Goal: Task Accomplishment & Management: Complete application form

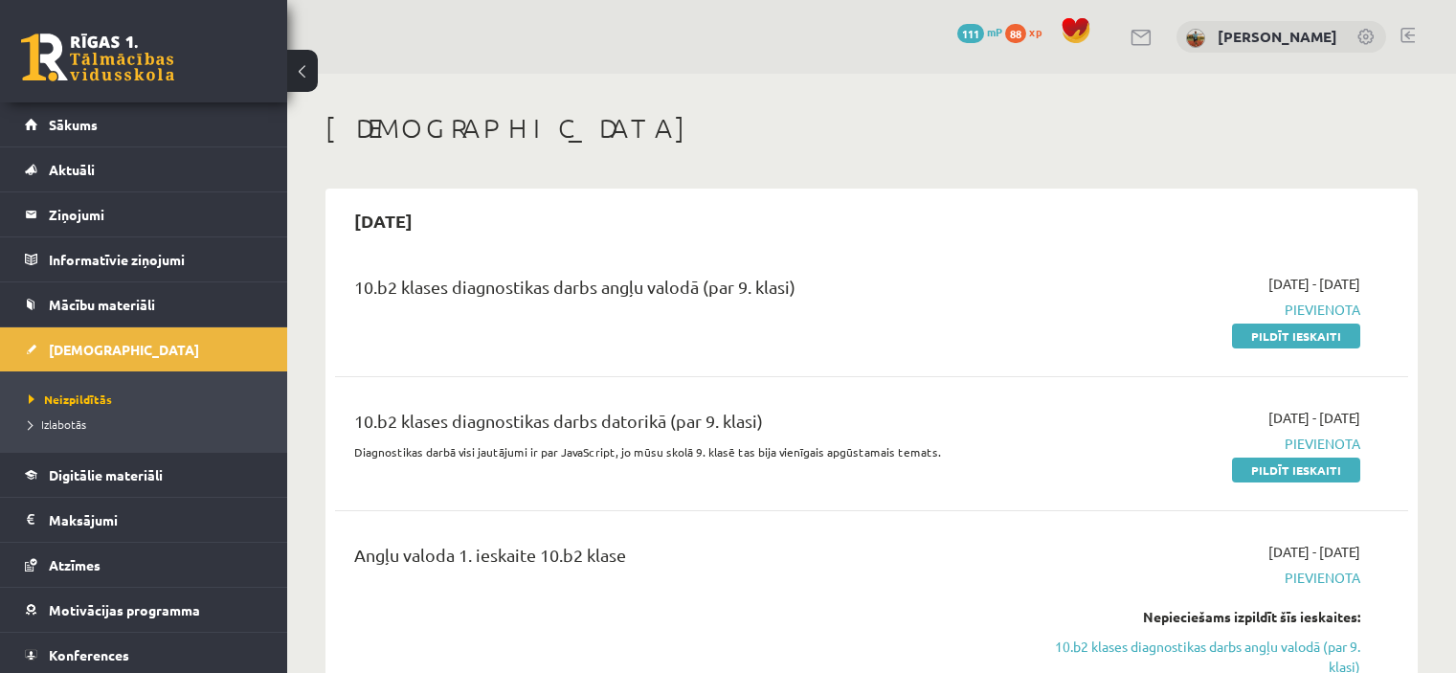
scroll to position [670, 0]
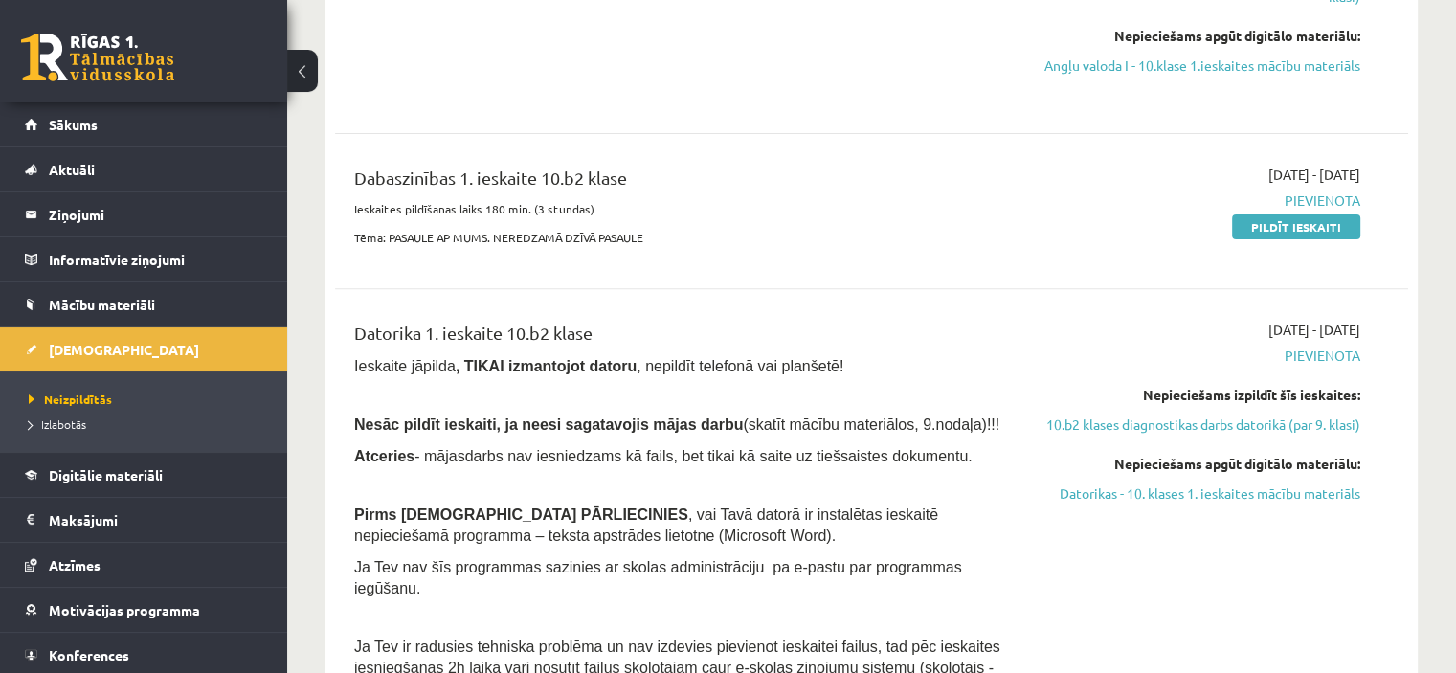
click at [1286, 239] on link "Pildīt ieskaiti" at bounding box center [1296, 226] width 128 height 25
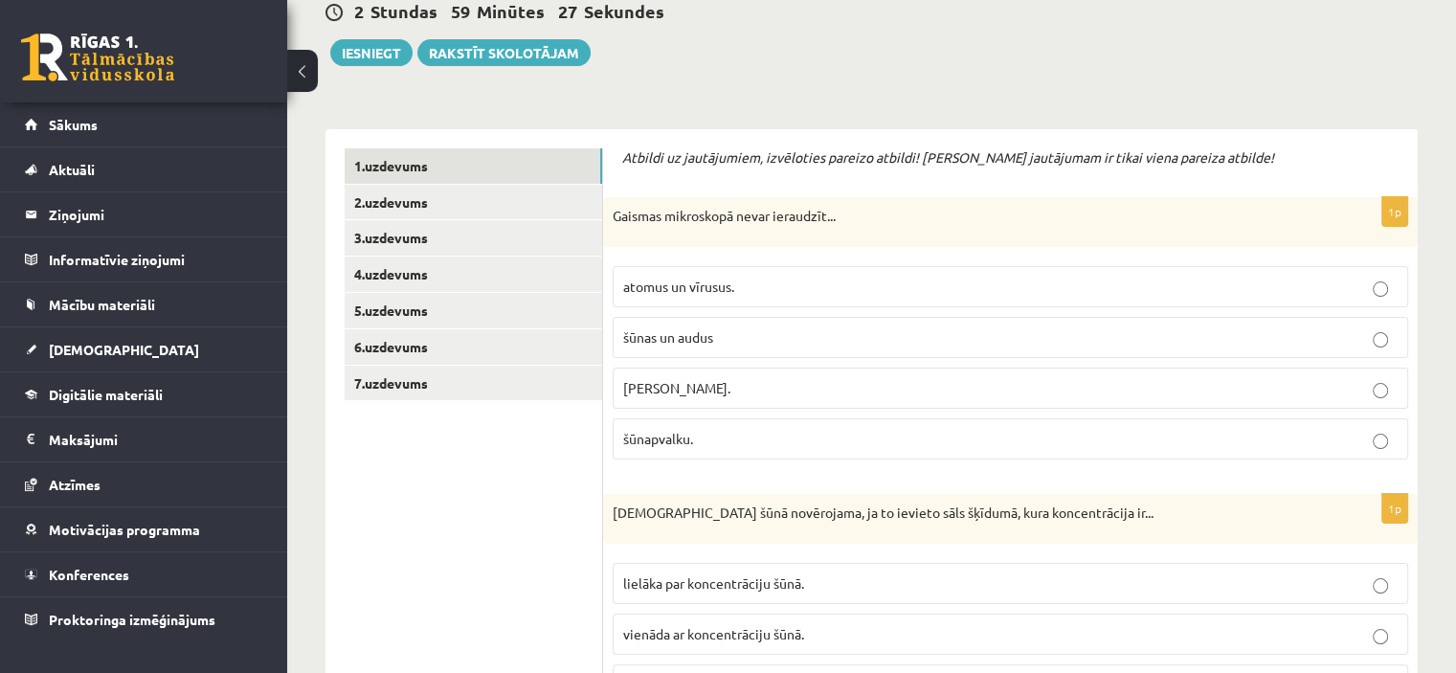
scroll to position [287, 0]
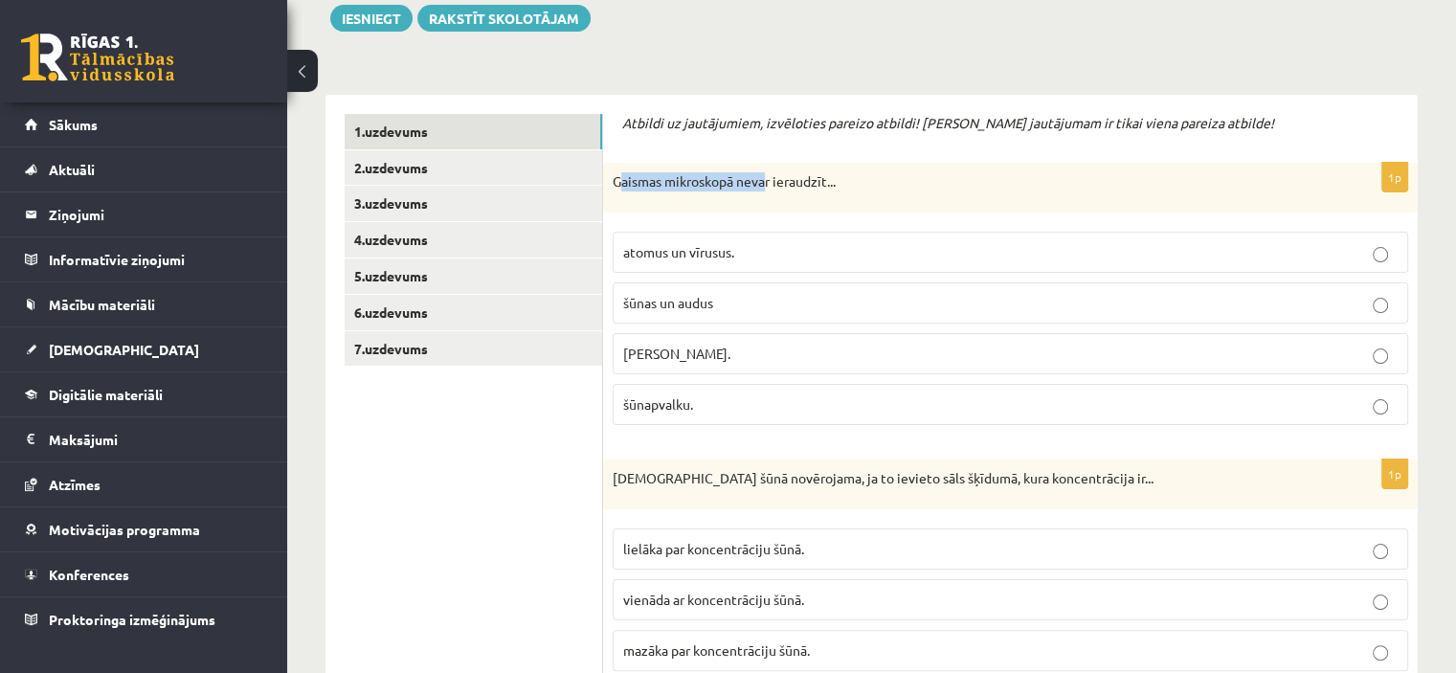
drag, startPoint x: 618, startPoint y: 183, endPoint x: 770, endPoint y: 183, distance: 151.3
click at [770, 183] on p "Gaismas mikroskopā nevar ieraudzīt..." at bounding box center [963, 181] width 700 height 19
drag, startPoint x: 616, startPoint y: 180, endPoint x: 828, endPoint y: 183, distance: 211.6
click at [828, 183] on p "Gaismas mikroskopā nevar ieraudzīt..." at bounding box center [963, 181] width 700 height 19
copy p "Gaismas mikroskopā nevar ieraudzīt"
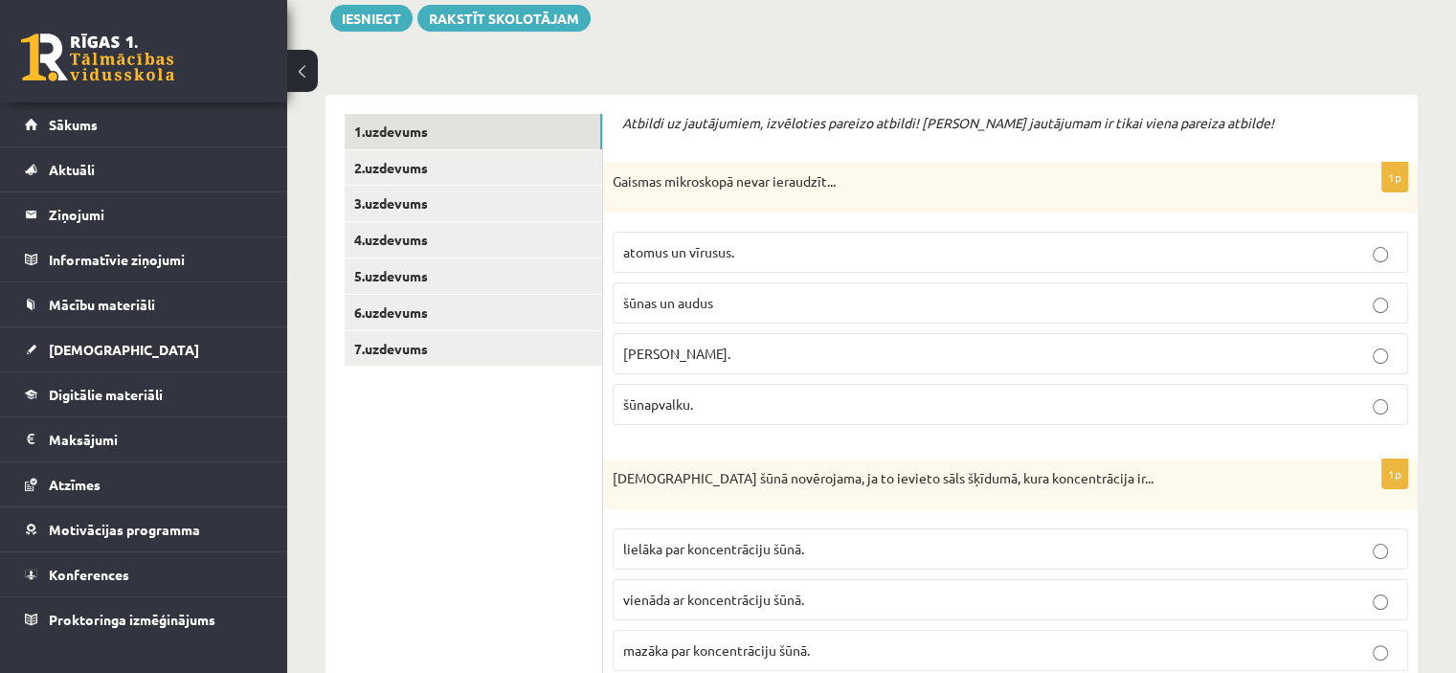
click at [838, 173] on p "Gaismas mikroskopā nevar ieraudzīt..." at bounding box center [963, 181] width 700 height 19
click at [697, 250] on span "atomus un vīrusus." at bounding box center [678, 251] width 111 height 17
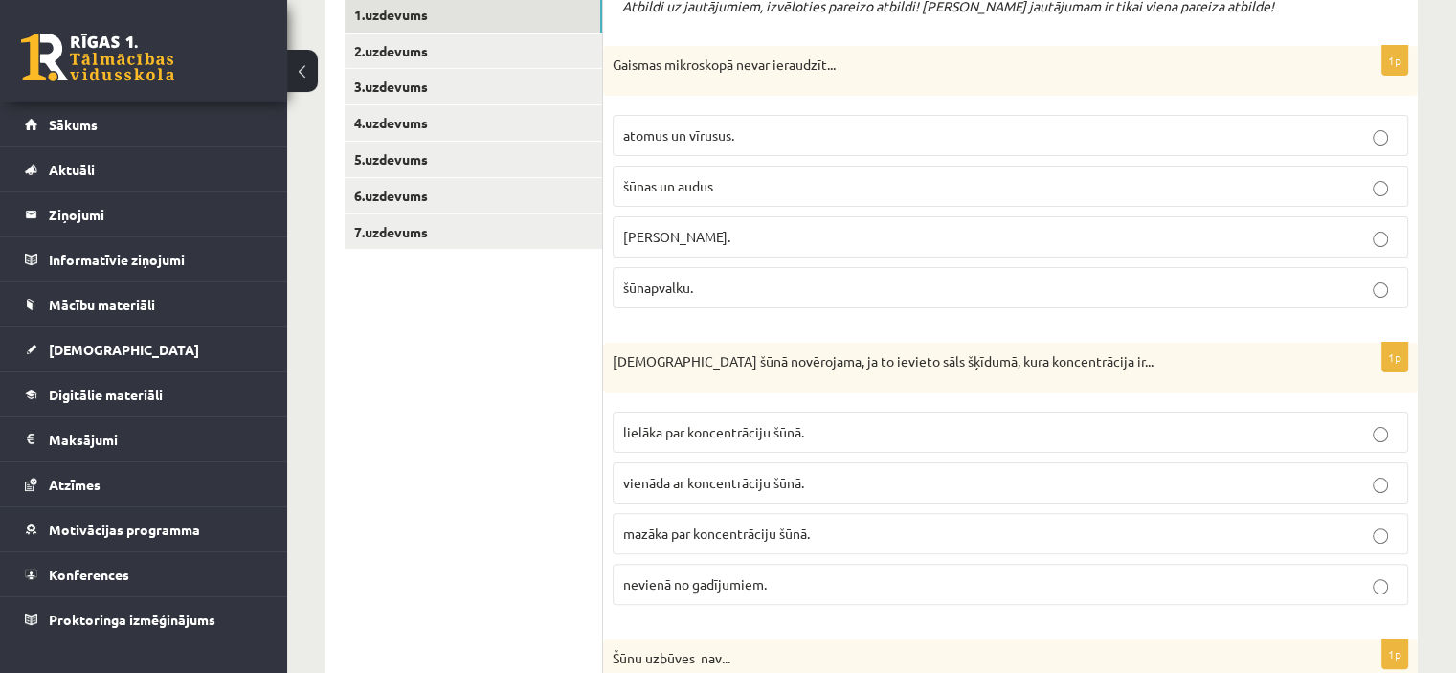
scroll to position [479, 0]
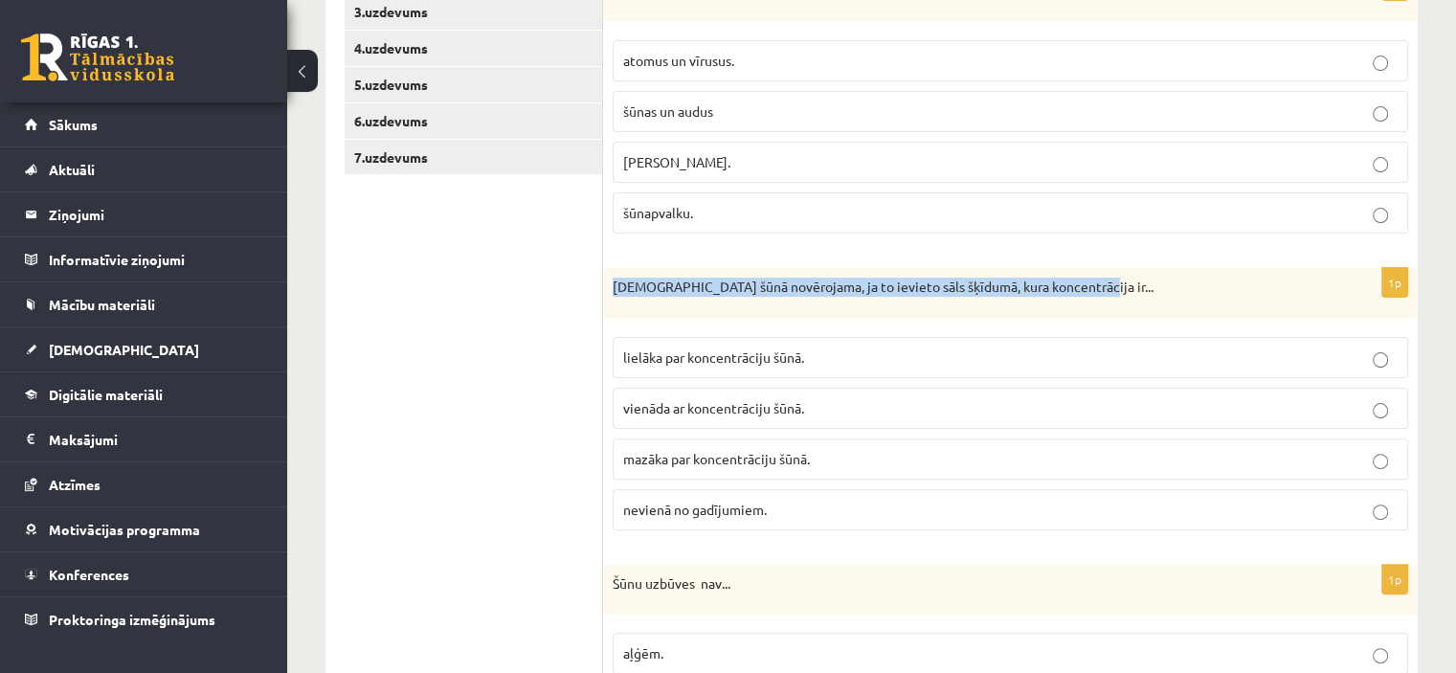
drag, startPoint x: 612, startPoint y: 278, endPoint x: 1086, endPoint y: 294, distance: 474.1
click at [1086, 294] on div "Deplazmolīze šūnā novērojama, ja to ievieto sāls šķīdumā, kura koncentrācija ir…" at bounding box center [1010, 293] width 815 height 50
copy p "Deplazmolīze šūnā novērojama, ja to ievieto sāls šķīdumā, kura koncentrācija ir"
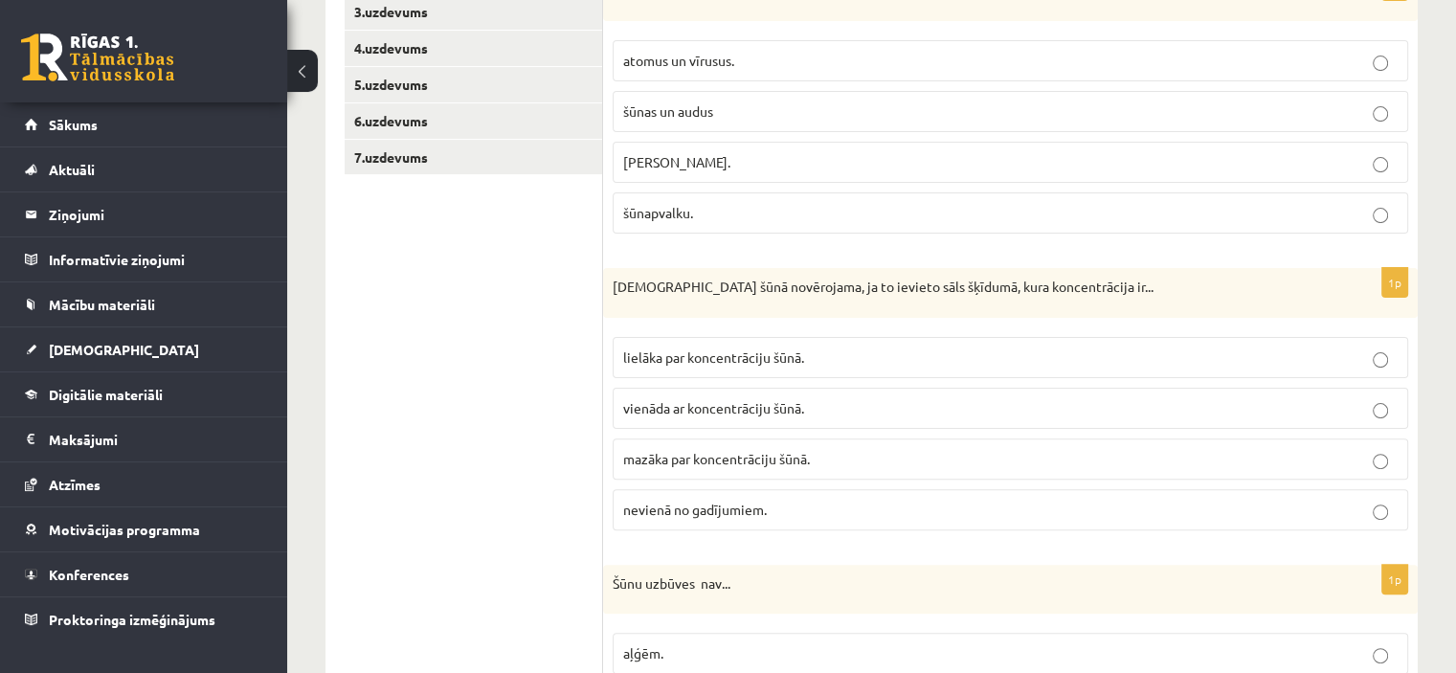
click at [829, 507] on p "nevienā no gadījumiem." at bounding box center [1010, 510] width 774 height 20
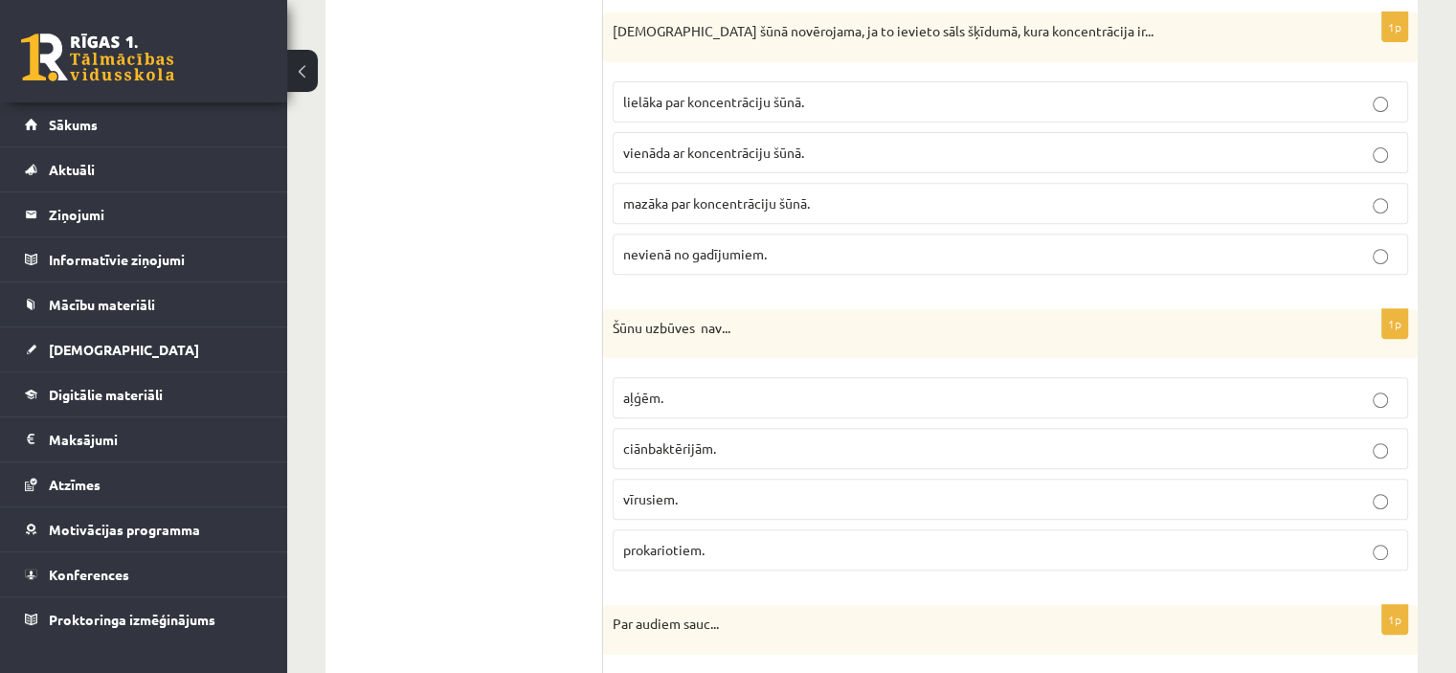
scroll to position [766, 0]
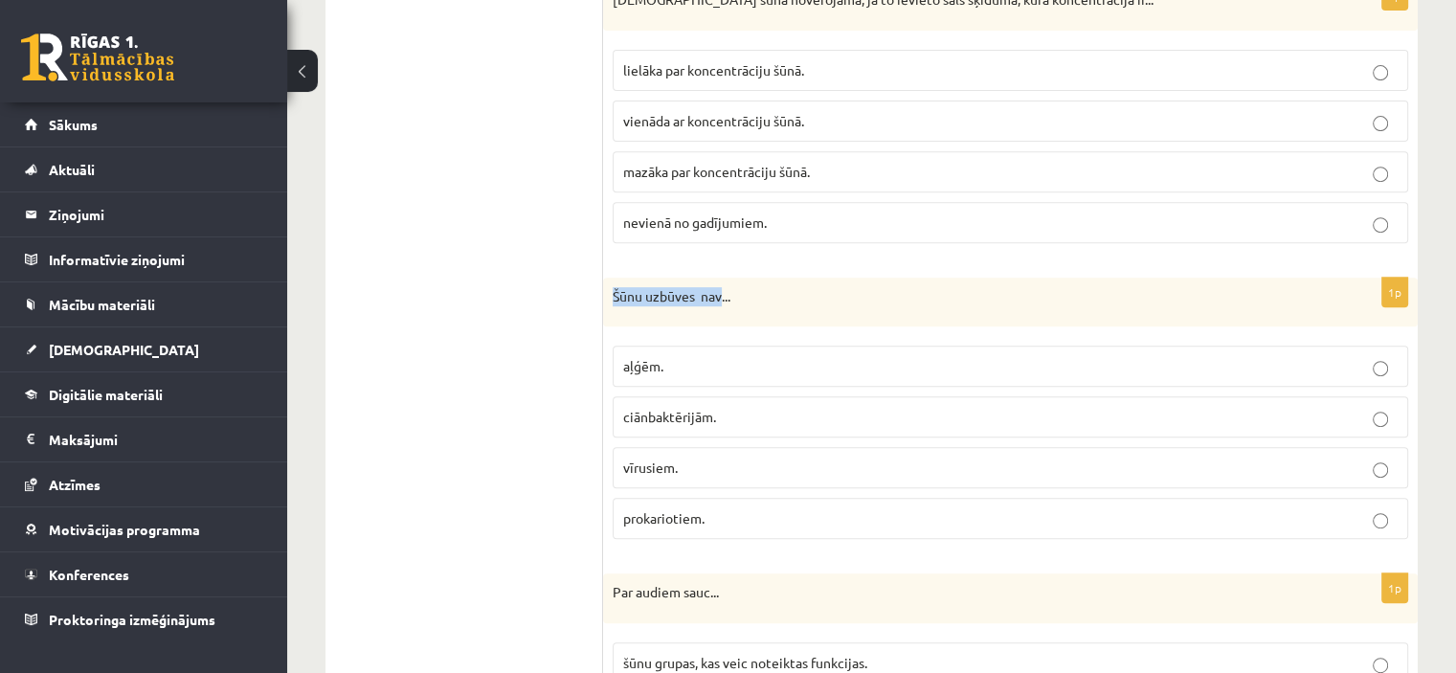
drag, startPoint x: 611, startPoint y: 290, endPoint x: 720, endPoint y: 298, distance: 109.4
click at [720, 298] on div "Šūnu uzbūves nav..." at bounding box center [1010, 303] width 815 height 50
copy p "Šūnu uzbūves nav"
drag, startPoint x: 616, startPoint y: 409, endPoint x: 710, endPoint y: 422, distance: 94.8
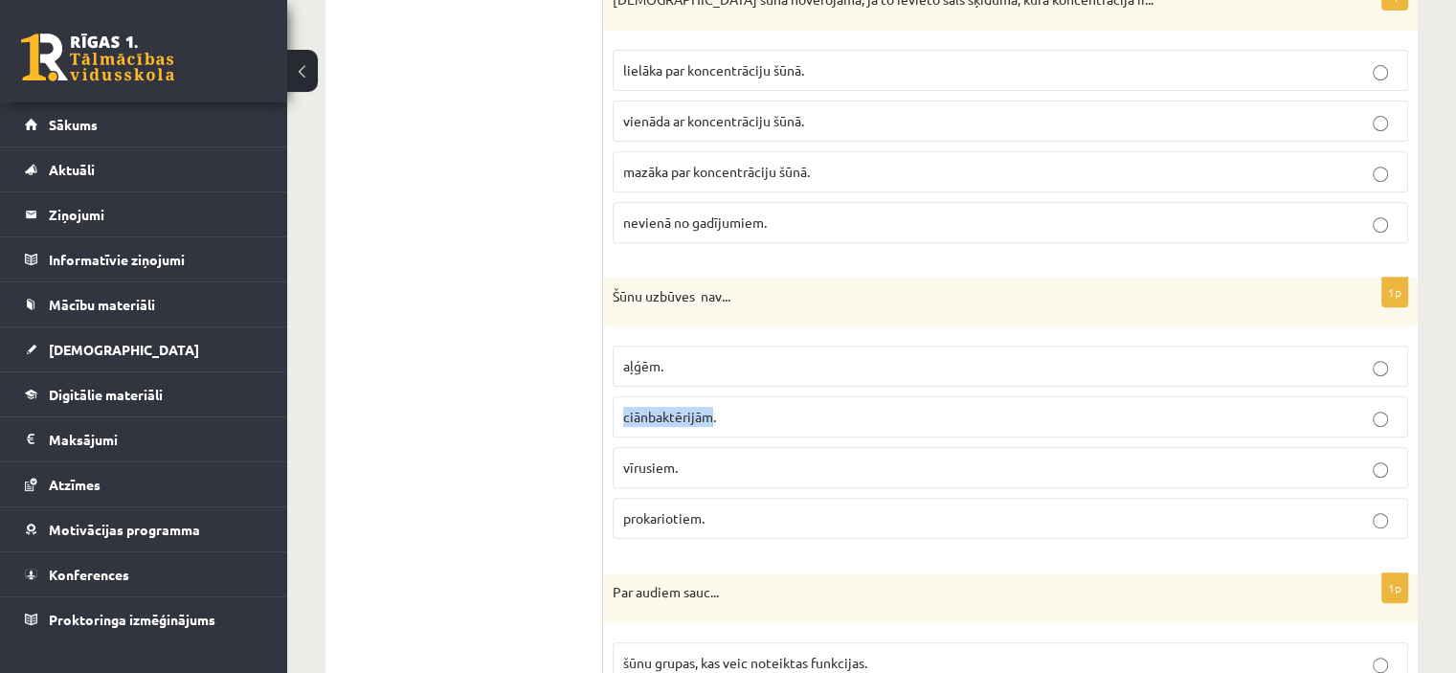
click at [710, 422] on label "ciānbaktērijām." at bounding box center [1011, 416] width 796 height 41
copy span "ciānbaktērijām"
drag, startPoint x: 620, startPoint y: 463, endPoint x: 675, endPoint y: 467, distance: 54.7
click at [675, 467] on label "vīrusiem." at bounding box center [1011, 467] width 796 height 41
copy span "vīrusiem"
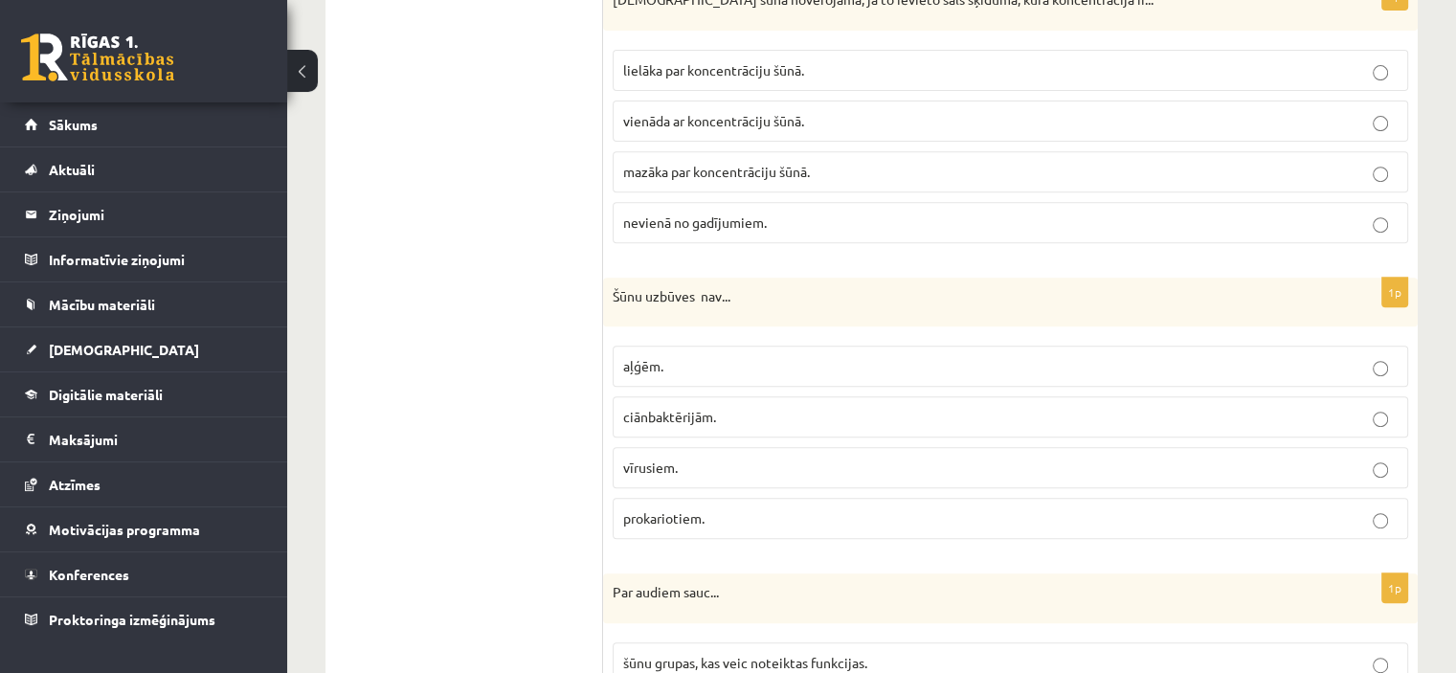
click at [716, 458] on p "vīrusiem." at bounding box center [1010, 468] width 774 height 20
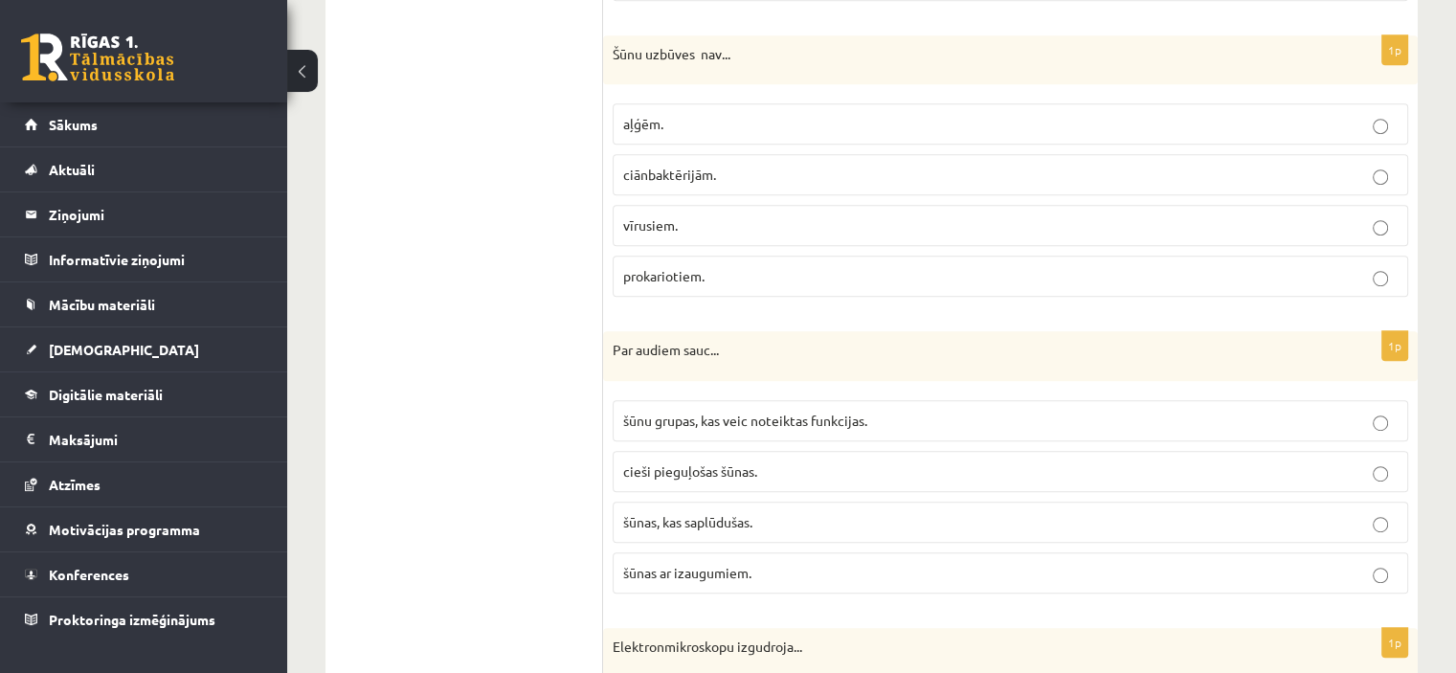
scroll to position [1053, 0]
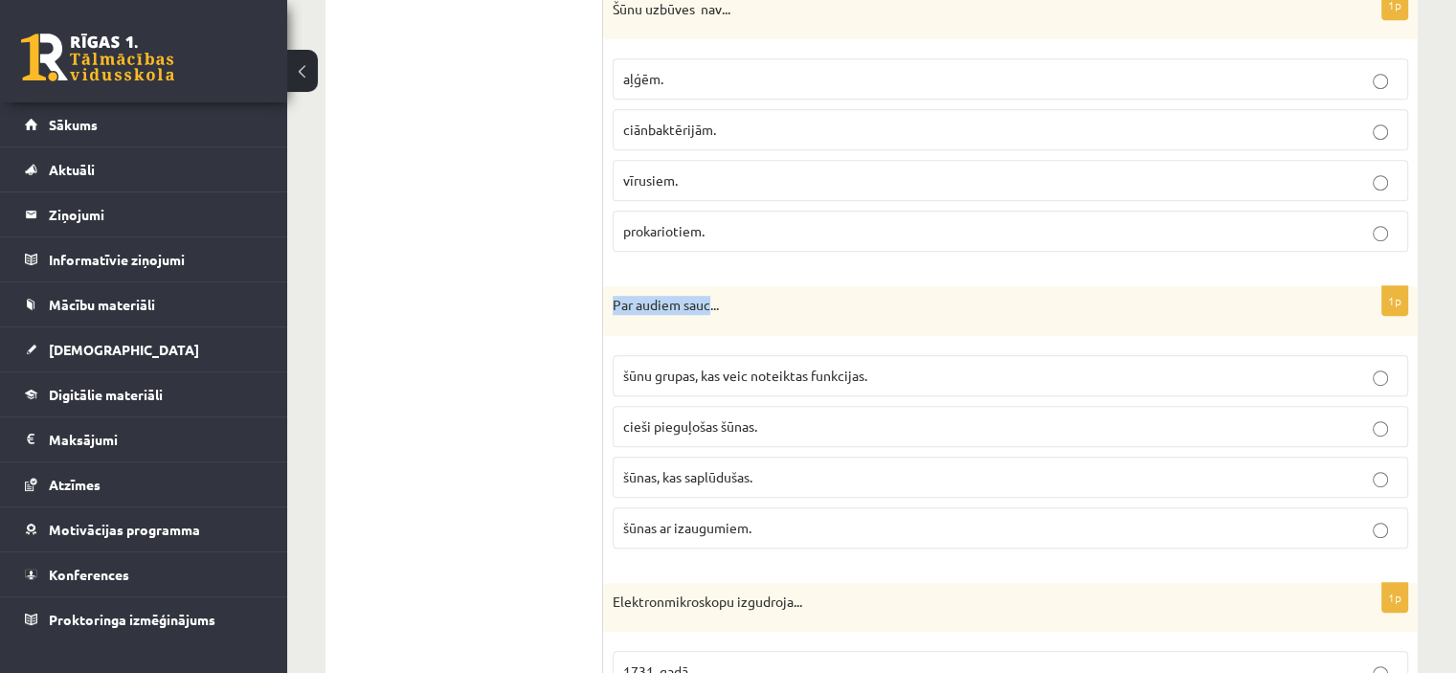
drag, startPoint x: 614, startPoint y: 296, endPoint x: 708, endPoint y: 302, distance: 94.9
click at [708, 302] on p "Par audiem sauc..." at bounding box center [963, 305] width 700 height 19
copy p "Par audiem sauc"
click at [780, 373] on span "šūnu grupas, kas veic noteiktas funkcijas." at bounding box center [745, 375] width 244 height 17
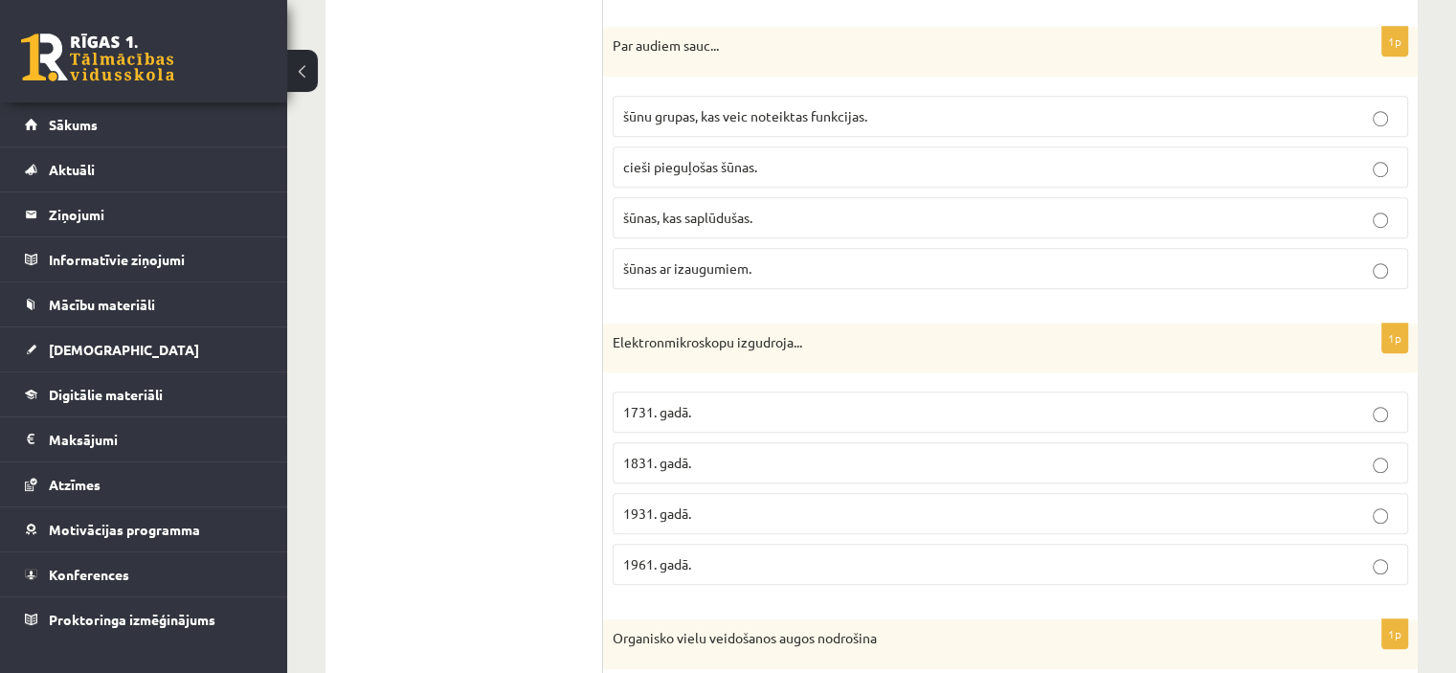
scroll to position [1340, 0]
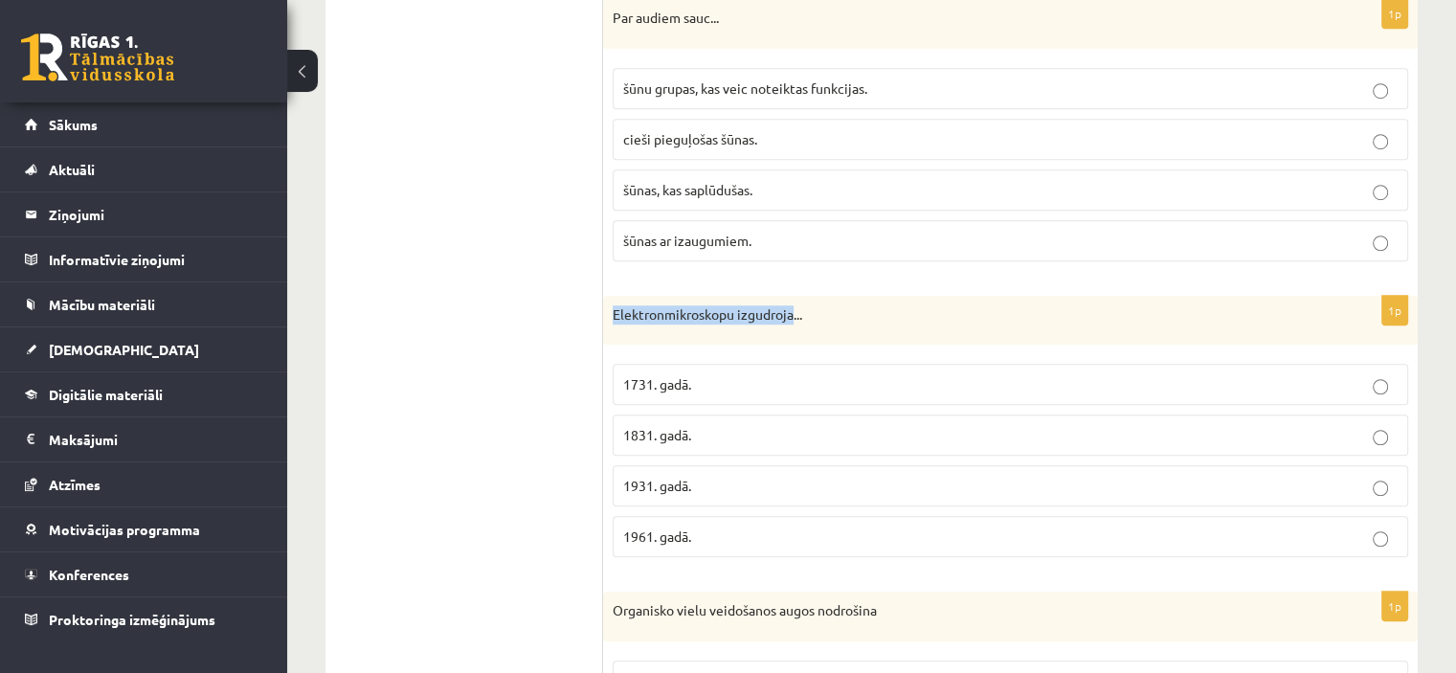
drag, startPoint x: 610, startPoint y: 313, endPoint x: 794, endPoint y: 322, distance: 184.0
click at [794, 322] on div "Elektronmikroskopu izgudroja..." at bounding box center [1010, 321] width 815 height 50
copy p "Elektronmikroskopu izgudroja"
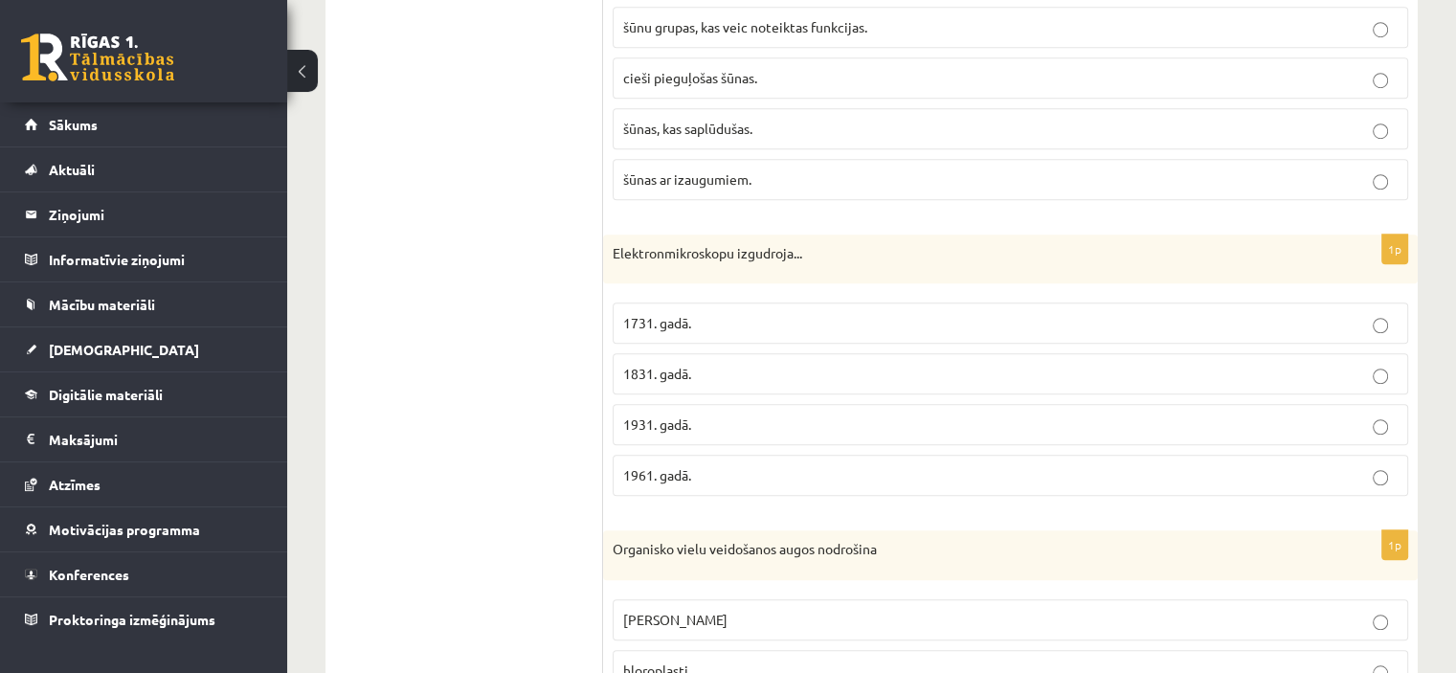
scroll to position [1436, 0]
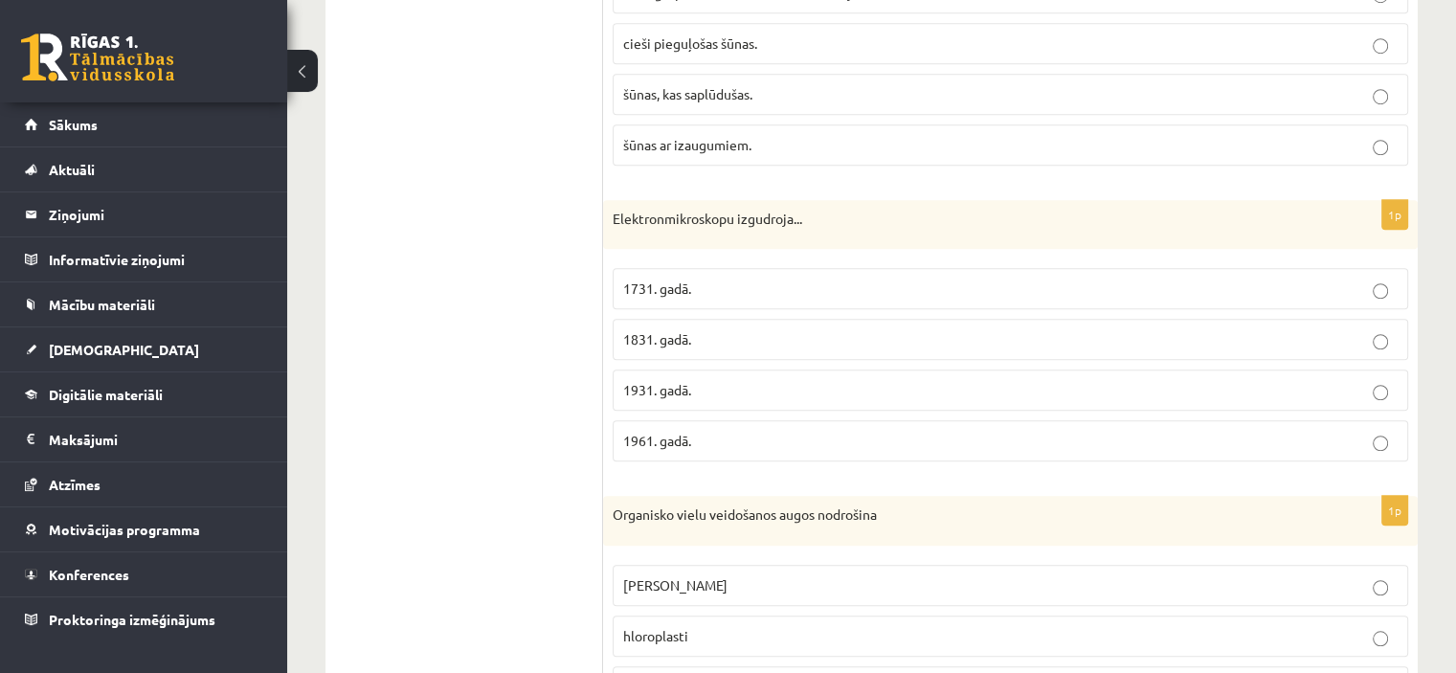
click at [648, 386] on span "1931. gadā." at bounding box center [657, 389] width 68 height 17
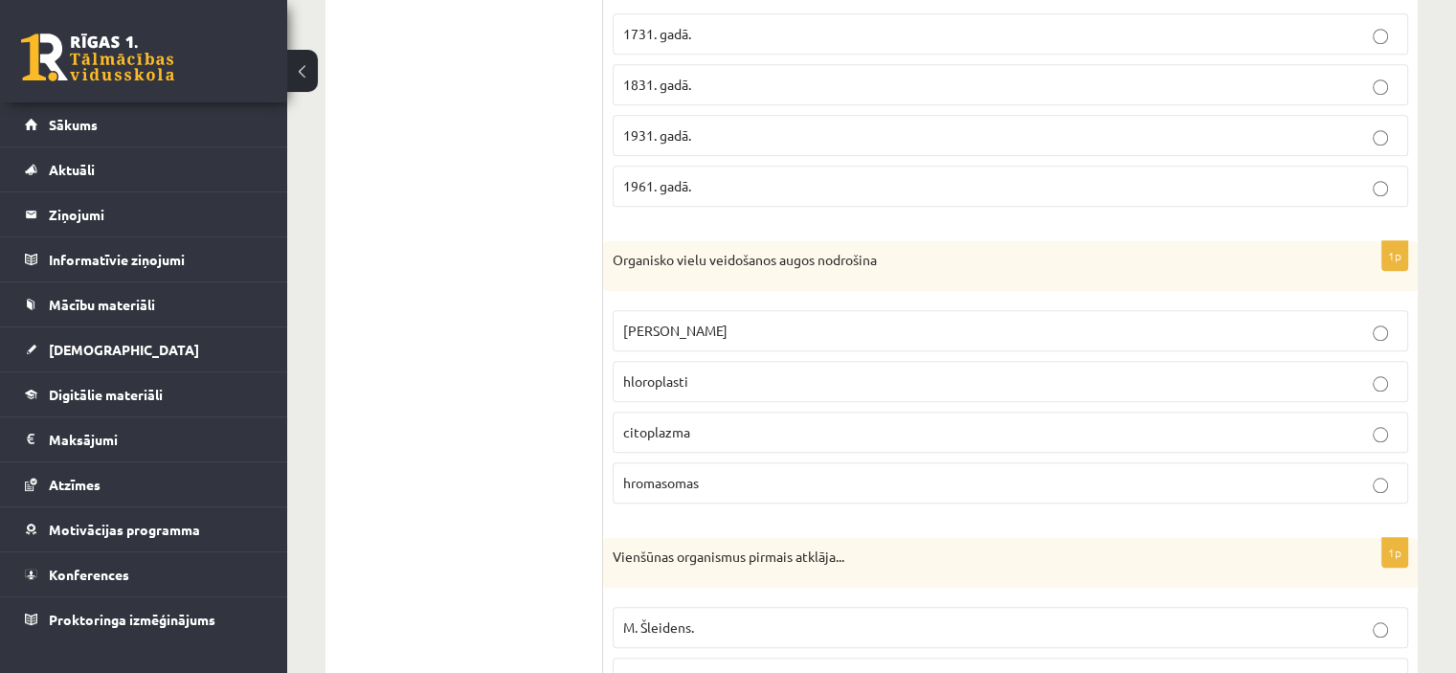
scroll to position [1723, 0]
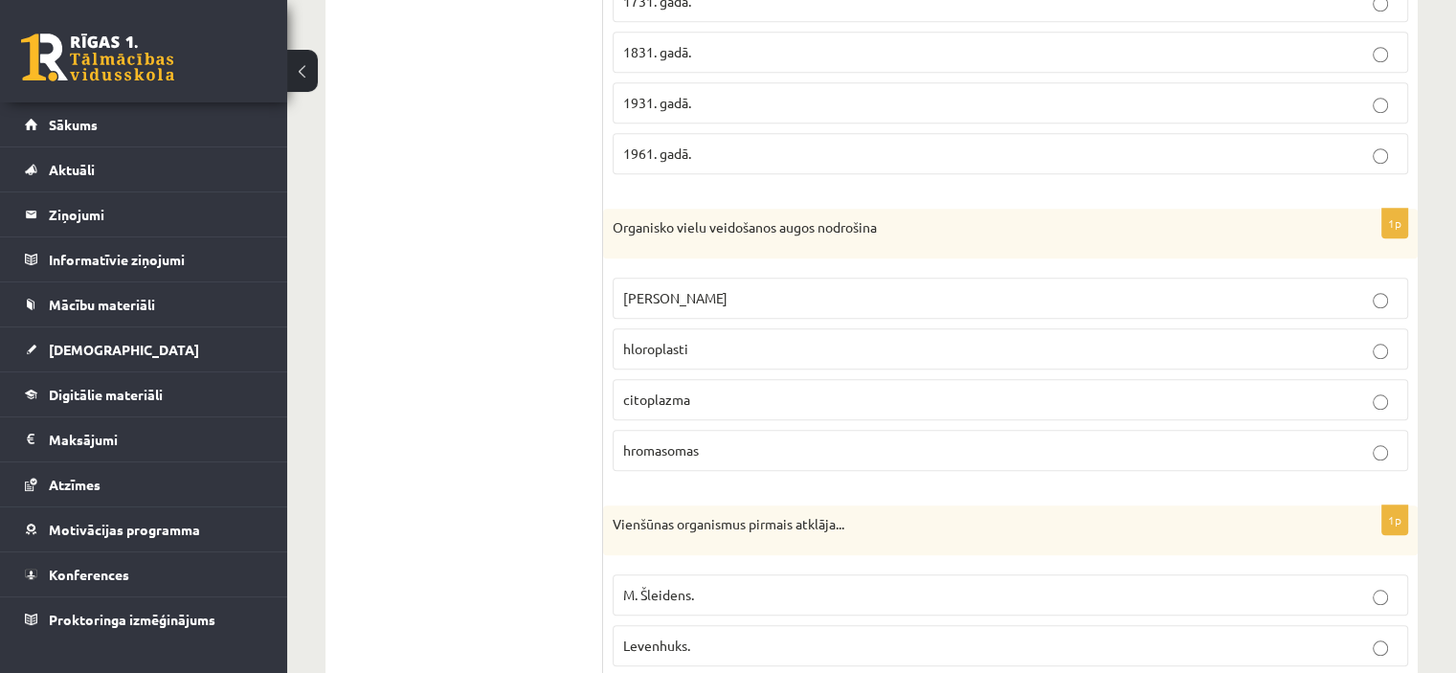
drag, startPoint x: 913, startPoint y: 225, endPoint x: 600, endPoint y: 217, distance: 313.1
click at [674, 218] on p "Organisko vielu veidošanos augos nodrošina" at bounding box center [963, 227] width 700 height 19
drag, startPoint x: 658, startPoint y: 224, endPoint x: 889, endPoint y: 218, distance: 231.7
click at [889, 218] on div "Organisko vielu veidošanos augos nodrošina" at bounding box center [1010, 234] width 815 height 50
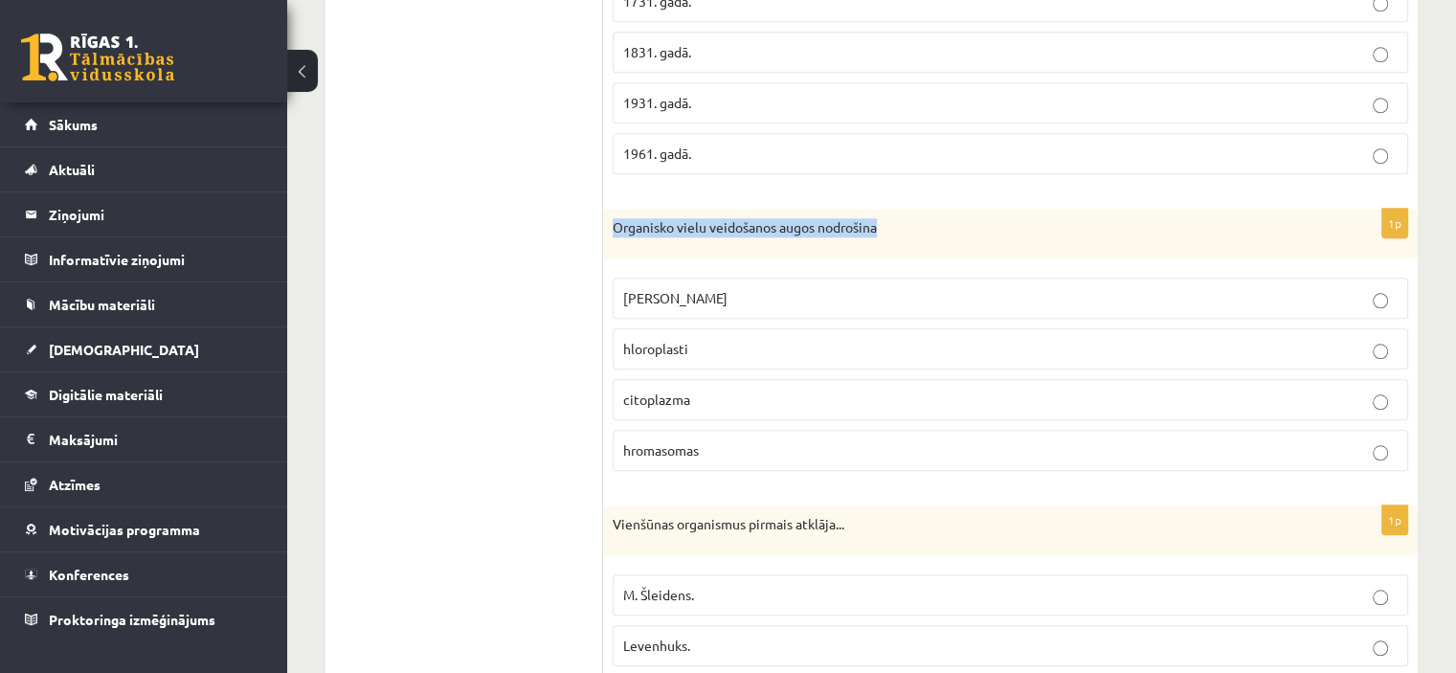
copy p "Organisko vielu veidošanos augos nodrošina"
click at [740, 288] on p "šūnas kodols" at bounding box center [1010, 298] width 774 height 20
click at [718, 340] on p "hloroplasti" at bounding box center [1010, 349] width 774 height 20
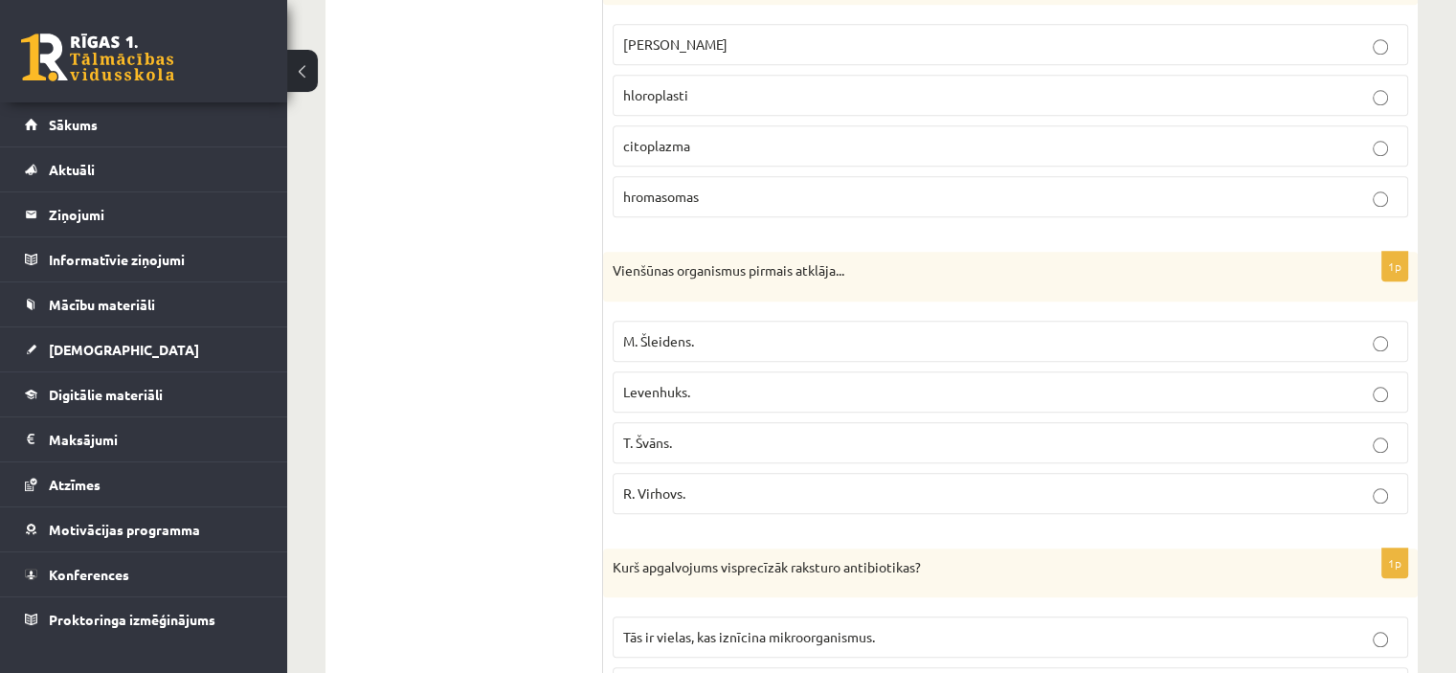
scroll to position [2010, 0]
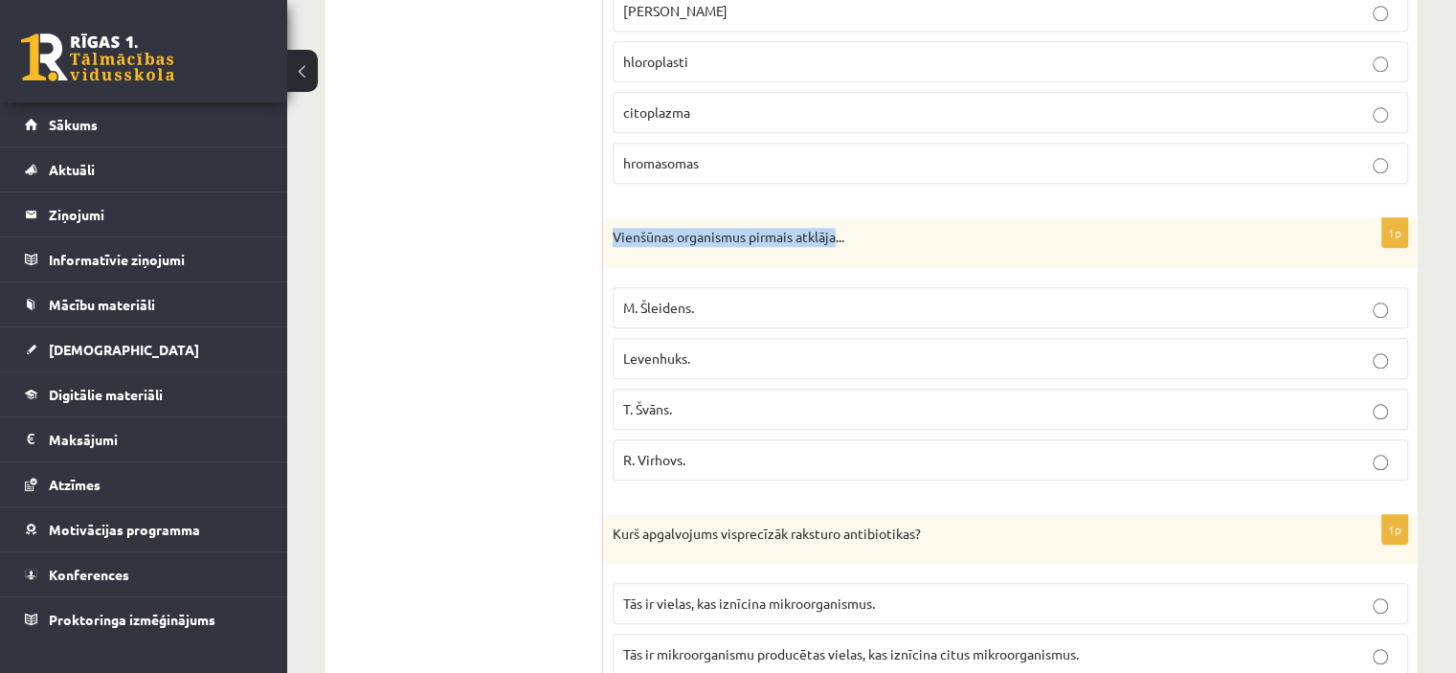
drag, startPoint x: 616, startPoint y: 226, endPoint x: 838, endPoint y: 226, distance: 221.1
click at [838, 228] on p "Vienšūnas organismus pirmais atklāja..." at bounding box center [963, 237] width 700 height 19
copy p "Vienšūnas organismus pirmais atklāja"
click at [676, 349] on span "Levenhuks." at bounding box center [656, 357] width 67 height 17
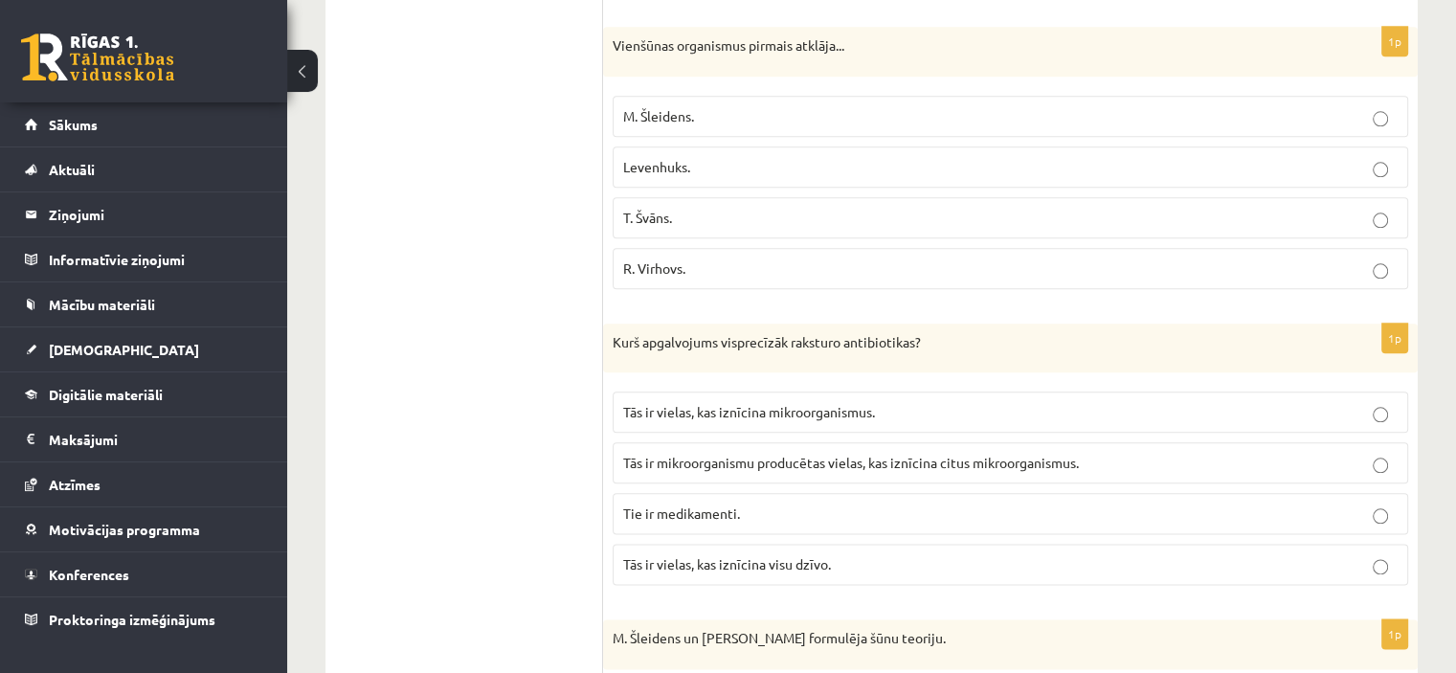
scroll to position [2298, 0]
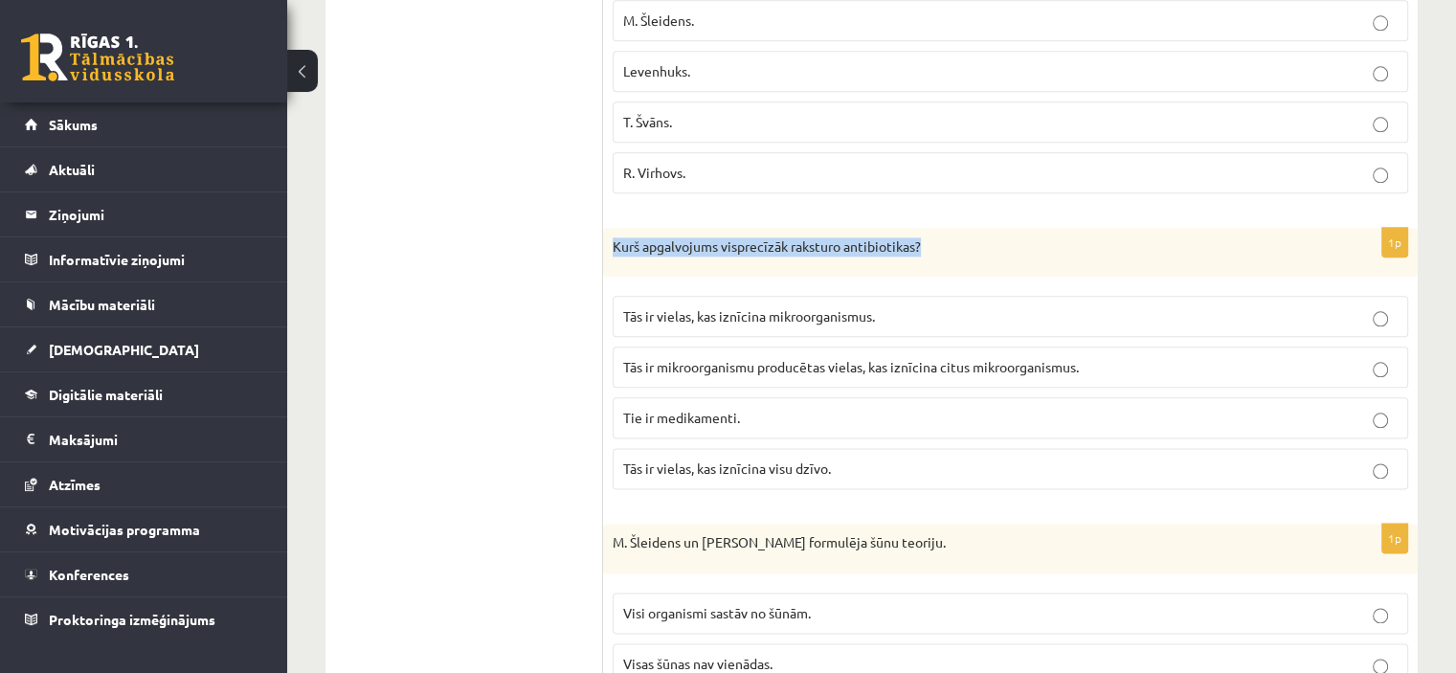
drag, startPoint x: 612, startPoint y: 237, endPoint x: 923, endPoint y: 248, distance: 311.3
click at [923, 248] on div "Kurš apgalvojums visprecīzāk raksturo antibiotikas?" at bounding box center [1010, 253] width 815 height 50
copy p "Kurš apgalvojums visprecīzāk raksturo antibiotikas?"
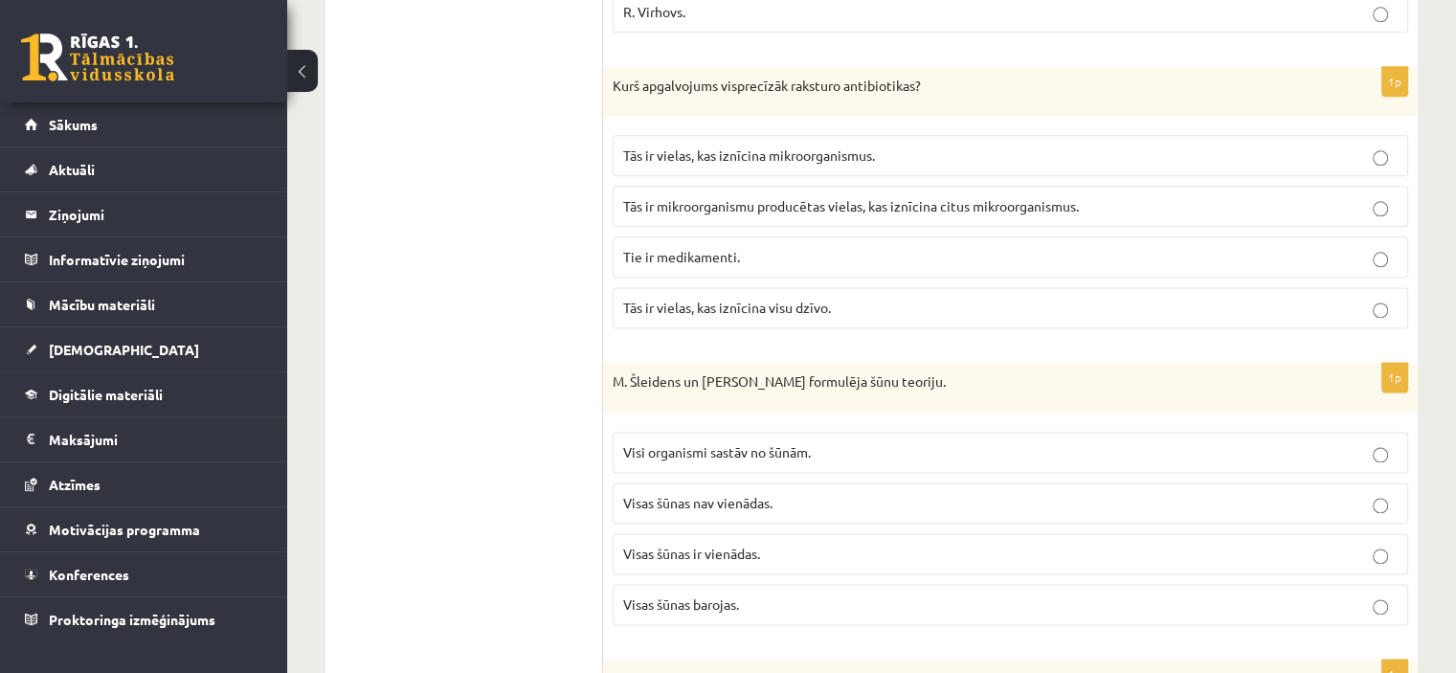
scroll to position [2489, 0]
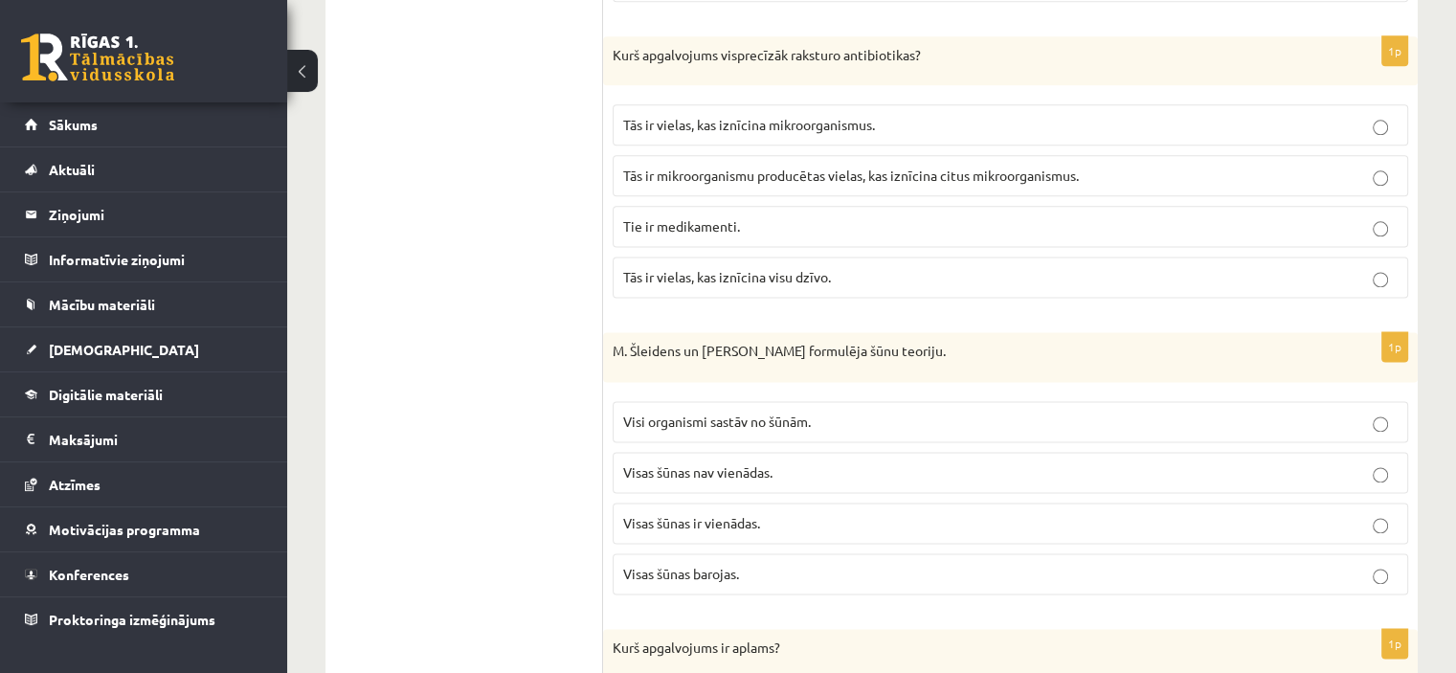
drag, startPoint x: 781, startPoint y: 398, endPoint x: 796, endPoint y: 397, distance: 14.4
click at [785, 412] on p "Visi organismi sastāv no šūnām." at bounding box center [1010, 422] width 774 height 20
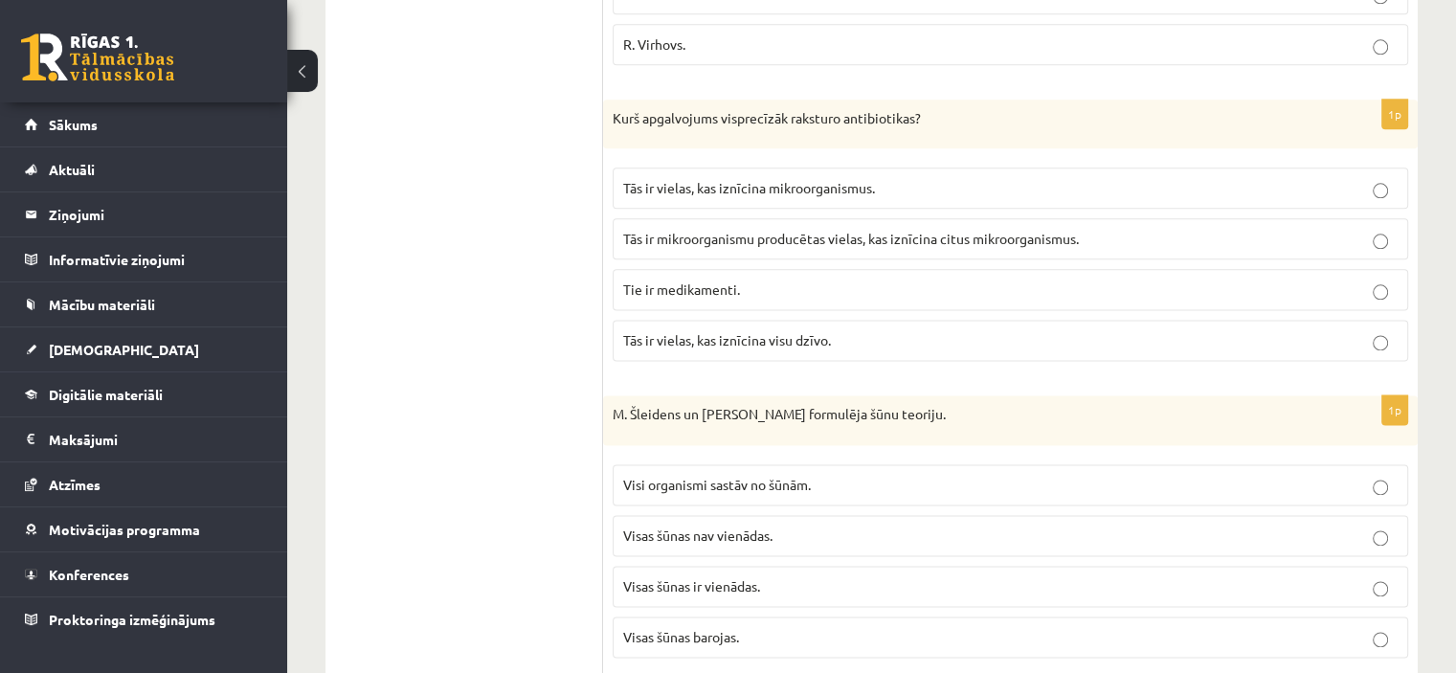
scroll to position [2393, 0]
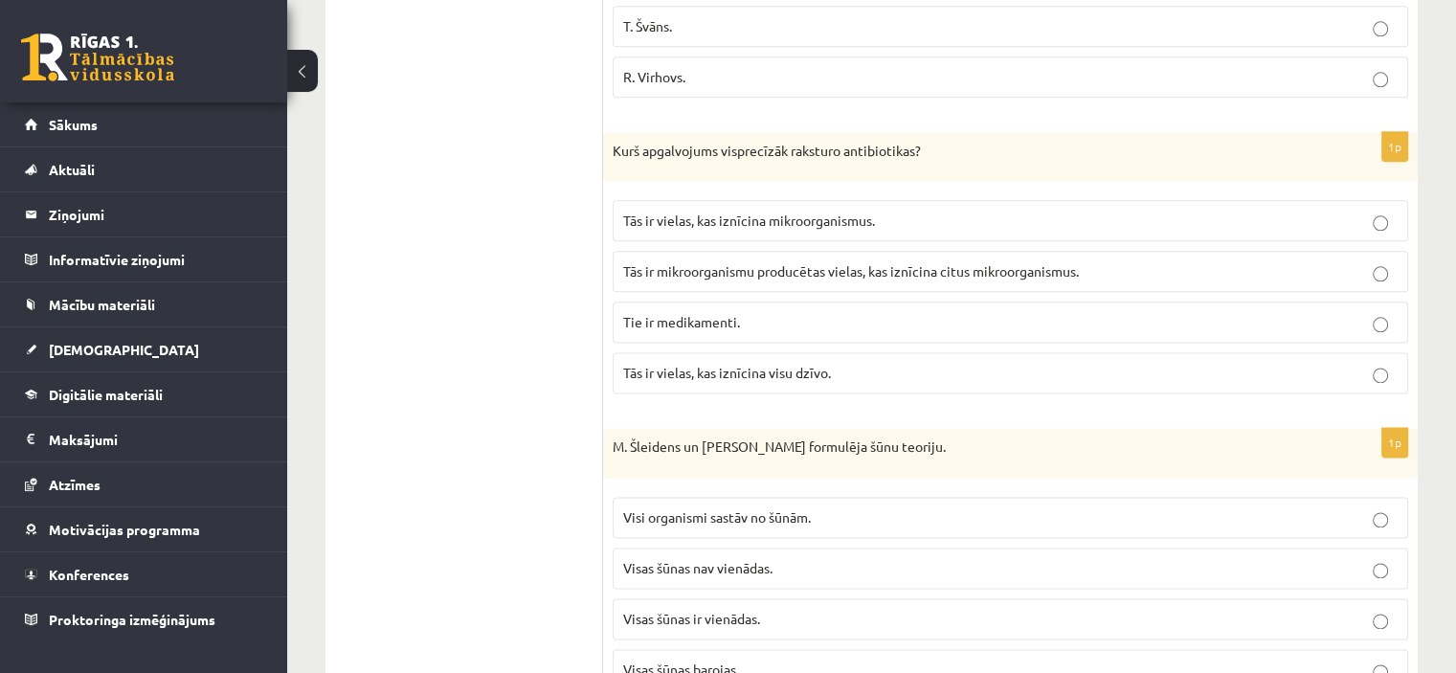
click at [720, 213] on span "Tās ir vielas, kas iznīcina mikroorganismus." at bounding box center [749, 220] width 252 height 17
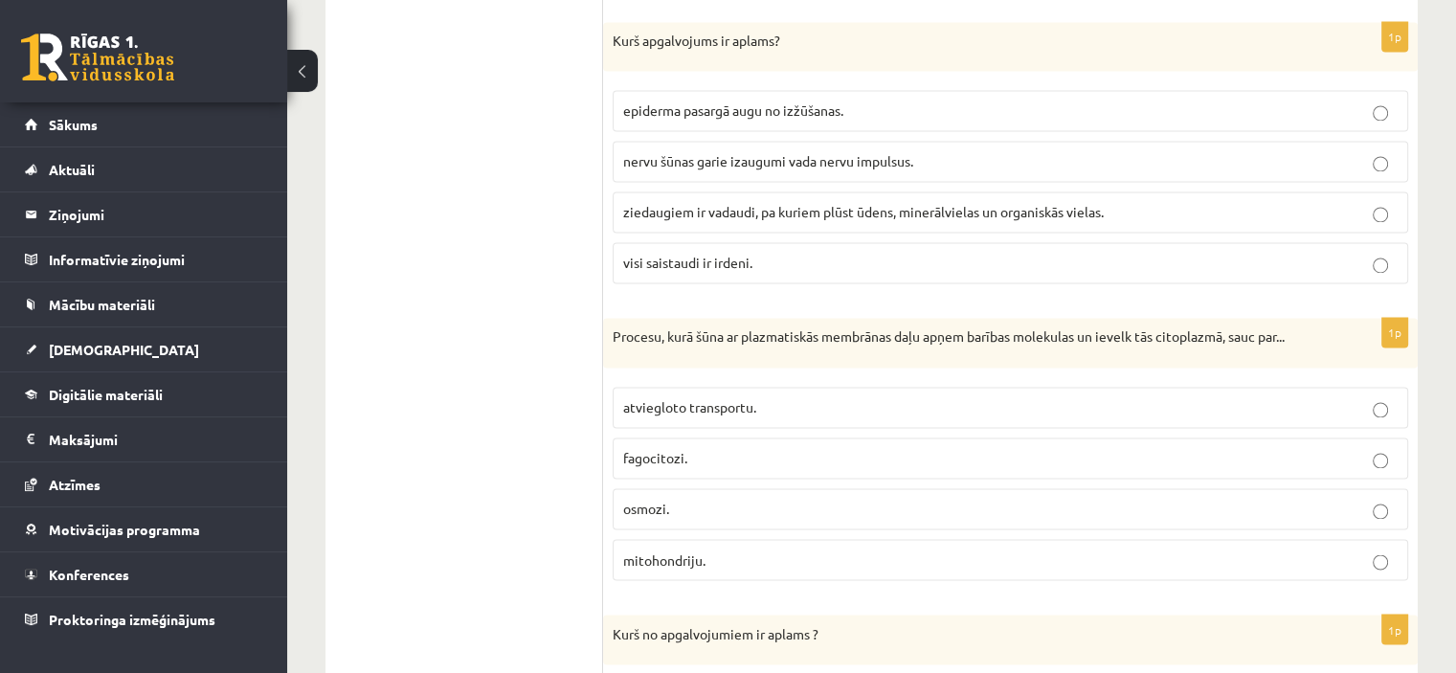
scroll to position [3088, 0]
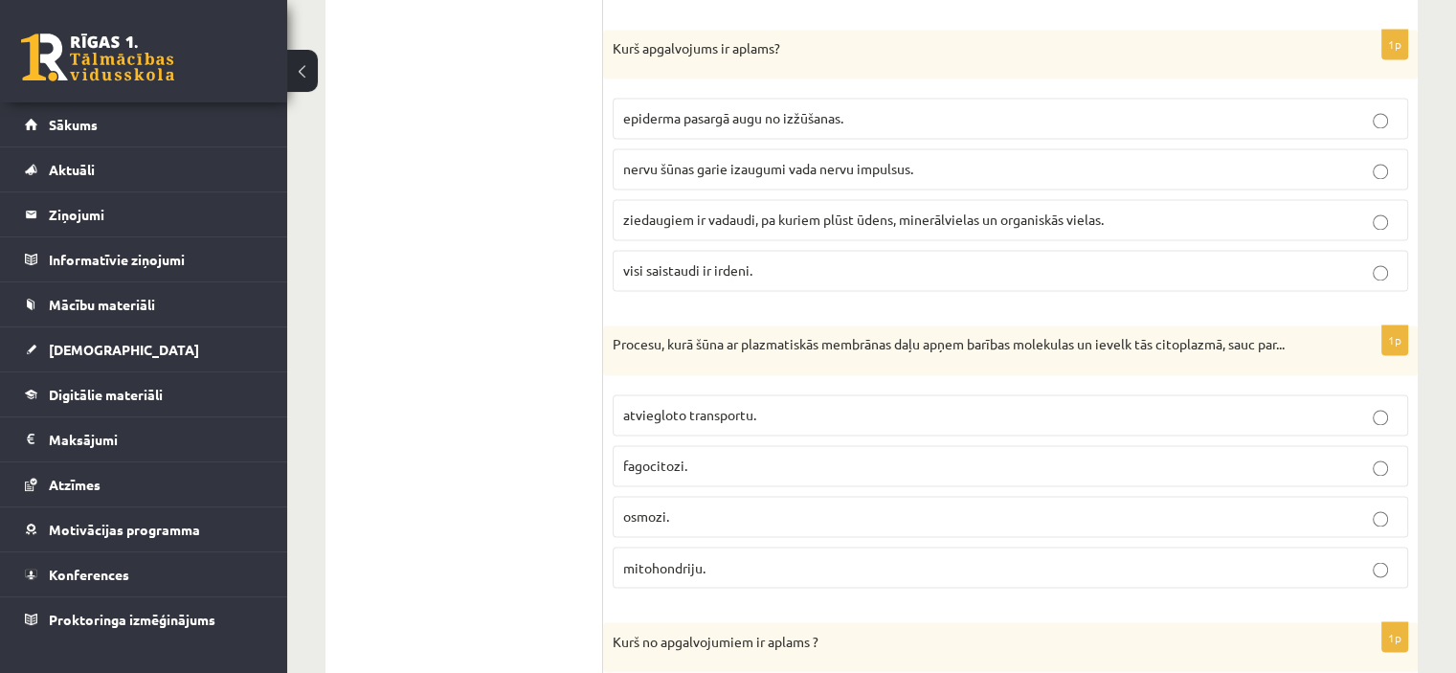
click at [851, 405] on p "atviegloto transportu." at bounding box center [1010, 415] width 774 height 20
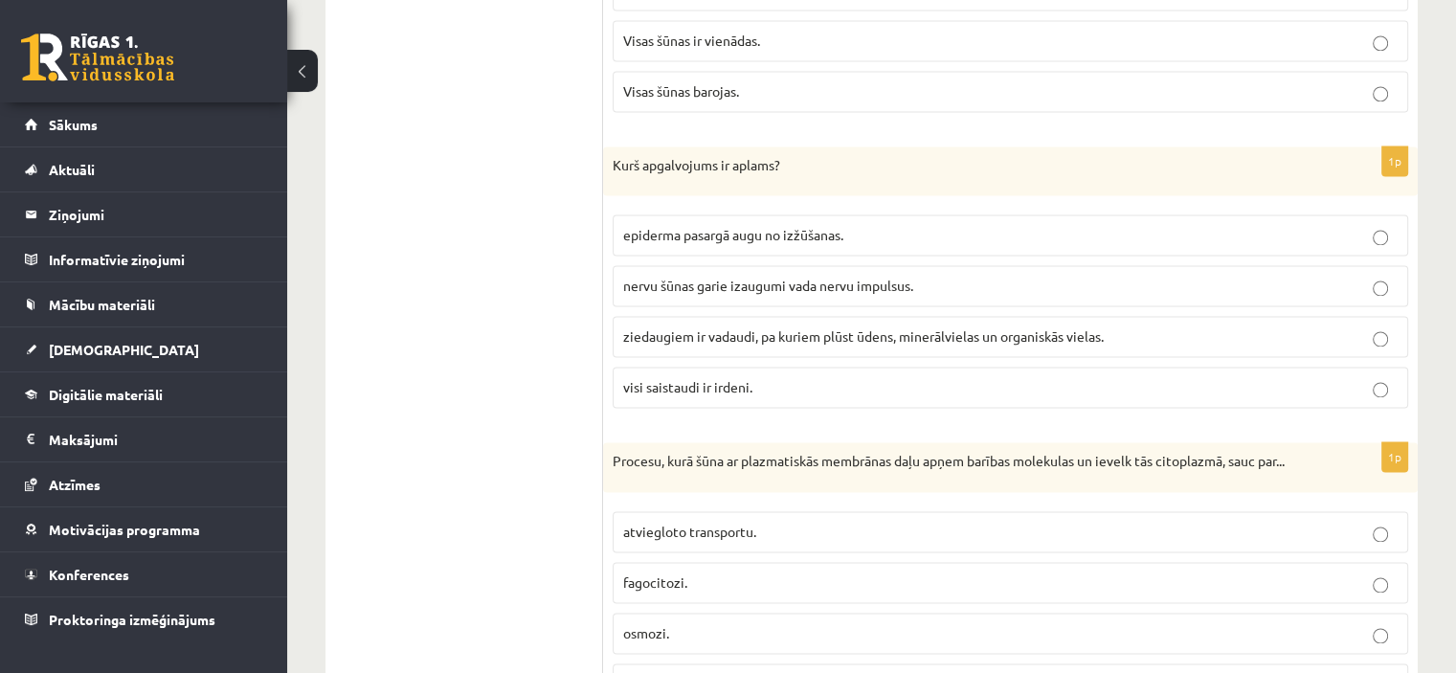
scroll to position [2897, 0]
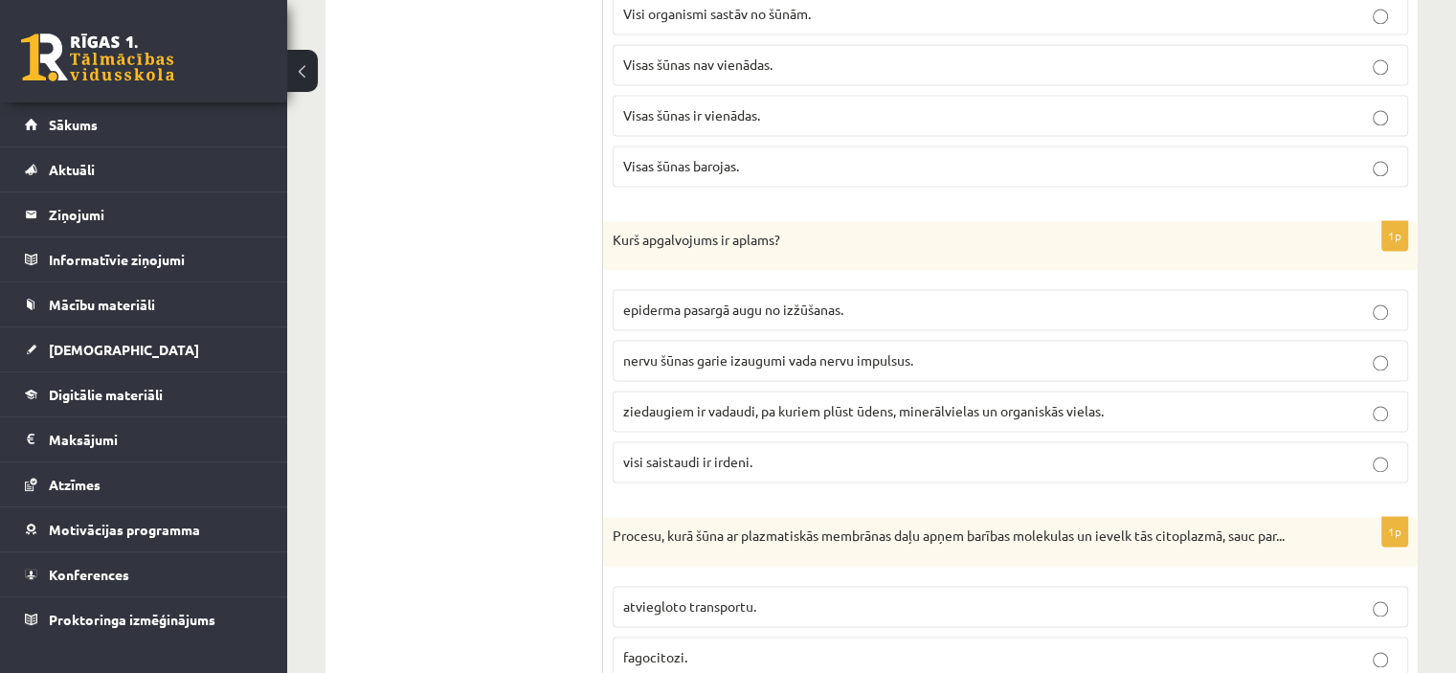
click at [797, 301] on span "epiderma pasargā augu no izžūšanas." at bounding box center [733, 309] width 220 height 17
drag, startPoint x: 617, startPoint y: 294, endPoint x: 847, endPoint y: 298, distance: 229.8
click at [847, 298] on label "epiderma pasargā augu no izžūšanas." at bounding box center [1011, 309] width 796 height 41
drag, startPoint x: 620, startPoint y: 445, endPoint x: 761, endPoint y: 459, distance: 141.4
click at [761, 459] on label "visi saistaudi ir irdeni." at bounding box center [1011, 461] width 796 height 41
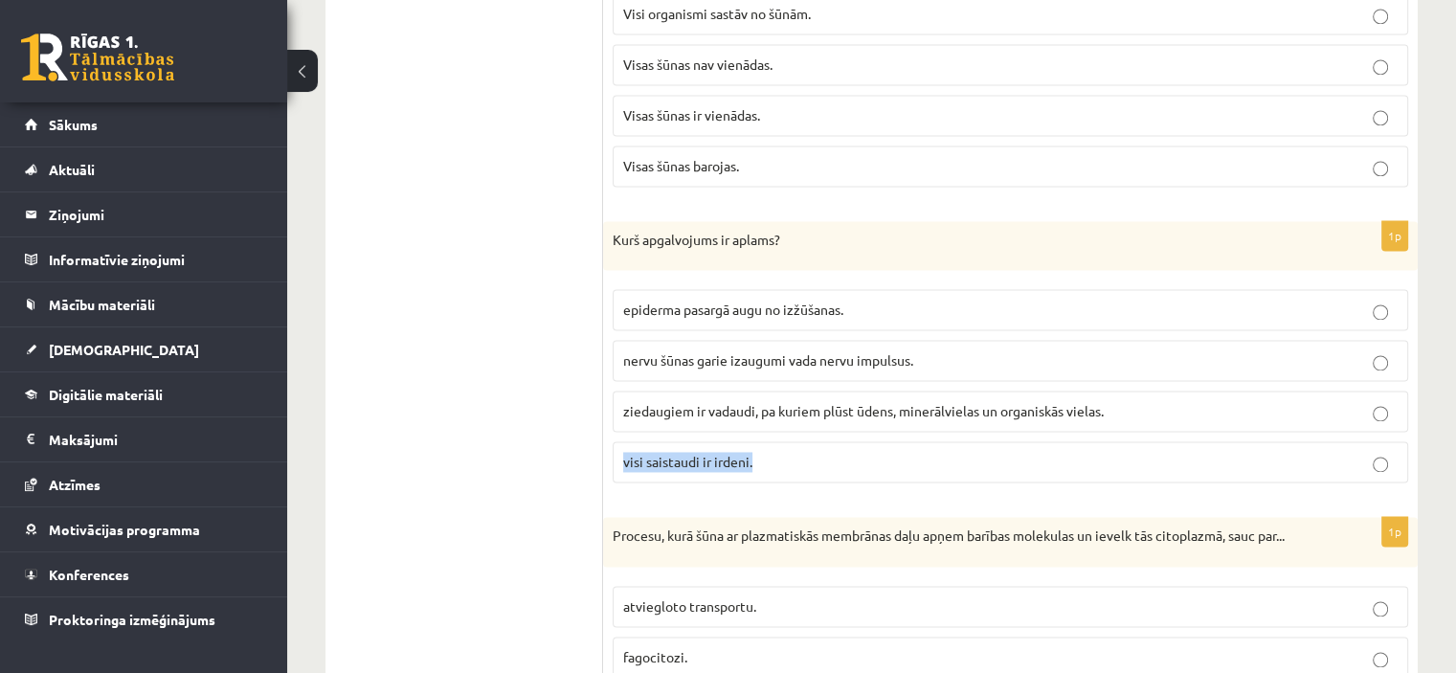
click at [814, 454] on p "visi saistaudi ir irdeni." at bounding box center [1010, 462] width 774 height 20
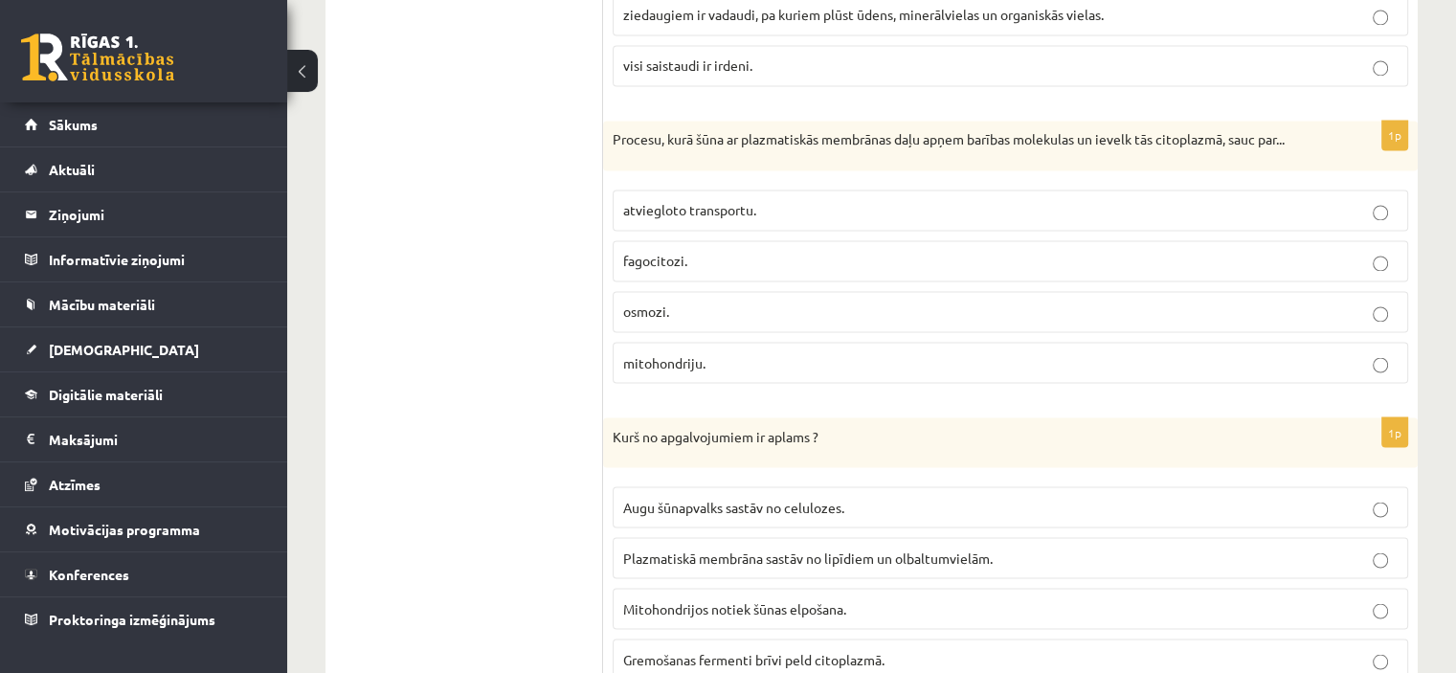
scroll to position [3375, 0]
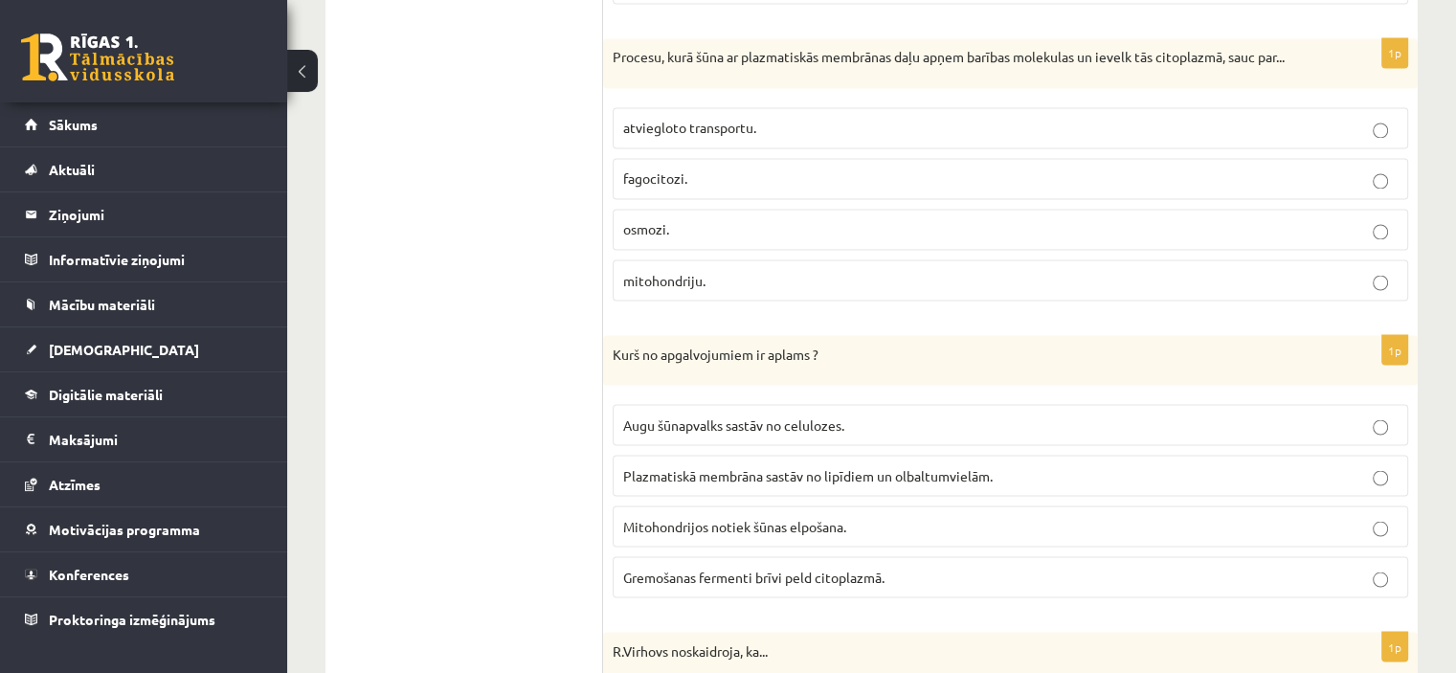
click at [755, 517] on span "Mitohondrijos notiek šūnas elpošana." at bounding box center [734, 525] width 223 height 17
click at [768, 466] on span "Plazmatiskā membrāna sastāv no lipīdiem un olbaltumvielām." at bounding box center [808, 474] width 370 height 17
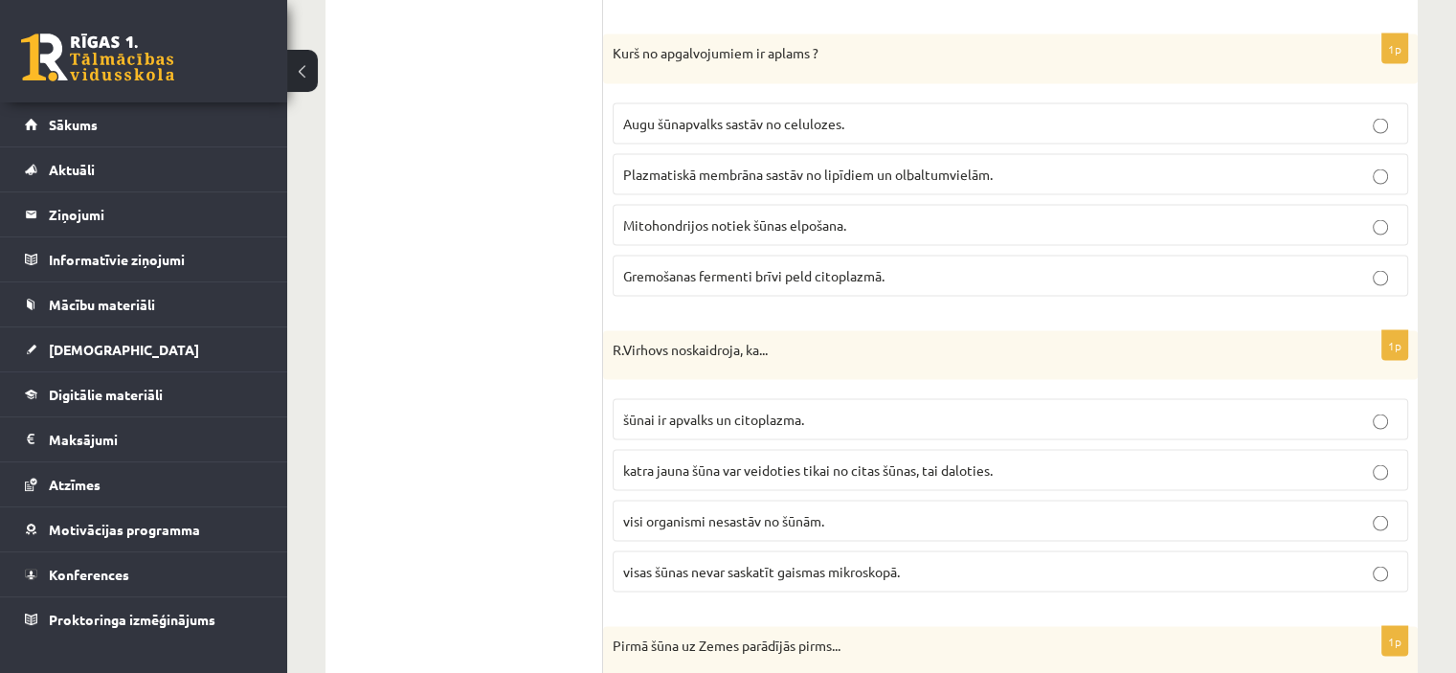
scroll to position [3758, 0]
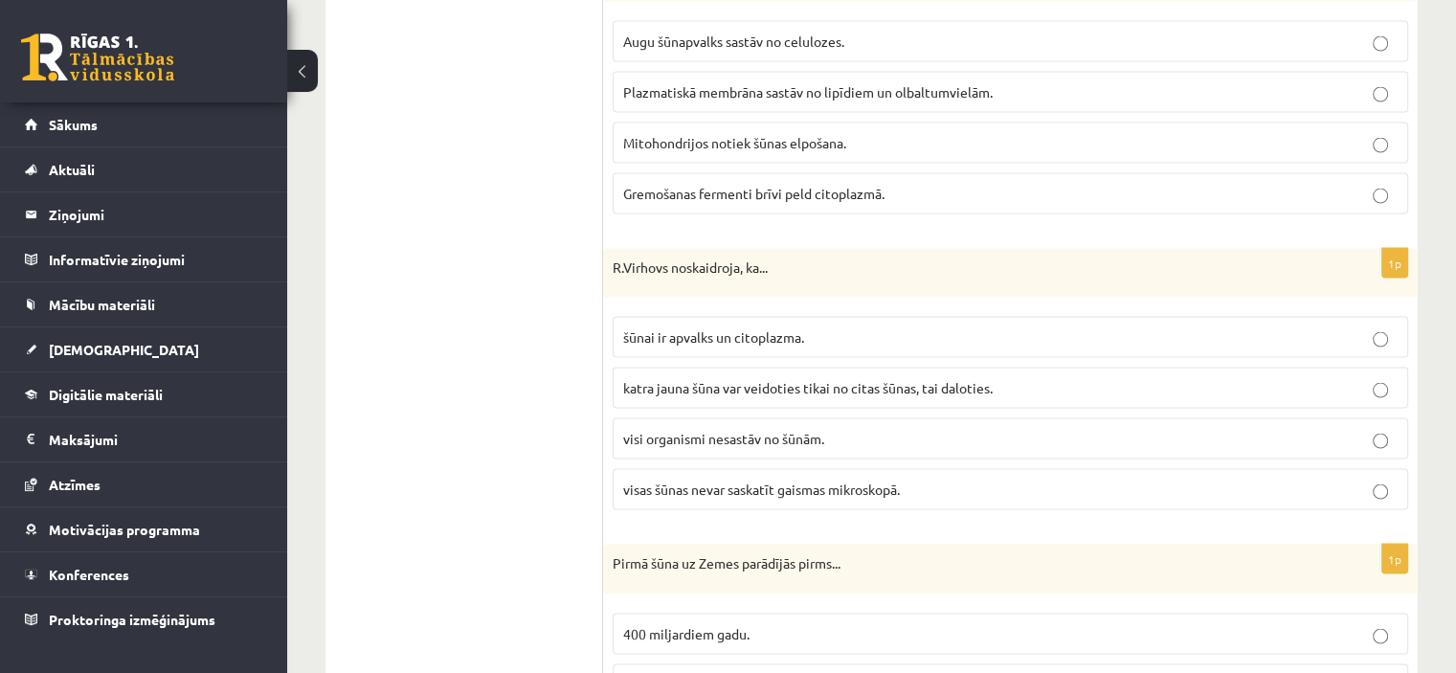
click at [898, 379] on span "katra jauna šūna var veidoties tikai no citas šūnas, tai daloties." at bounding box center [808, 387] width 370 height 17
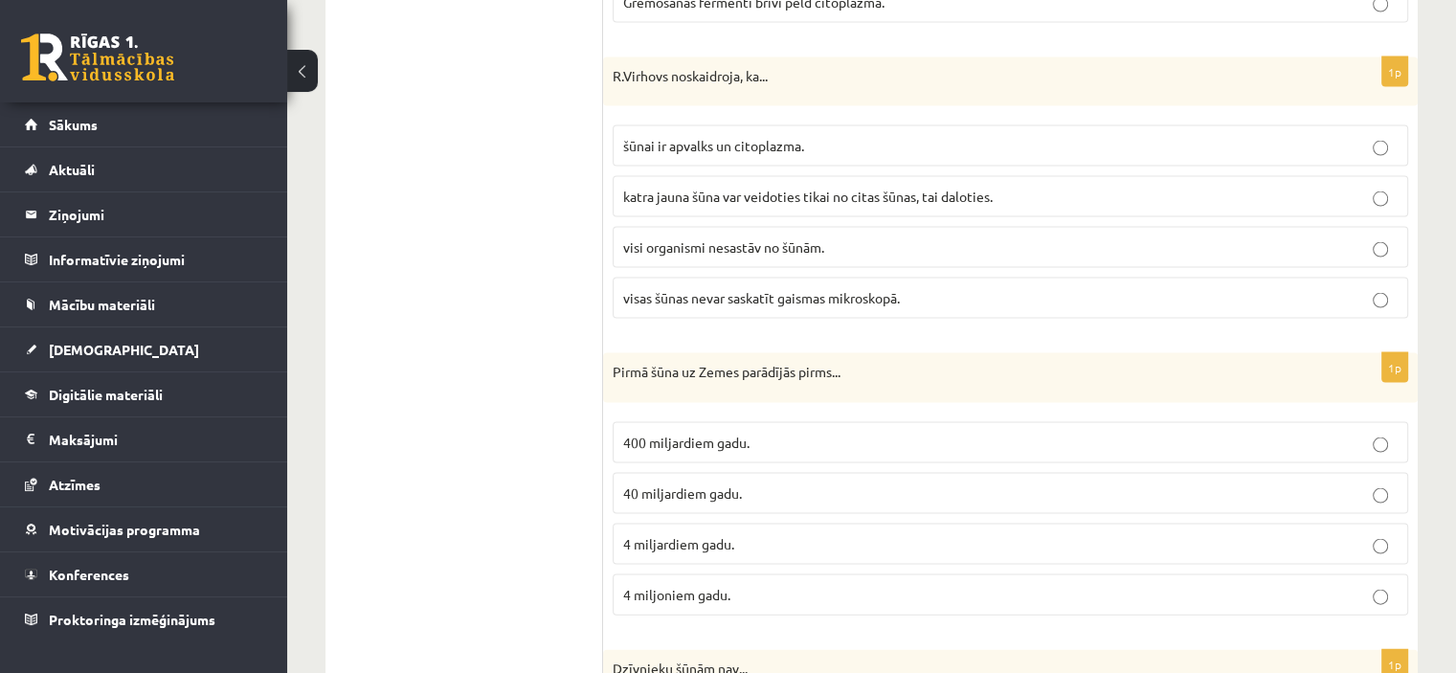
scroll to position [4046, 0]
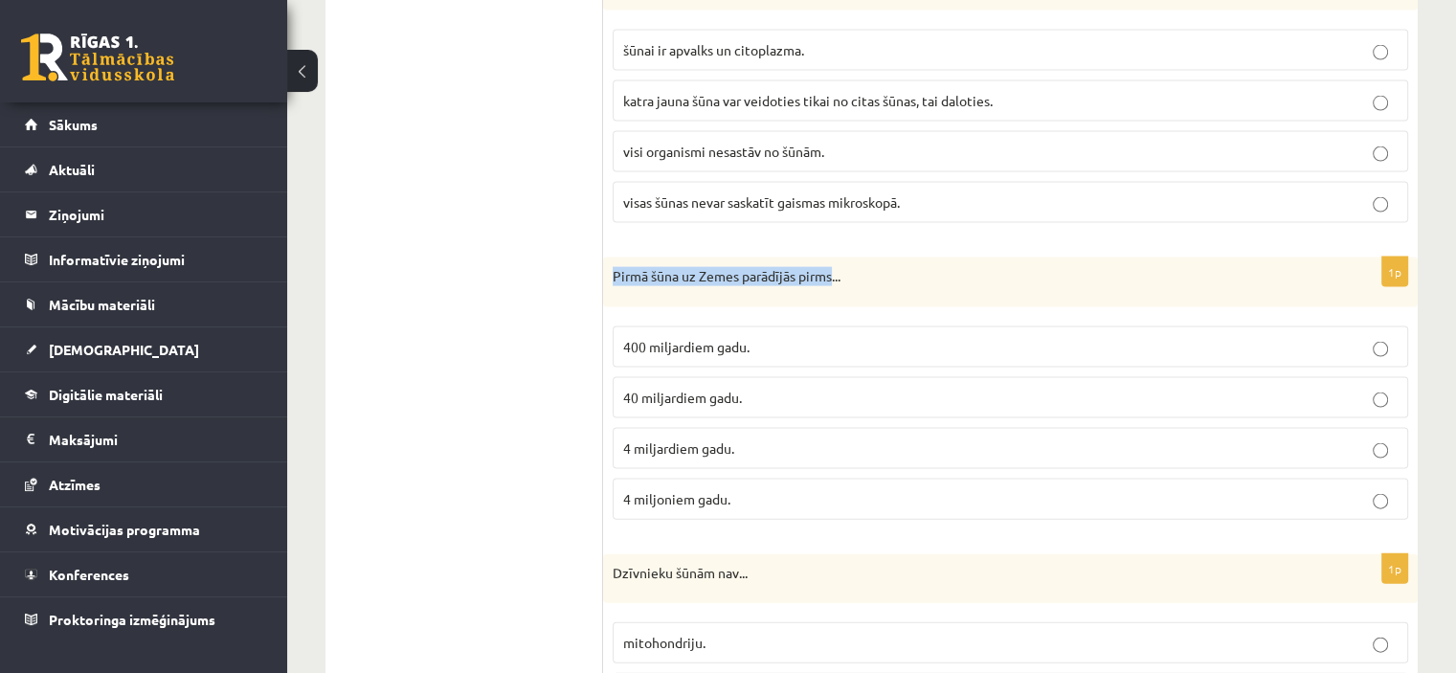
drag, startPoint x: 611, startPoint y: 255, endPoint x: 835, endPoint y: 272, distance: 224.7
click at [835, 272] on div "Pirmā šūna uz Zemes parādījās pirms..." at bounding box center [1010, 283] width 815 height 50
click at [724, 439] on span "4 miljardiem gadu." at bounding box center [678, 447] width 111 height 17
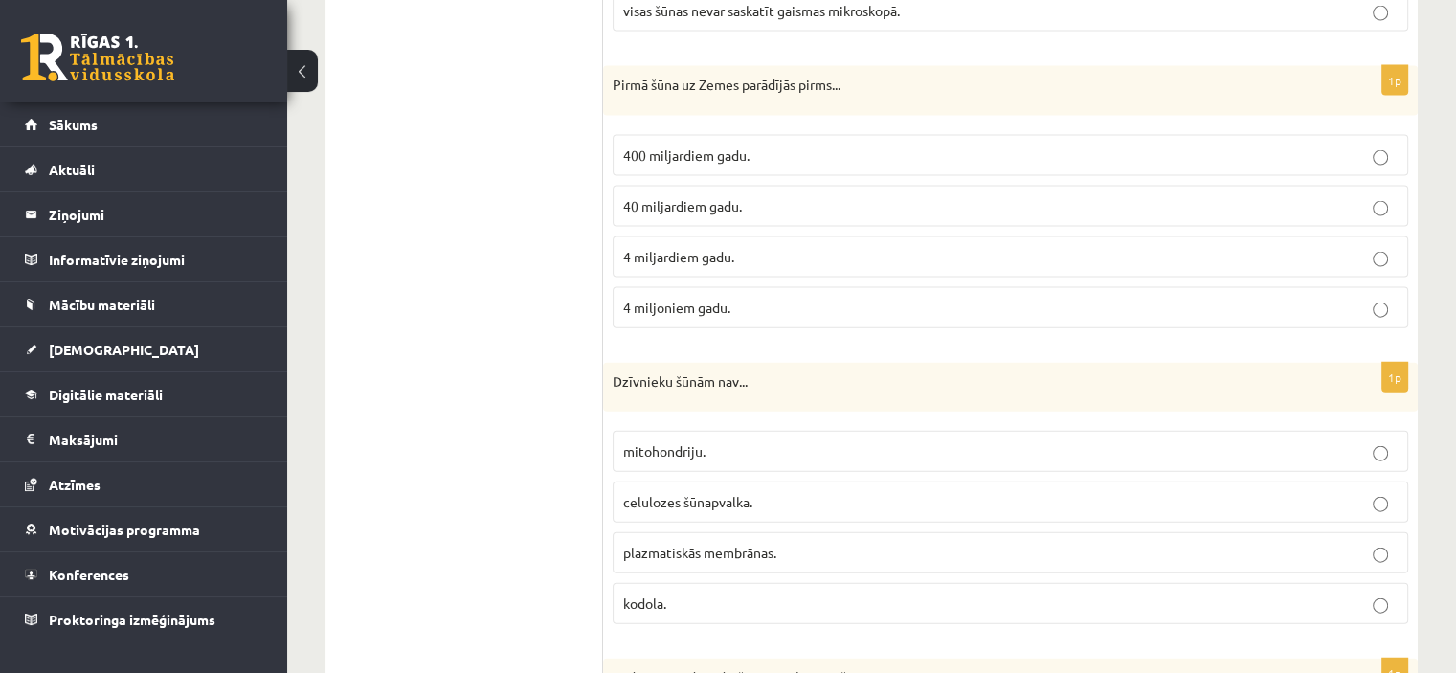
scroll to position [4333, 0]
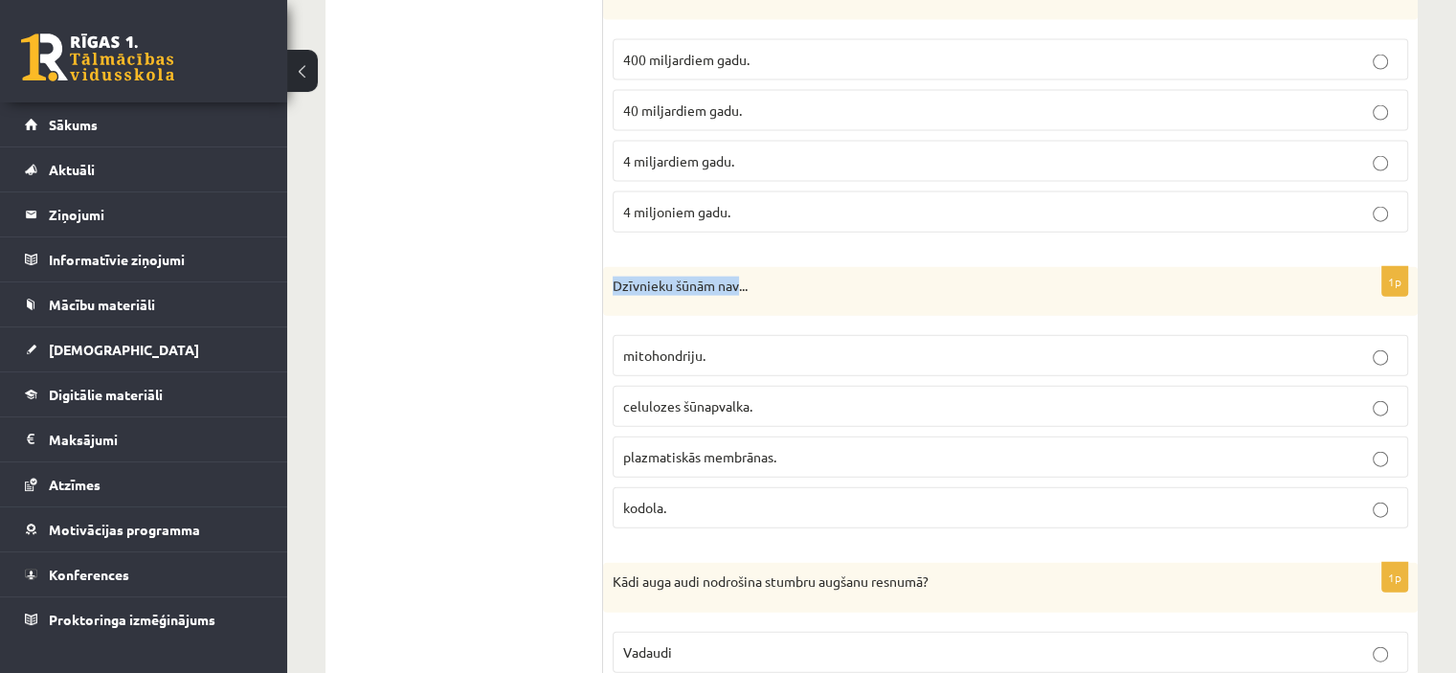
drag, startPoint x: 613, startPoint y: 270, endPoint x: 739, endPoint y: 275, distance: 126.5
click at [739, 275] on div "Dzīvnieku šūnām nav..." at bounding box center [1010, 292] width 815 height 50
click at [743, 397] on span "celulozes šūnapvalka." at bounding box center [687, 405] width 129 height 17
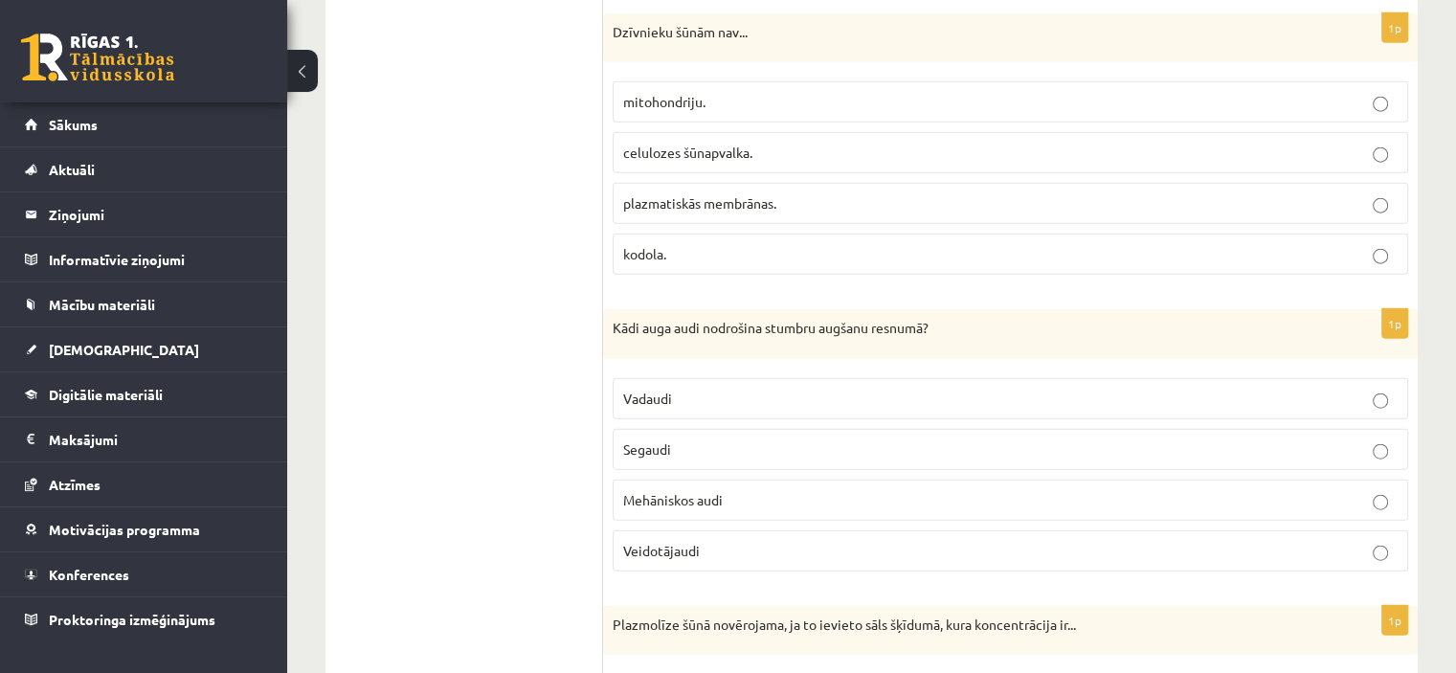
scroll to position [4620, 0]
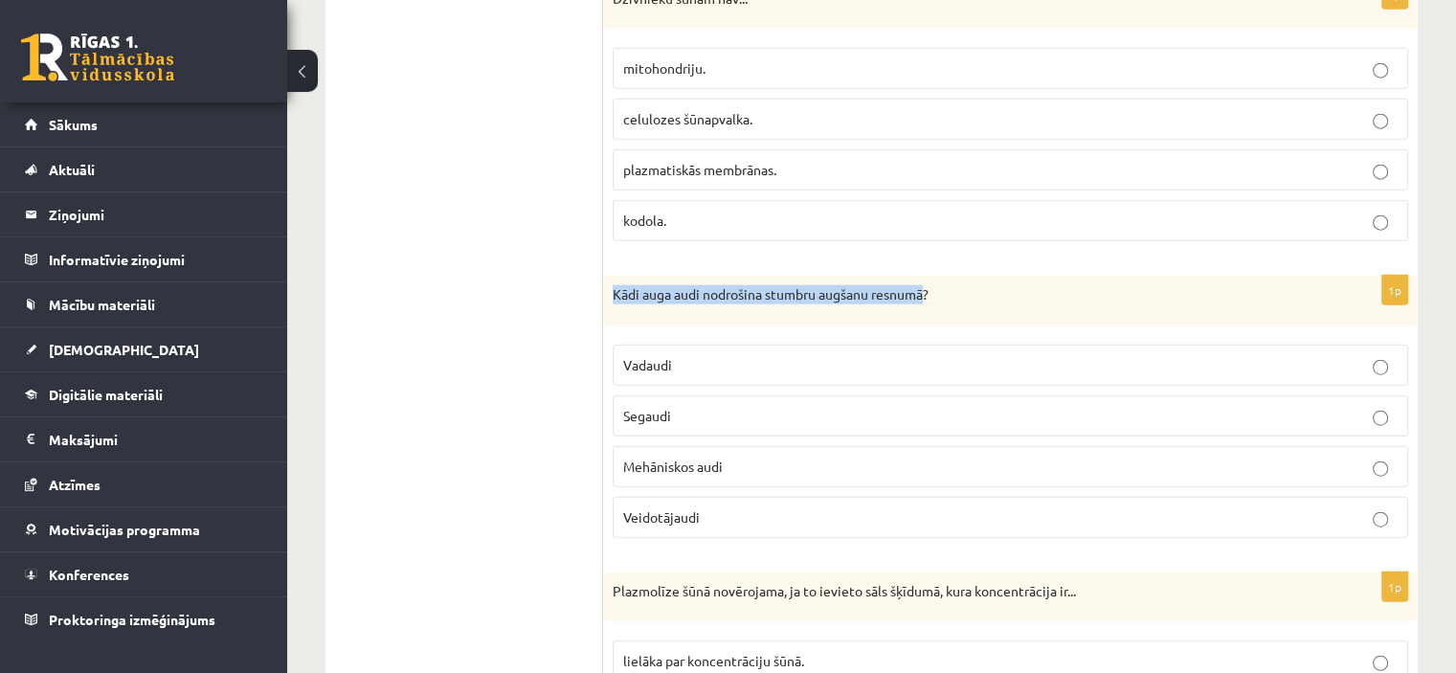
drag, startPoint x: 611, startPoint y: 265, endPoint x: 926, endPoint y: 283, distance: 315.5
click at [926, 283] on div "Kādi auga audi nodrošina stumbru augšanu resnumā?" at bounding box center [1010, 301] width 815 height 50
click at [700, 507] on p "Veidotājaudi" at bounding box center [1010, 517] width 774 height 20
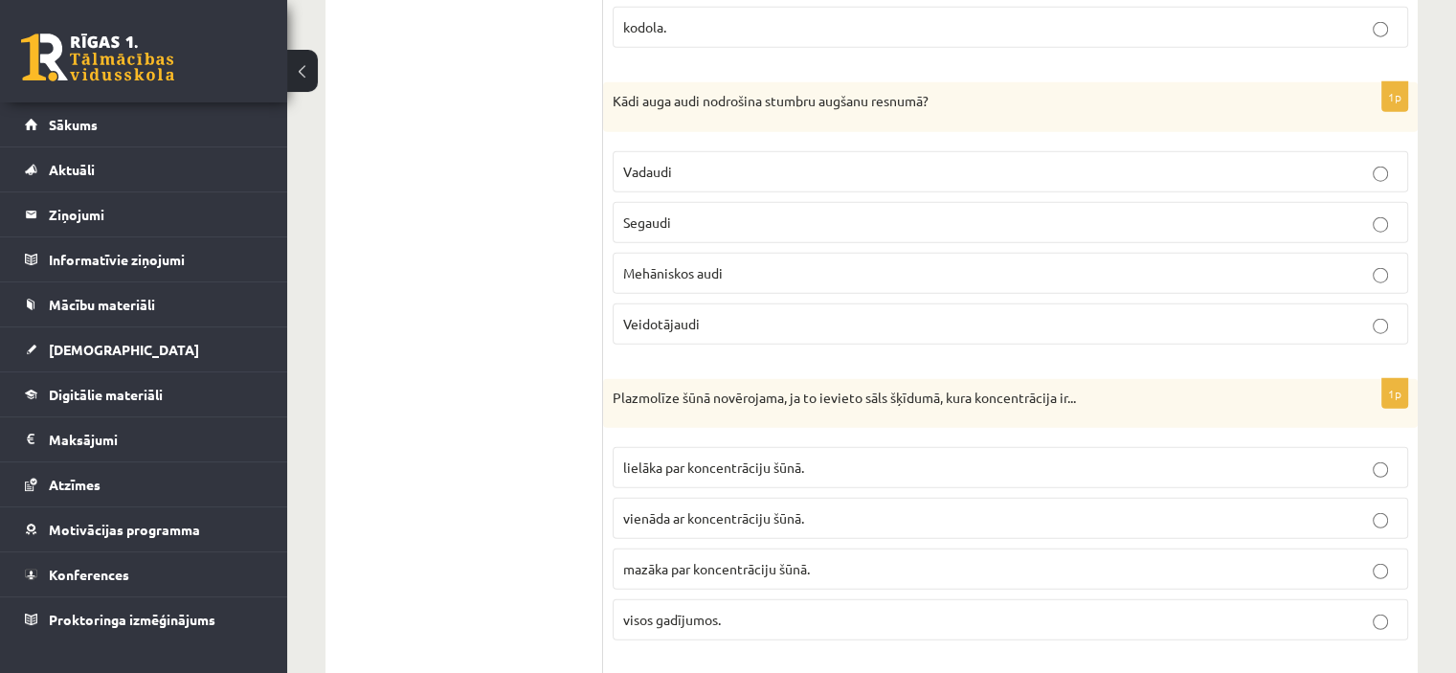
scroll to position [5003, 0]
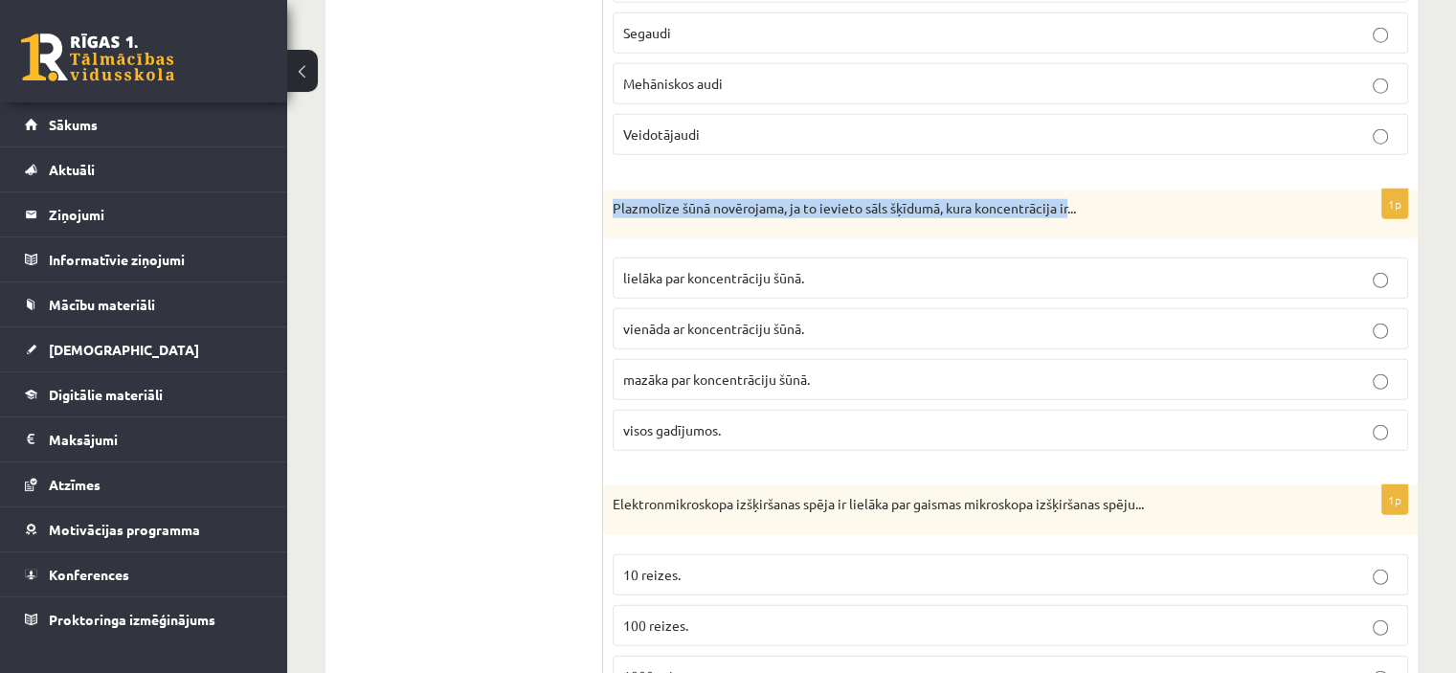
drag, startPoint x: 613, startPoint y: 184, endPoint x: 1069, endPoint y: 193, distance: 456.7
click at [1069, 193] on div "Plazmolīze šūnā novērojama, ja to ievieto sāls šķīdumā, kura koncentrācija ir..." at bounding box center [1010, 215] width 815 height 50
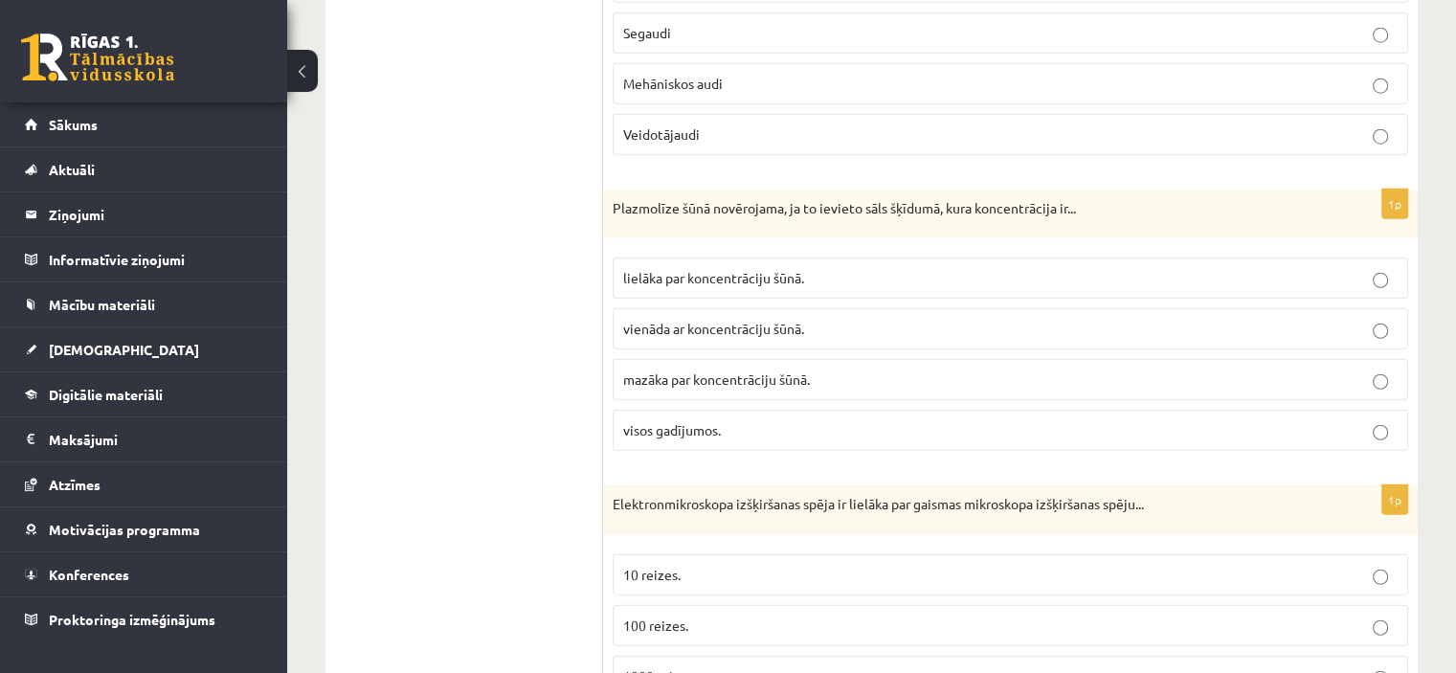
click at [692, 269] on span "lielāka par koncentrāciju šūnā." at bounding box center [713, 277] width 181 height 17
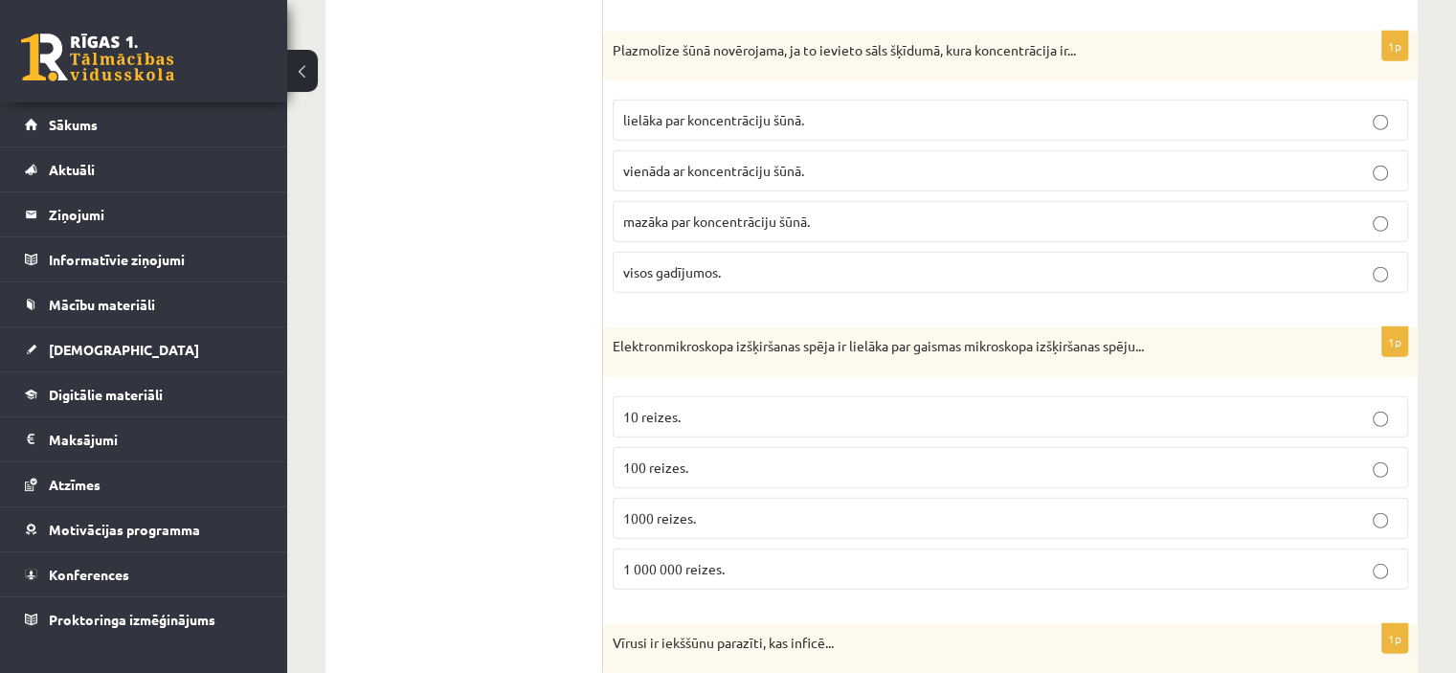
scroll to position [5194, 0]
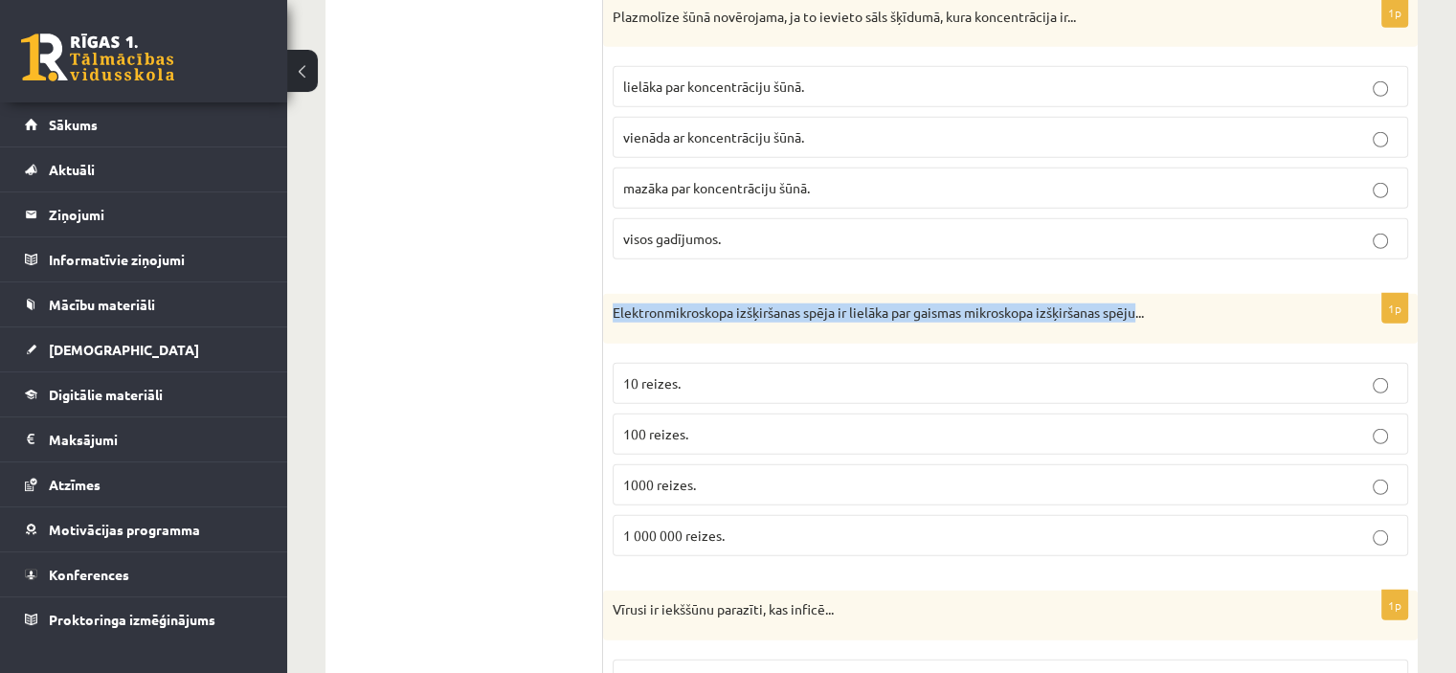
drag, startPoint x: 612, startPoint y: 286, endPoint x: 1141, endPoint y: 292, distance: 529.4
click at [1141, 294] on div "Elektronmikroskopa izšķiršanas spēja ir lielāka par gaismas mikroskopa izšķirša…" at bounding box center [1010, 319] width 815 height 50
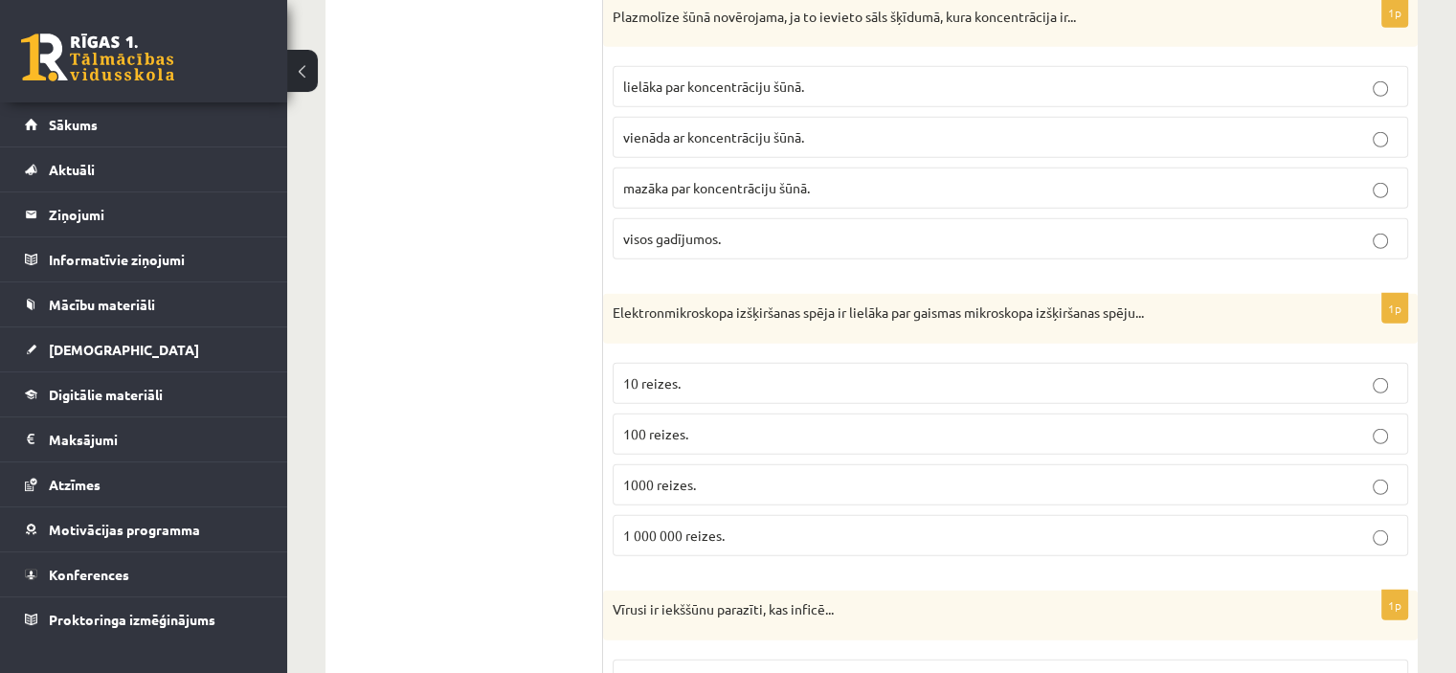
click at [793, 475] on p "1000 reizes." at bounding box center [1010, 485] width 774 height 20
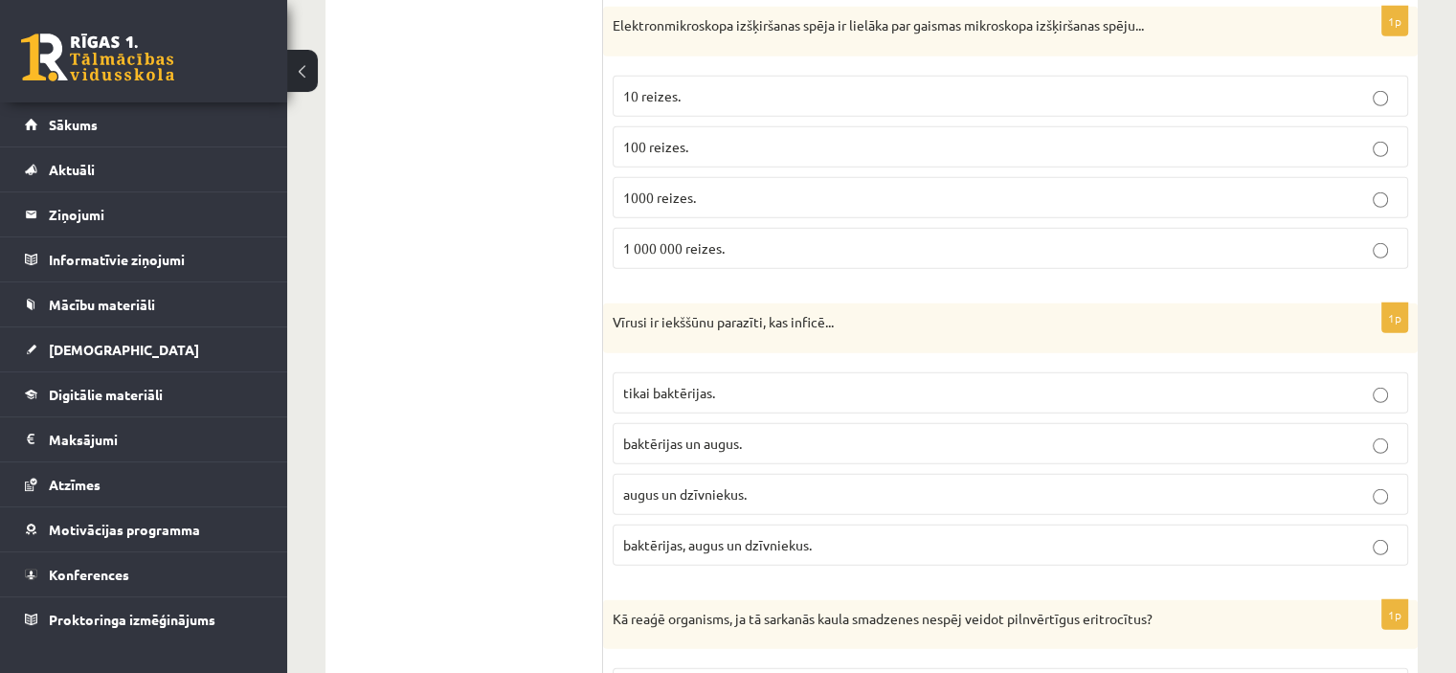
scroll to position [5577, 0]
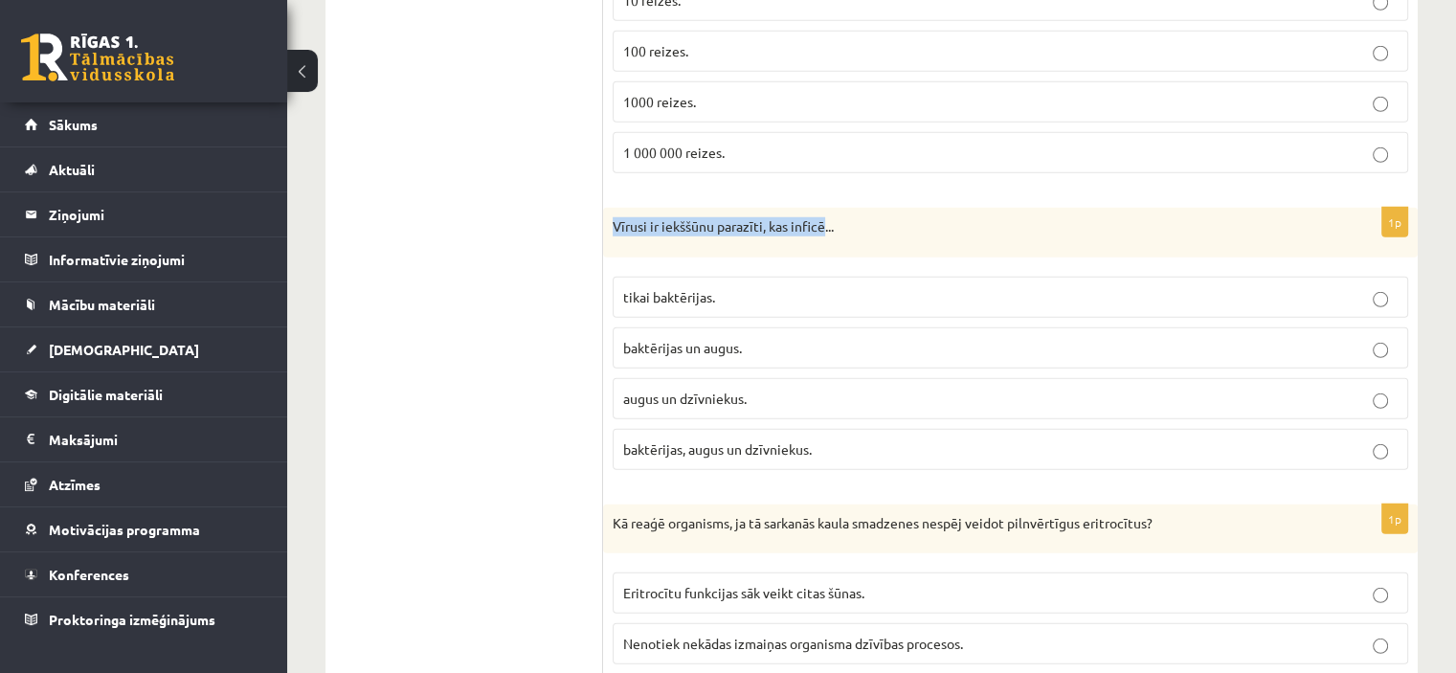
drag, startPoint x: 616, startPoint y: 193, endPoint x: 826, endPoint y: 204, distance: 210.9
click at [826, 217] on p "Vīrusi ir iekššūnu parazīti, kas inficē..." at bounding box center [963, 226] width 700 height 19
click at [701, 440] on span "baktērijas, augus un dzīvniekus." at bounding box center [717, 448] width 189 height 17
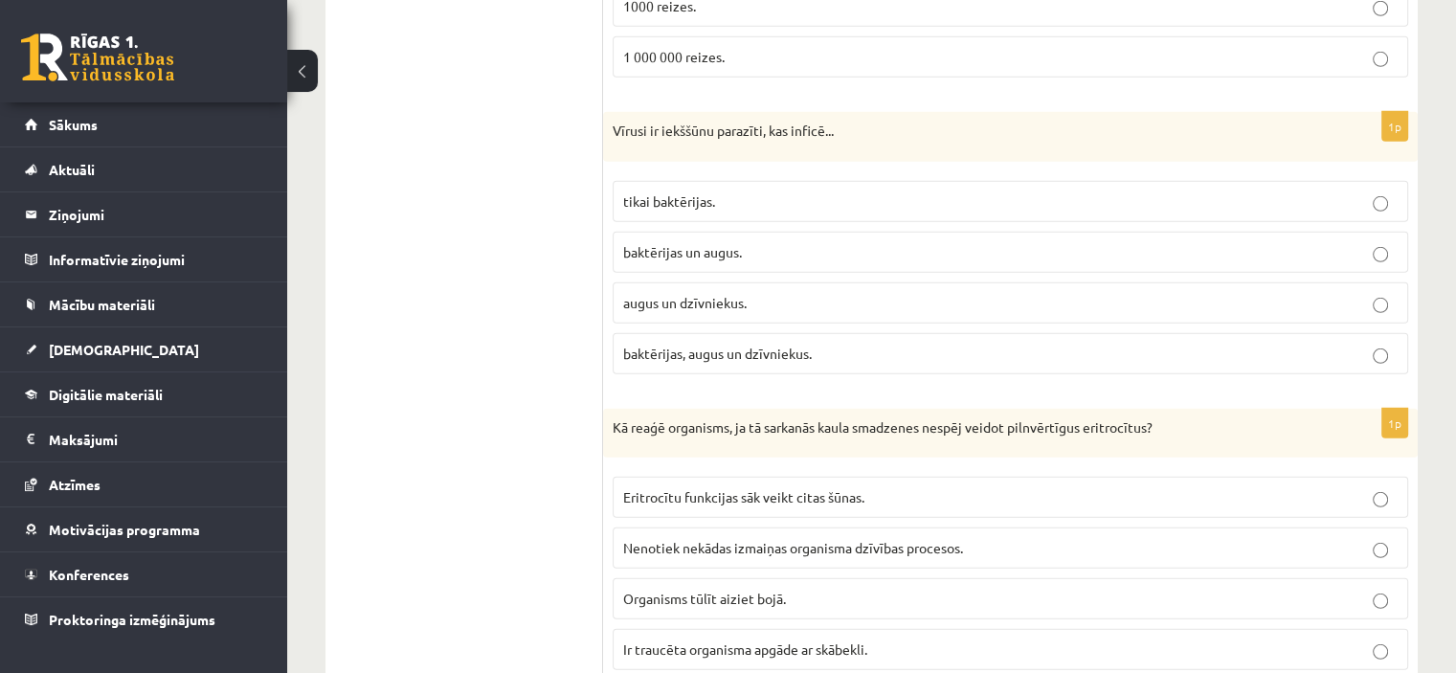
scroll to position [5712, 0]
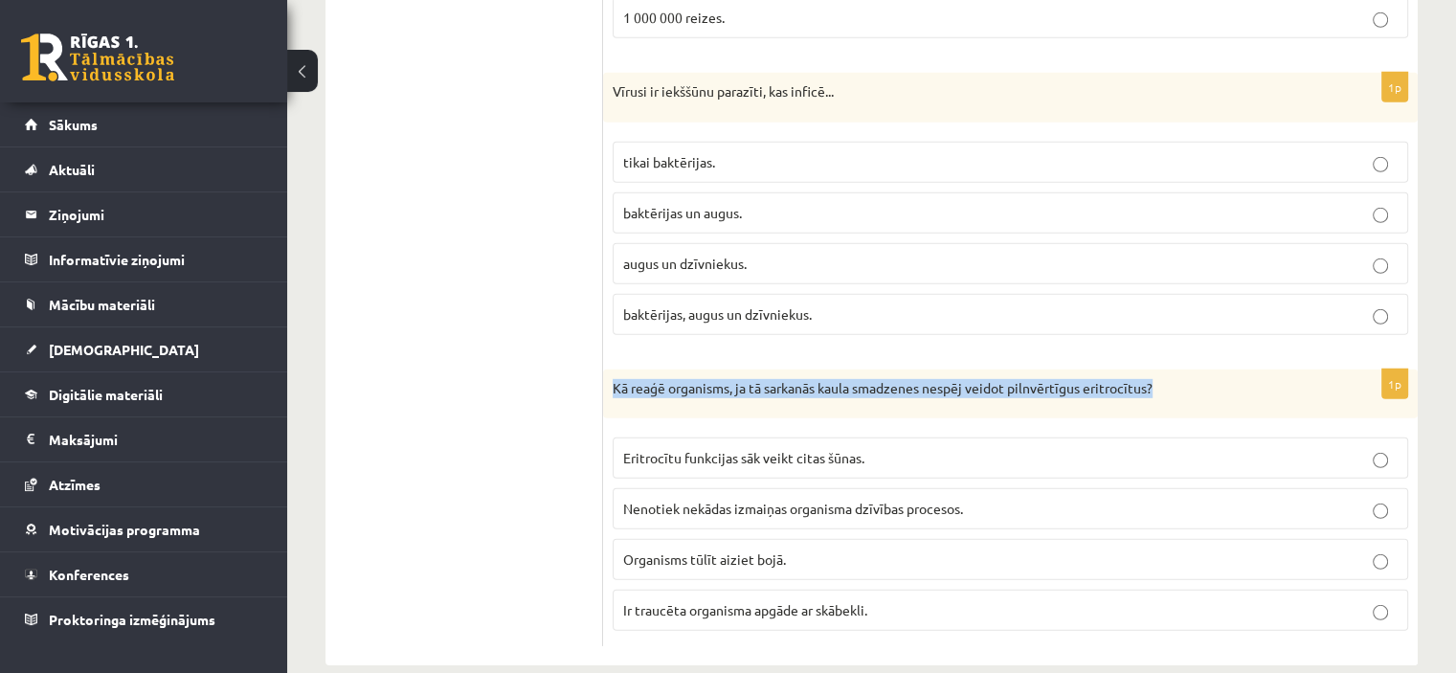
drag, startPoint x: 610, startPoint y: 361, endPoint x: 1156, endPoint y: 371, distance: 546.7
click at [1156, 371] on div "Kā reaģē organisms, ja tā sarkanās kaula smadzenes nespēj veidot pilnvērtīgus e…" at bounding box center [1010, 395] width 815 height 50
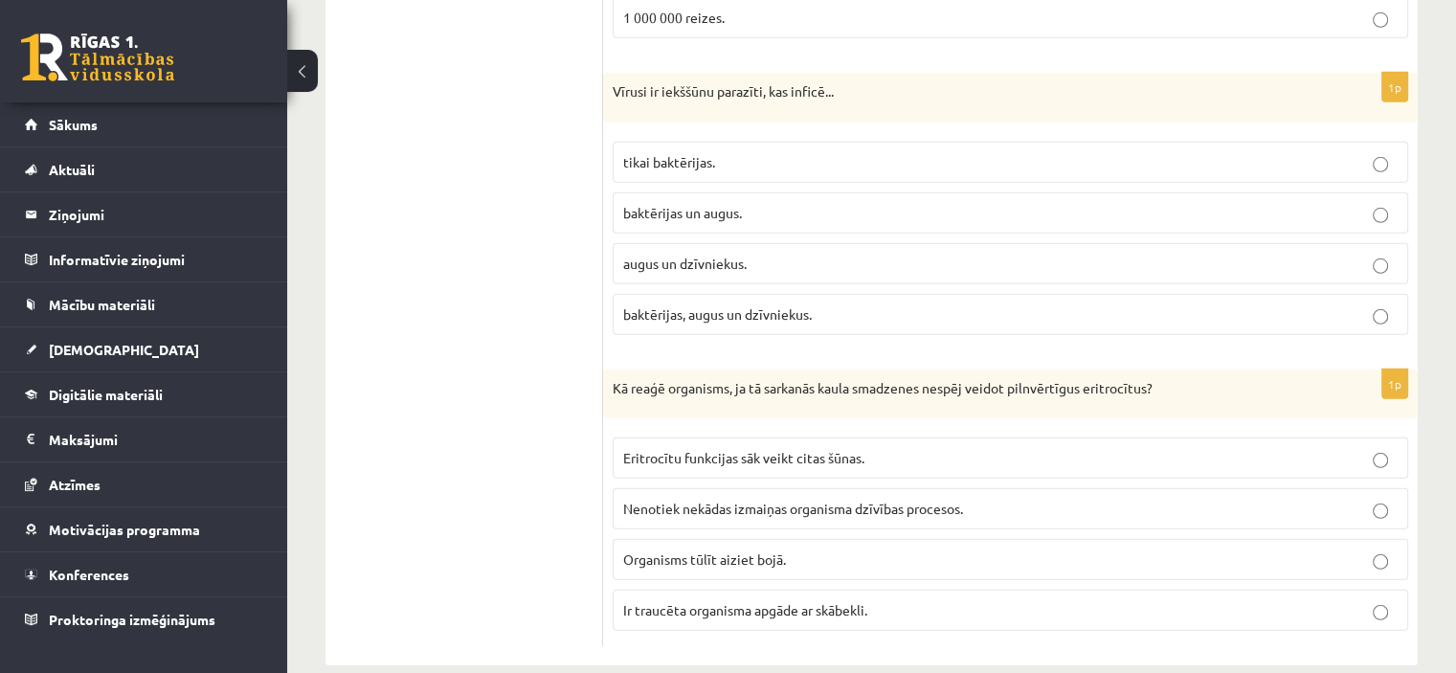
click at [737, 601] on span "Ir traucēta organisma apgāde ar skābekli." at bounding box center [745, 609] width 244 height 17
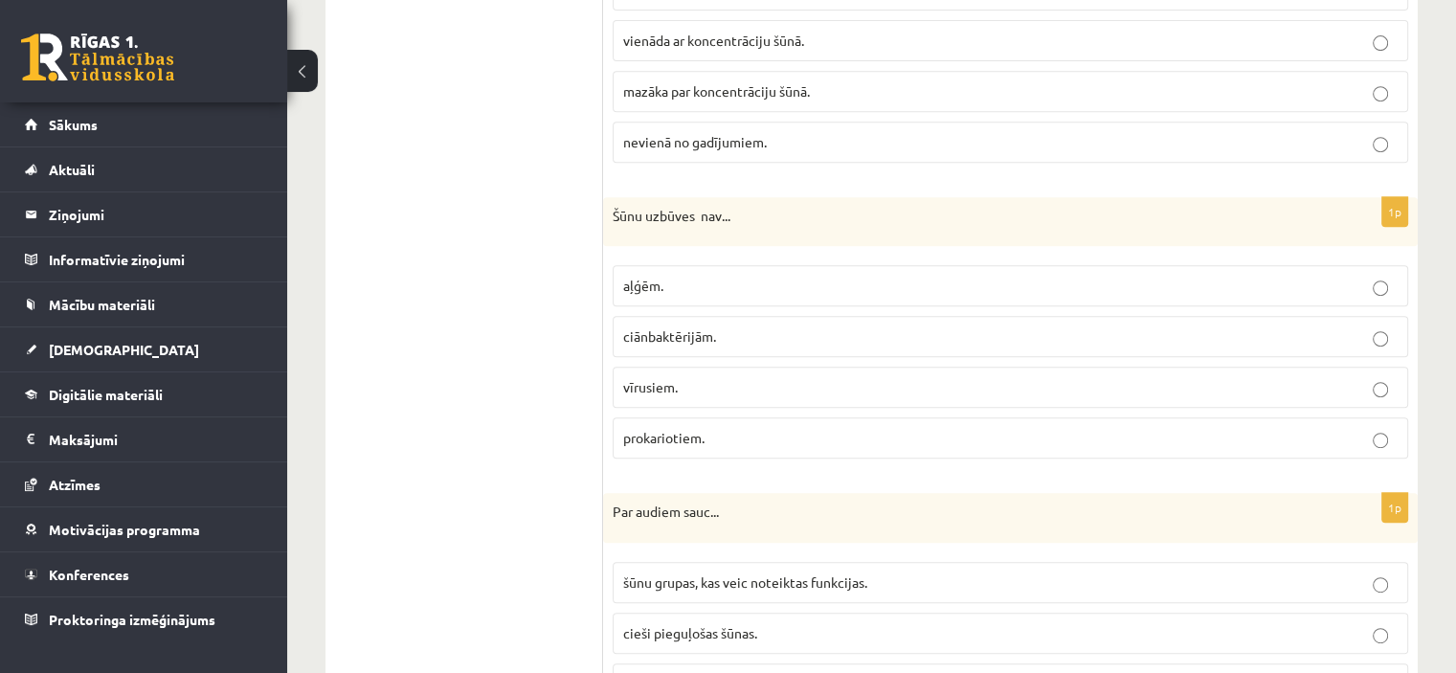
scroll to position [0, 0]
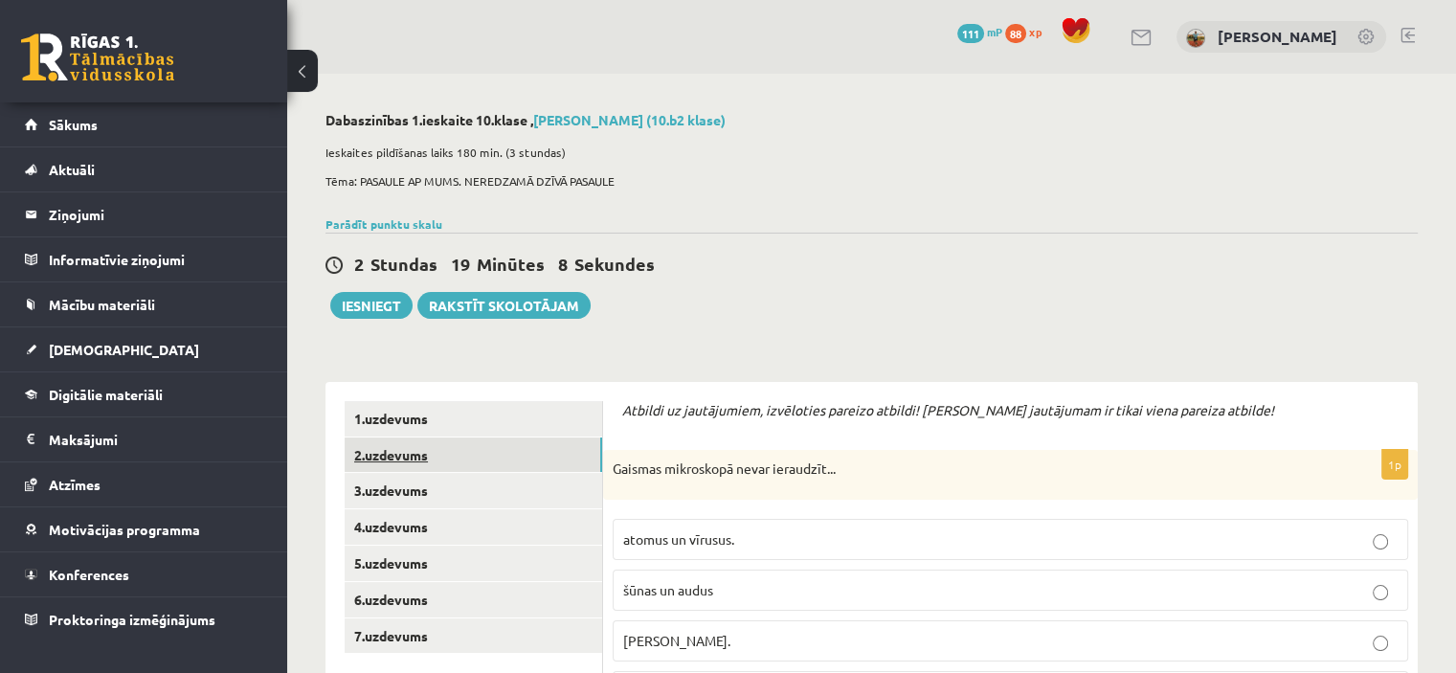
click at [399, 465] on link "2.uzdevums" at bounding box center [474, 454] width 258 height 35
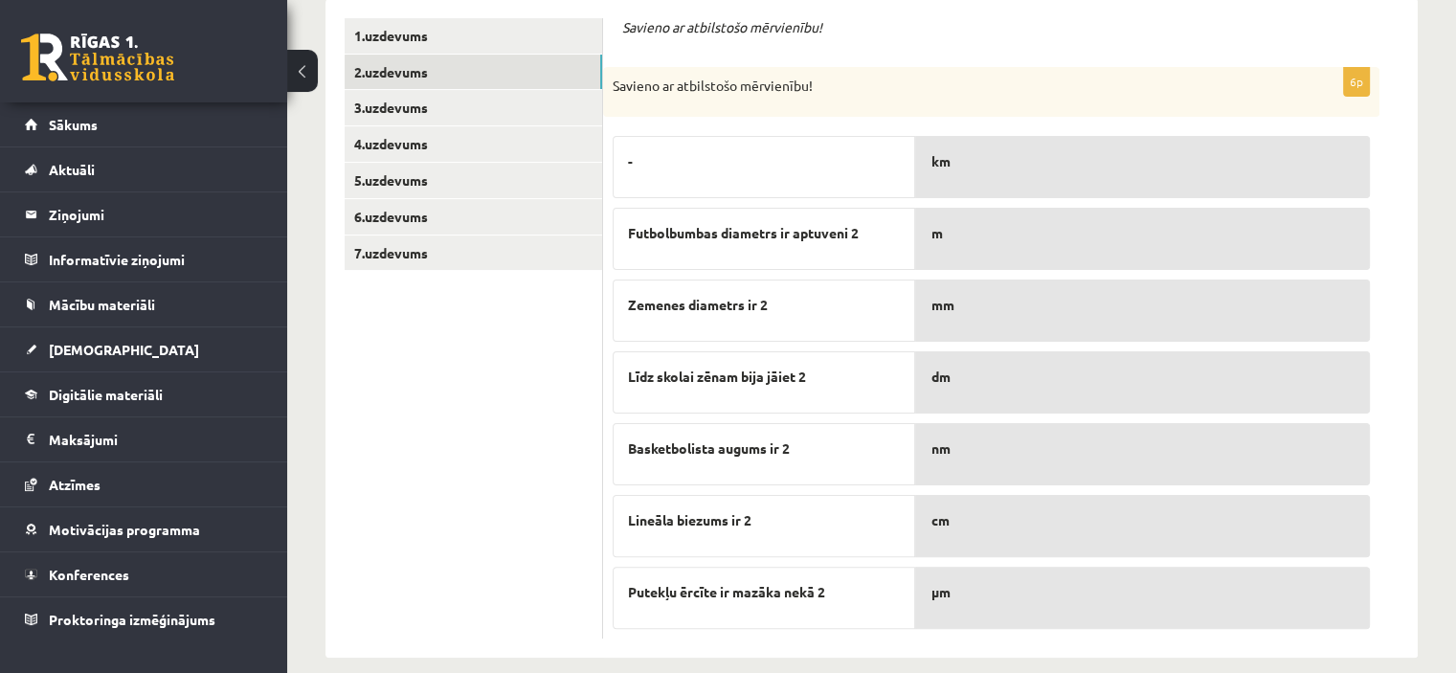
scroll to position [403, 0]
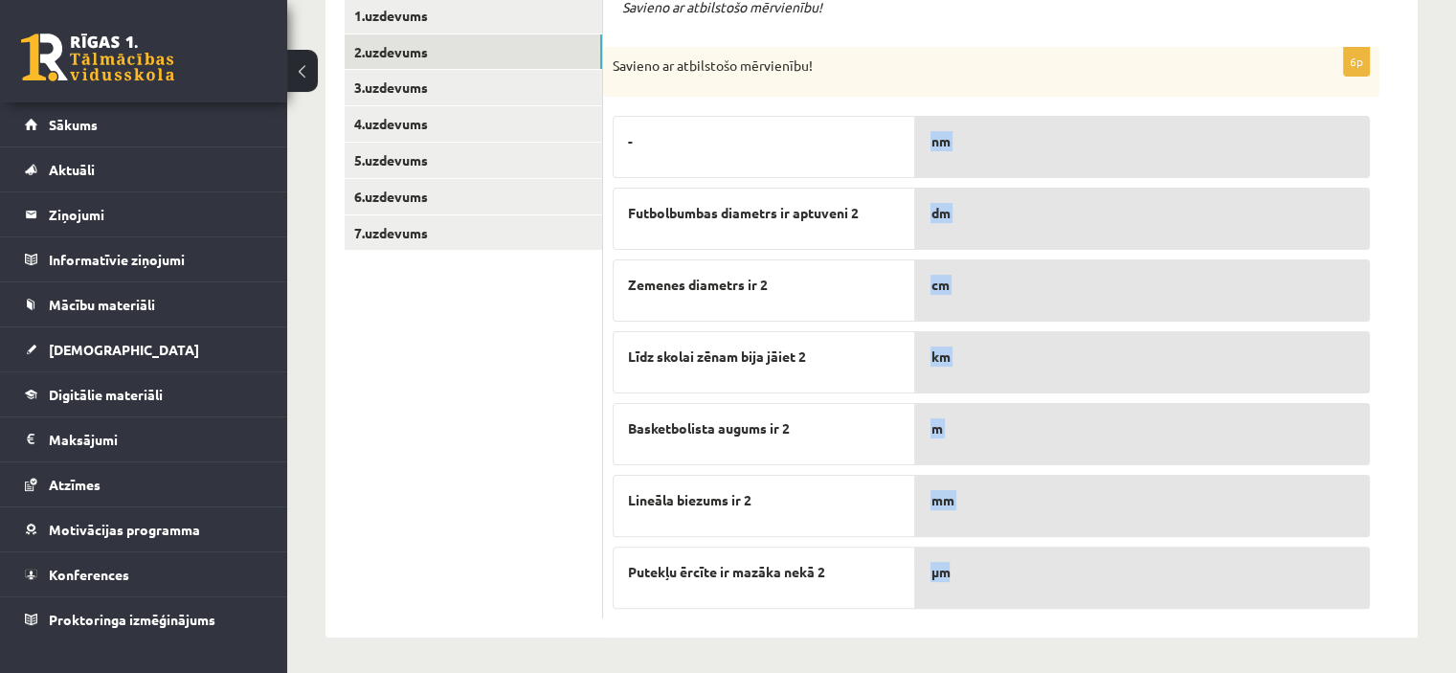
drag, startPoint x: 904, startPoint y: 573, endPoint x: 967, endPoint y: 577, distance: 63.3
click at [967, 577] on fieldset "- Futbolbumbas diametrs ir aptuveni 2 Zemenes diametrs ir 2 Līdz skolai zēnam b…" at bounding box center [991, 357] width 757 height 503
click at [525, 385] on ul "1.uzdevums 2.uzdevums 3.uzdevums 4.uzdevums 5.uzdevums 6.uzdevums 7.uzdevums" at bounding box center [474, 308] width 258 height 620
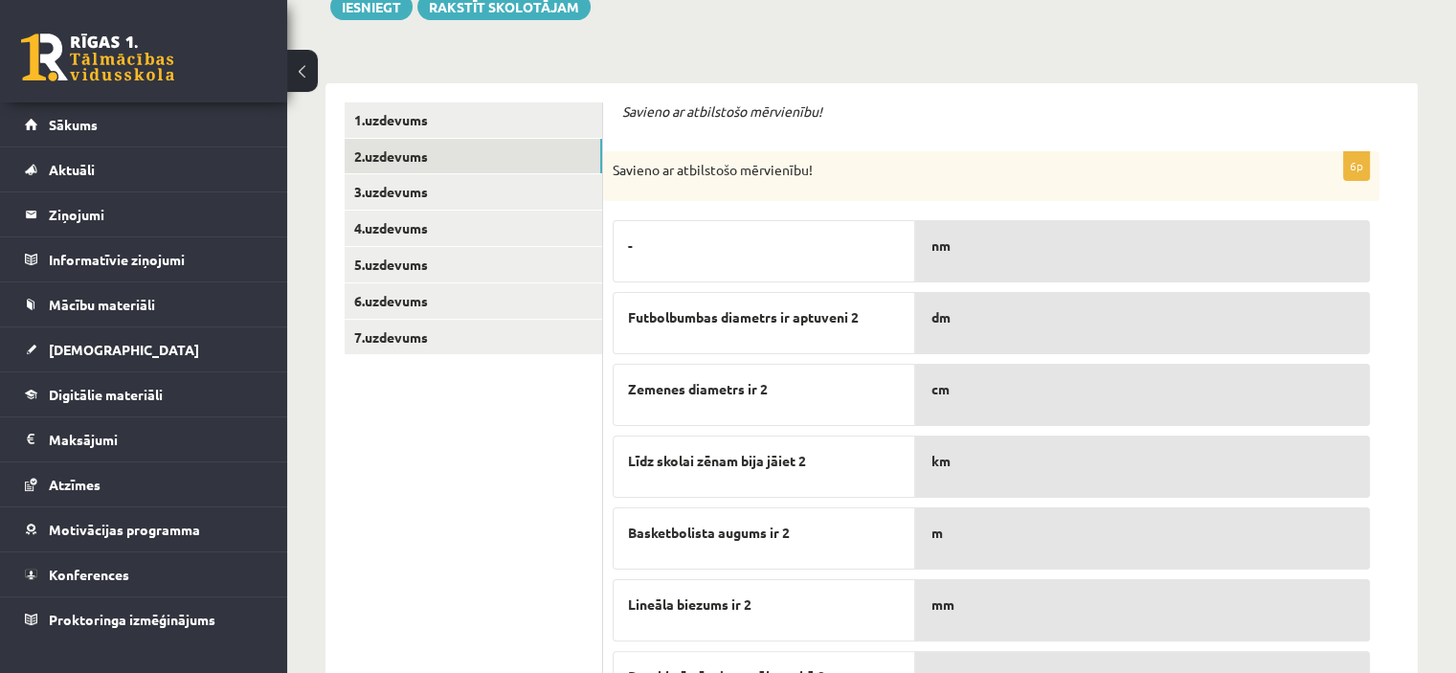
scroll to position [116, 0]
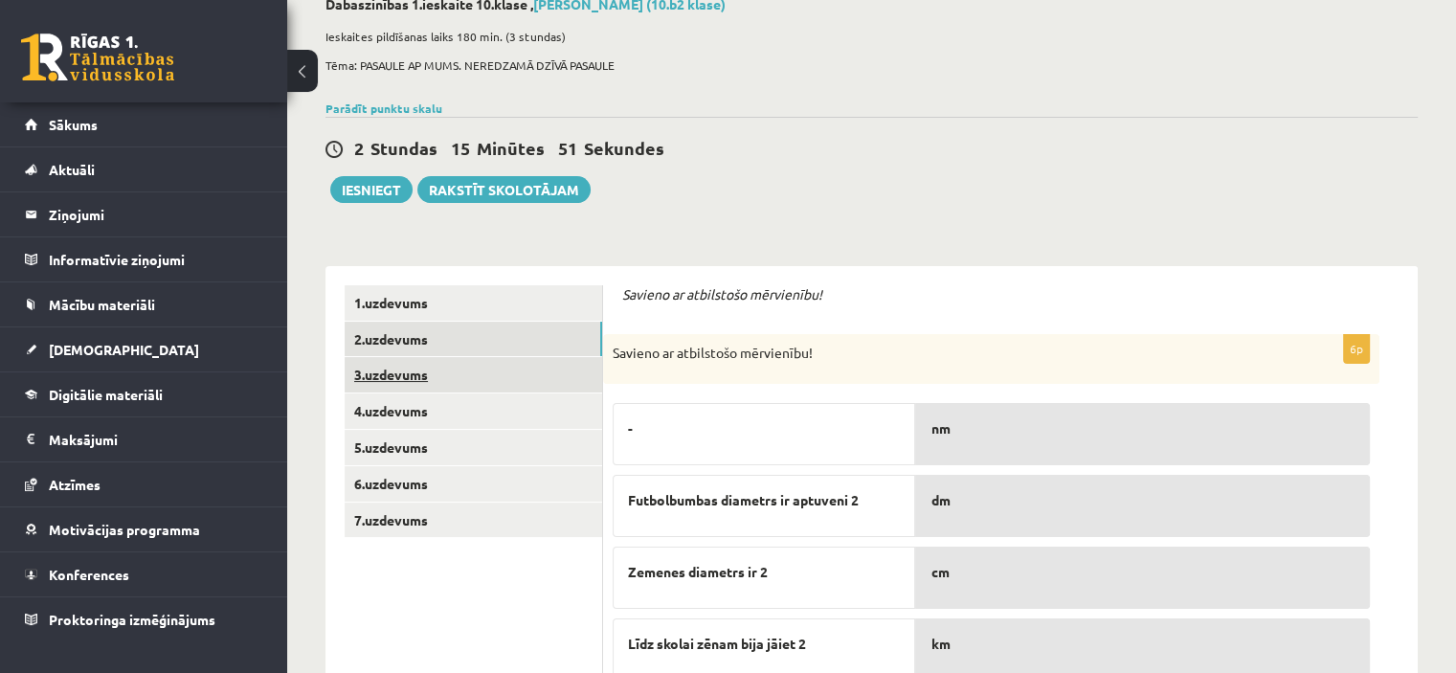
click at [383, 383] on link "3.uzdevums" at bounding box center [474, 374] width 258 height 35
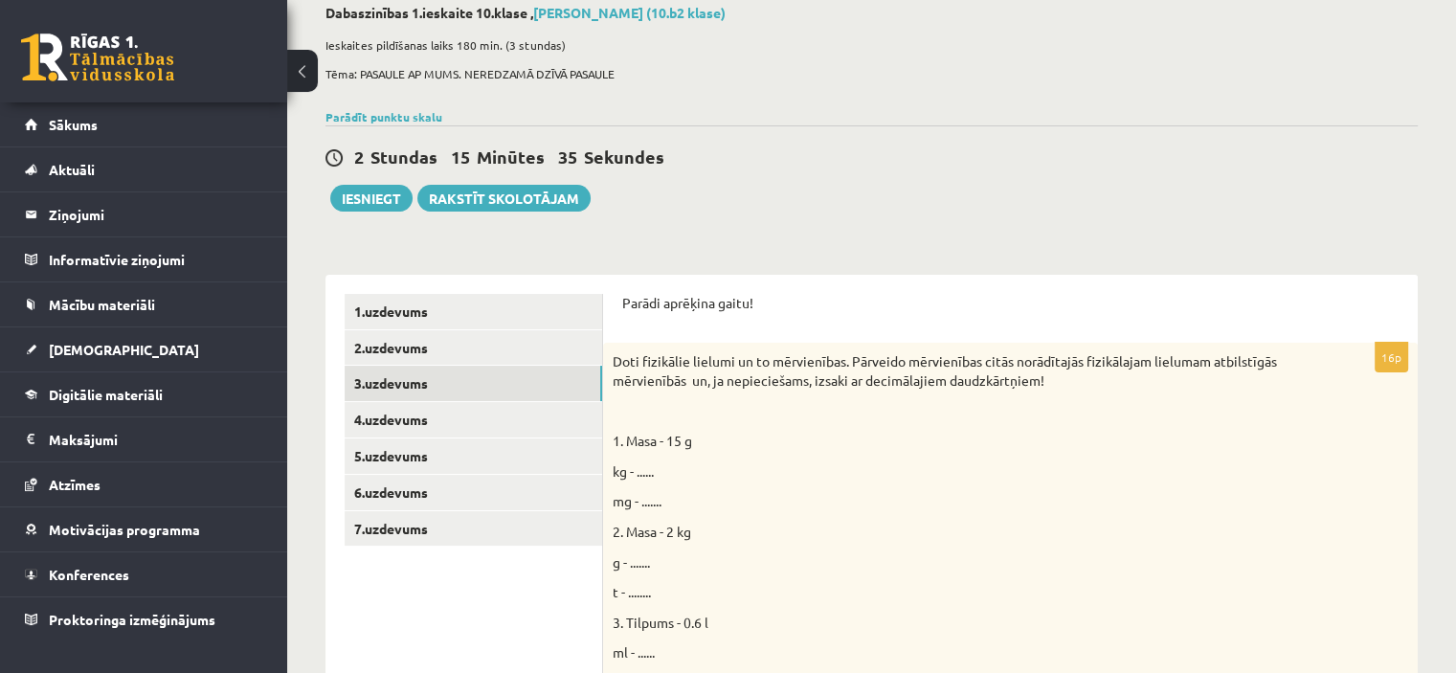
scroll to position [203, 0]
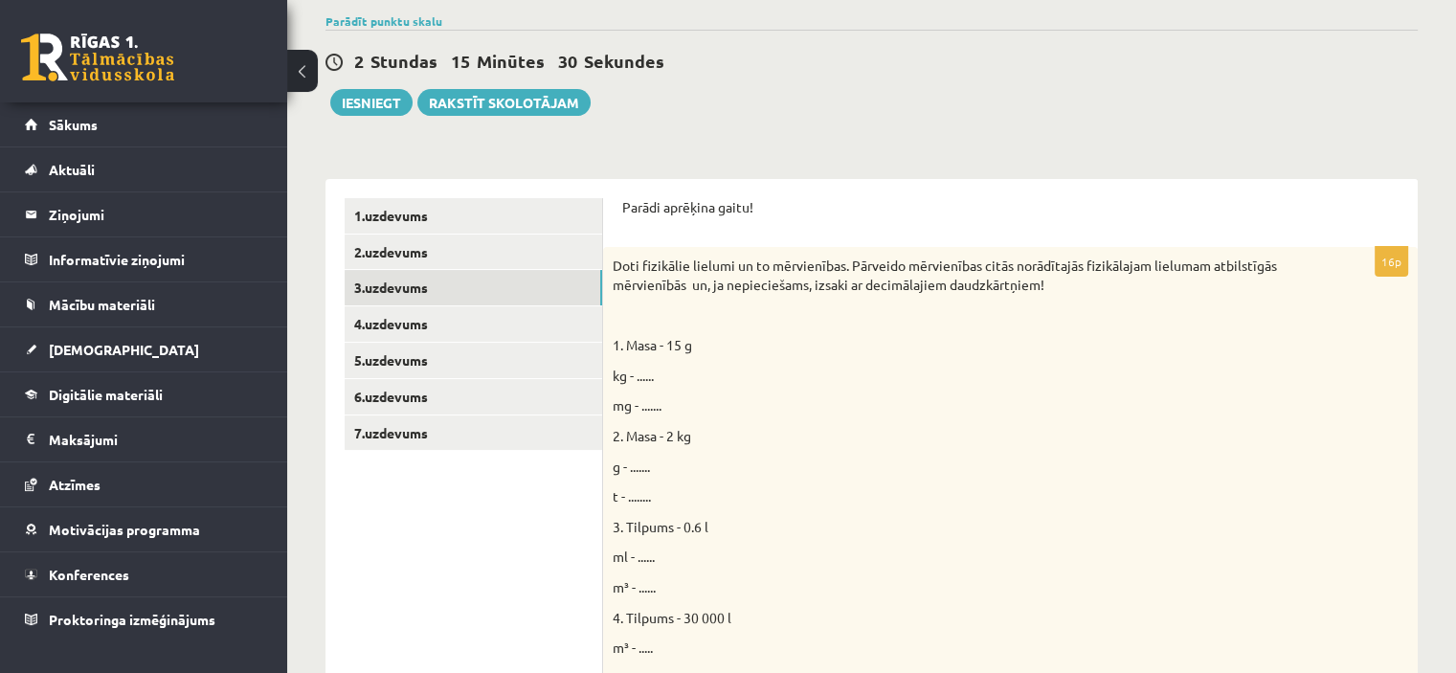
click at [635, 379] on span "kg - ......" at bounding box center [633, 375] width 41 height 17
drag, startPoint x: 671, startPoint y: 378, endPoint x: 716, endPoint y: 370, distance: 45.6
click at [674, 378] on p "kg - ......" at bounding box center [963, 376] width 700 height 19
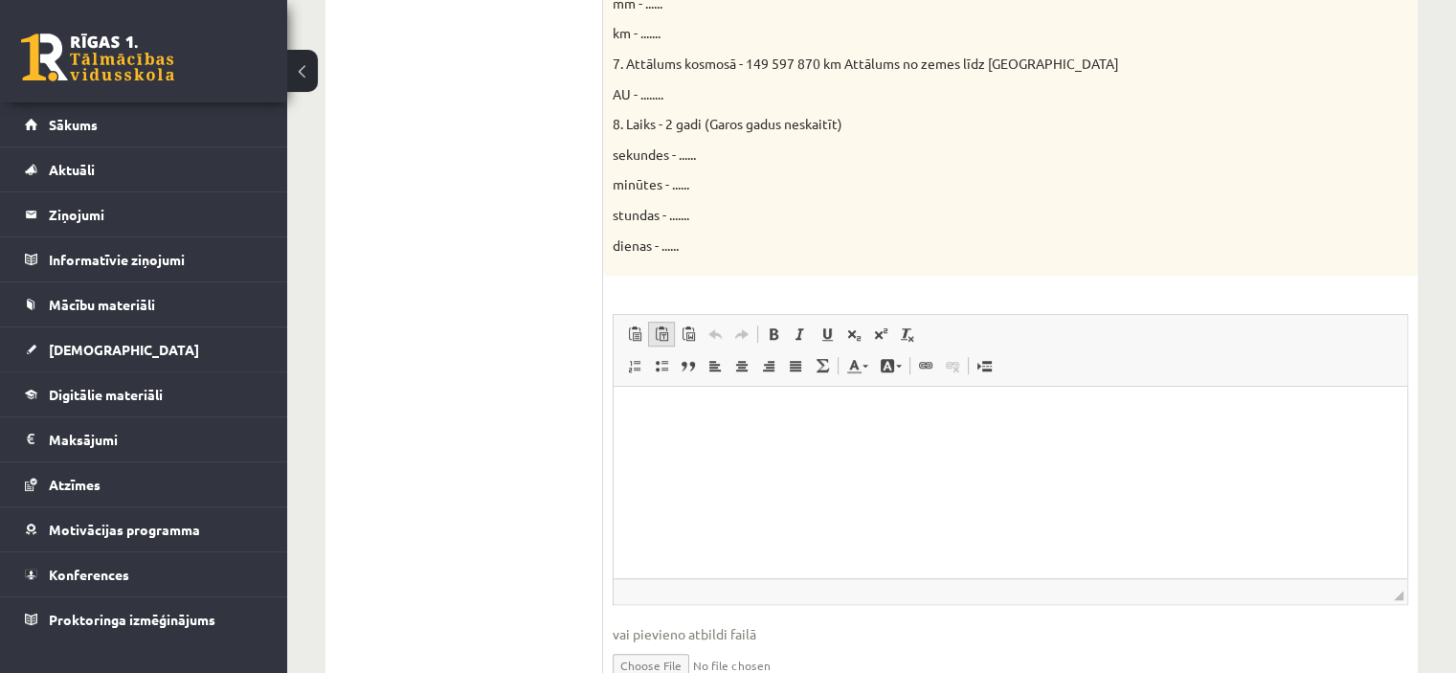
scroll to position [1065, 0]
click at [734, 417] on p "Bagātinātā teksta redaktors, wiswyg-editor-user-answer-47024866689080" at bounding box center [1010, 416] width 755 height 20
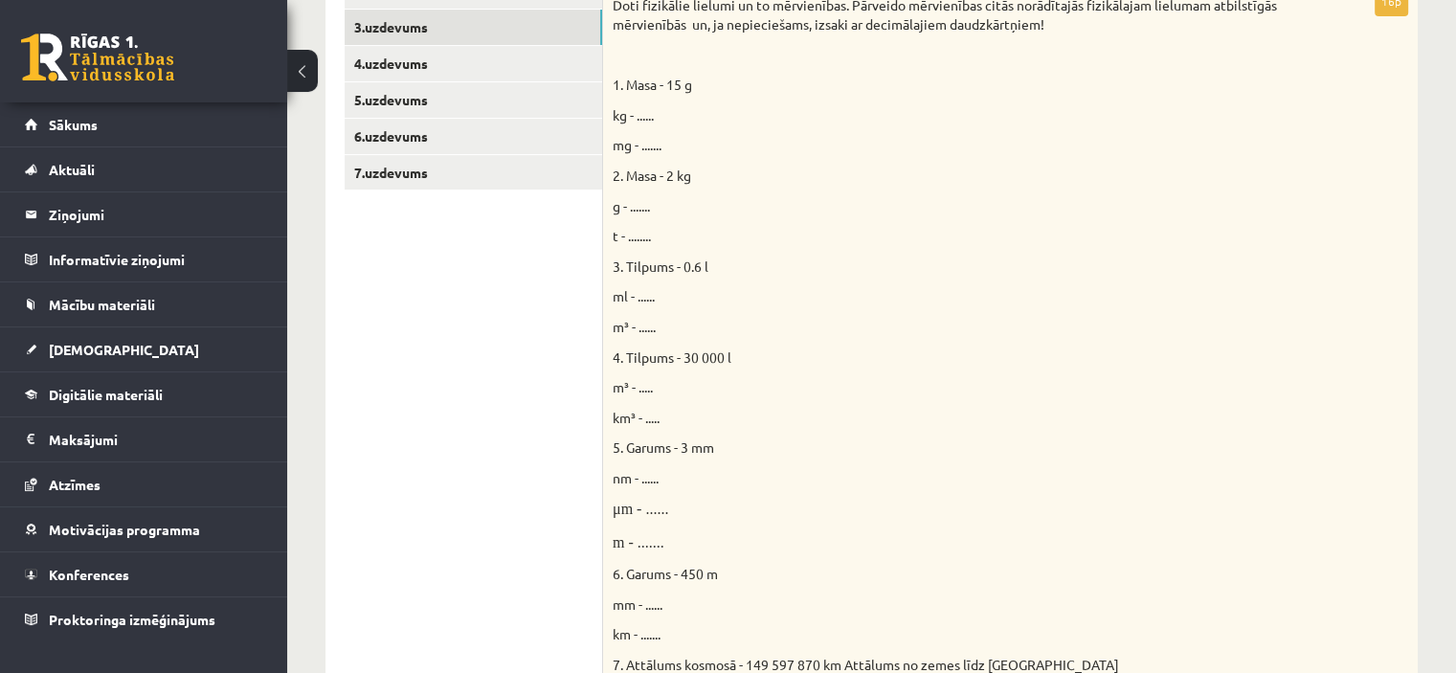
scroll to position [394, 0]
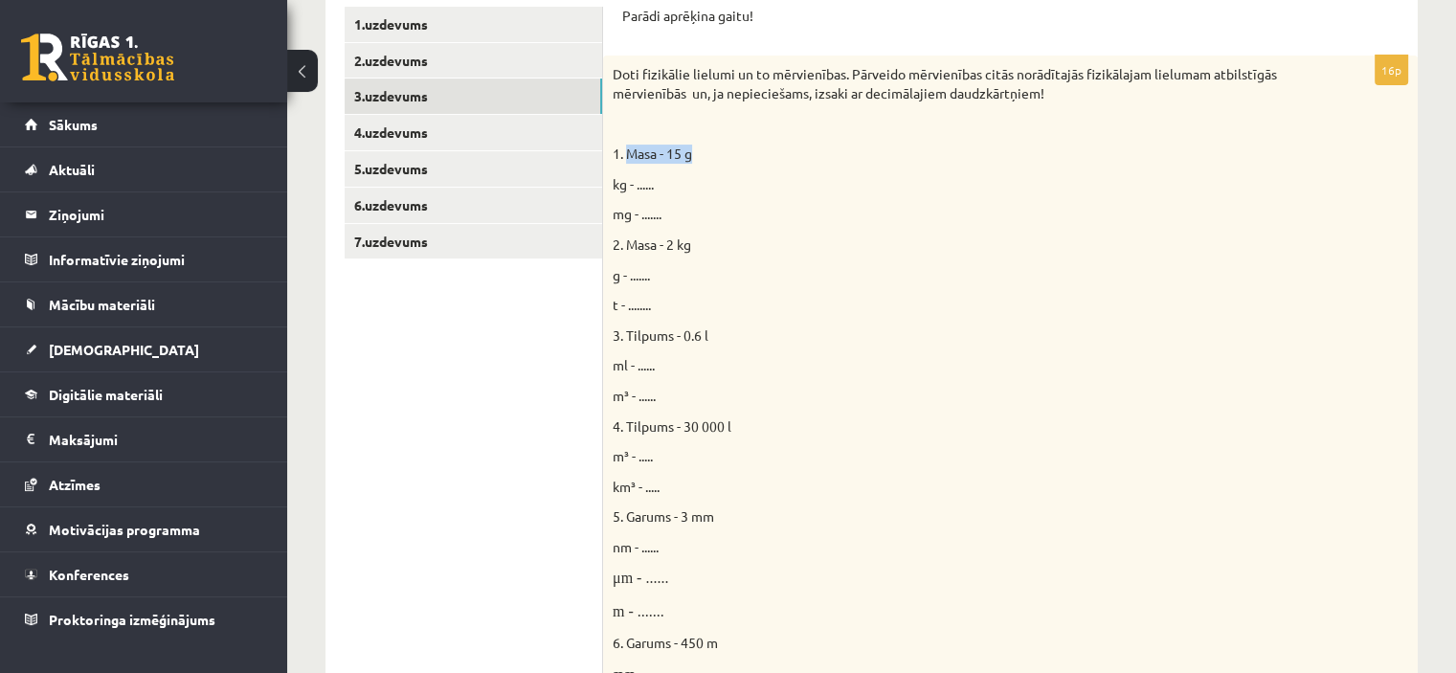
drag, startPoint x: 625, startPoint y: 152, endPoint x: 696, endPoint y: 152, distance: 70.8
click at [696, 152] on p "1. Masa - 15 g" at bounding box center [963, 154] width 700 height 19
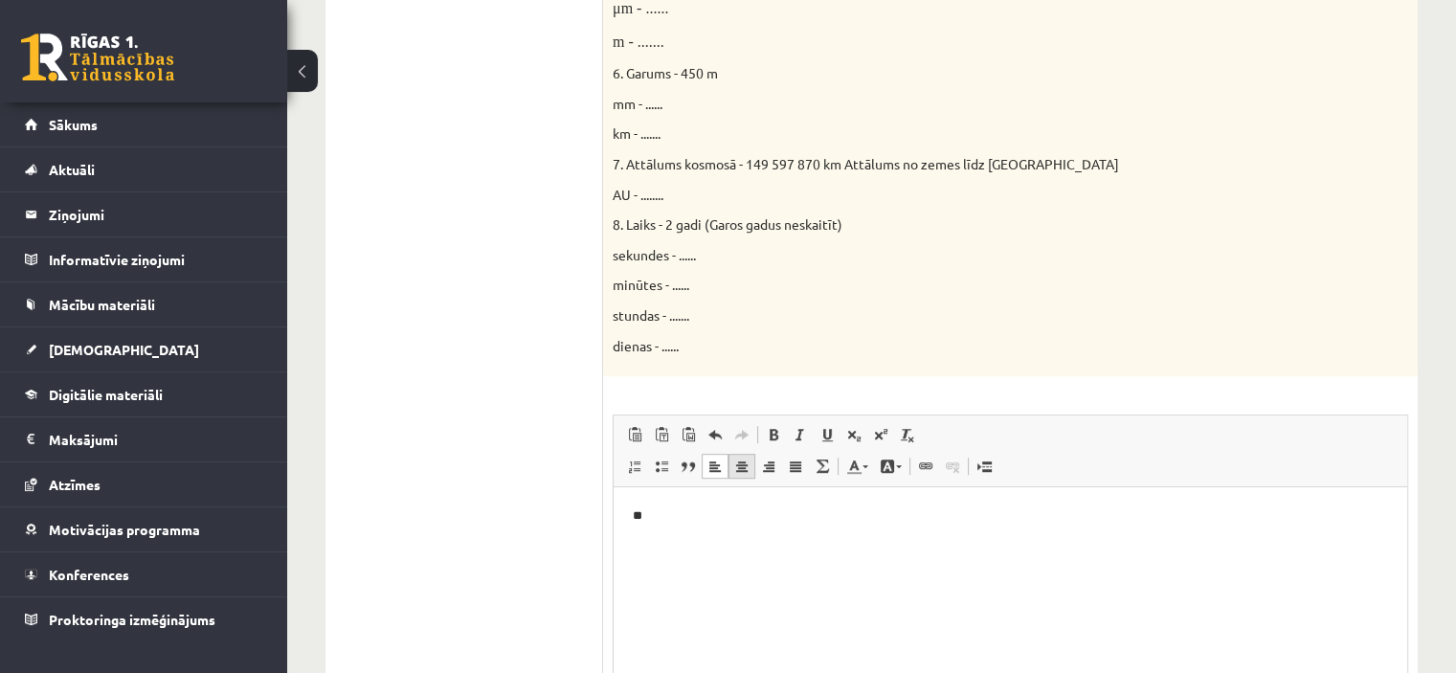
scroll to position [1065, 0]
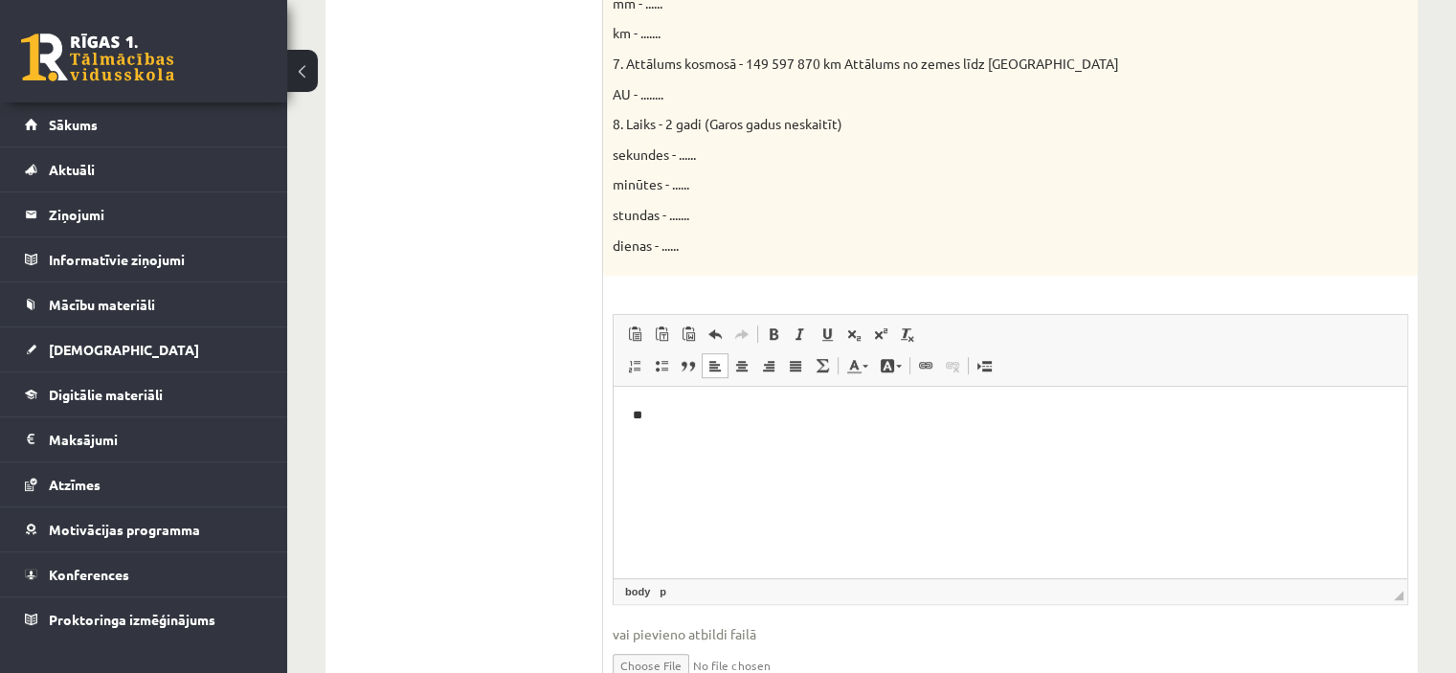
click at [702, 422] on p "**" at bounding box center [1011, 416] width 756 height 20
click at [663, 369] on span at bounding box center [661, 365] width 15 height 15
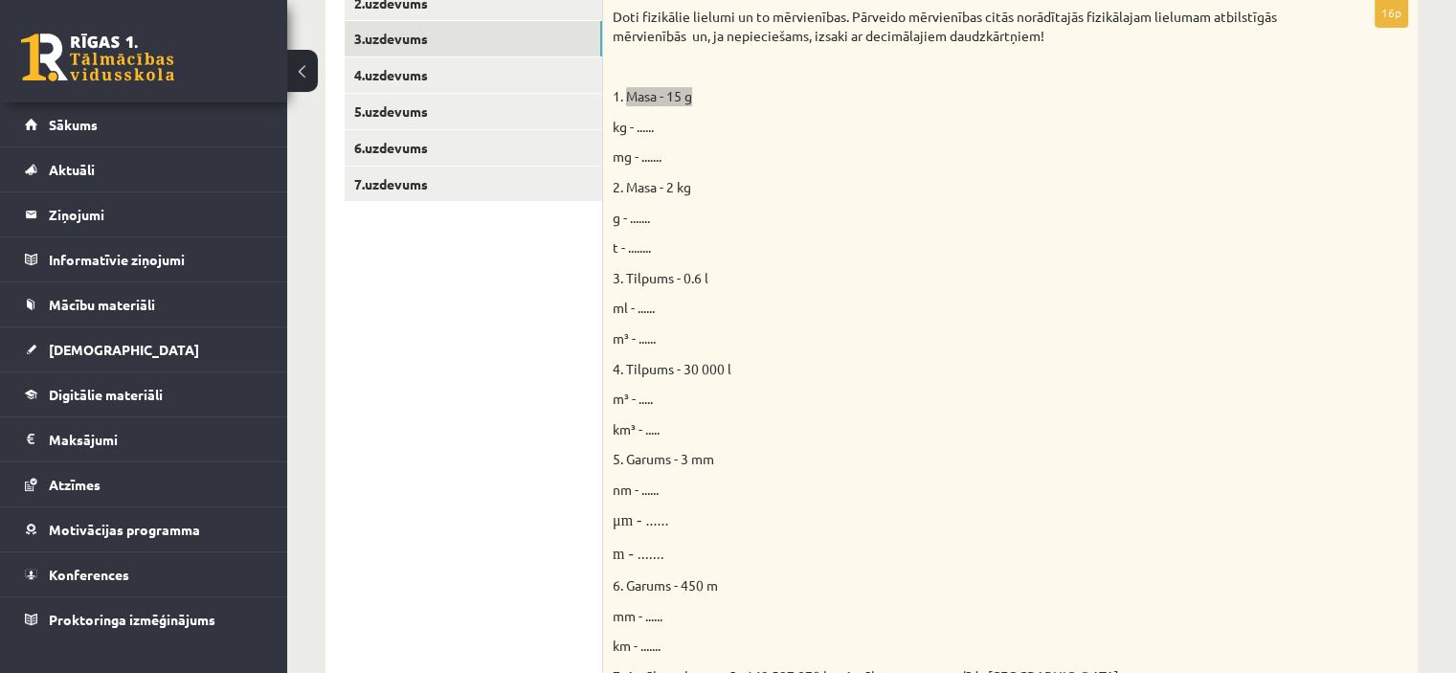
scroll to position [394, 0]
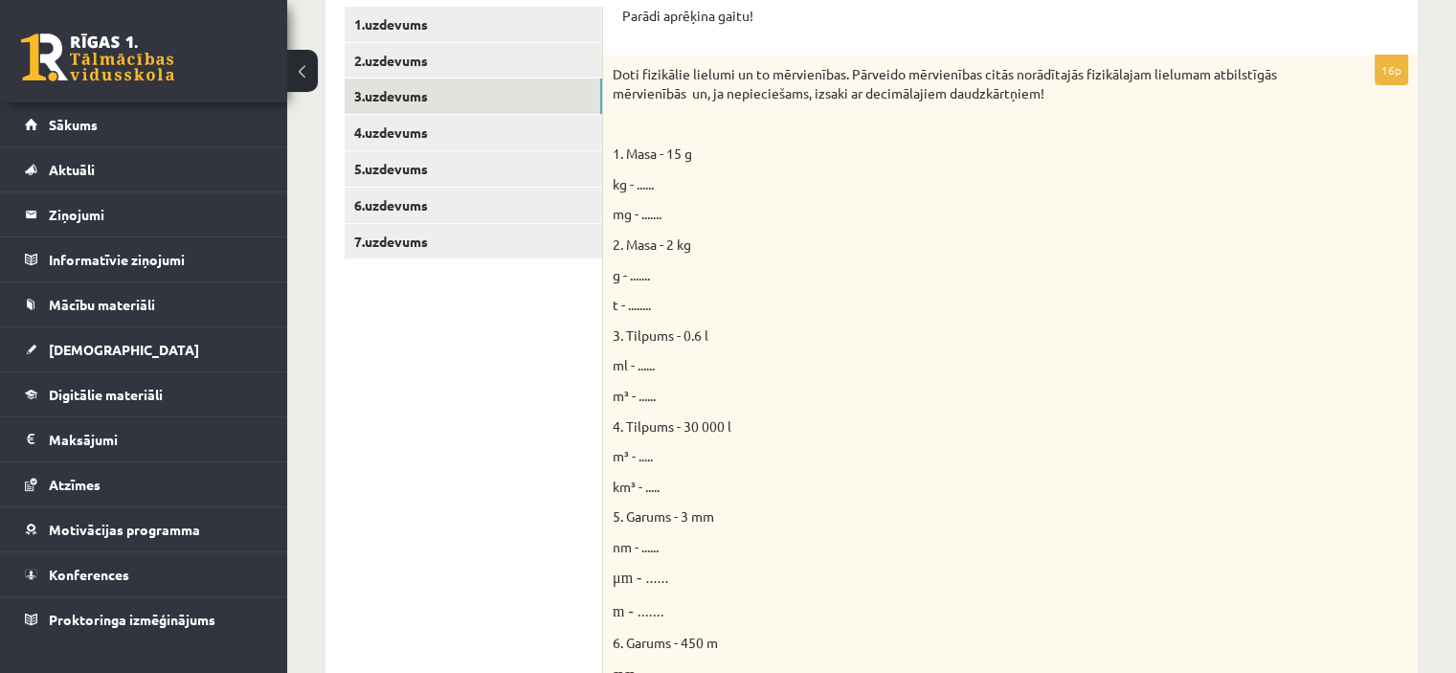
click at [798, 196] on div "Doti fizikālie lielumi un to mērvienības. Pārveido mērvienības citās norādītajā…" at bounding box center [1010, 501] width 815 height 890
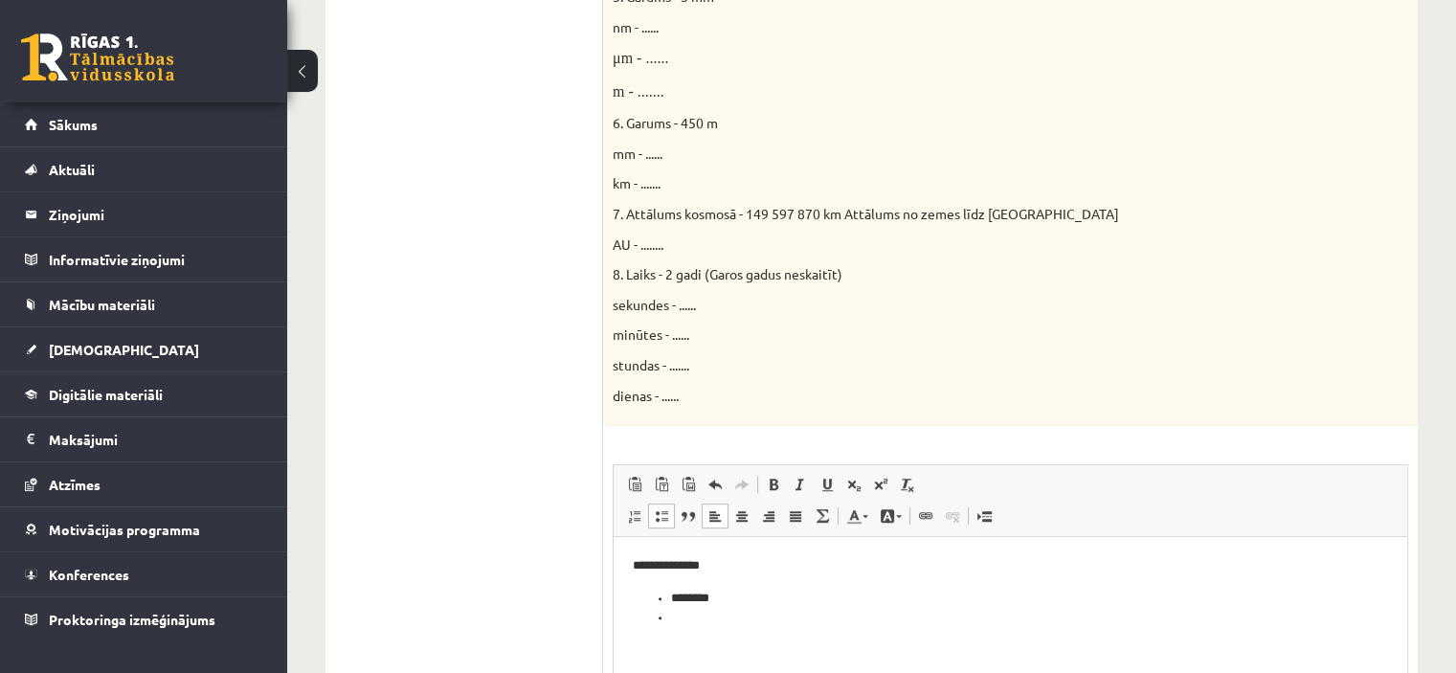
scroll to position [1160, 0]
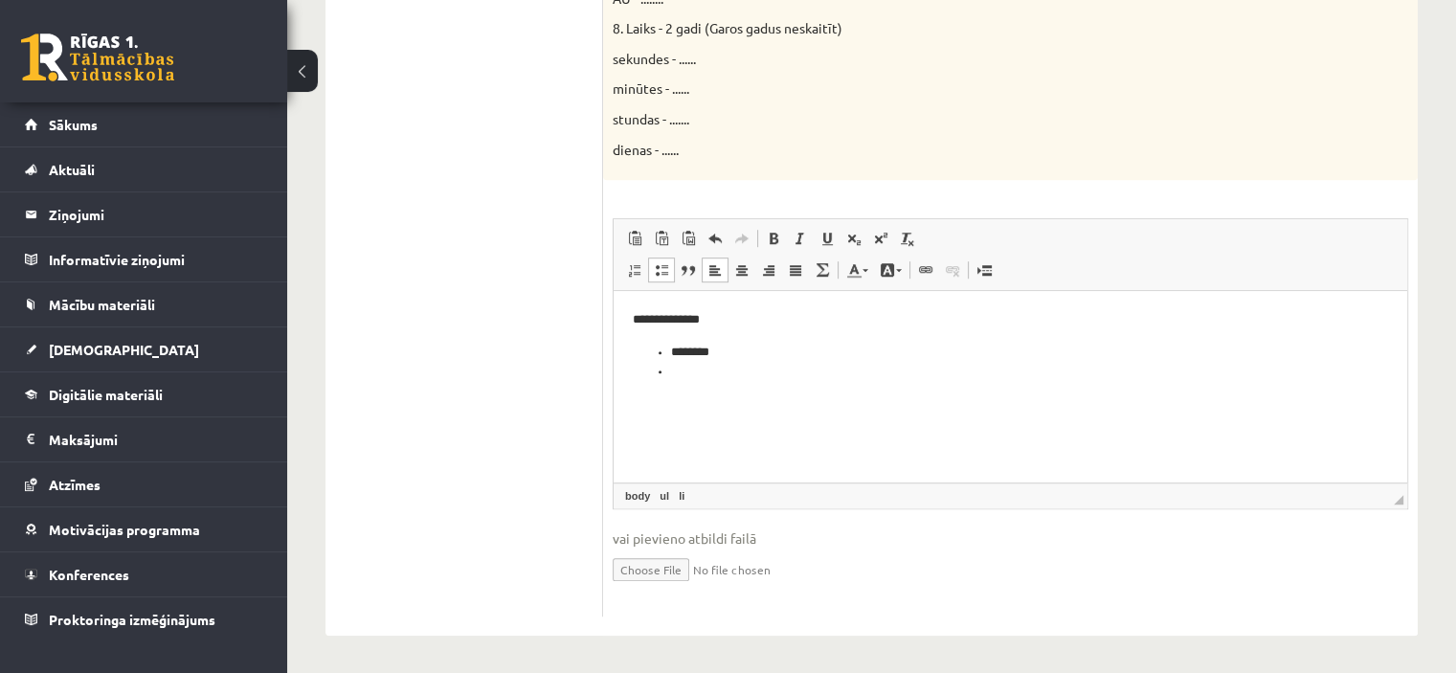
click at [690, 373] on li "Bagātinātā teksta redaktors, wiswyg-editor-user-answer-47024866689080" at bounding box center [1010, 372] width 679 height 20
click at [805, 320] on p "**********" at bounding box center [1011, 320] width 756 height 20
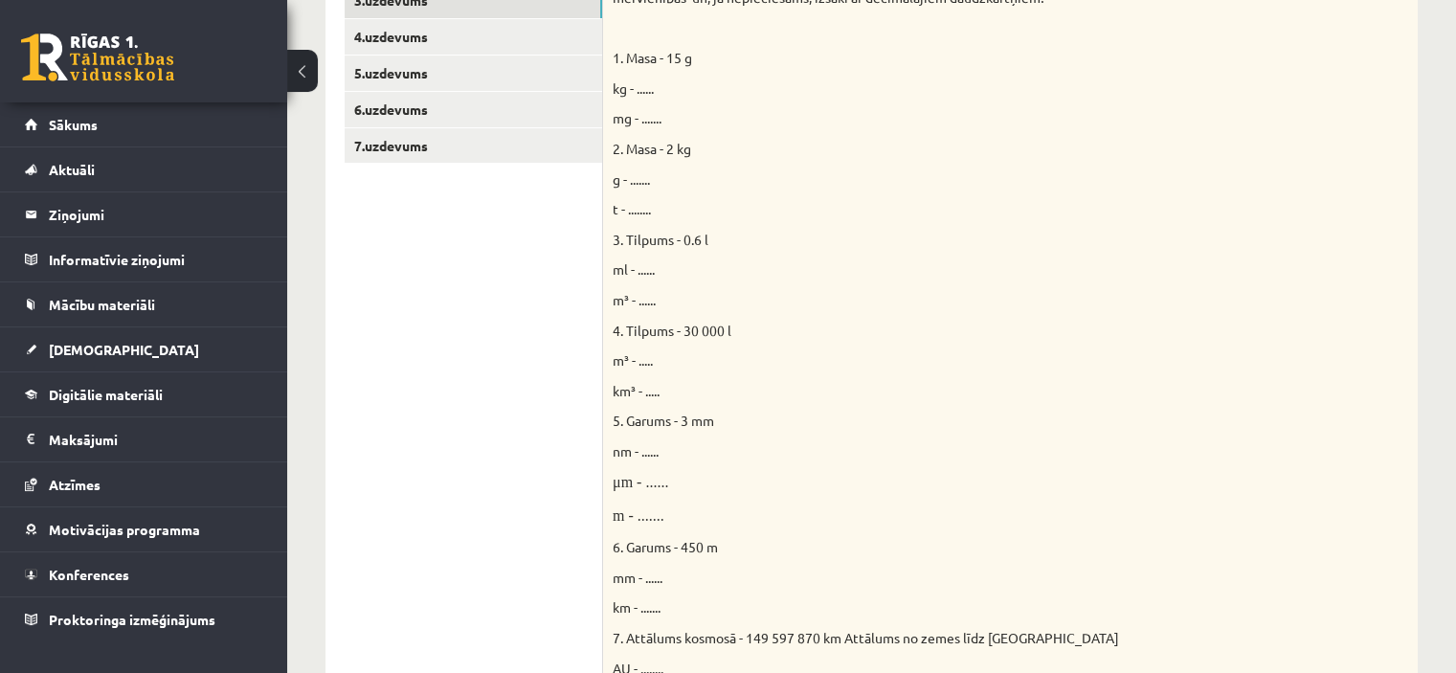
scroll to position [394, 0]
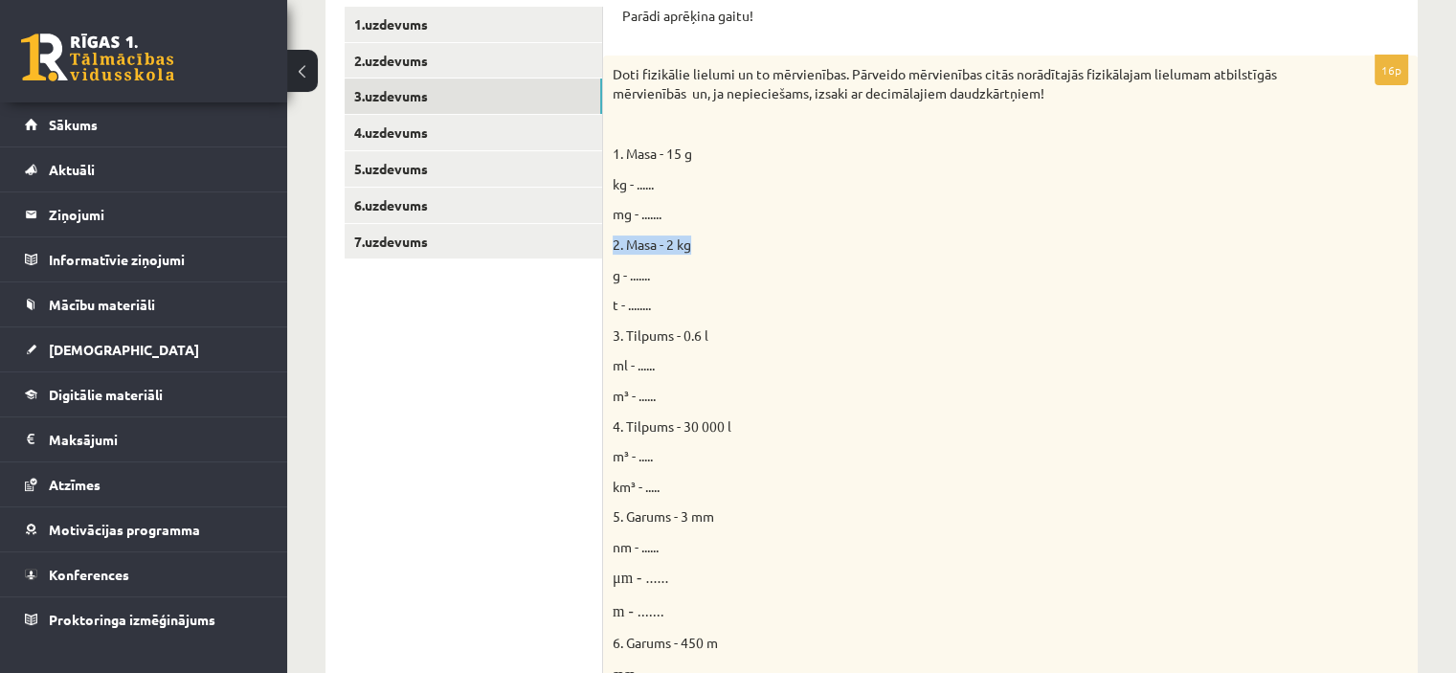
drag, startPoint x: 609, startPoint y: 240, endPoint x: 704, endPoint y: 248, distance: 95.1
click at [704, 248] on div "Doti fizikālie lielumi un to mērvienības. Pārveido mērvienības citās norādītajā…" at bounding box center [1010, 501] width 815 height 890
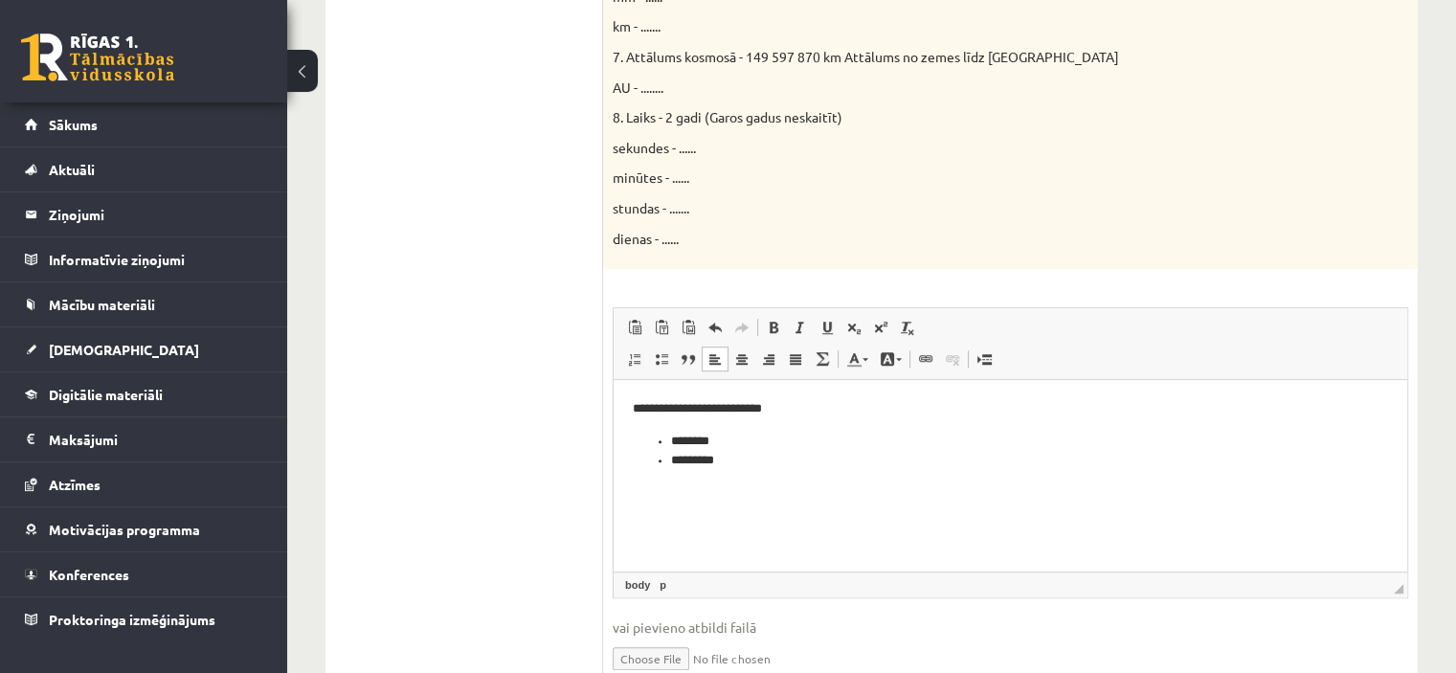
scroll to position [1160, 0]
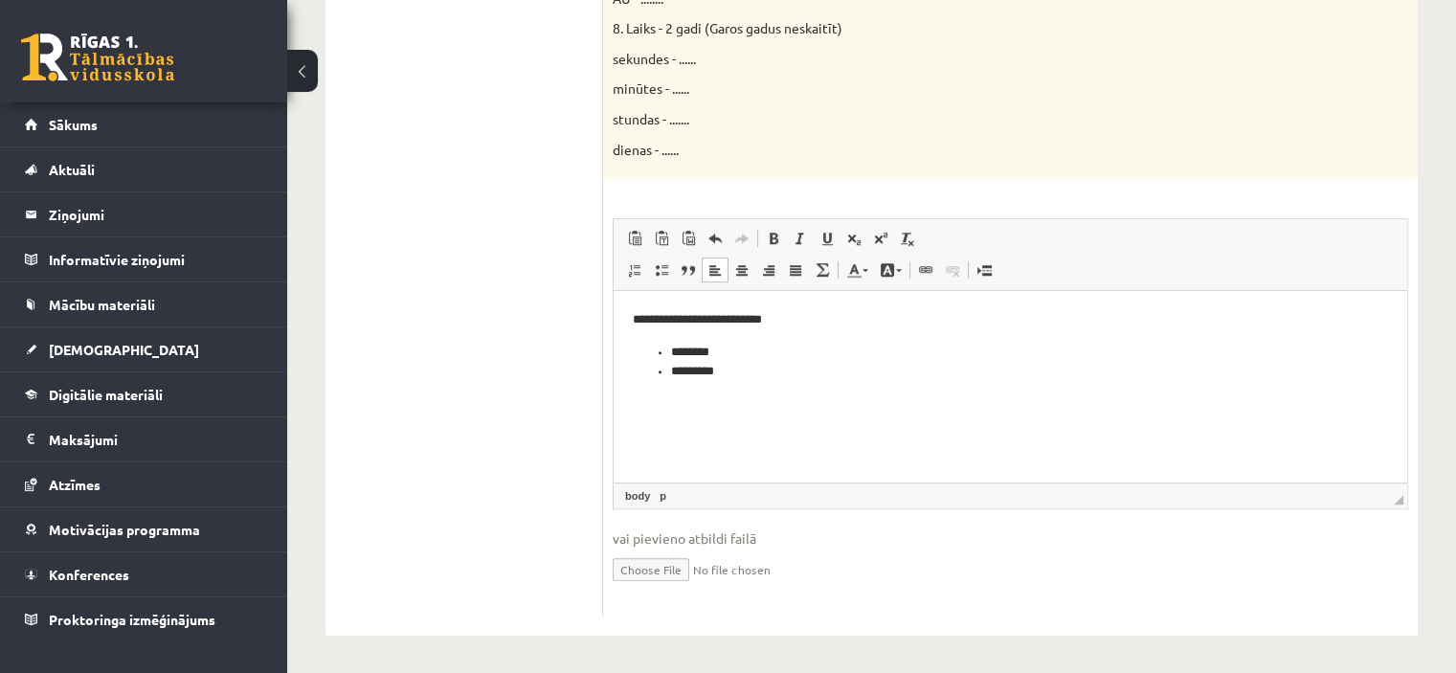
click at [790, 328] on p "**********" at bounding box center [1011, 320] width 756 height 20
click at [763, 324] on p "**********" at bounding box center [1011, 320] width 756 height 20
click at [887, 330] on body "**********" at bounding box center [1010, 346] width 755 height 72
click at [662, 271] on span at bounding box center [661, 269] width 15 height 15
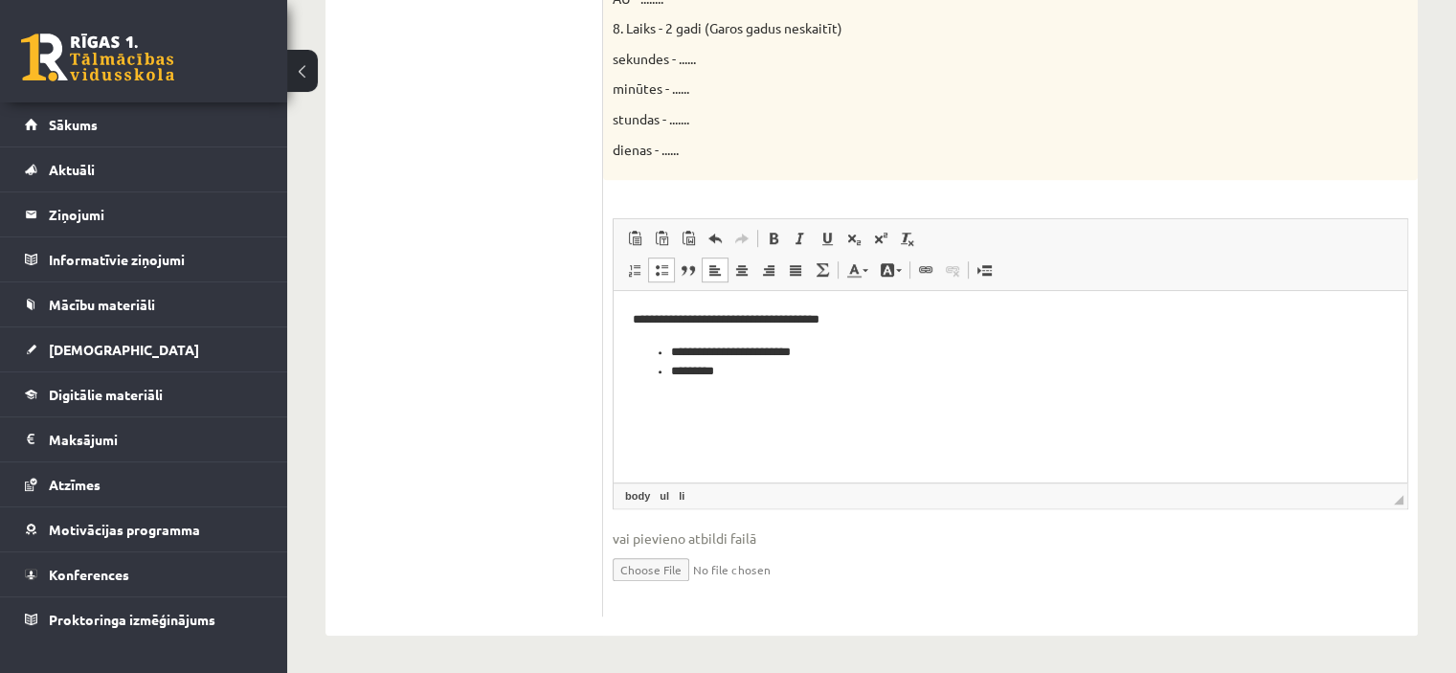
click at [765, 370] on li "*********" at bounding box center [1011, 372] width 680 height 20
drag, startPoint x: 785, startPoint y: 354, endPoint x: 799, endPoint y: 358, distance: 14.9
click at [783, 353] on li "**********" at bounding box center [1011, 353] width 680 height 20
click at [755, 371] on li "*********" at bounding box center [1011, 372] width 680 height 20
click at [760, 371] on li "*********" at bounding box center [1011, 372] width 680 height 20
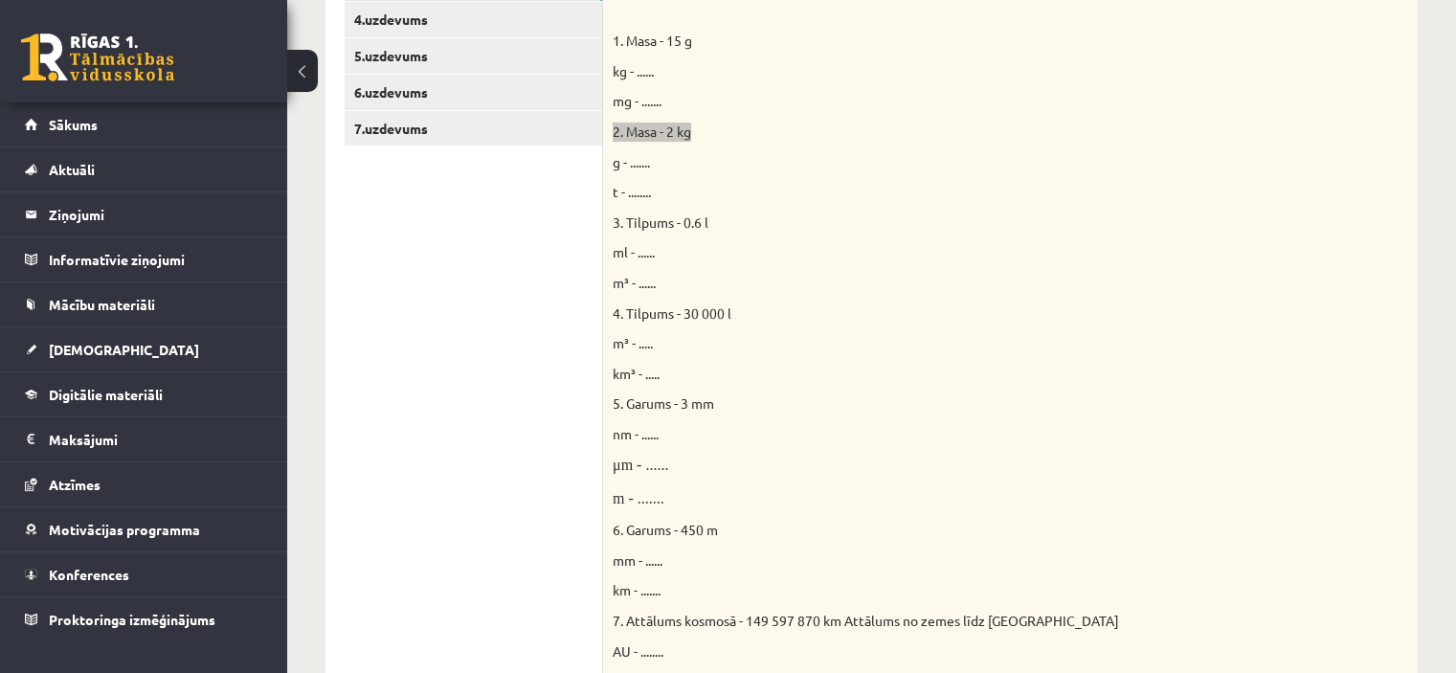
scroll to position [394, 0]
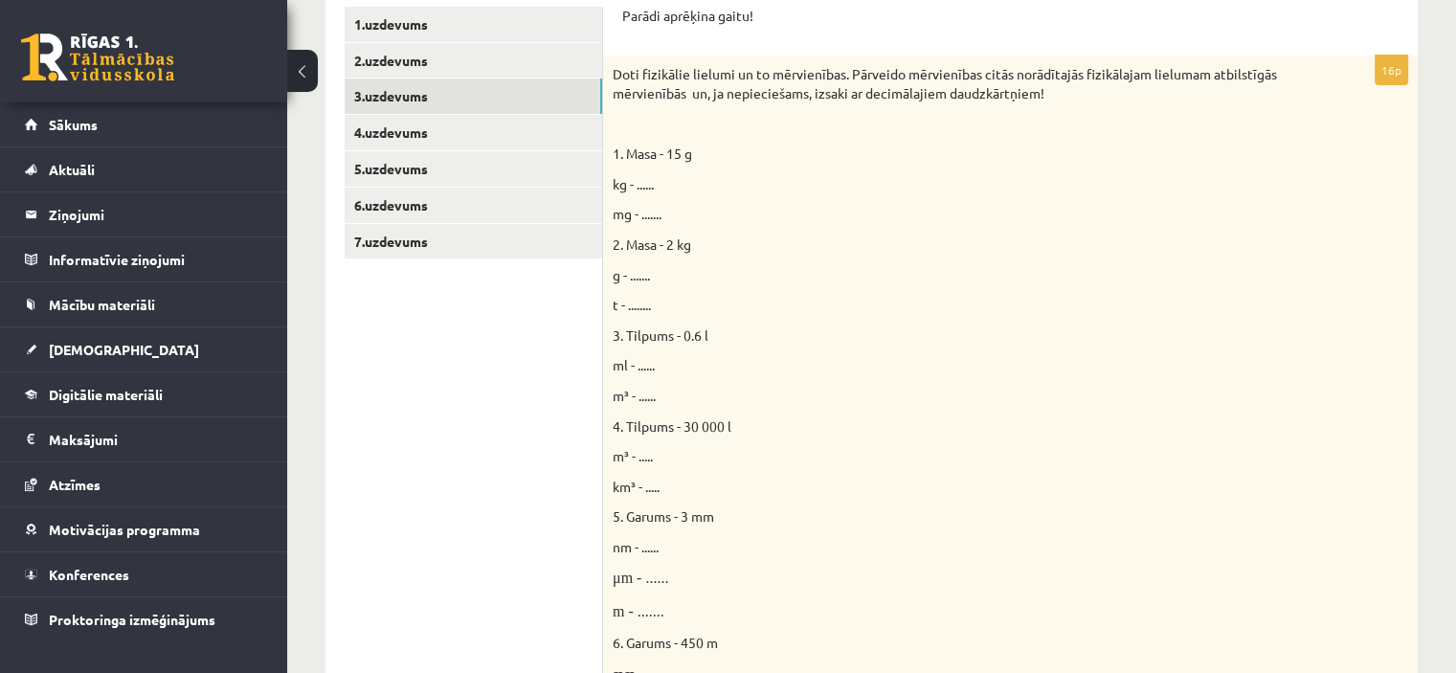
click at [649, 281] on p "g - ......." at bounding box center [963, 275] width 700 height 19
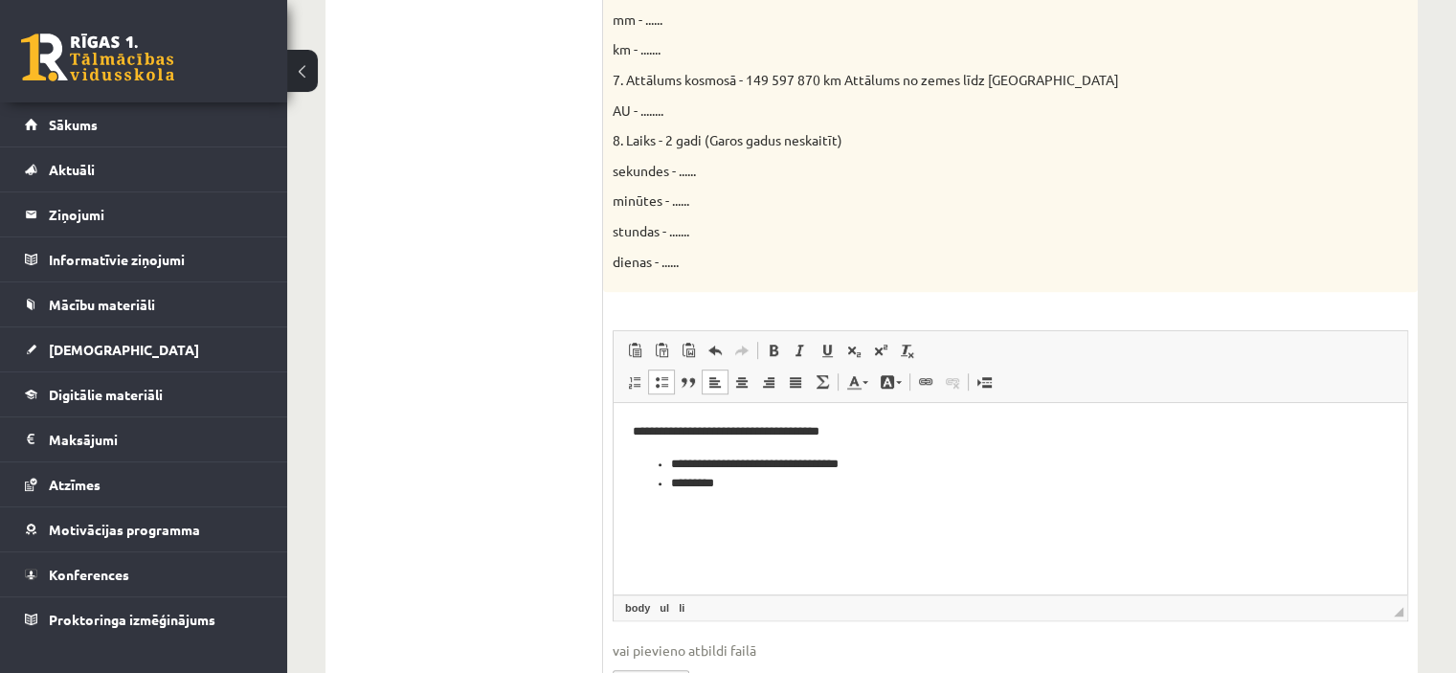
scroll to position [1160, 0]
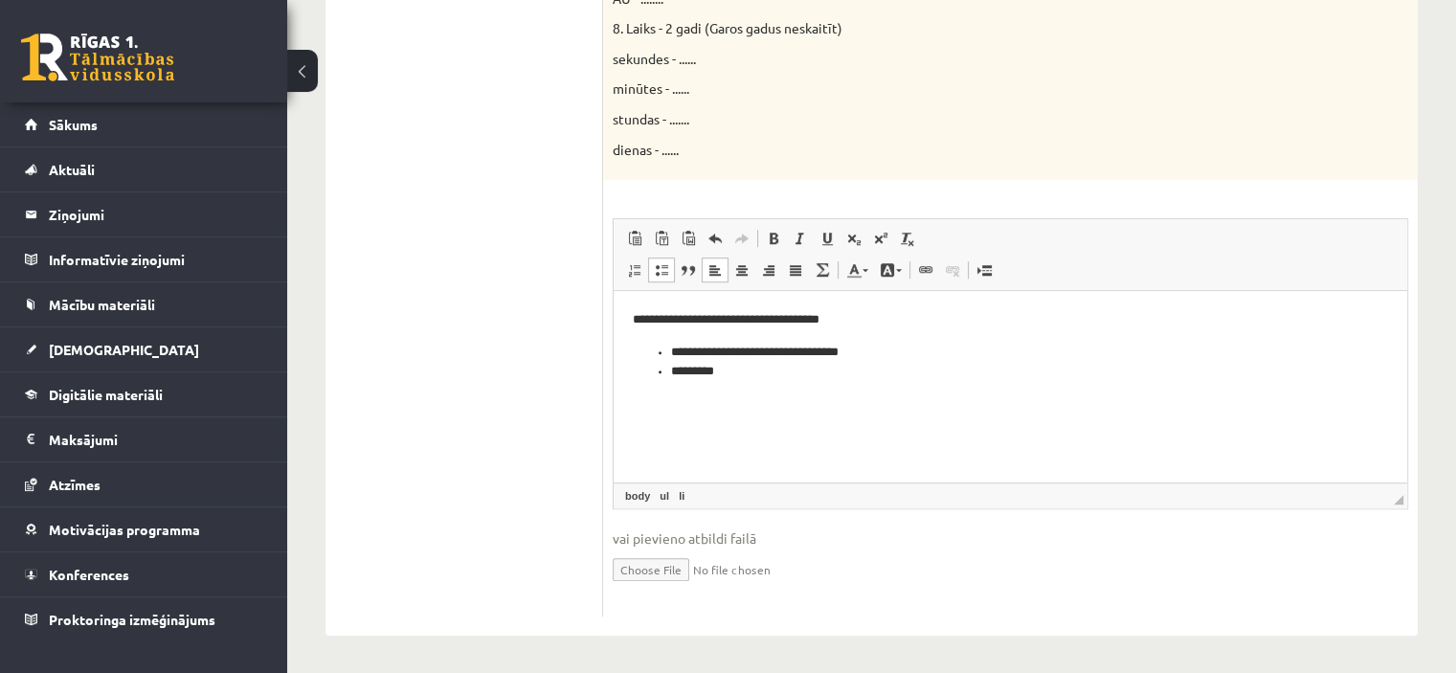
click at [763, 375] on li "*********" at bounding box center [1011, 372] width 680 height 20
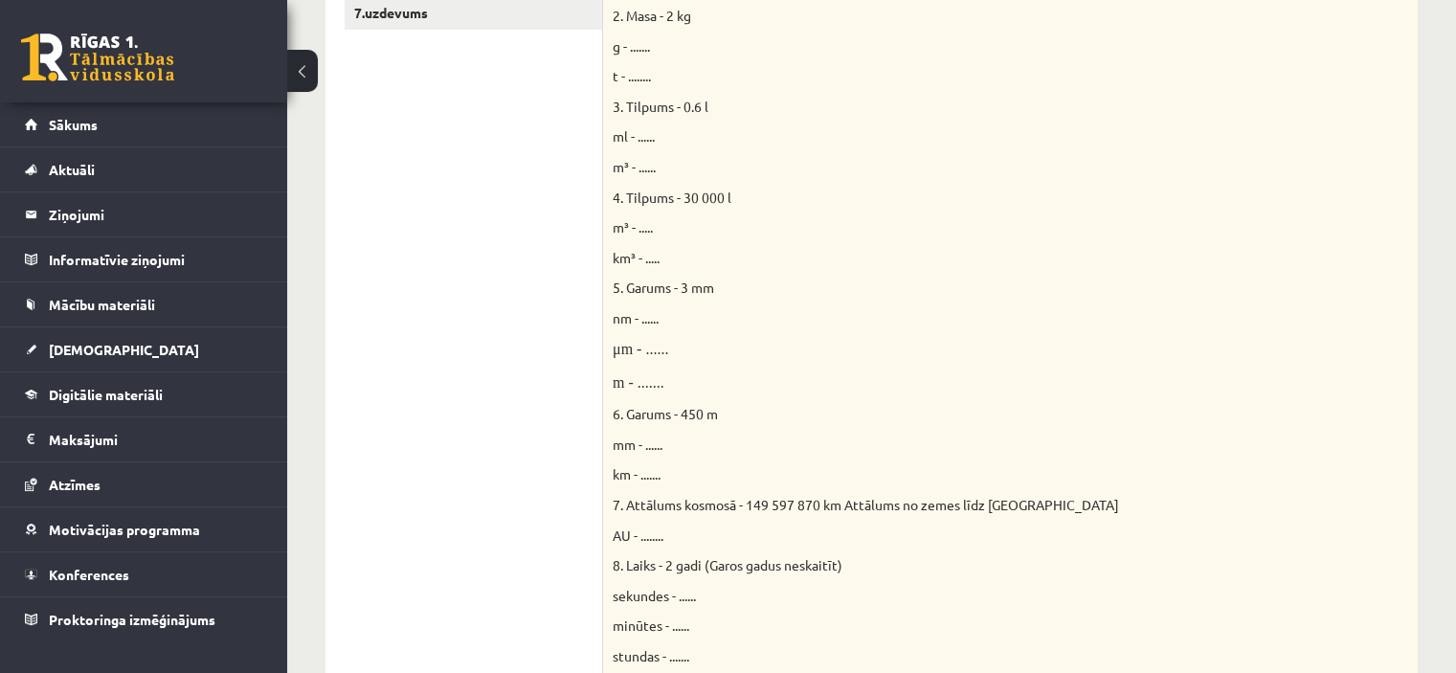
scroll to position [969, 0]
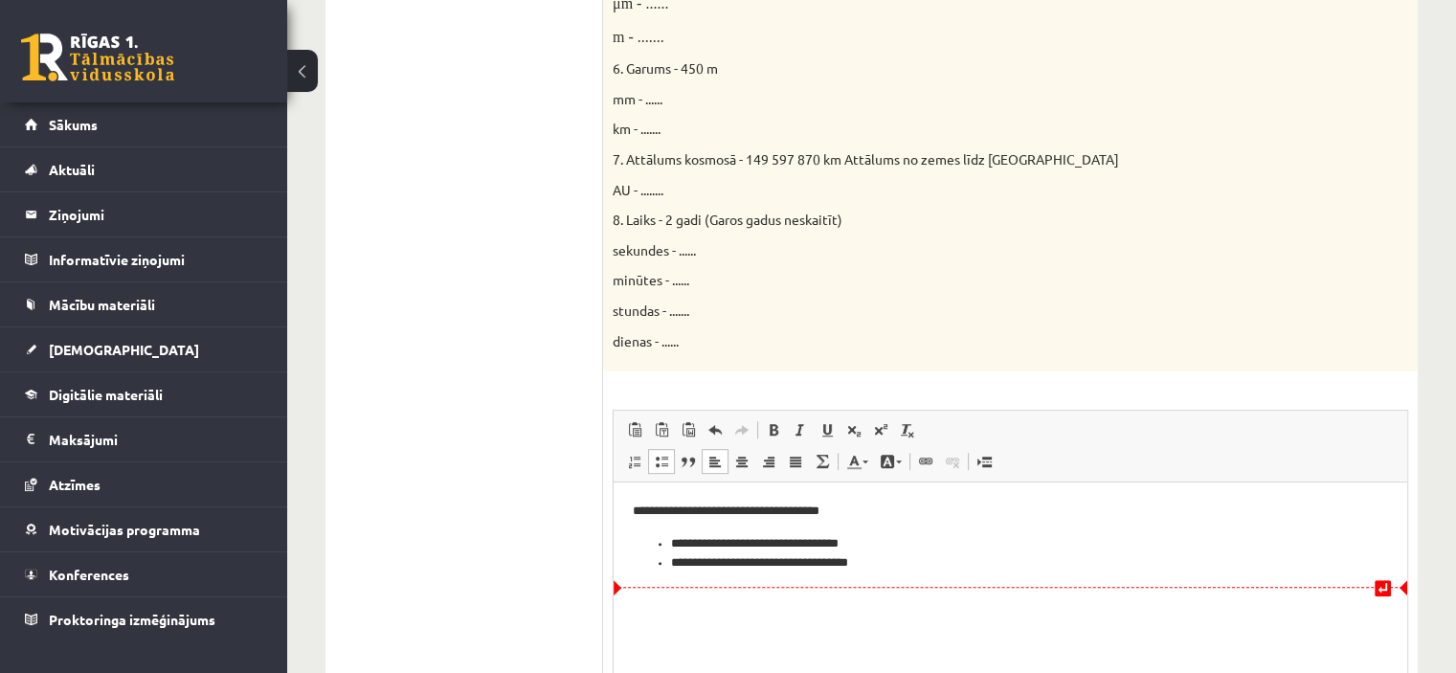
click at [759, 552] on li "**********" at bounding box center [1011, 544] width 680 height 20
click at [758, 563] on li "**********" at bounding box center [1011, 563] width 680 height 20
click at [869, 512] on p "**********" at bounding box center [1011, 512] width 756 height 20
click at [741, 504] on p "**********" at bounding box center [1011, 512] width 756 height 20
drag, startPoint x: 751, startPoint y: 504, endPoint x: 758, endPoint y: 518, distance: 15.4
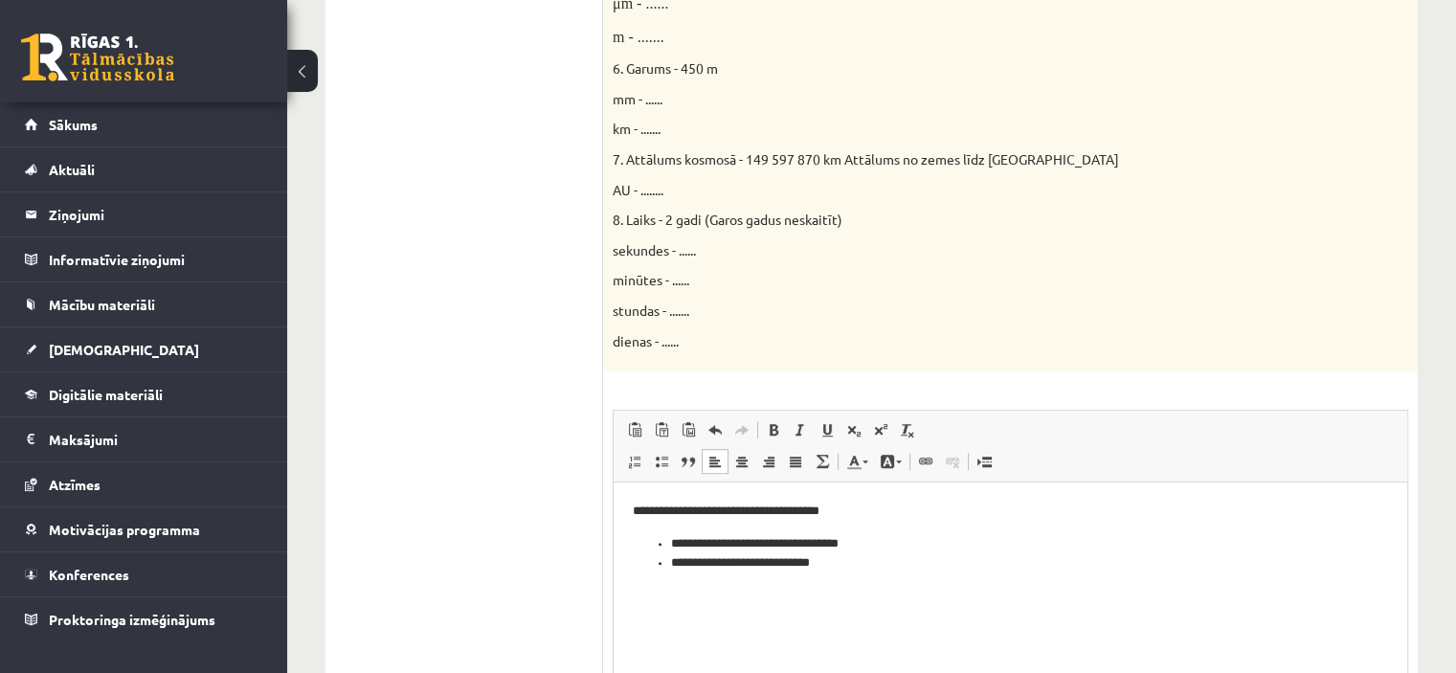
click at [751, 513] on p "**********" at bounding box center [1011, 512] width 756 height 20
click at [754, 534] on li "**********" at bounding box center [1011, 544] width 680 height 20
click at [757, 511] on p "**********" at bounding box center [1011, 512] width 756 height 20
drag, startPoint x: 891, startPoint y: 514, endPoint x: 863, endPoint y: 541, distance: 38.6
click at [889, 512] on p "**********" at bounding box center [1011, 512] width 756 height 20
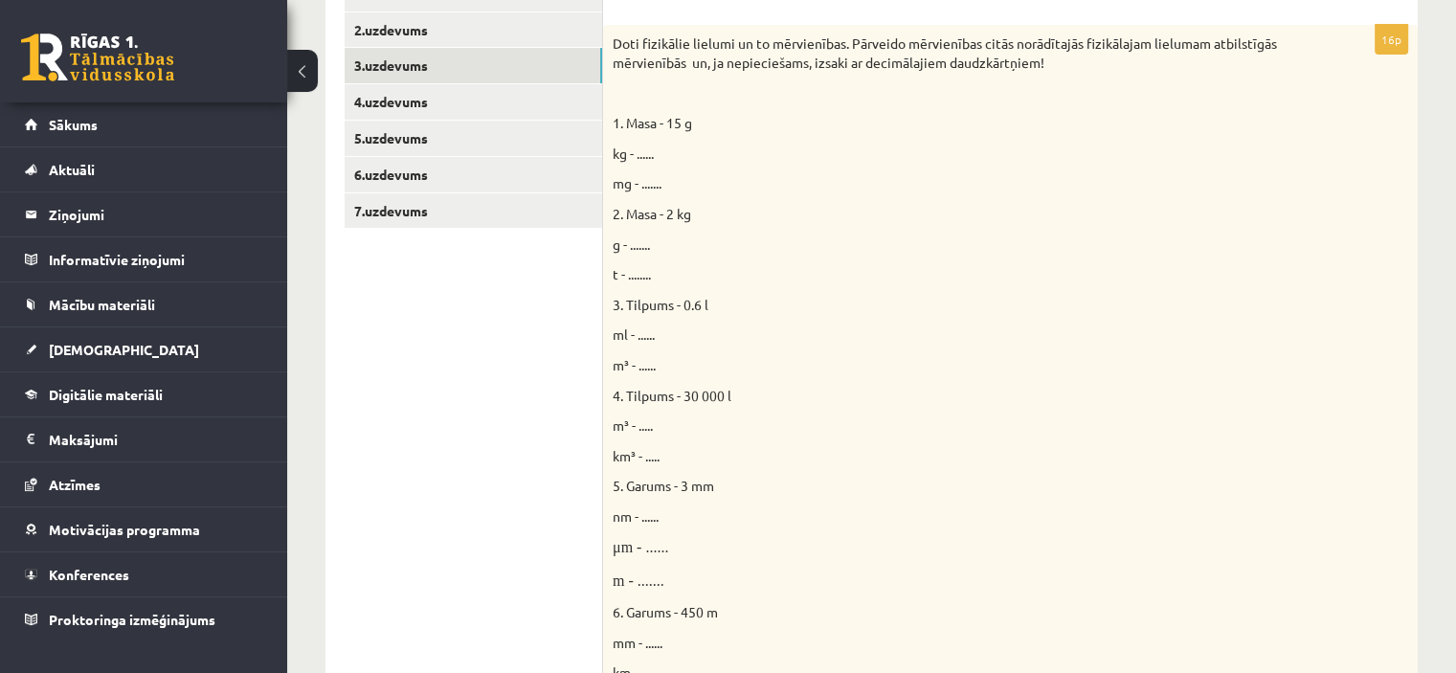
scroll to position [394, 0]
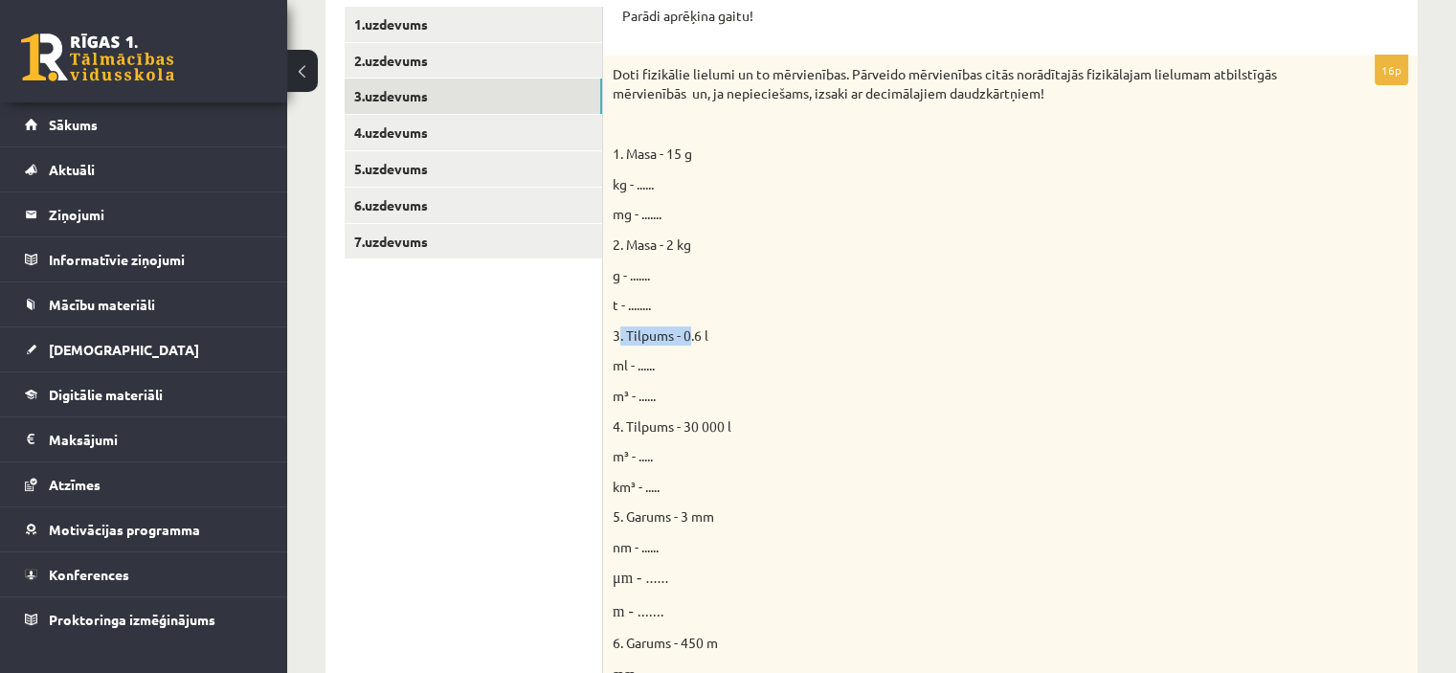
drag, startPoint x: 616, startPoint y: 333, endPoint x: 688, endPoint y: 337, distance: 71.9
click at [688, 337] on span "3. Tilpums - 0.6 l" at bounding box center [661, 334] width 96 height 17
drag, startPoint x: 612, startPoint y: 332, endPoint x: 715, endPoint y: 344, distance: 104.0
click at [715, 344] on div "Doti fizikālie lielumi un to mērvienības. Pārveido mērvienības citās norādītajā…" at bounding box center [1010, 501] width 815 height 890
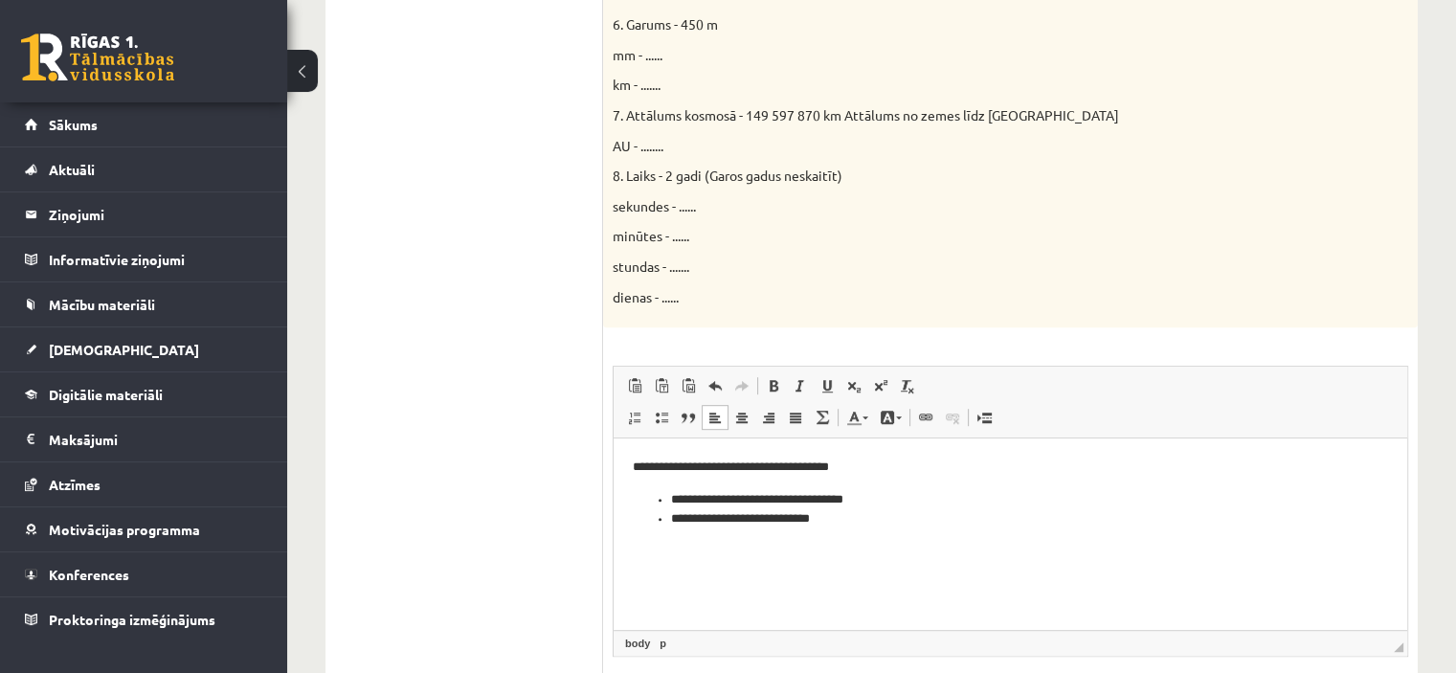
scroll to position [1160, 0]
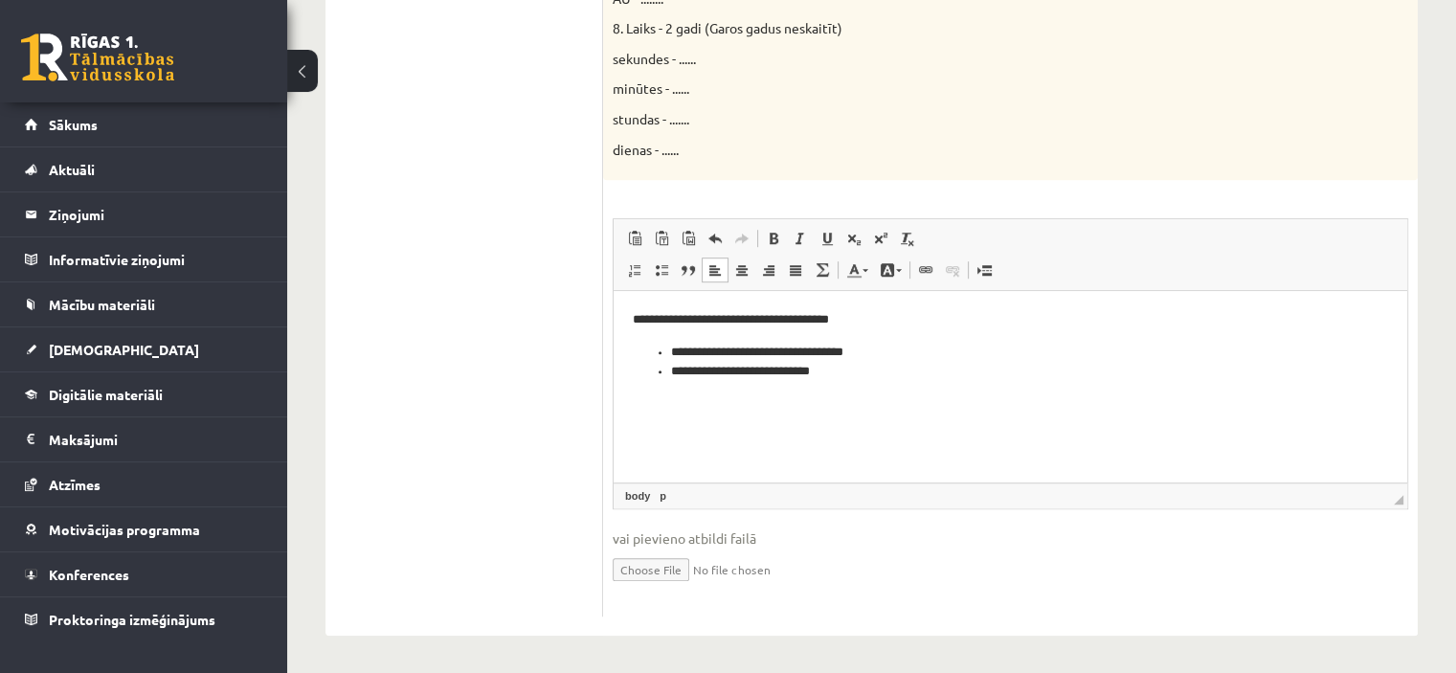
click at [895, 319] on p "**********" at bounding box center [1011, 320] width 756 height 20
click at [875, 356] on li "**********" at bounding box center [1011, 353] width 680 height 20
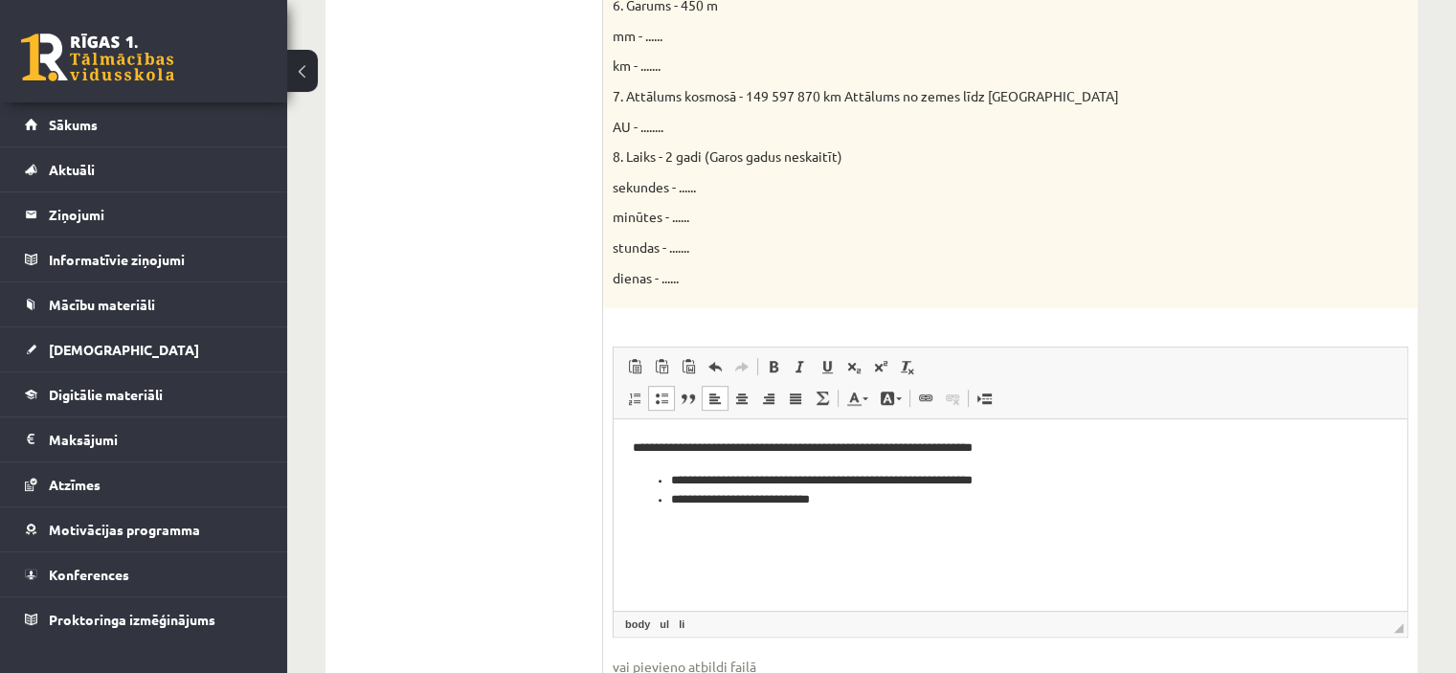
scroll to position [1065, 0]
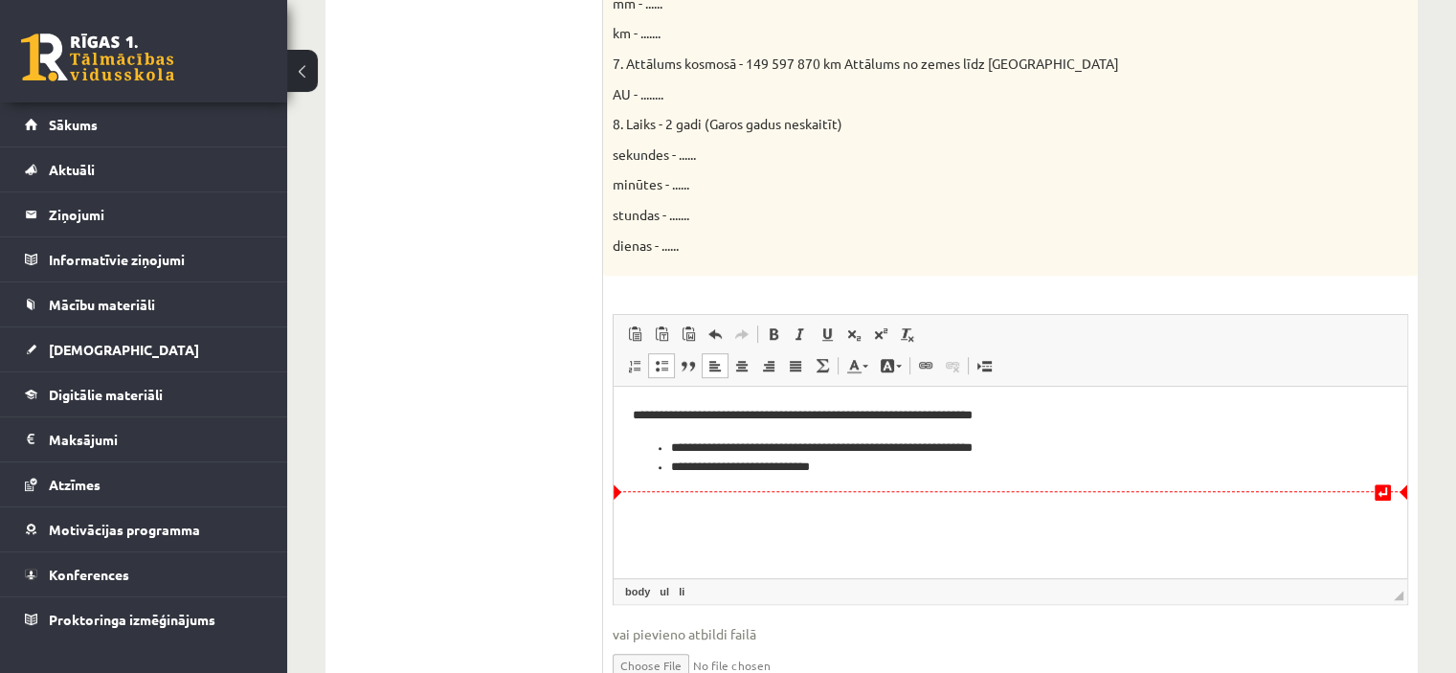
click at [975, 460] on li "**********" at bounding box center [1011, 468] width 680 height 20
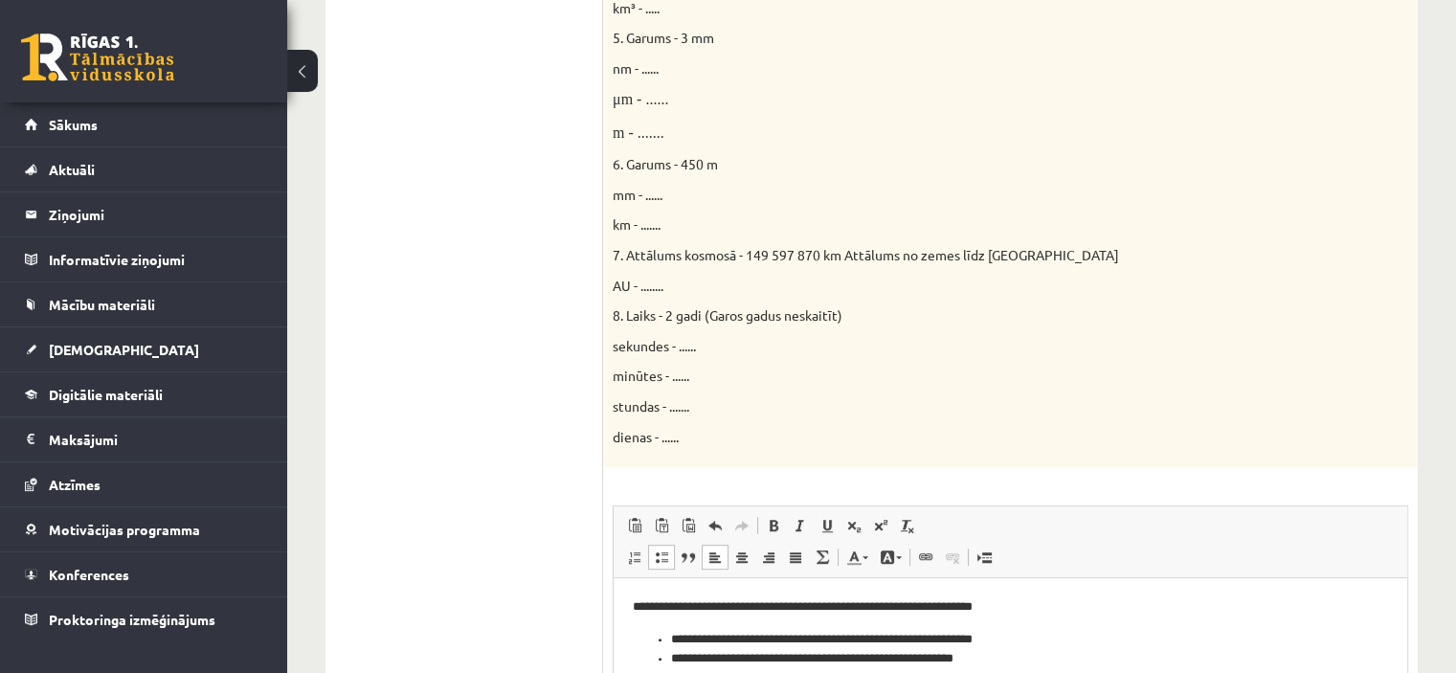
scroll to position [682, 0]
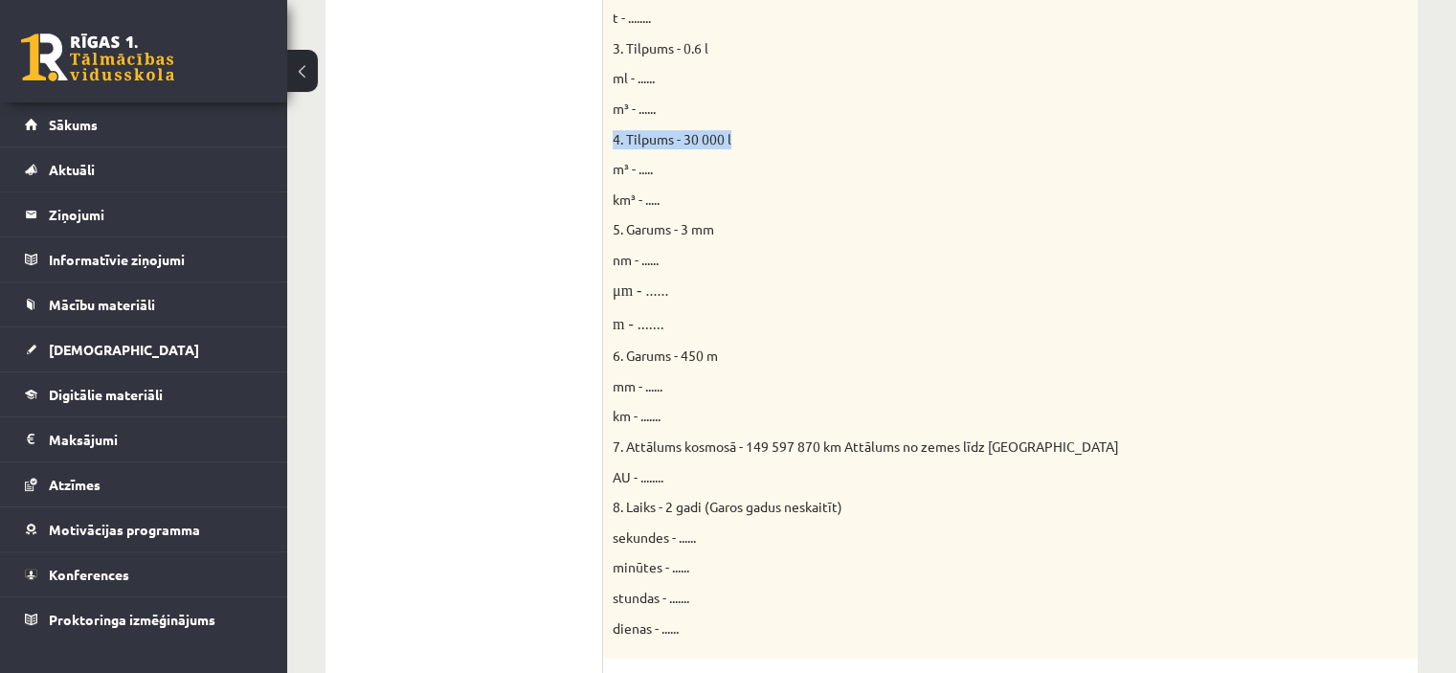
drag, startPoint x: 613, startPoint y: 136, endPoint x: 748, endPoint y: 137, distance: 135.0
click at [748, 137] on p "4. Tilpums - 30 000 l" at bounding box center [963, 139] width 700 height 19
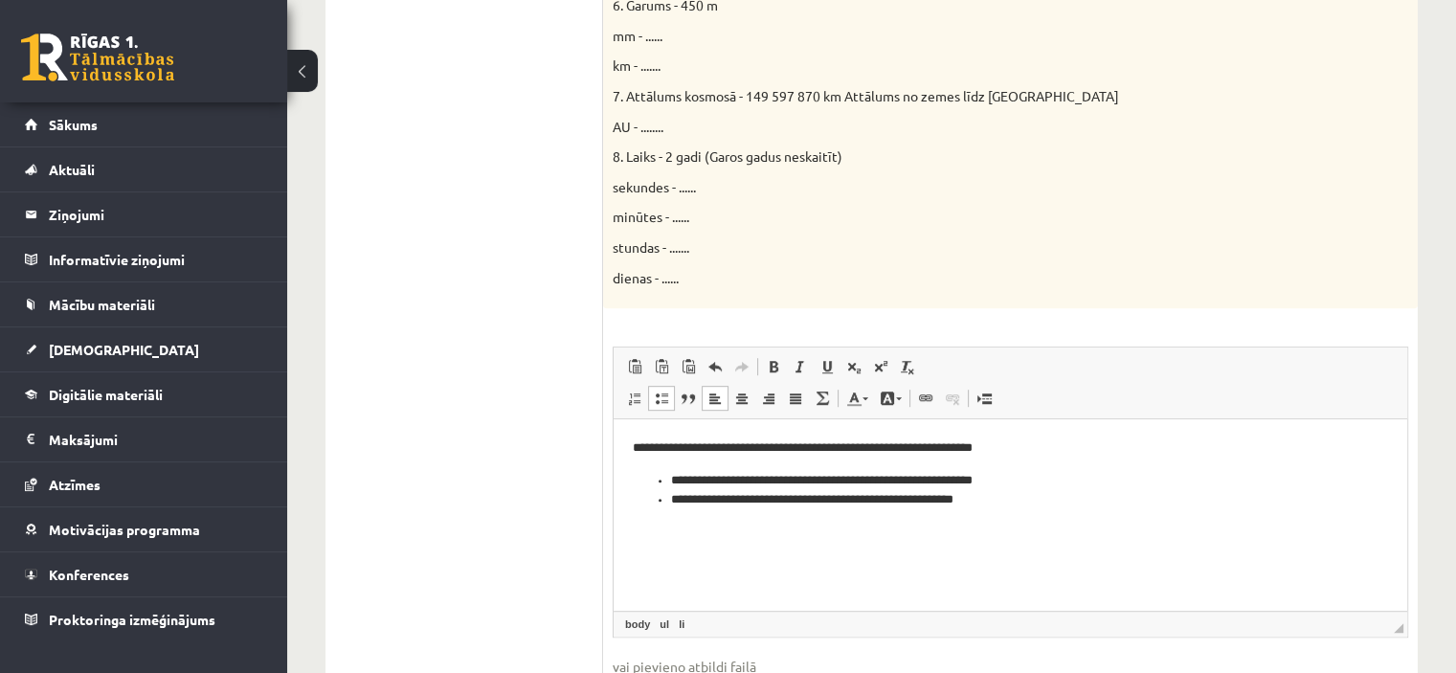
scroll to position [1065, 0]
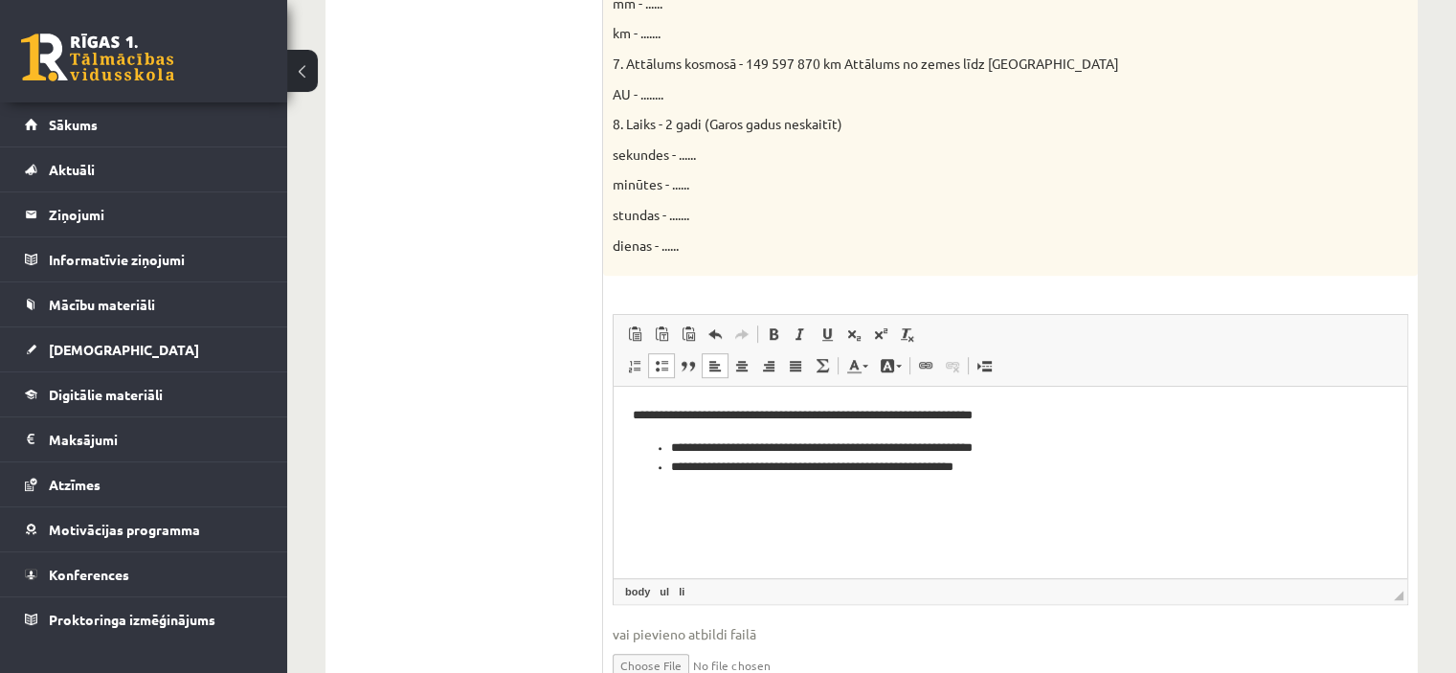
drag, startPoint x: 1007, startPoint y: 416, endPoint x: 1019, endPoint y: 431, distance: 18.4
click at [1008, 416] on p "**********" at bounding box center [1011, 416] width 756 height 20
click at [1039, 418] on p "**********" at bounding box center [1011, 416] width 756 height 20
click at [1051, 451] on li "**********" at bounding box center [1011, 448] width 680 height 20
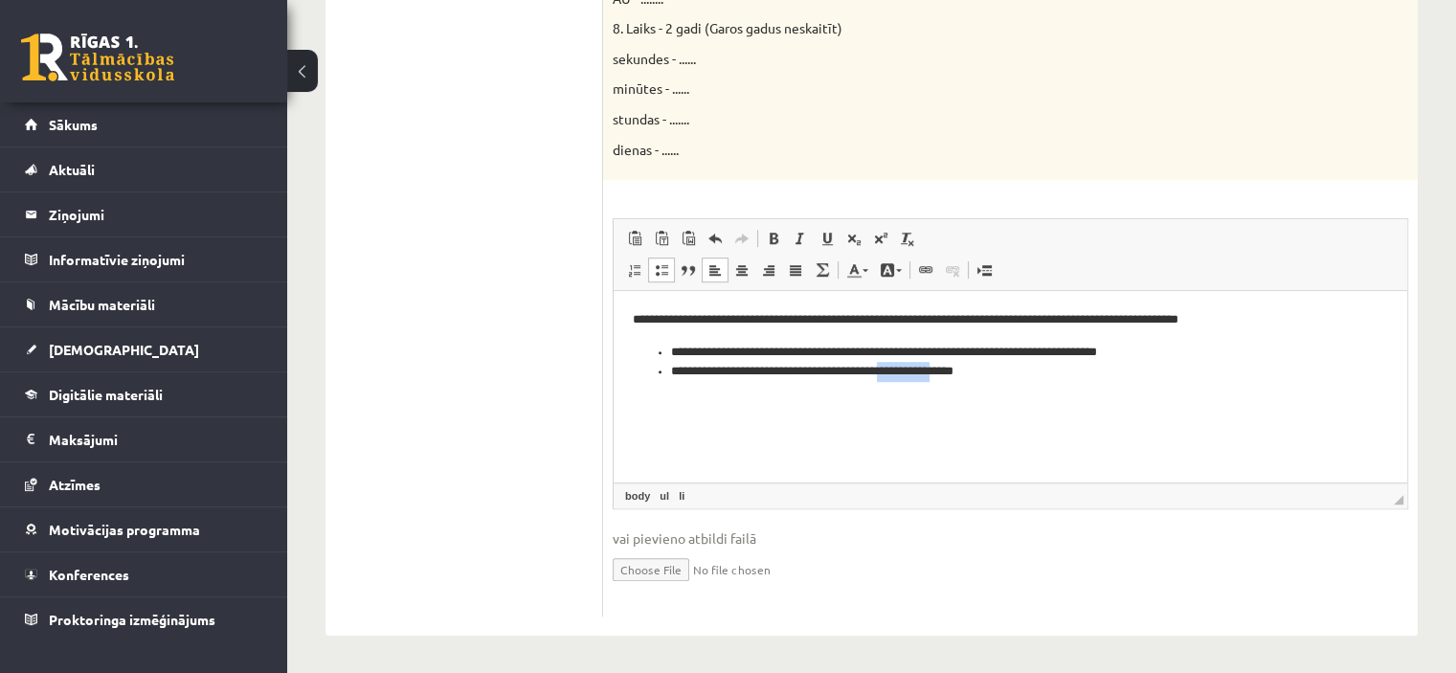
drag, startPoint x: 918, startPoint y: 368, endPoint x: 978, endPoint y: 379, distance: 61.4
click at [978, 379] on li "**********" at bounding box center [1011, 372] width 680 height 20
click at [980, 381] on li "**********" at bounding box center [1011, 372] width 680 height 20
drag, startPoint x: 1007, startPoint y: 373, endPoint x: 923, endPoint y: 370, distance: 84.3
click at [923, 370] on li "**********" at bounding box center [1011, 372] width 680 height 20
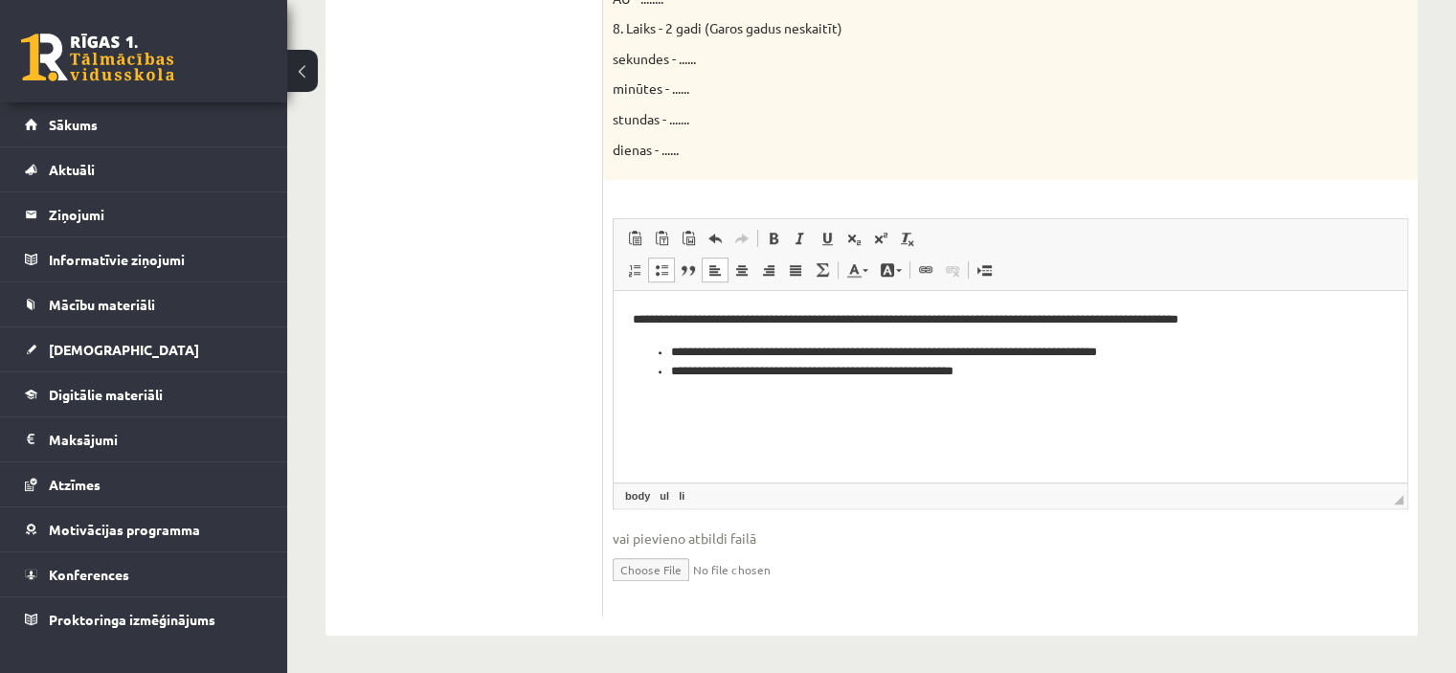
click at [1071, 343] on li "**********" at bounding box center [1011, 353] width 680 height 20
click at [1031, 372] on li "**********" at bounding box center [1011, 372] width 680 height 20
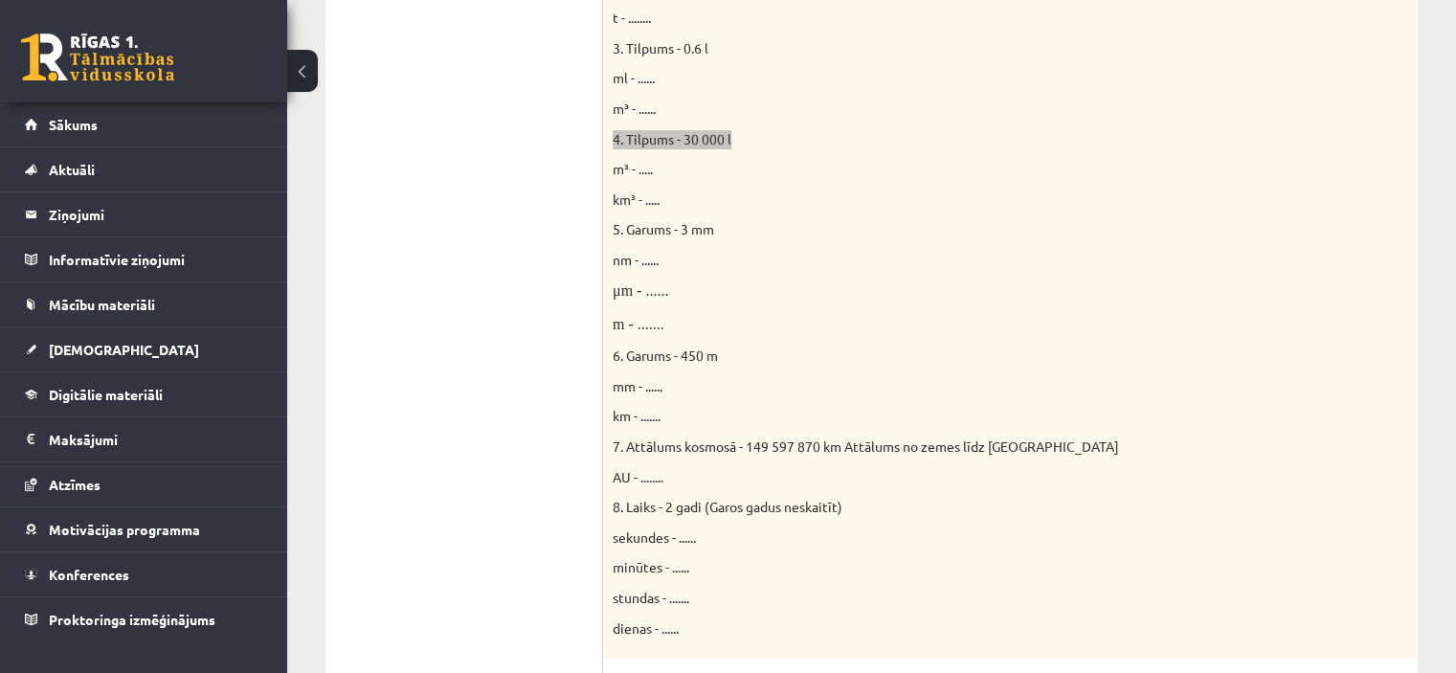
scroll to position [777, 0]
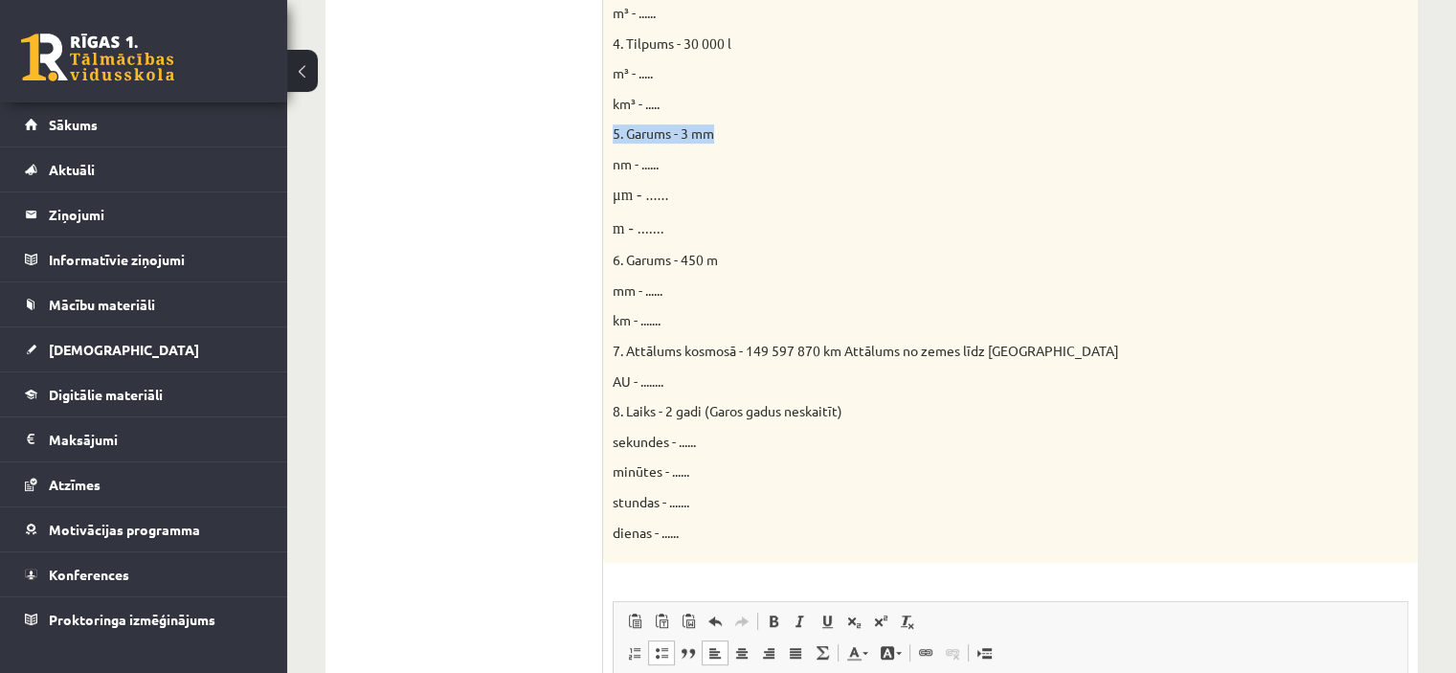
drag, startPoint x: 615, startPoint y: 133, endPoint x: 729, endPoint y: 136, distance: 114.0
click at [729, 136] on p "5. Garums - 3 mm" at bounding box center [963, 133] width 700 height 19
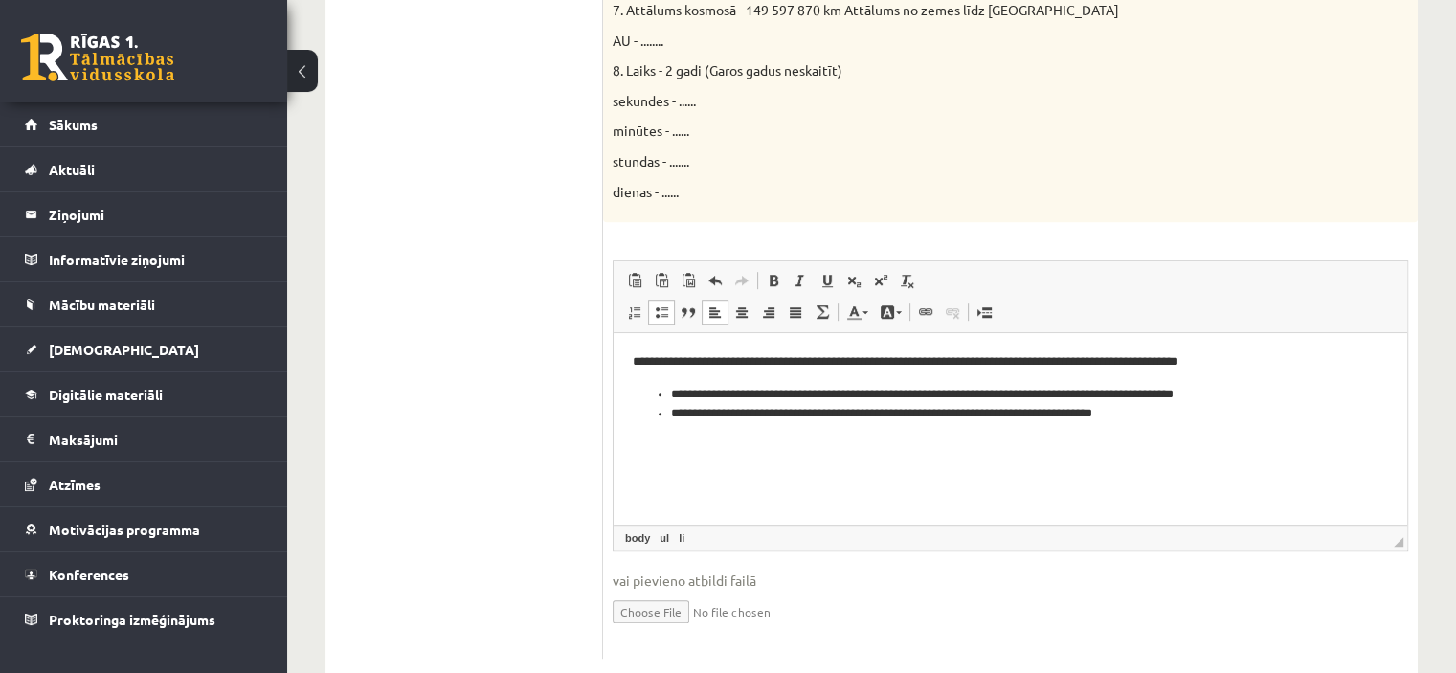
scroll to position [1160, 0]
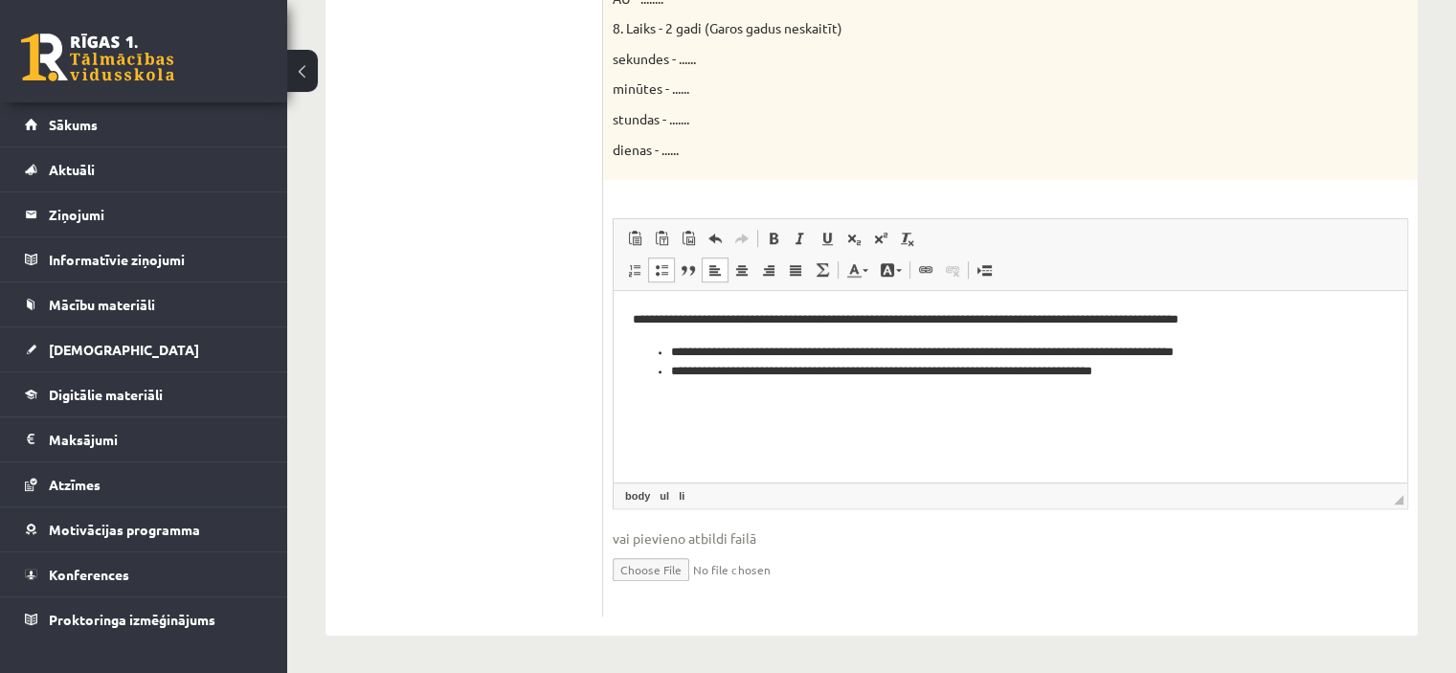
click at [1190, 322] on p "**********" at bounding box center [1011, 320] width 756 height 20
click at [1210, 344] on li "**********" at bounding box center [1011, 353] width 680 height 20
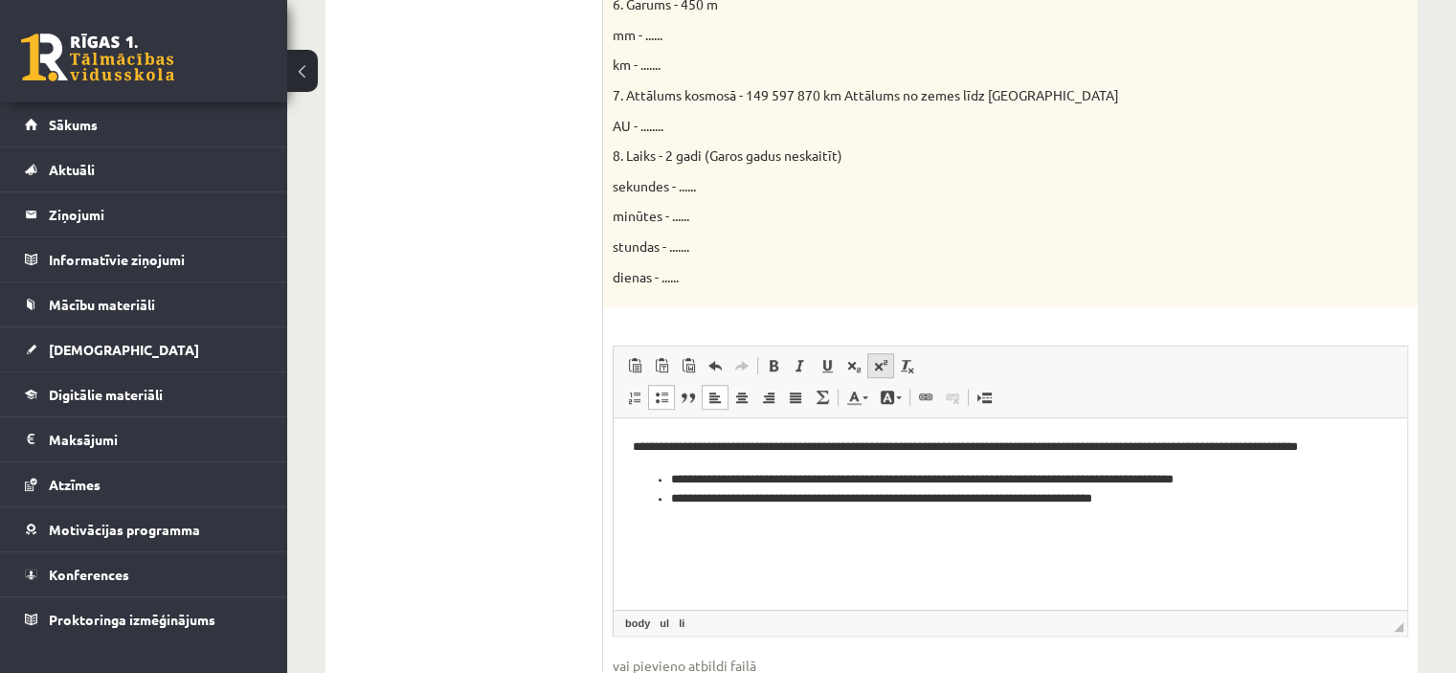
scroll to position [1065, 0]
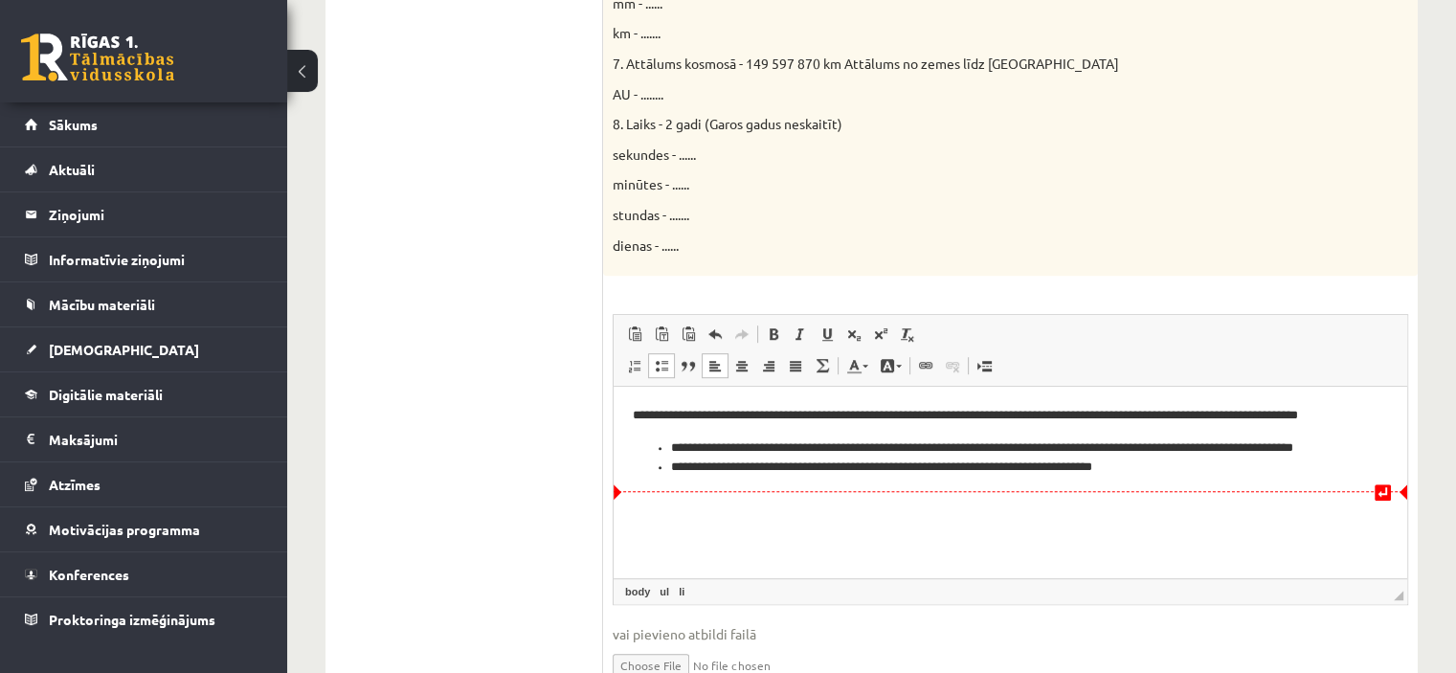
click at [1199, 468] on li "**********" at bounding box center [1011, 468] width 680 height 20
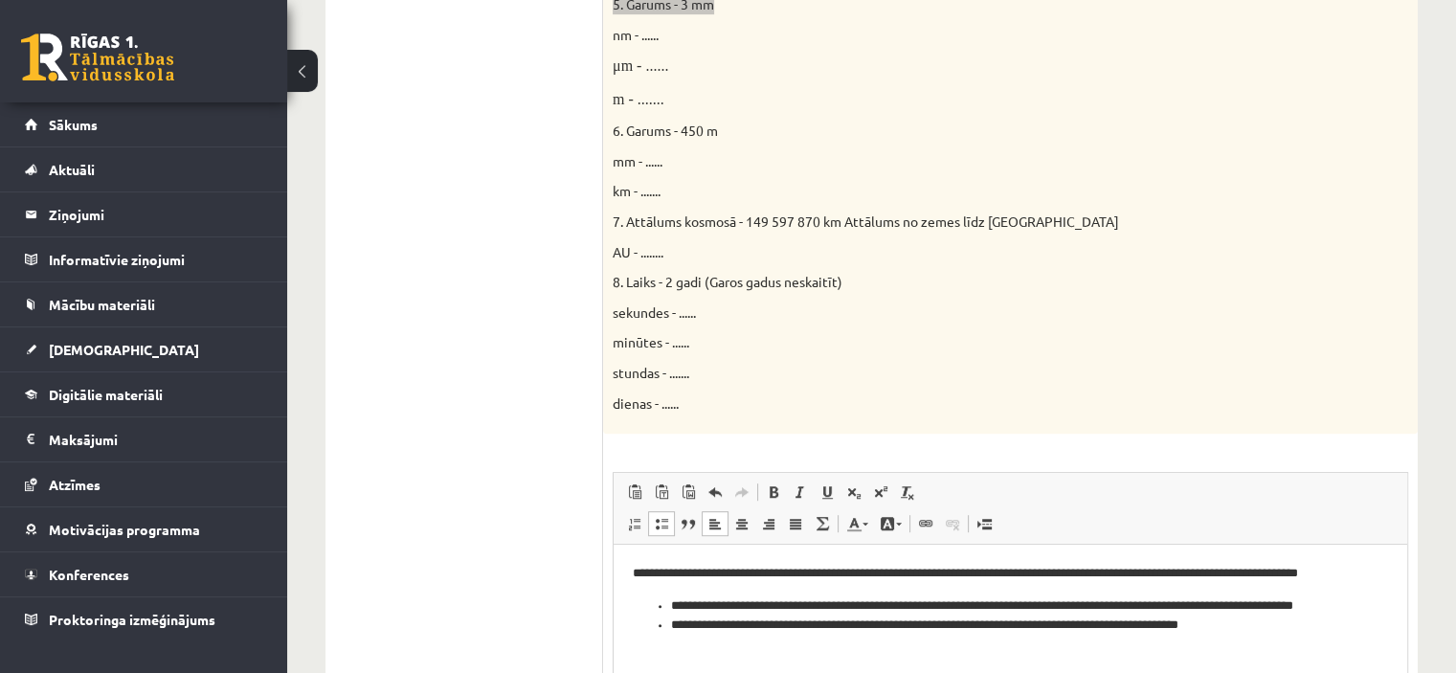
scroll to position [873, 0]
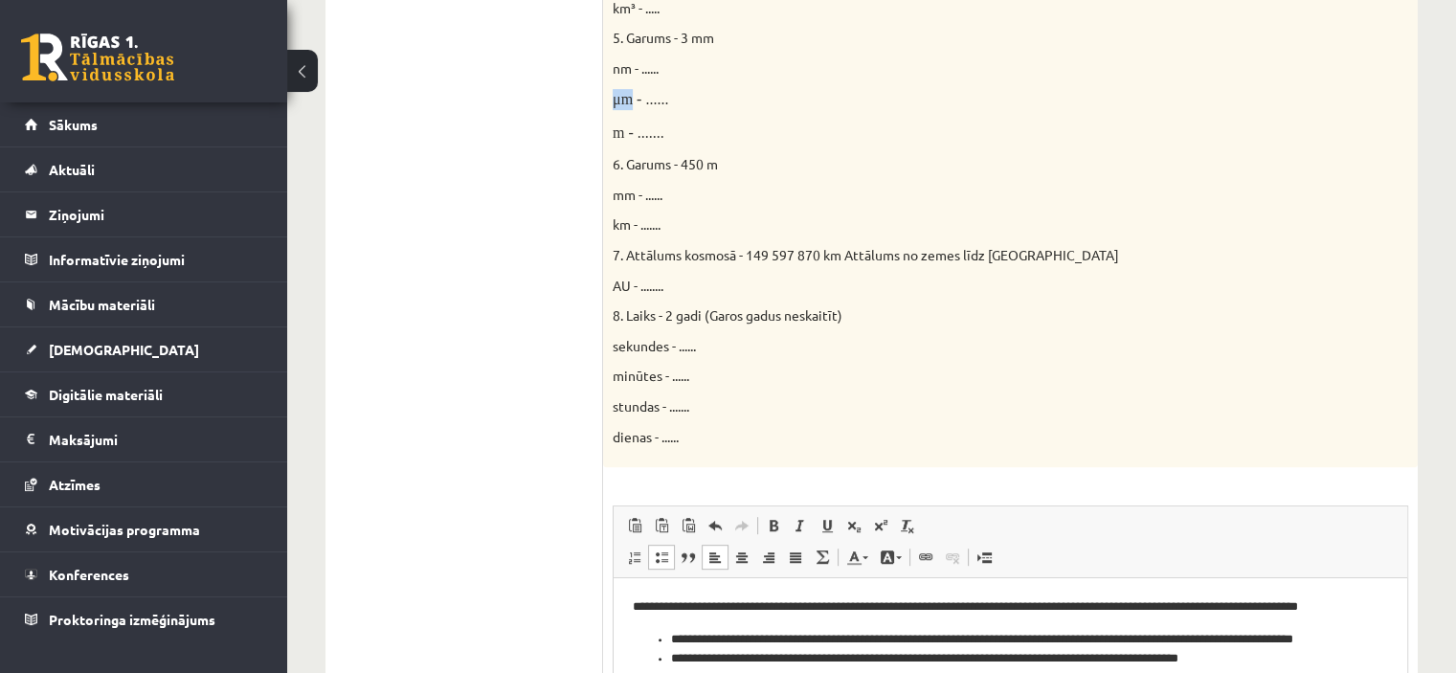
drag, startPoint x: 613, startPoint y: 102, endPoint x: 631, endPoint y: 102, distance: 18.2
click at [631, 102] on font "μm - ......" at bounding box center [641, 99] width 56 height 16
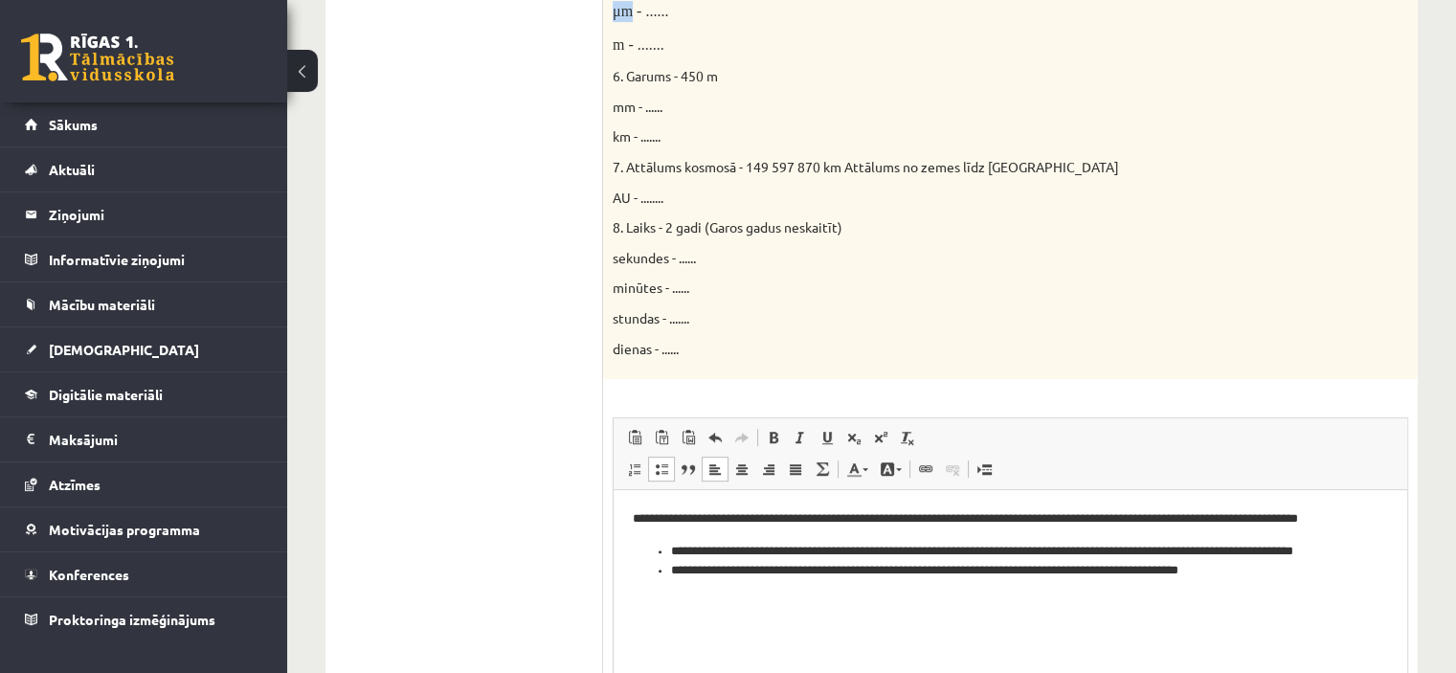
scroll to position [1065, 0]
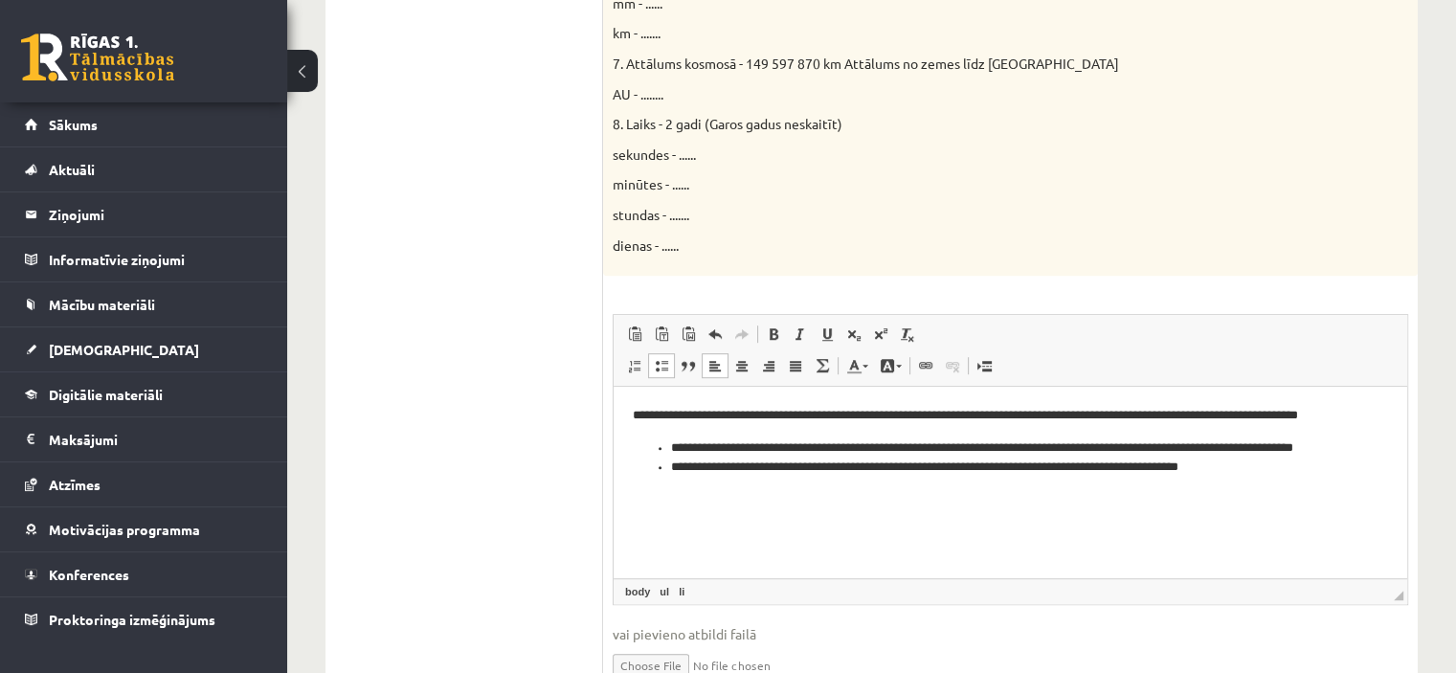
click at [1238, 470] on li "**********" at bounding box center [1011, 468] width 680 height 20
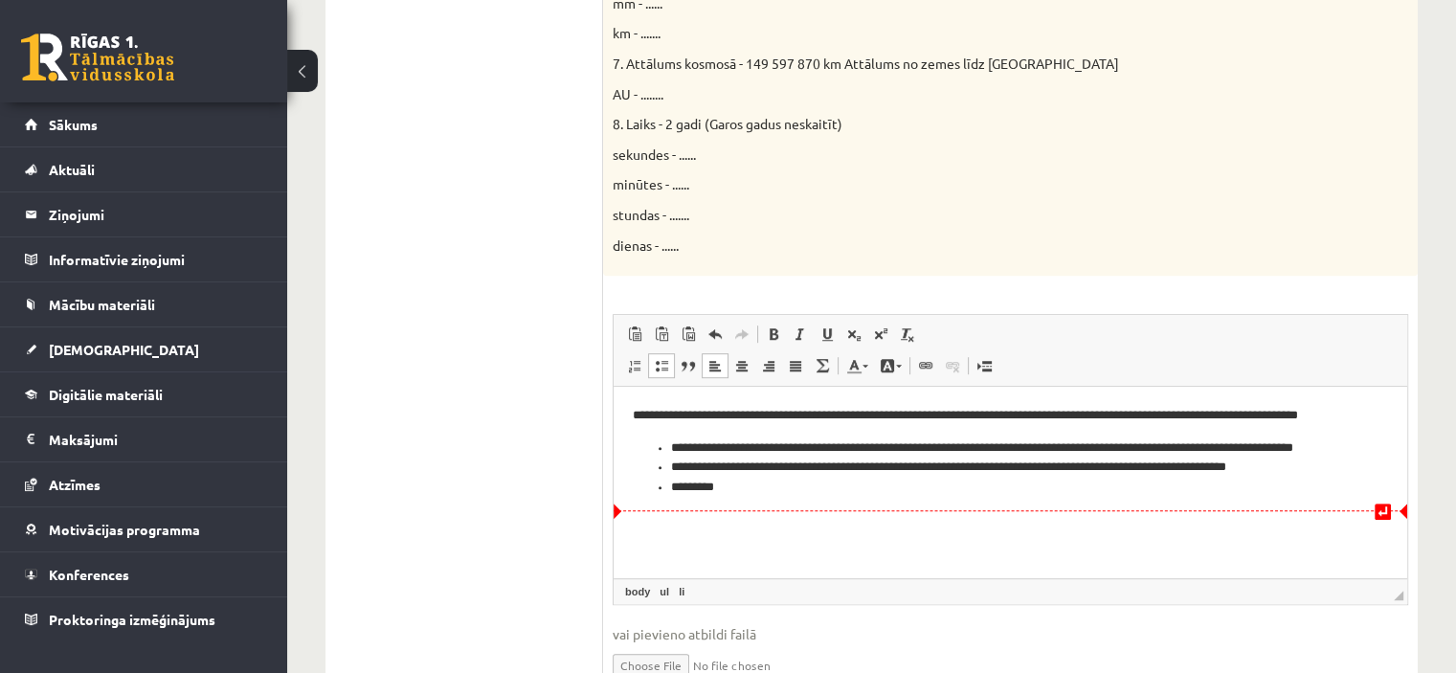
click at [1196, 482] on li "*********" at bounding box center [1011, 488] width 680 height 20
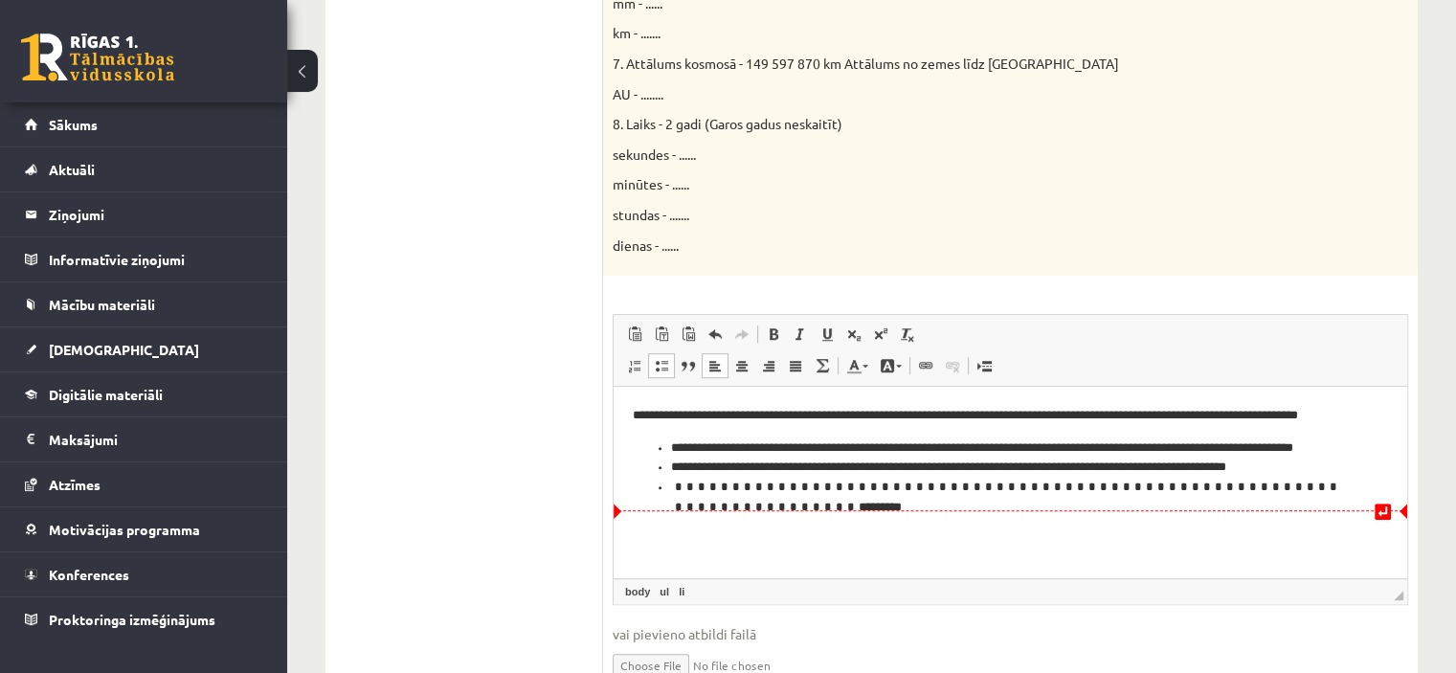
click at [1195, 467] on li "**********" at bounding box center [1011, 468] width 680 height 20
click at [1197, 448] on li "**********" at bounding box center [1011, 448] width 680 height 20
click at [1193, 445] on li "**********" at bounding box center [1011, 448] width 680 height 20
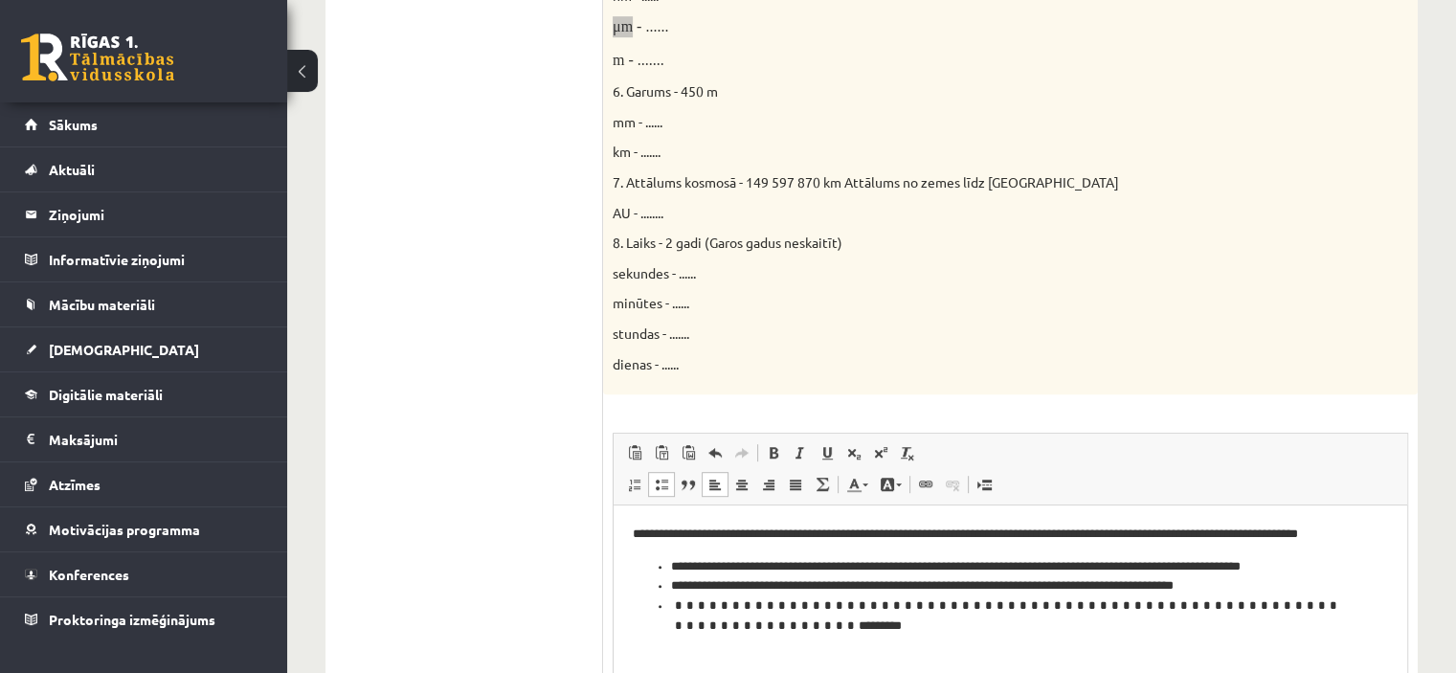
scroll to position [777, 0]
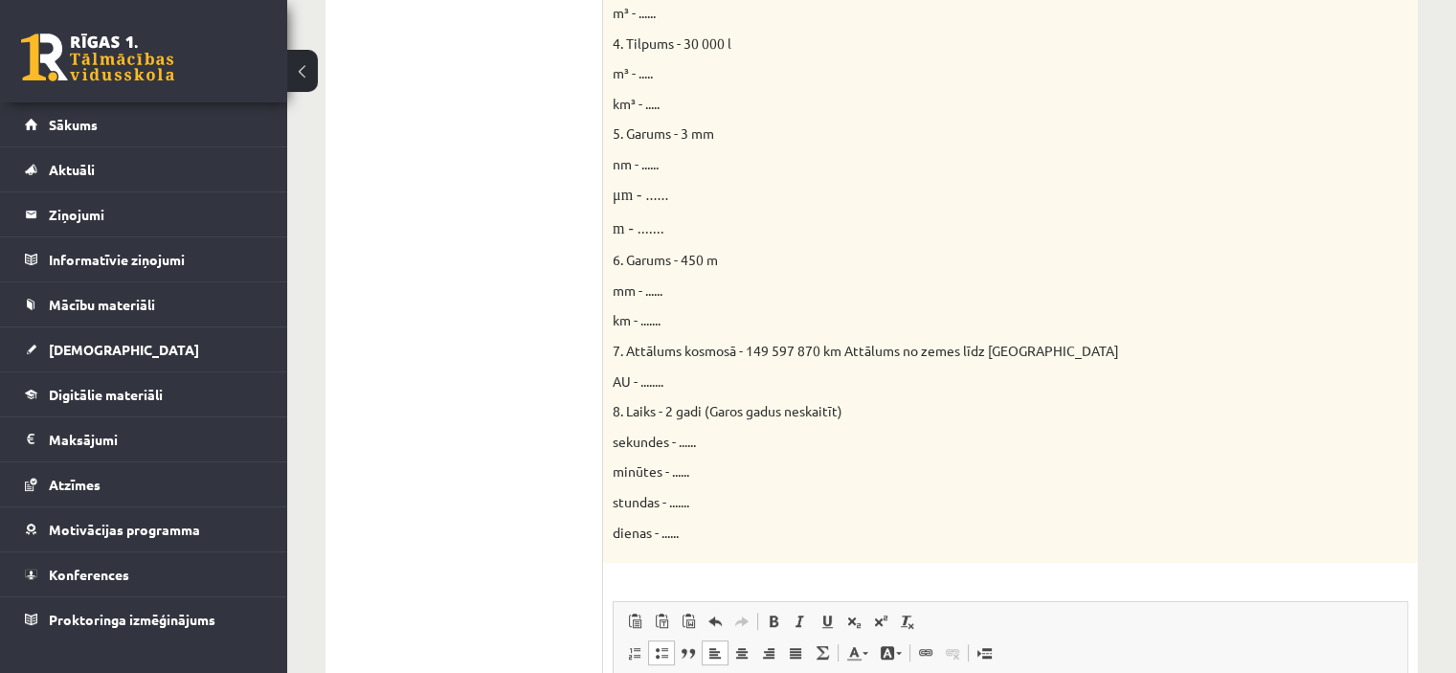
click at [672, 219] on p "m - ......." at bounding box center [963, 228] width 700 height 21
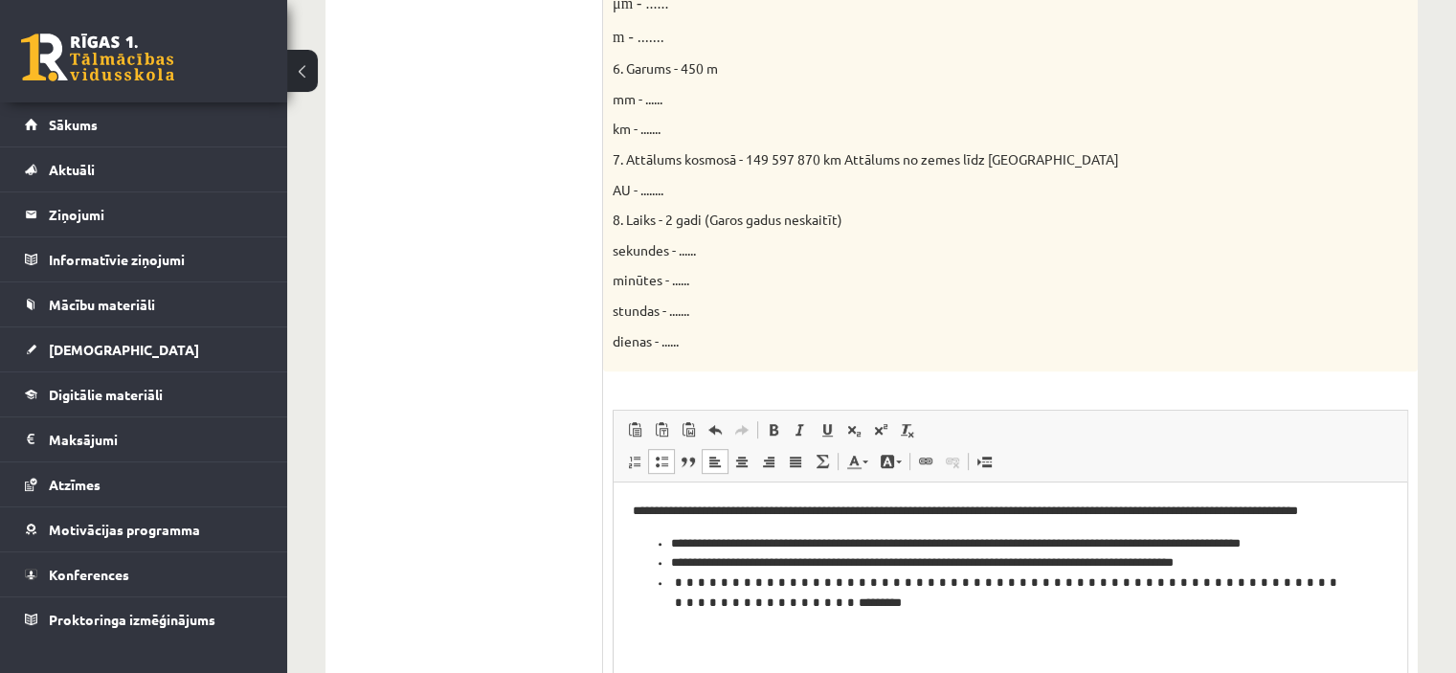
scroll to position [1065, 0]
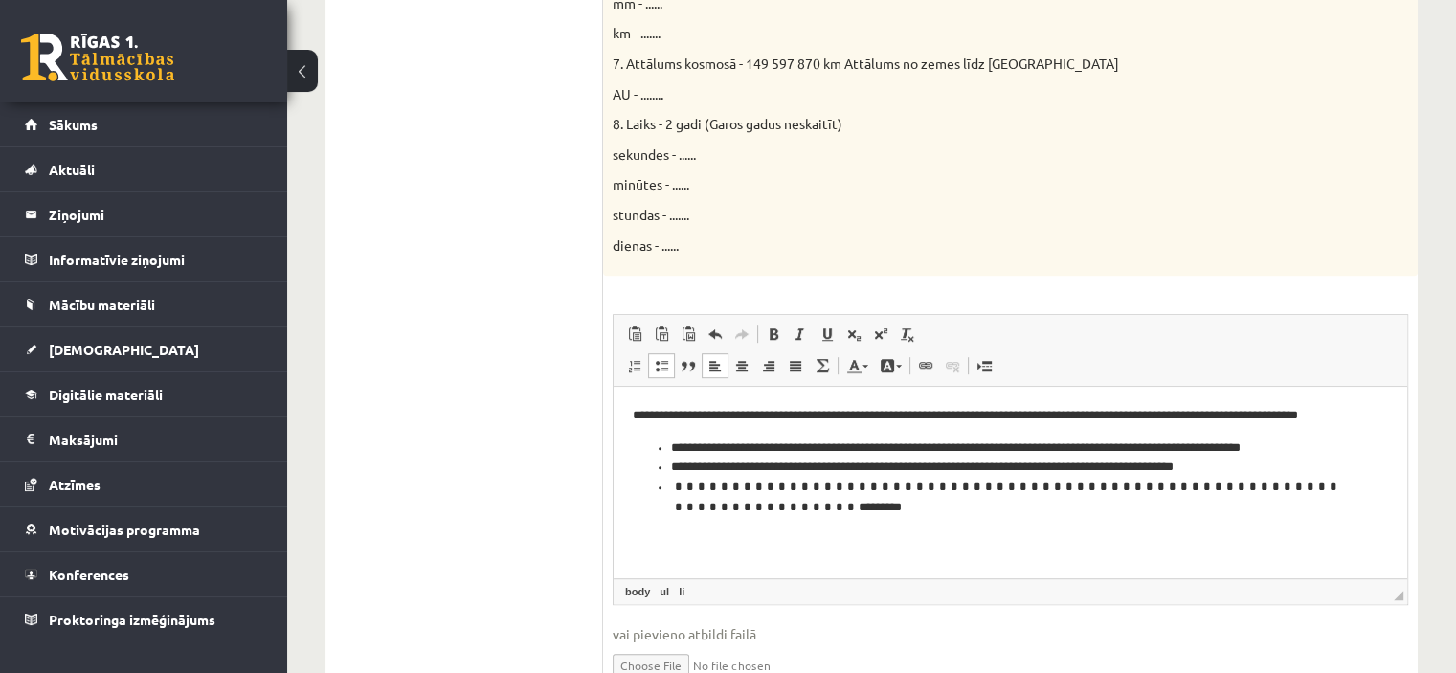
click at [663, 517] on html "**********" at bounding box center [1011, 452] width 794 height 130
click at [1288, 488] on li "*********" at bounding box center [1011, 488] width 680 height 20
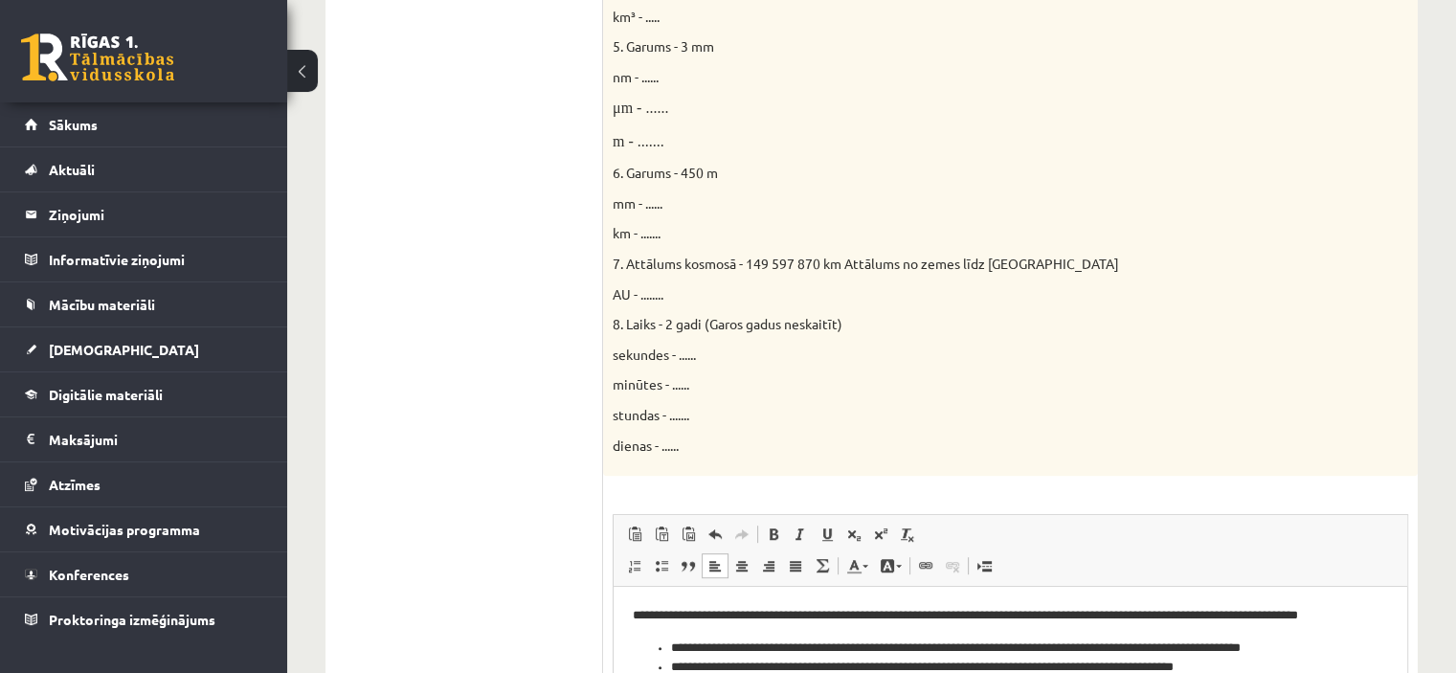
scroll to position [873, 0]
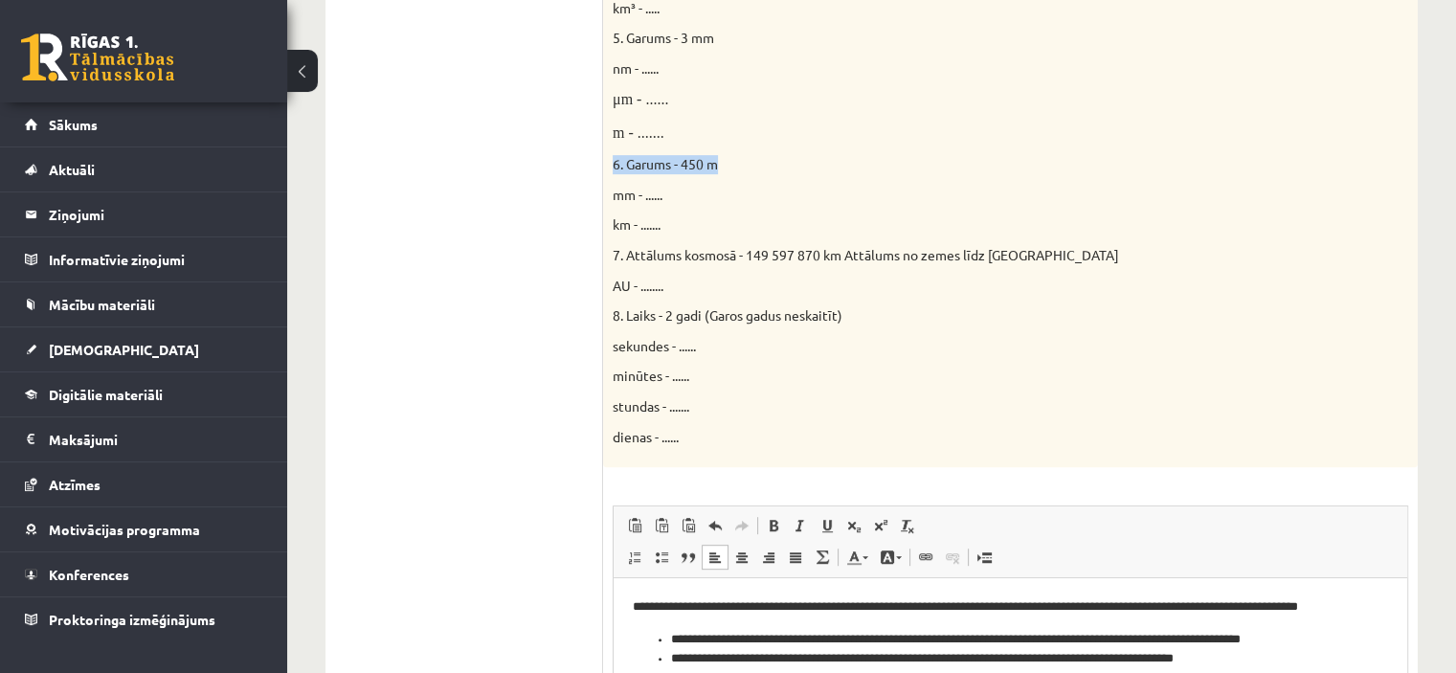
drag, startPoint x: 610, startPoint y: 162, endPoint x: 716, endPoint y: 163, distance: 106.3
click at [716, 163] on div "Doti fizikālie lielumi un to mērvienības. Pārveido mērvienības citās norādītajā…" at bounding box center [1010, 22] width 815 height 890
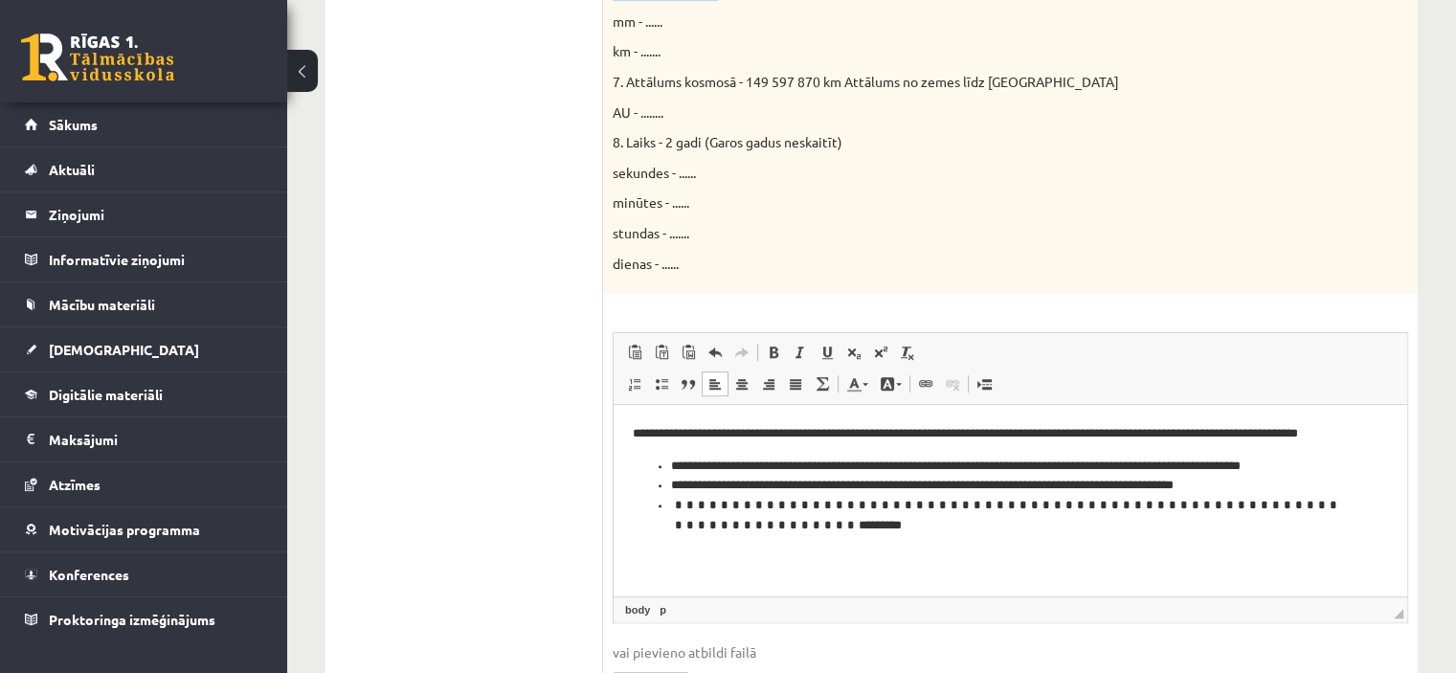
scroll to position [1065, 0]
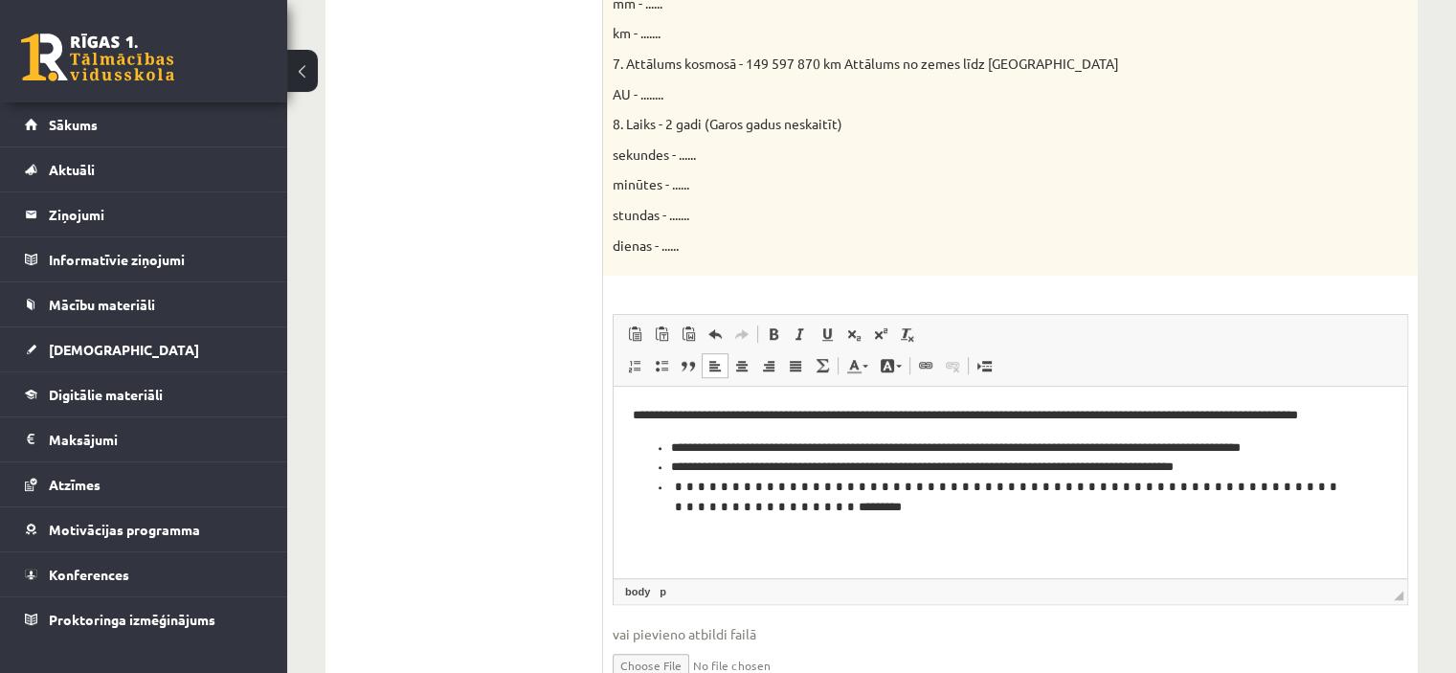
click at [642, 511] on p "Bagātinātā teksta redaktors, wiswyg-editor-user-answer-47024866689080" at bounding box center [1010, 520] width 755 height 20
click at [656, 368] on span at bounding box center [661, 365] width 15 height 15
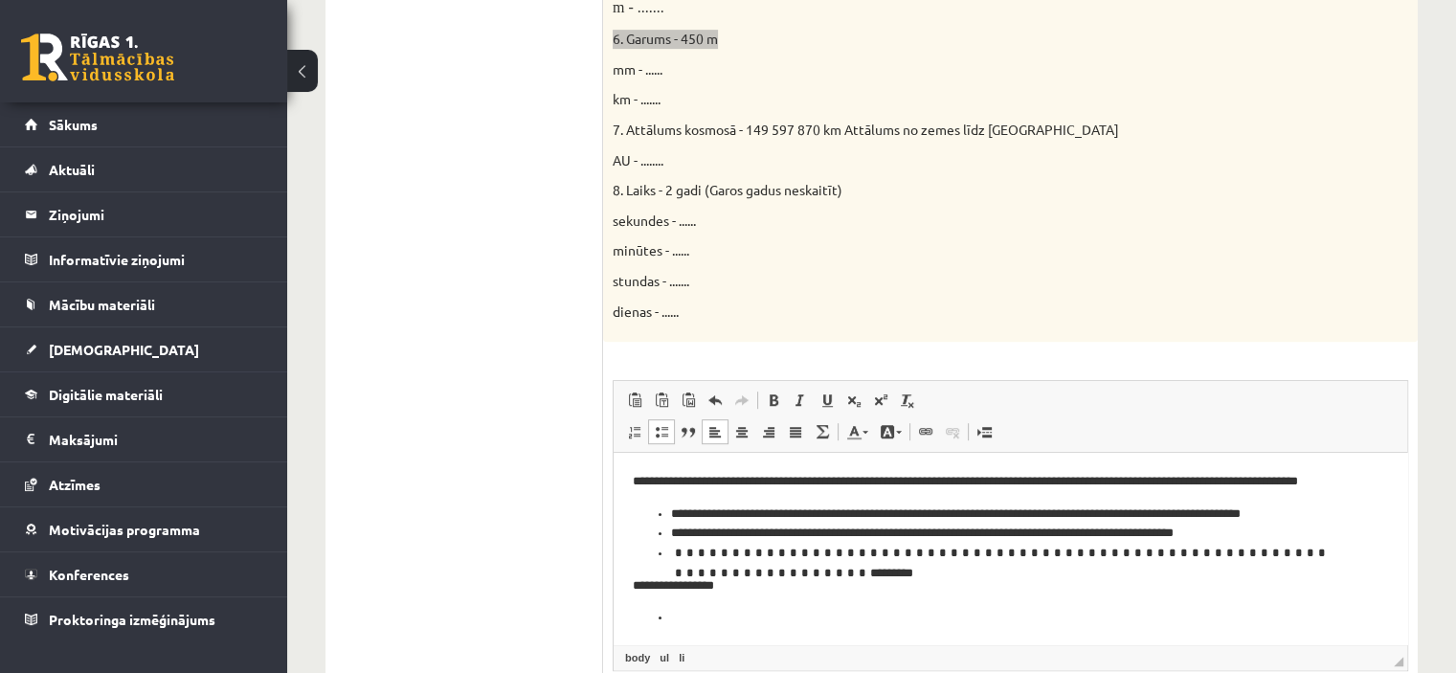
scroll to position [969, 0]
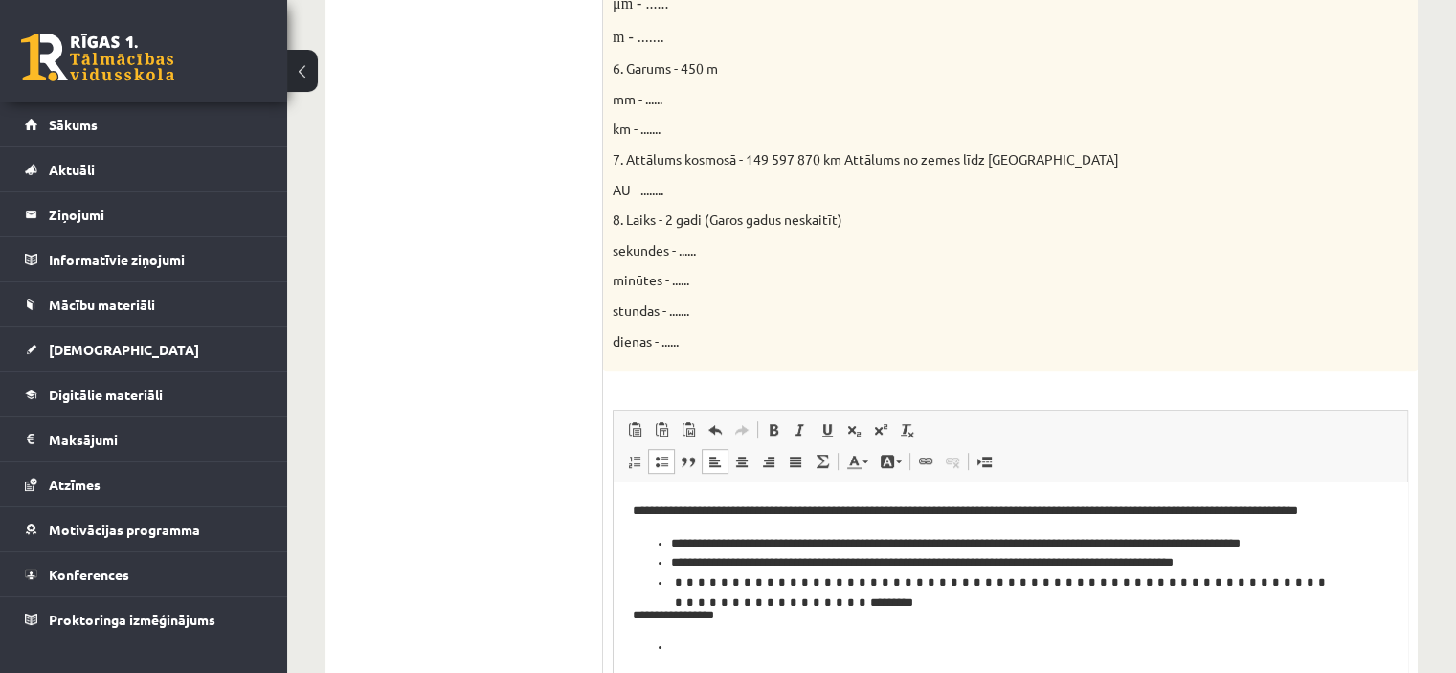
click at [692, 107] on p "mm - ......" at bounding box center [963, 99] width 700 height 19
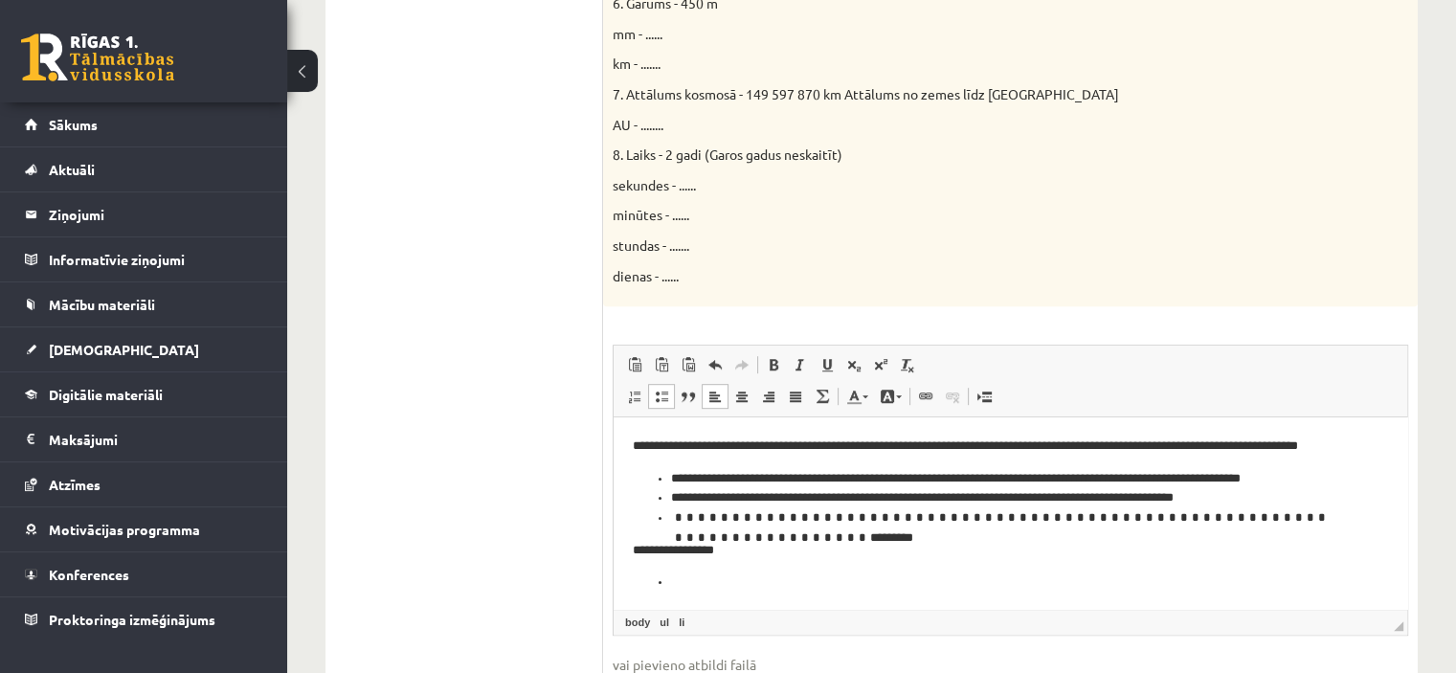
scroll to position [1065, 0]
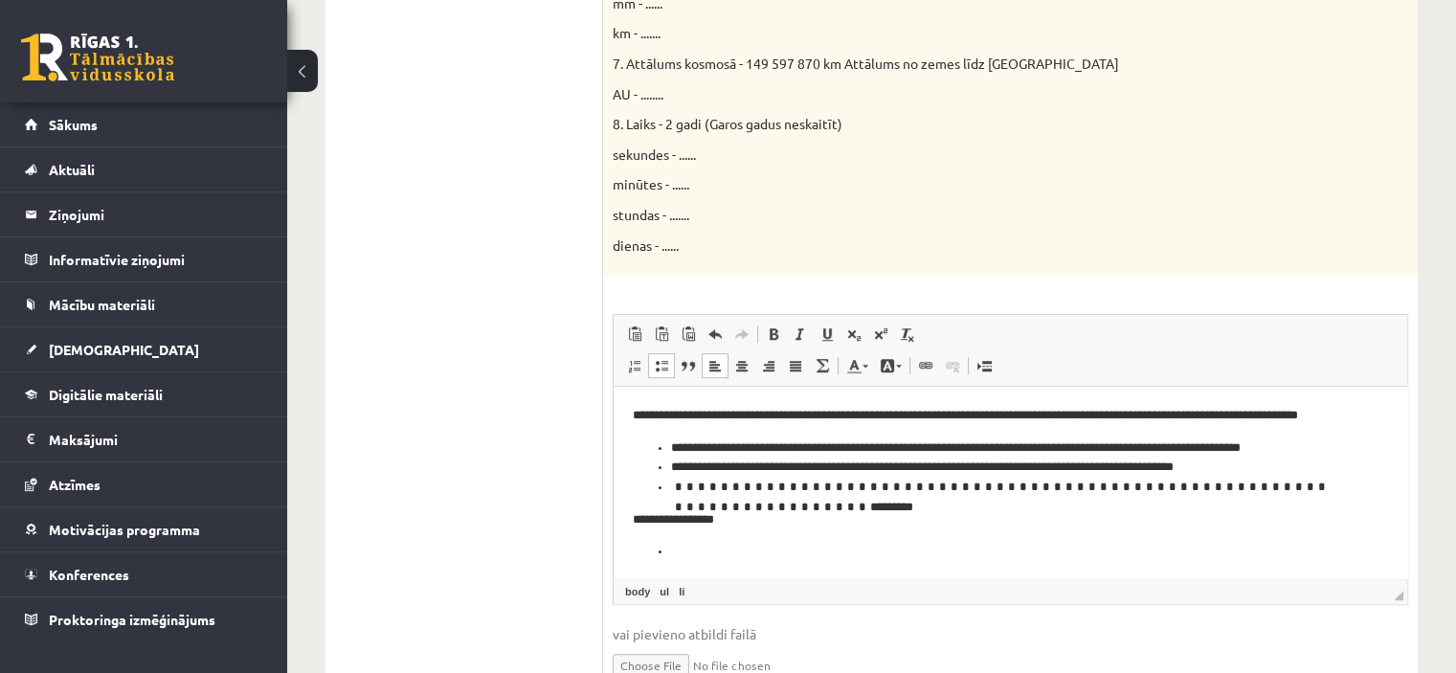
click at [709, 551] on li "Bagātinātā teksta redaktors, wiswyg-editor-user-answer-47024866689080" at bounding box center [1010, 552] width 679 height 20
click at [773, 514] on p "**********" at bounding box center [1003, 519] width 741 height 20
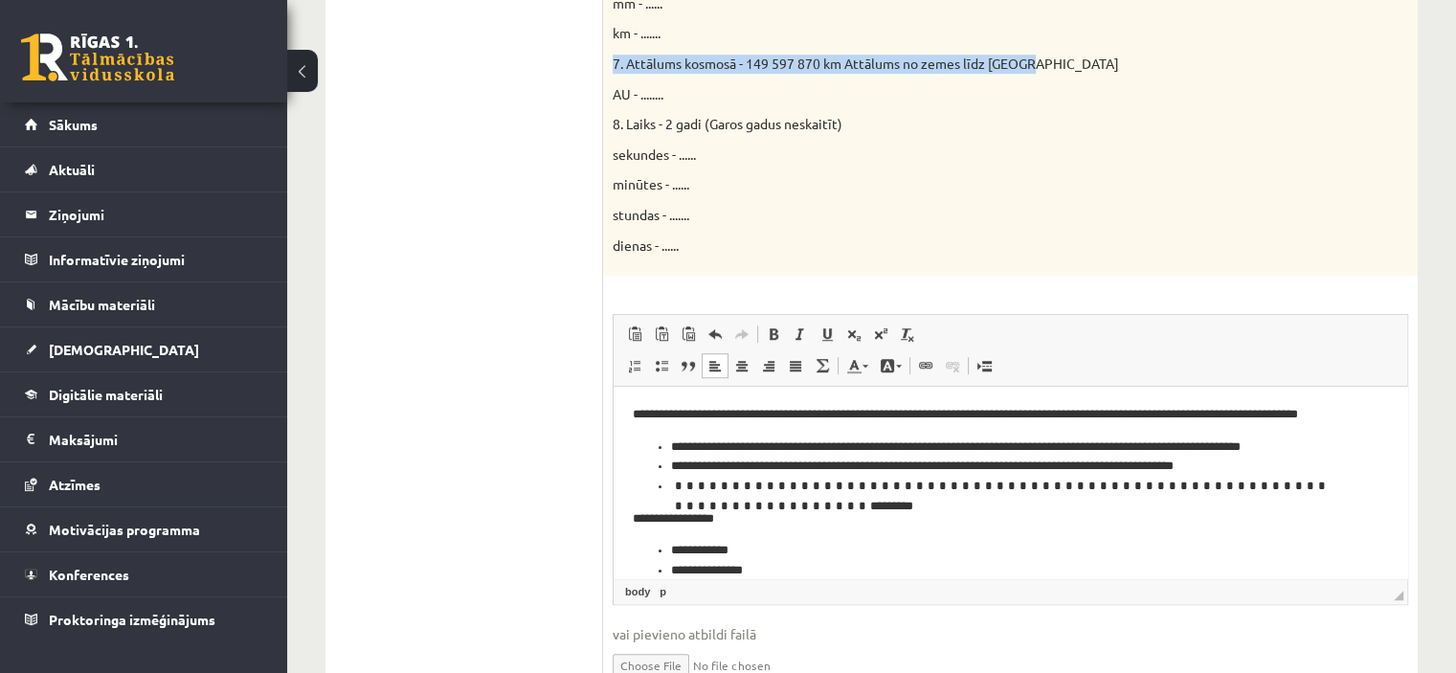
drag, startPoint x: 613, startPoint y: 60, endPoint x: 1039, endPoint y: 62, distance: 426.0
click at [1039, 62] on p "7. Attālums kosmosā - 149 597 870 km Attālums no zemes līdz Saulei" at bounding box center [963, 64] width 700 height 19
click at [795, 515] on p "**********" at bounding box center [1003, 519] width 741 height 20
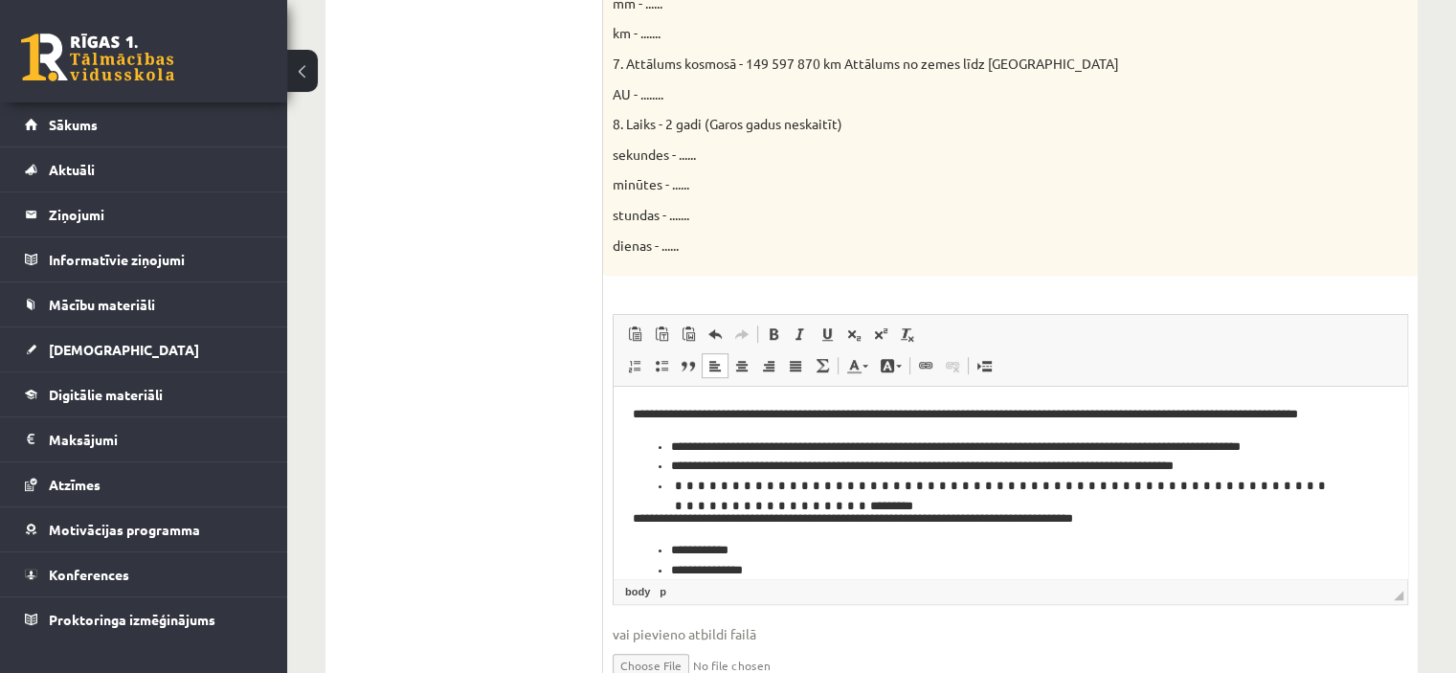
click at [707, 94] on p "AU - ........" at bounding box center [963, 94] width 700 height 19
drag, startPoint x: 749, startPoint y: 61, endPoint x: 821, endPoint y: 61, distance: 72.8
click at [821, 61] on span "7. Attālums kosmosā - 149 597 870 km Attālums no zemes līdz Saulei" at bounding box center [866, 63] width 506 height 17
click at [813, 541] on li "**********" at bounding box center [1003, 551] width 664 height 20
click at [761, 126] on span "8. Laiks - 2 gadi (Garos gadus neskaitīt)" at bounding box center [728, 123] width 230 height 17
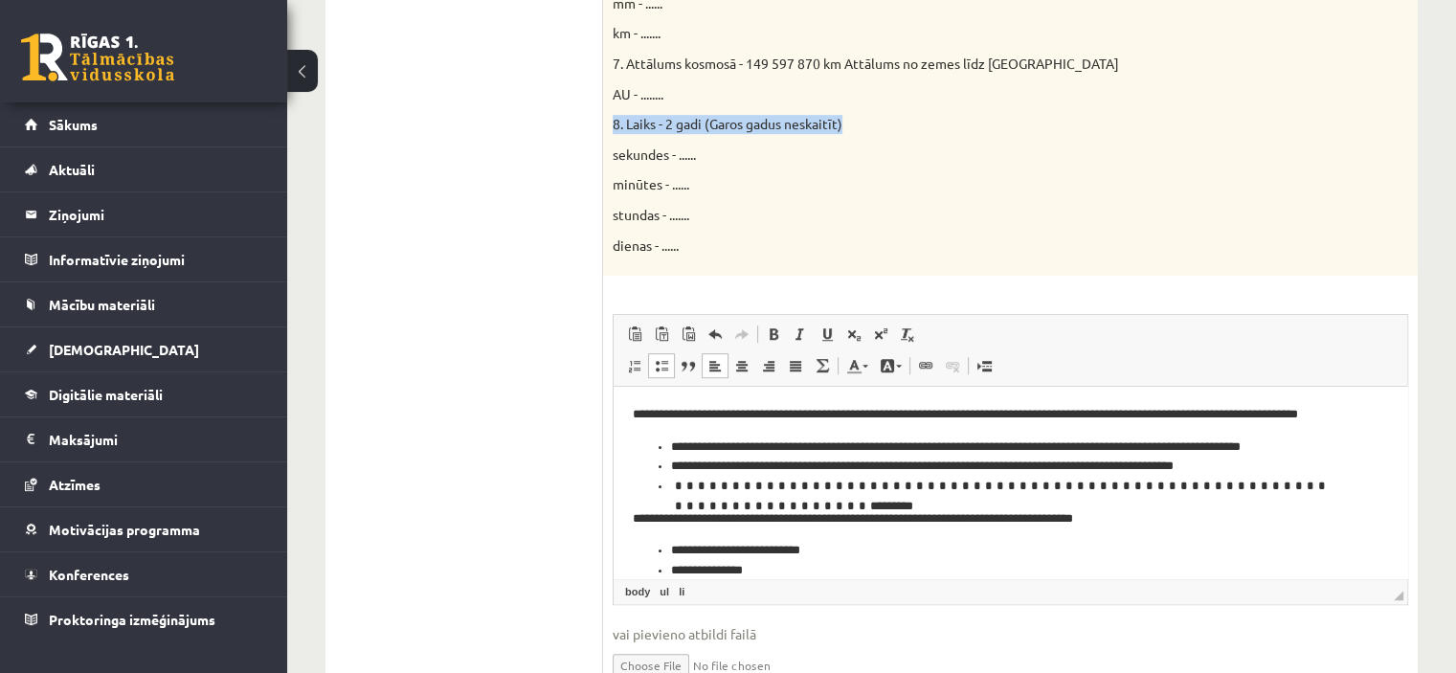
drag, startPoint x: 628, startPoint y: 123, endPoint x: 856, endPoint y: 129, distance: 227.9
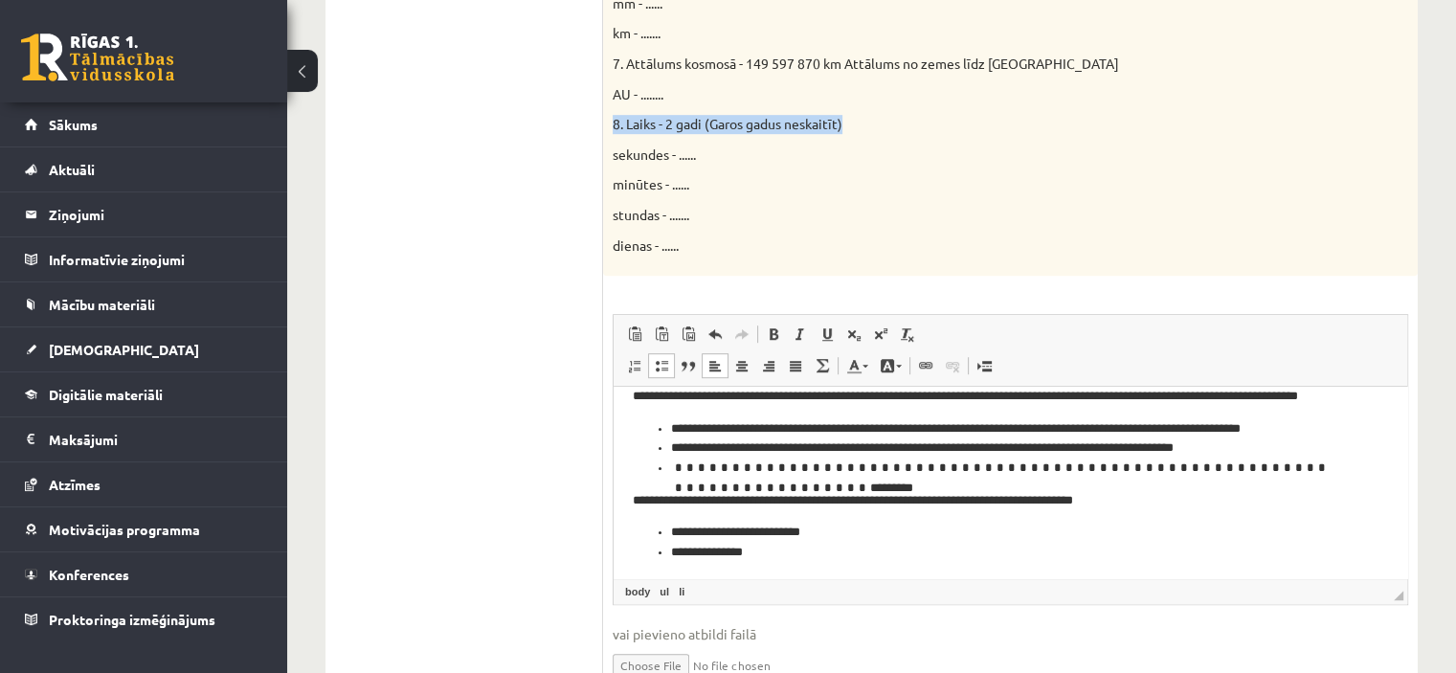
scroll to position [23, 0]
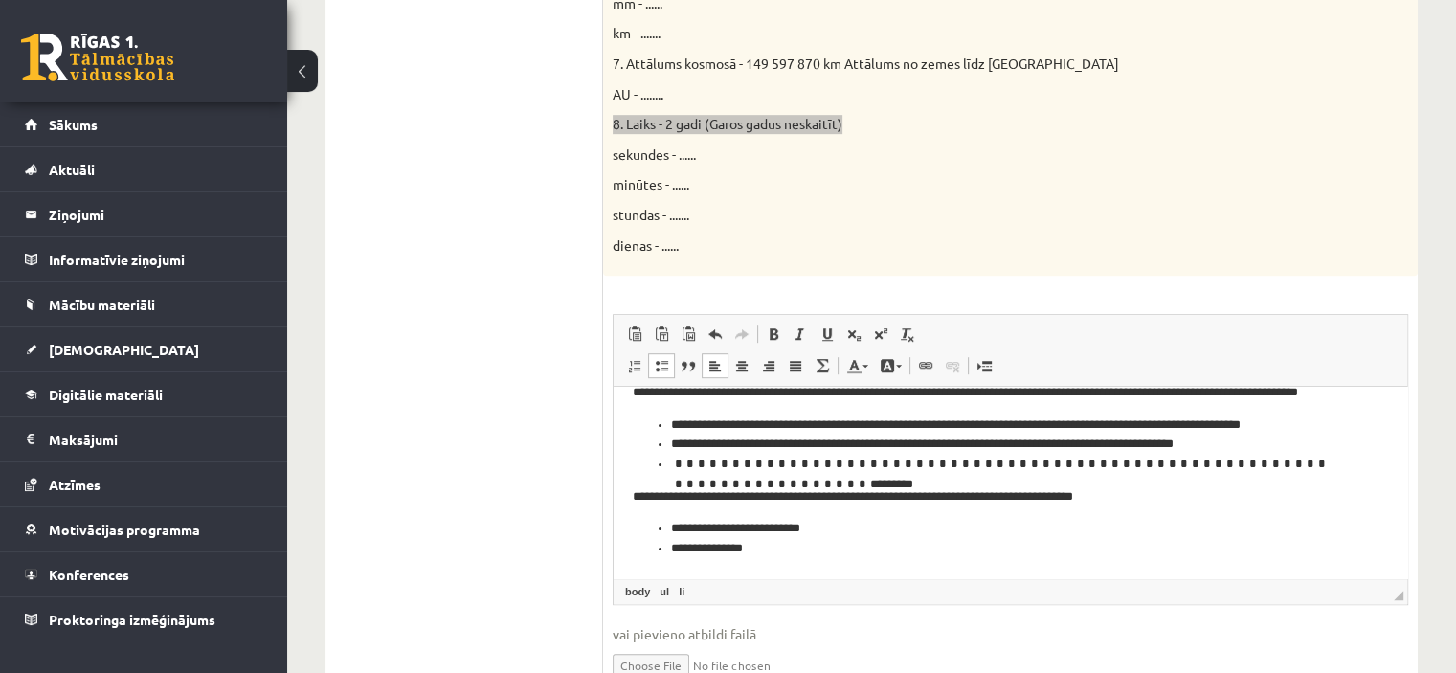
click at [1176, 509] on body "**********" at bounding box center [1010, 471] width 755 height 176
click at [1186, 509] on body "**********" at bounding box center [1010, 471] width 755 height 176
click at [1190, 501] on p "**********" at bounding box center [1003, 497] width 741 height 20
click at [761, 491] on p "**********" at bounding box center [1003, 497] width 741 height 20
click at [766, 525] on li "**********" at bounding box center [1003, 529] width 664 height 20
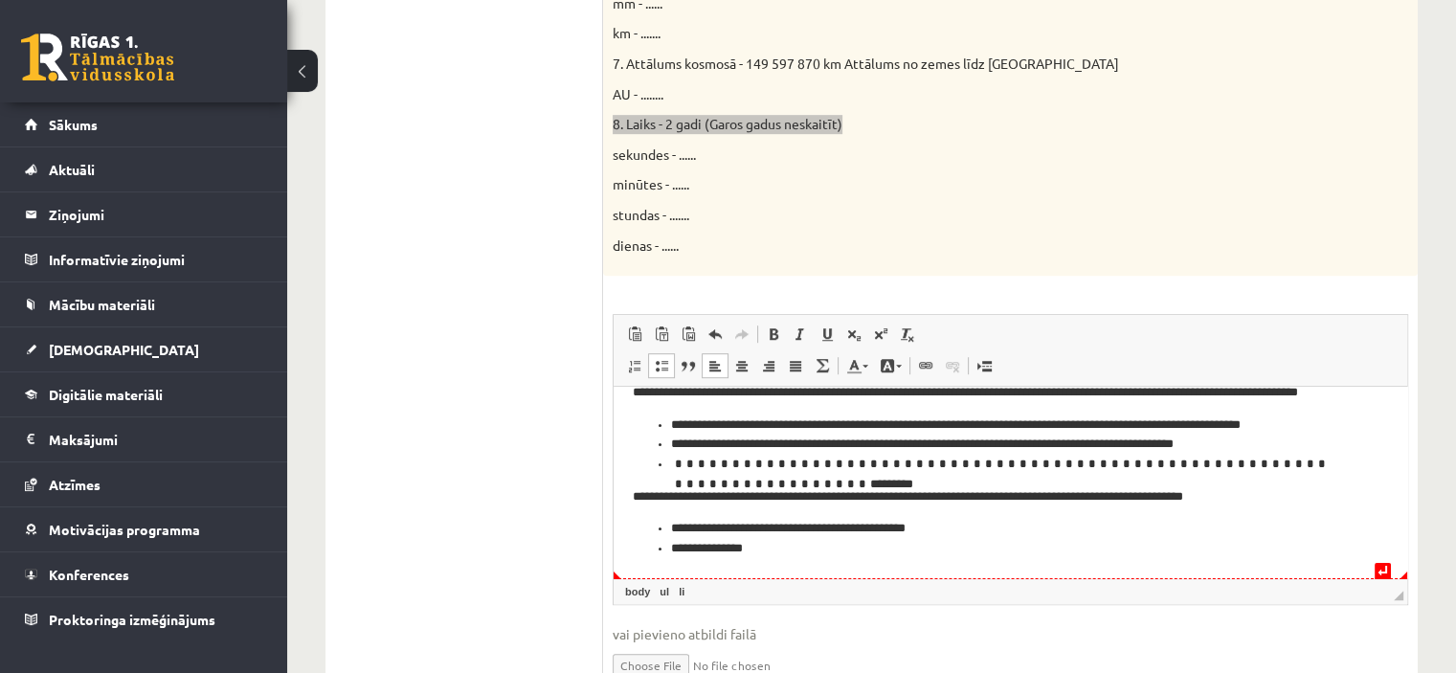
click at [924, 523] on li "**********" at bounding box center [1003, 529] width 664 height 20
click at [744, 546] on li "**********" at bounding box center [1003, 549] width 664 height 20
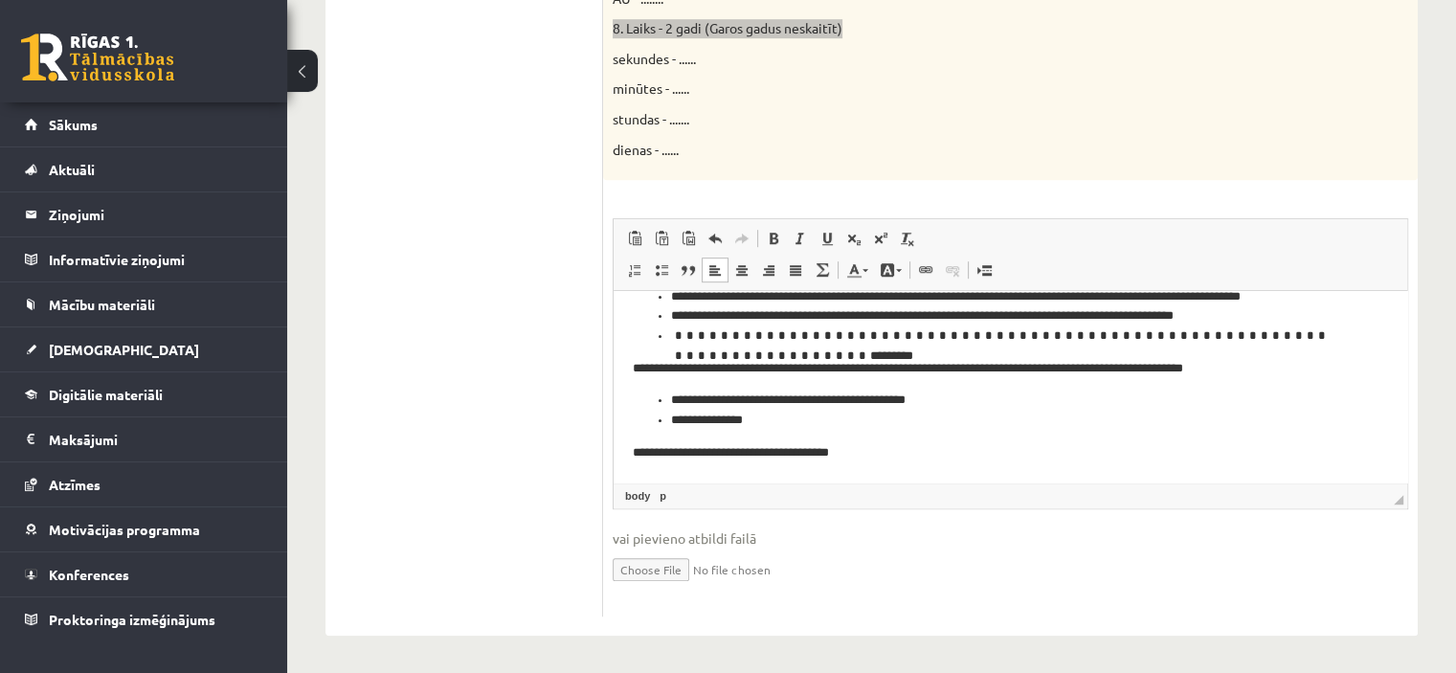
scroll to position [65, 0]
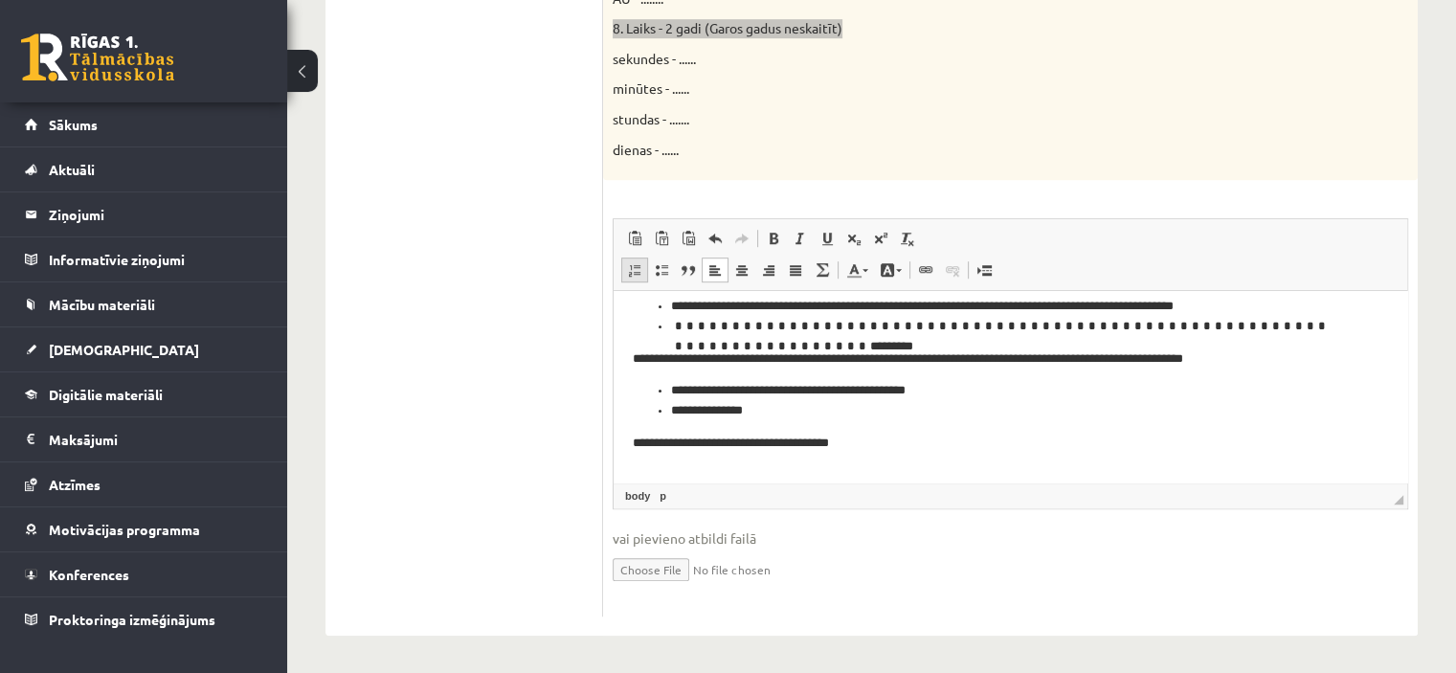
click at [633, 265] on span at bounding box center [634, 269] width 15 height 15
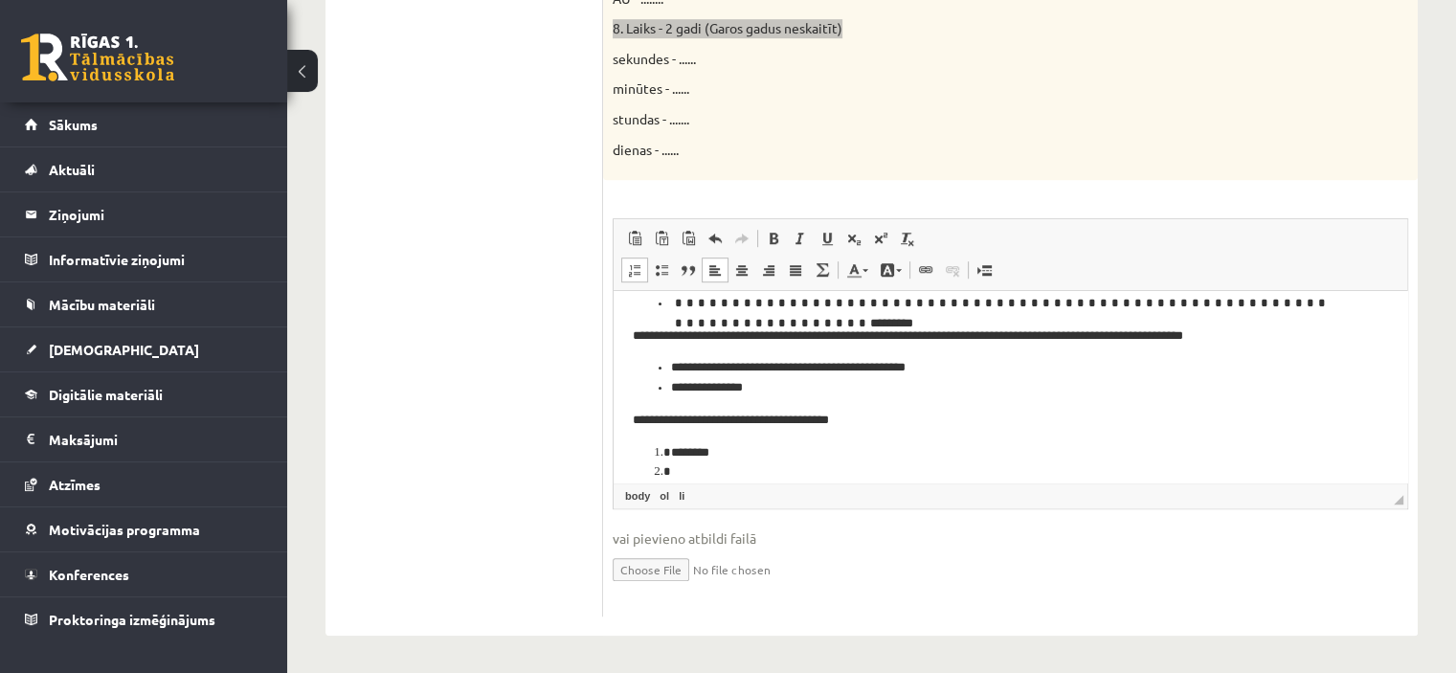
click at [759, 453] on li "********" at bounding box center [1003, 453] width 664 height 20
click at [707, 472] on li "Bagātinātā teksta redaktors, wiswyg-editor-user-answer-47024866689080" at bounding box center [1010, 472] width 679 height 20
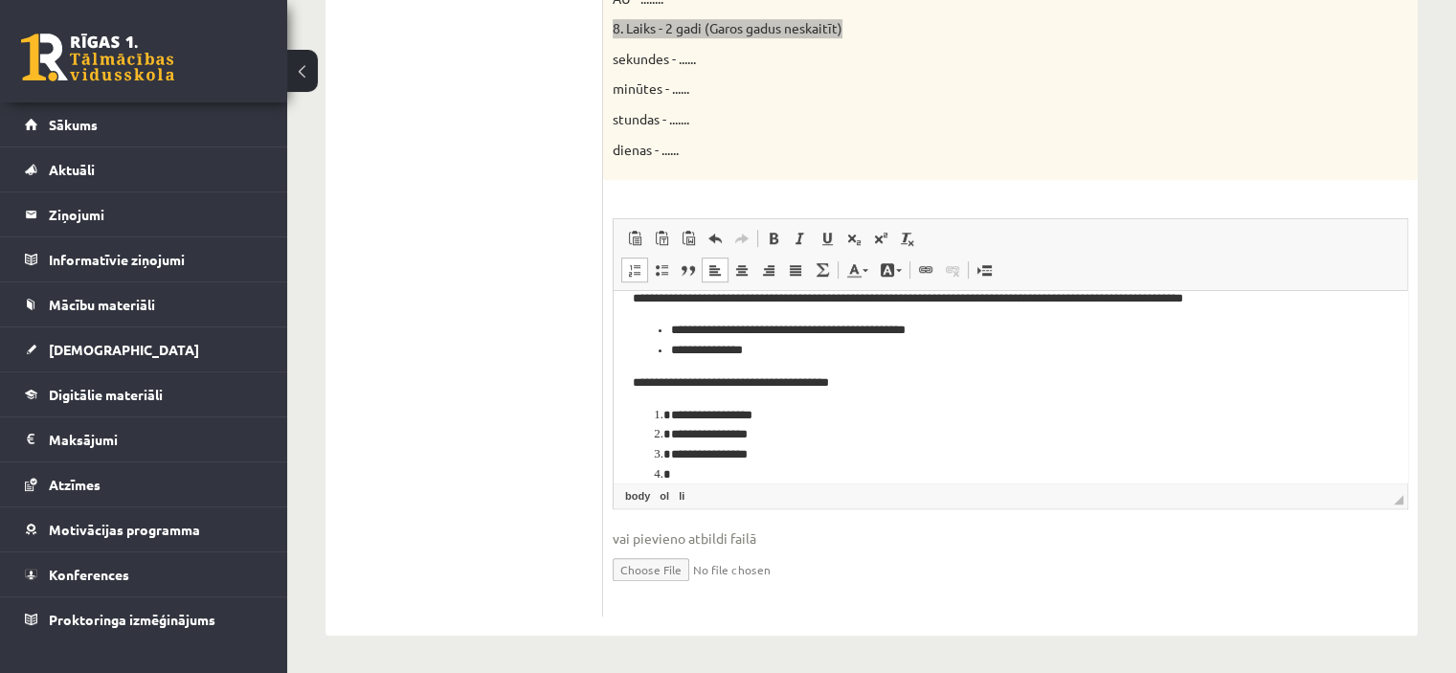
scroll to position [126, 0]
click at [723, 477] on li "**********" at bounding box center [1003, 474] width 664 height 20
click at [719, 481] on li "**********" at bounding box center [1003, 474] width 664 height 20
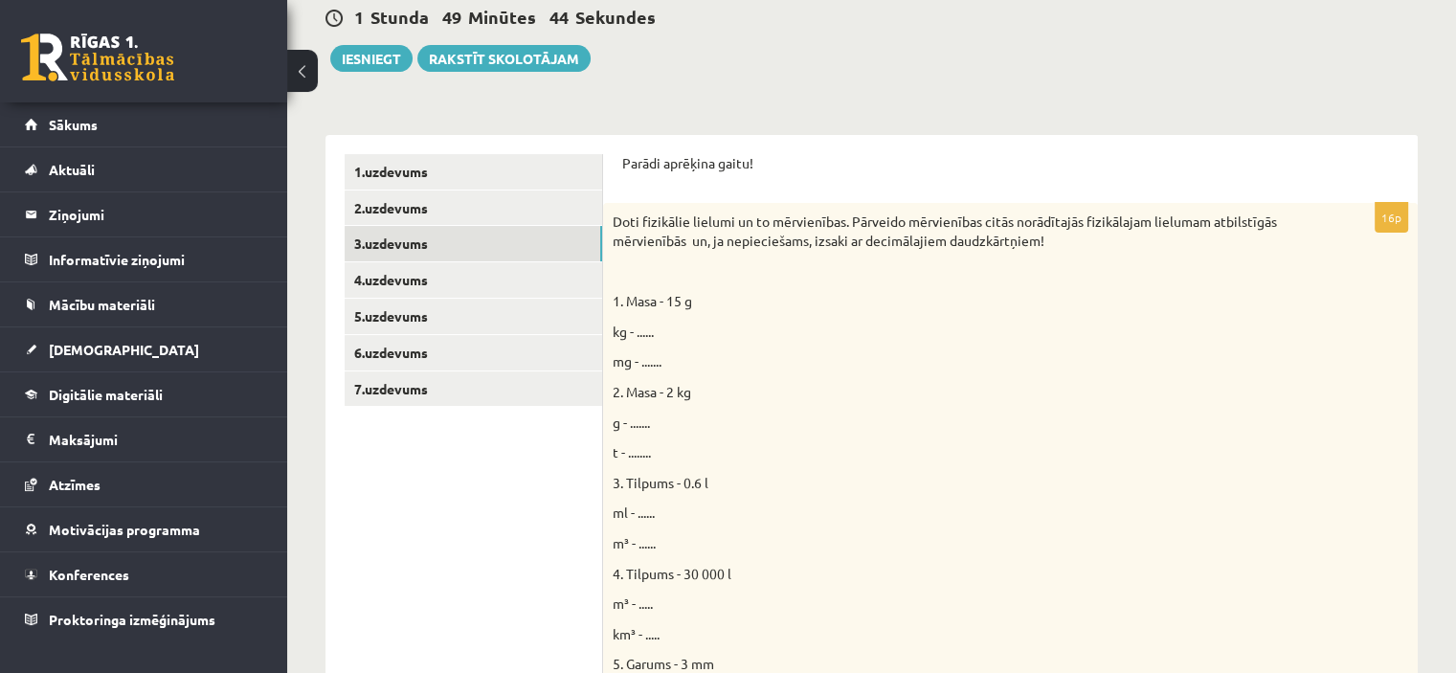
scroll to position [203, 0]
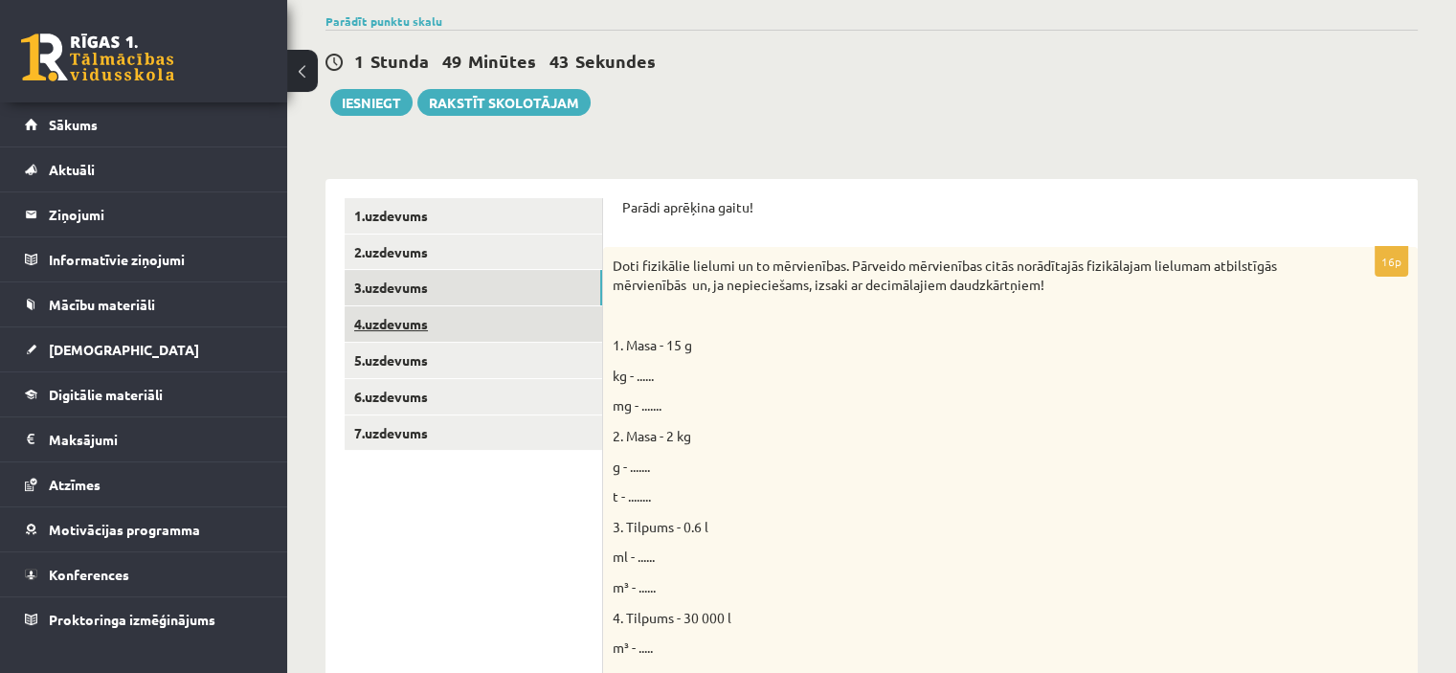
click at [437, 325] on link "4.uzdevums" at bounding box center [474, 323] width 258 height 35
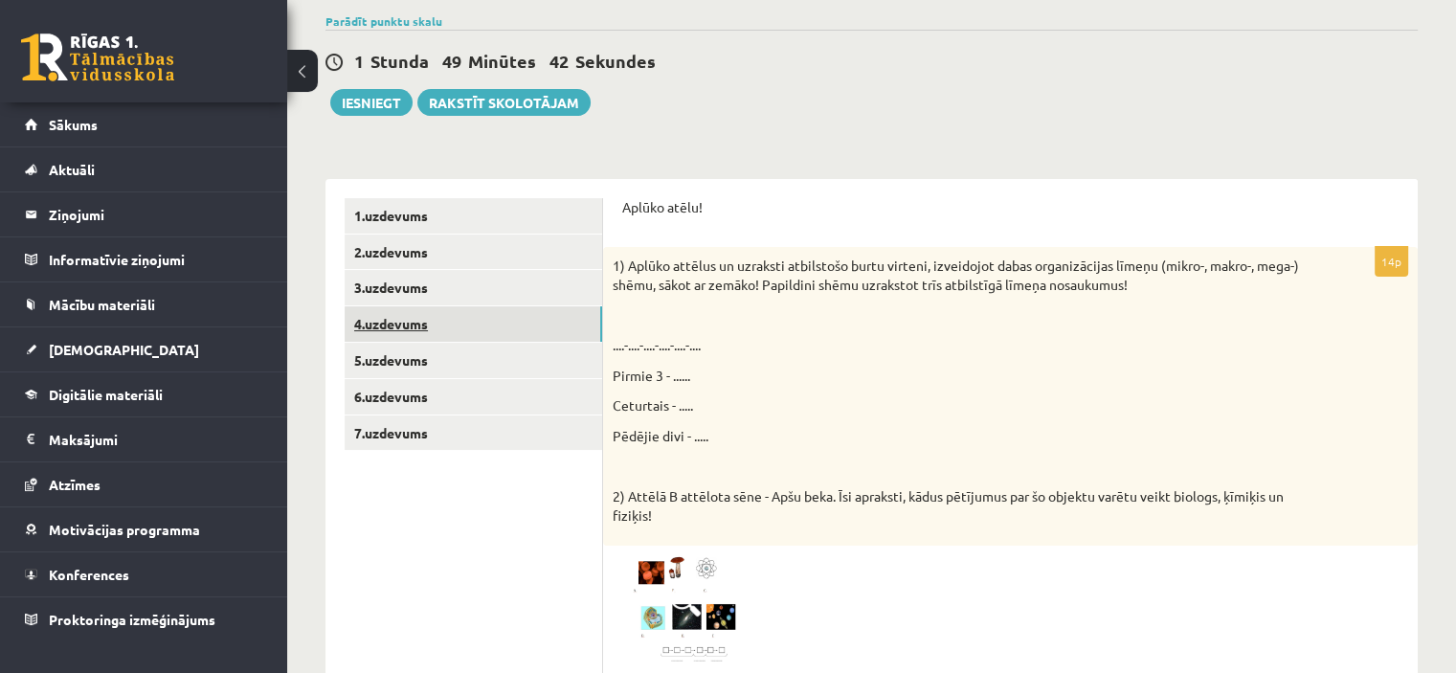
scroll to position [0, 0]
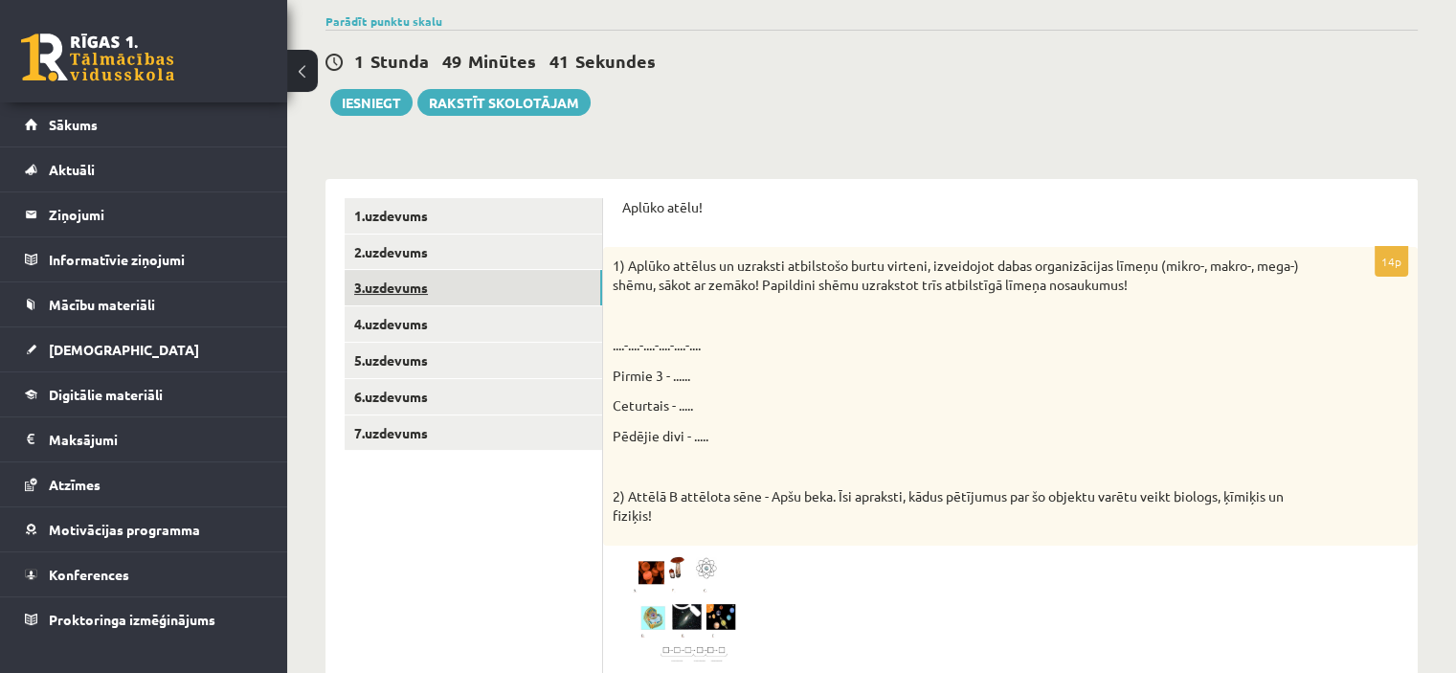
click at [445, 287] on link "3.uzdevums" at bounding box center [474, 287] width 258 height 35
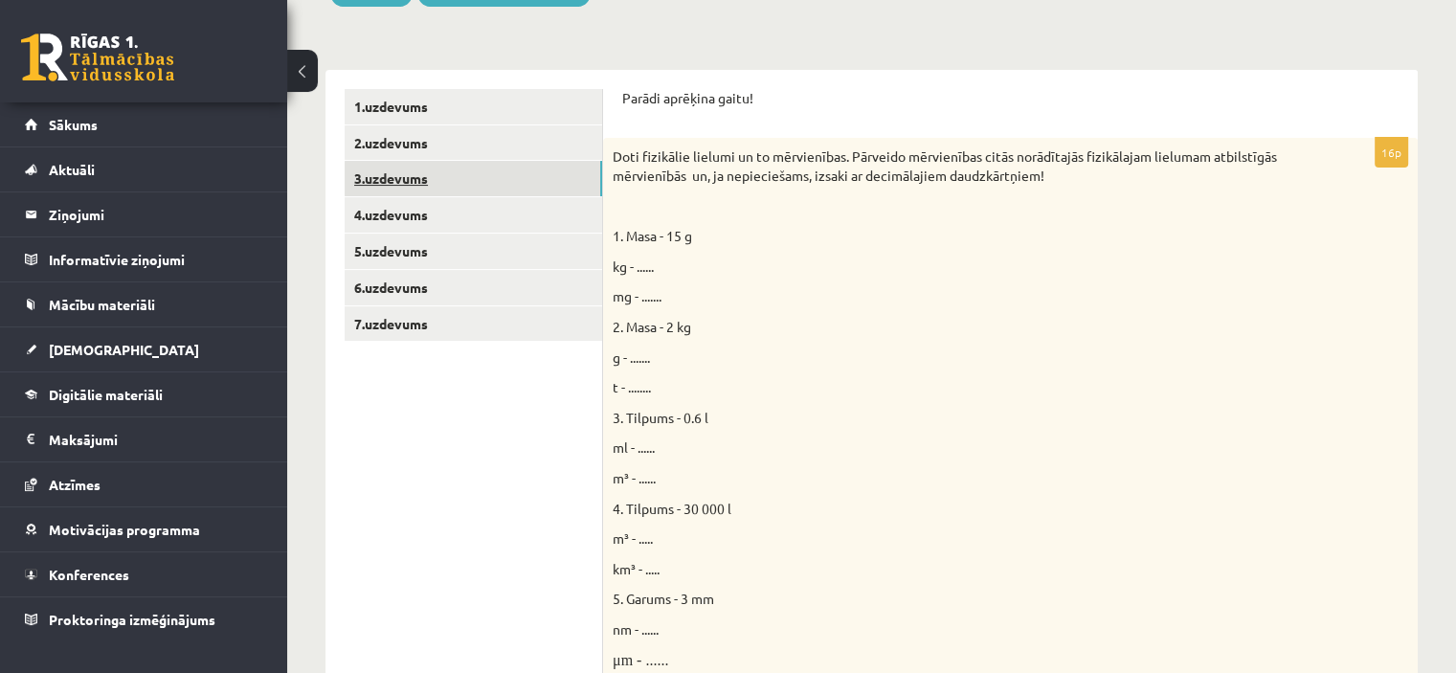
scroll to position [299, 0]
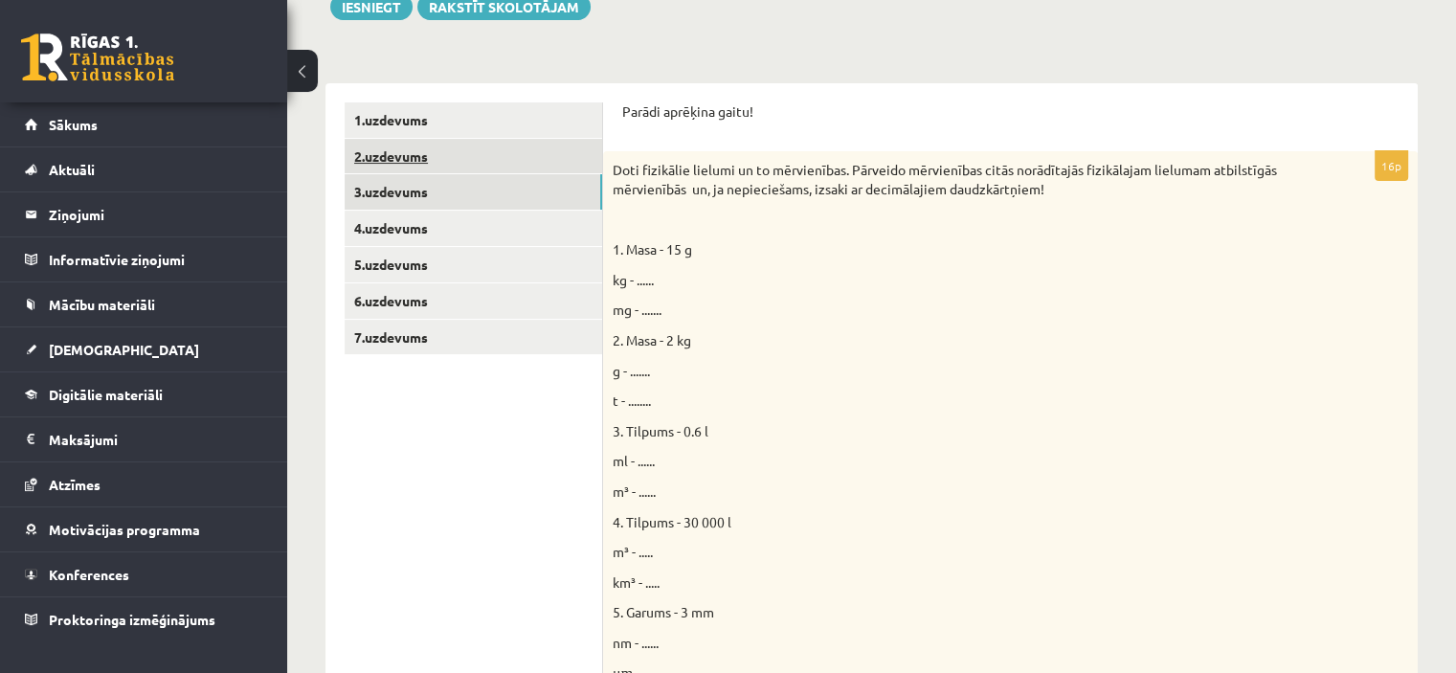
click at [445, 158] on link "2.uzdevums" at bounding box center [474, 156] width 258 height 35
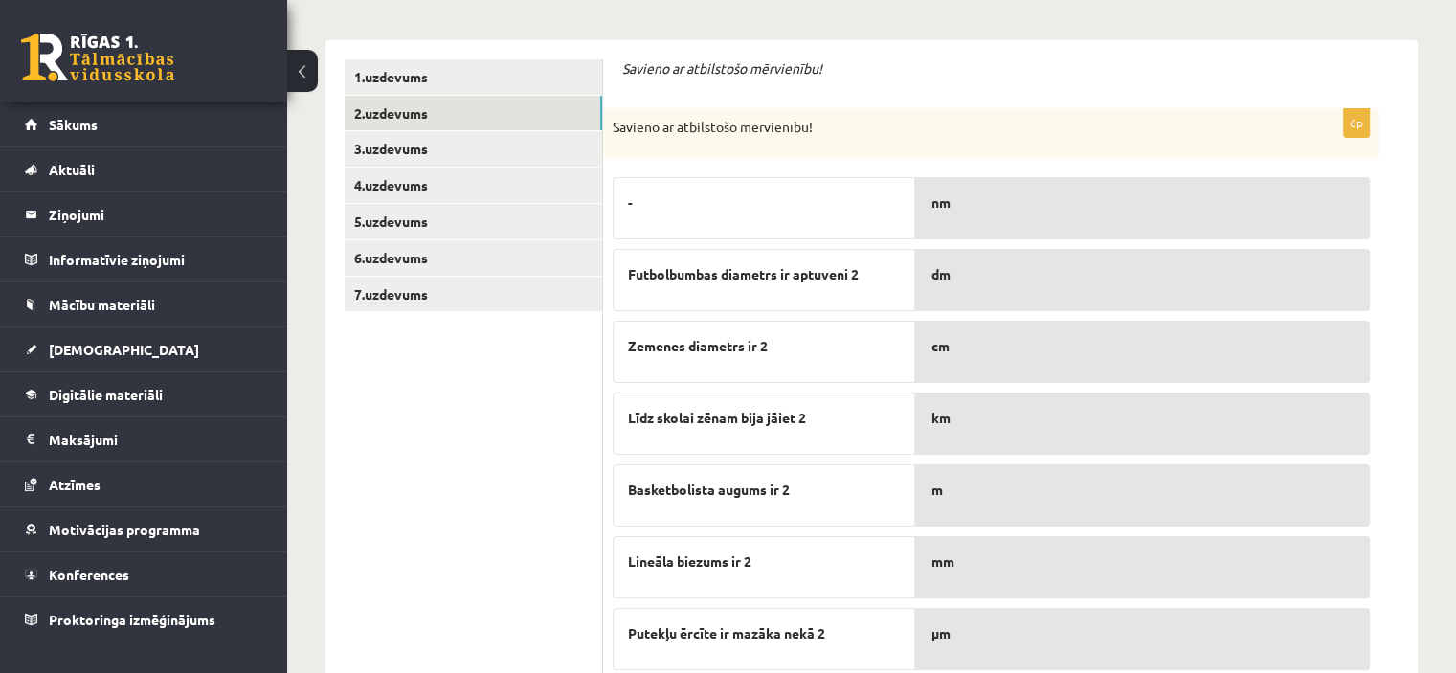
scroll to position [308, 0]
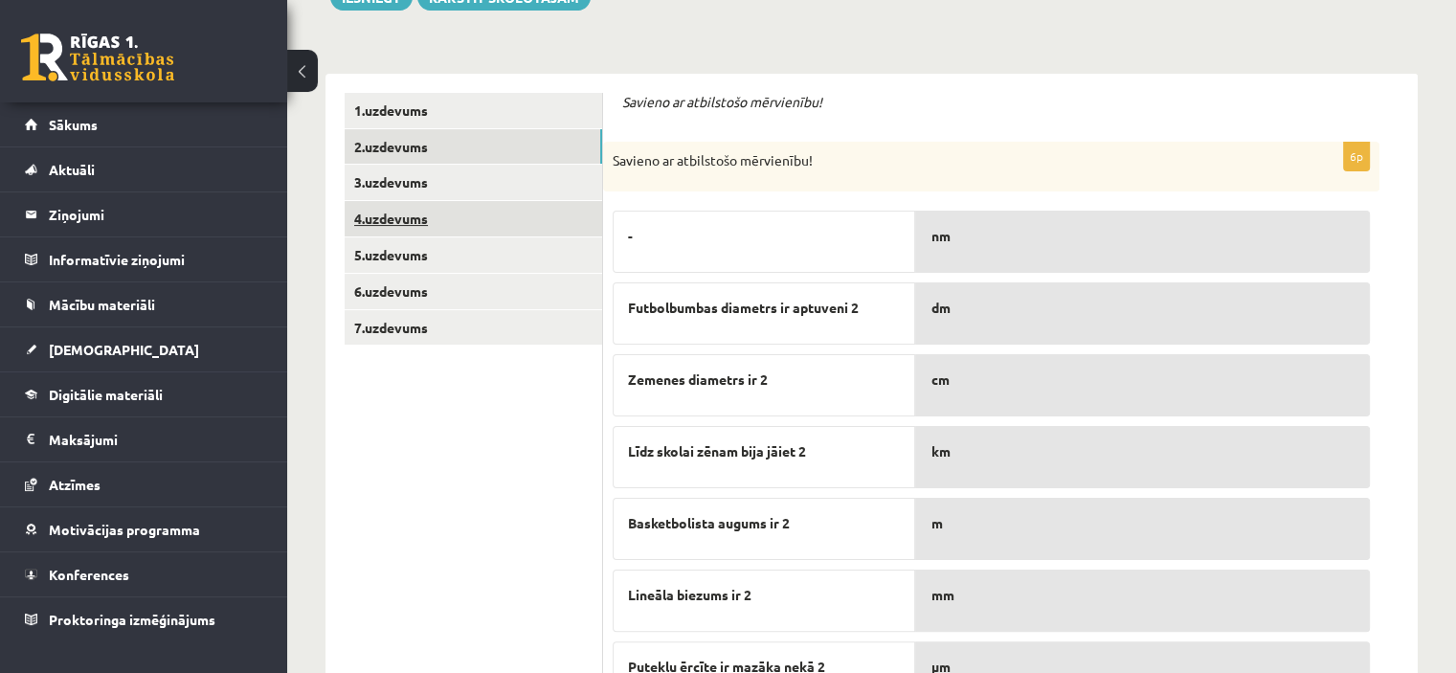
click at [395, 211] on link "4.uzdevums" at bounding box center [474, 218] width 258 height 35
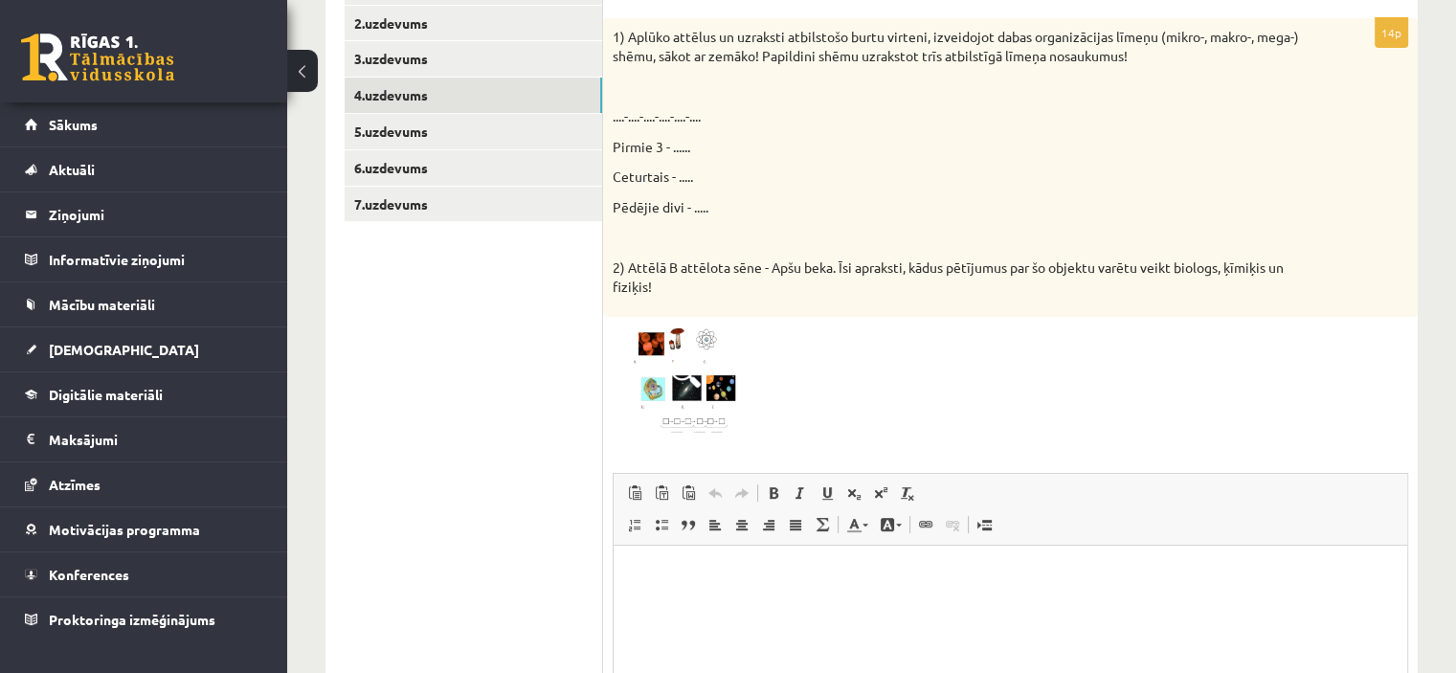
scroll to position [404, 0]
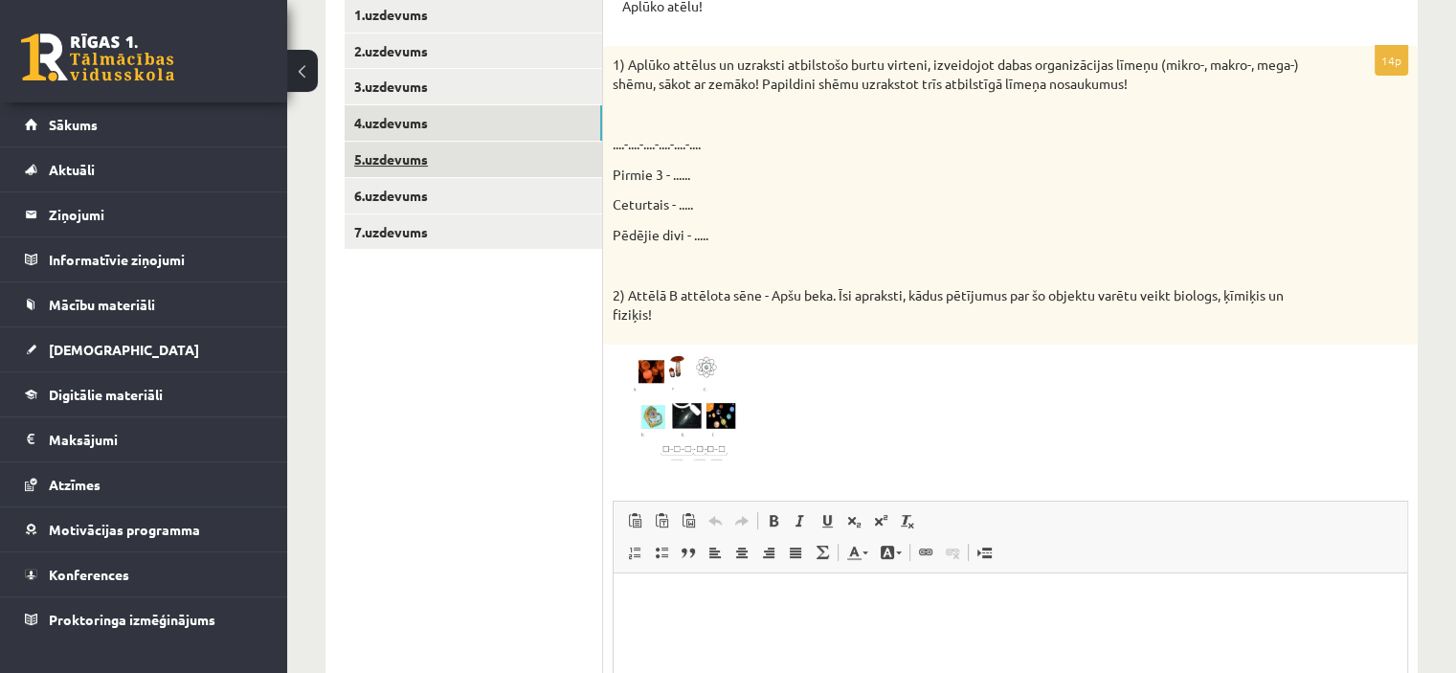
click at [465, 148] on link "5.uzdevums" at bounding box center [474, 159] width 258 height 35
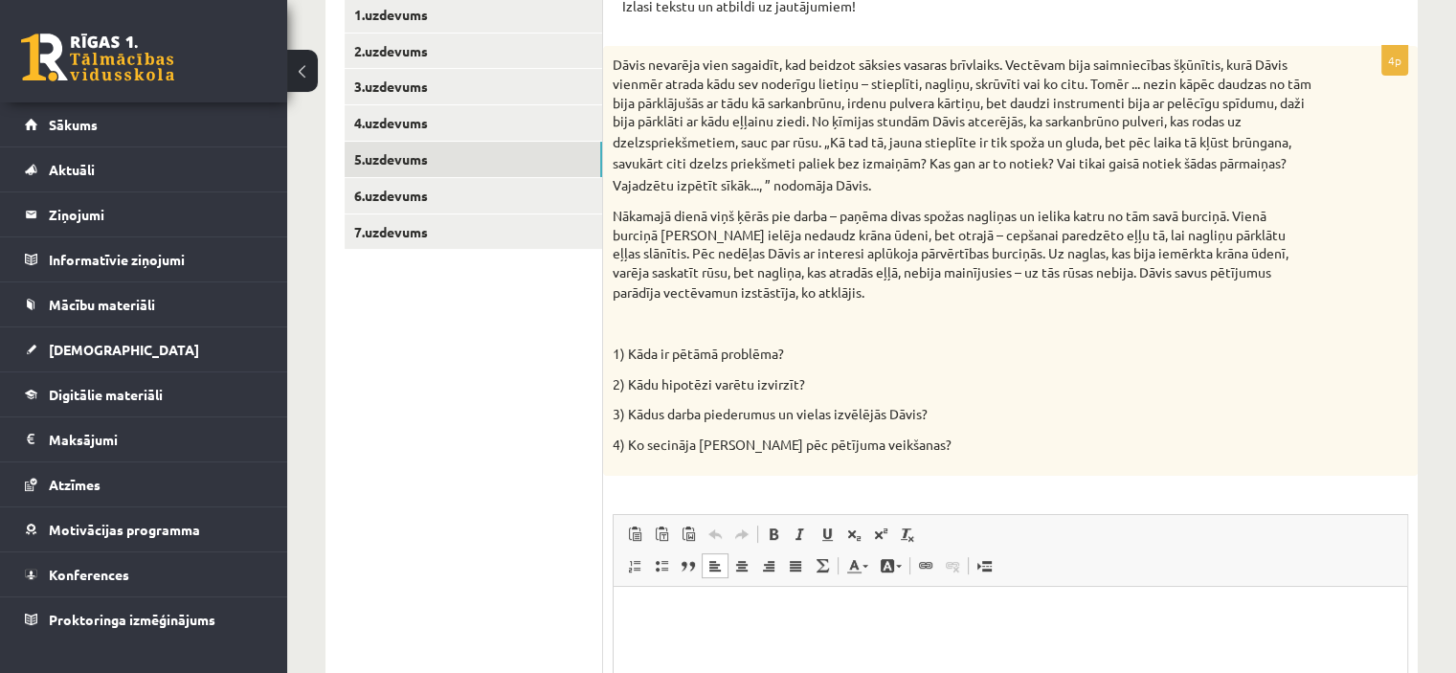
click at [741, 610] on p "Bagātinātā teksta redaktors, wiswyg-editor-user-answer-47024848322880" at bounding box center [1010, 615] width 755 height 20
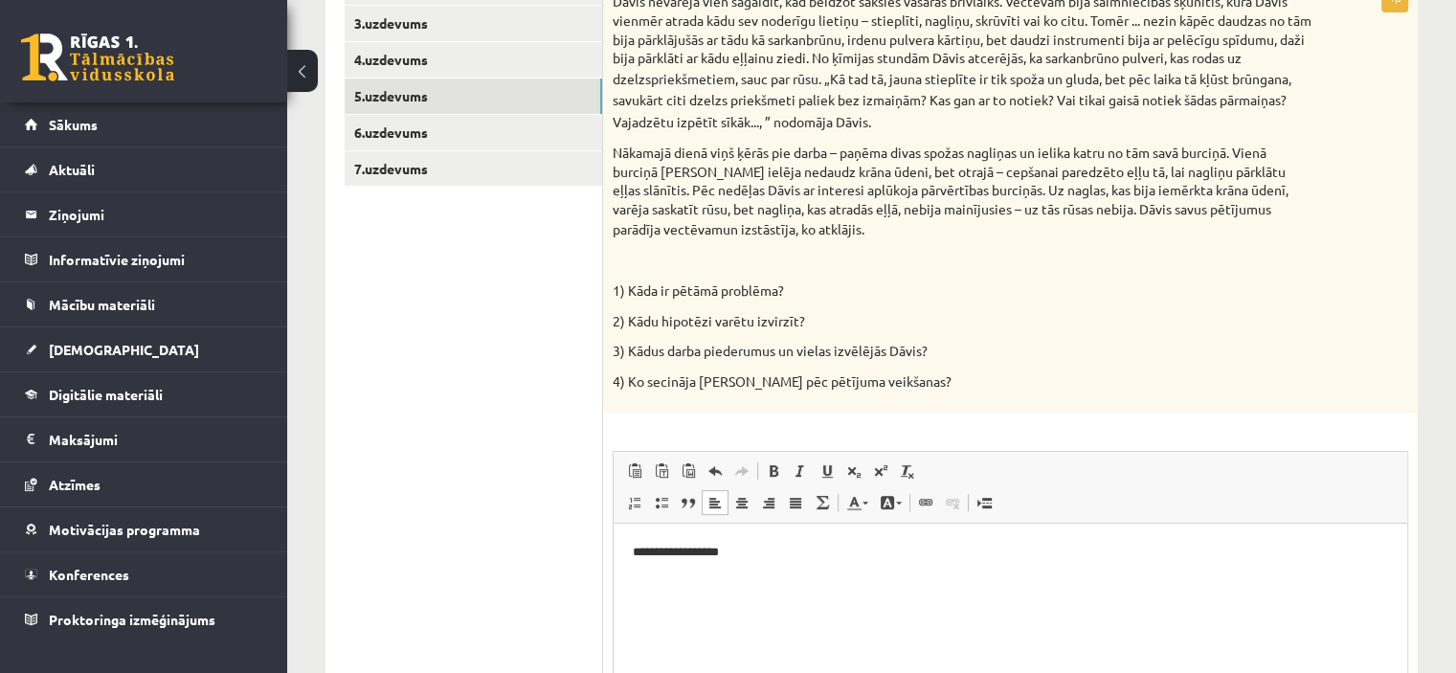
scroll to position [500, 0]
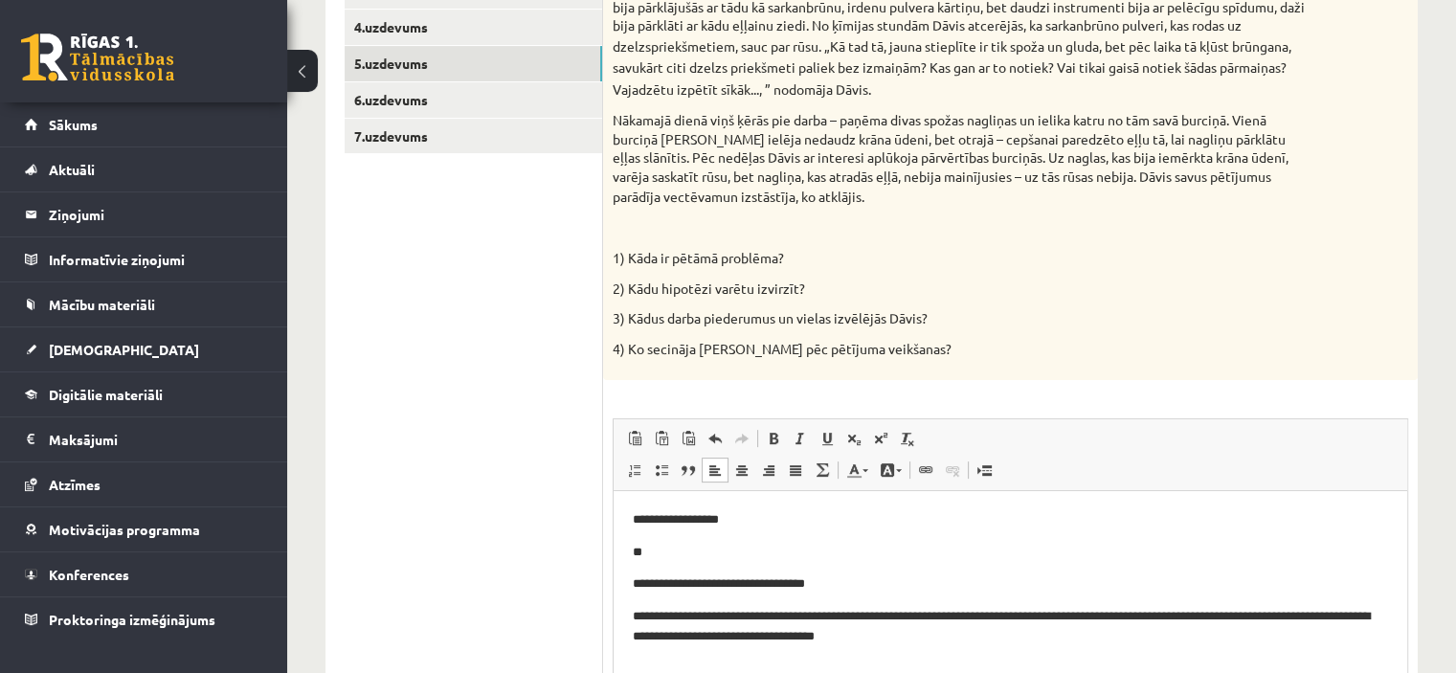
click at [694, 546] on p "**" at bounding box center [1011, 552] width 756 height 20
drag, startPoint x: 760, startPoint y: 515, endPoint x: 645, endPoint y: 518, distance: 114.9
click at [645, 518] on p "**********" at bounding box center [1011, 519] width 756 height 20
click at [679, 567] on body "**********" at bounding box center [1010, 577] width 755 height 137
click at [675, 550] on p "**" at bounding box center [1011, 552] width 756 height 20
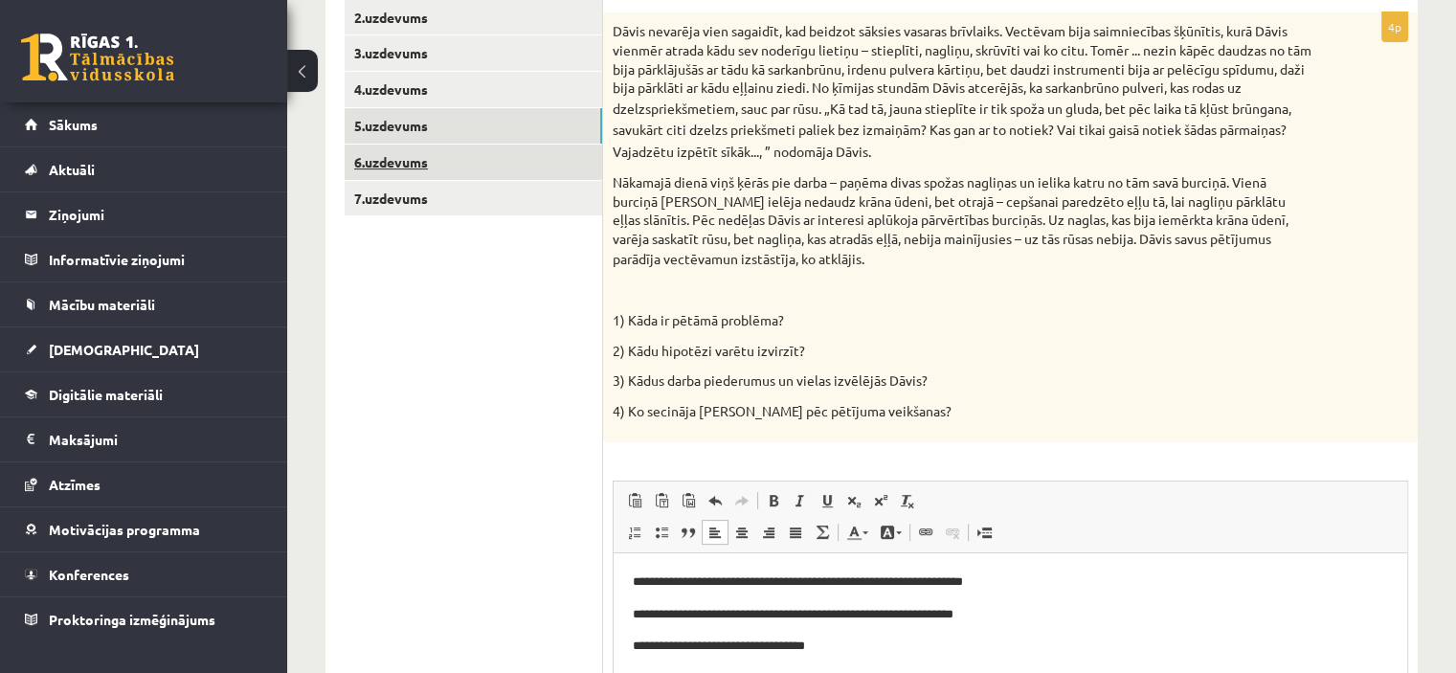
scroll to position [404, 0]
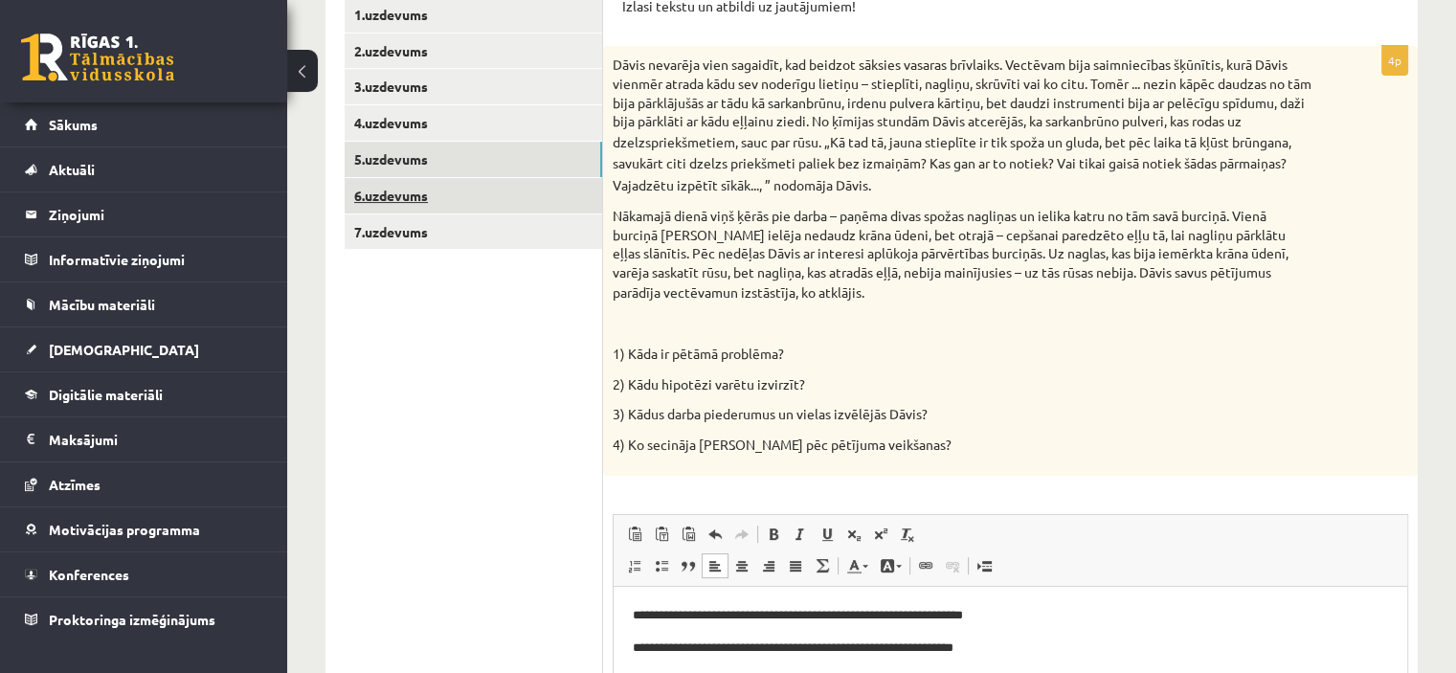
click at [412, 196] on link "6.uzdevums" at bounding box center [474, 195] width 258 height 35
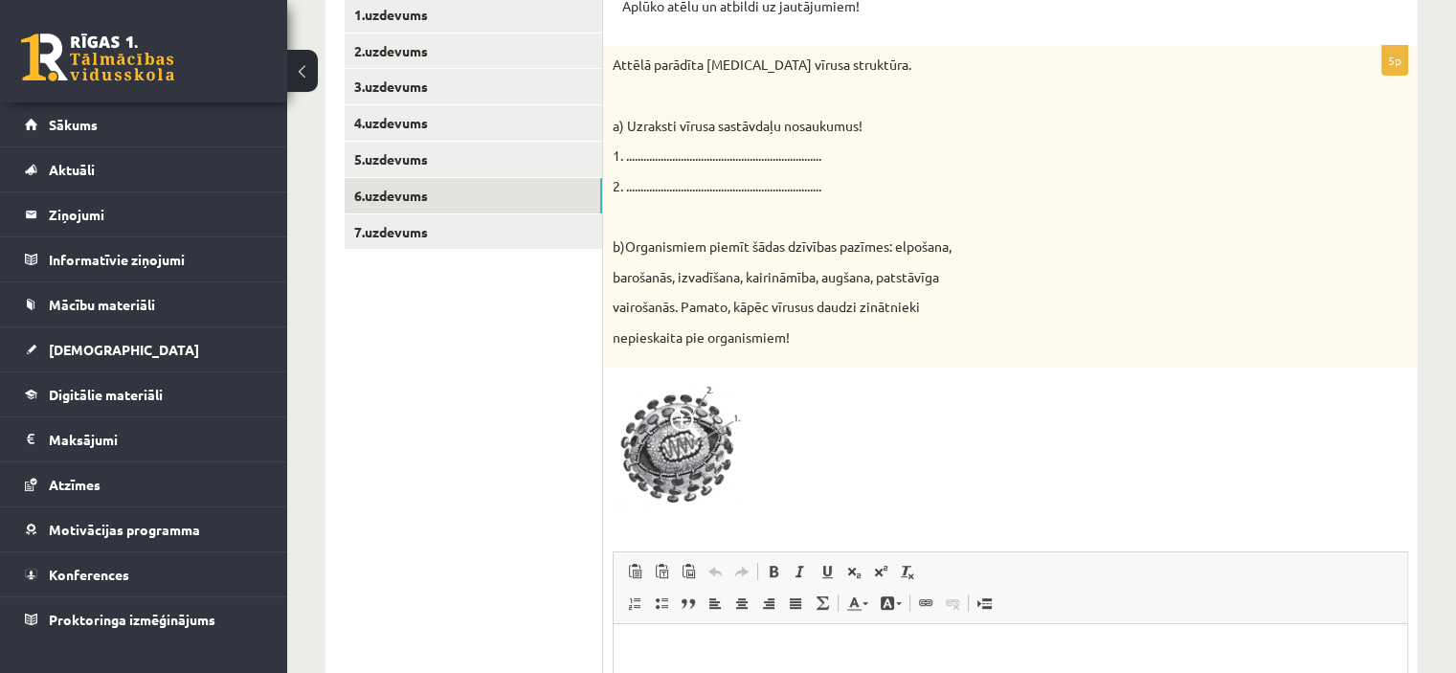
scroll to position [308, 0]
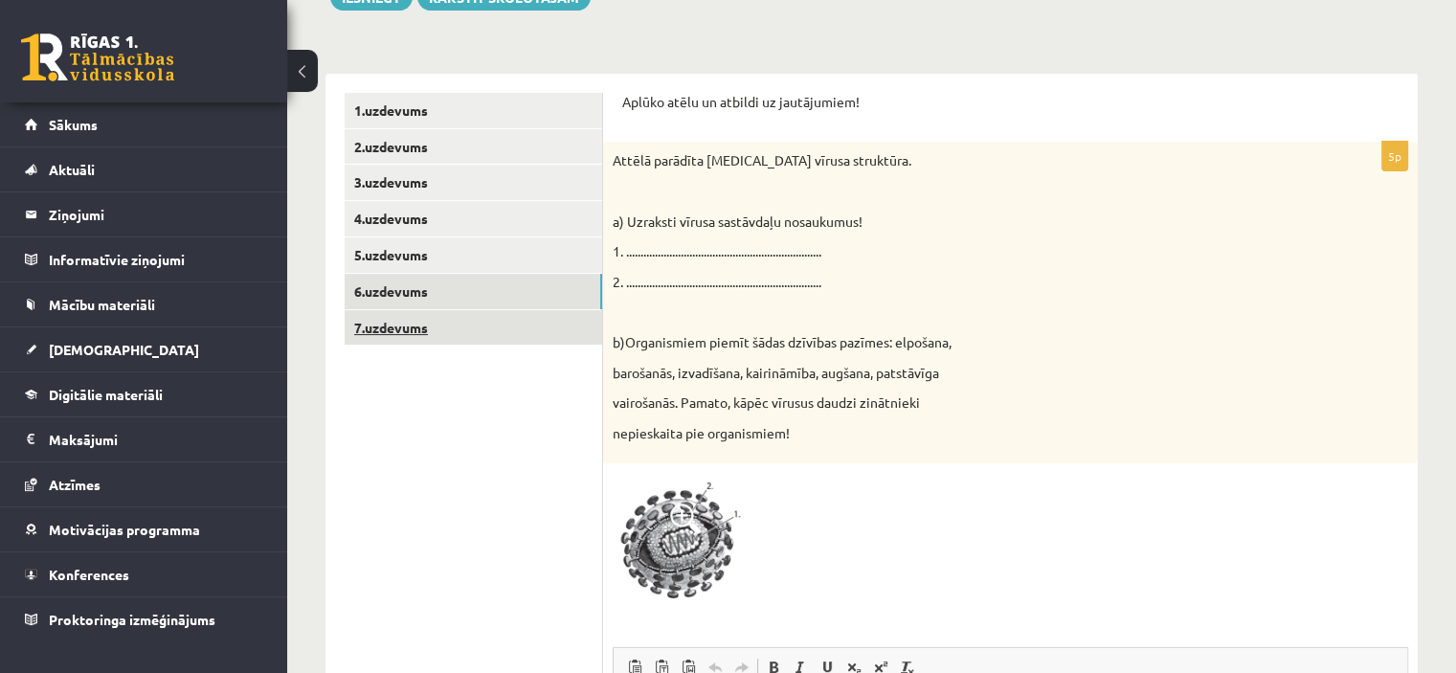
click at [525, 325] on link "7.uzdevums" at bounding box center [474, 327] width 258 height 35
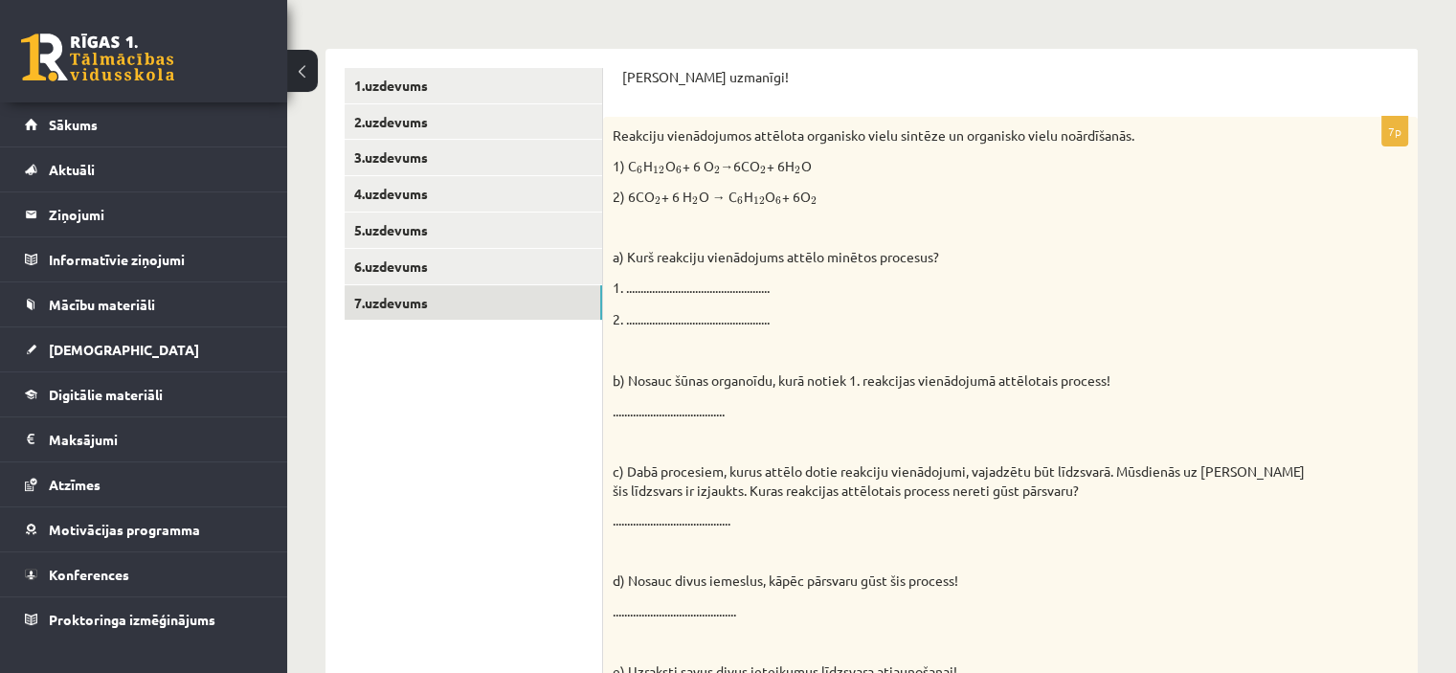
scroll to position [213, 0]
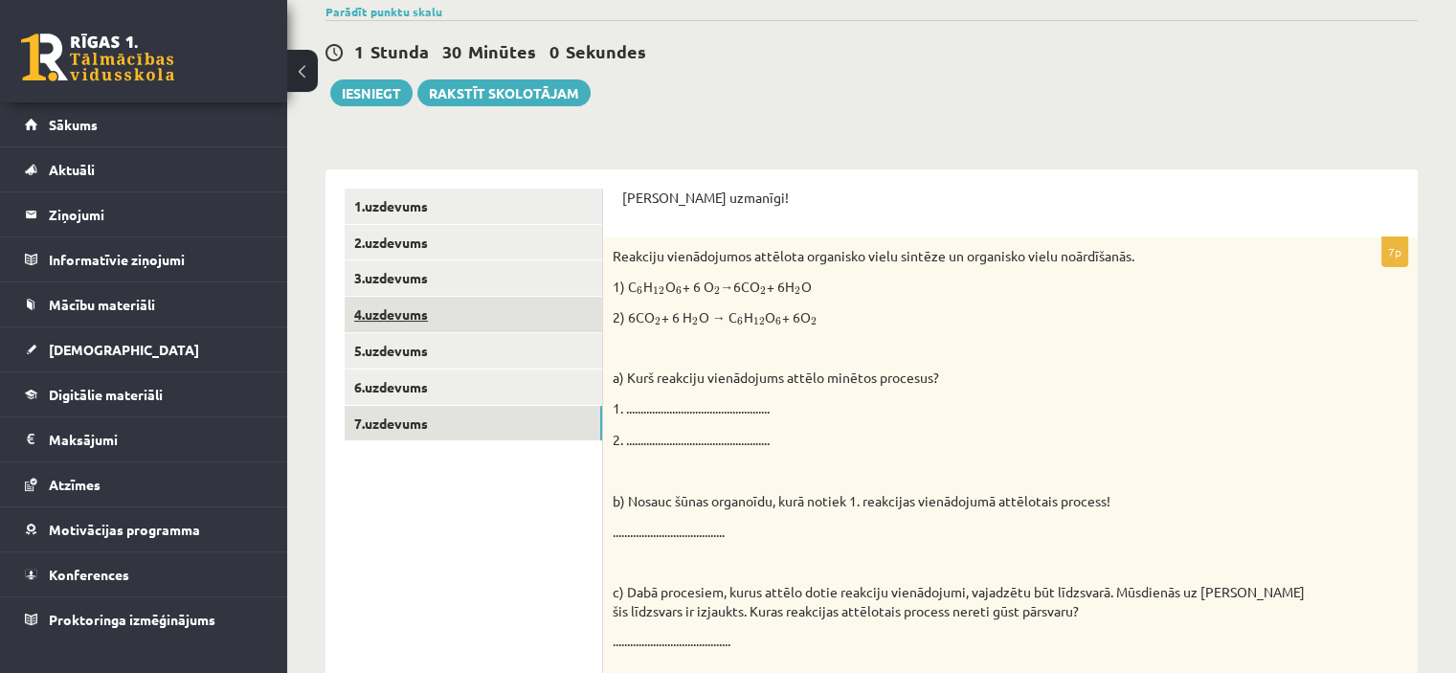
click at [408, 321] on link "4.uzdevums" at bounding box center [474, 314] width 258 height 35
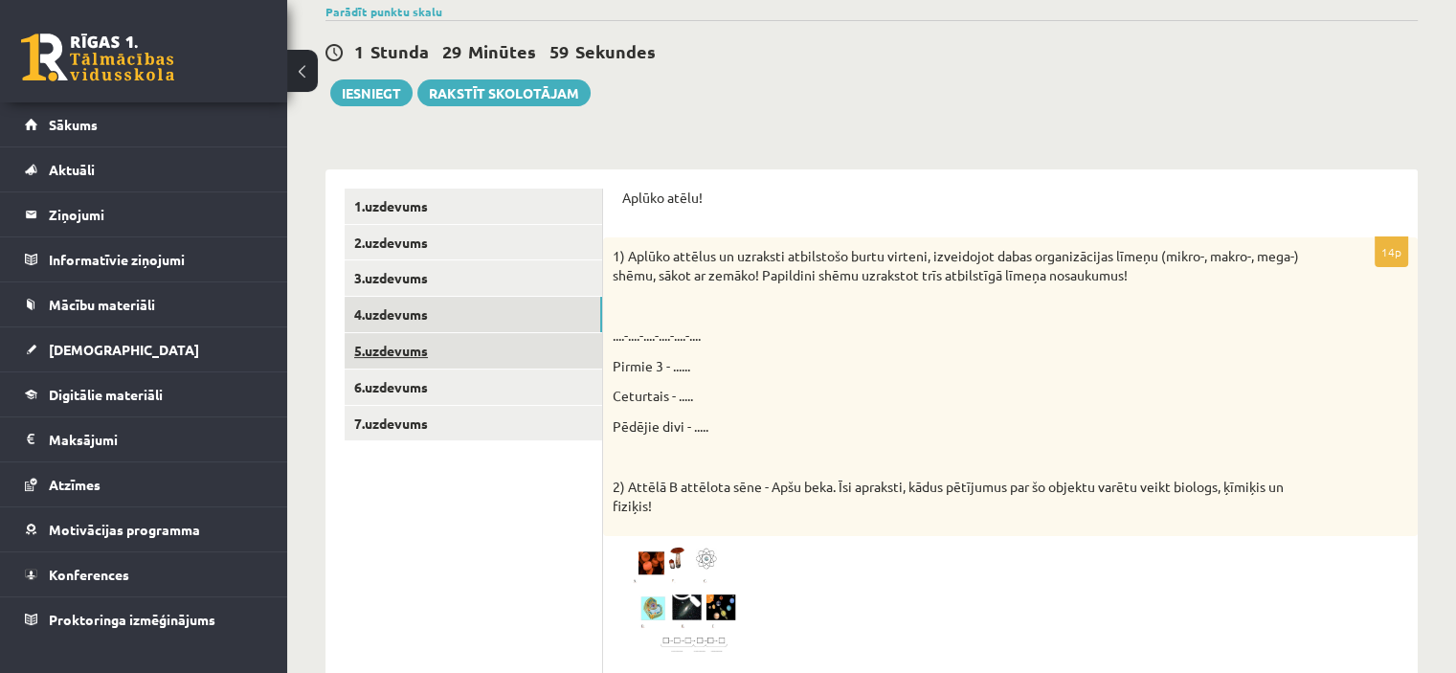
scroll to position [0, 0]
click at [410, 351] on link "5.uzdevums" at bounding box center [474, 350] width 258 height 35
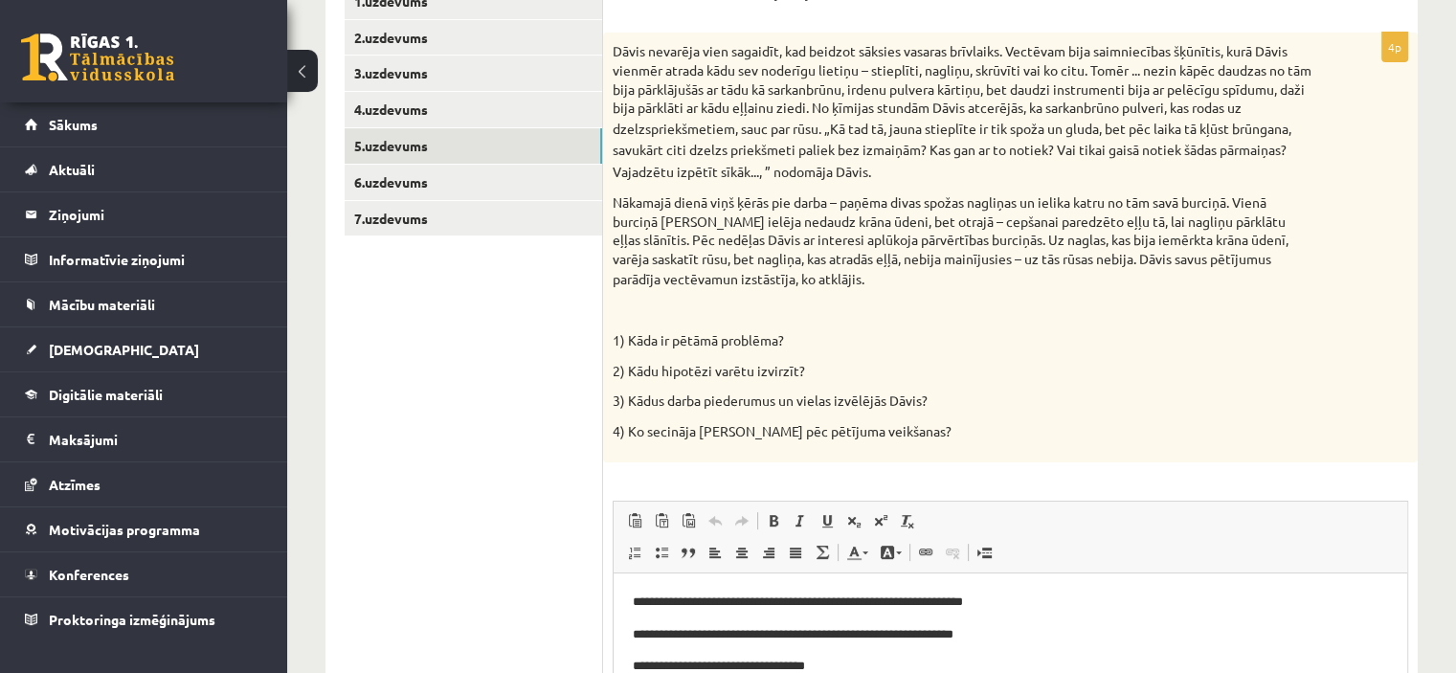
scroll to position [415, 0]
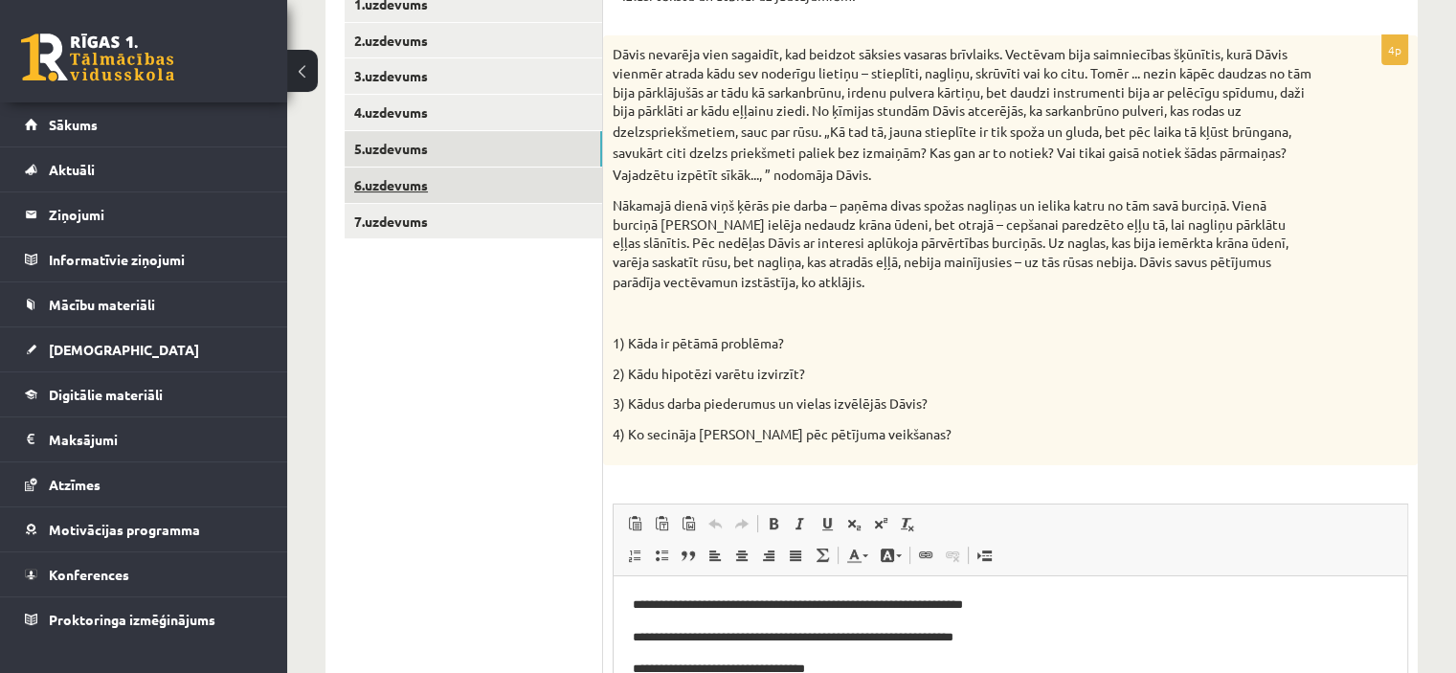
click at [423, 182] on link "6.uzdevums" at bounding box center [474, 185] width 258 height 35
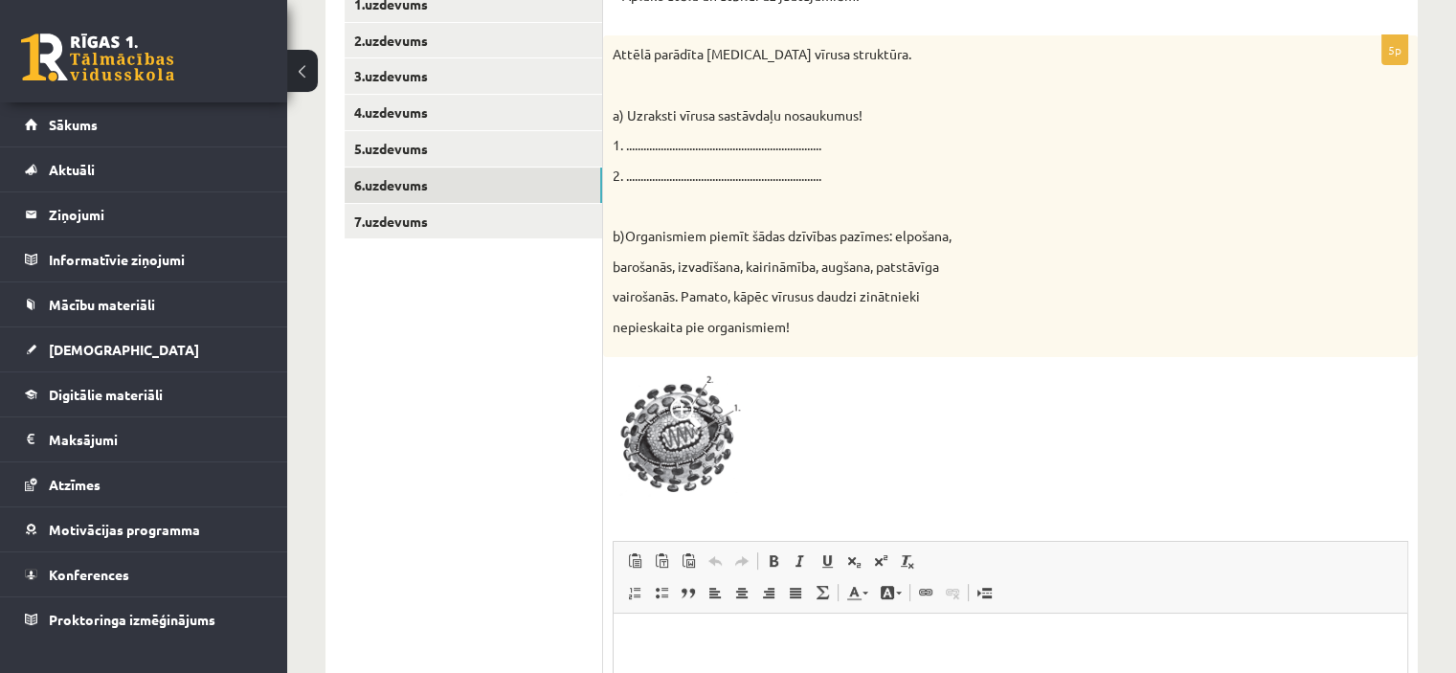
scroll to position [0, 0]
drag, startPoint x: 713, startPoint y: 52, endPoint x: 779, endPoint y: 52, distance: 66.1
click at [779, 52] on p "Attēlā parādīta HIV vīrusa struktūra." at bounding box center [963, 54] width 700 height 19
drag, startPoint x: 827, startPoint y: 50, endPoint x: 708, endPoint y: 53, distance: 118.7
click at [708, 53] on p "Attēlā parādīta HIV vīrusa struktūra." at bounding box center [963, 54] width 700 height 19
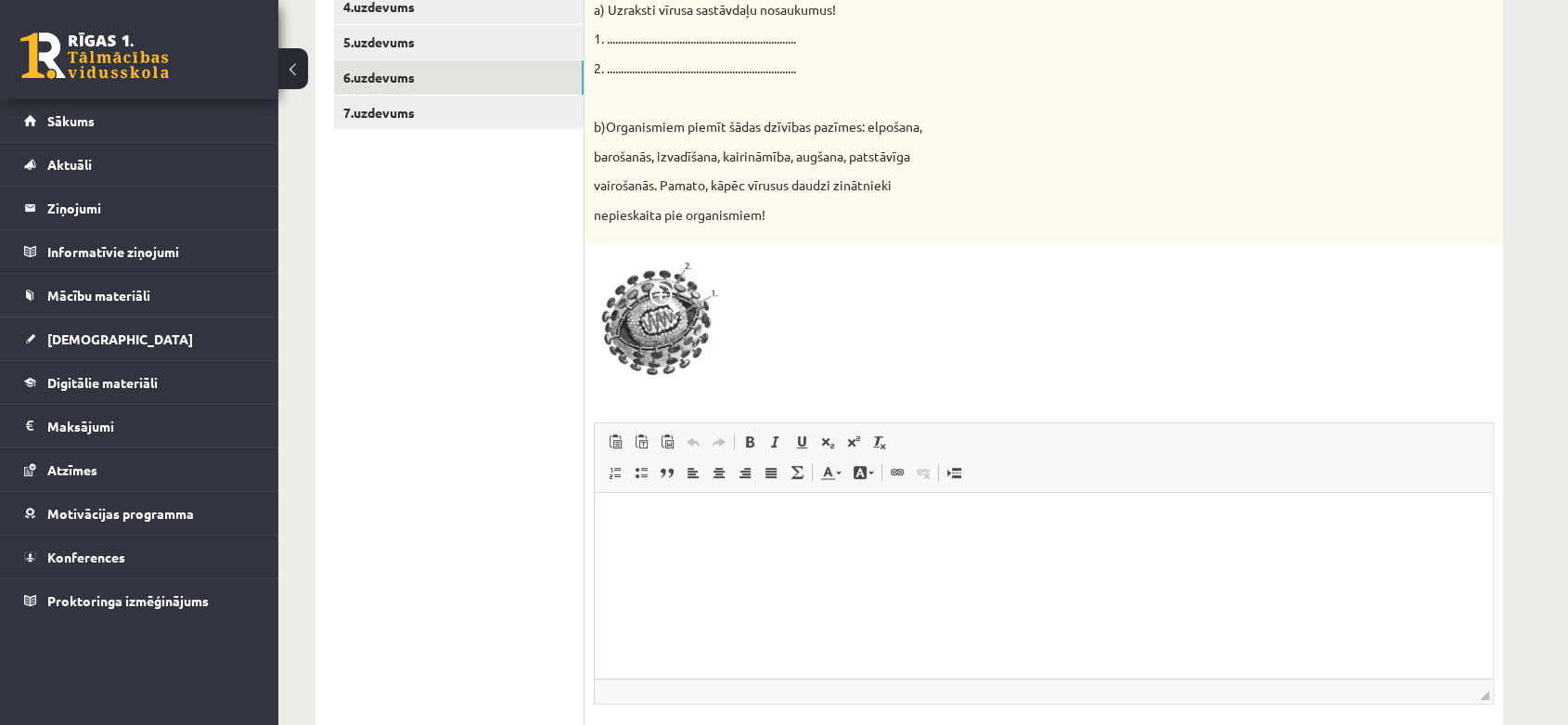
scroll to position [540, 0]
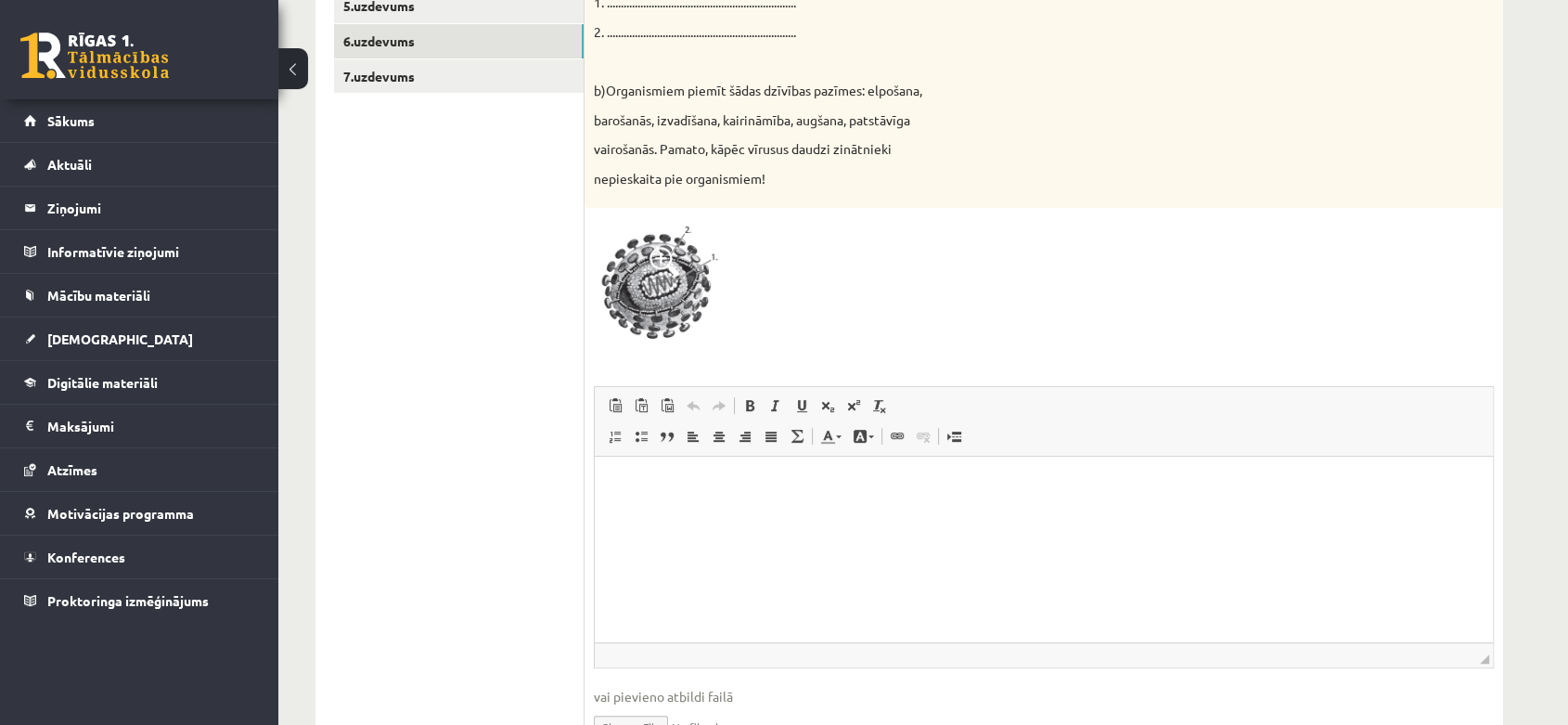
click at [699, 513] on html at bounding box center [1044, 485] width 898 height 56
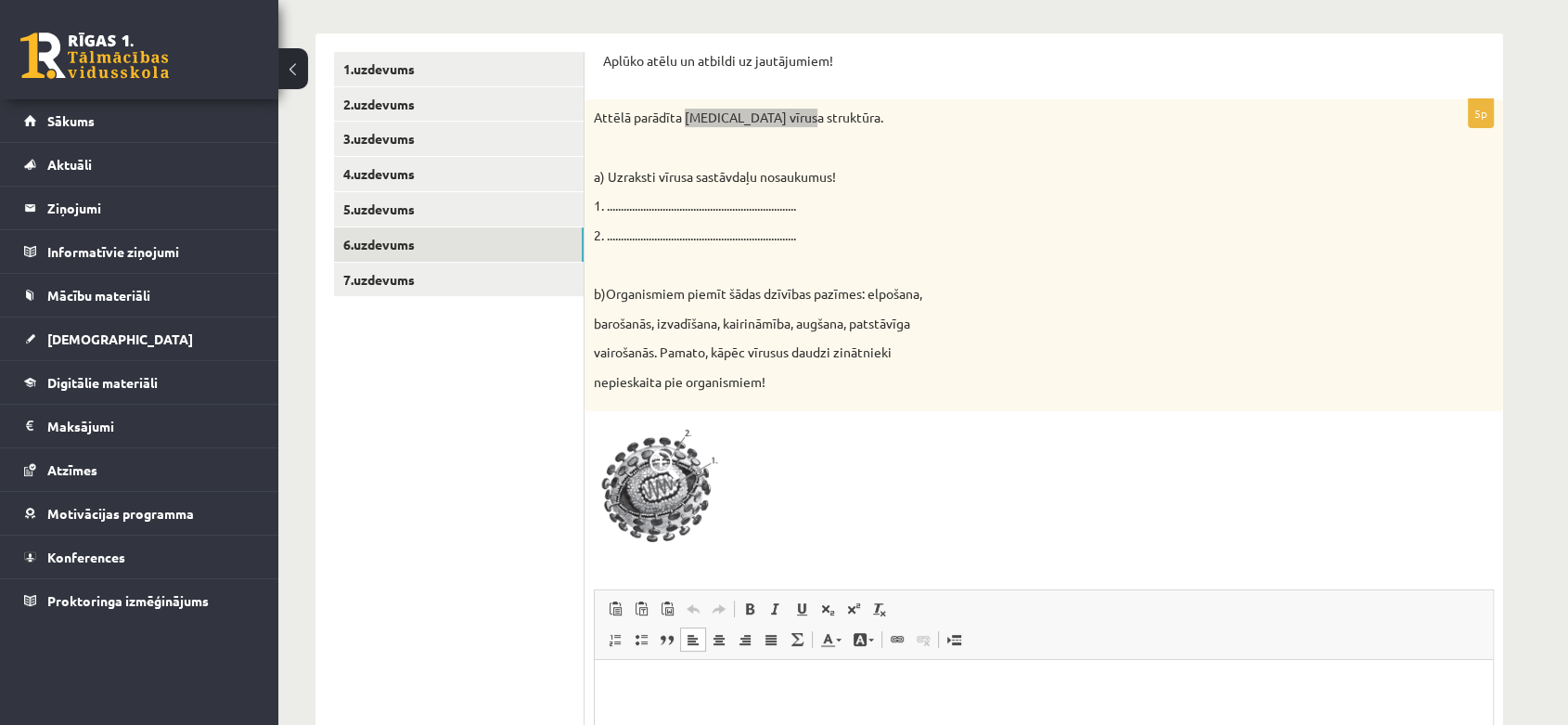
scroll to position [334, 0]
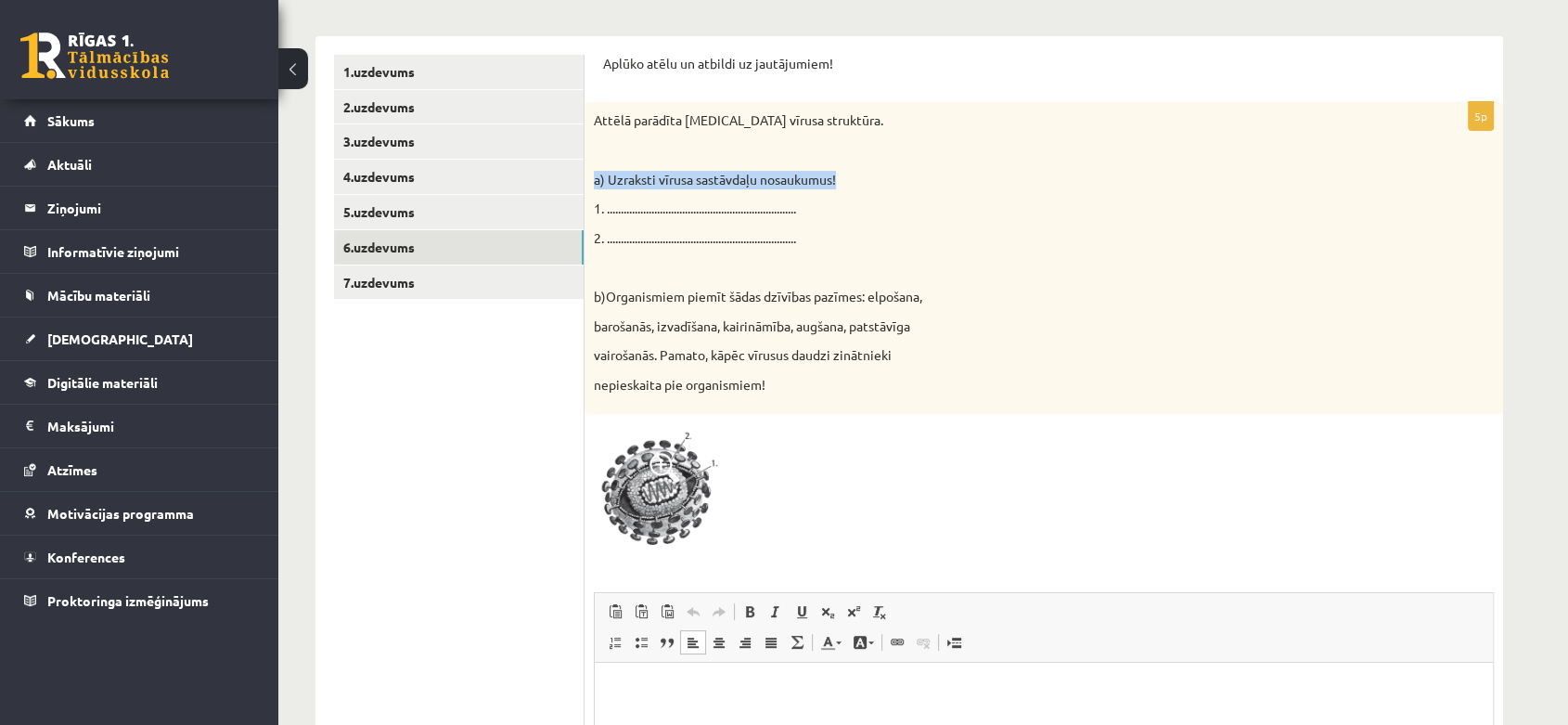
drag, startPoint x: 595, startPoint y: 172, endPoint x: 838, endPoint y: 182, distance: 243.2
click at [838, 182] on p "a) Uzraksti vīrusa sastāvdaļu nosaukumus!" at bounding box center [997, 179] width 807 height 18
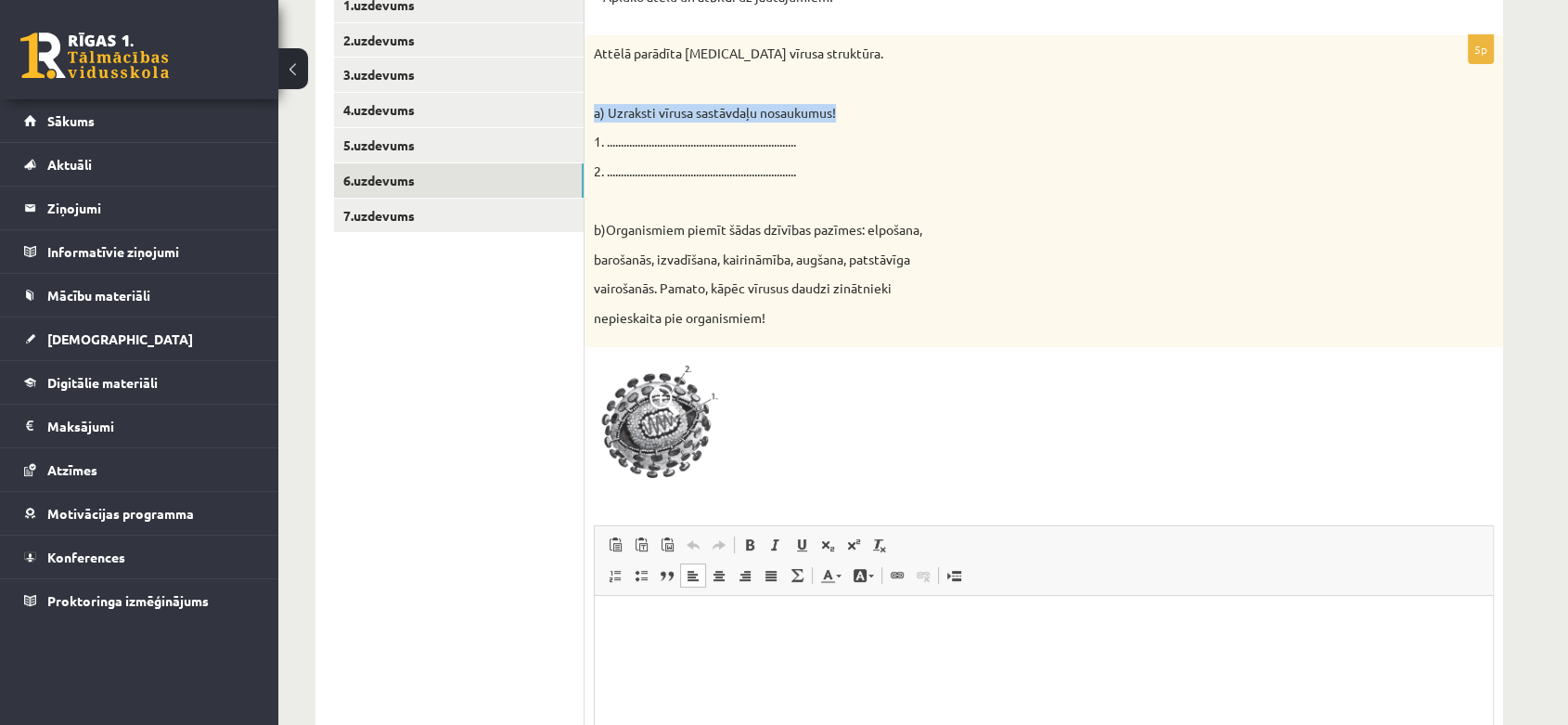
scroll to position [540, 0]
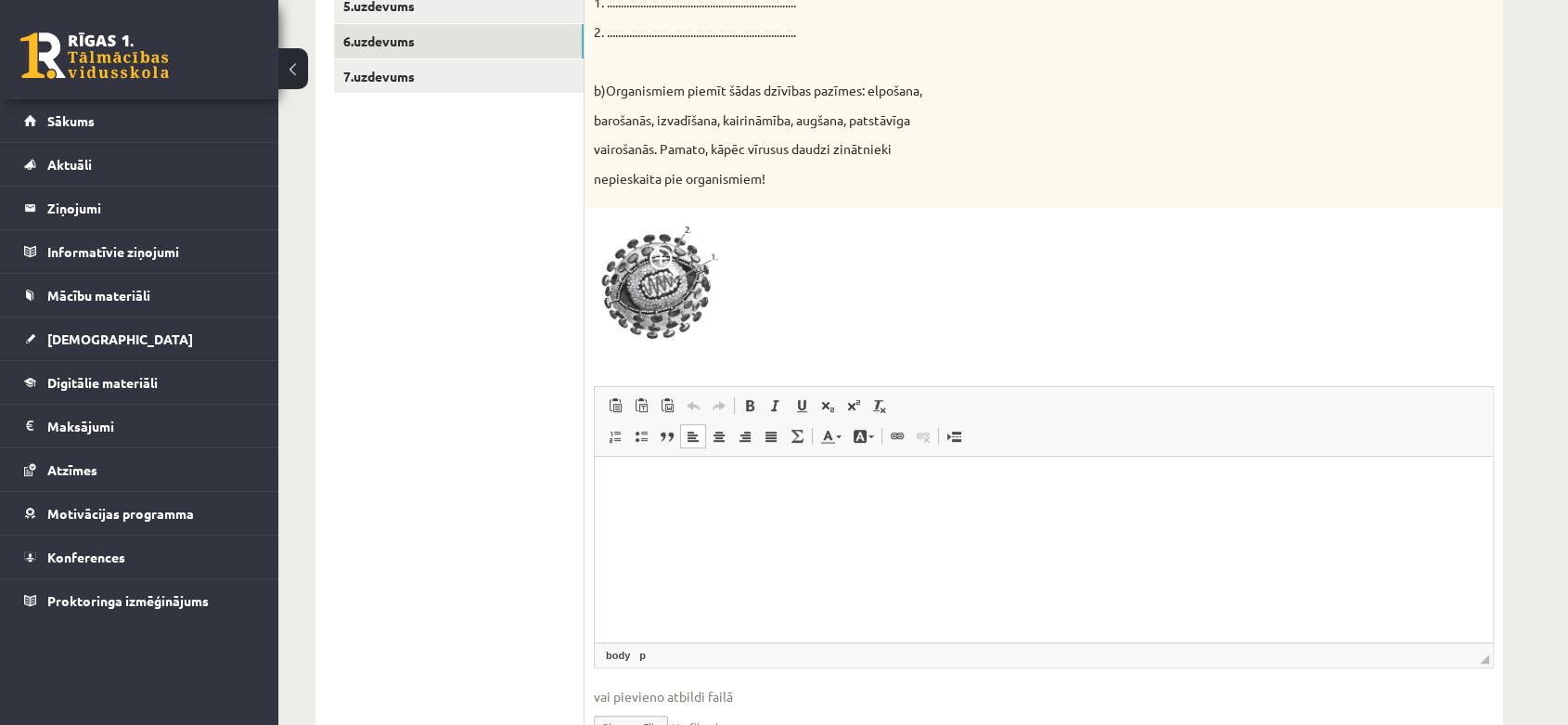
click at [697, 502] on html at bounding box center [1044, 485] width 898 height 56
paste body "Bagātinātā teksta redaktors, wiswyg-editor-user-answer-47024775811900"
click at [624, 441] on link "Ievietot/noņemt numurētu sarakstu" at bounding box center [614, 435] width 26 height 24
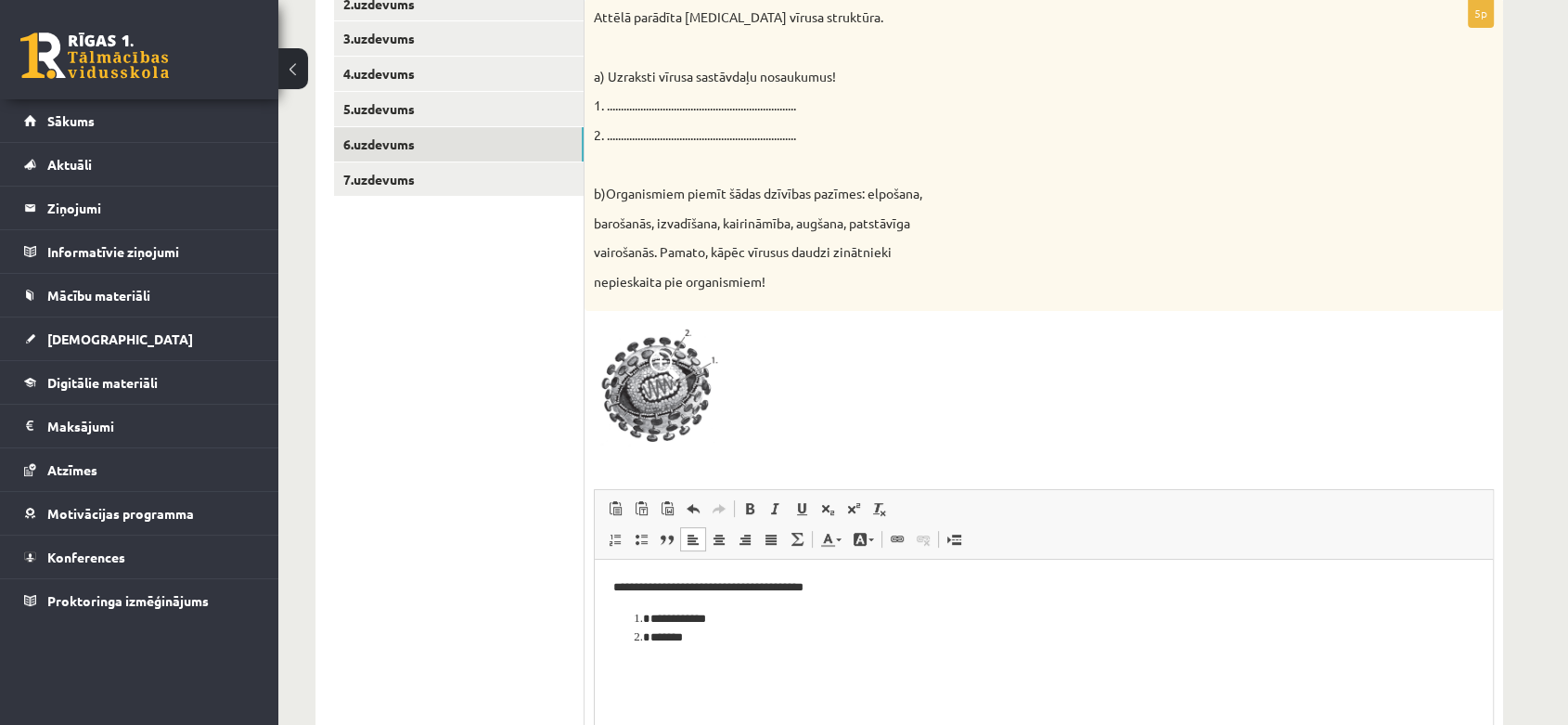
click at [985, 182] on div "Attēlā parādīta HIV vīrusa struktūra. a) Uzraksti vīrusa sastāvdaļu nosaukumus!…" at bounding box center [1044, 155] width 919 height 312
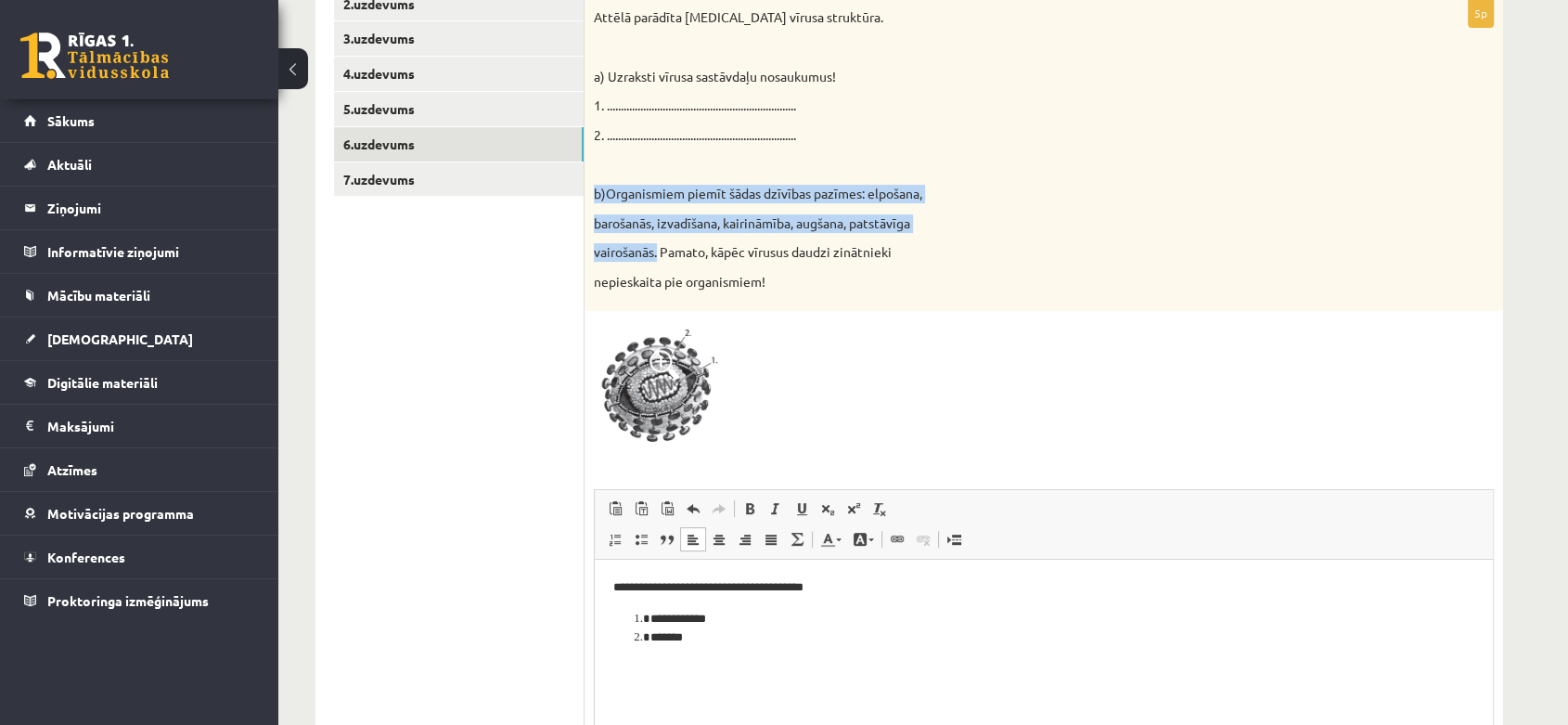
drag, startPoint x: 660, startPoint y: 250, endPoint x: 595, endPoint y: 182, distance: 94.1
click at [595, 182] on div "Attēlā parādīta HIV vīrusa struktūra. a) Uzraksti vīrusa sastāvdaļu nosaukumus!…" at bounding box center [1044, 155] width 919 height 312
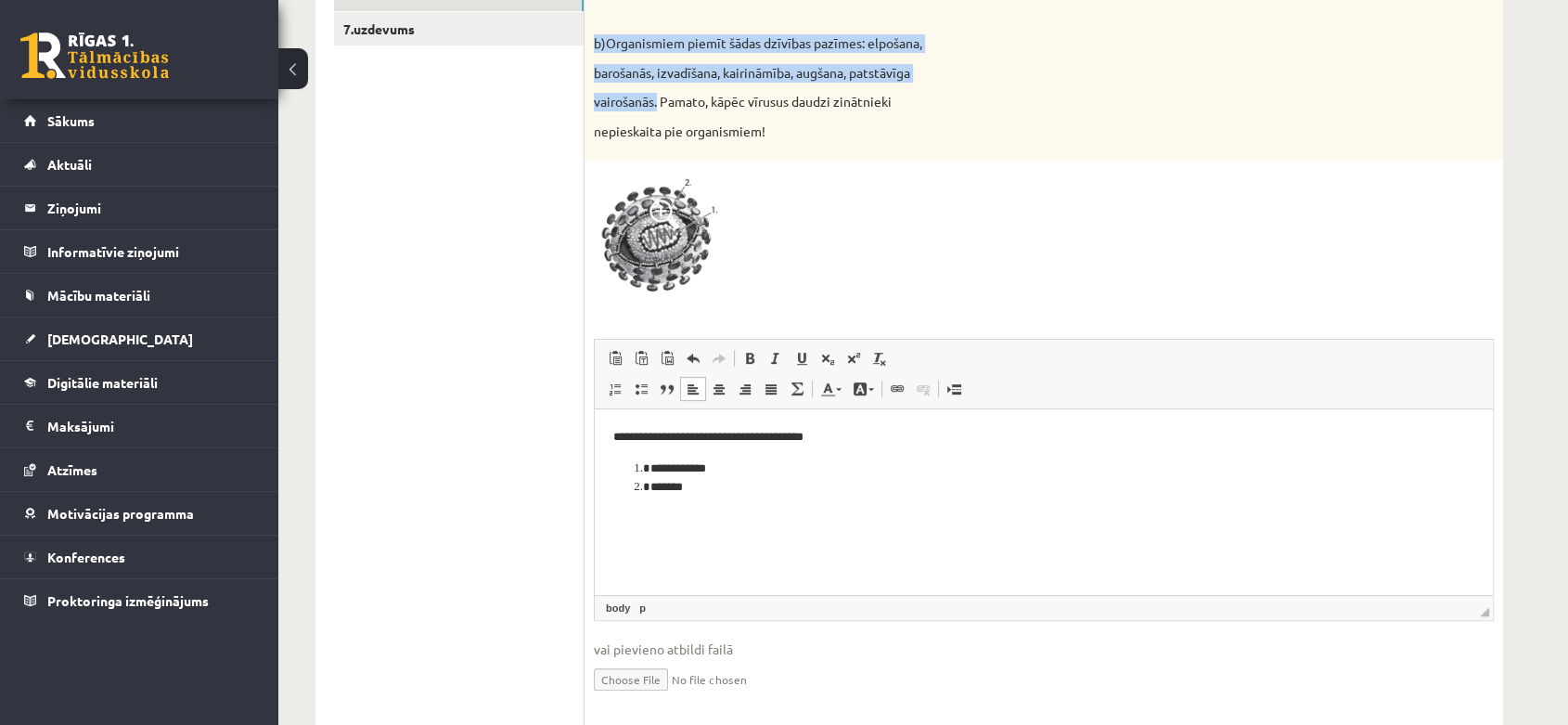
scroll to position [643, 0]
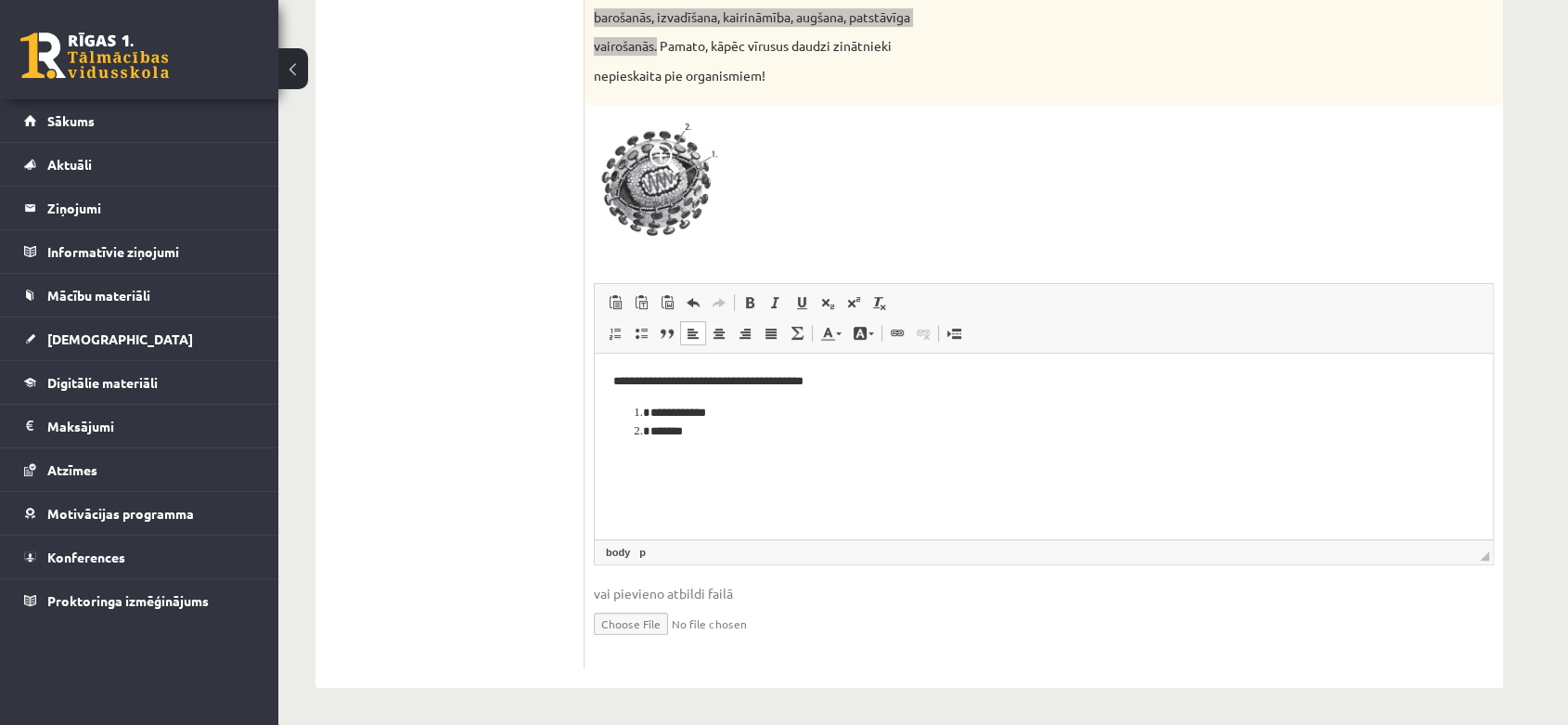
click at [626, 453] on p "Bagātinātā teksta redaktors, wiswyg-editor-user-answer-47024775811900" at bounding box center [1044, 462] width 861 height 19
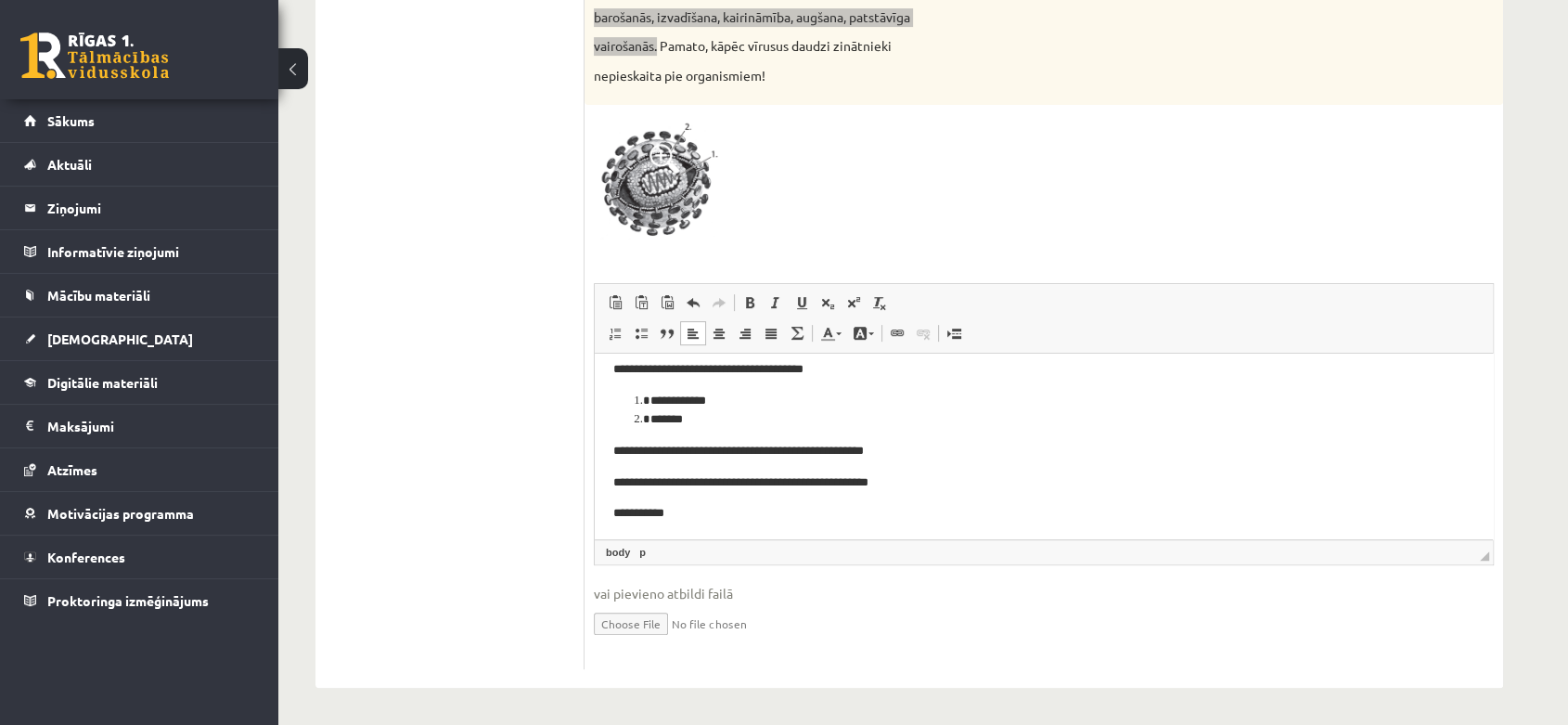
scroll to position [15, 0]
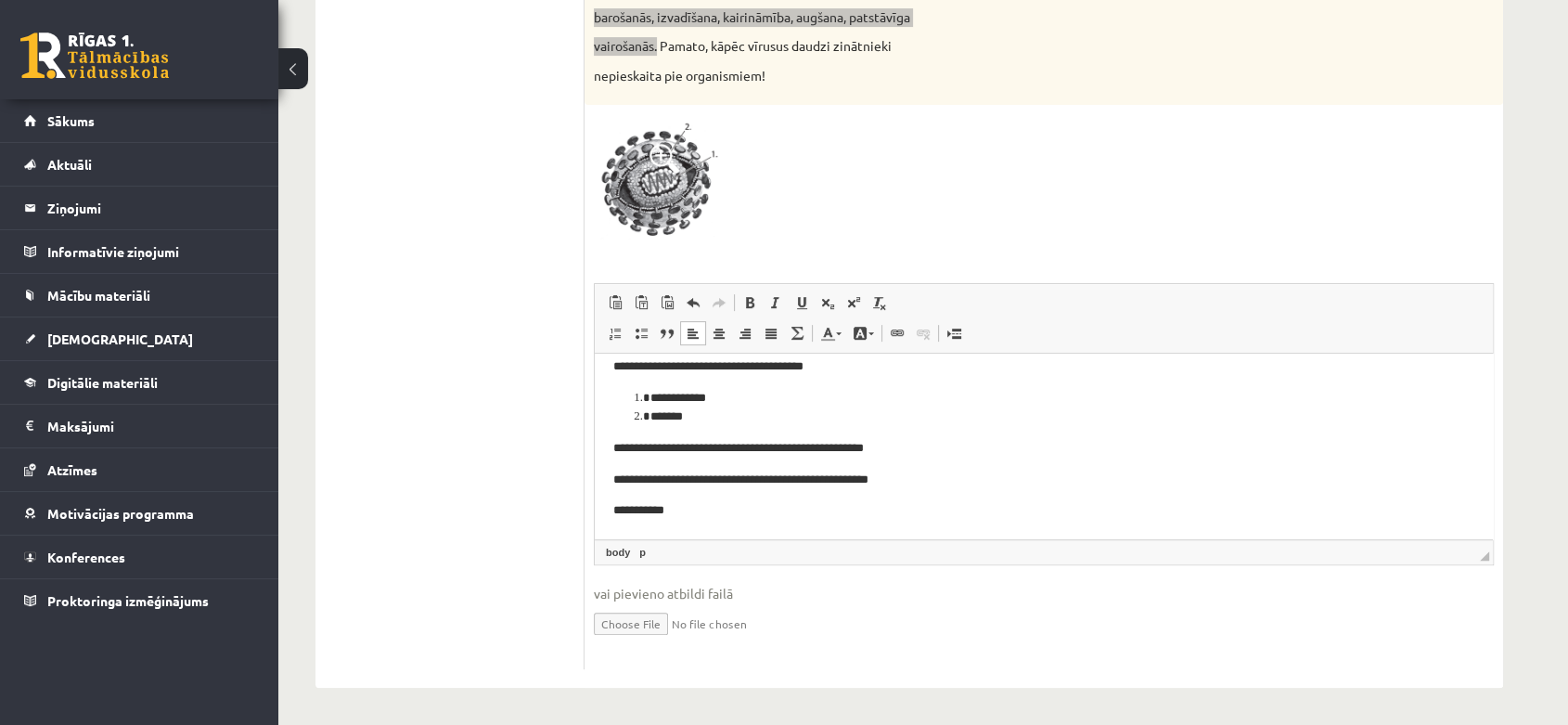
click at [612, 474] on html "**********" at bounding box center [1044, 437] width 898 height 201
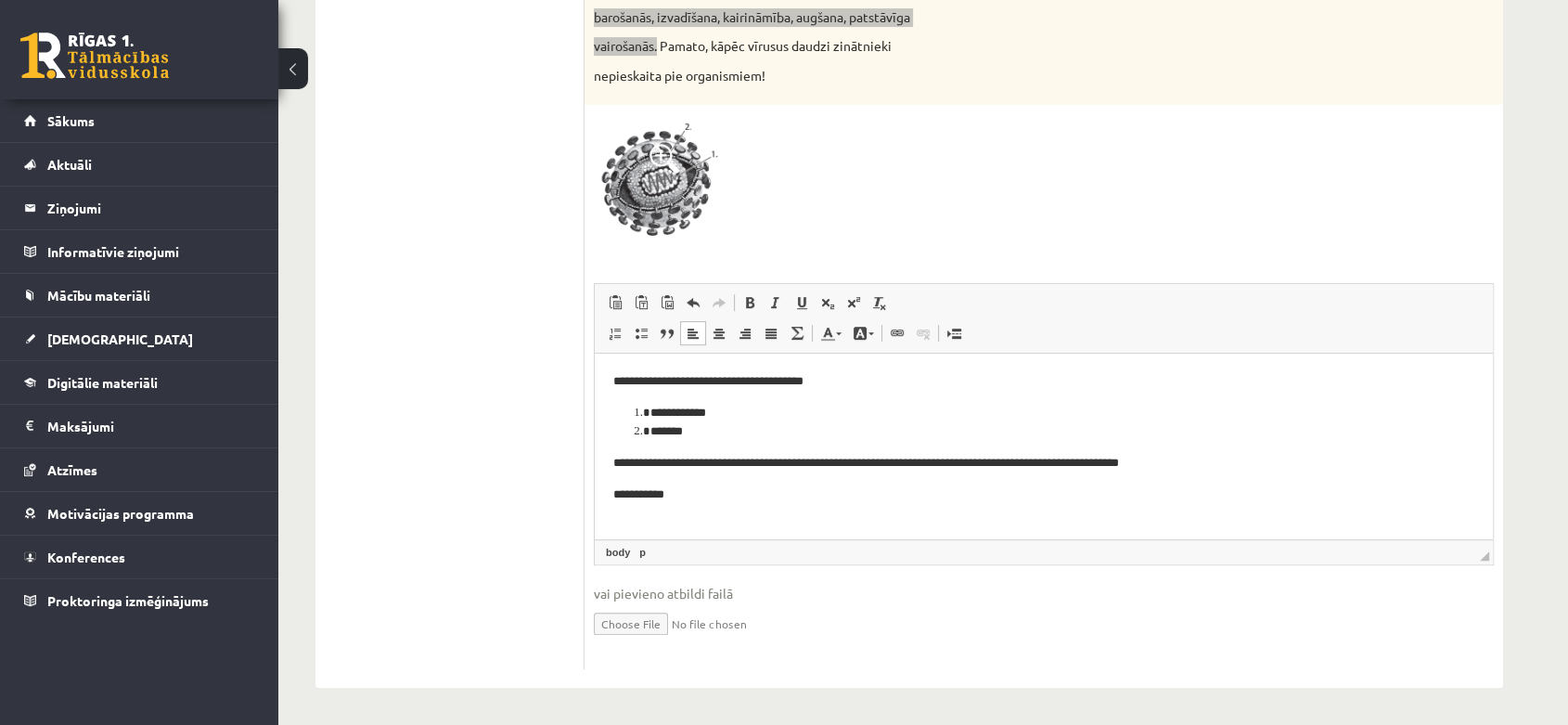
scroll to position [0, 0]
click at [613, 489] on p "**********" at bounding box center [1044, 494] width 861 height 19
click at [625, 463] on p "**********" at bounding box center [1044, 462] width 861 height 19
click at [1330, 467] on p "**********" at bounding box center [1044, 462] width 861 height 19
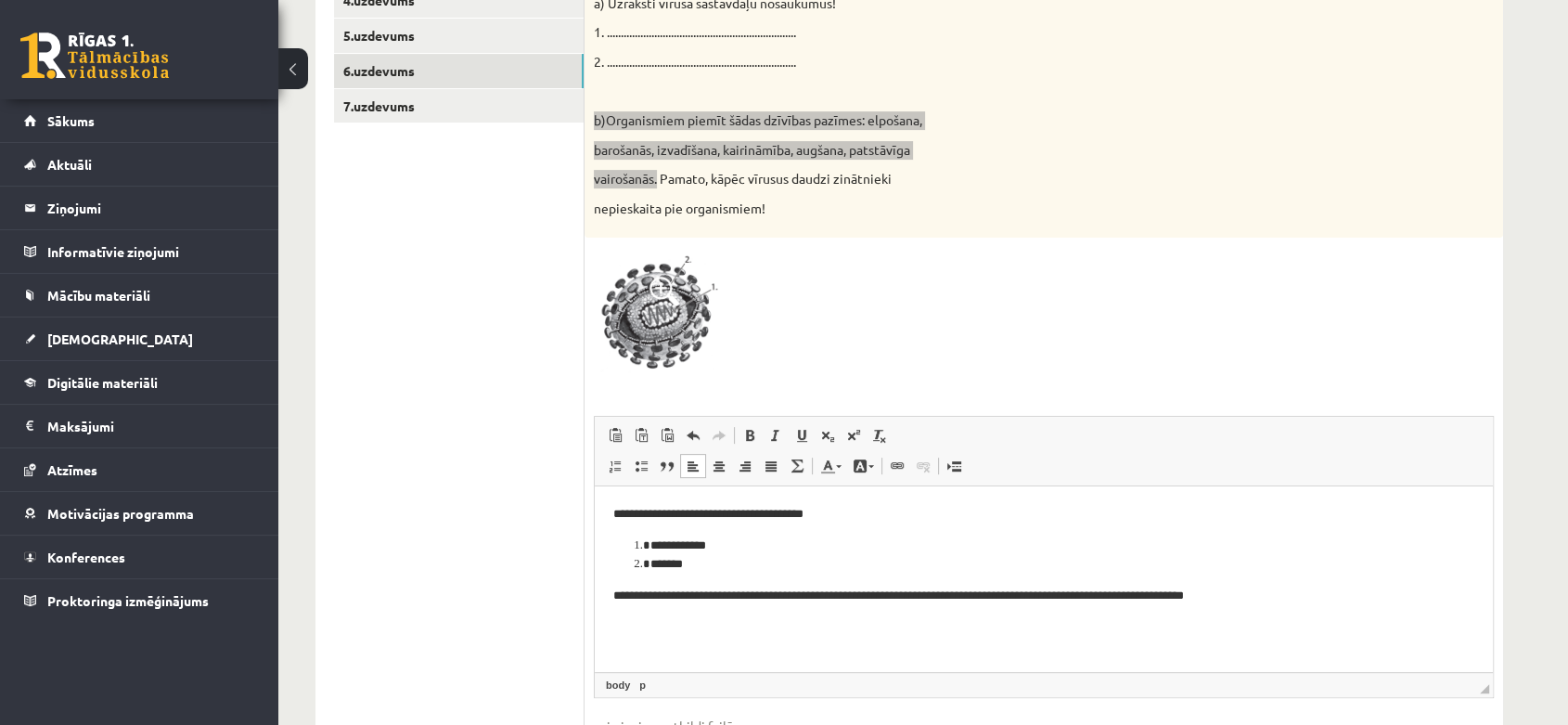
scroll to position [437, 0]
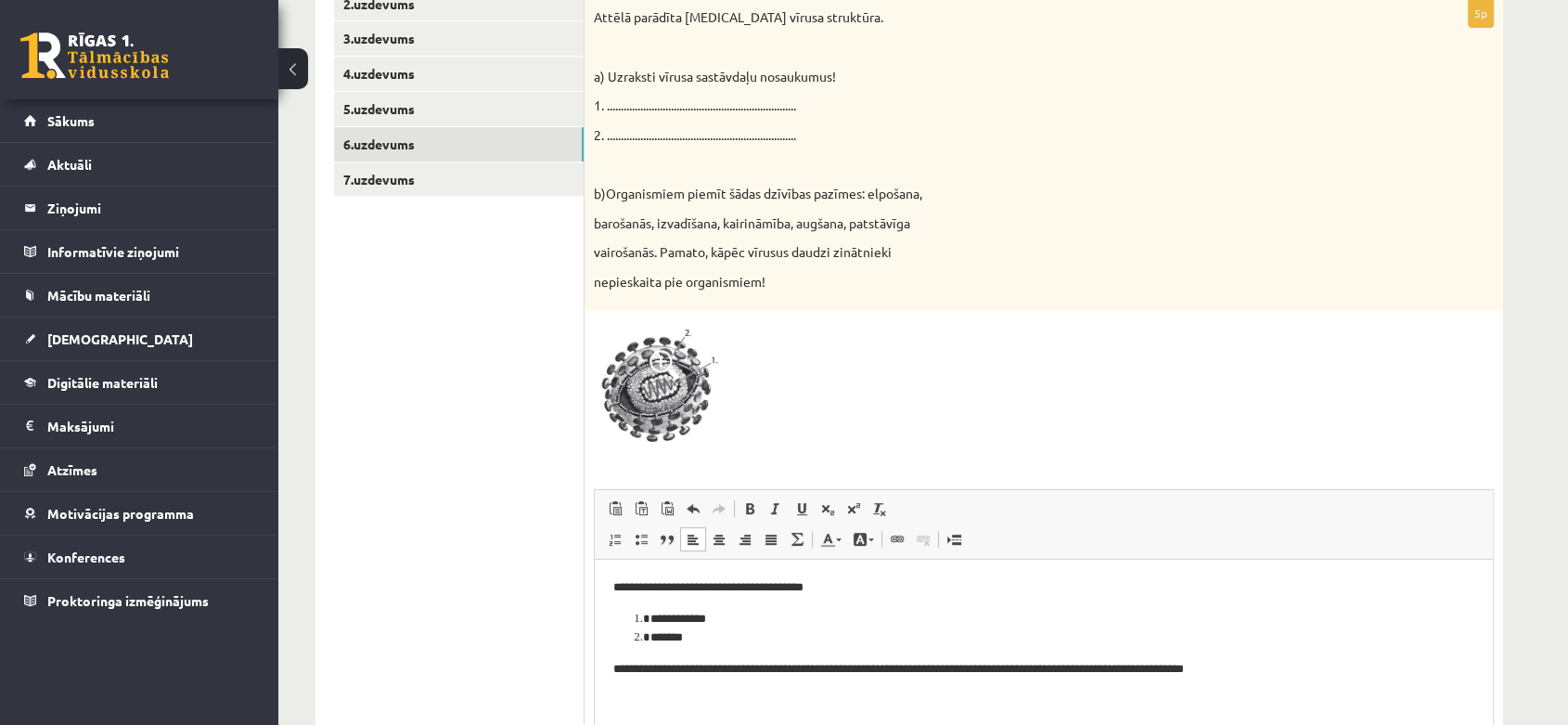
click at [889, 267] on div "Attēlā parādīta HIV vīrusa struktūra. a) Uzraksti vīrusa sastāvdaļu nosaukumus!…" at bounding box center [1044, 155] width 919 height 312
drag, startPoint x: 713, startPoint y: 256, endPoint x: 778, endPoint y: 278, distance: 68.6
click at [778, 278] on div "Attēlā parādīta HIV vīrusa struktūra. a) Uzraksti vīrusa sastāvdaļu nosaukumus!…" at bounding box center [1044, 155] width 919 height 312
click at [771, 317] on div "**********" at bounding box center [1044, 437] width 919 height 876
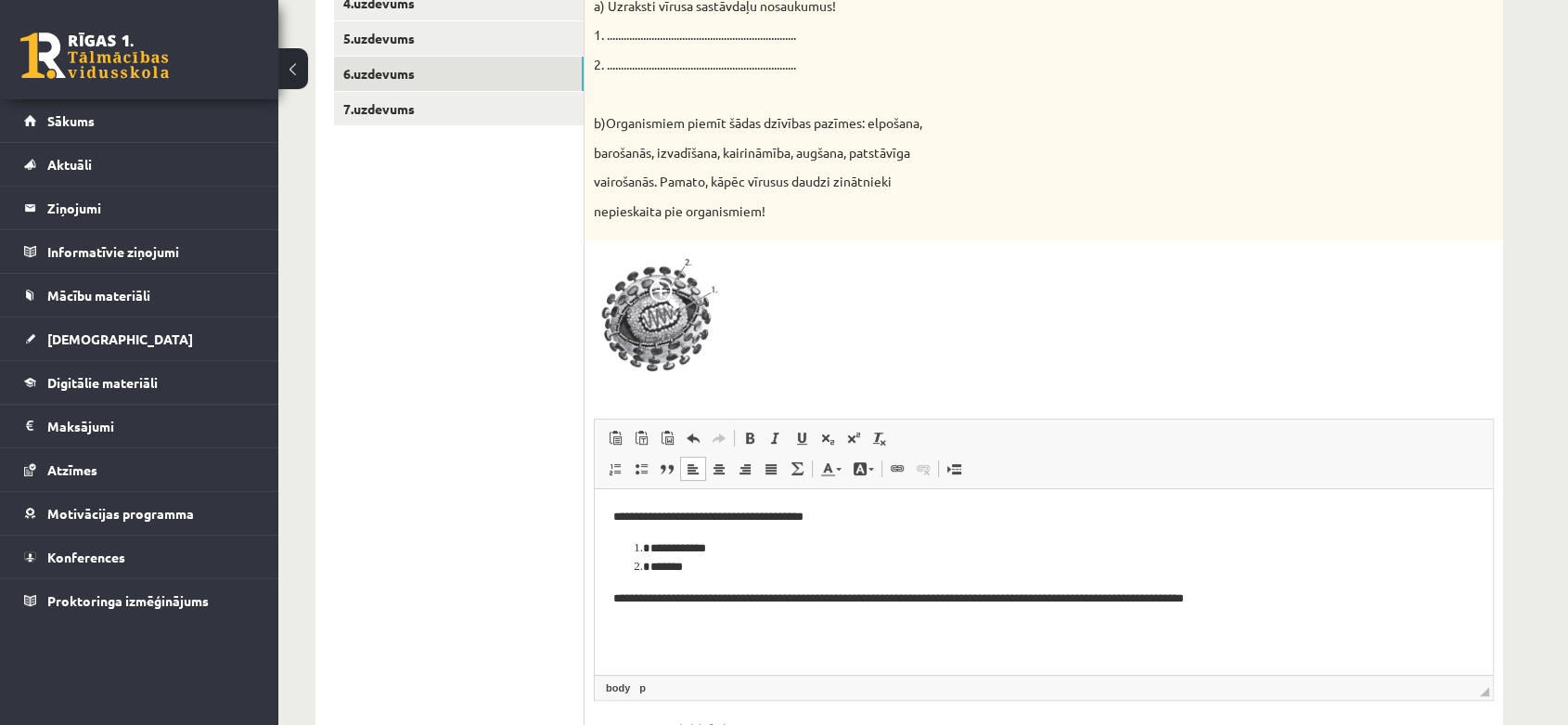
scroll to position [540, 0]
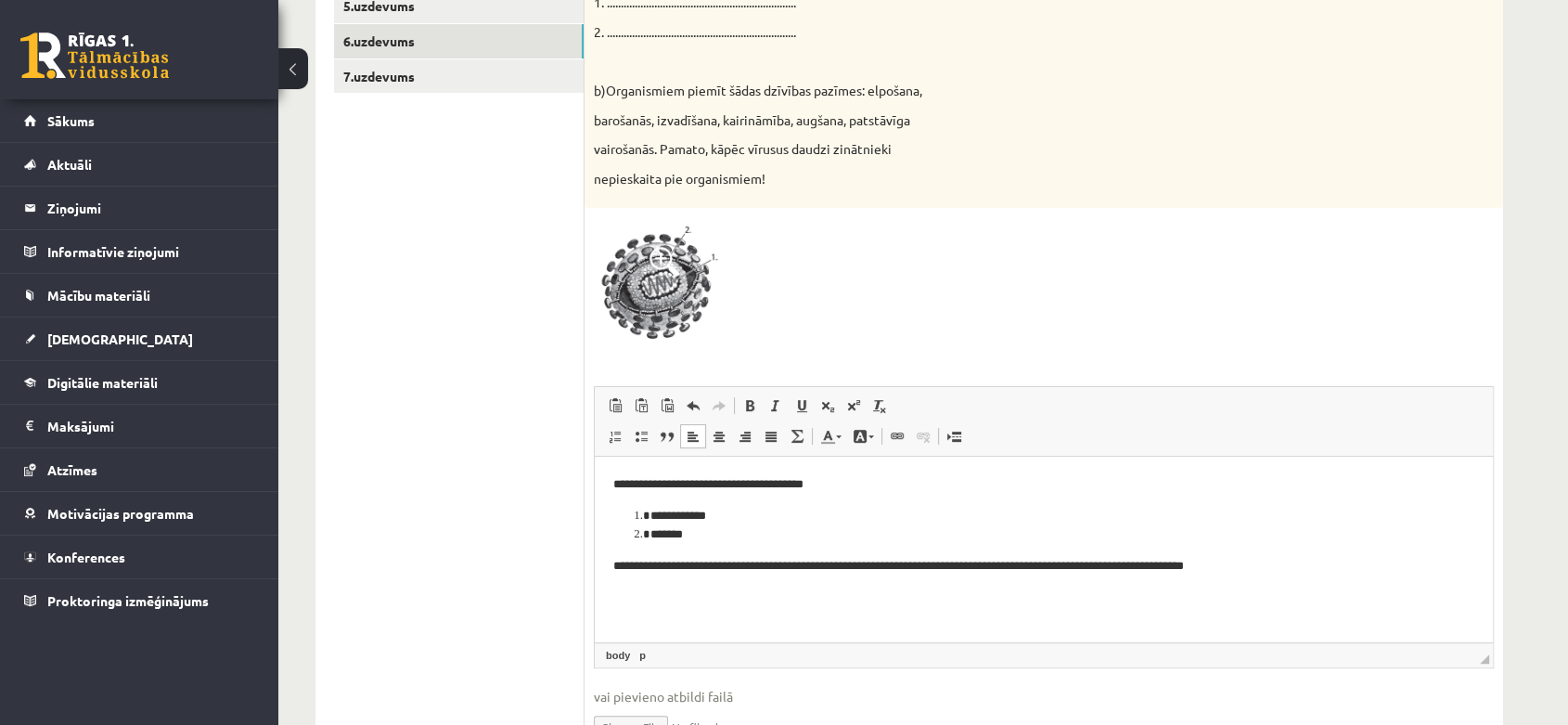
click at [658, 597] on p "Bagātinātā teksta redaktors, wiswyg-editor-user-answer-47024775811900" at bounding box center [1044, 598] width 861 height 19
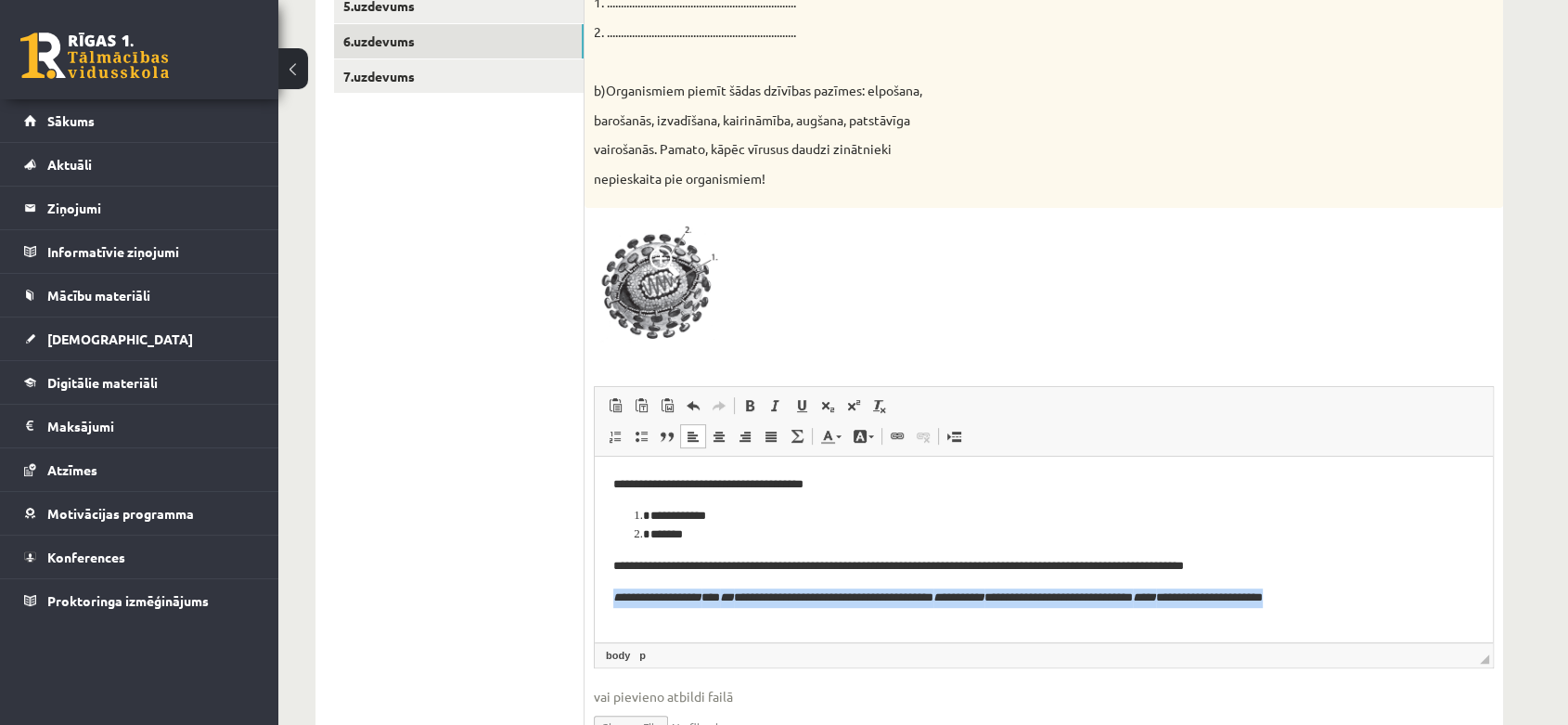
drag, startPoint x: 1381, startPoint y: 595, endPoint x: 627, endPoint y: 553, distance: 755.2
click at [613, 576] on body "**********" at bounding box center [1044, 541] width 861 height 132
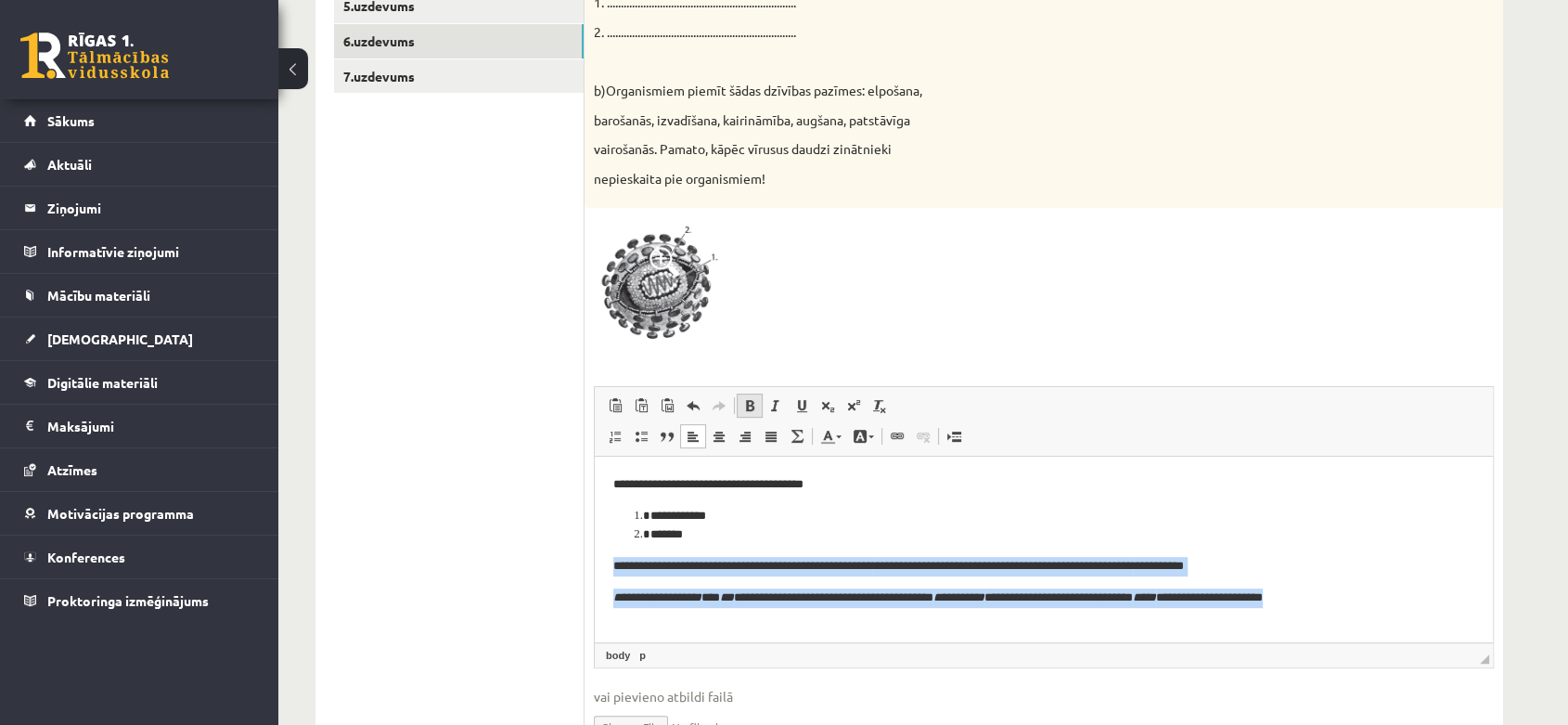
click at [758, 409] on link "Treknraksts Klaviatūras saīsne vadīšanas taustiņš+B" at bounding box center [749, 405] width 26 height 24
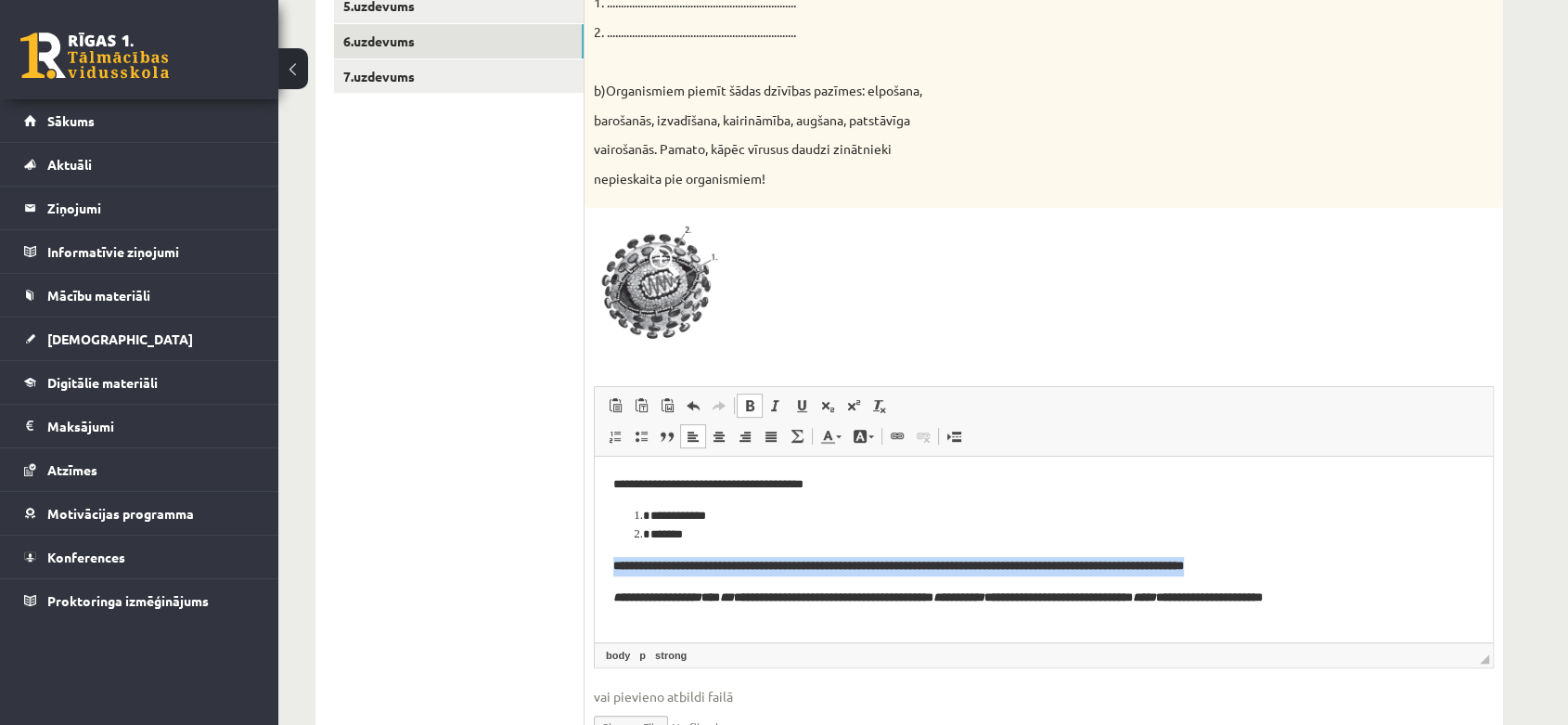
click at [758, 409] on link "Treknraksts Klaviatūras saīsne vadīšanas taustiņš+B" at bounding box center [749, 405] width 26 height 24
drag, startPoint x: 890, startPoint y: 571, endPoint x: 833, endPoint y: 583, distance: 58.2
click at [891, 572] on p "**********" at bounding box center [1044, 566] width 861 height 19
click at [795, 591] on p "**********" at bounding box center [1044, 598] width 861 height 19
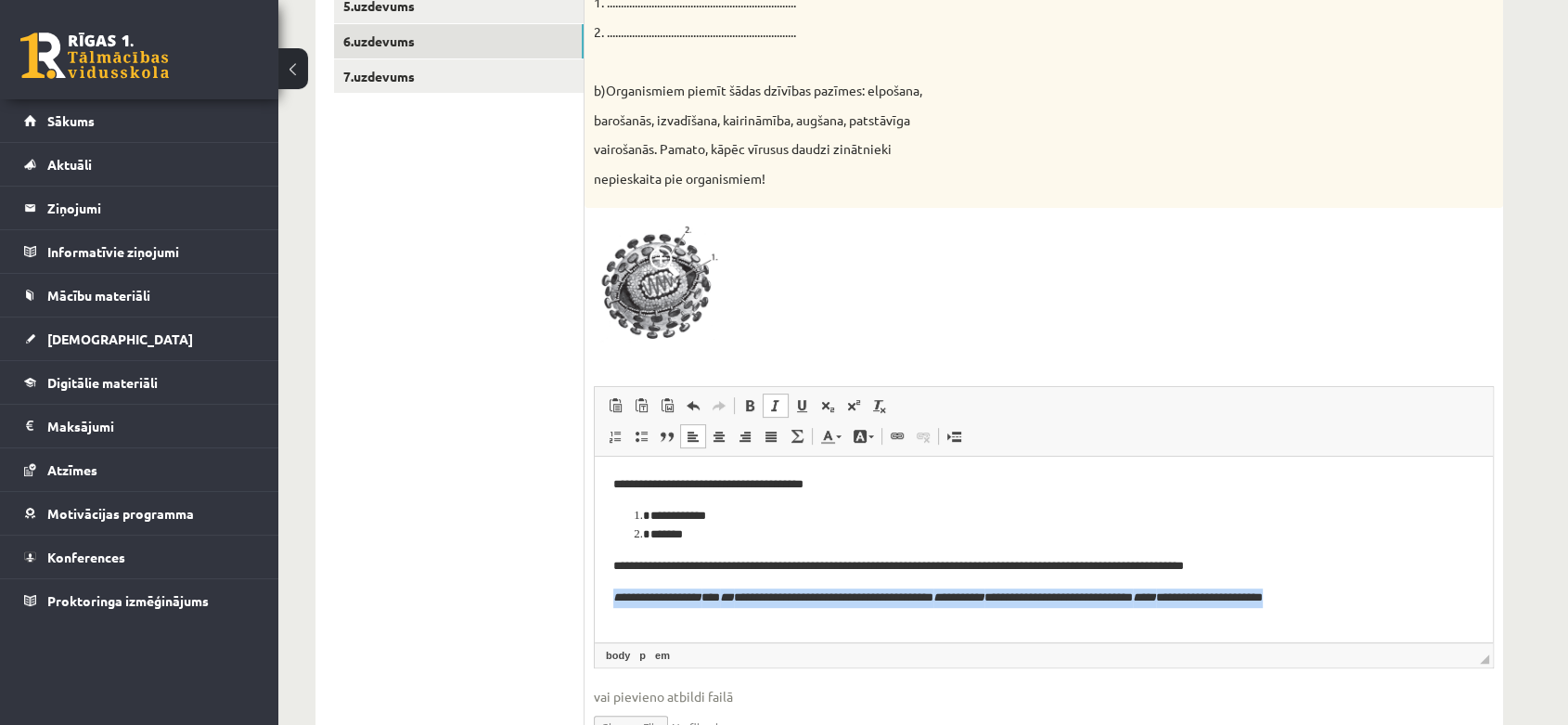
drag, startPoint x: 612, startPoint y: 598, endPoint x: 1373, endPoint y: 613, distance: 761.1
click at [1373, 613] on html "**********" at bounding box center [1044, 541] width 898 height 169
click at [775, 406] on span at bounding box center [775, 405] width 15 height 15
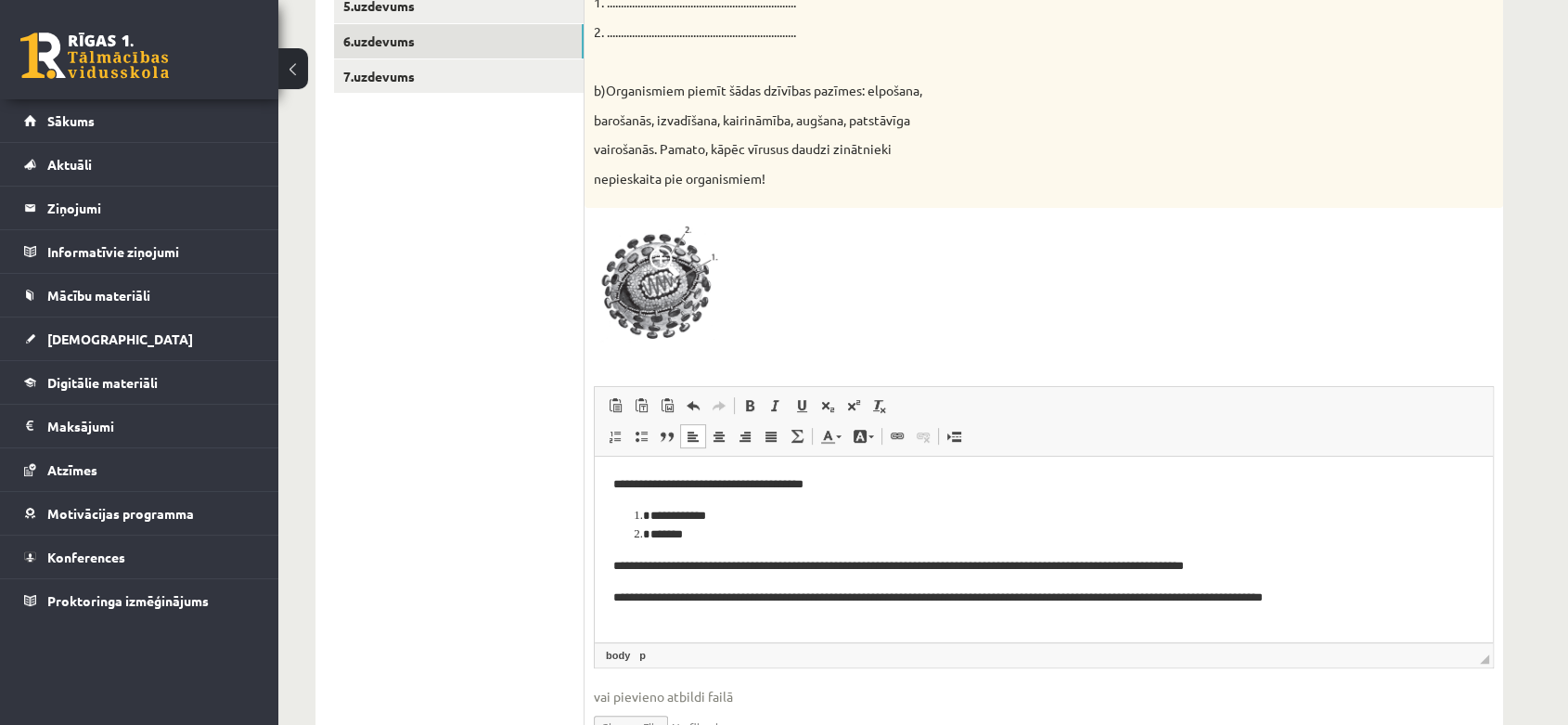
click at [901, 539] on li "*******" at bounding box center [1044, 535] width 787 height 19
click at [614, 595] on p "**********" at bounding box center [1044, 598] width 861 height 19
click at [638, 440] on span at bounding box center [641, 435] width 15 height 15
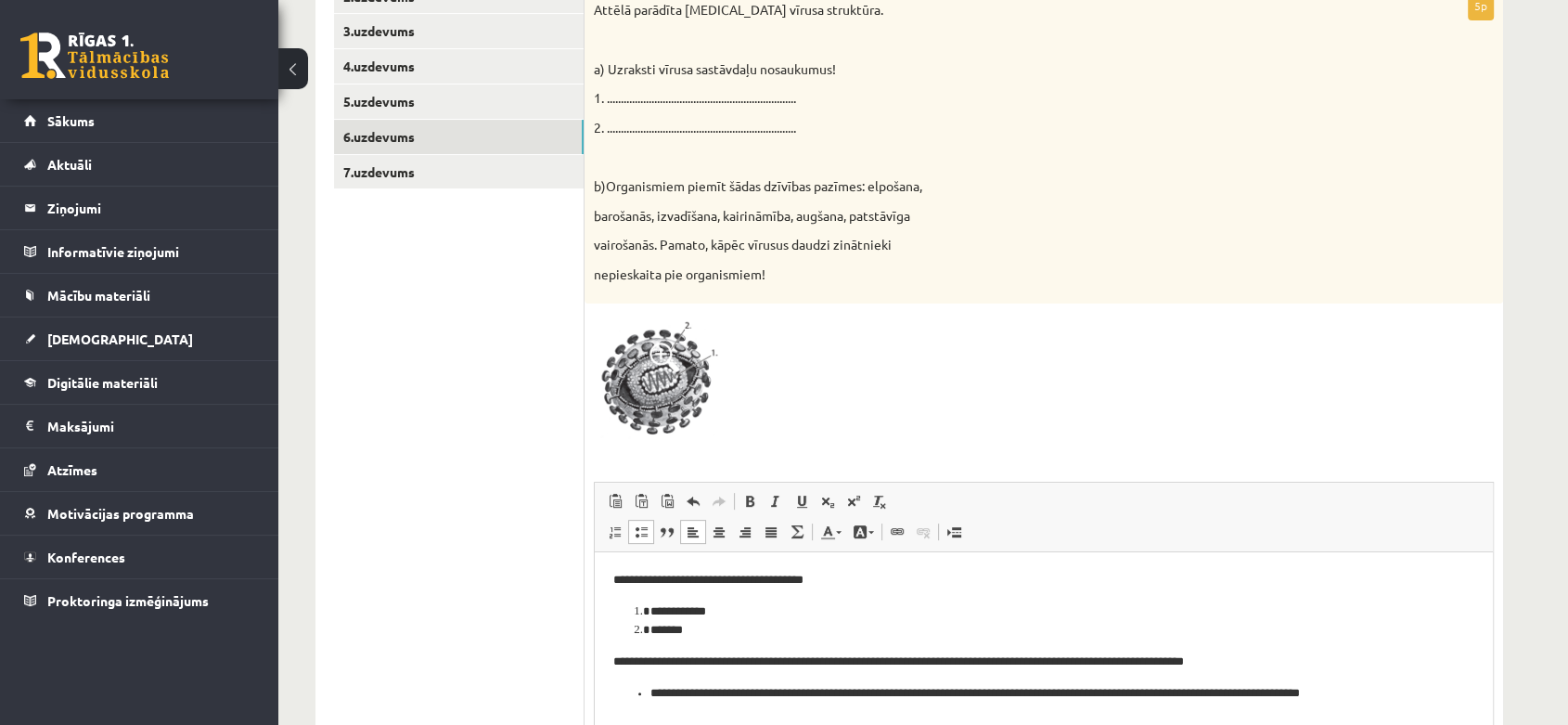
scroll to position [437, 0]
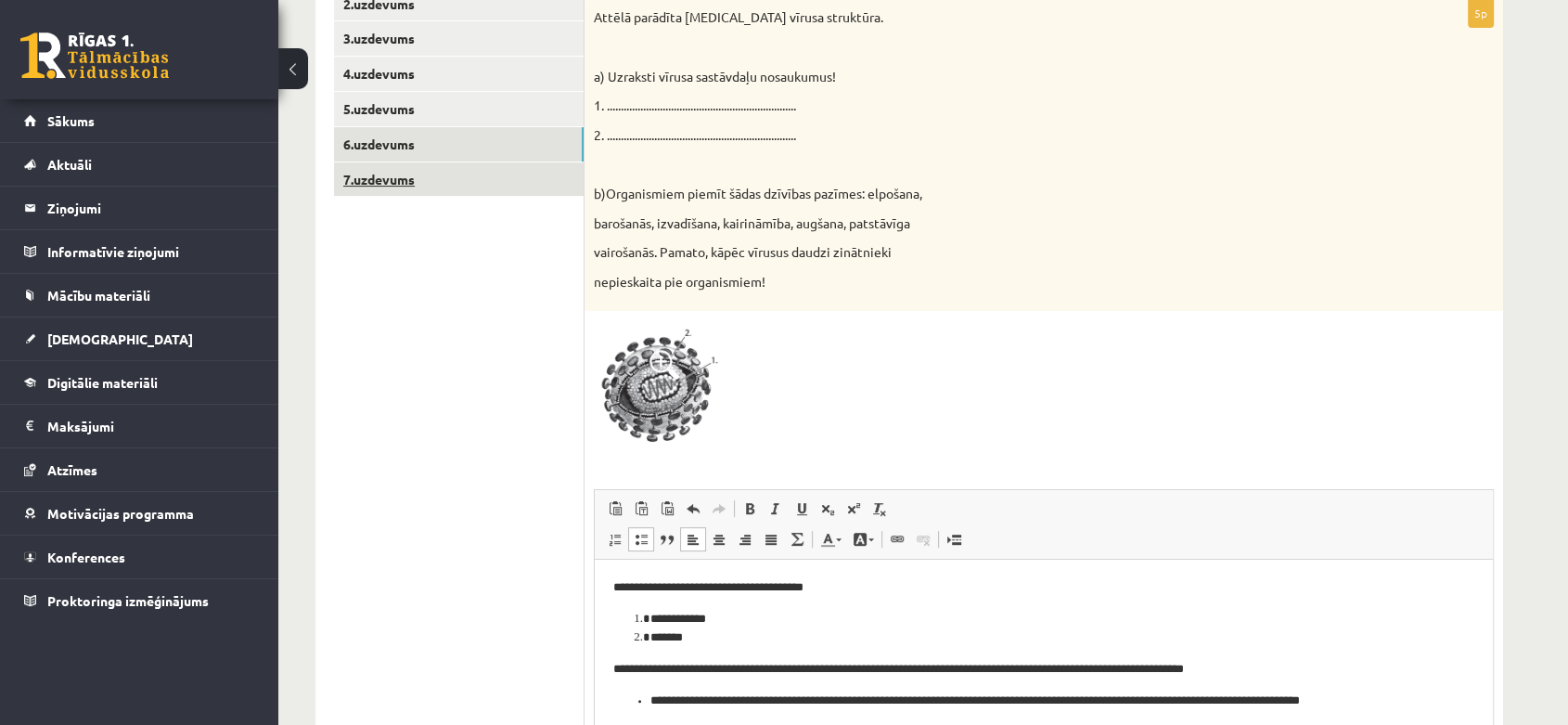
click at [436, 169] on link "7.uzdevums" at bounding box center [459, 179] width 250 height 34
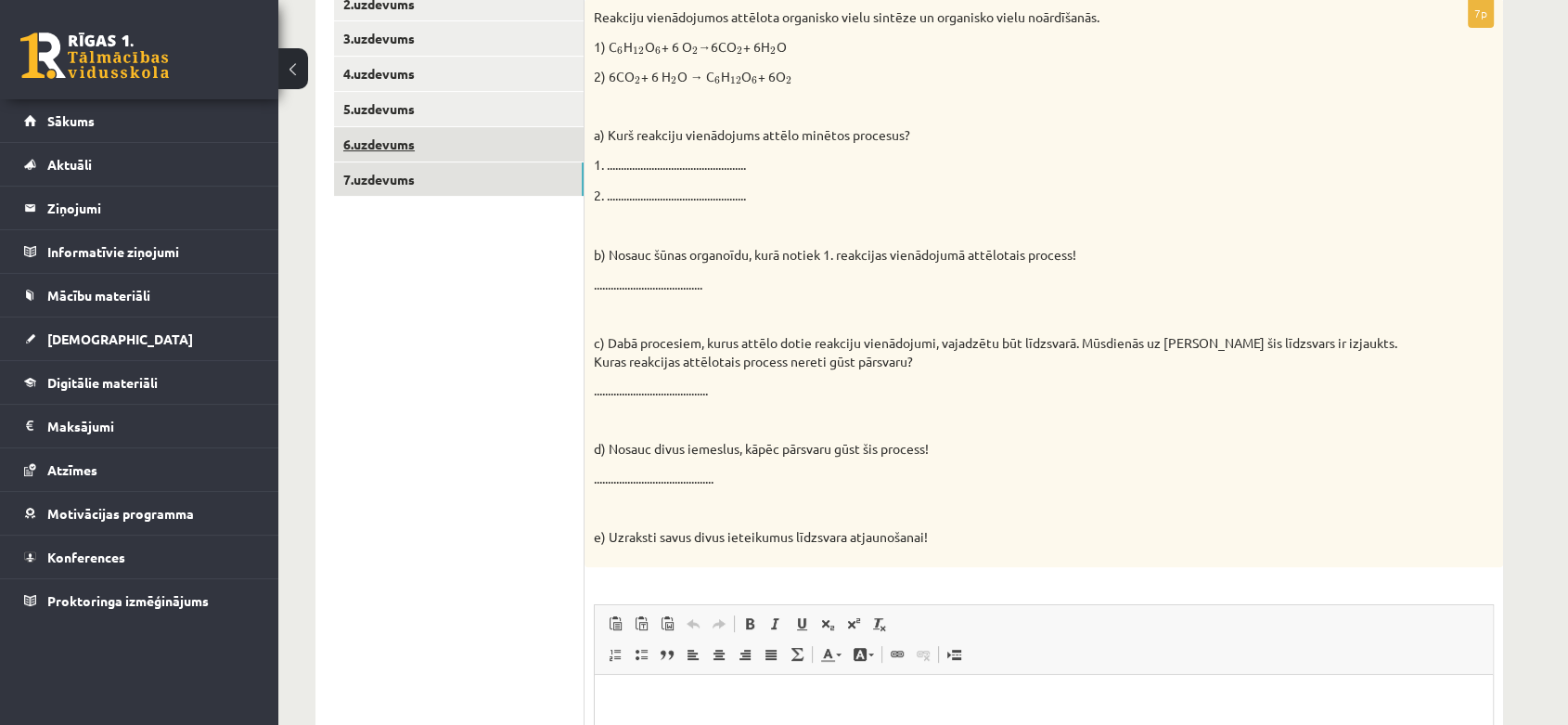
scroll to position [0, 0]
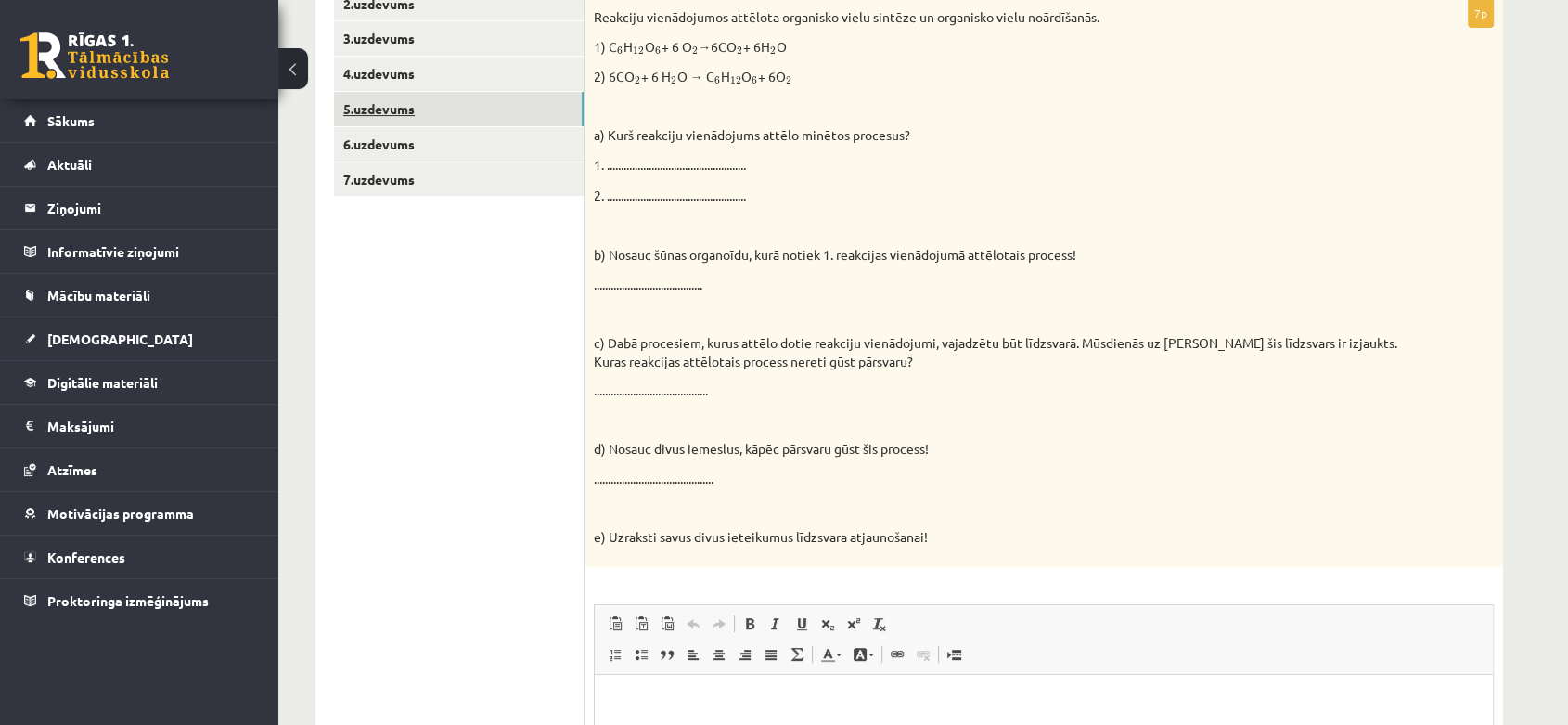
click at [454, 105] on link "5.uzdevums" at bounding box center [459, 109] width 250 height 34
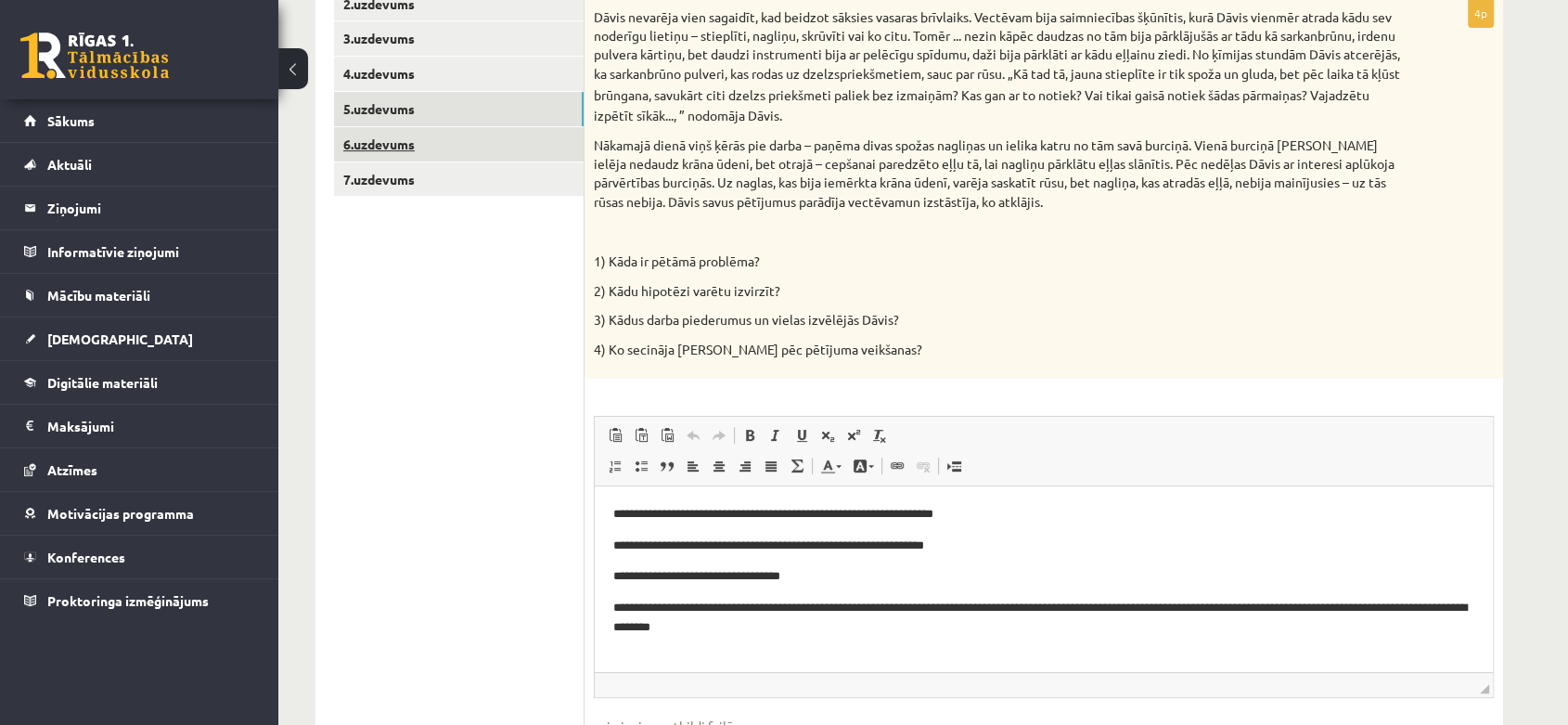
click at [435, 150] on link "6.uzdevums" at bounding box center [459, 143] width 250 height 34
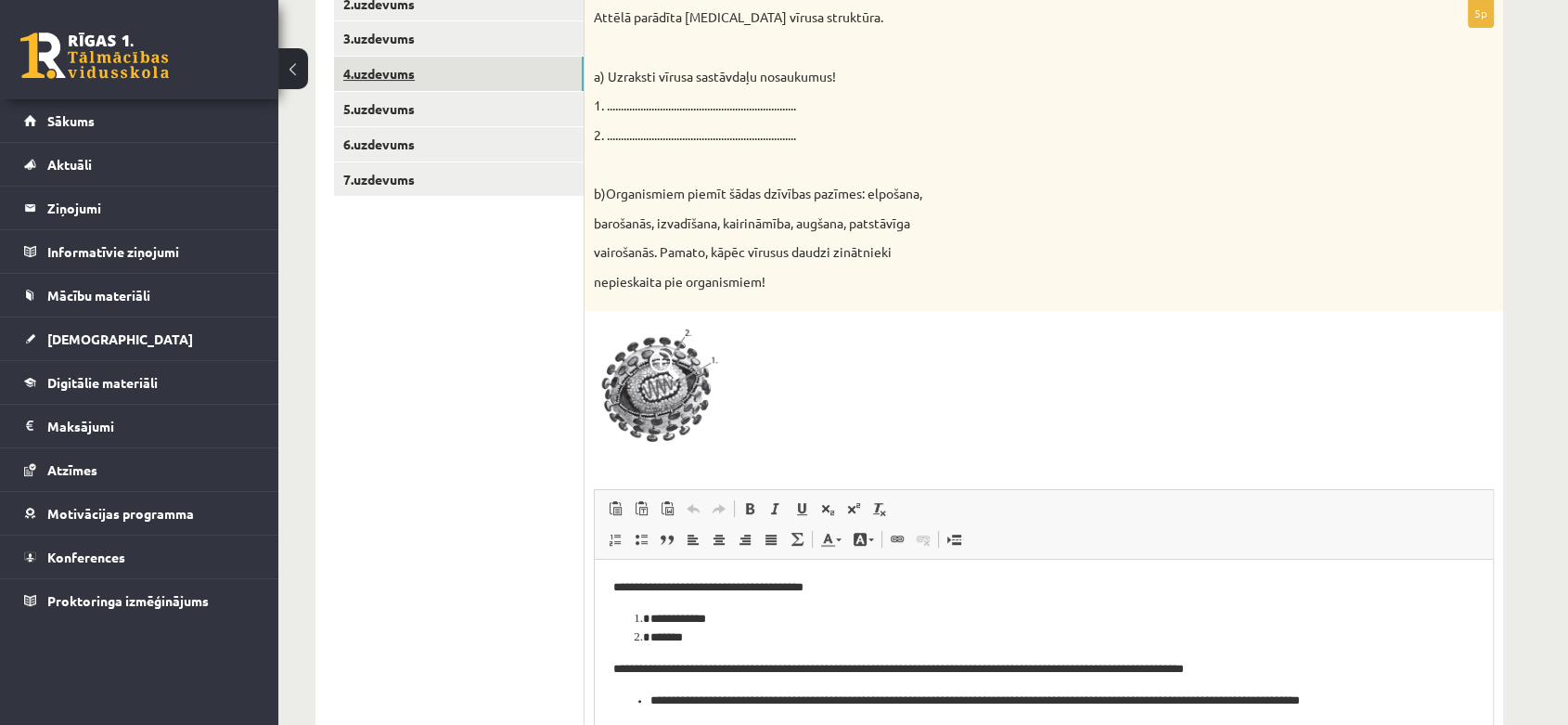
click at [452, 77] on link "4.uzdevums" at bounding box center [459, 73] width 250 height 34
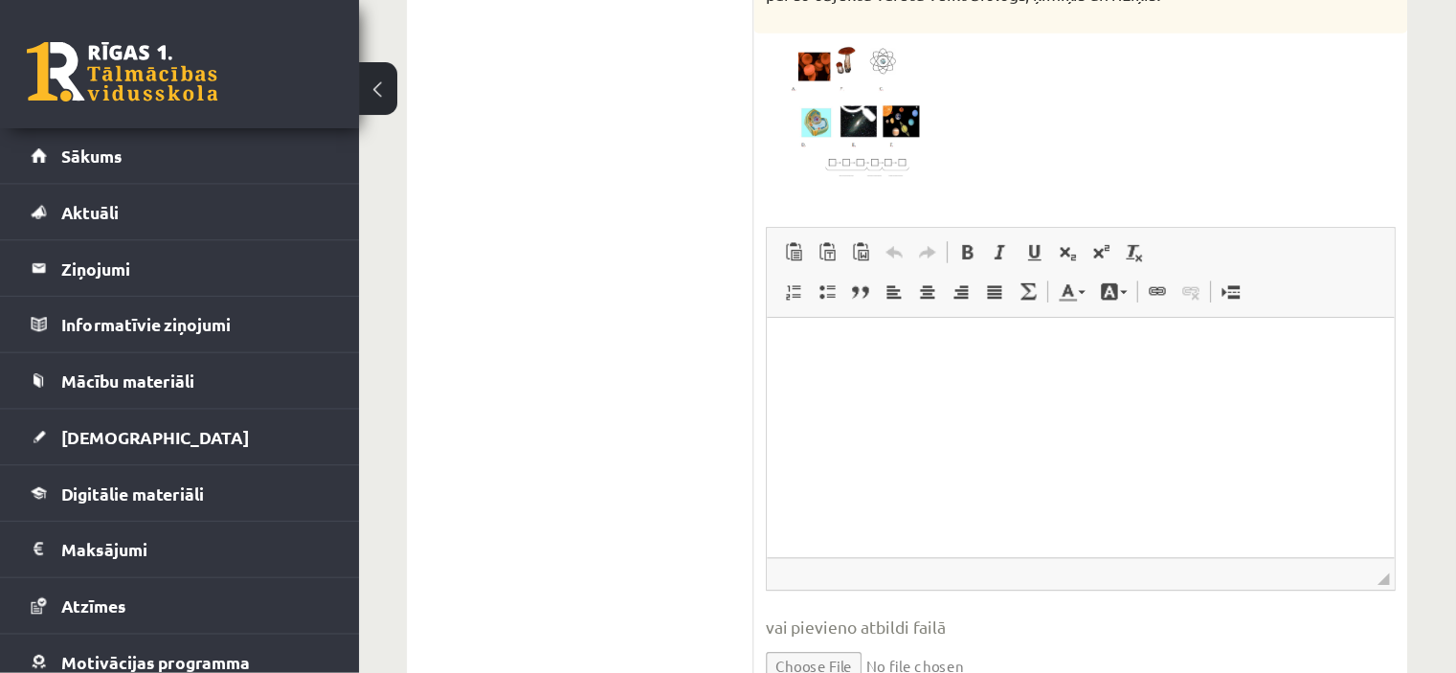
scroll to position [686, 0]
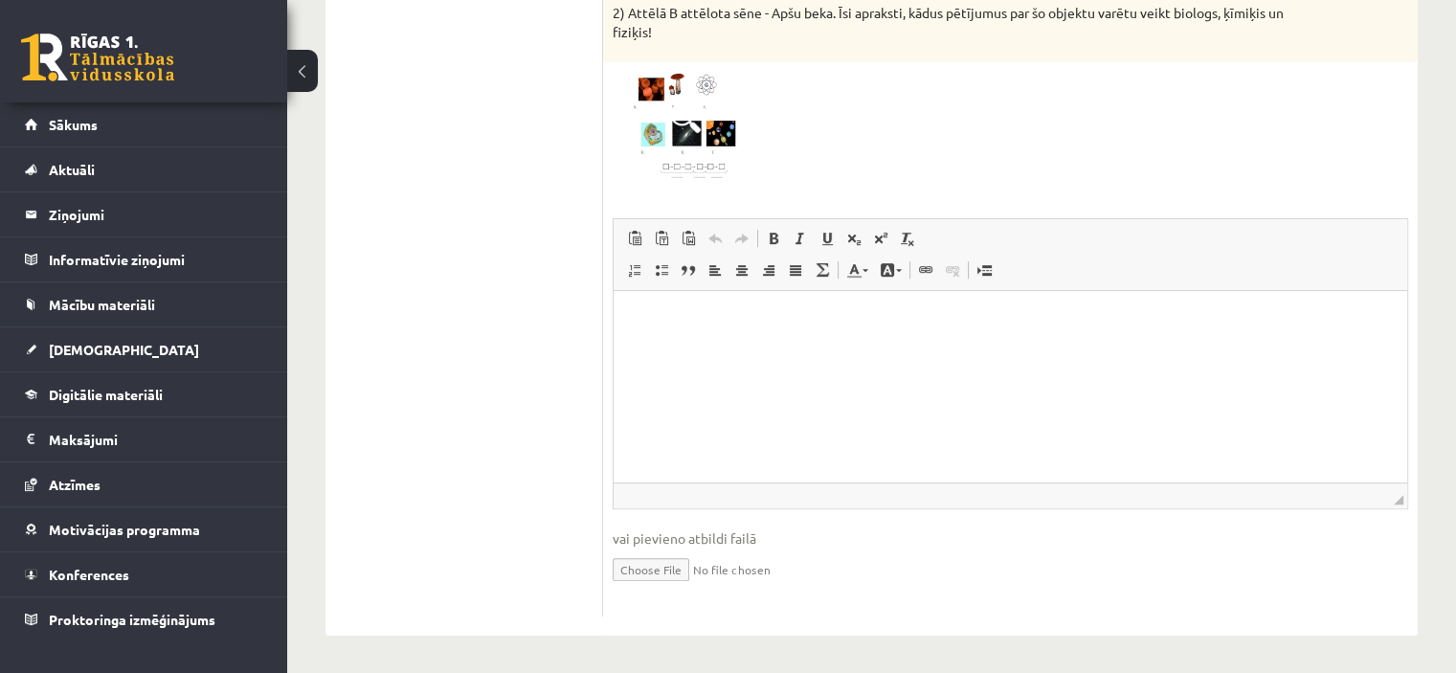
drag, startPoint x: 1050, startPoint y: 470, endPoint x: 874, endPoint y: 361, distance: 207.2
click at [874, 348] on html at bounding box center [1011, 319] width 794 height 58
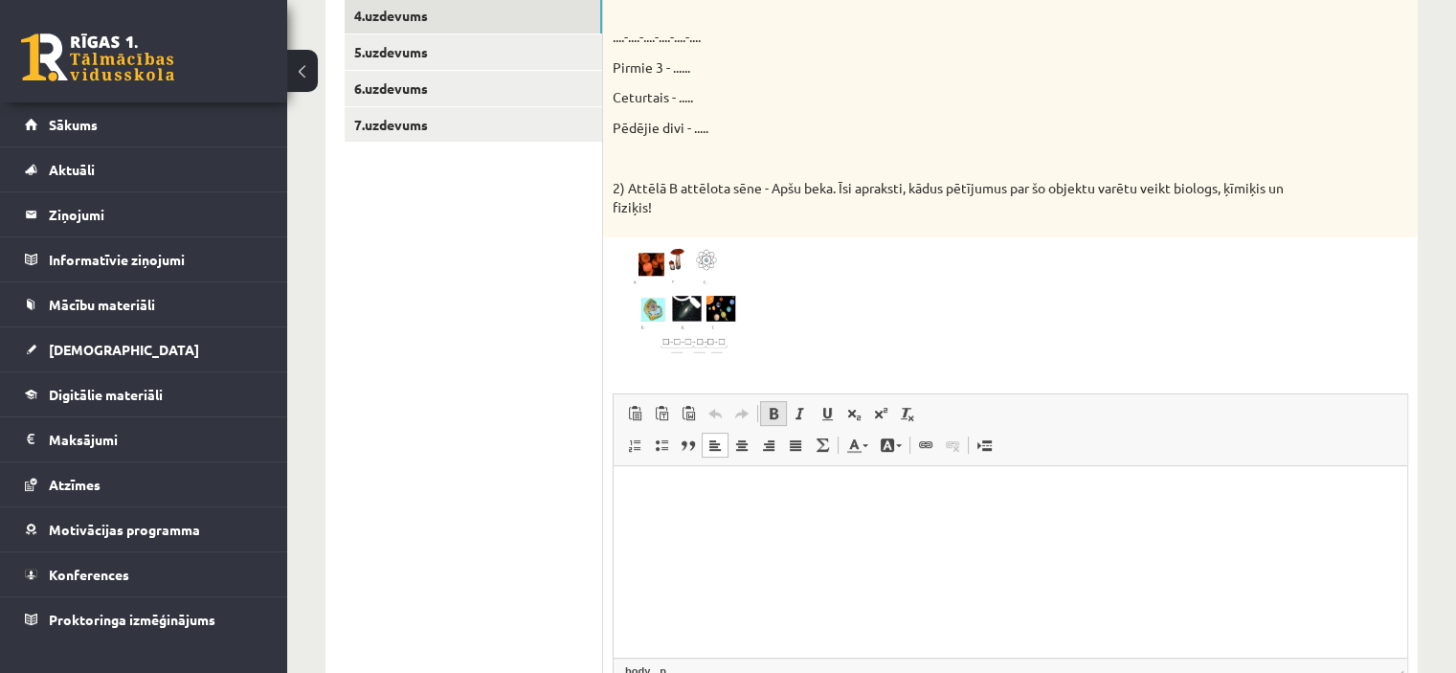
scroll to position [399, 0]
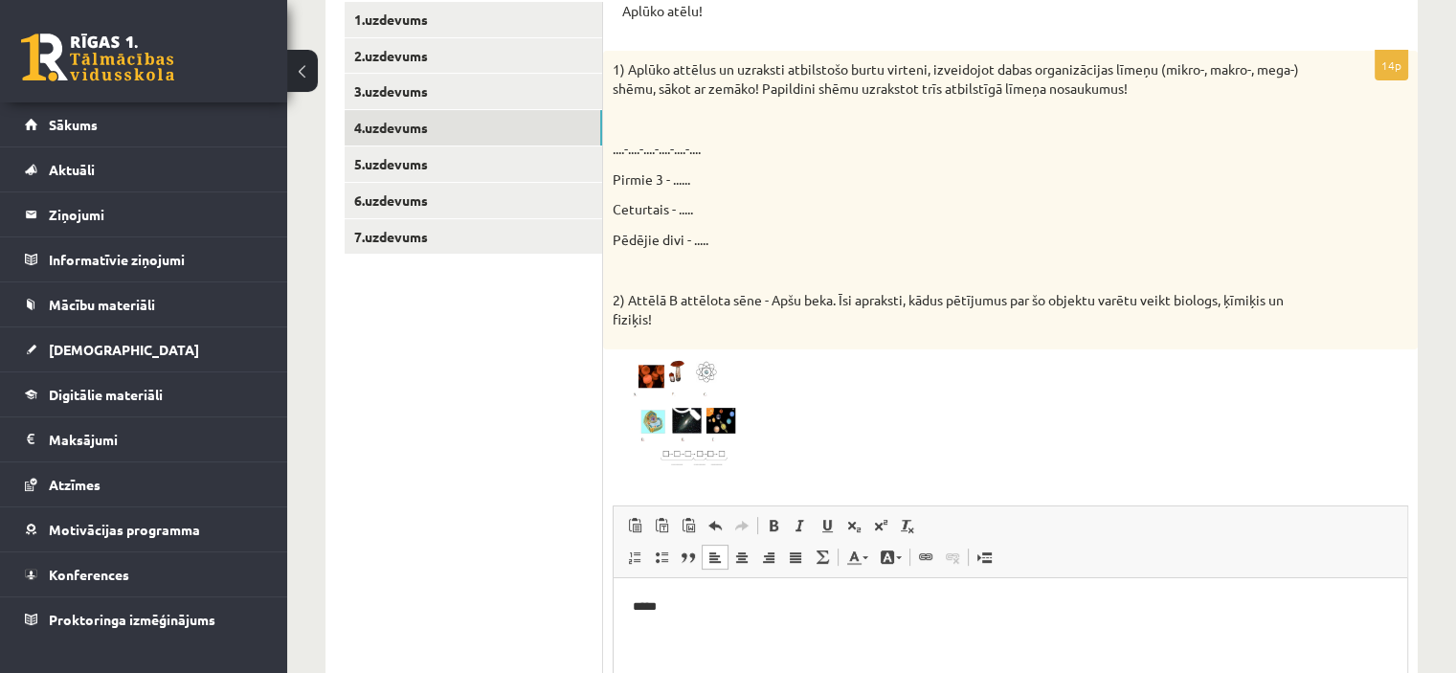
click at [633, 606] on p "*****" at bounding box center [1011, 606] width 756 height 20
click at [702, 594] on html "********" at bounding box center [1011, 606] width 794 height 58
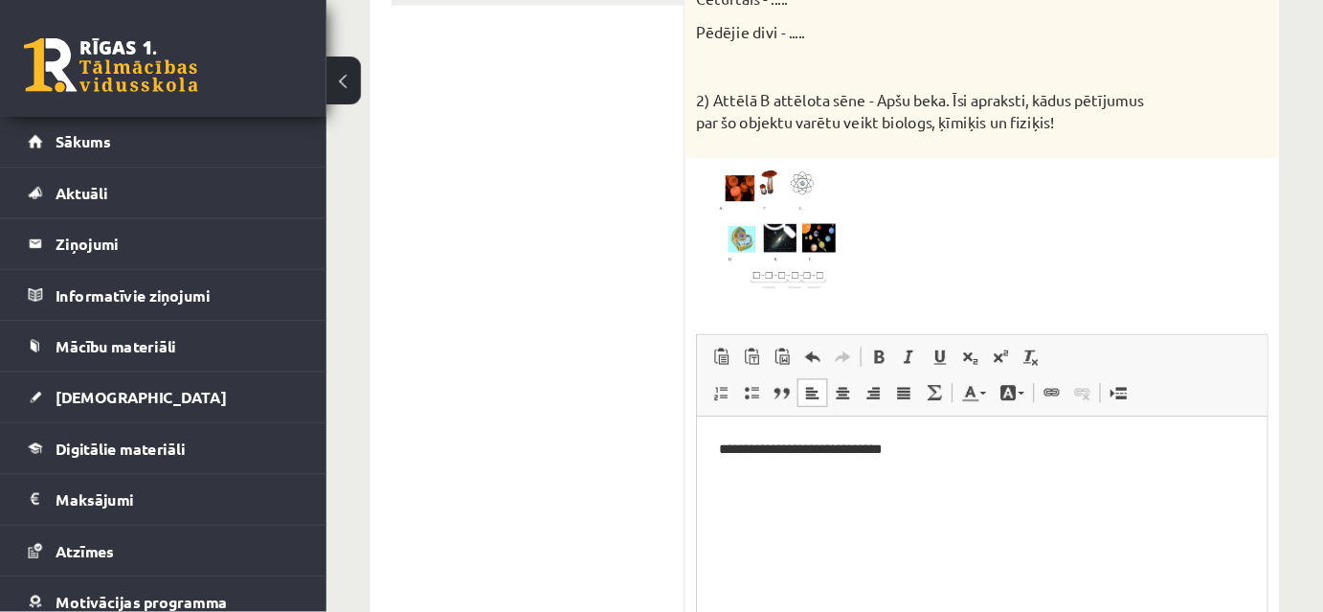
scroll to position [648, 0]
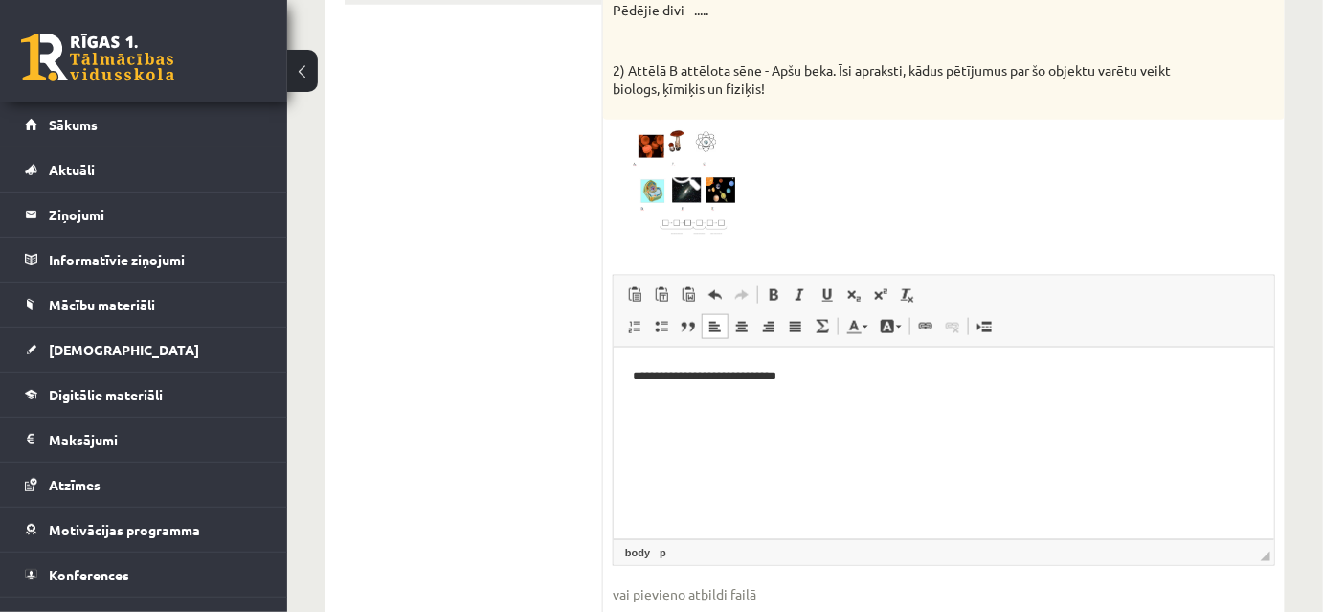
click at [648, 373] on p "**********" at bounding box center [943, 377] width 623 height 20
drag, startPoint x: 800, startPoint y: 382, endPoint x: 813, endPoint y: 434, distance: 53.2
click at [803, 388] on html "**********" at bounding box center [943, 376] width 661 height 58
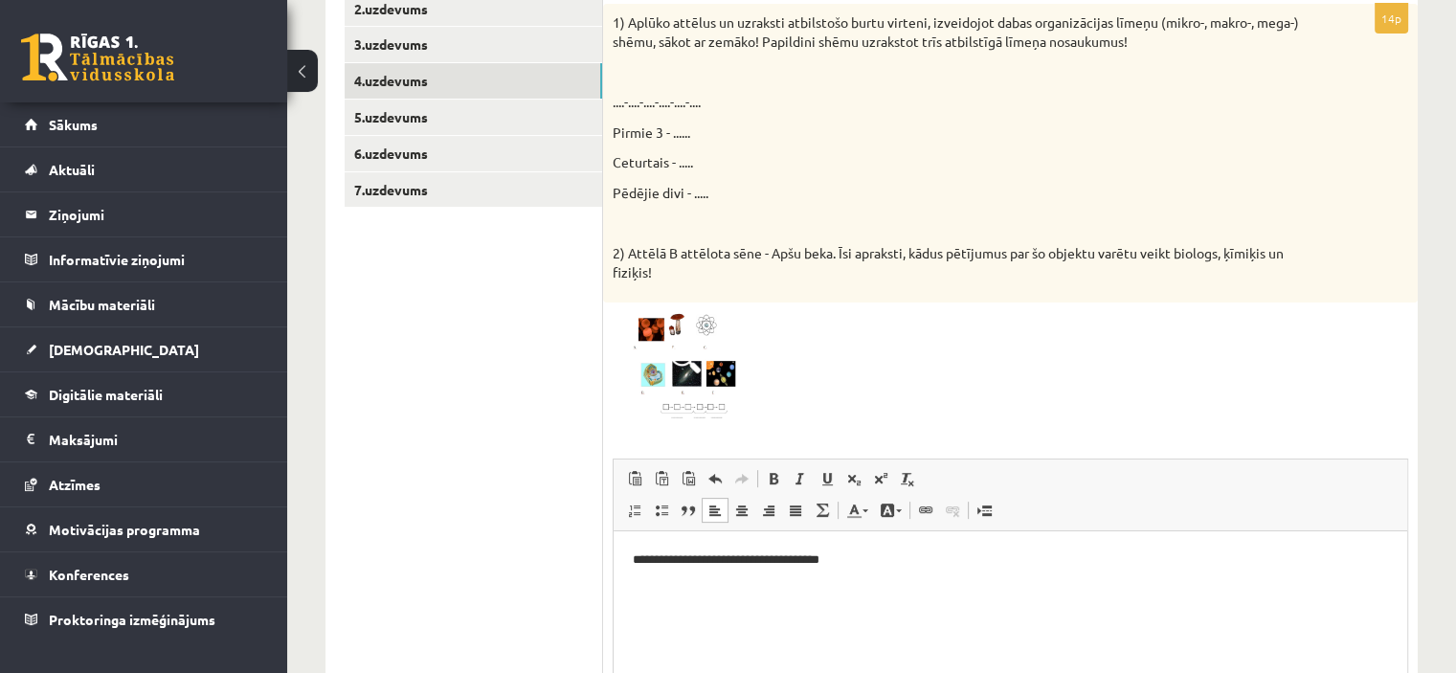
scroll to position [452, 0]
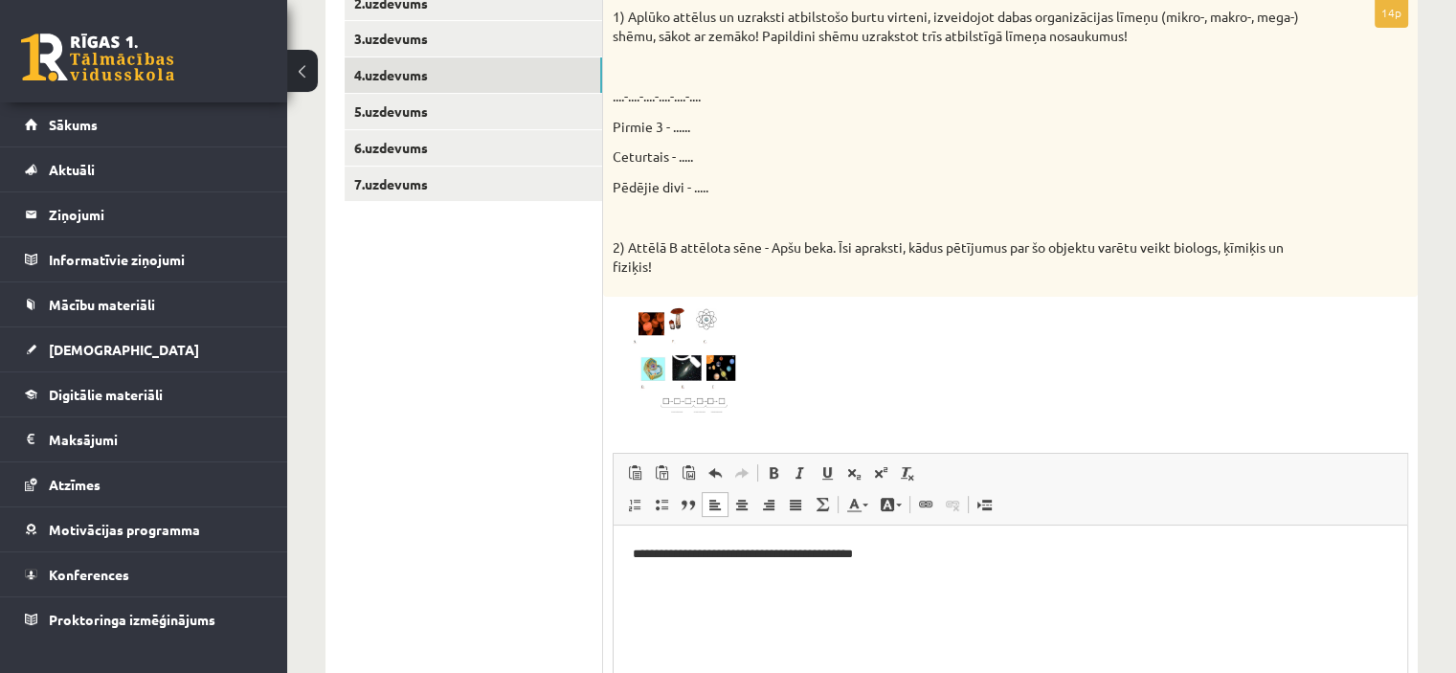
click at [744, 547] on p "**********" at bounding box center [1011, 554] width 756 height 20
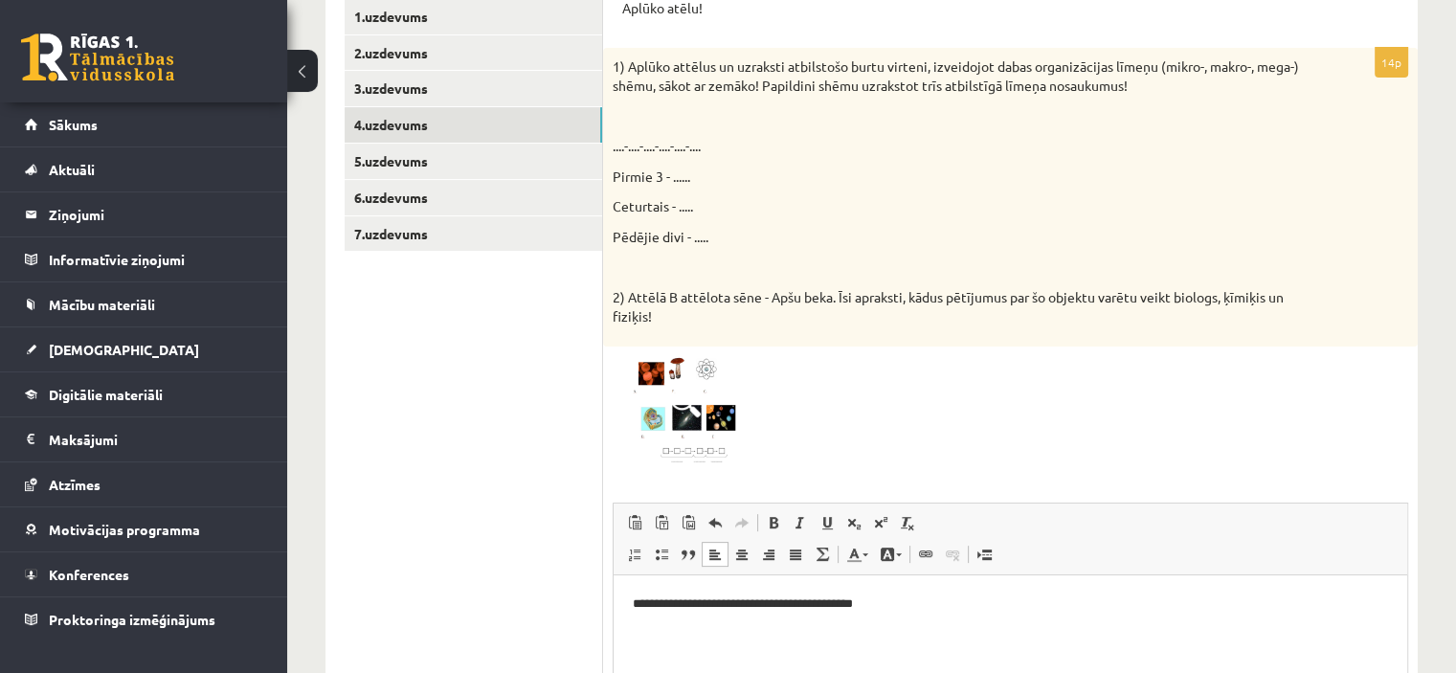
scroll to position [399, 0]
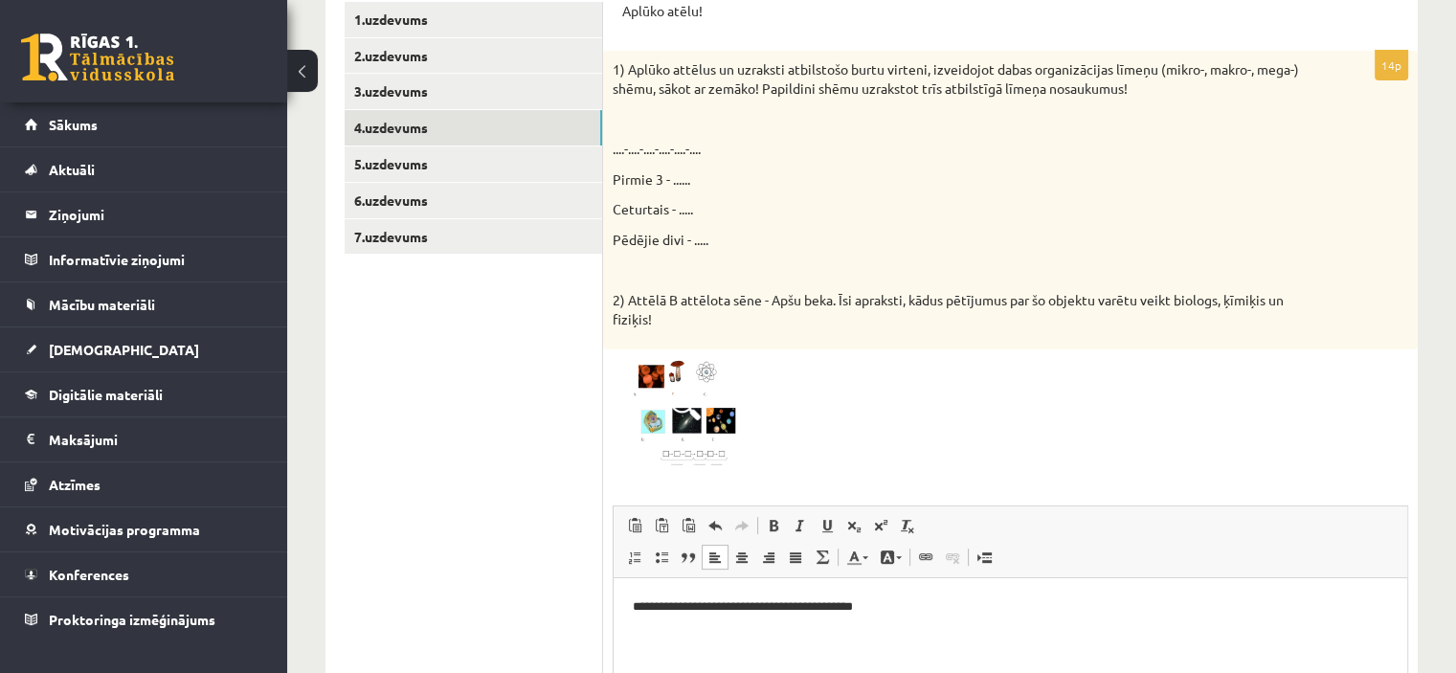
click at [731, 599] on p "**********" at bounding box center [1011, 606] width 756 height 20
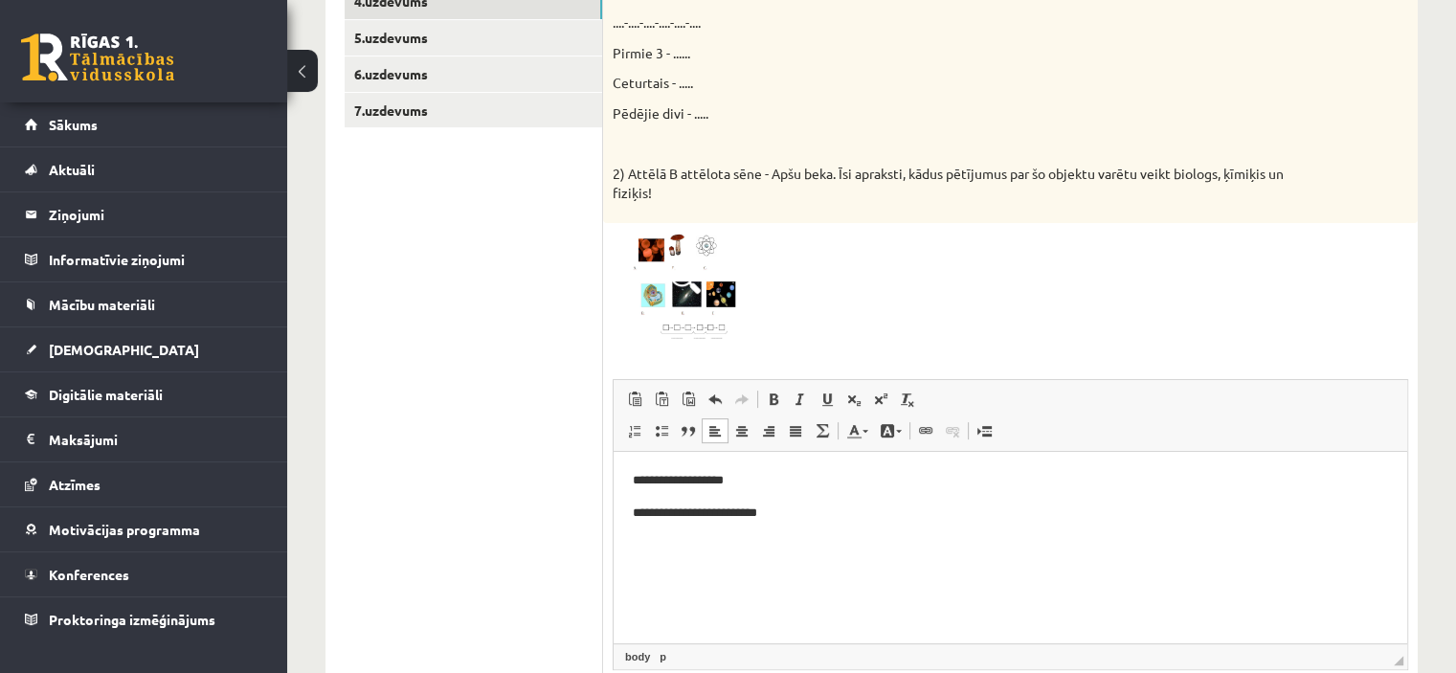
scroll to position [495, 0]
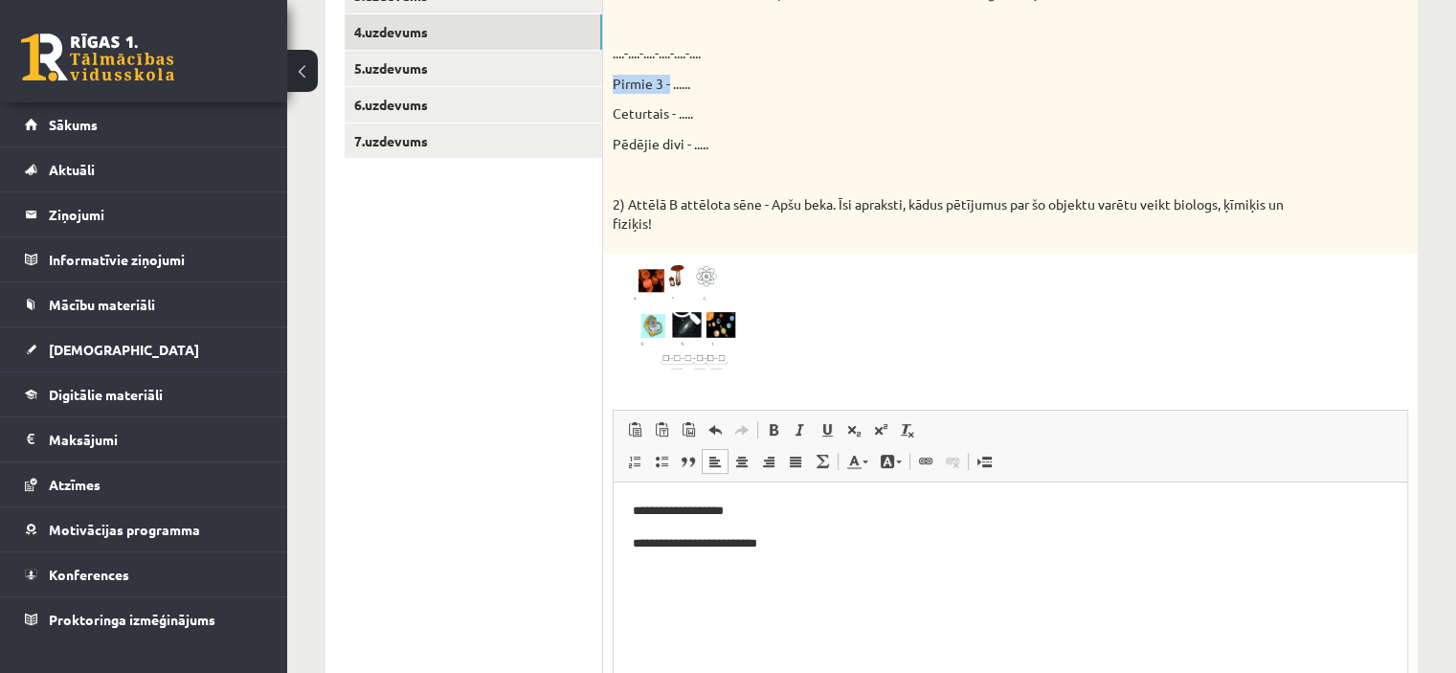
drag, startPoint x: 613, startPoint y: 79, endPoint x: 669, endPoint y: 82, distance: 56.6
click at [669, 82] on p "Pirmie 3 - ......" at bounding box center [963, 84] width 700 height 19
drag, startPoint x: 633, startPoint y: 508, endPoint x: 640, endPoint y: 530, distance: 23.3
click at [632, 513] on html "**********" at bounding box center [1011, 527] width 794 height 90
drag, startPoint x: 614, startPoint y: 112, endPoint x: 674, endPoint y: 116, distance: 60.4
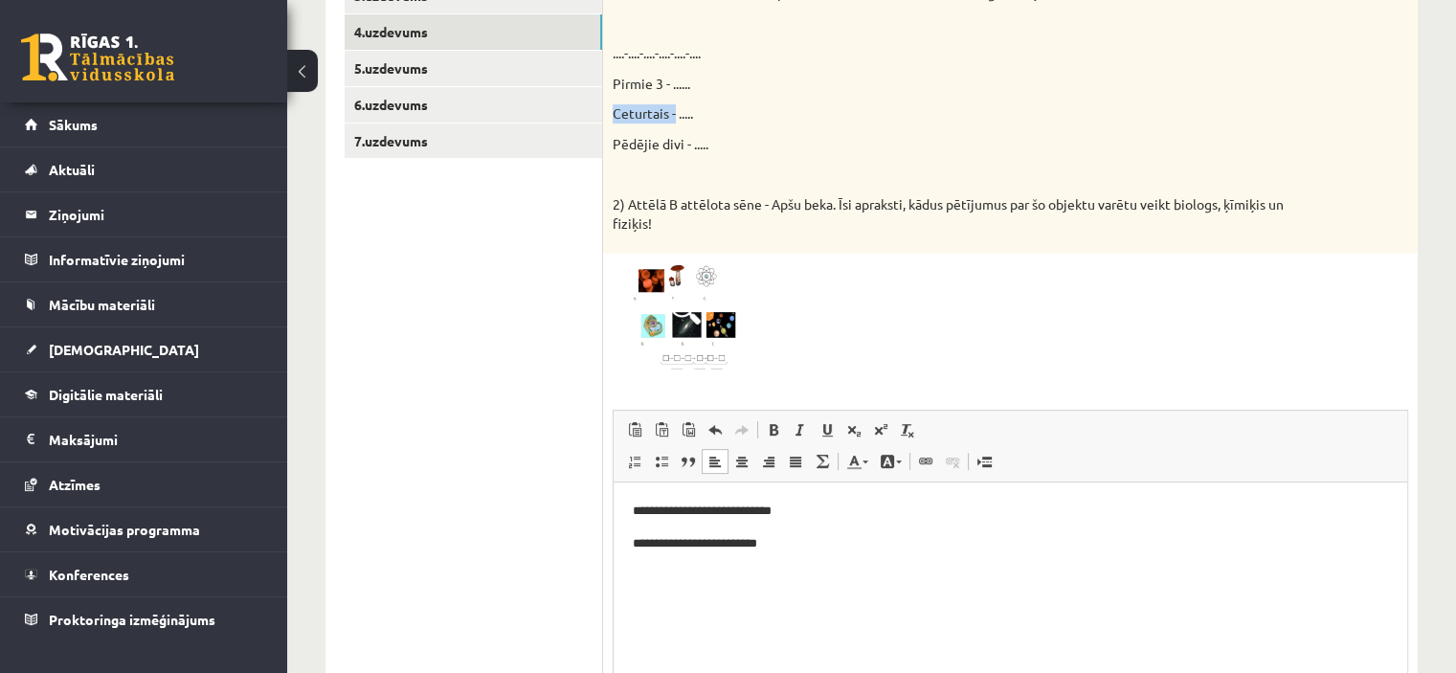
click at [674, 116] on p "Ceturtais - ....." at bounding box center [963, 113] width 700 height 19
click at [627, 540] on html "**********" at bounding box center [1011, 527] width 794 height 90
click at [749, 535] on p "**********" at bounding box center [1011, 543] width 756 height 20
click at [655, 148] on p "Pēdējie divi - ....." at bounding box center [963, 144] width 700 height 19
drag, startPoint x: 613, startPoint y: 141, endPoint x: 688, endPoint y: 152, distance: 76.5
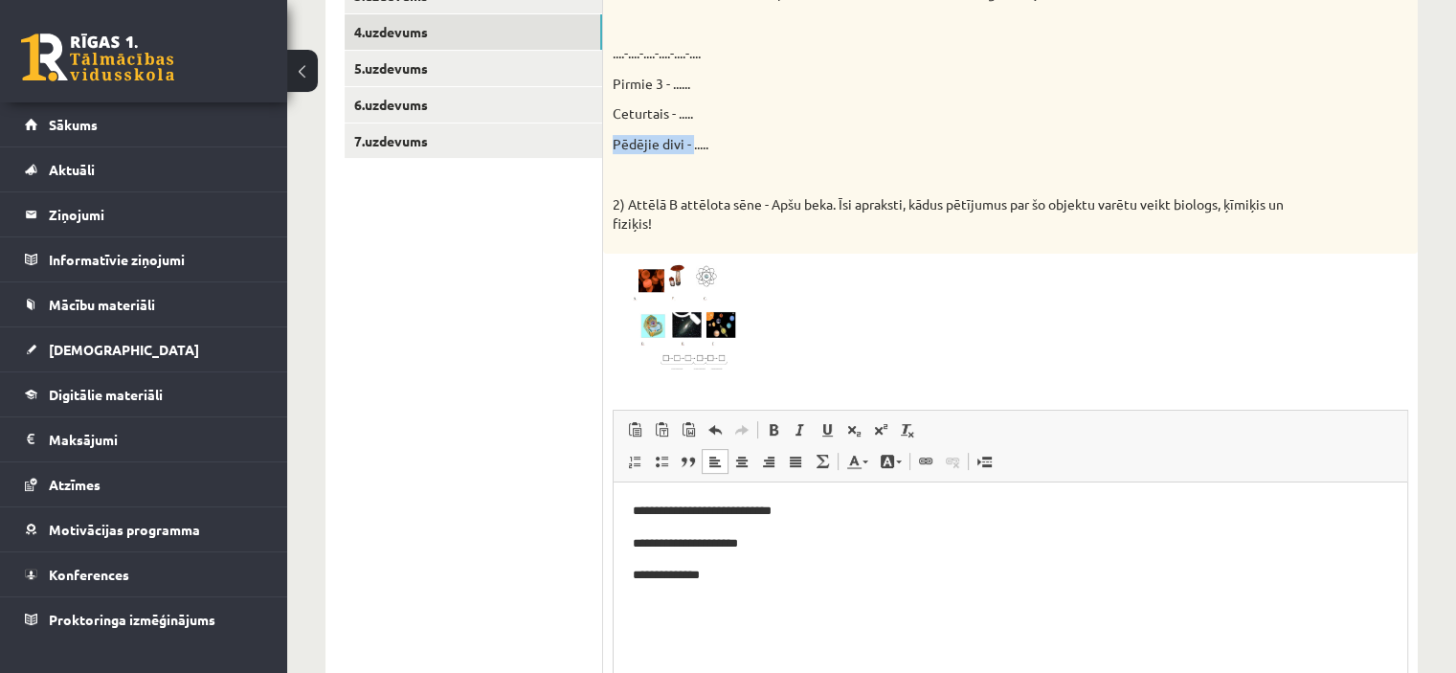
click at [690, 145] on p "Pēdējie divi - ....." at bounding box center [963, 144] width 700 height 19
click at [629, 571] on html "**********" at bounding box center [1011, 543] width 794 height 123
click at [799, 199] on p "2) Attēlā B attēlota sēne - Apšu beka. Īsi apraksti, kādus pētījumus par šo obj…" at bounding box center [963, 213] width 700 height 37
click at [960, 235] on div "1) Aplūko attēlus un uzraksti atbilstošo burtu virteni, izveidojot dabas organi…" at bounding box center [1010, 104] width 815 height 299
click at [886, 285] on div at bounding box center [1011, 317] width 796 height 108
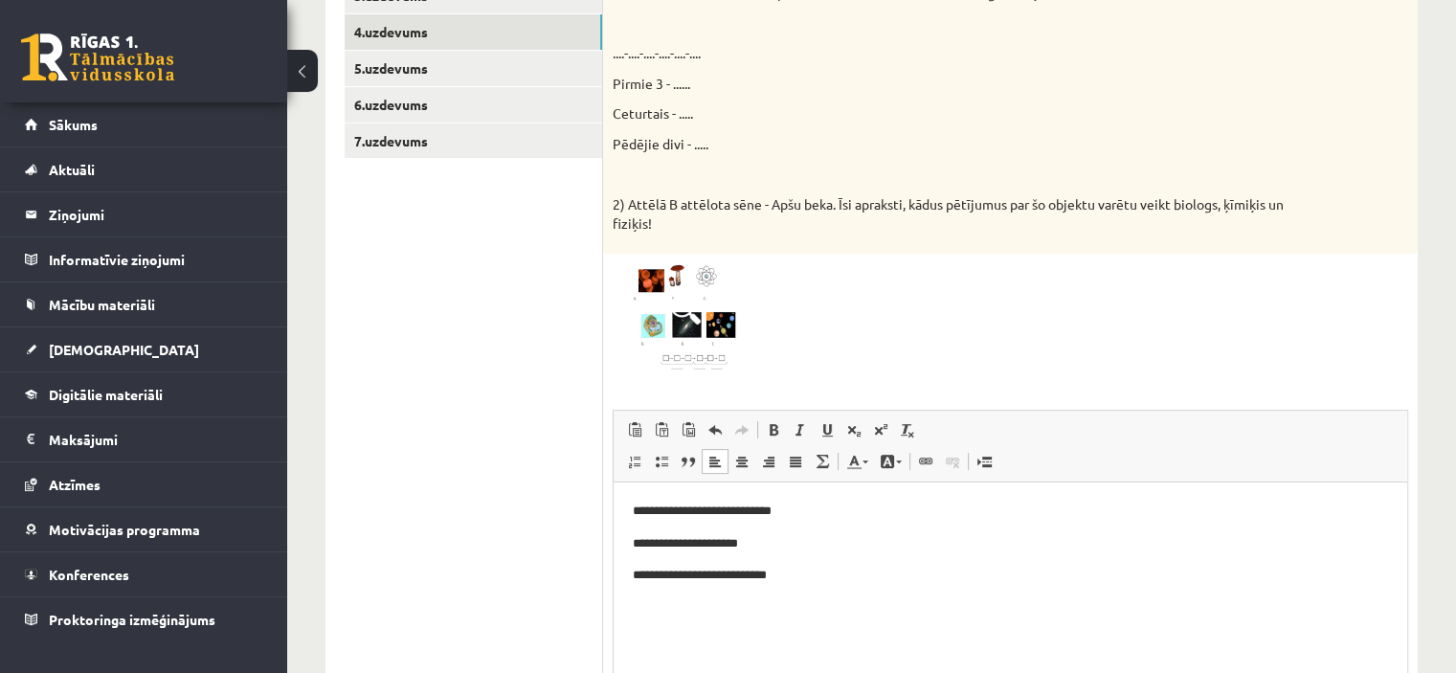
drag, startPoint x: 830, startPoint y: 576, endPoint x: 870, endPoint y: 575, distance: 40.2
click at [828, 576] on p "**********" at bounding box center [1011, 575] width 756 height 20
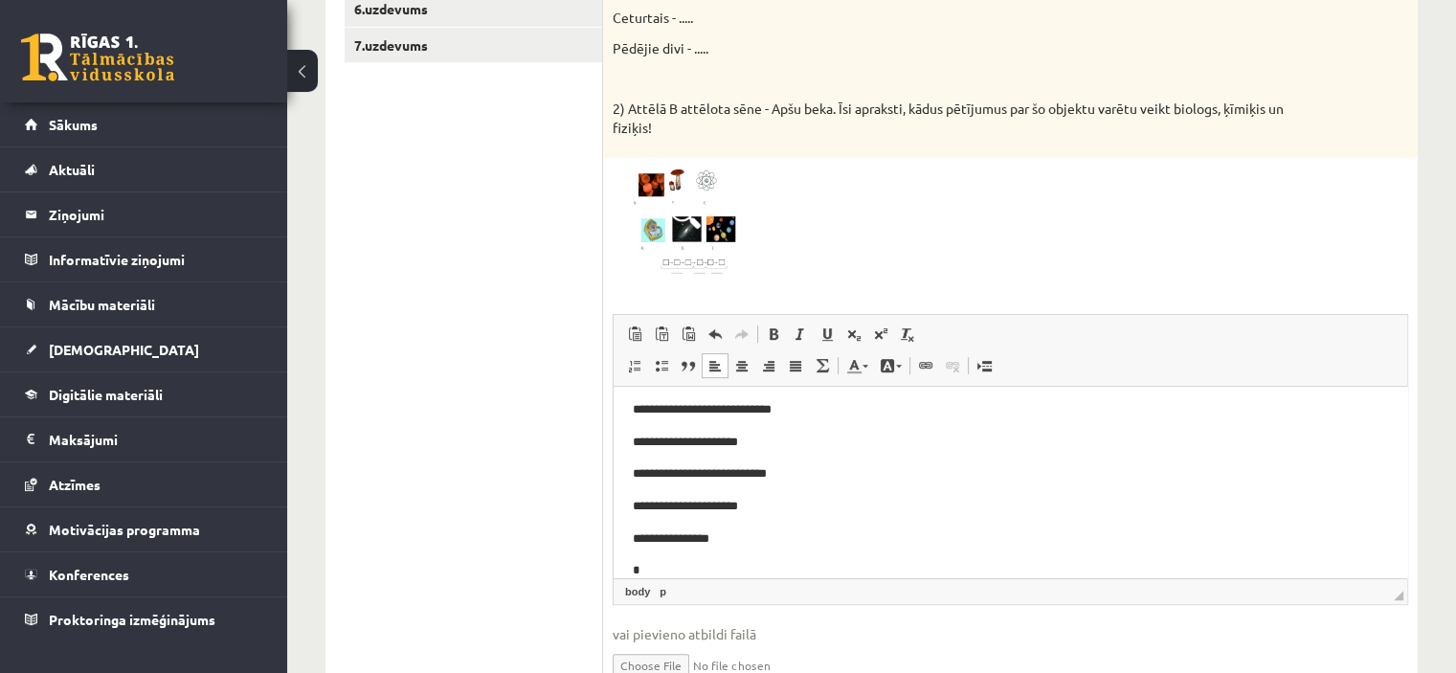
scroll to position [7, 0]
click at [802, 508] on p "**********" at bounding box center [1003, 505] width 741 height 20
drag, startPoint x: 748, startPoint y: 543, endPoint x: 776, endPoint y: 552, distance: 30.3
click at [748, 543] on p "**********" at bounding box center [1003, 537] width 741 height 20
click at [819, 507] on p "**********" at bounding box center [1003, 505] width 741 height 20
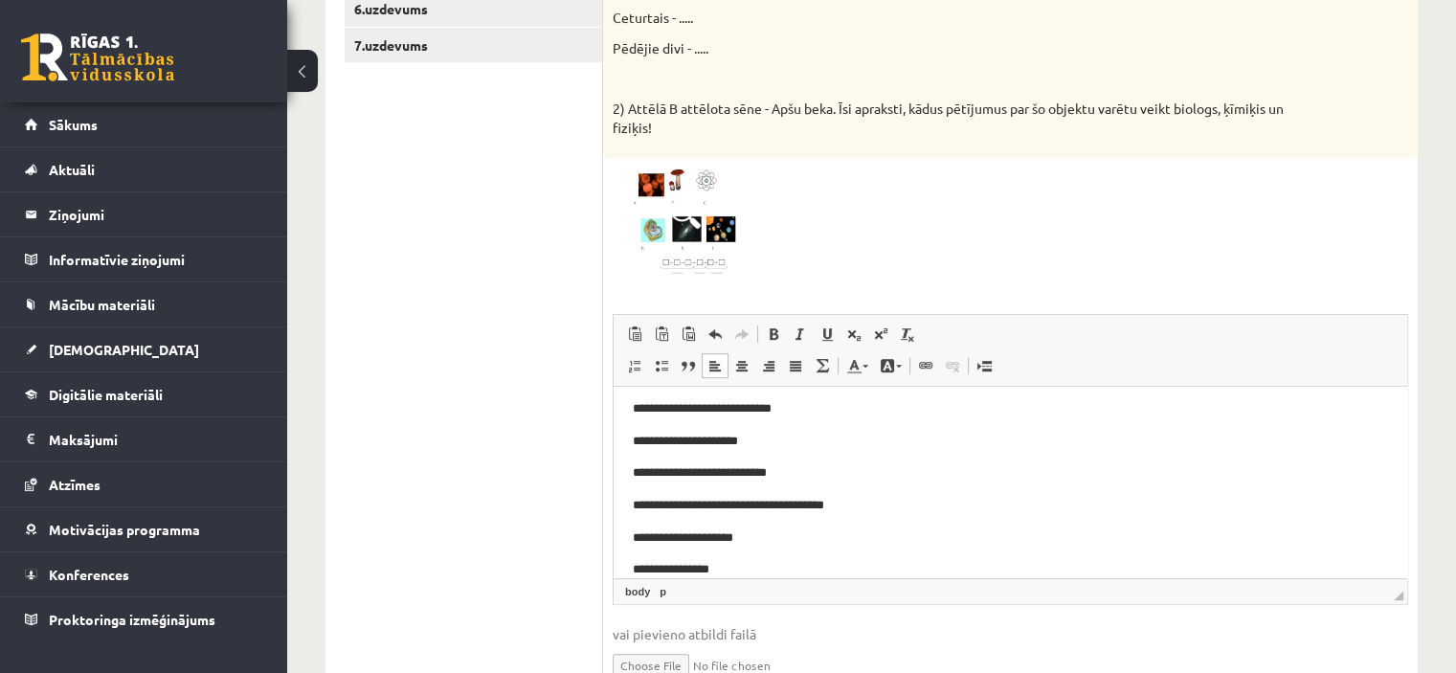
click at [768, 504] on p "**********" at bounding box center [1003, 505] width 741 height 20
drag, startPoint x: 817, startPoint y: 505, endPoint x: 839, endPoint y: 557, distance: 56.2
click at [817, 506] on p "**********" at bounding box center [1003, 505] width 741 height 20
click at [782, 528] on p "**********" at bounding box center [1003, 537] width 741 height 20
click at [740, 567] on p "**********" at bounding box center [1003, 569] width 741 height 20
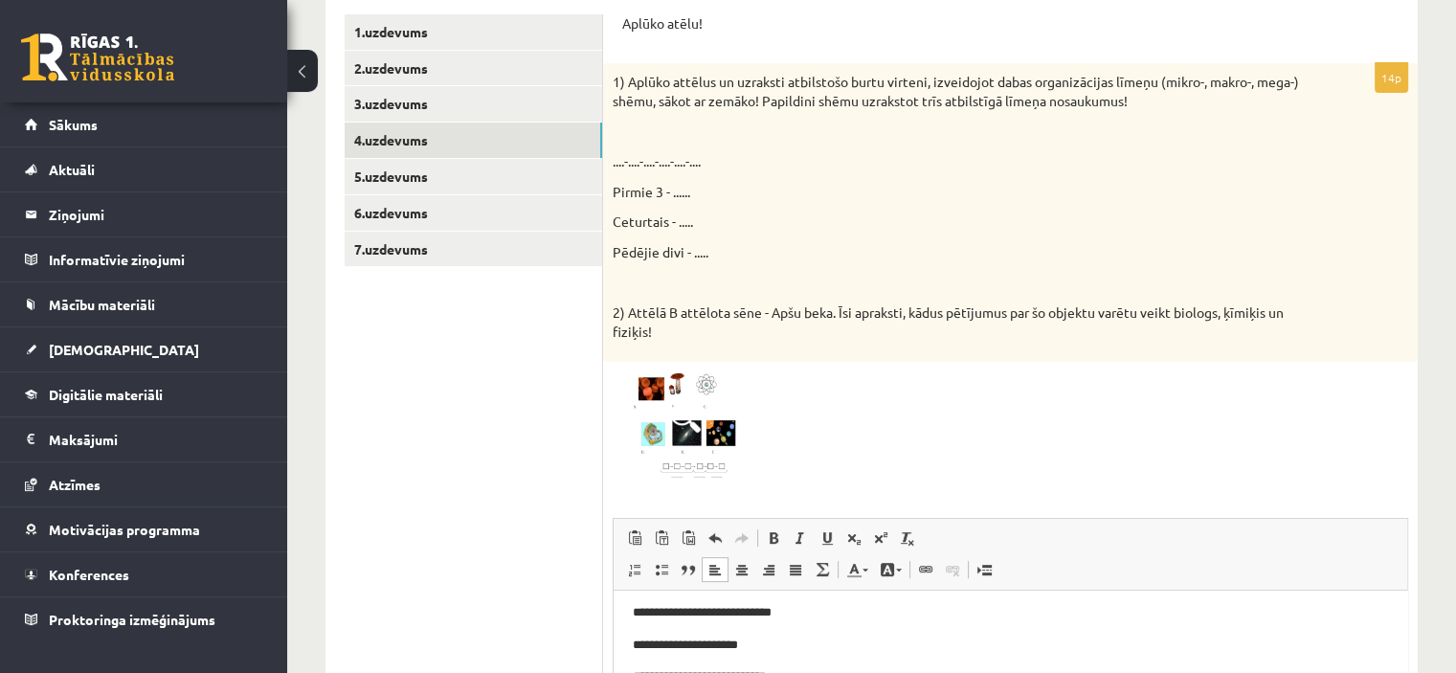
scroll to position [303, 0]
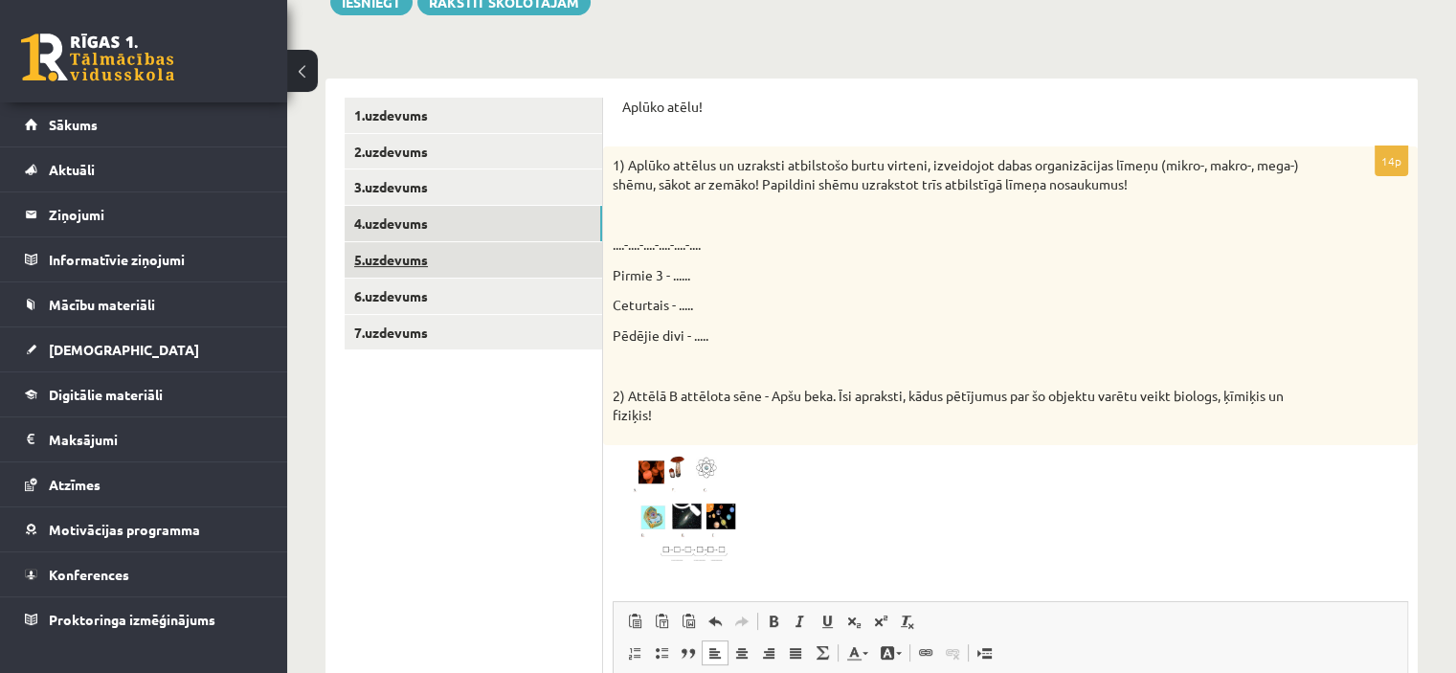
click at [422, 268] on link "5.uzdevums" at bounding box center [474, 259] width 258 height 35
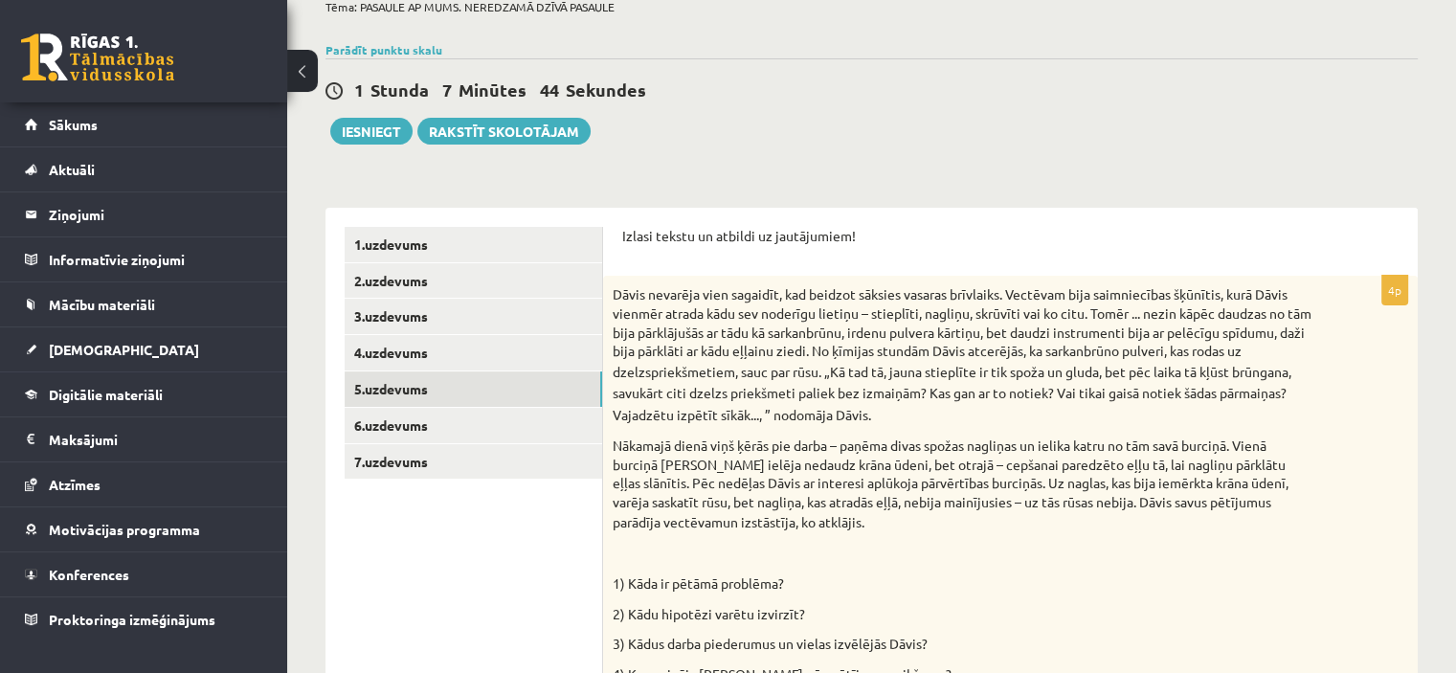
scroll to position [208, 0]
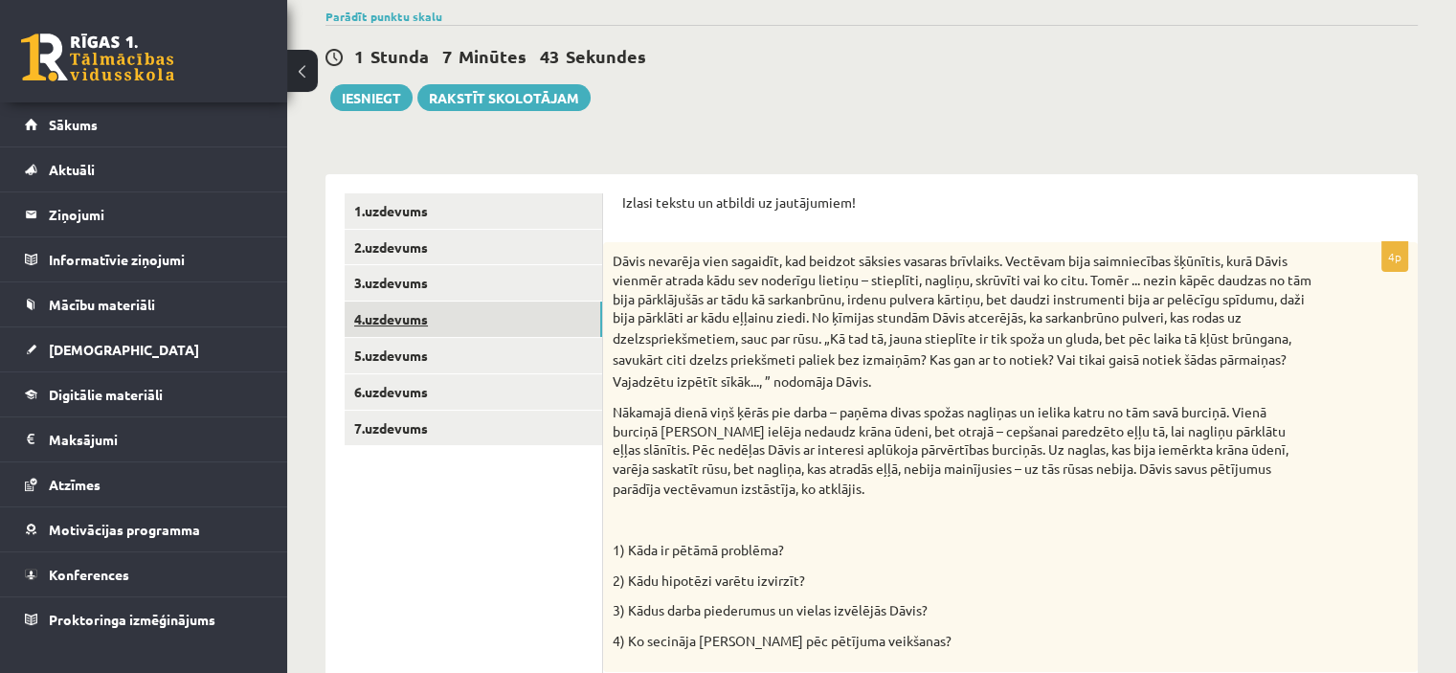
click at [463, 321] on link "4.uzdevums" at bounding box center [474, 319] width 258 height 35
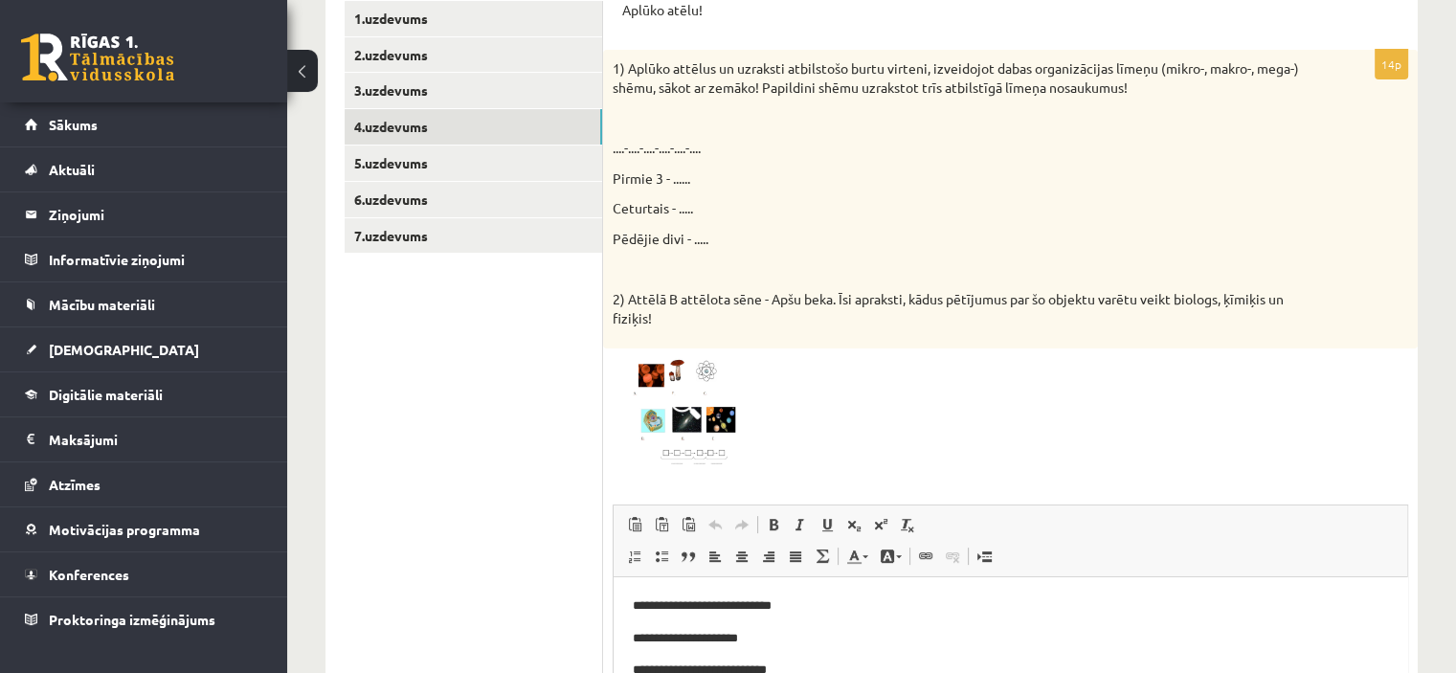
scroll to position [399, 0]
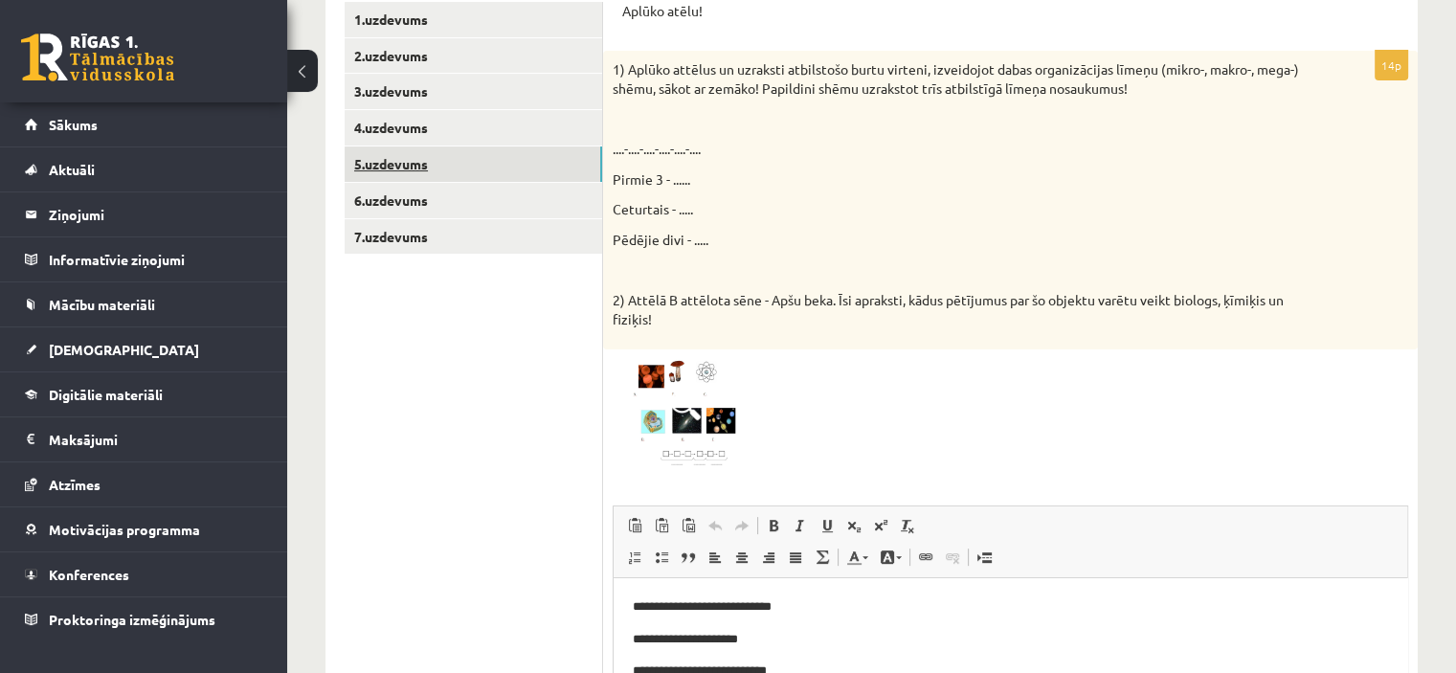
click at [467, 151] on link "5.uzdevums" at bounding box center [474, 163] width 258 height 35
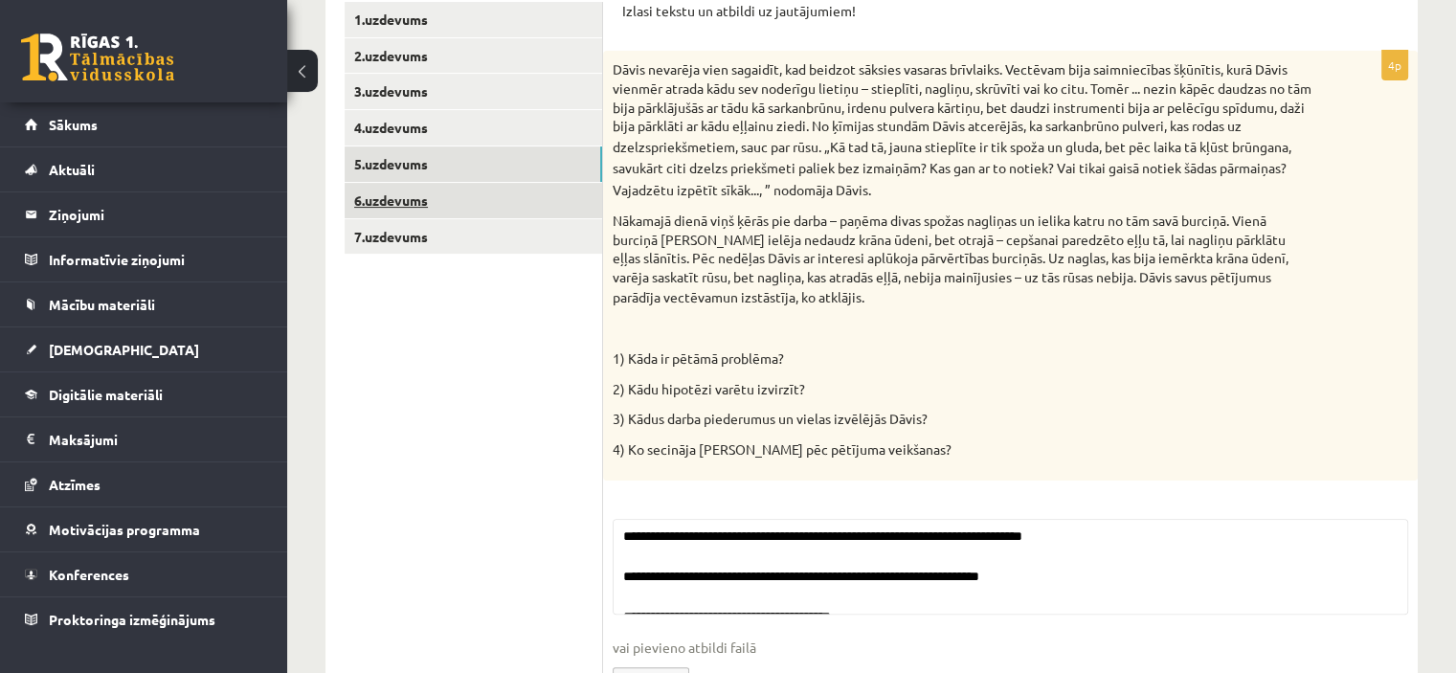
drag, startPoint x: 462, startPoint y: 201, endPoint x: 554, endPoint y: 216, distance: 93.2
click at [462, 202] on link "6.uzdevums" at bounding box center [474, 200] width 258 height 35
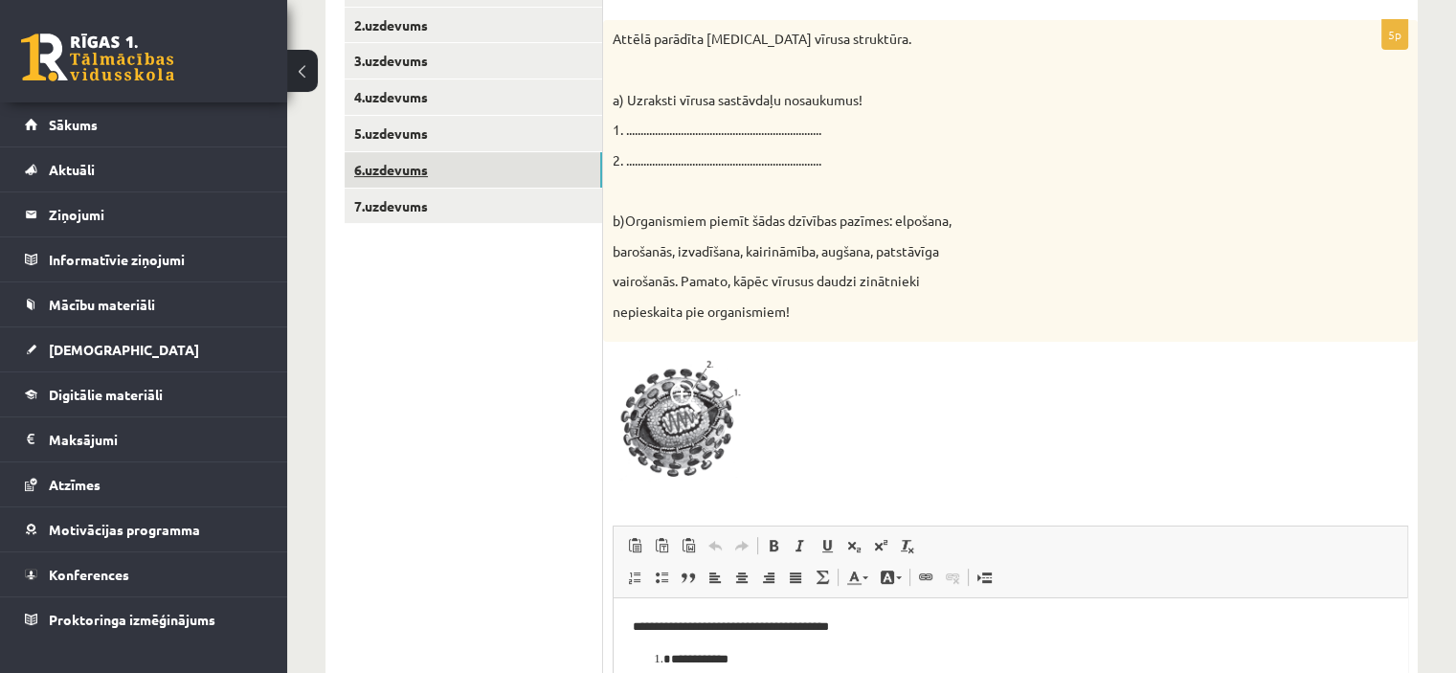
scroll to position [354, 0]
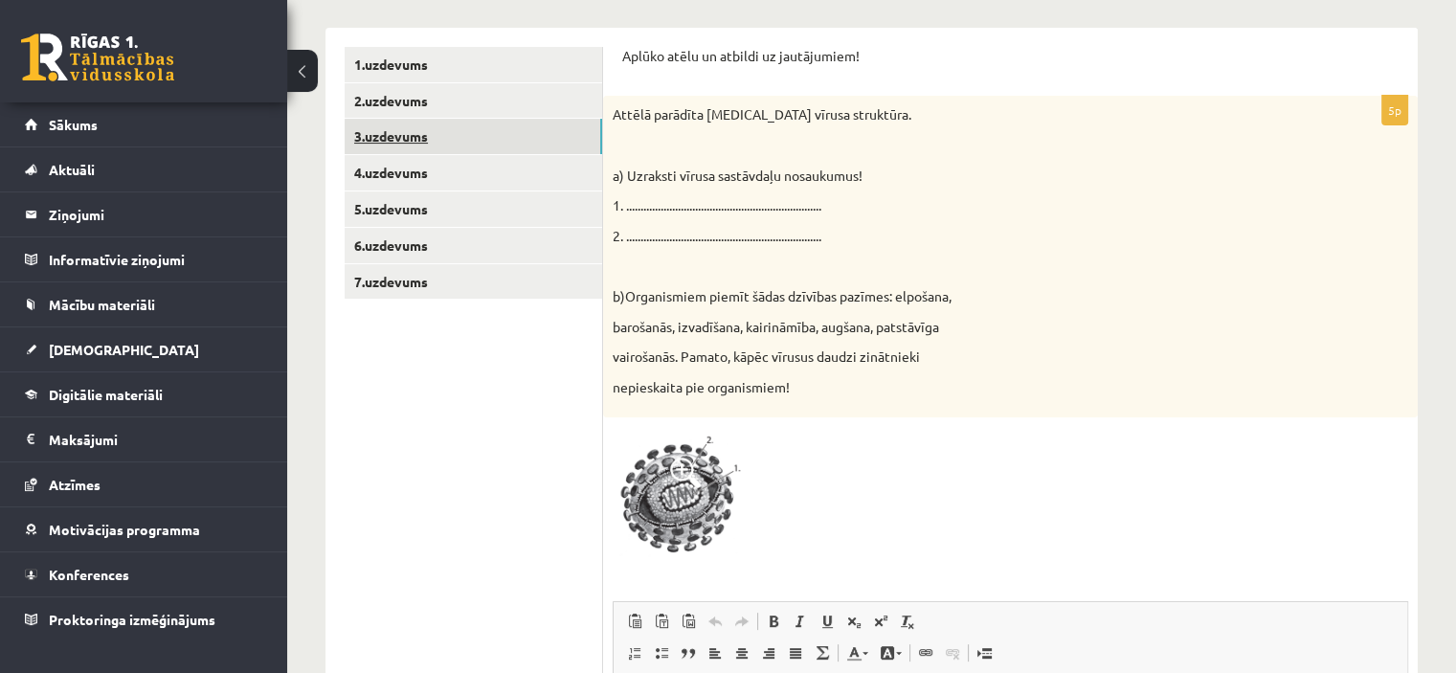
click at [409, 147] on link "3.uzdevums" at bounding box center [474, 136] width 258 height 35
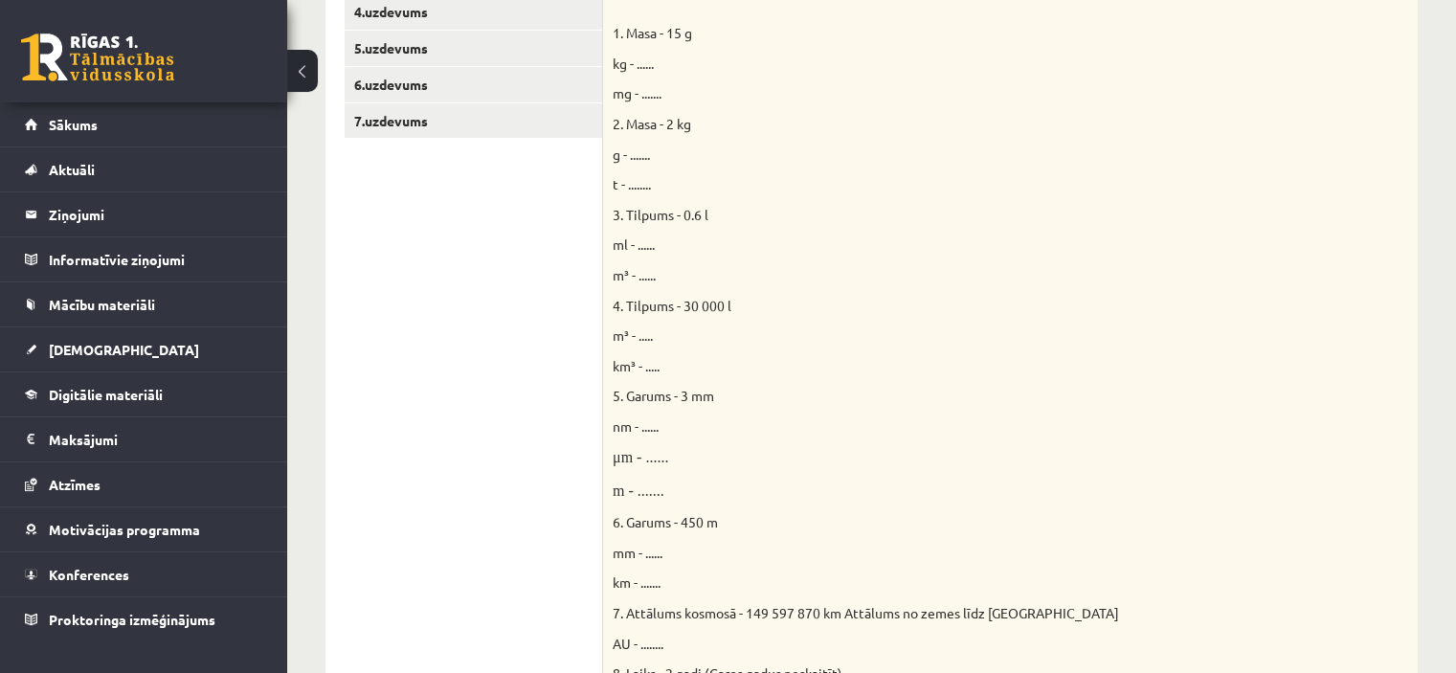
scroll to position [493, 0]
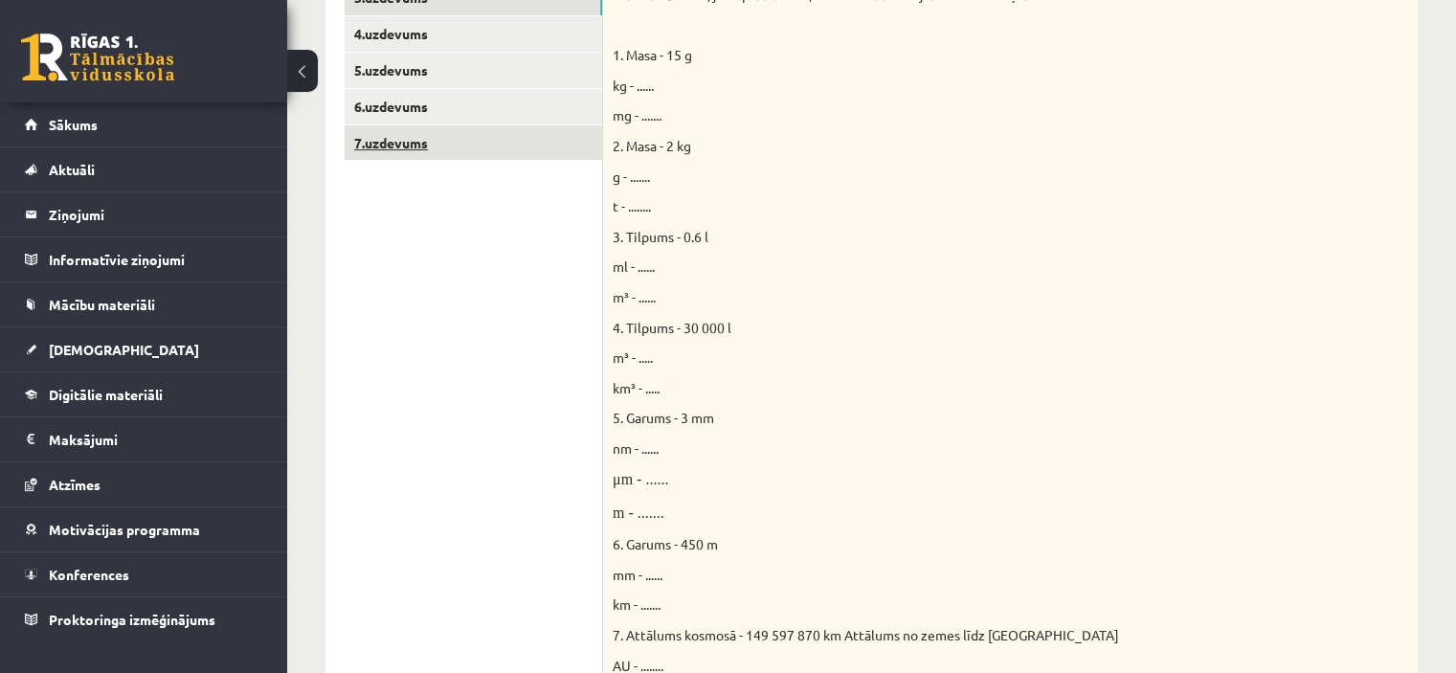
click at [398, 156] on link "7.uzdevums" at bounding box center [474, 142] width 258 height 35
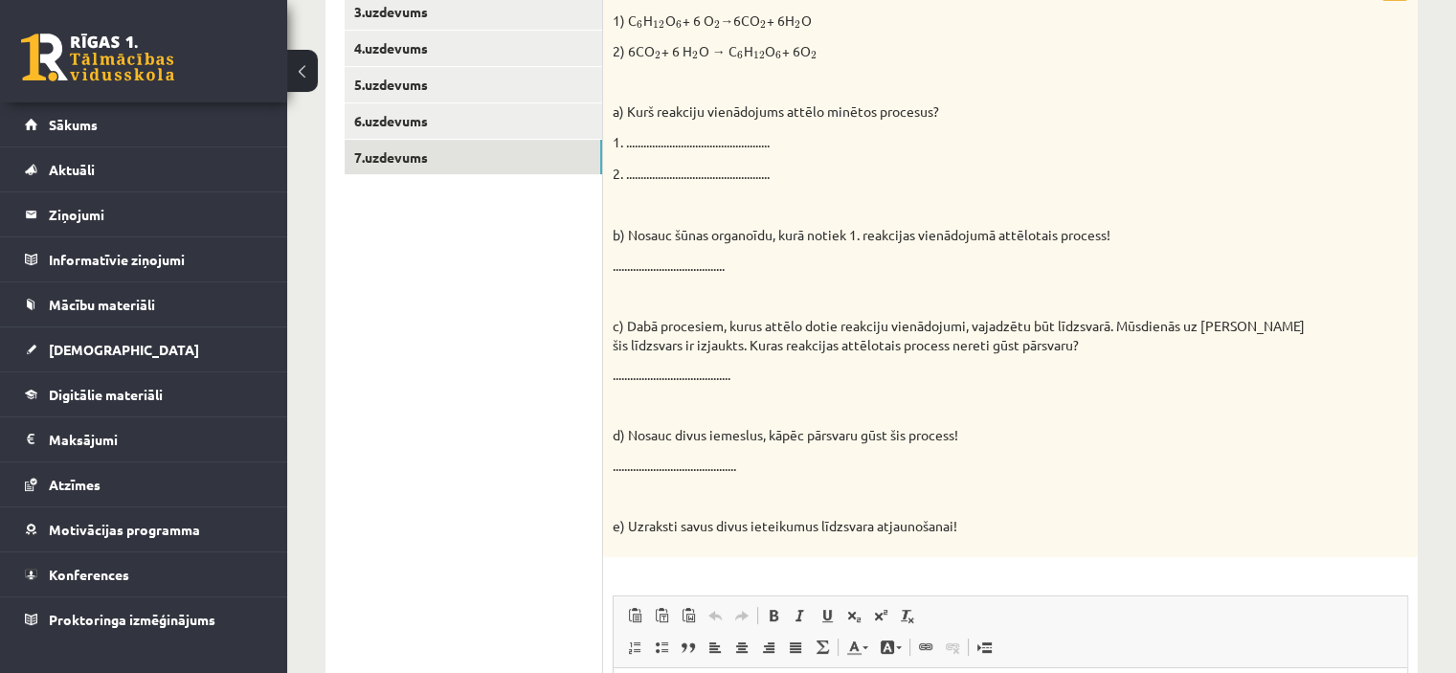
scroll to position [283, 0]
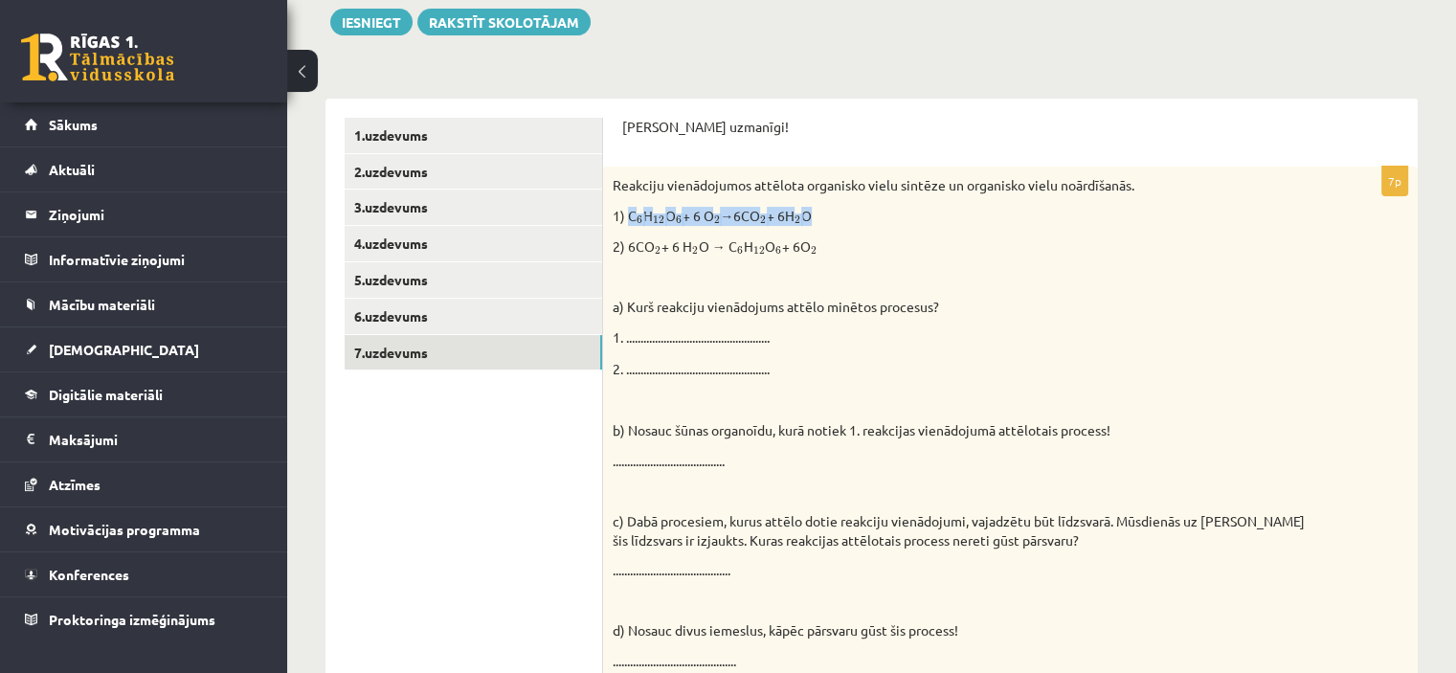
drag, startPoint x: 754, startPoint y: 219, endPoint x: 647, endPoint y: 228, distance: 107.6
click at [626, 217] on p "1) C 6 6 H 12 12 O 6 6 + 6 O 2 2 →6CO 2 2 + 6H 2 2 O" at bounding box center [963, 216] width 700 height 19
drag, startPoint x: 827, startPoint y: 244, endPoint x: 629, endPoint y: 256, distance: 198.5
click at [629, 256] on div "Reakciju vienādojumos attēlota organisko vielu sintēze un organisko vielu noārd…" at bounding box center [1010, 459] width 815 height 585
click at [758, 219] on p "1) C 6 6 H 12 12 O 6 6 + 6 O 2 2 →6CO 2 2 + 6H 2 2 O" at bounding box center [963, 216] width 700 height 19
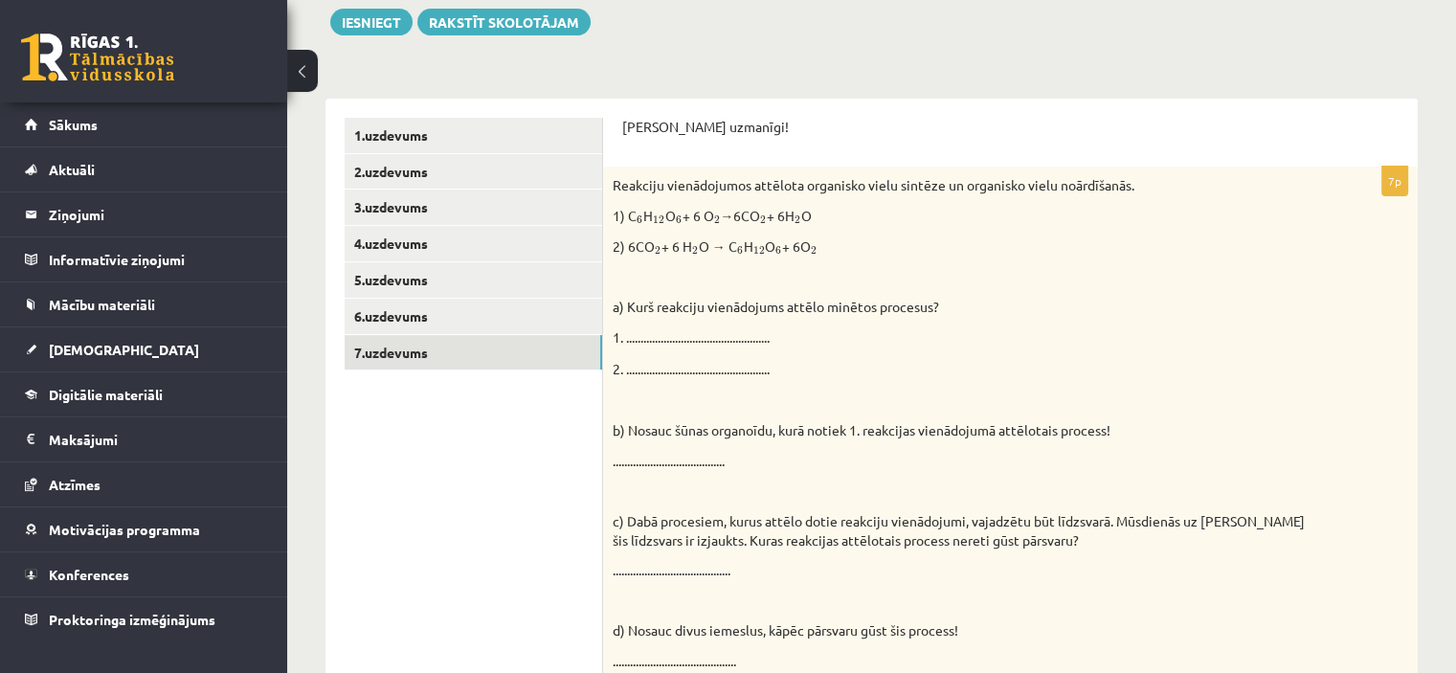
drag, startPoint x: 773, startPoint y: 269, endPoint x: 789, endPoint y: 241, distance: 32.2
click at [777, 255] on div "Reakciju vienādojumos attēlota organisko vielu sintēze un organisko vielu noārd…" at bounding box center [1010, 459] width 815 height 585
click at [765, 239] on span "12 12" at bounding box center [758, 245] width 12 height 17
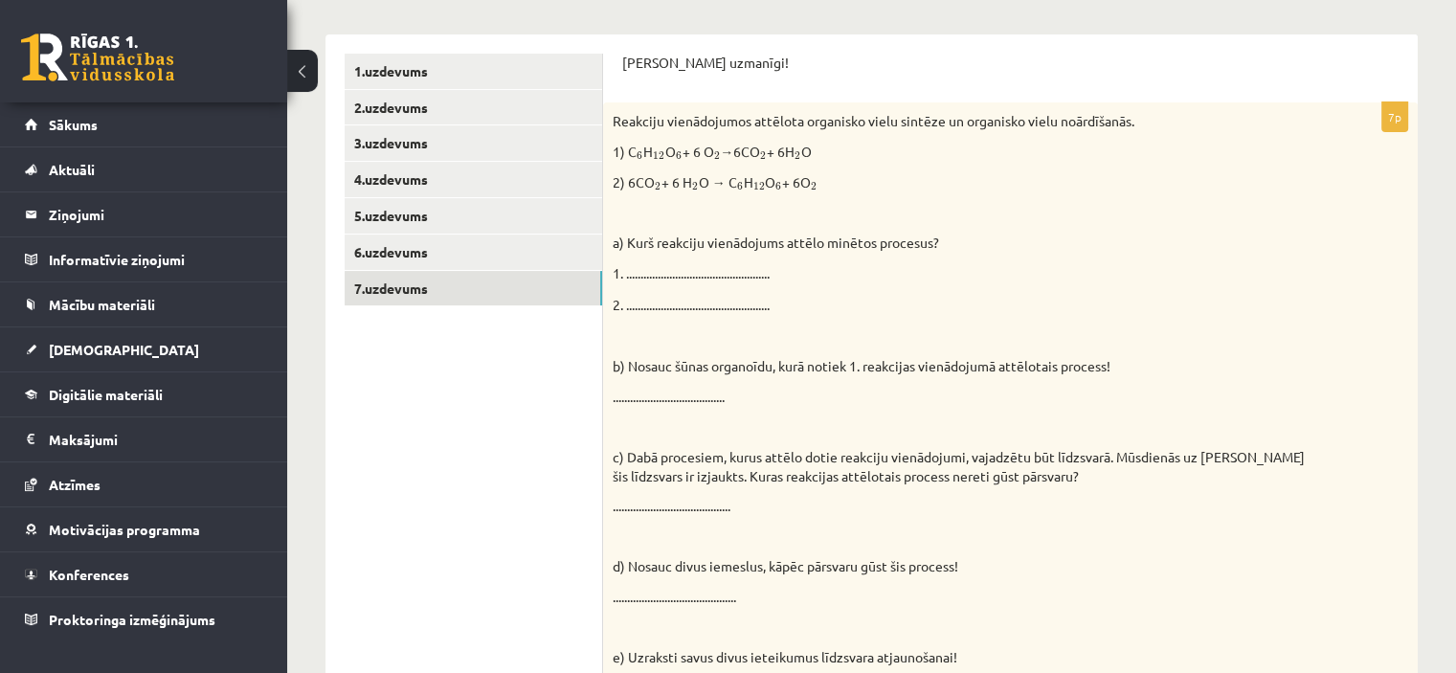
scroll to position [379, 0]
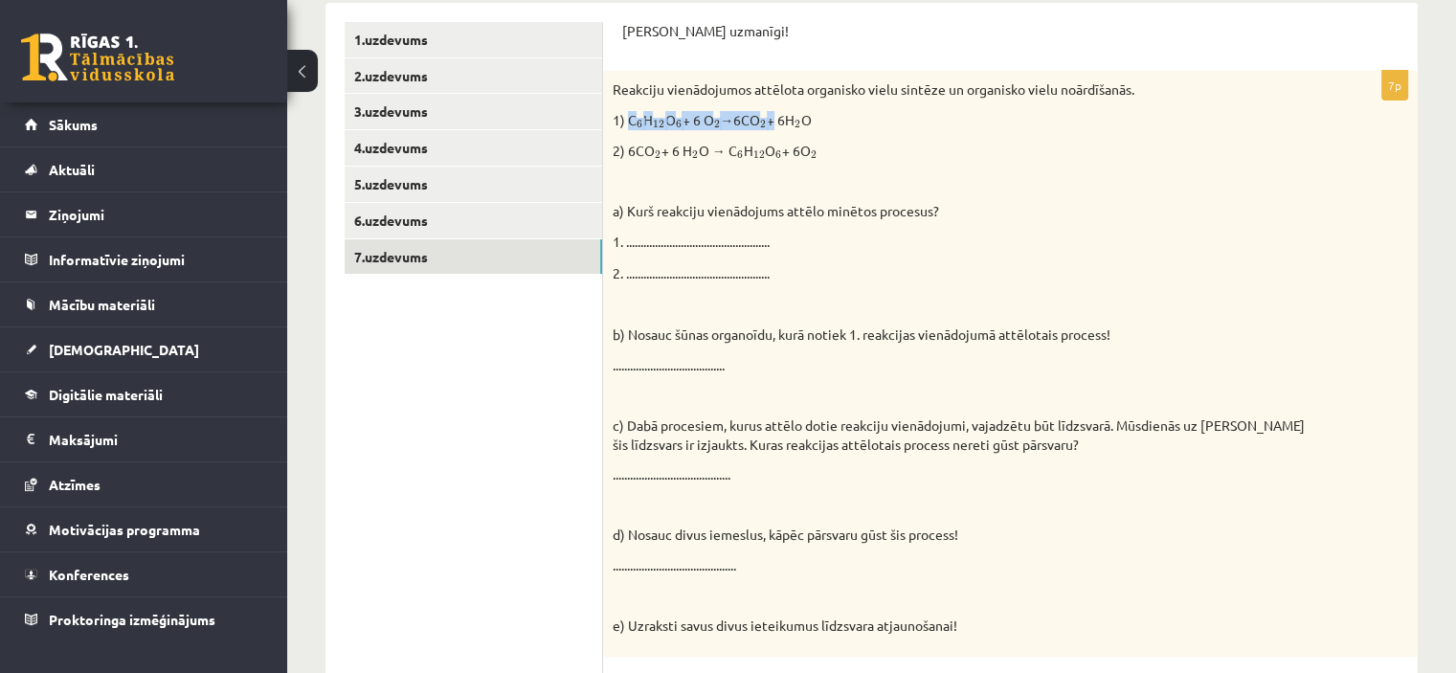
drag, startPoint x: 641, startPoint y: 114, endPoint x: 775, endPoint y: 106, distance: 134.2
click at [775, 106] on div "Reakciju vienādojumos attēlota organisko vielu sintēze un organisko vielu noārd…" at bounding box center [1010, 363] width 815 height 585
click at [836, 118] on p "1) C 6 6 H 12 12 O 6 6 + 6 O 2 2 →6CO 2 2 + 6H 2 2 O" at bounding box center [963, 120] width 700 height 19
drag, startPoint x: 625, startPoint y: 118, endPoint x: 821, endPoint y: 113, distance: 196.3
click at [821, 113] on p "1) C 6 6 H 12 12 O 6 6 + 6 O 2 2 →6CO 2 2 + 6H 2 2 O" at bounding box center [963, 120] width 700 height 19
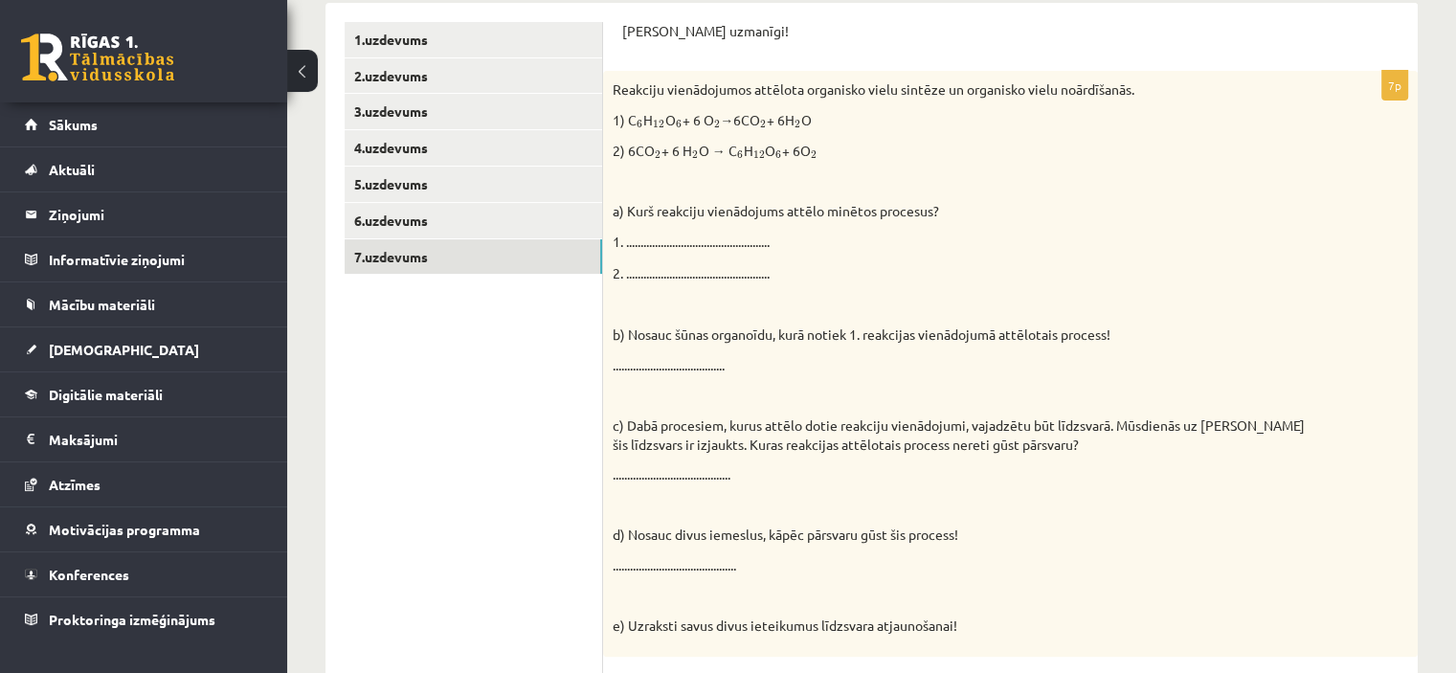
click div "Reakciju vienādojumos attēlota organisko vielu sintēze un organisko vielu noārd…"
drag, startPoint x: 632, startPoint y: 116, endPoint x: 838, endPoint y: 116, distance: 205.8
click p "1) C 6 6 H 12 12 O 6 6 + 6 O 2 2 →6CO 2 2 + 6H 2 2 O"
drag, startPoint x: 628, startPoint y: 152, endPoint x: 829, endPoint y: 152, distance: 201.0
click p "2) 6CO 2 2 + 6 H 2 2 O → C 6 6 H 12 12 O 6 6 + 6O 2 2"
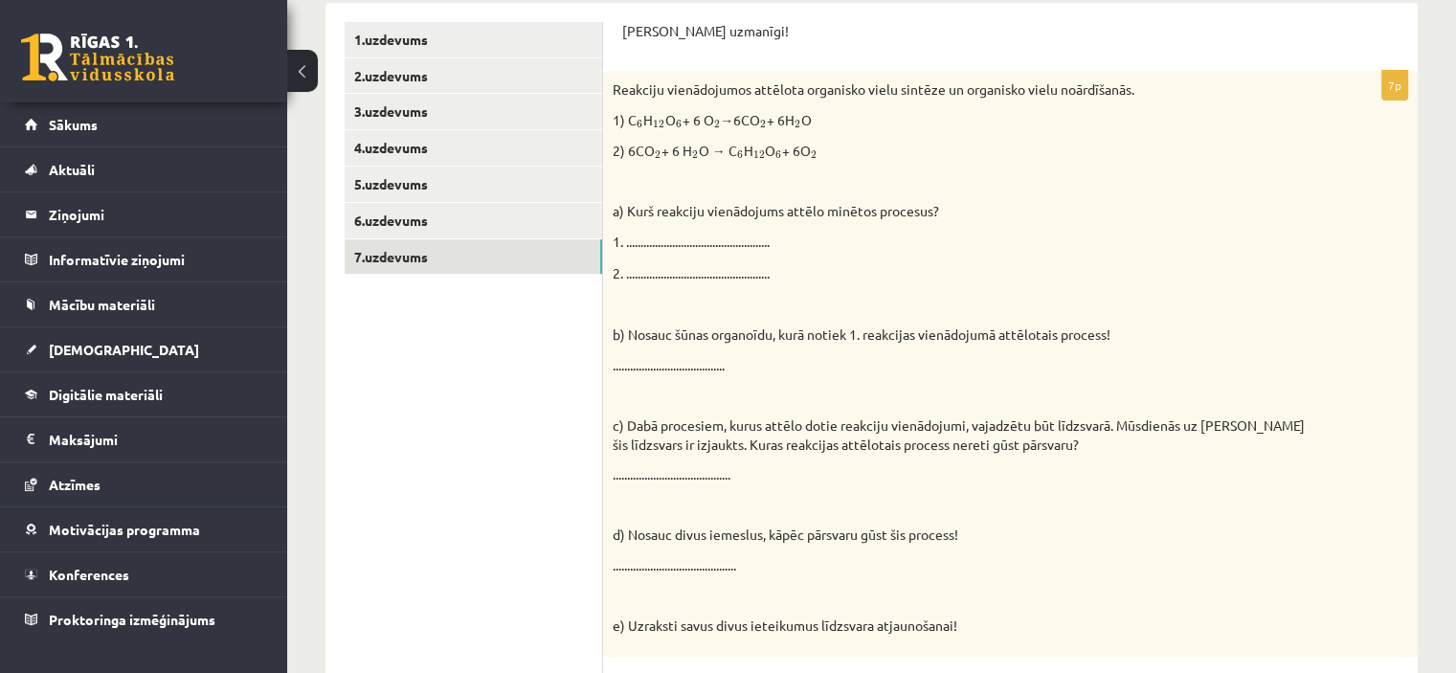
click div "Reakciju vienādojumos attēlota organisko vielu sintēze un organisko vielu noārd…"
drag, startPoint x: 824, startPoint y: 146, endPoint x: 757, endPoint y: 121, distance: 71.8
click p "2) 6CO 2 2 + 6 H 2 2 O → C 6 6 H 12 12 O 6 6 + 6O 2 2"
drag, startPoint x: 840, startPoint y: 120, endPoint x: 662, endPoint y: 120, distance: 177.1
click p "1) C 6 6 H 12 12 O 6 6 + 6 O 2 2 →6CO 2 2 + 6H 2 2 O"
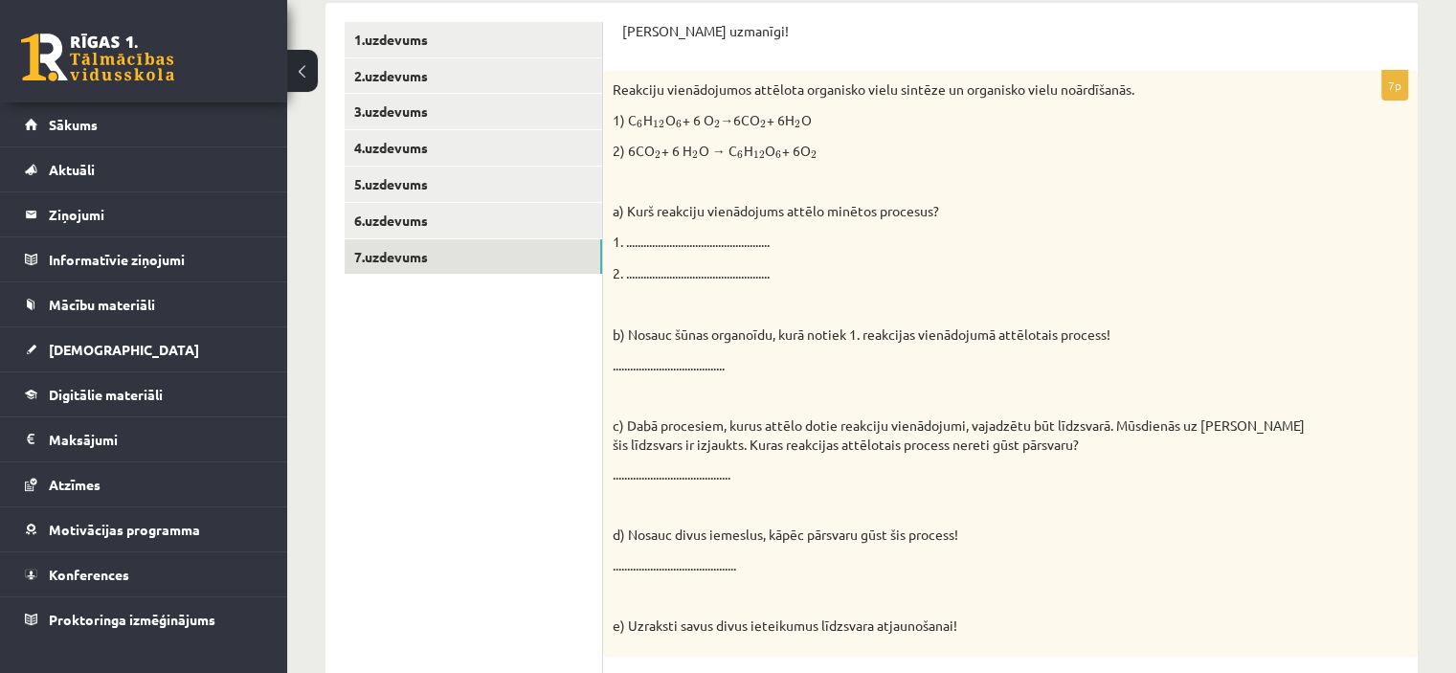
click div "Reakciju vienādojumos attēlota organisko vielu sintēze un organisko vielu noārd…"
drag, startPoint x: 829, startPoint y: 155, endPoint x: 754, endPoint y: 113, distance: 85.7
click p "2) 6CO 2 2 + 6 H 2 2 O → C 6 6 H 12 12 O 6 6 + 6O 2 2"
drag, startPoint x: 823, startPoint y: 117, endPoint x: 715, endPoint y: 118, distance: 108.2
click p "1) C 6 6 H 12 12 O 6 6 + 6 O 2 2 →6CO 2 2 + 6H 2 2 O"
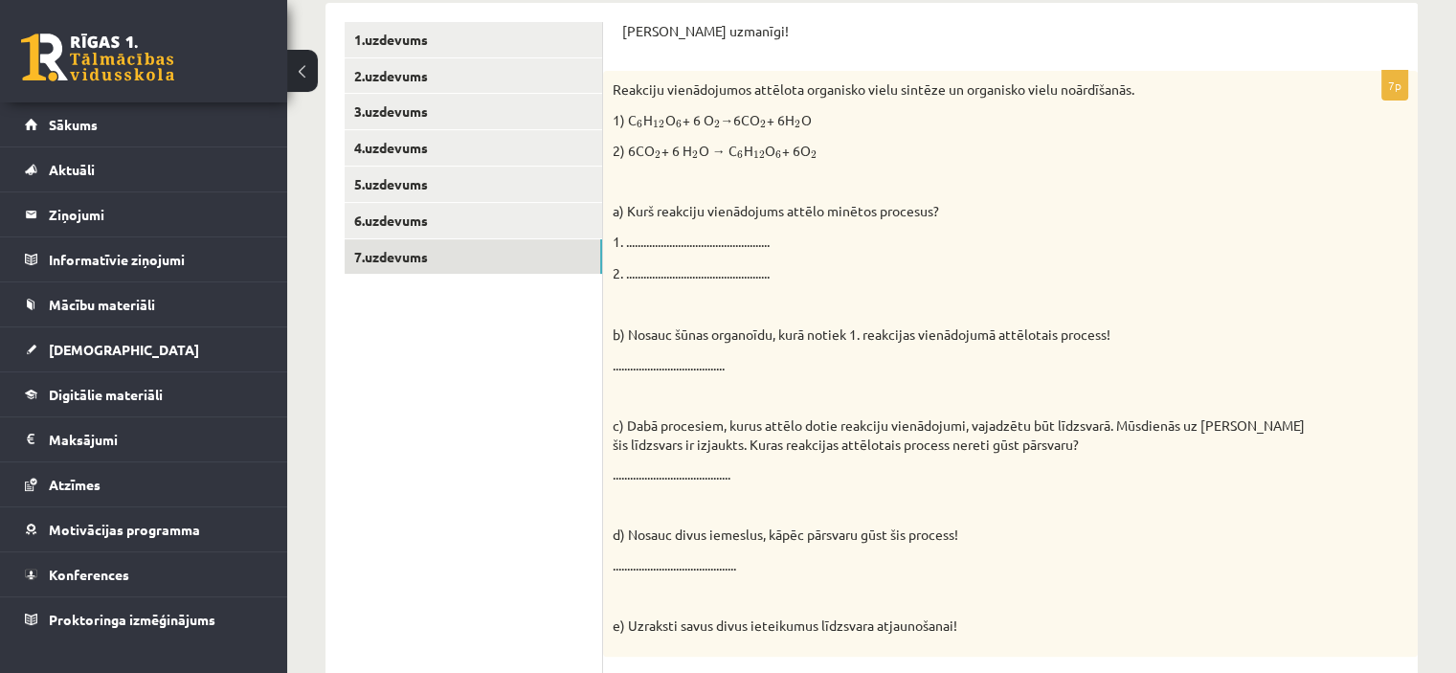
click p "2) 6CO 2 2 + 6 H 2 2 O → C 6 6 H 12 12 O 6 6 + 6O 2 2"
drag, startPoint x: 1145, startPoint y: 341, endPoint x: 862, endPoint y: 335, distance: 283.4
click p "b) Nosauc šūnas organoīdu, kurā notiek 1. reakcijas vienādojumā attēlotais proc…"
drag, startPoint x: 810, startPoint y: 125, endPoint x: 773, endPoint y: 125, distance: 36.4
click p "1) C 6 6 H 12 12 O 6 6 + 6 O 2 2 →6CO 2 2 + 6H 2 2 O"
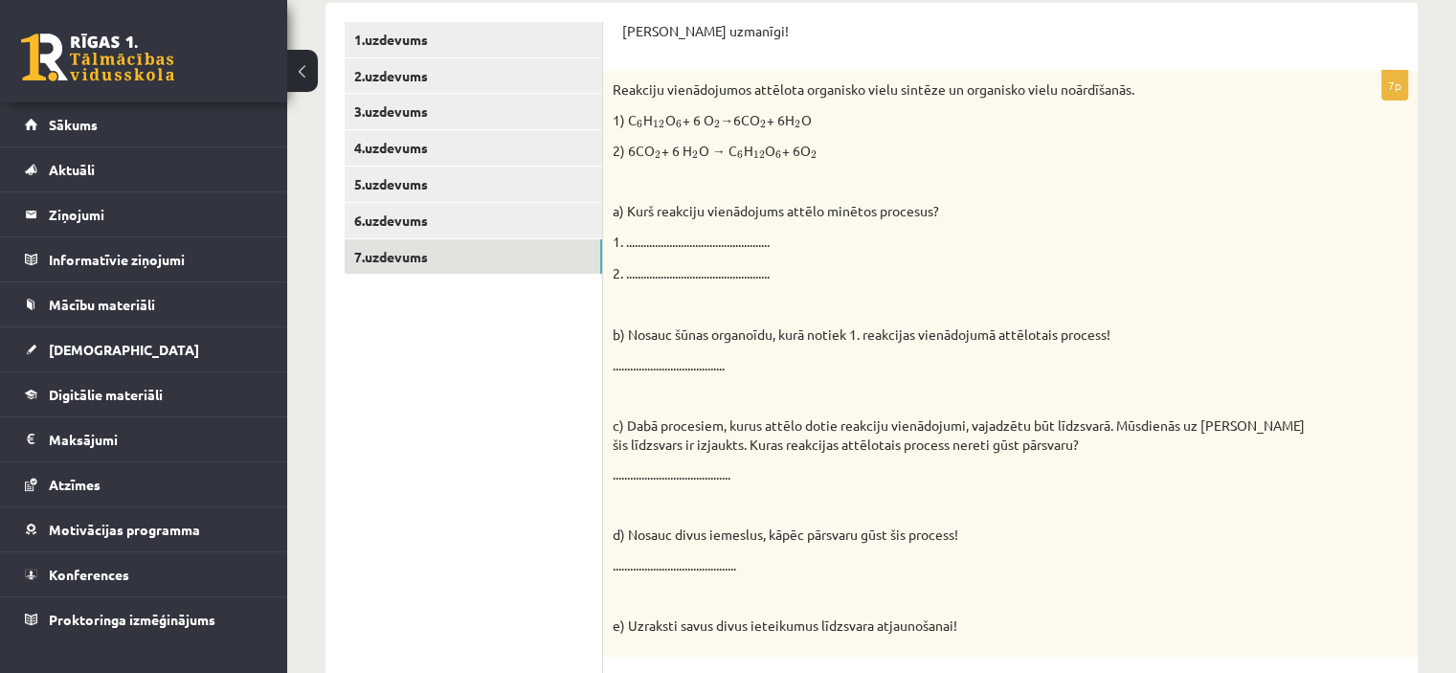
click p "b) Nosauc šūnas organoīdu, kurā notiek 1. reakcijas vienādojumā attēlotais proc…"
drag, startPoint x: 849, startPoint y: 127, endPoint x: 783, endPoint y: 120, distance: 66.5
click p "1) C 6 6 H 12 12 O 6 6 + 6 O 2 2 →6CO 2 2 + 6H 2 2 O"
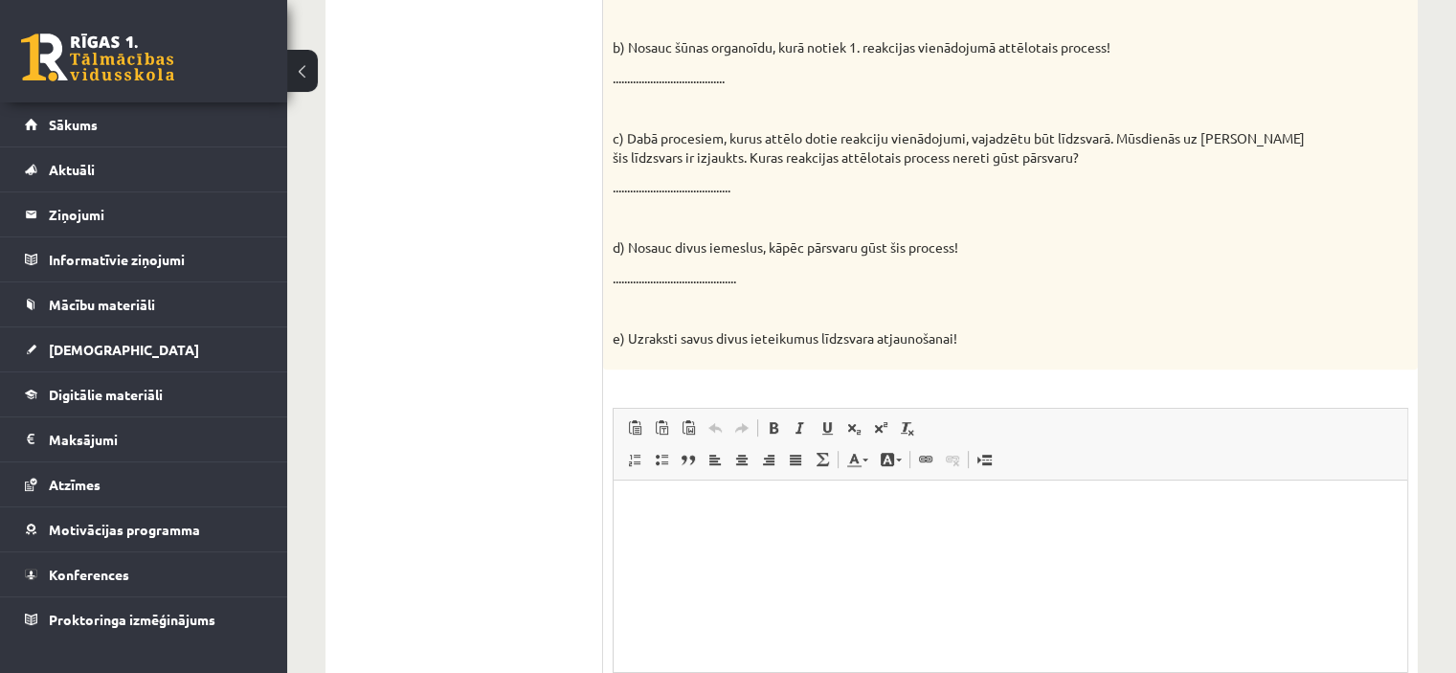
scroll to position [571, 0]
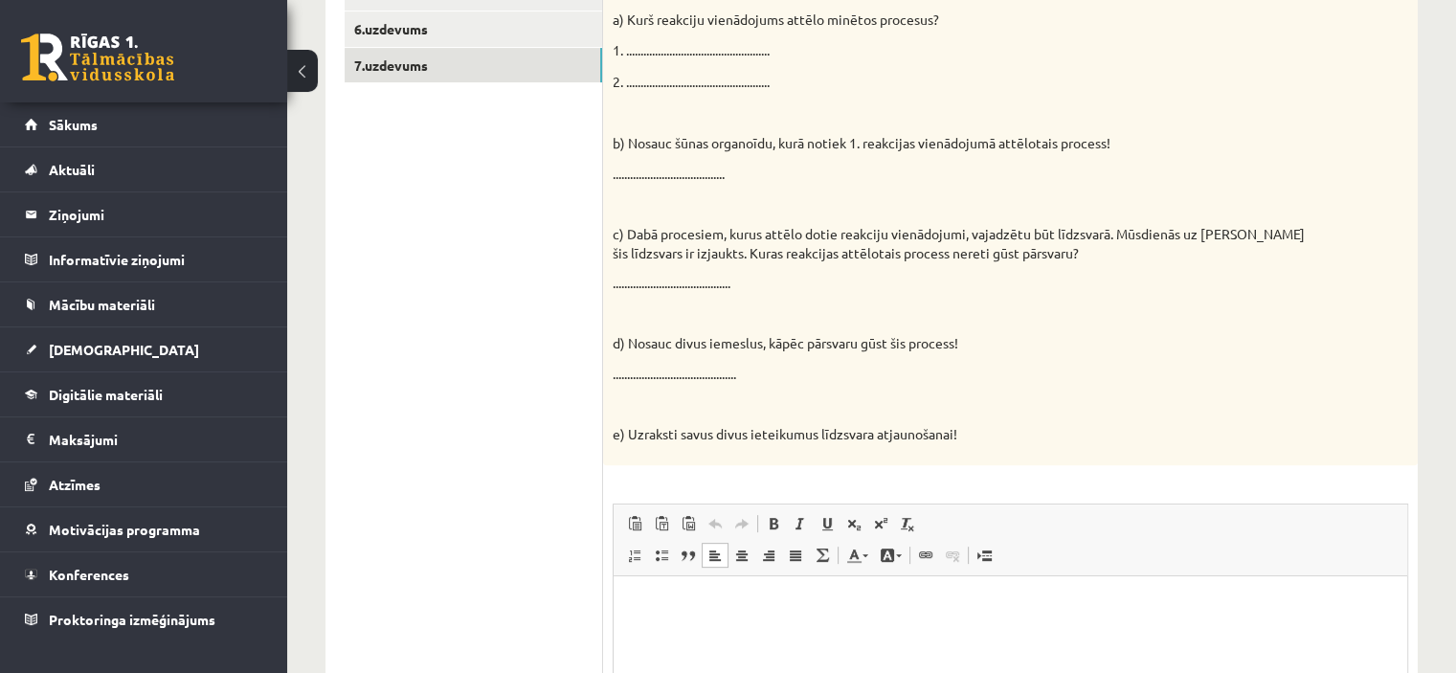
click p "Bagātinātā teksta redaktors, wiswyg-editor-user-answer-47024808845840"
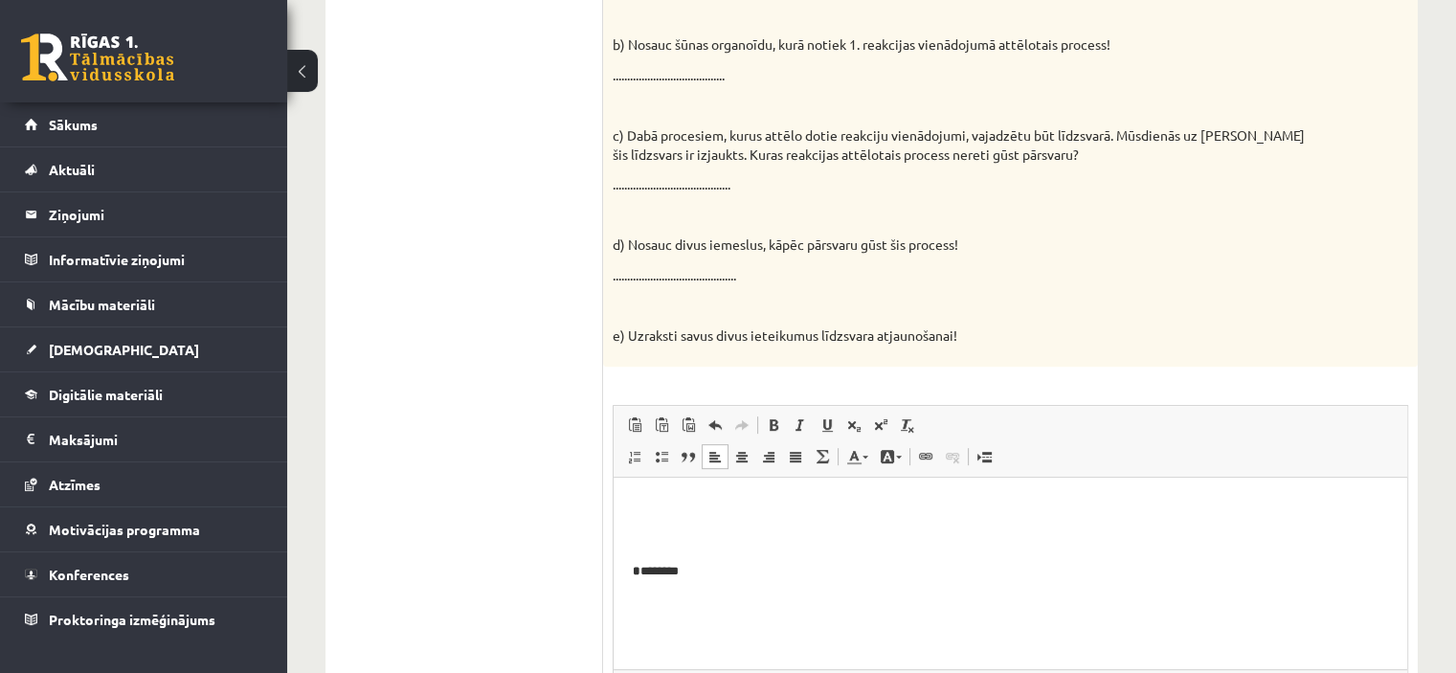
click p "* ********"
click p "*"
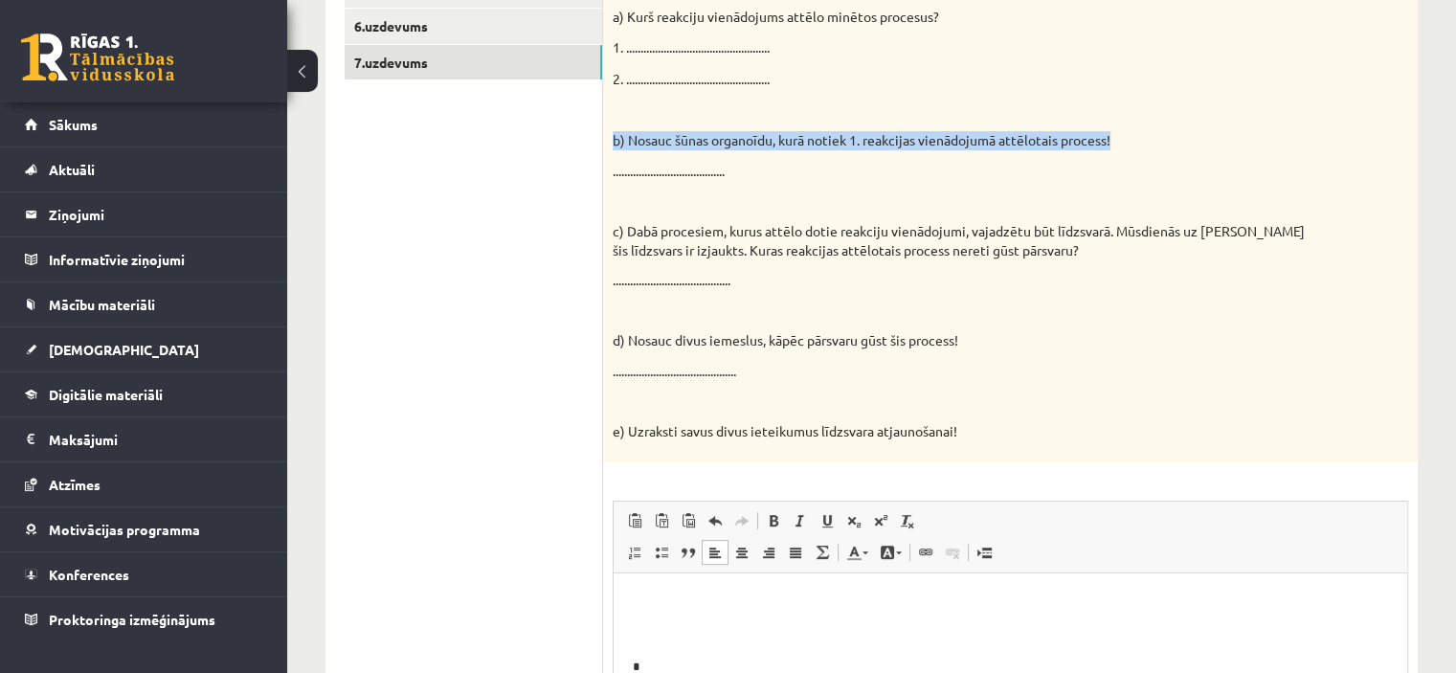
drag, startPoint x: 612, startPoint y: 138, endPoint x: 1115, endPoint y: 141, distance: 503.5
click div "Reakciju vienādojumos attēlota organisko vielu sintēze un organisko vielu noārd…"
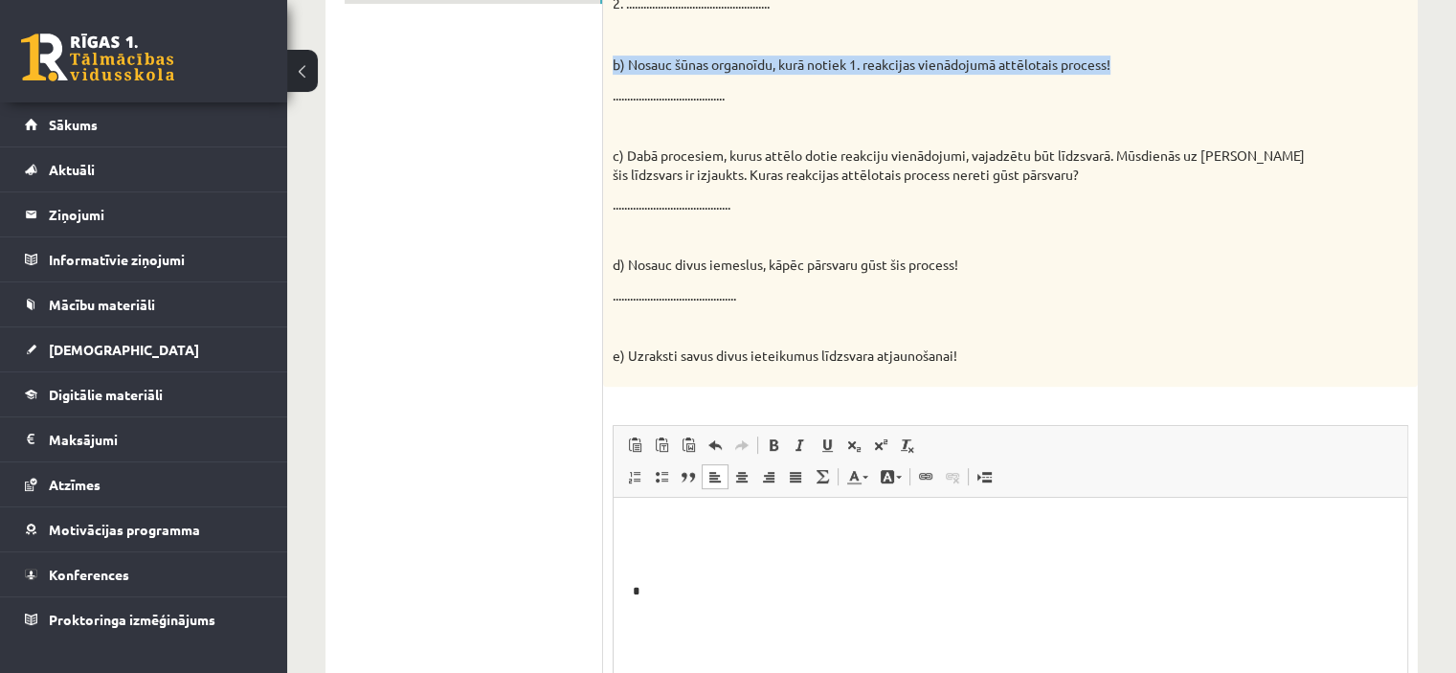
scroll to position [765, 0]
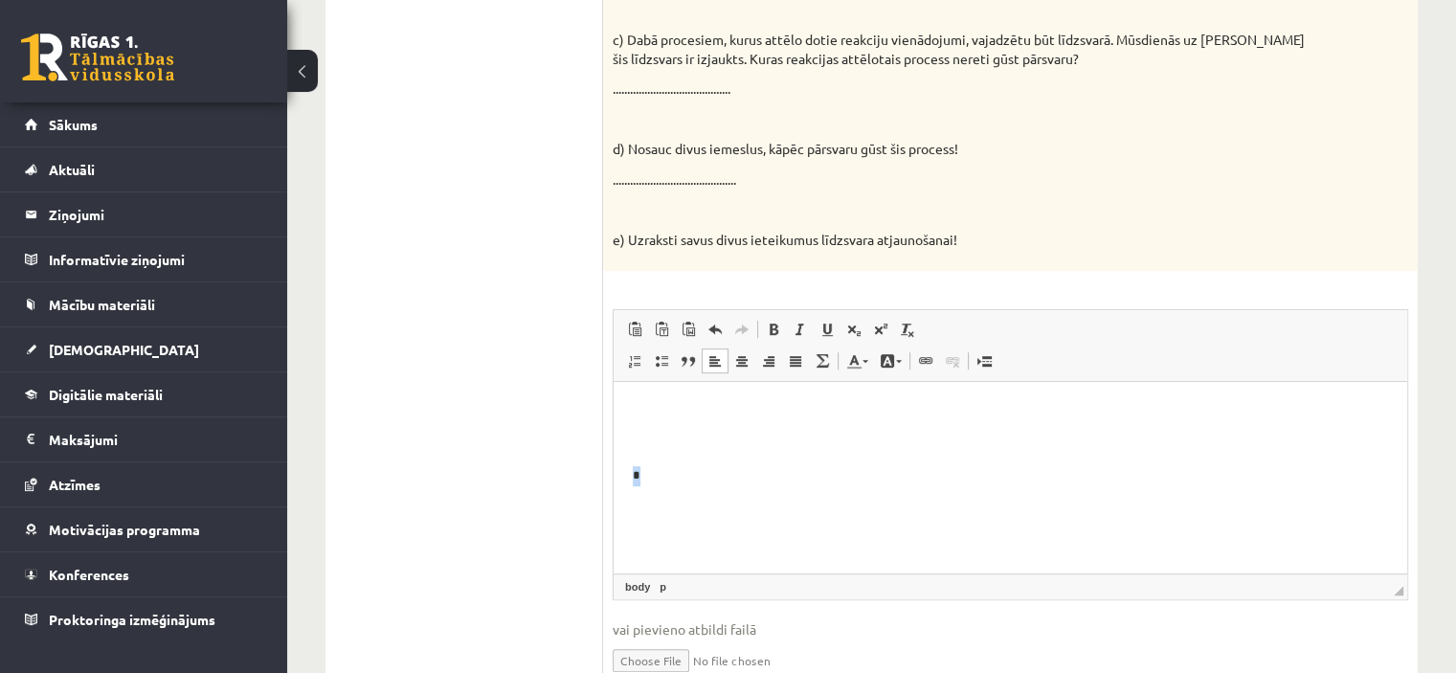
drag, startPoint x: 26, startPoint y: 93, endPoint x: 613, endPoint y: 474, distance: 699.7
click html "*"
click span
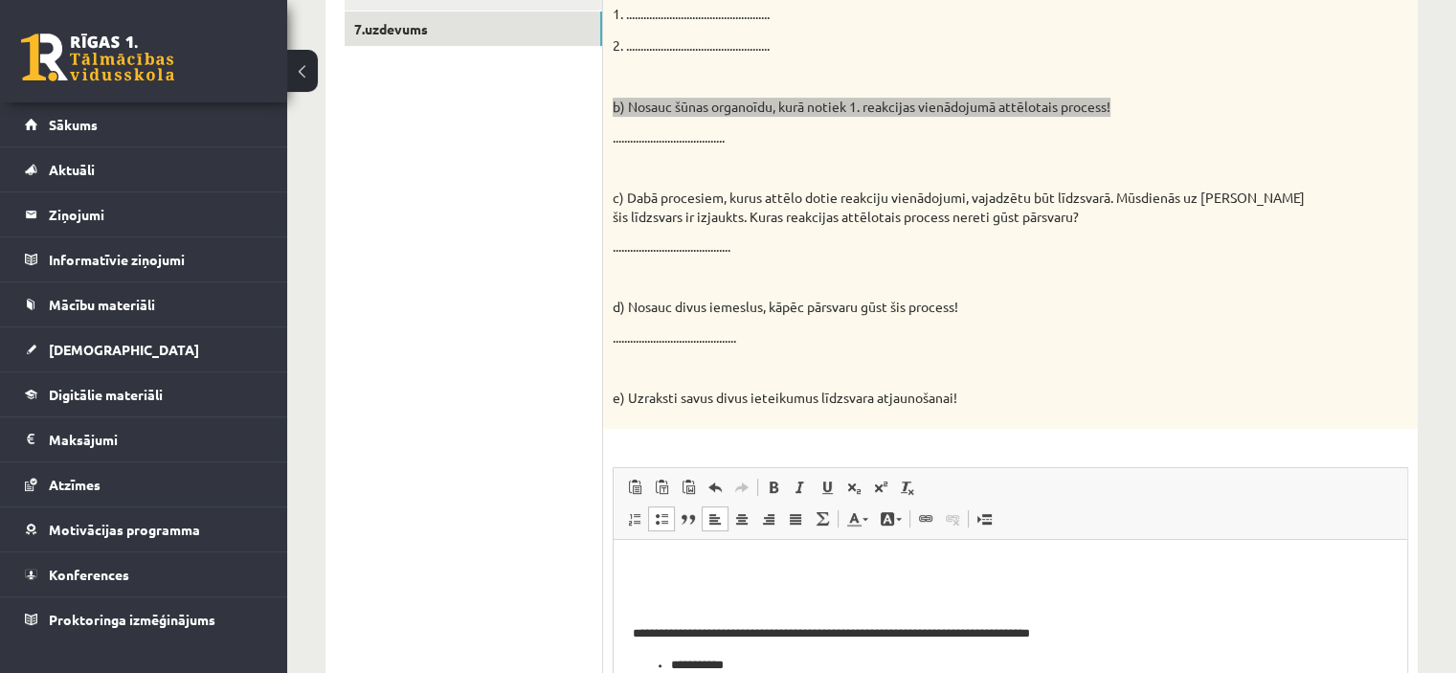
scroll to position [573, 0]
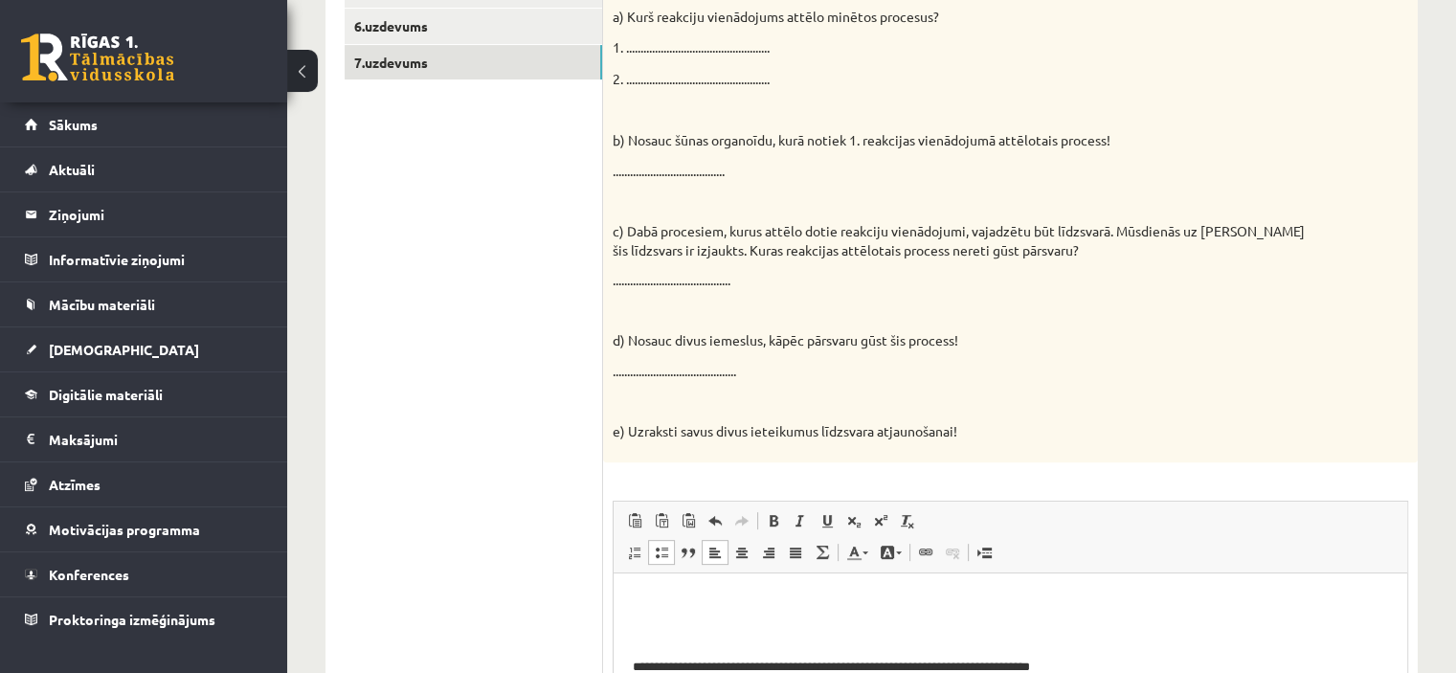
click p "c) Dabā procesiem, kurus attēlo dotie reakciju vienādojumi, vajadzētu būt līdzs…"
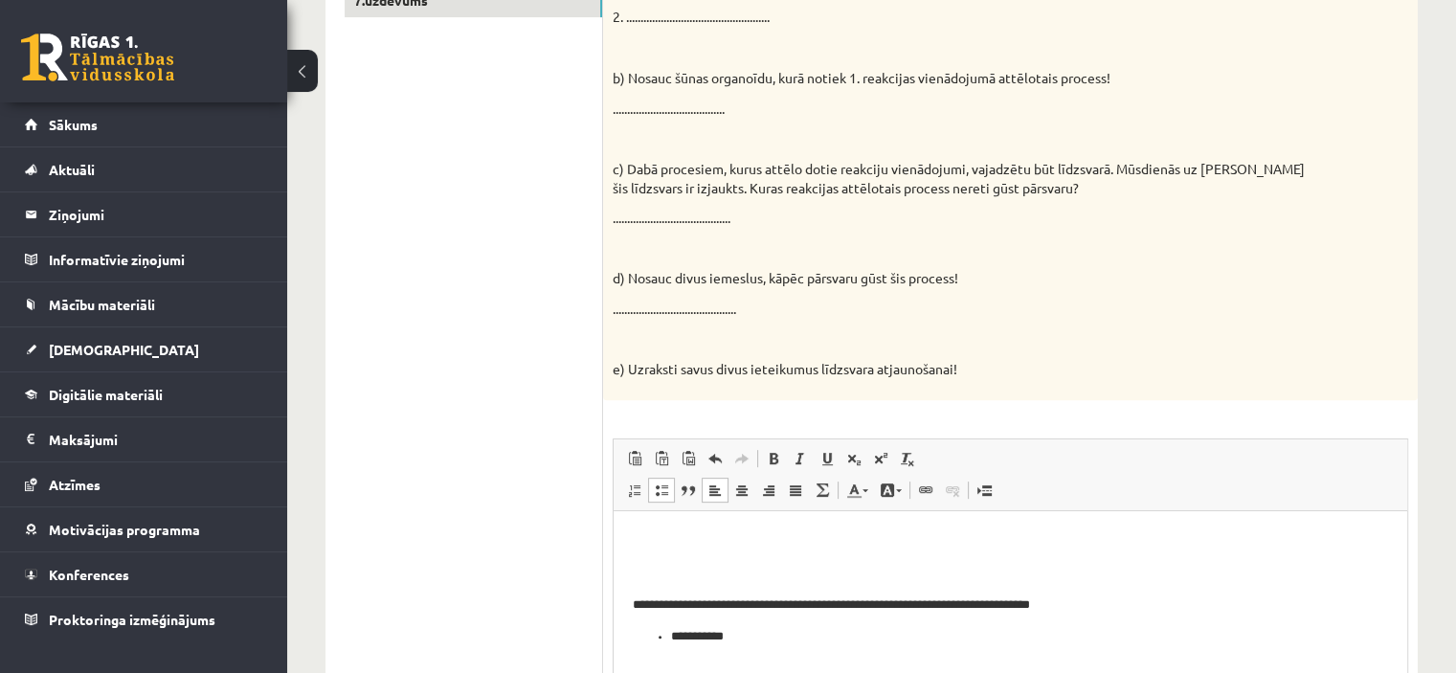
scroll to position [669, 0]
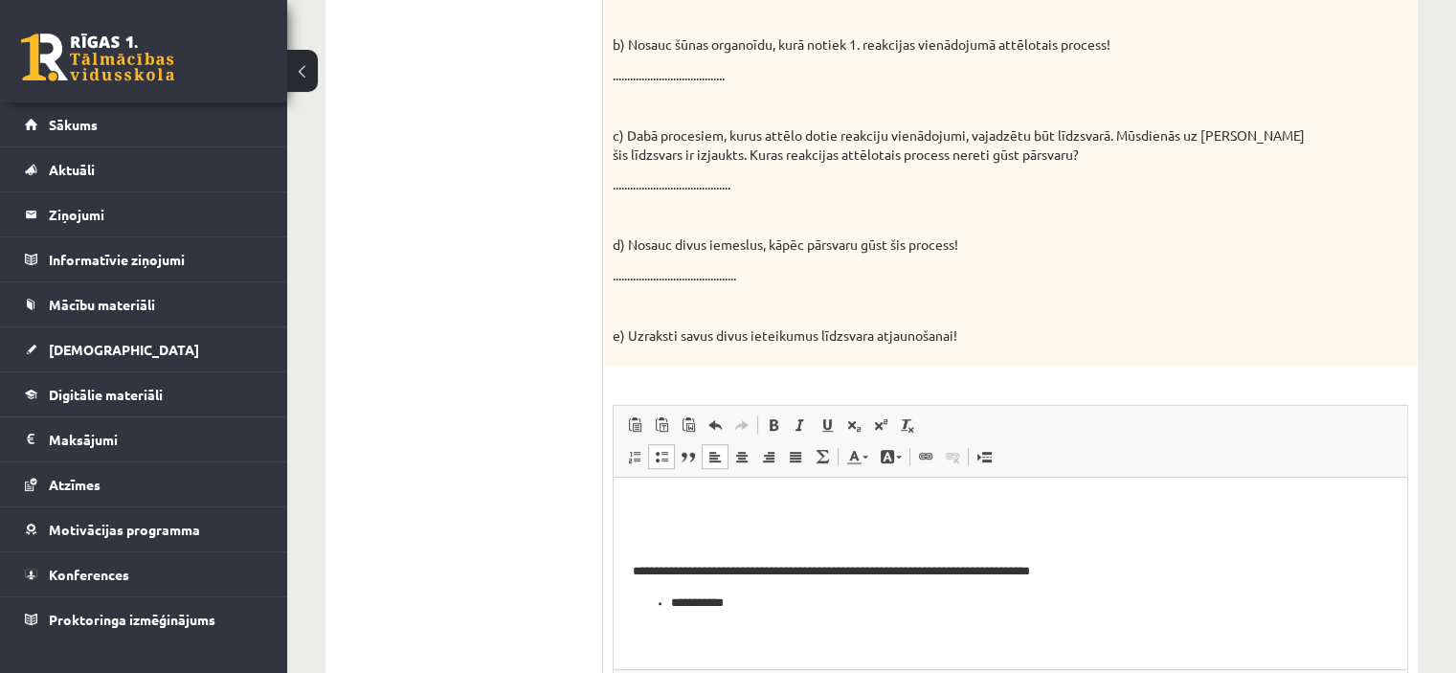
click p "Bagātinātā teksta redaktors, wiswyg-editor-user-answer-47024808845840"
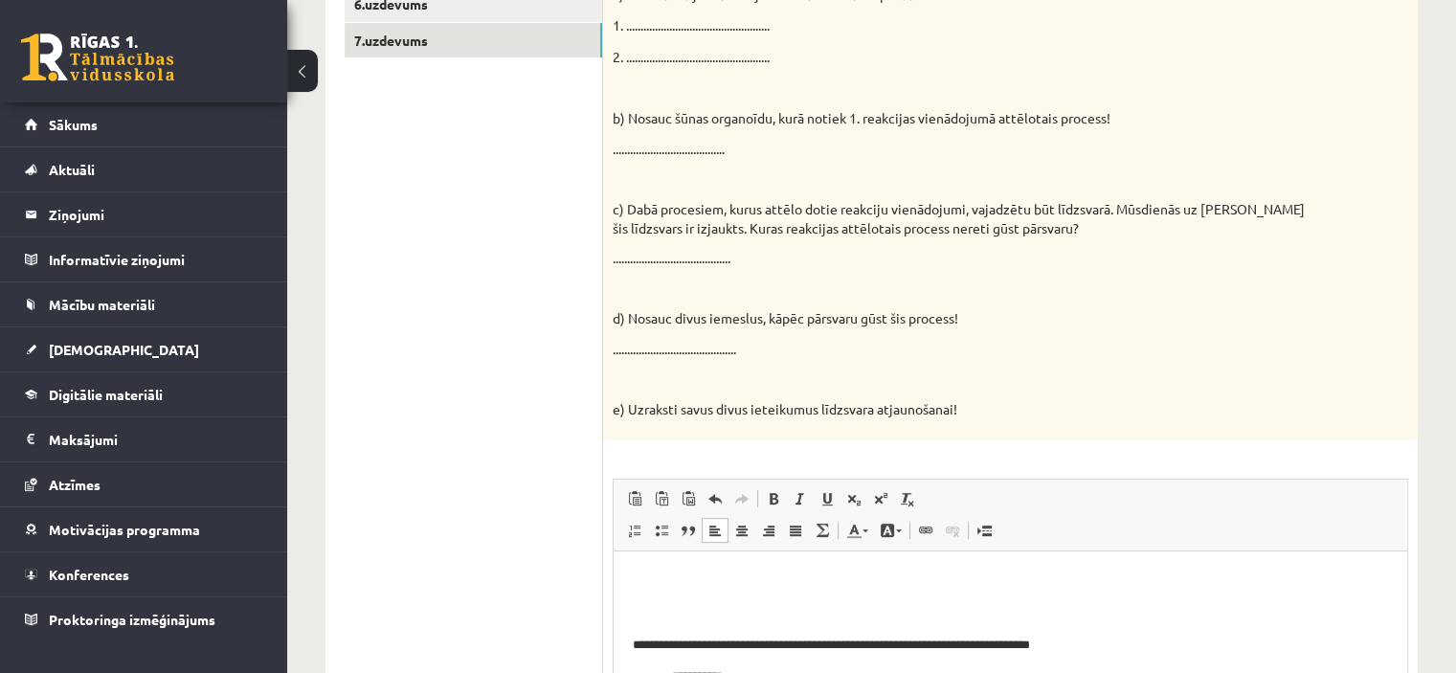
scroll to position [478, 0]
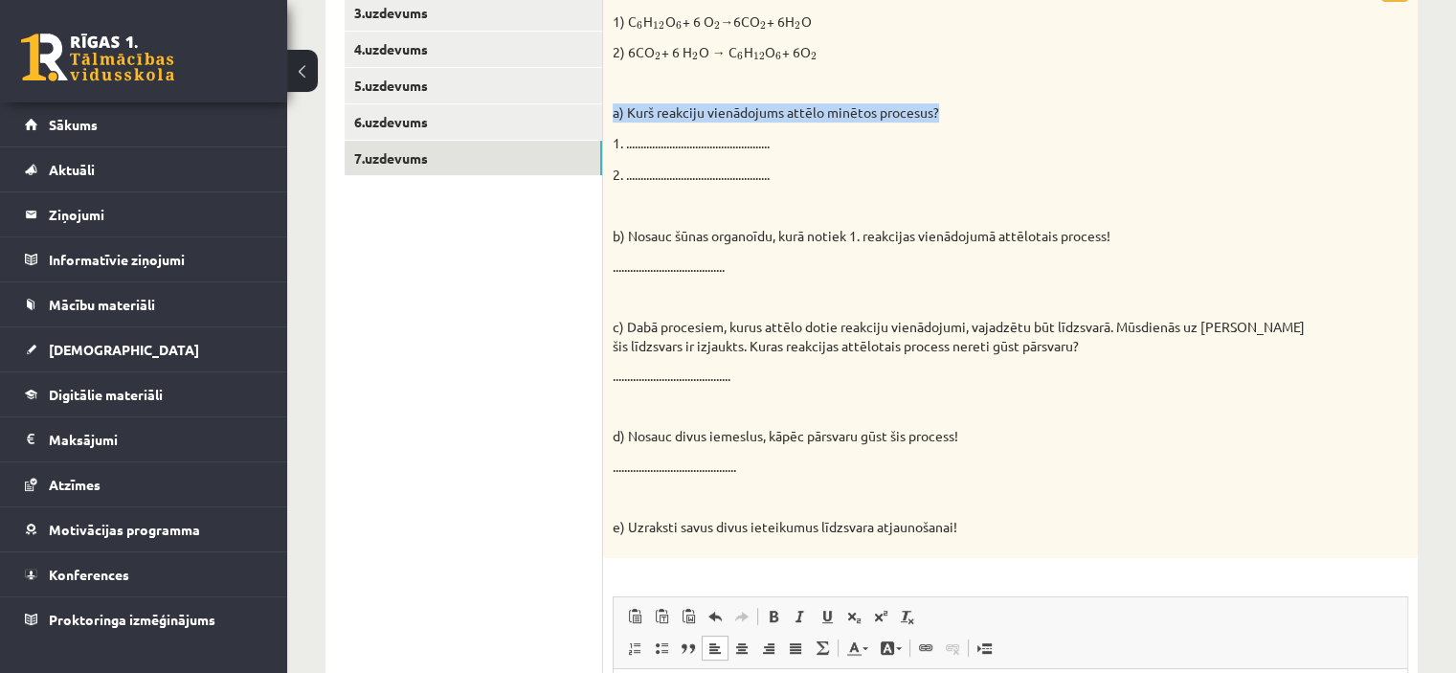
drag, startPoint x: 945, startPoint y: 114, endPoint x: 614, endPoint y: 114, distance: 331.2
click p "a) Kurš reakciju vienādojums attēlo minētos procesus?"
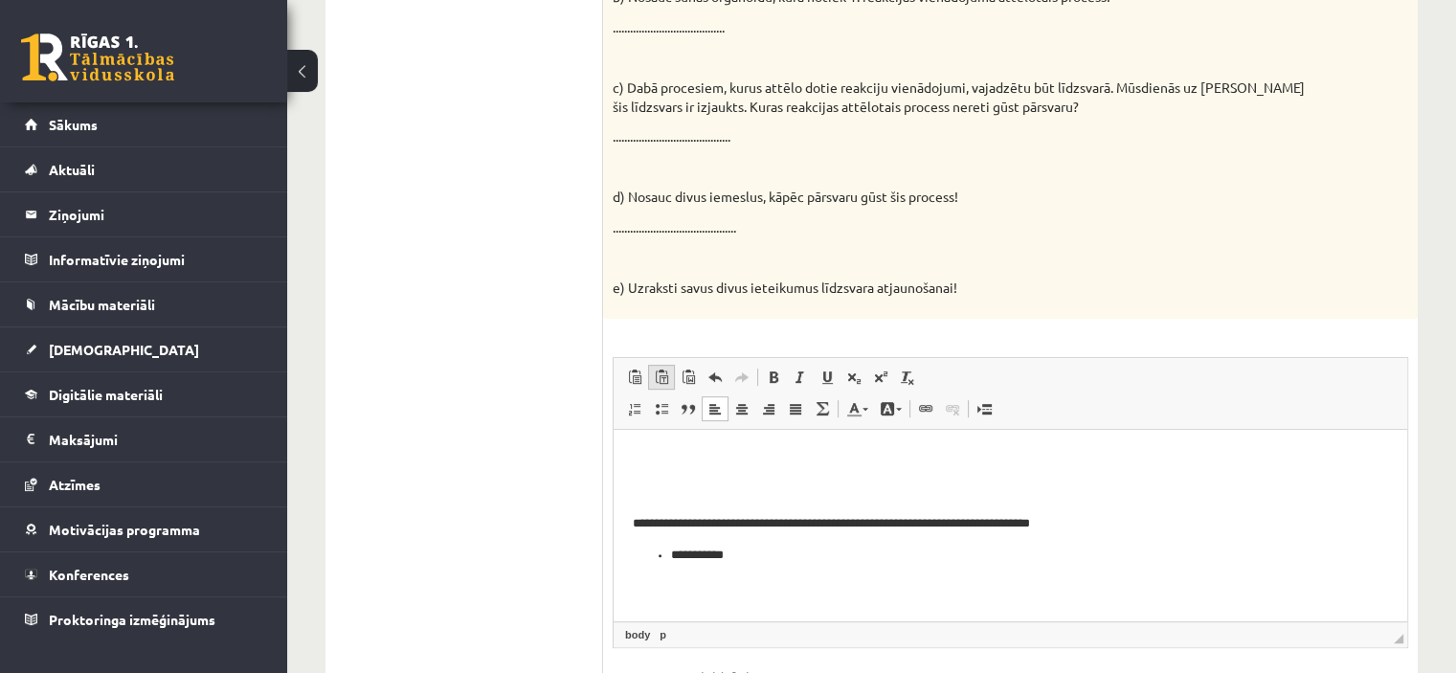
scroll to position [765, 0]
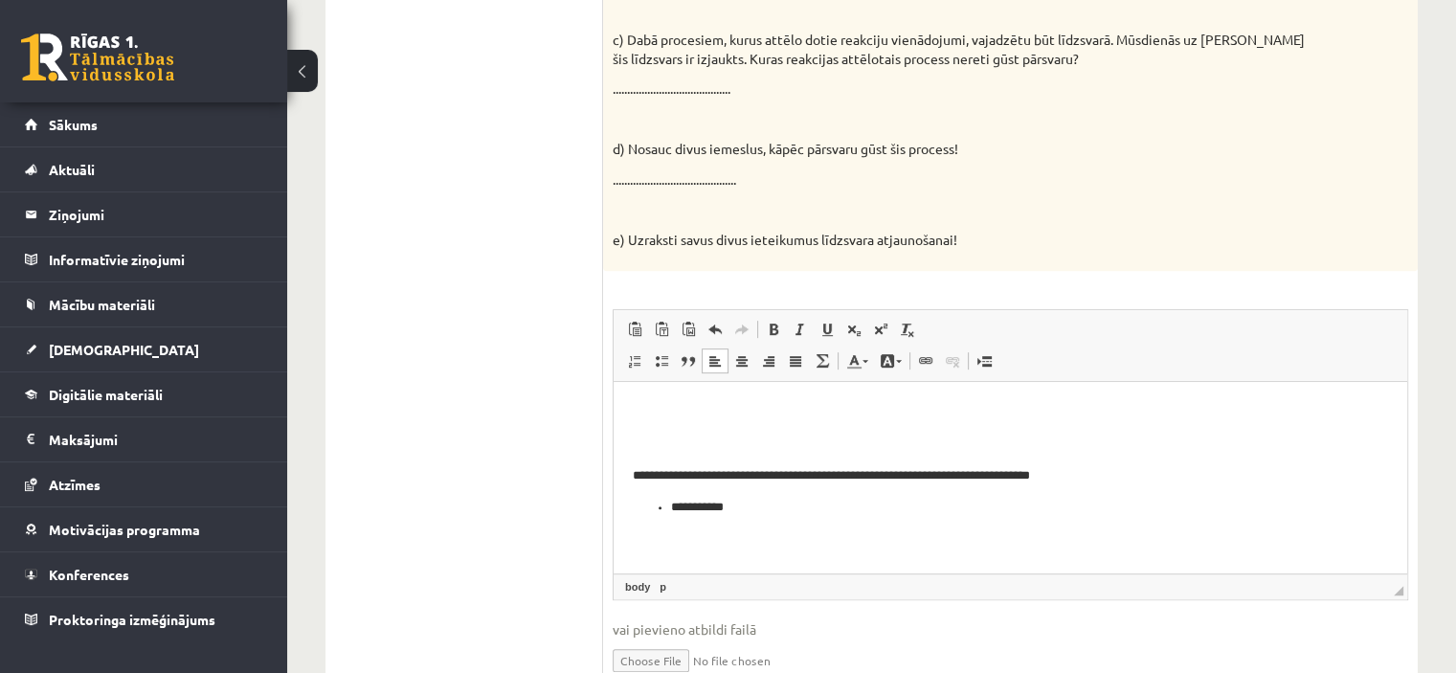
click html "**********"
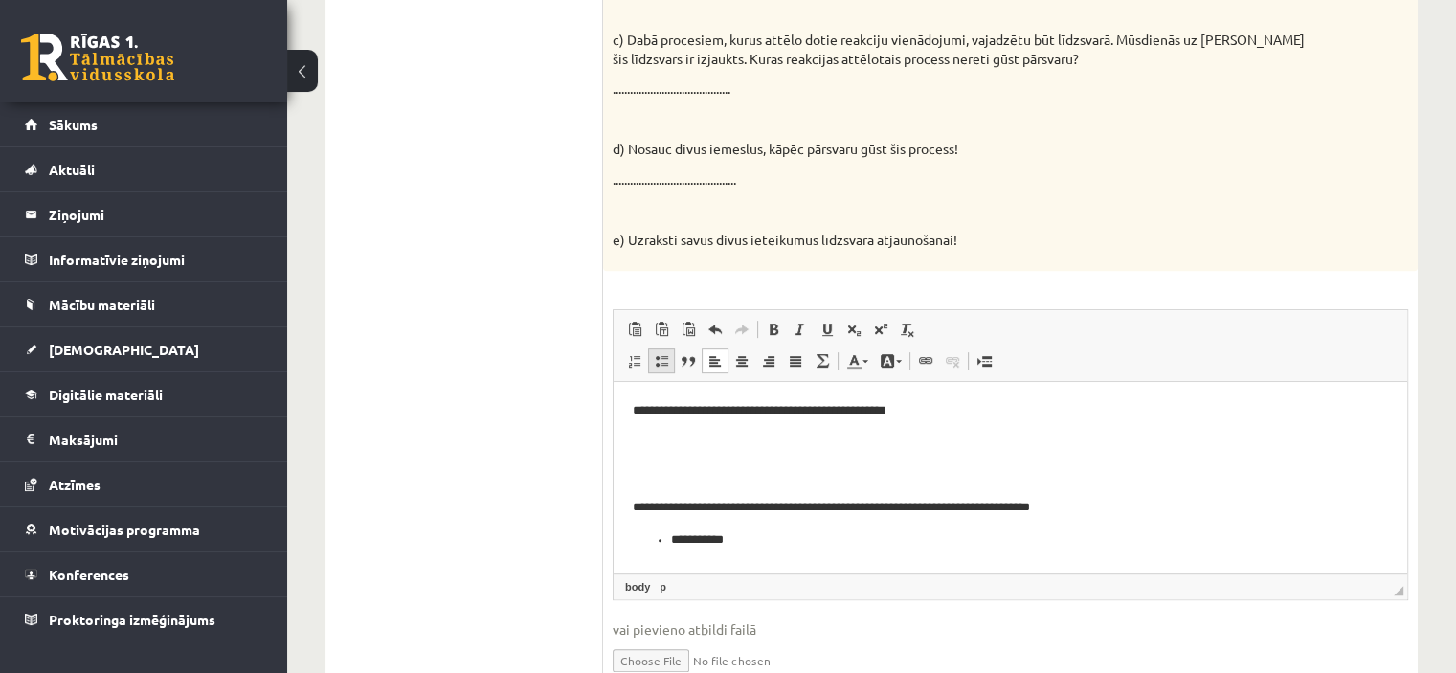
click span
click html "**********"
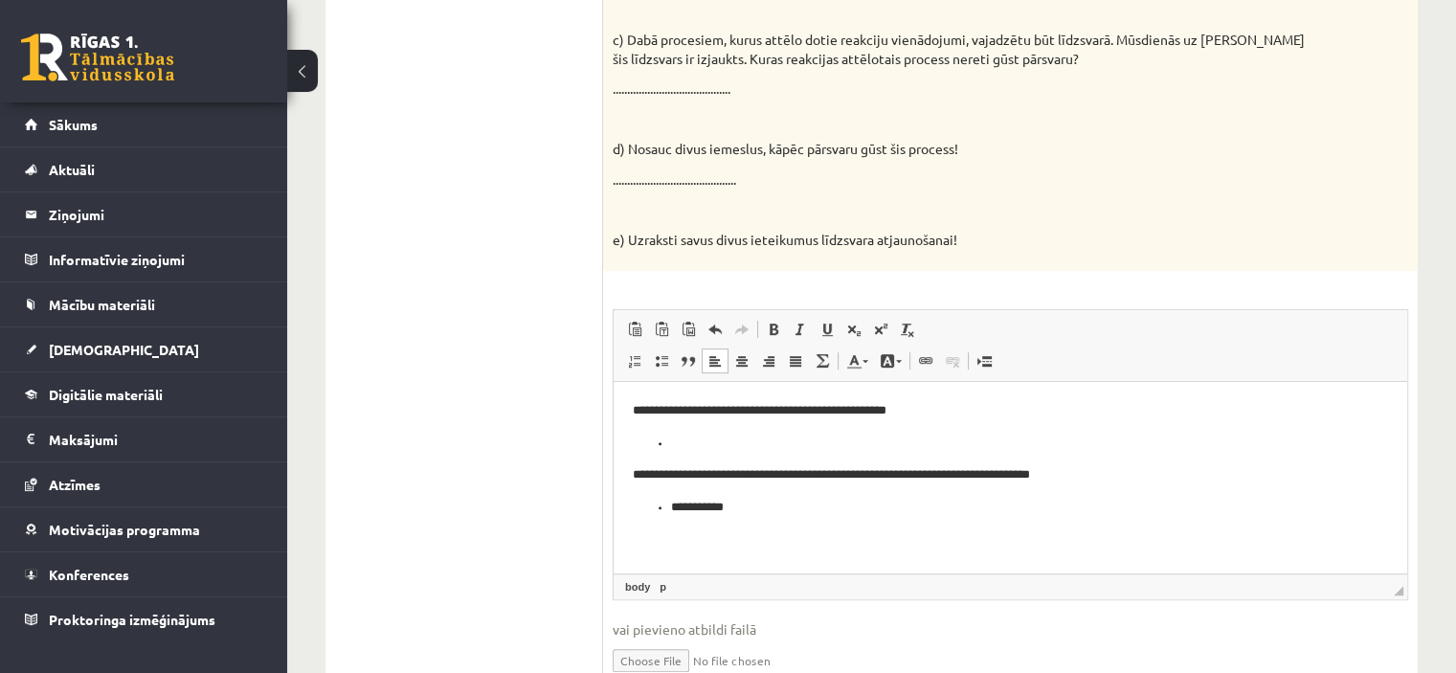
click li "Bagātinātā teksta redaktors, wiswyg-editor-user-answer-47024808845840"
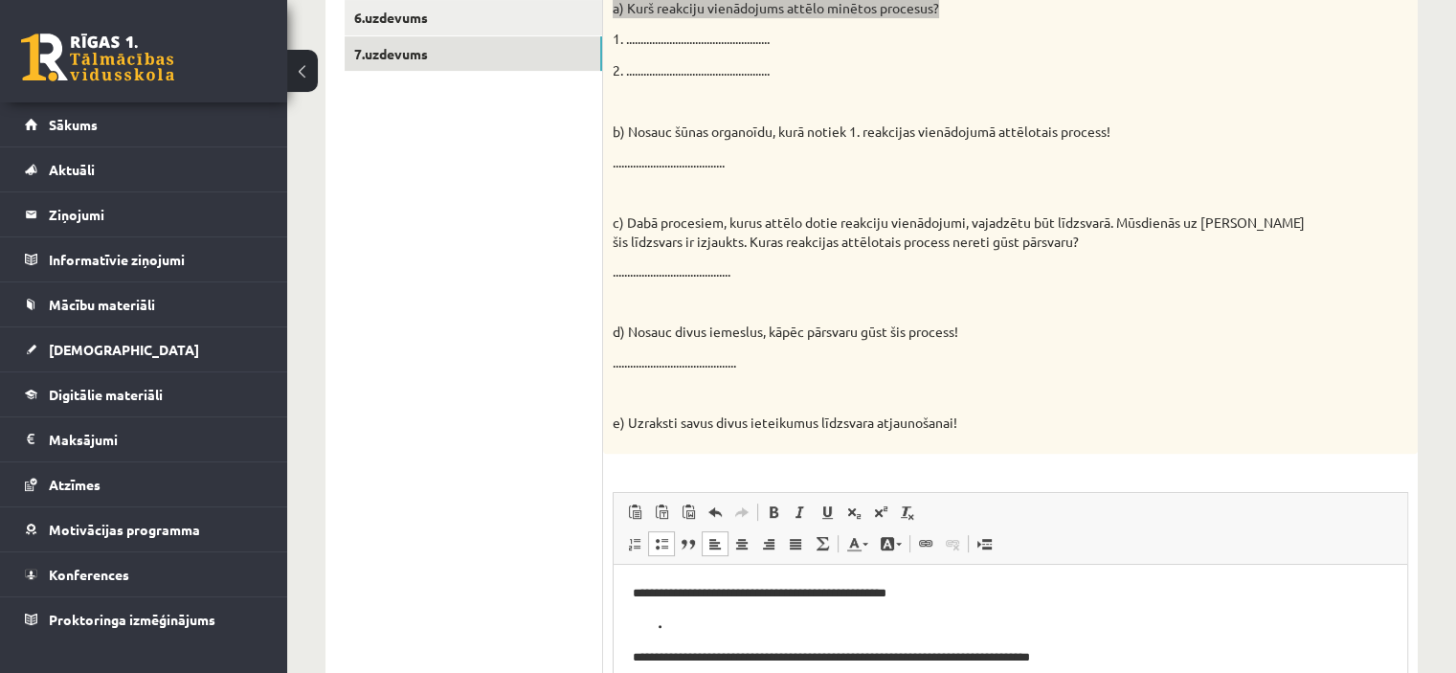
scroll to position [573, 0]
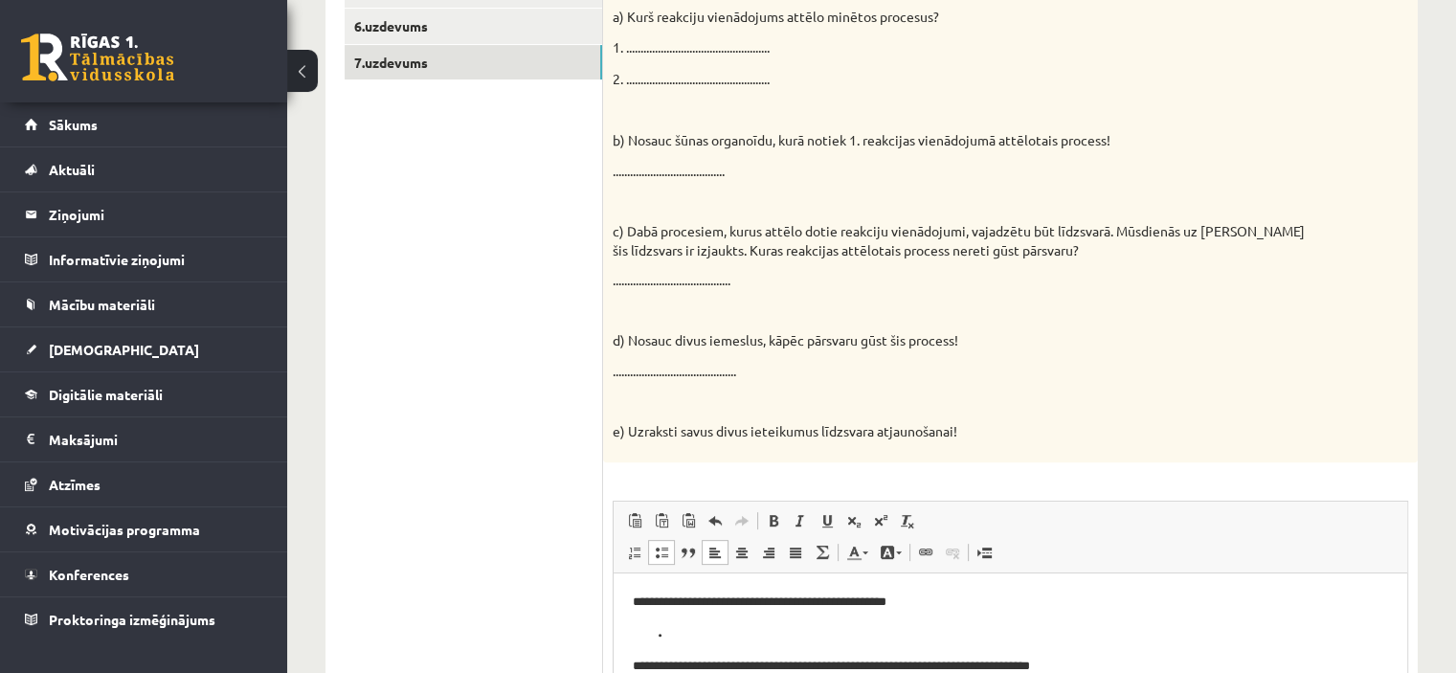
click p "2. ................................................. ."
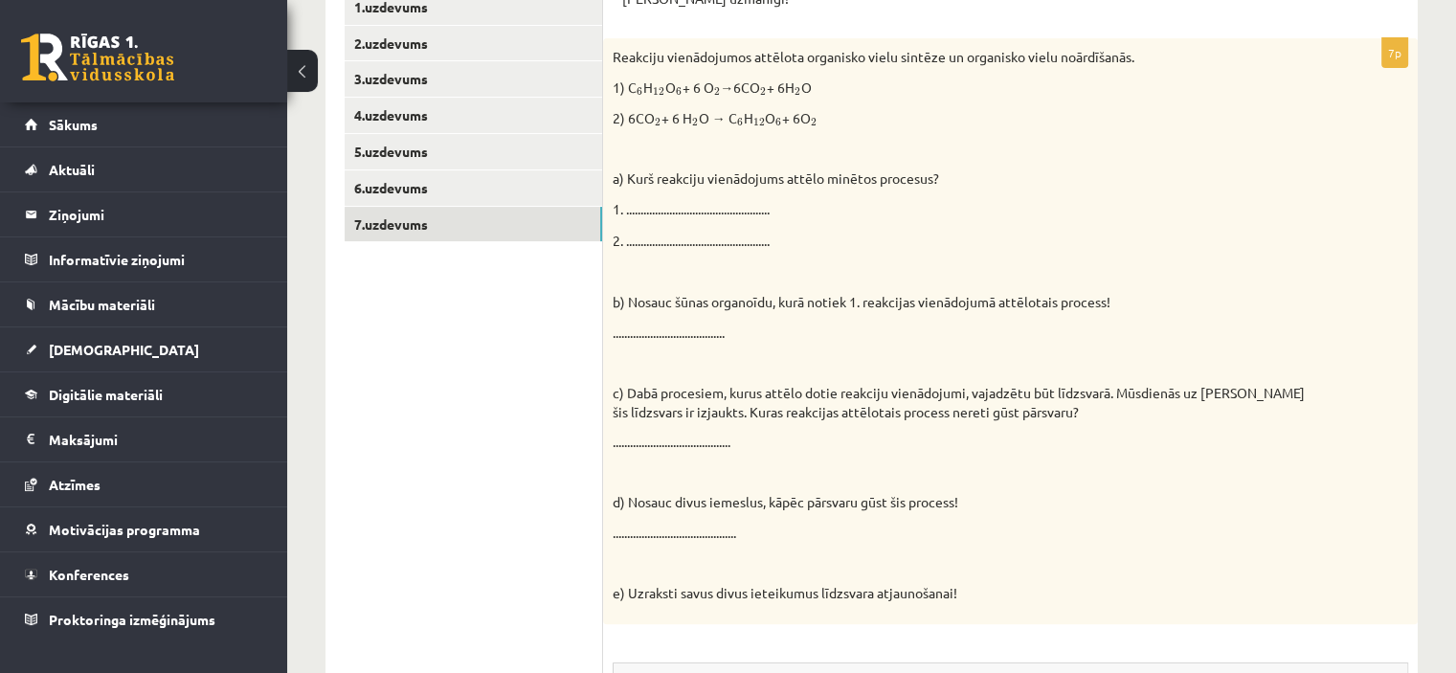
scroll to position [382, 0]
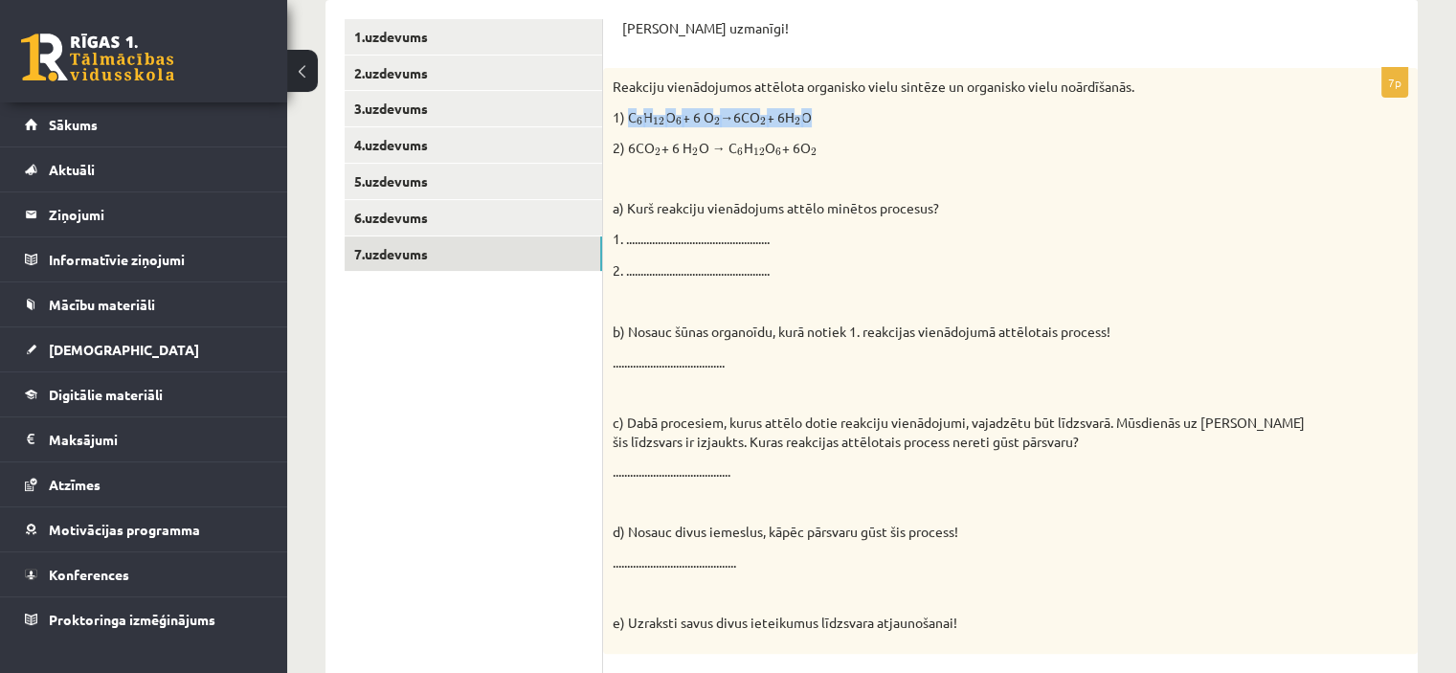
drag, startPoint x: 626, startPoint y: 110, endPoint x: 815, endPoint y: 118, distance: 188.7
click p "1) C 6 6 H 12 12 O 6 6 + 6 O 2 2 →6CO 2 2 + 6H 2 2 O"
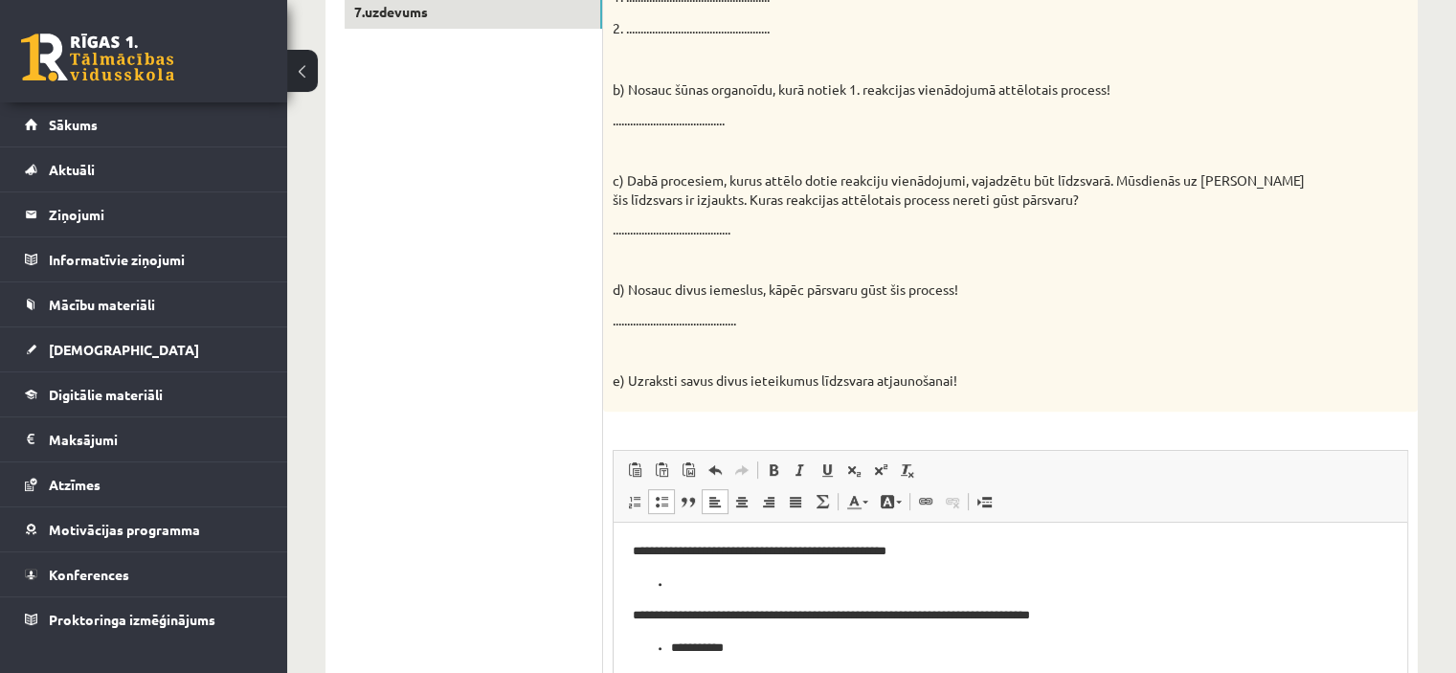
scroll to position [765, 0]
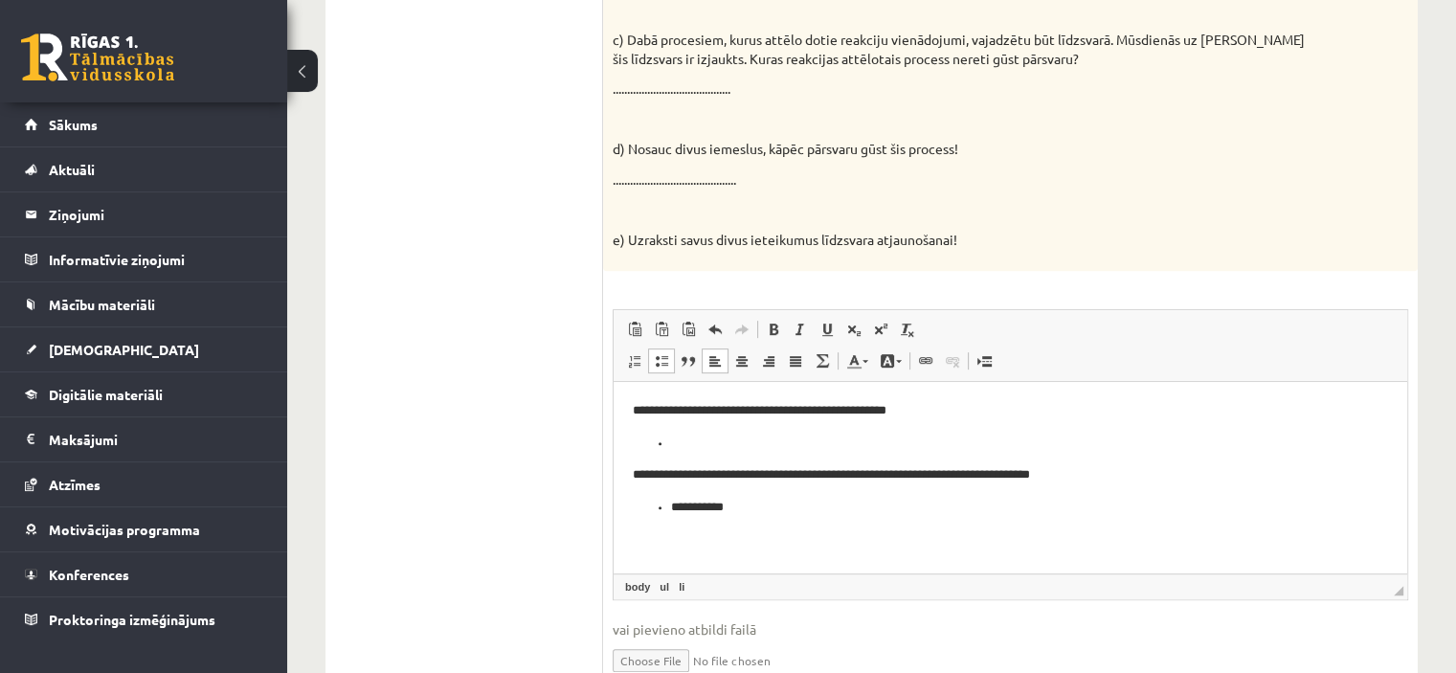
click li "Bagātinātā teksta redaktors, wiswyg-editor-user-answer-47024808845840"
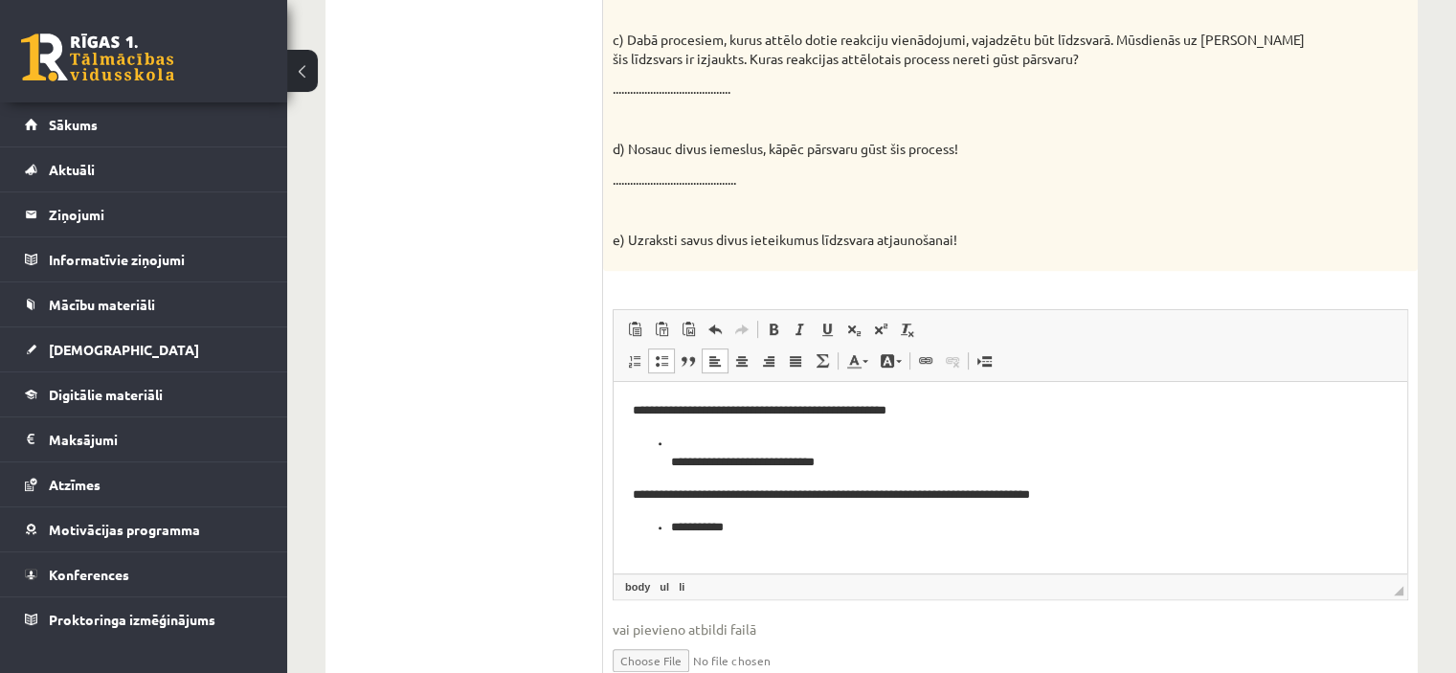
click ul "**********"
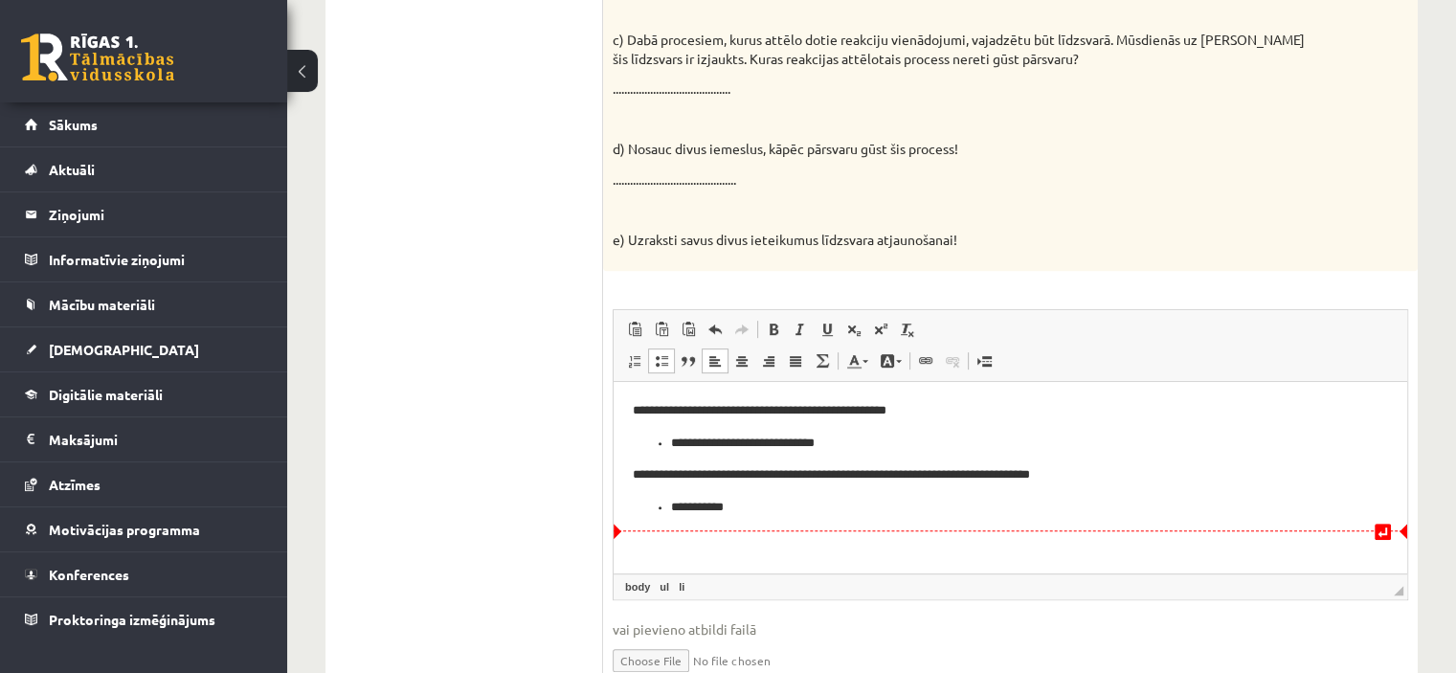
click li "**********"
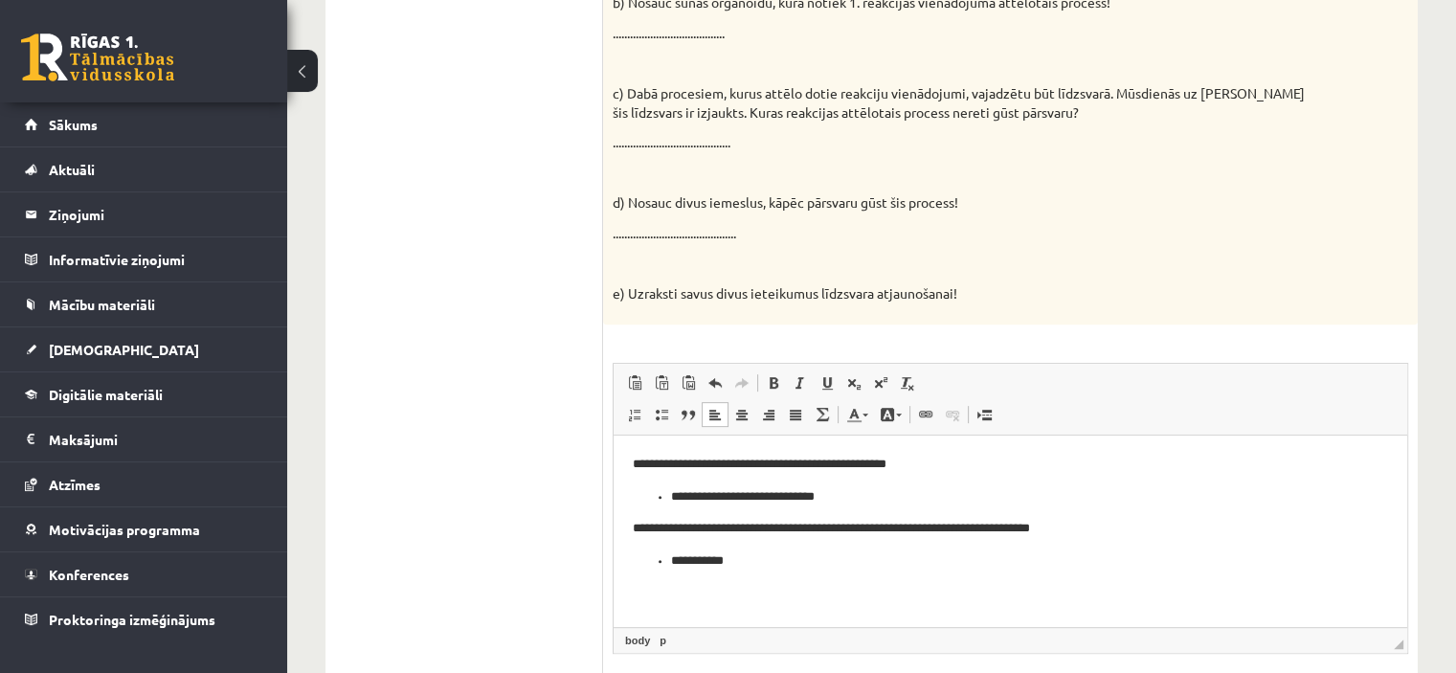
scroll to position [669, 0]
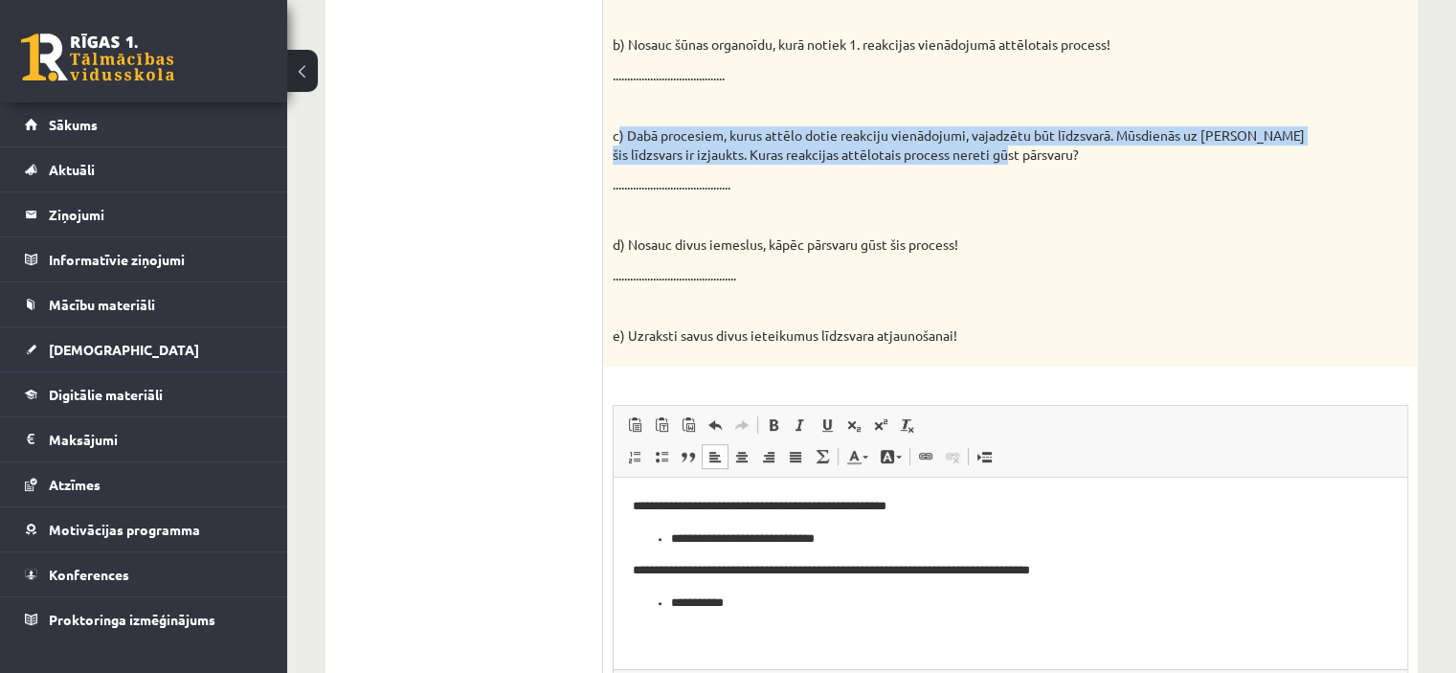
drag, startPoint x: 617, startPoint y: 129, endPoint x: 1038, endPoint y: 164, distance: 421.7
click div "Reakciju vienādojumos attēlota organisko vielu sintēze un organisko vielu noārd…"
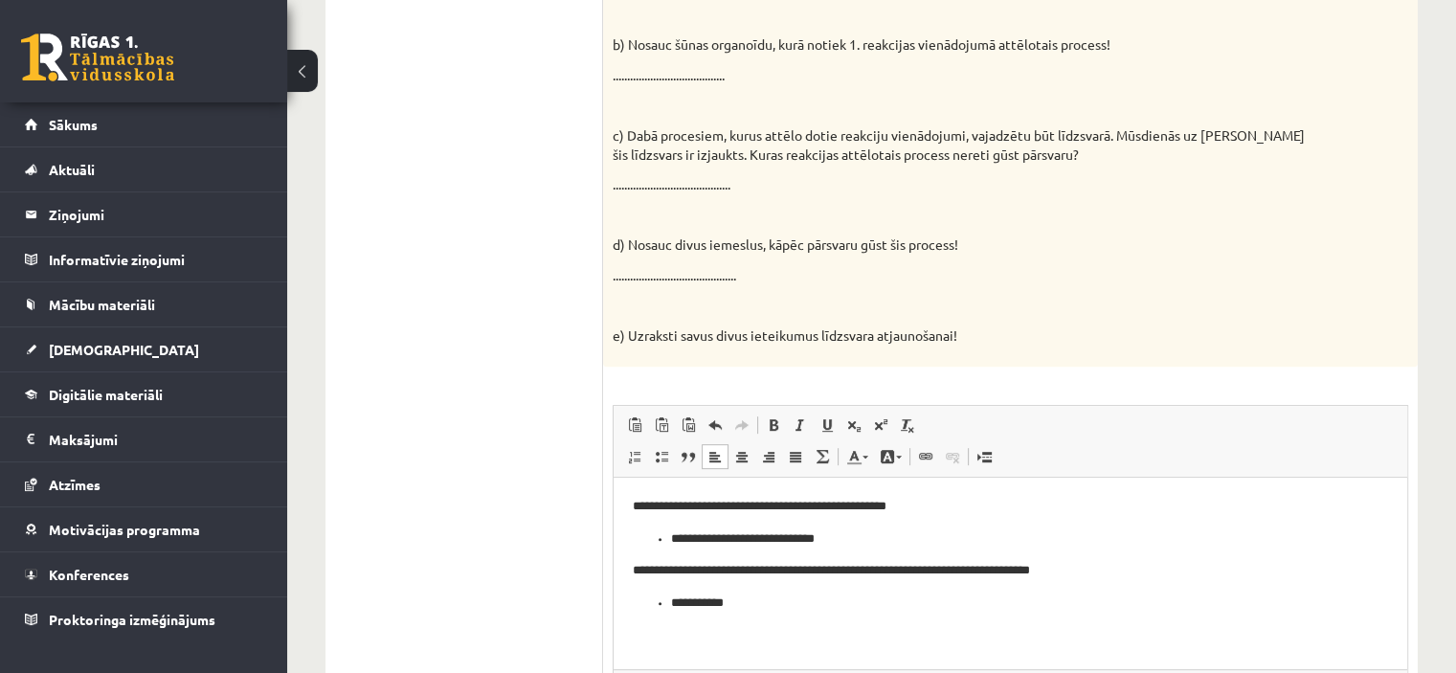
click p "c) Dabā procesiem, kurus attēlo dotie reakciju vienādojumi, vajadzētu būt līdzs…"
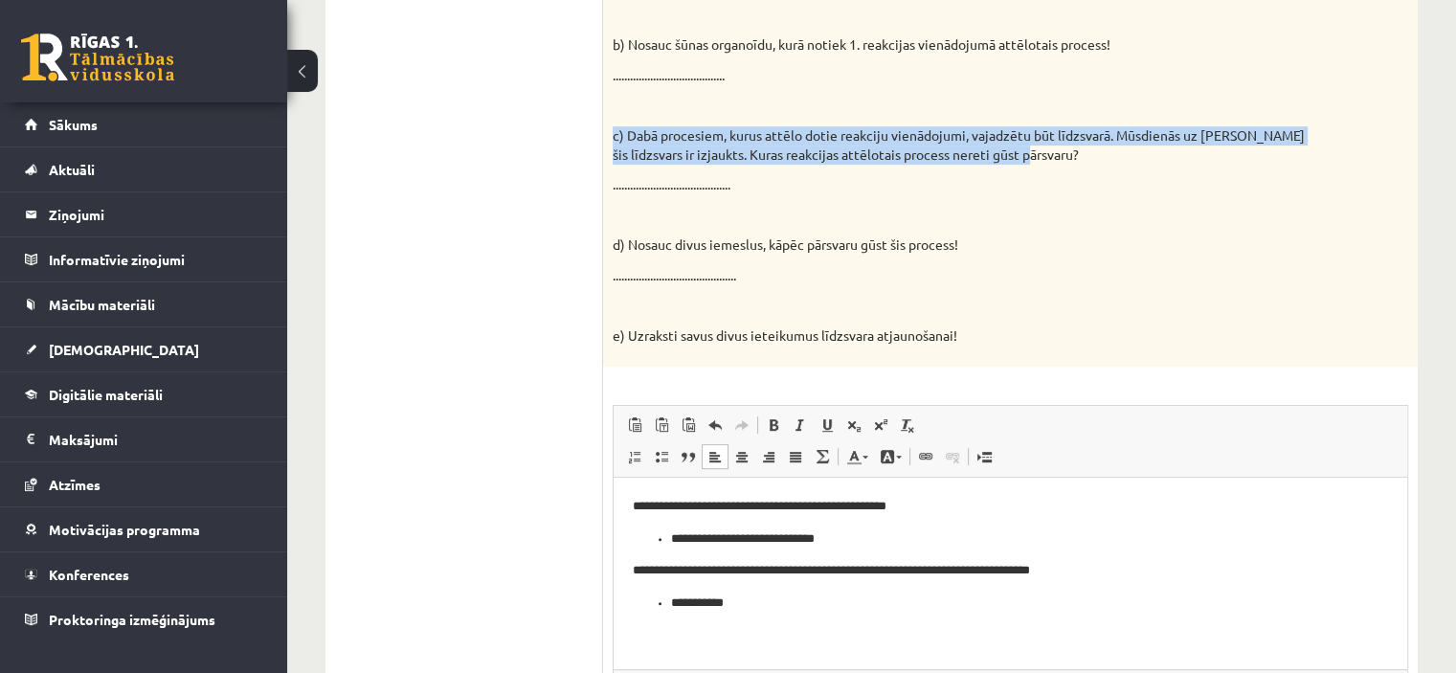
drag, startPoint x: 1083, startPoint y: 156, endPoint x: 612, endPoint y: 144, distance: 471.2
click div "Reakciju vienādojumos attēlota organisko vielu sintēze un organisko vielu noārd…"
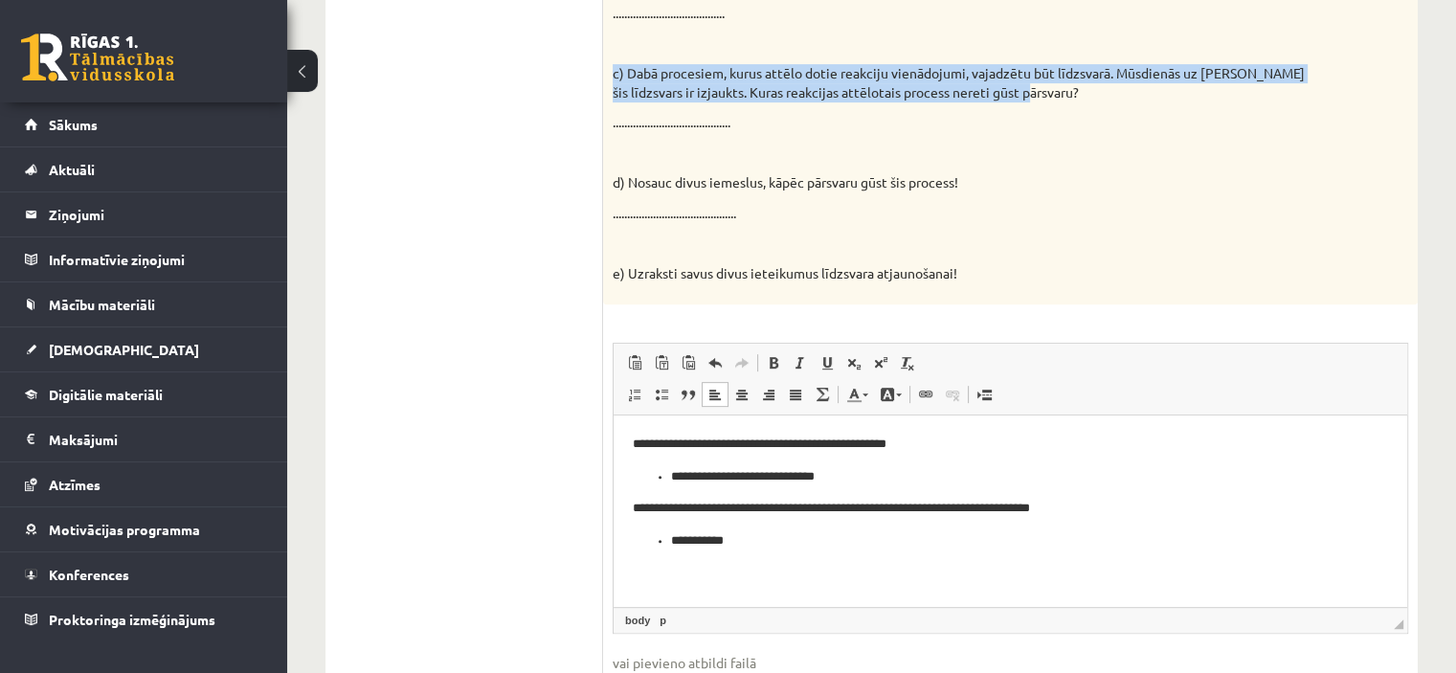
scroll to position [856, 0]
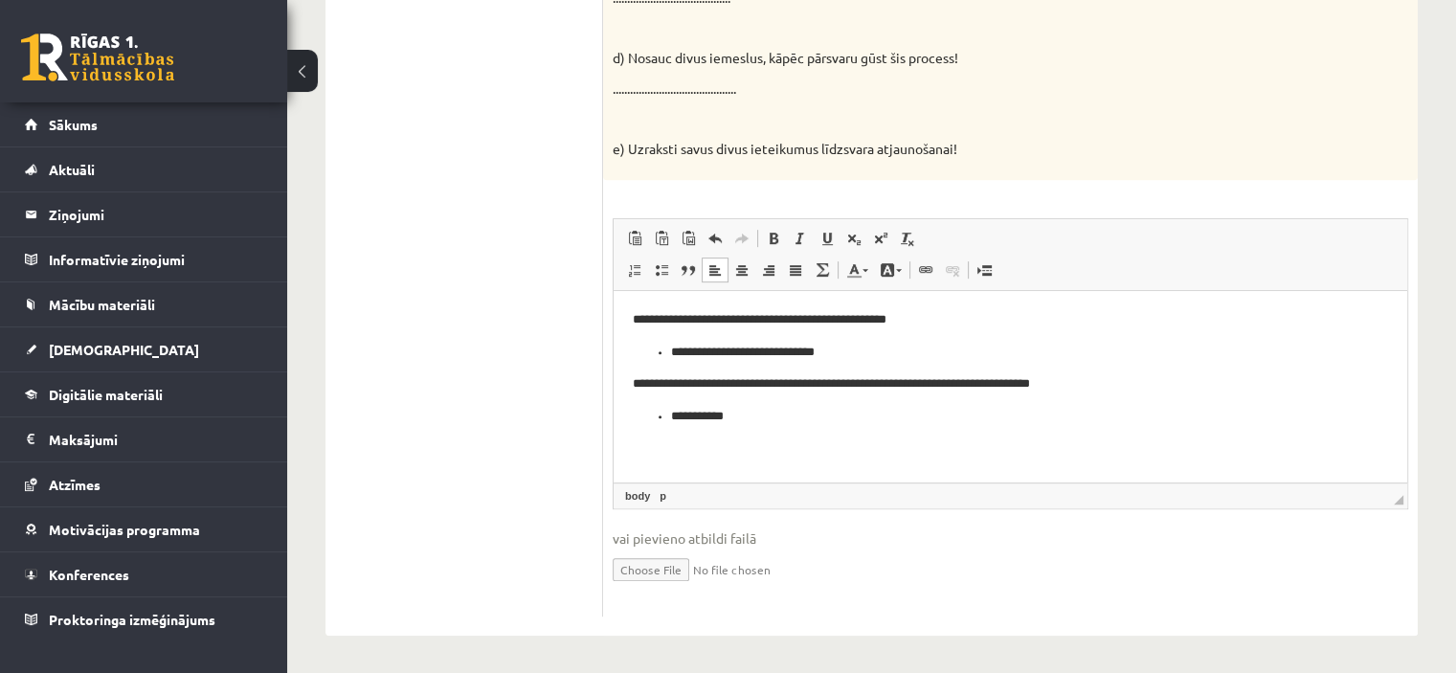
drag, startPoint x: 23, startPoint y: 145, endPoint x: 73, endPoint y: 166, distance: 54.1
click body "**********"
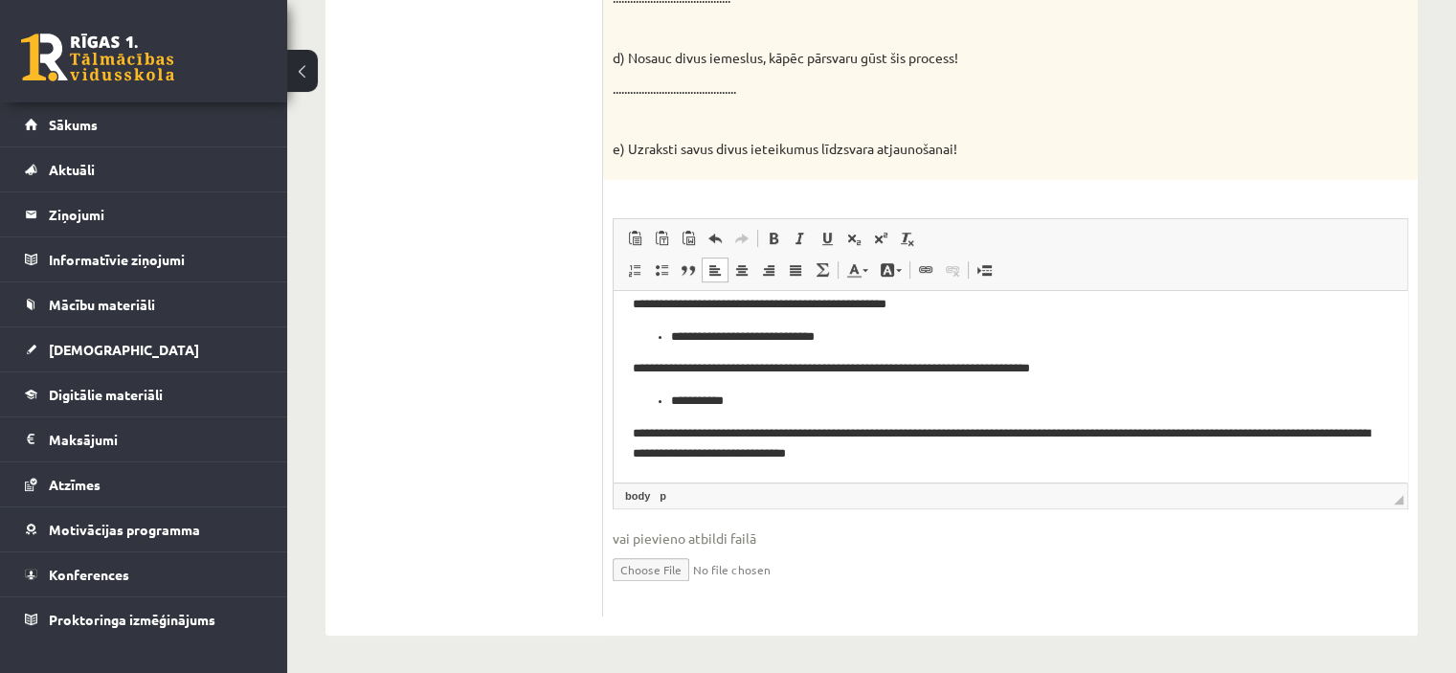
scroll to position [26, 0]
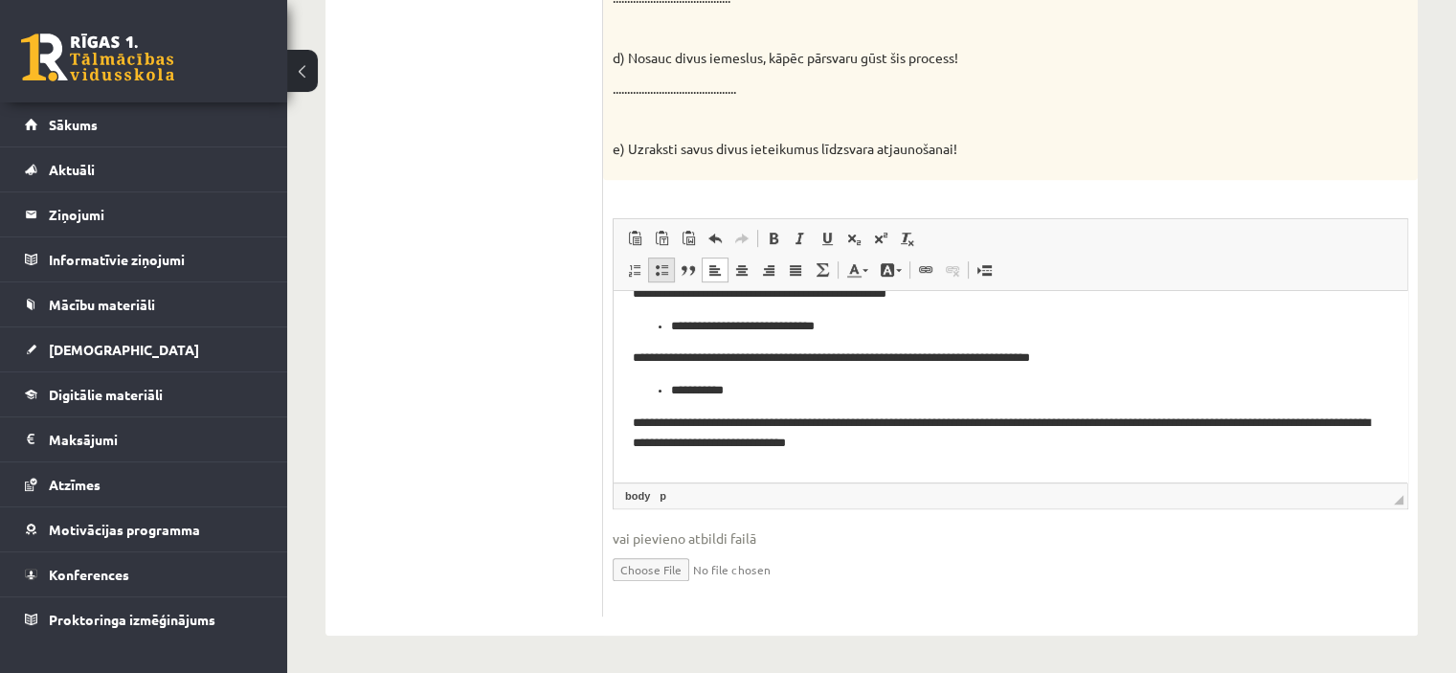
click link "Ievietot/noņemt sarakstu ar aizzīmēm"
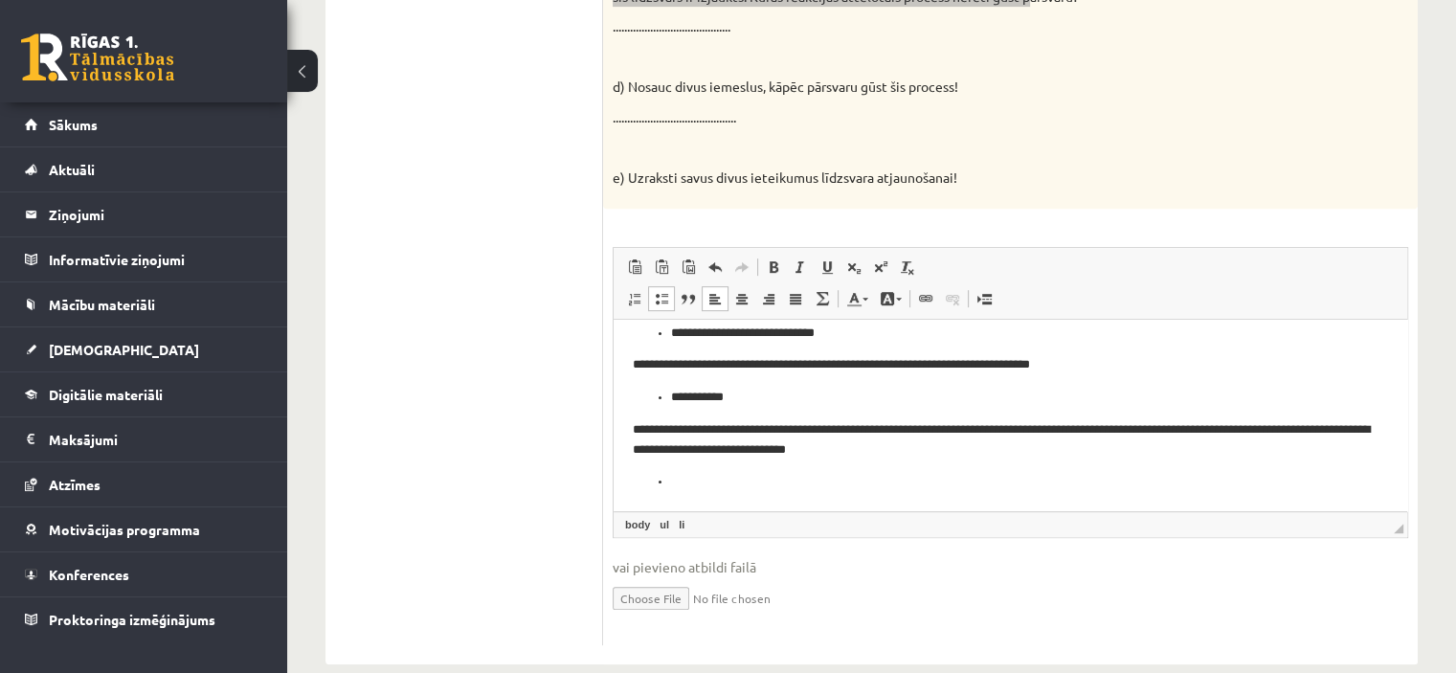
scroll to position [856, 0]
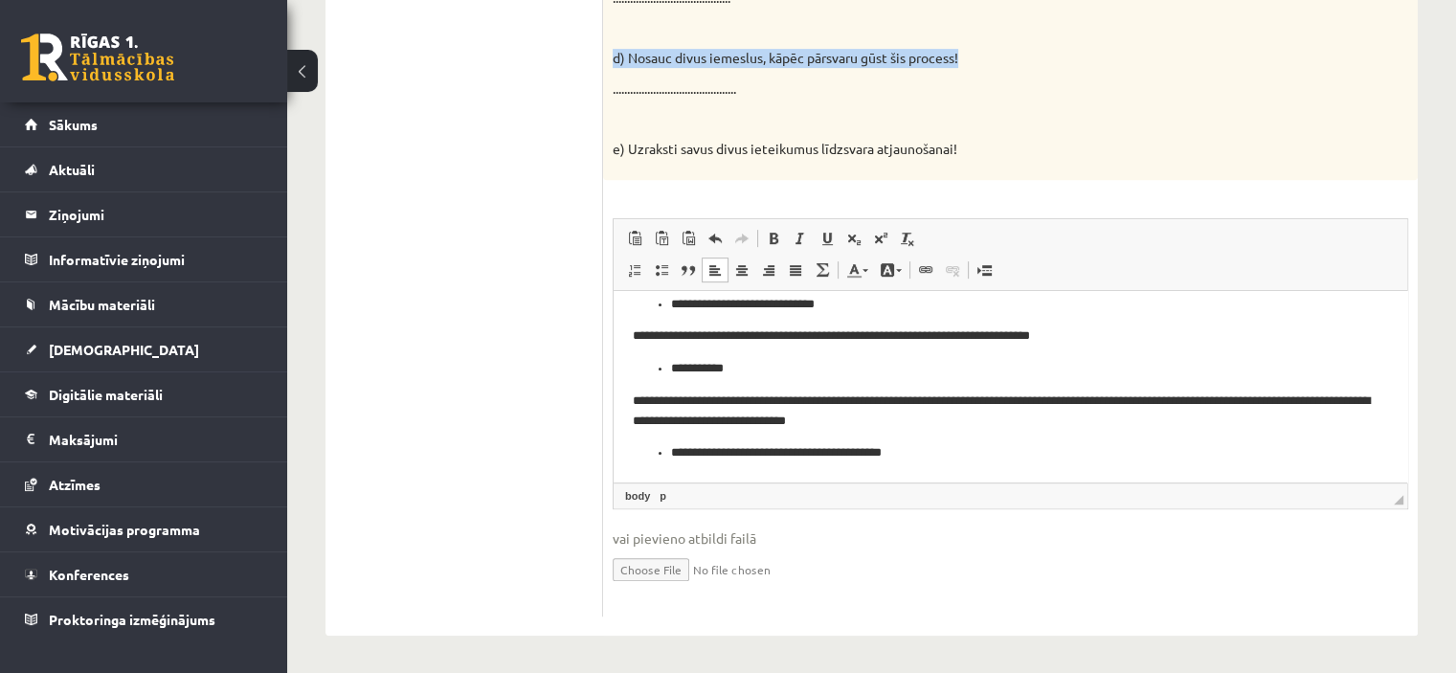
drag, startPoint x: 975, startPoint y: 56, endPoint x: 615, endPoint y: 67, distance: 361.1
click p "d) Nosauc divus iemeslus, kāpēc pārsvaru gūst šis process!"
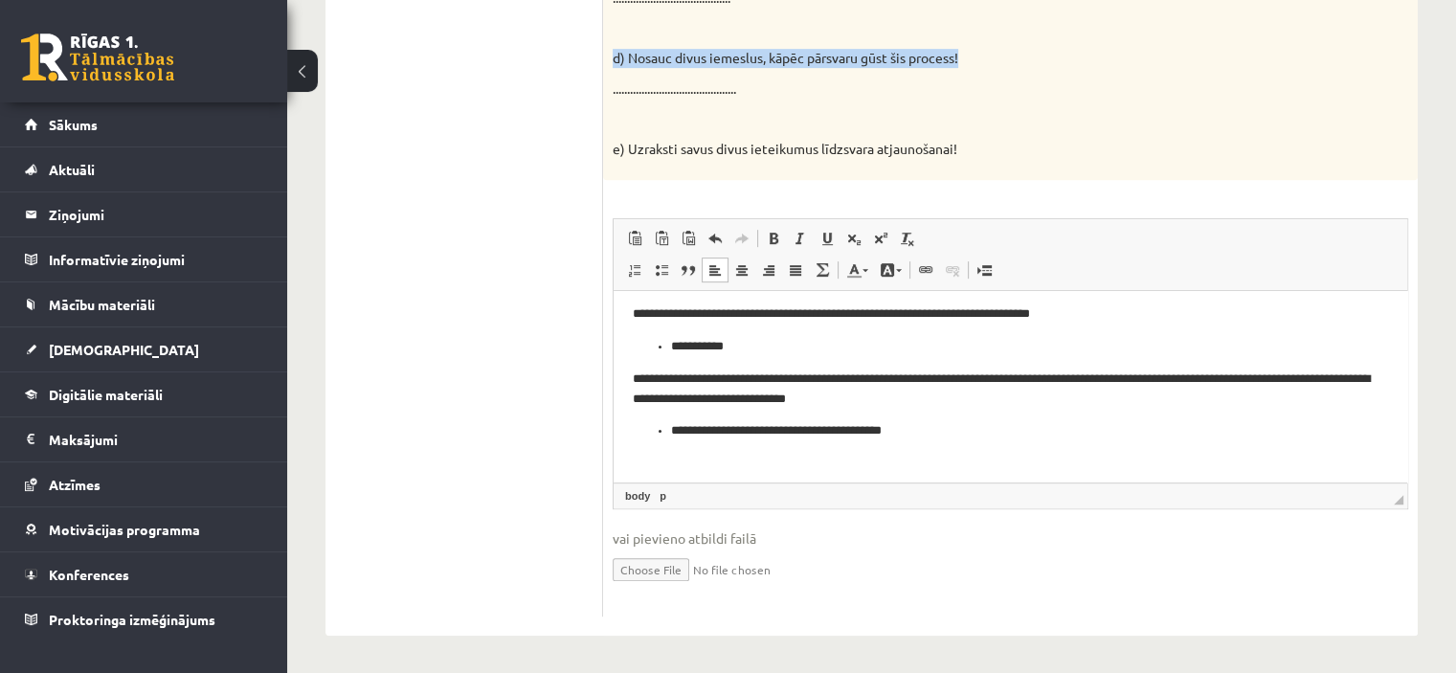
scroll to position [80, 0]
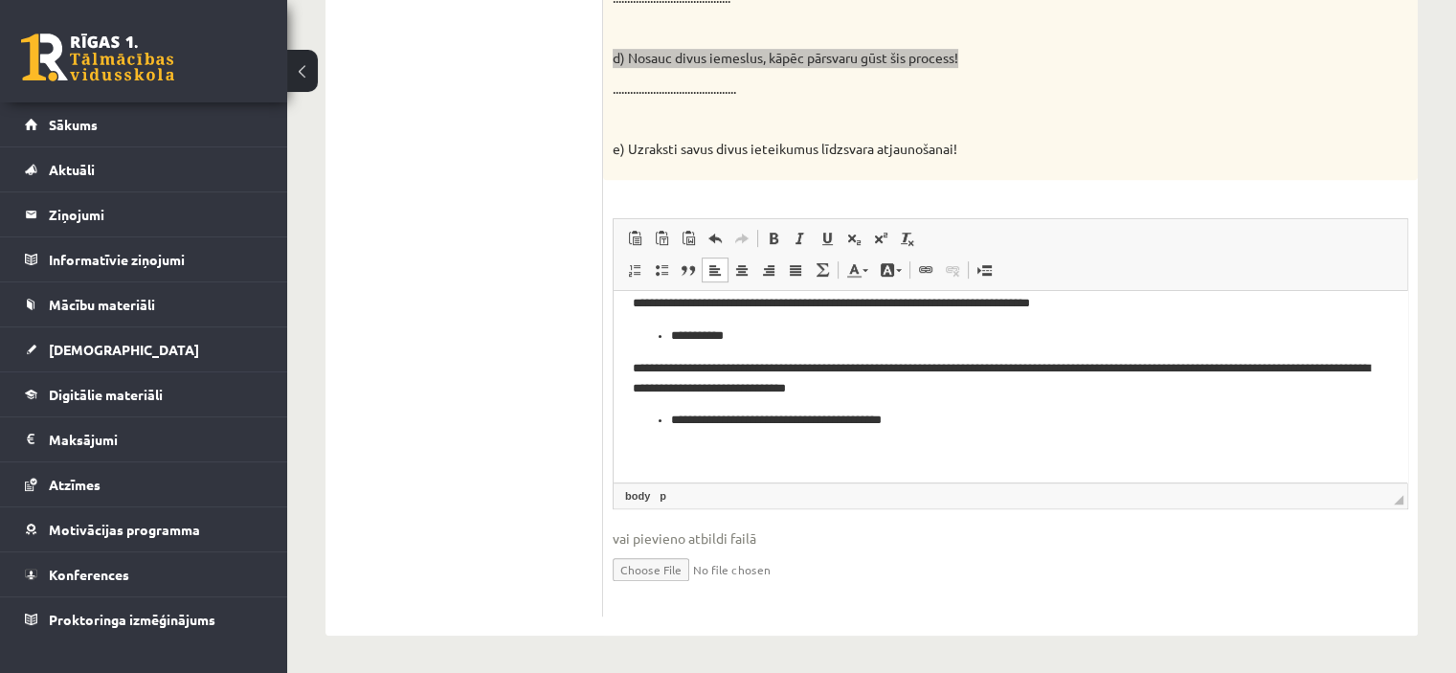
click html "**********"
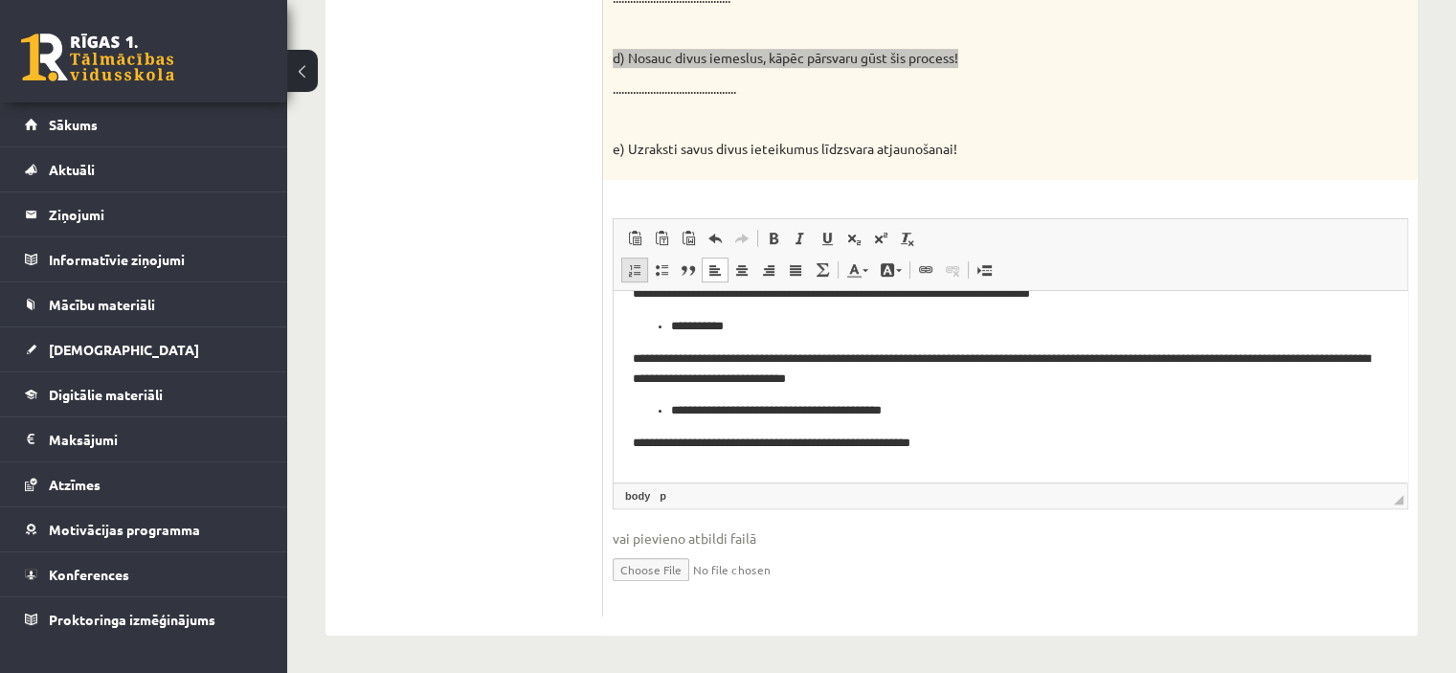
click span
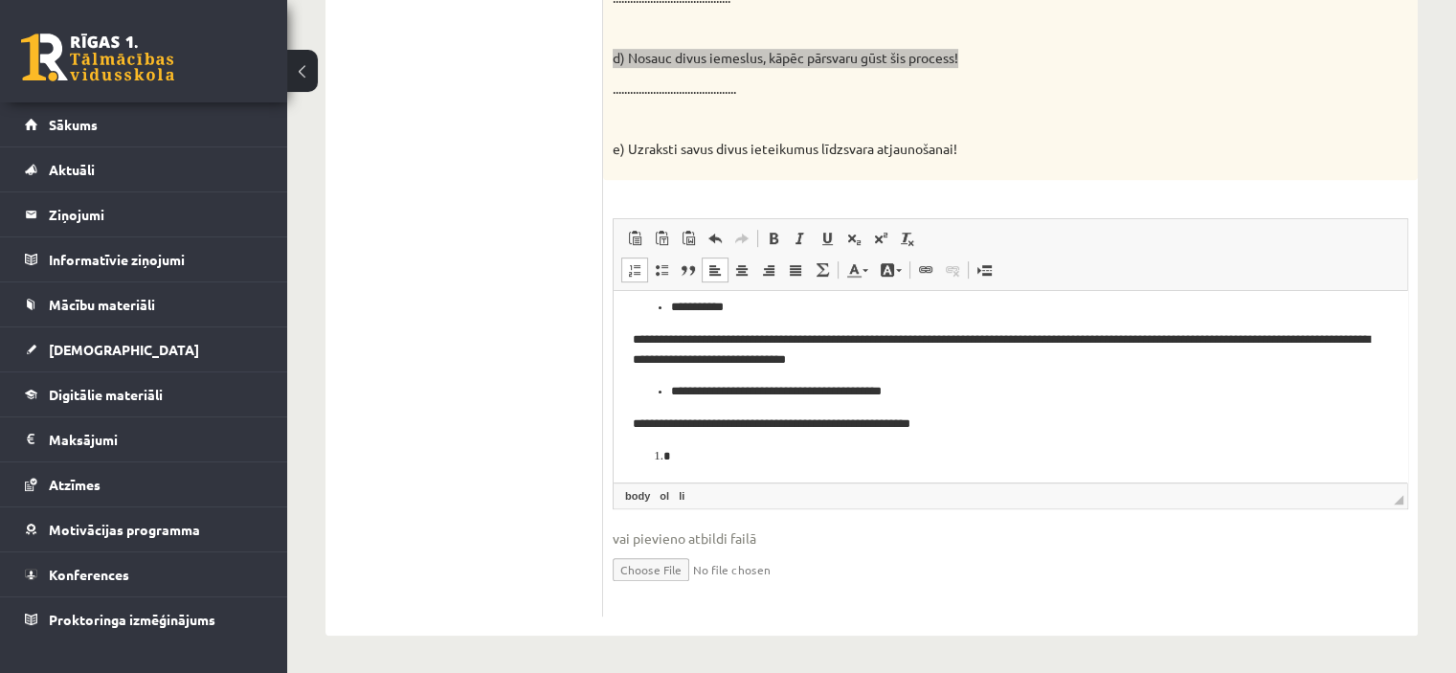
scroll to position [113, 0]
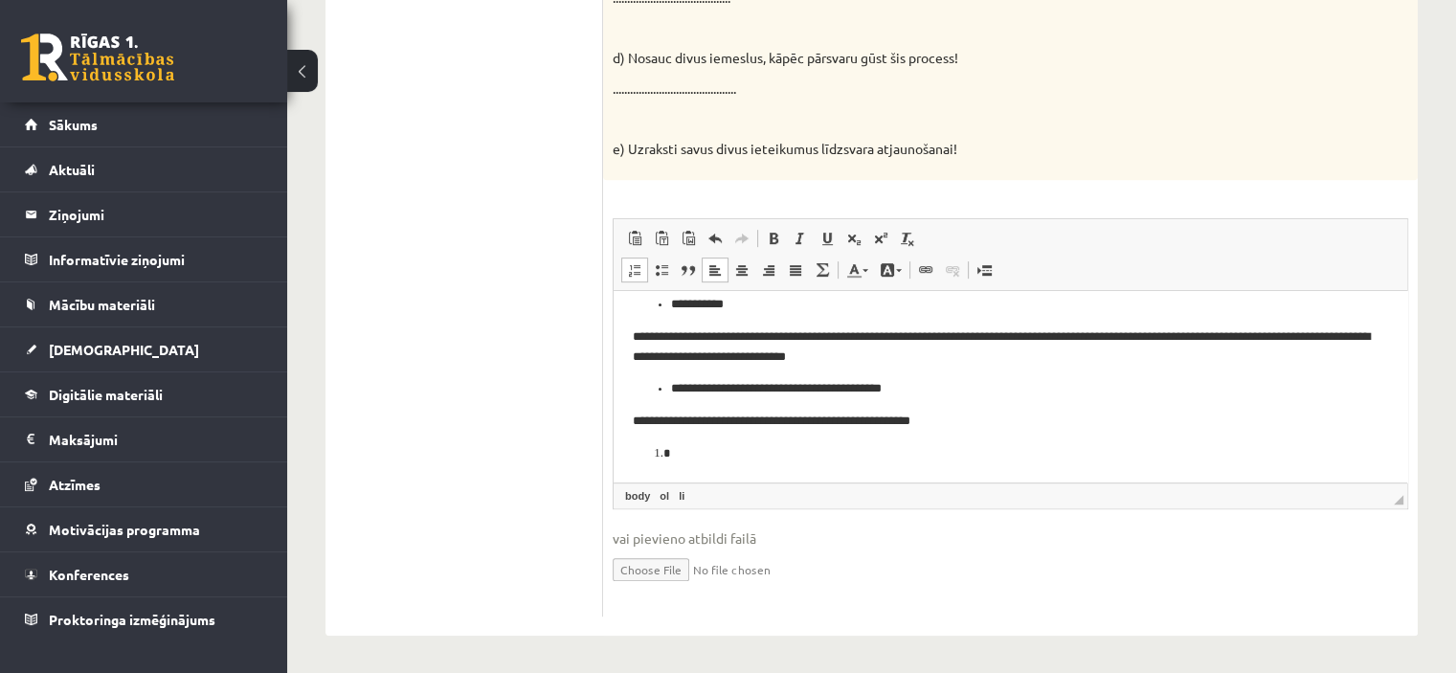
click div "Reakciju vienādojumos attēlota organisko vielu sintēze un organisko vielu noārd…"
click li "Bagātinātā teksta redaktors, wiswyg-editor-user-answer-47024808845840"
click li "**********"
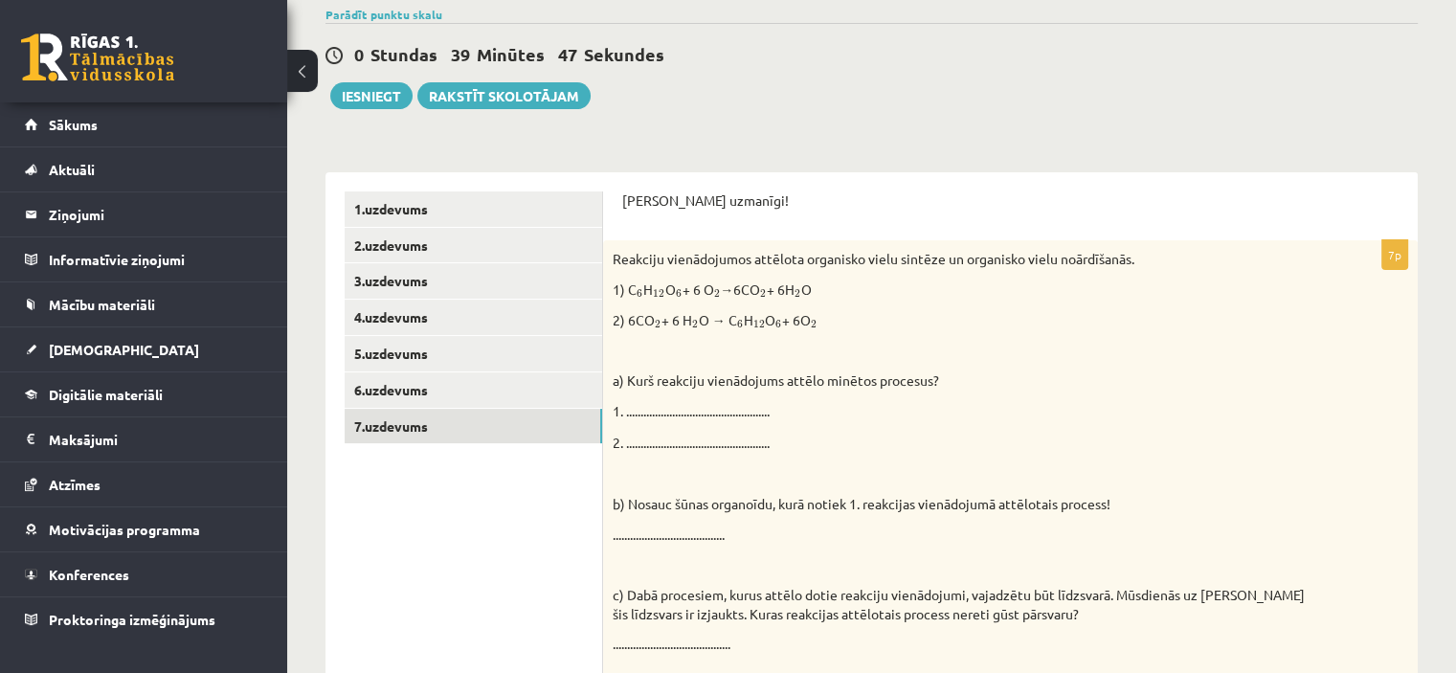
scroll to position [0, 0]
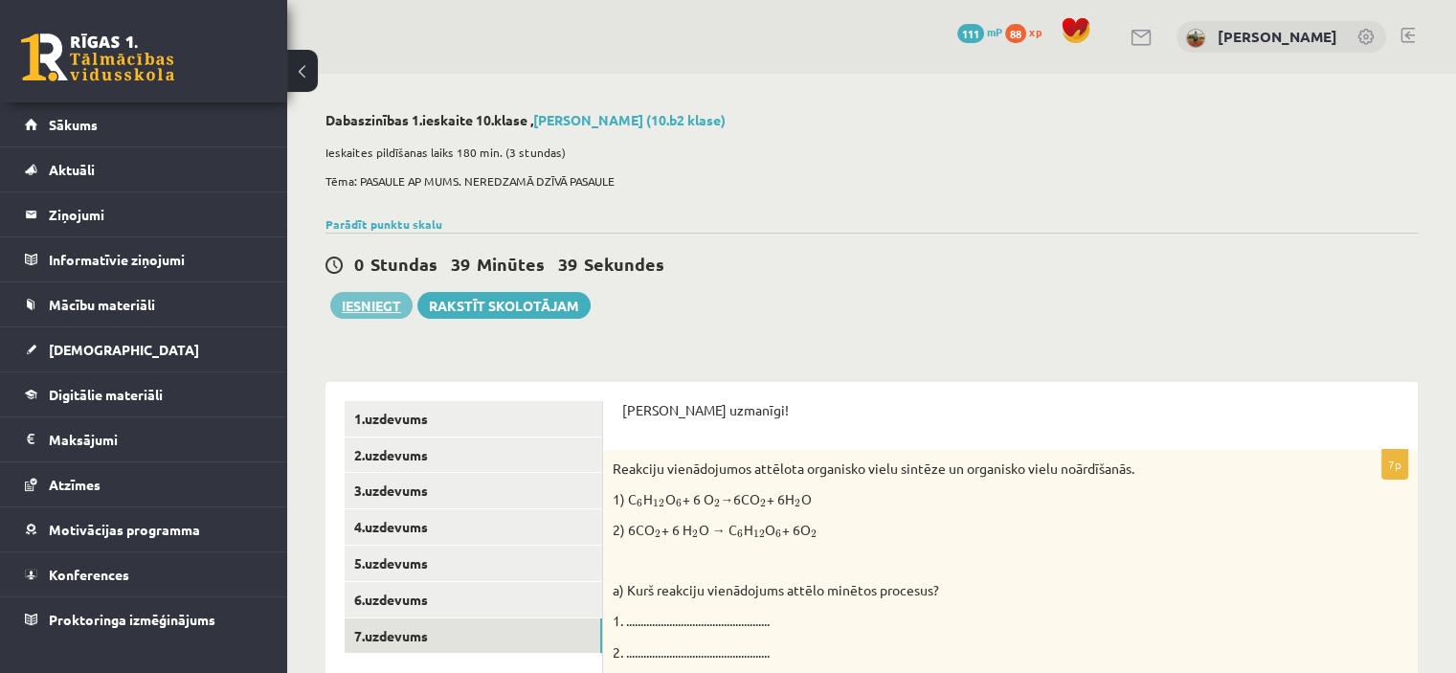
click button "Iesniegt"
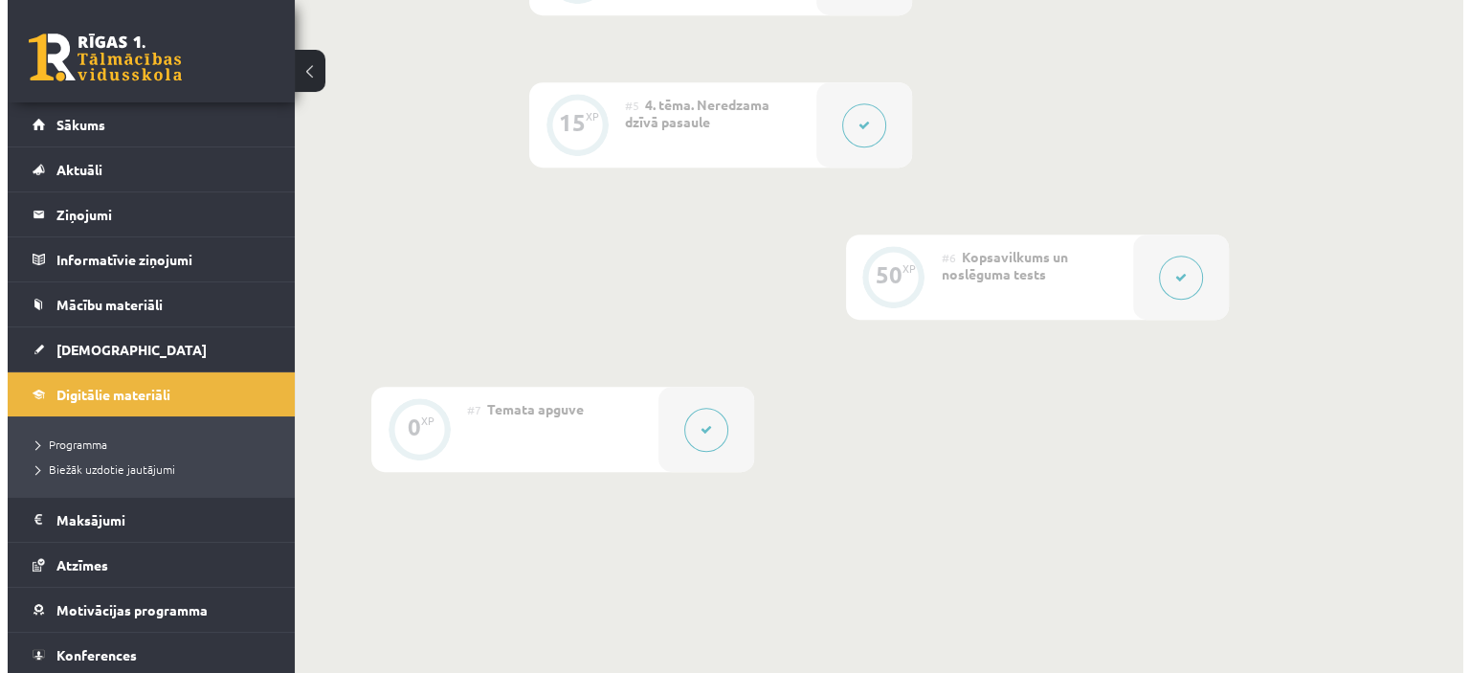
scroll to position [1149, 0]
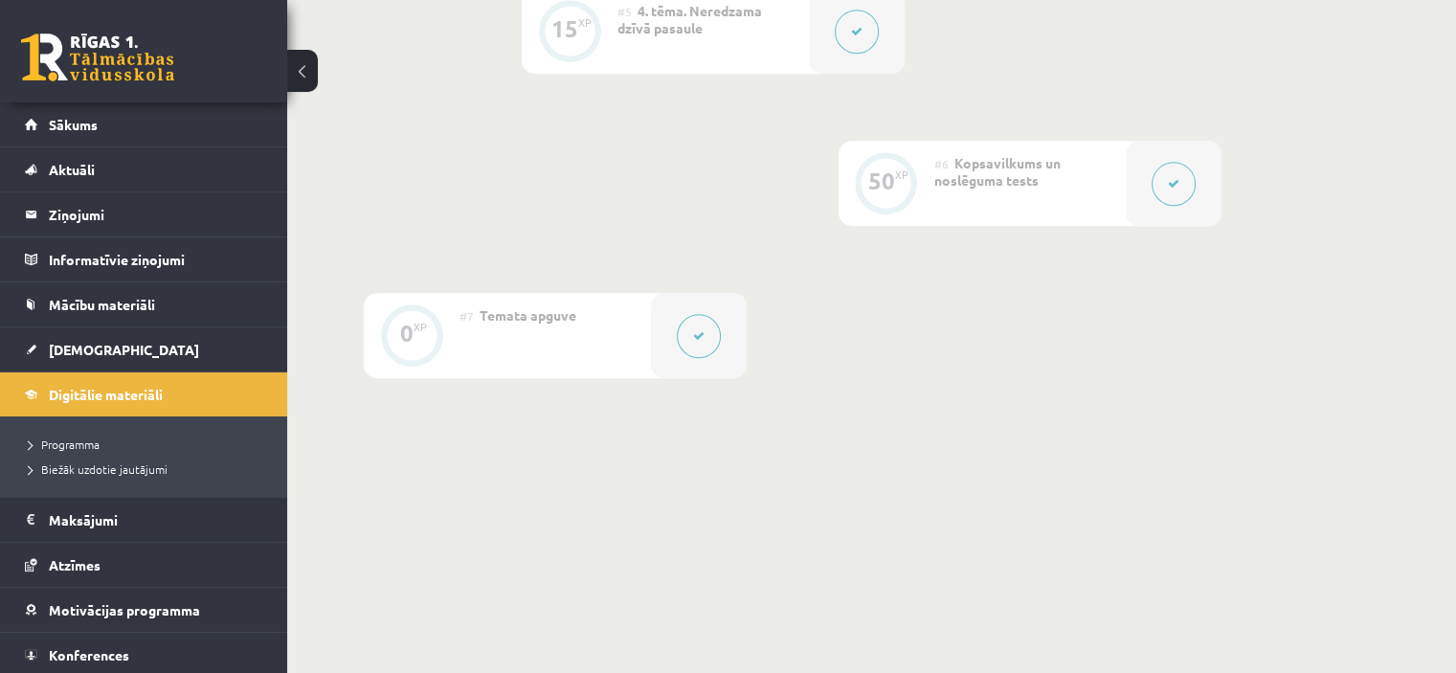
click at [820, 36] on div at bounding box center [857, 31] width 96 height 85
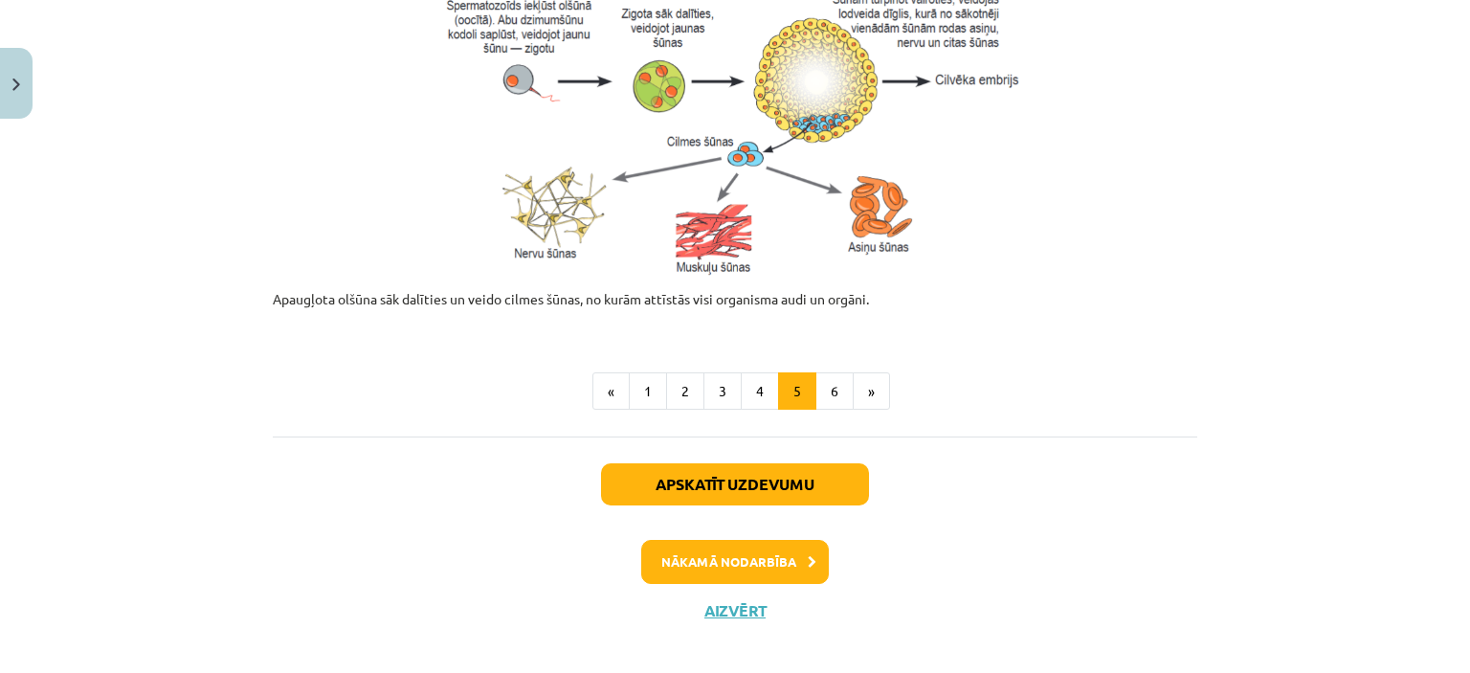
scroll to position [973, 0]
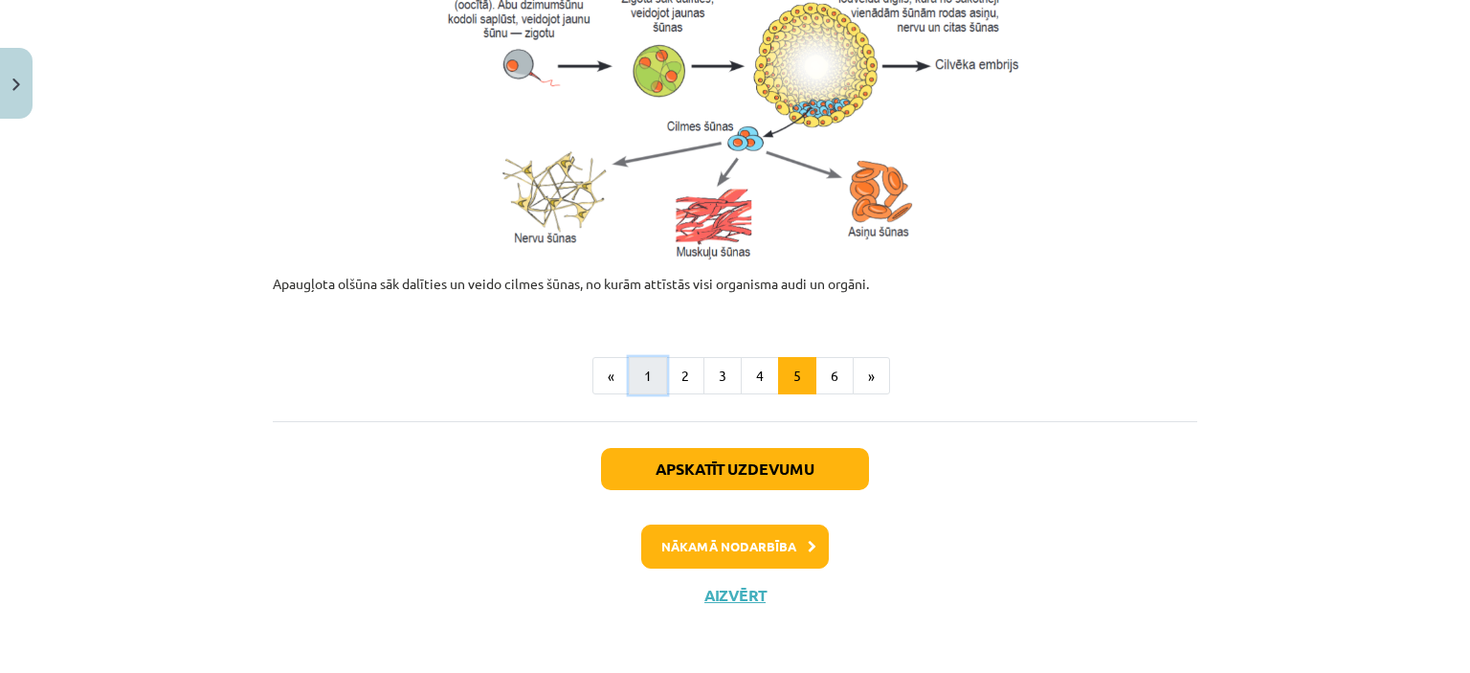
click at [649, 384] on button "1" at bounding box center [648, 376] width 38 height 38
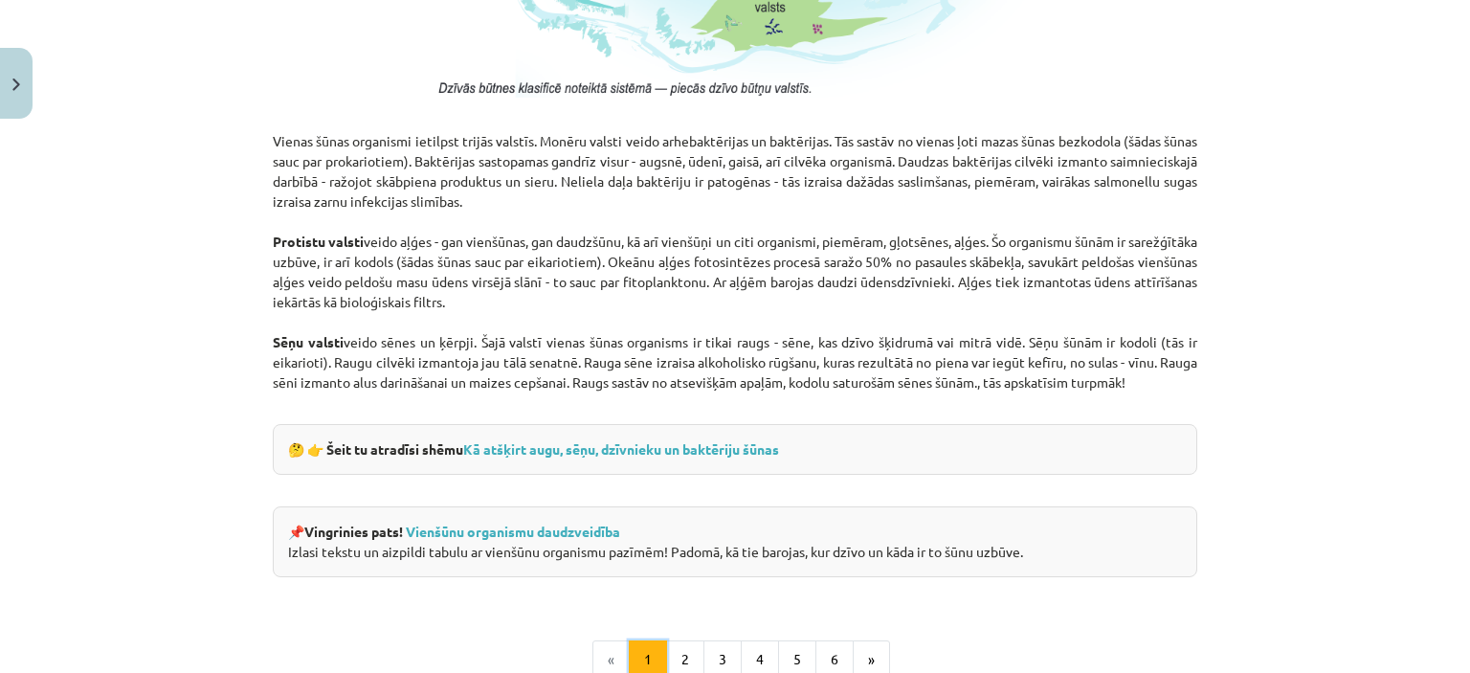
scroll to position [1682, 0]
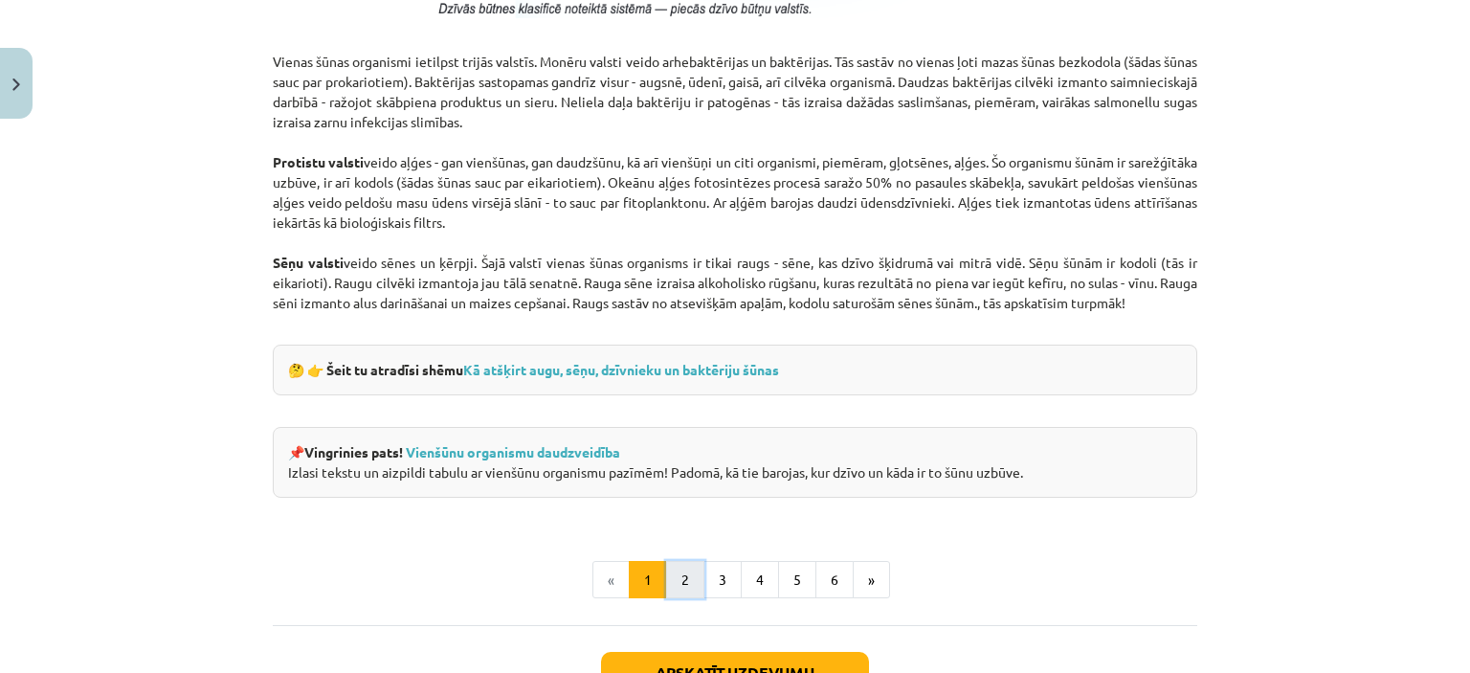
click at [682, 586] on button "2" at bounding box center [685, 580] width 38 height 38
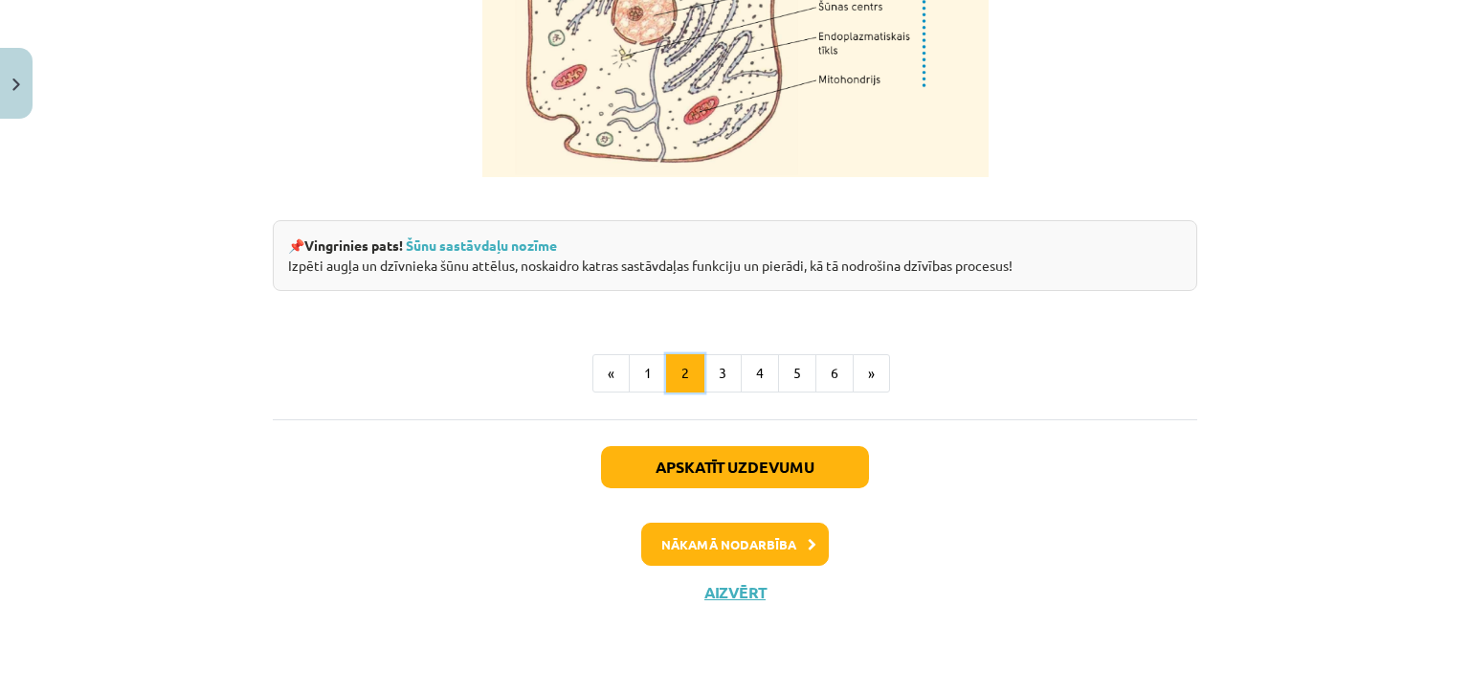
scroll to position [2448, 0]
click at [716, 392] on button "3" at bounding box center [723, 373] width 38 height 38
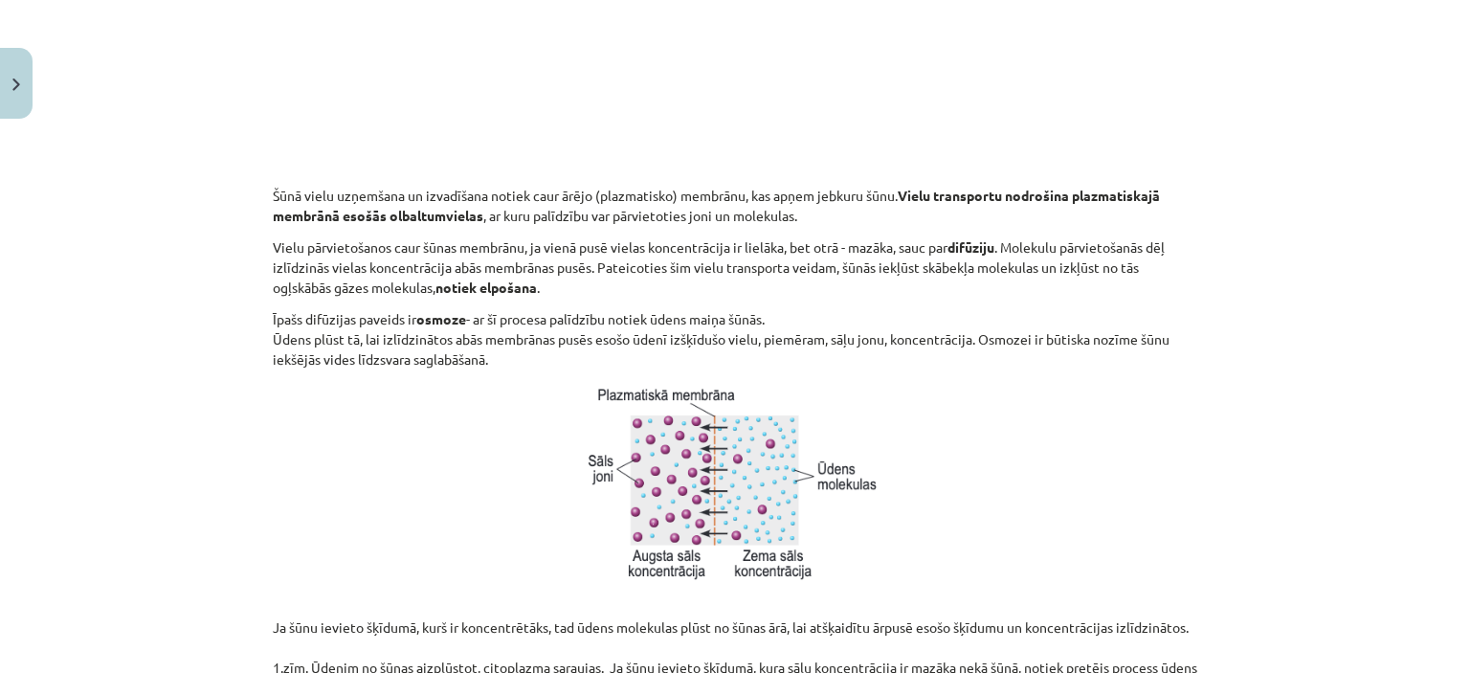
scroll to position [1012, 0]
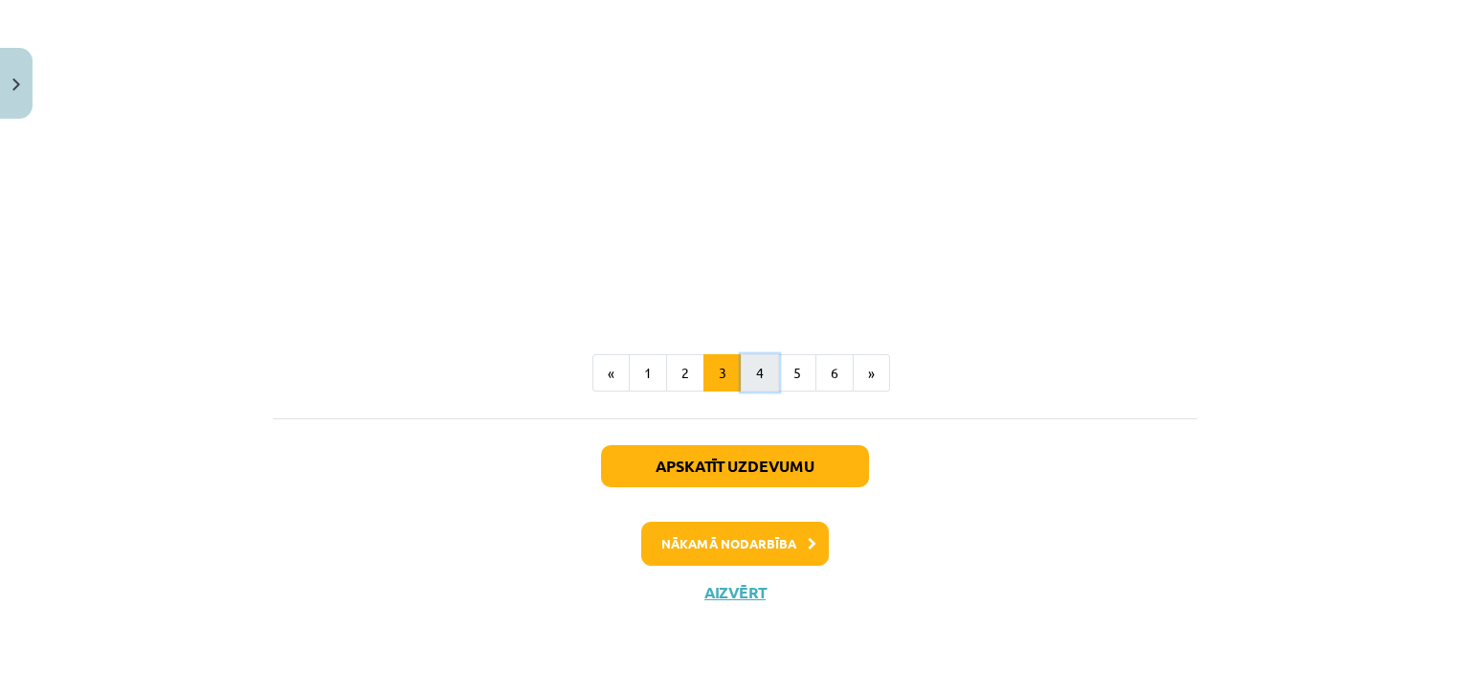
click at [761, 371] on button "4" at bounding box center [760, 373] width 38 height 38
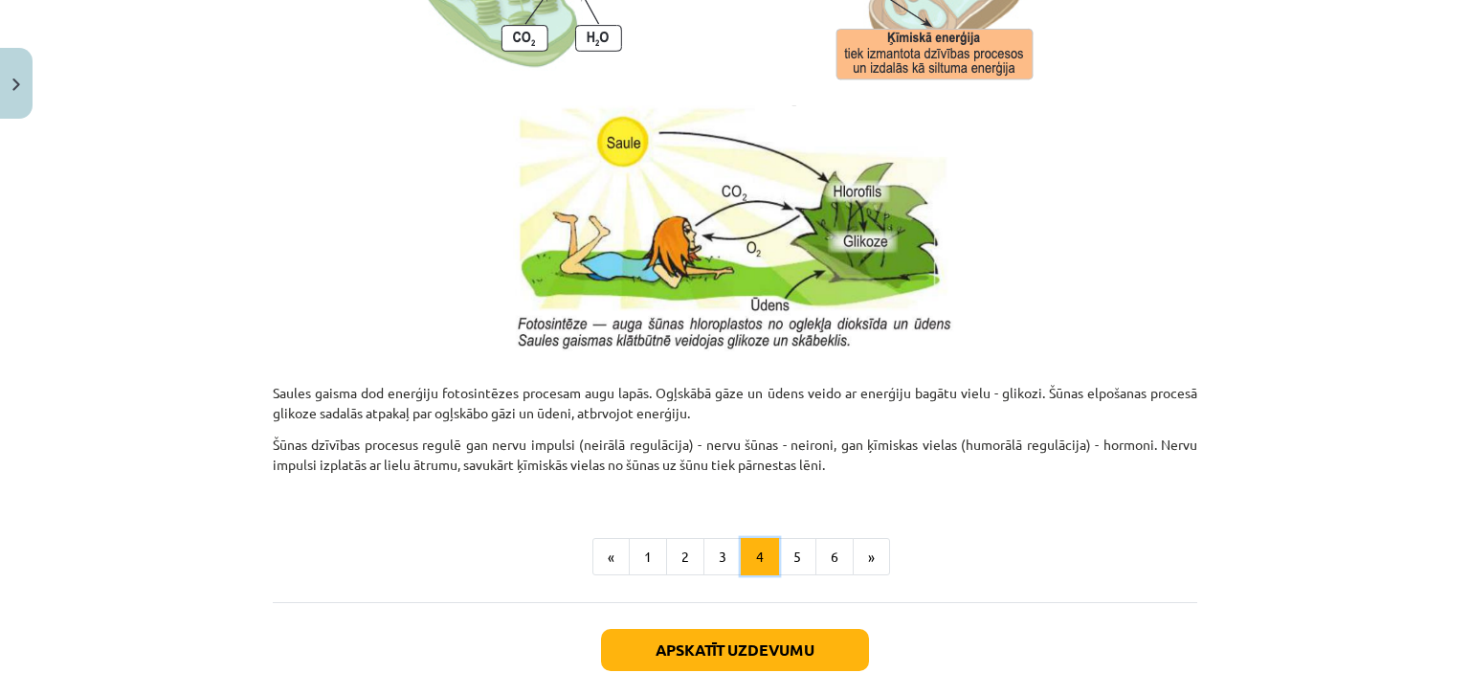
scroll to position [2075, 0]
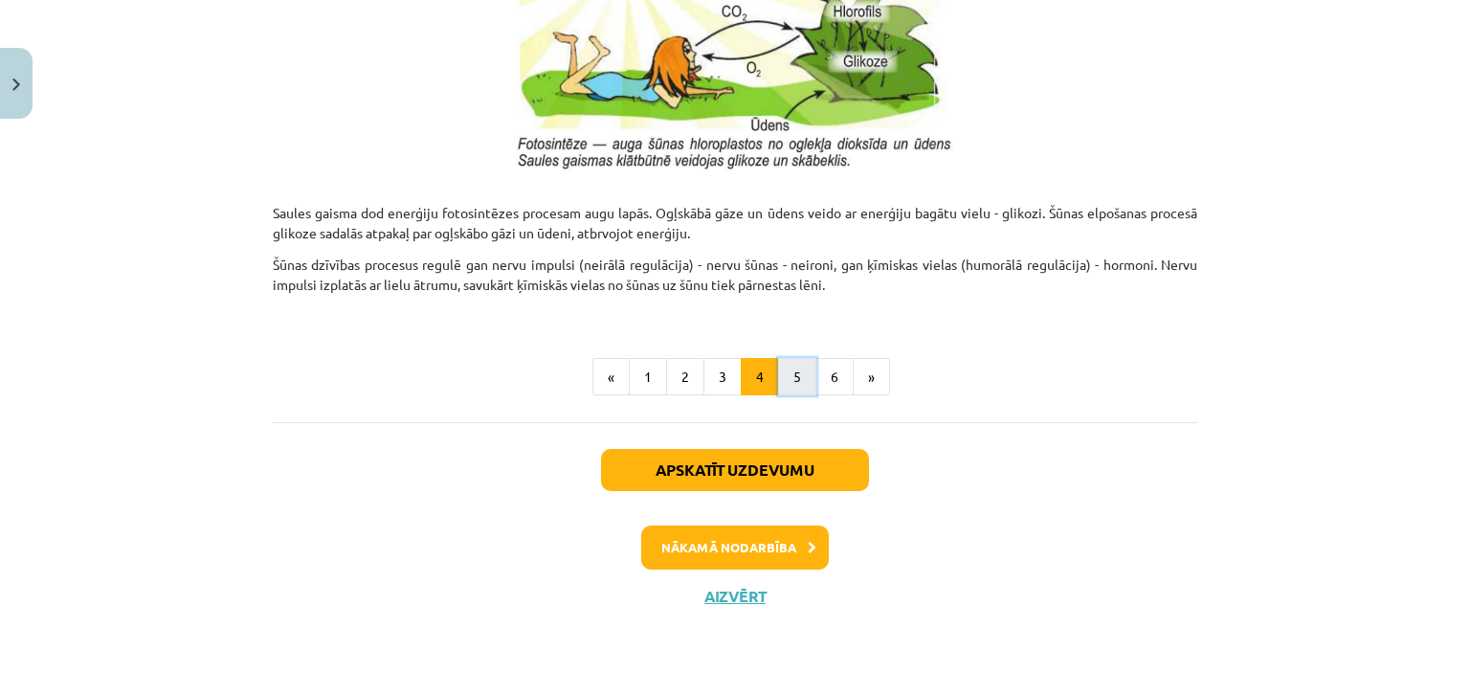
click at [800, 383] on button "5" at bounding box center [797, 377] width 38 height 38
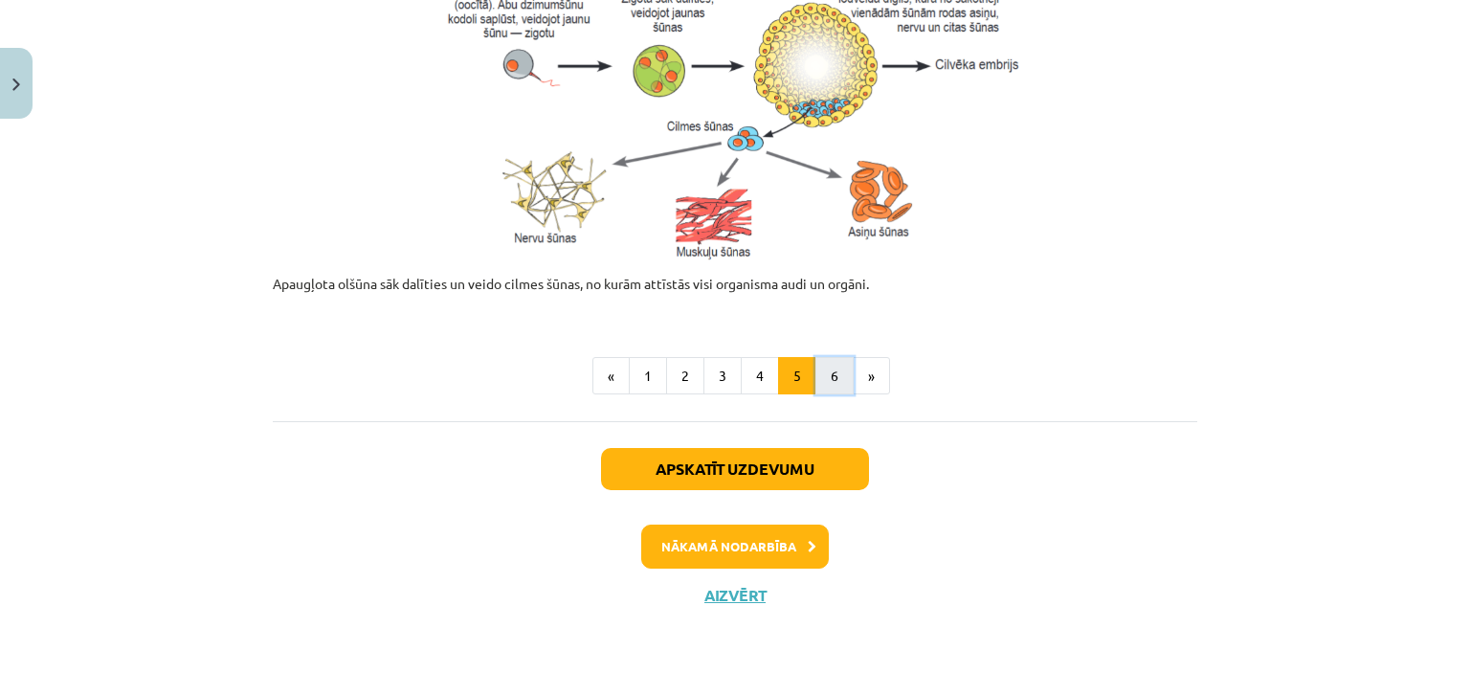
click at [831, 378] on button "6" at bounding box center [835, 376] width 38 height 38
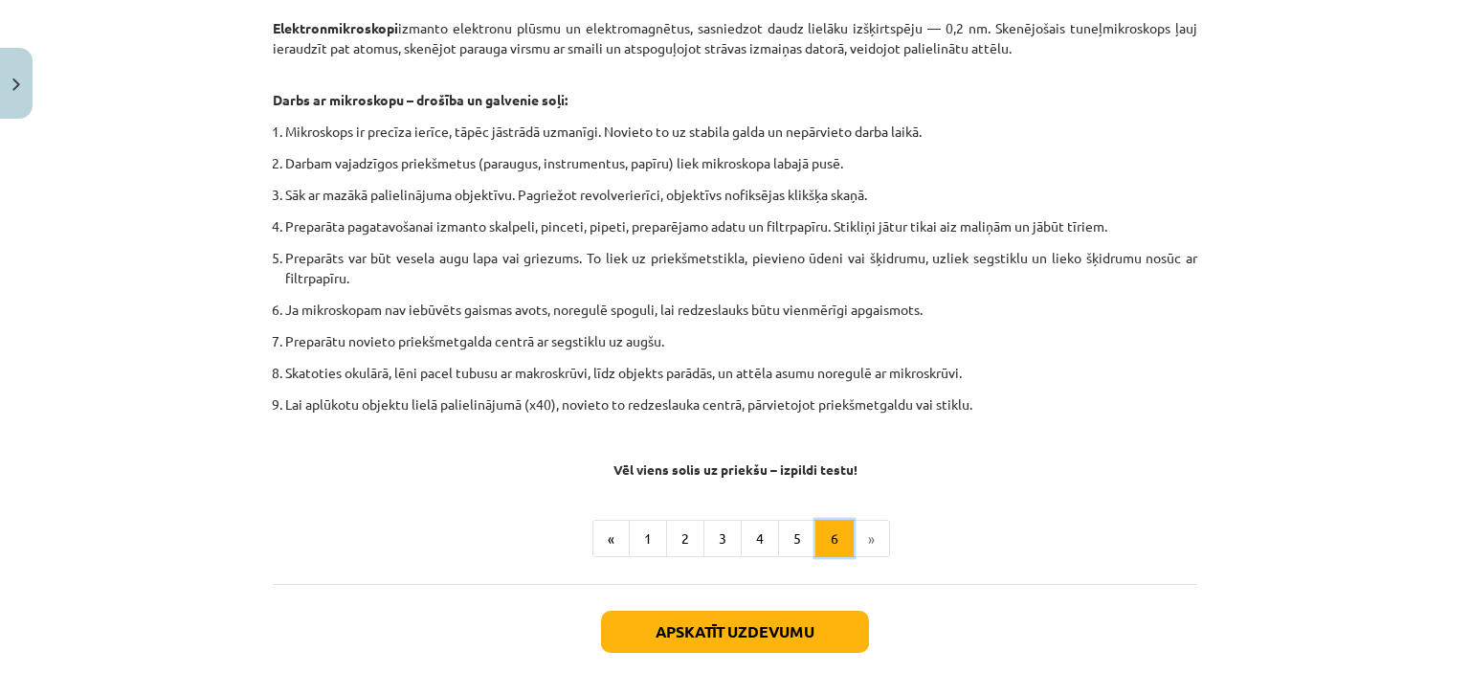
scroll to position [1108, 0]
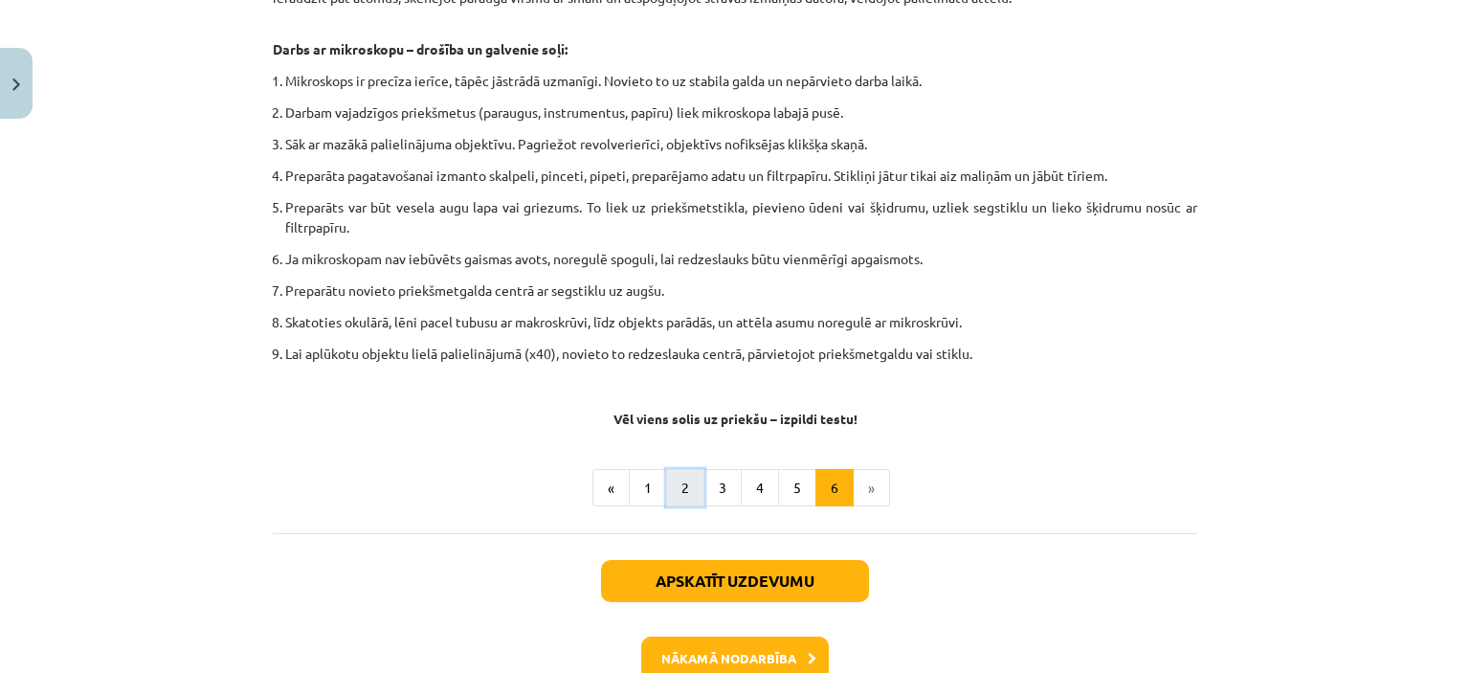
click at [679, 482] on button "2" at bounding box center [685, 488] width 38 height 38
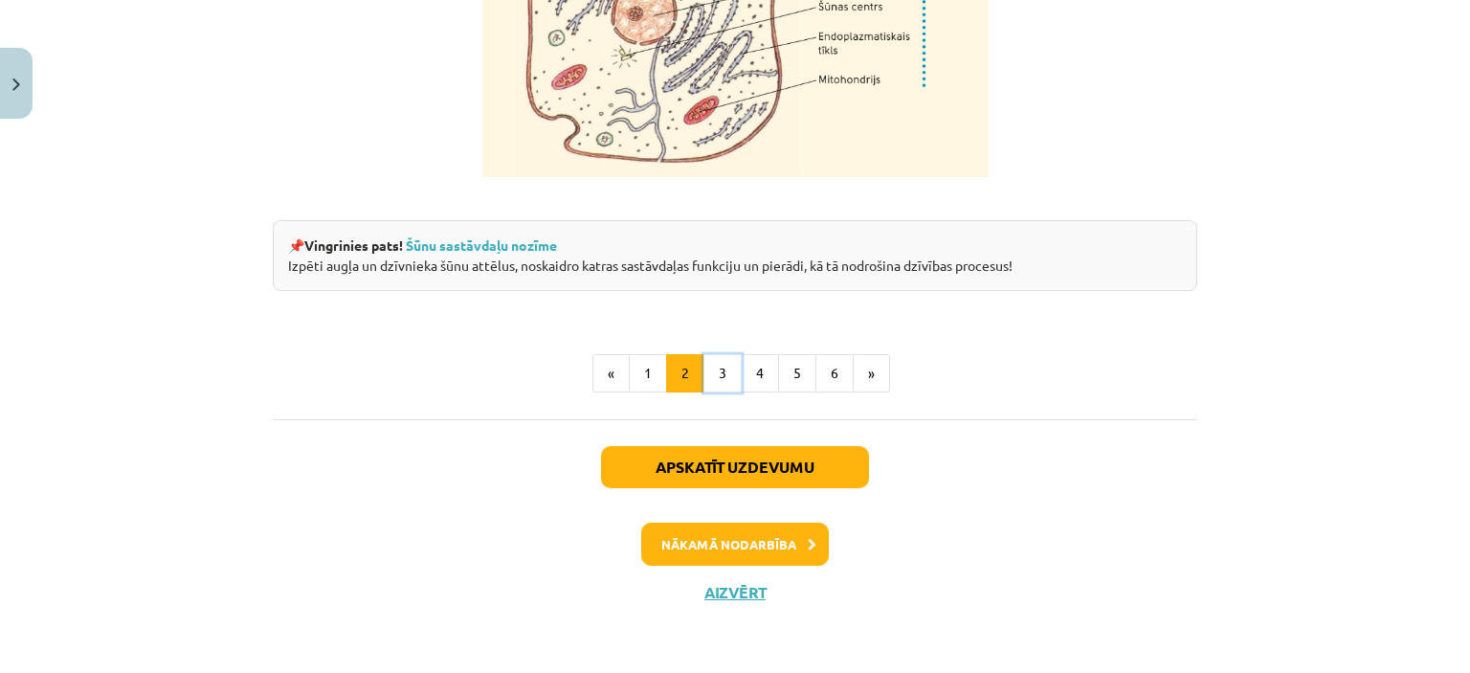
click at [724, 392] on button "3" at bounding box center [723, 373] width 38 height 38
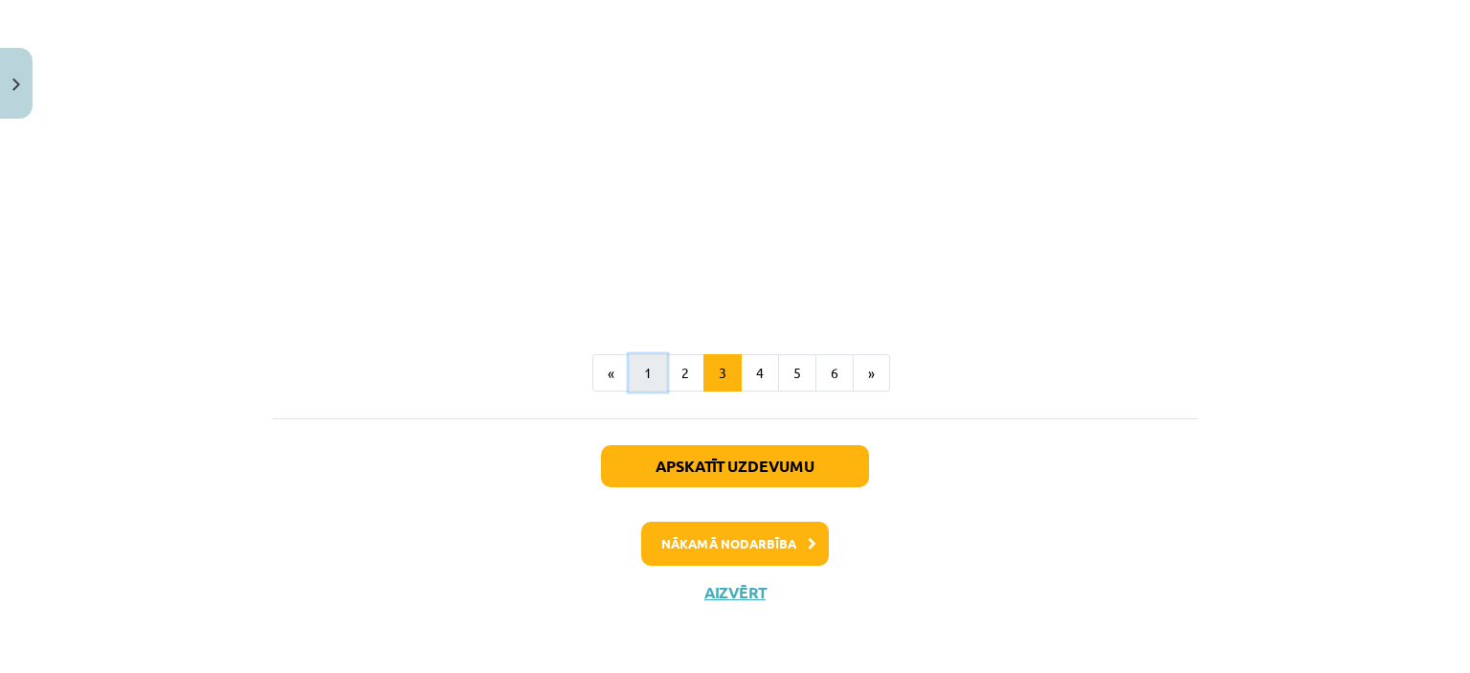
click at [643, 373] on button "1" at bounding box center [648, 373] width 38 height 38
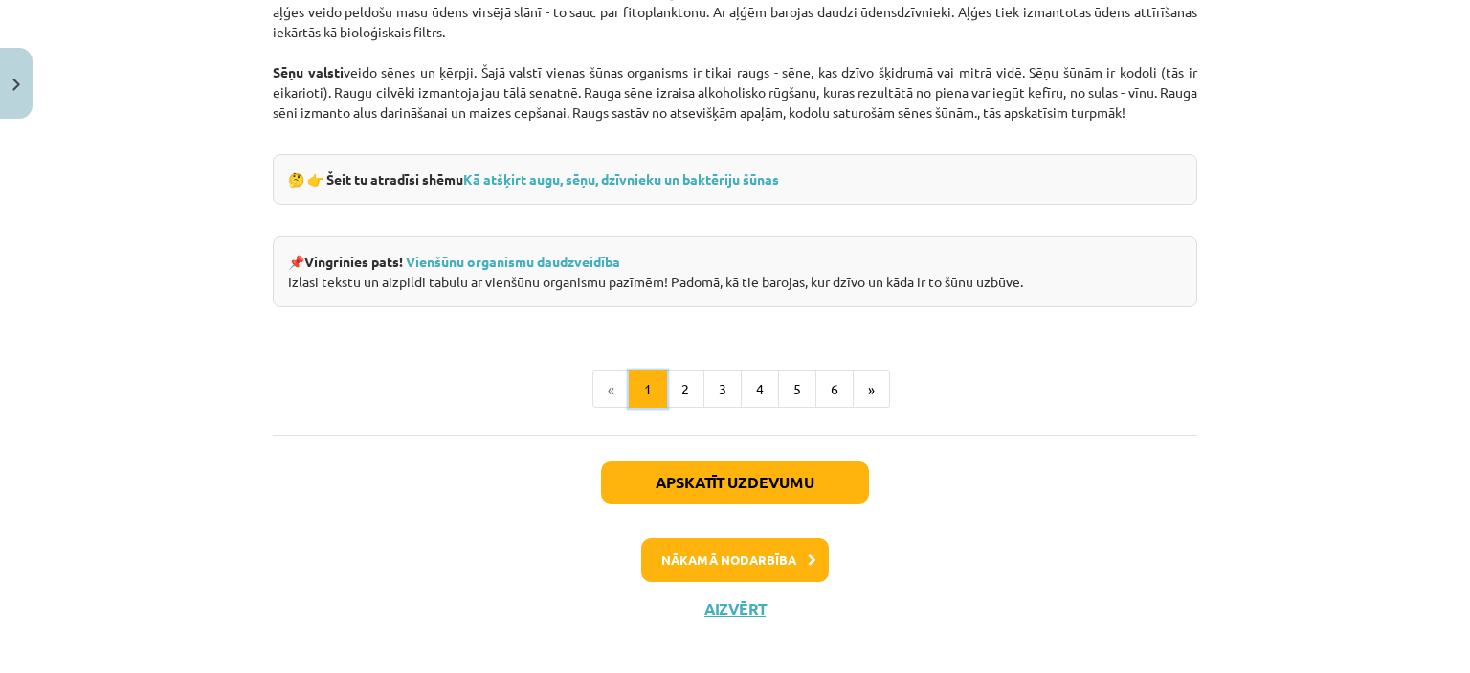
scroll to position [1873, 0]
click at [753, 402] on button "4" at bounding box center [760, 389] width 38 height 38
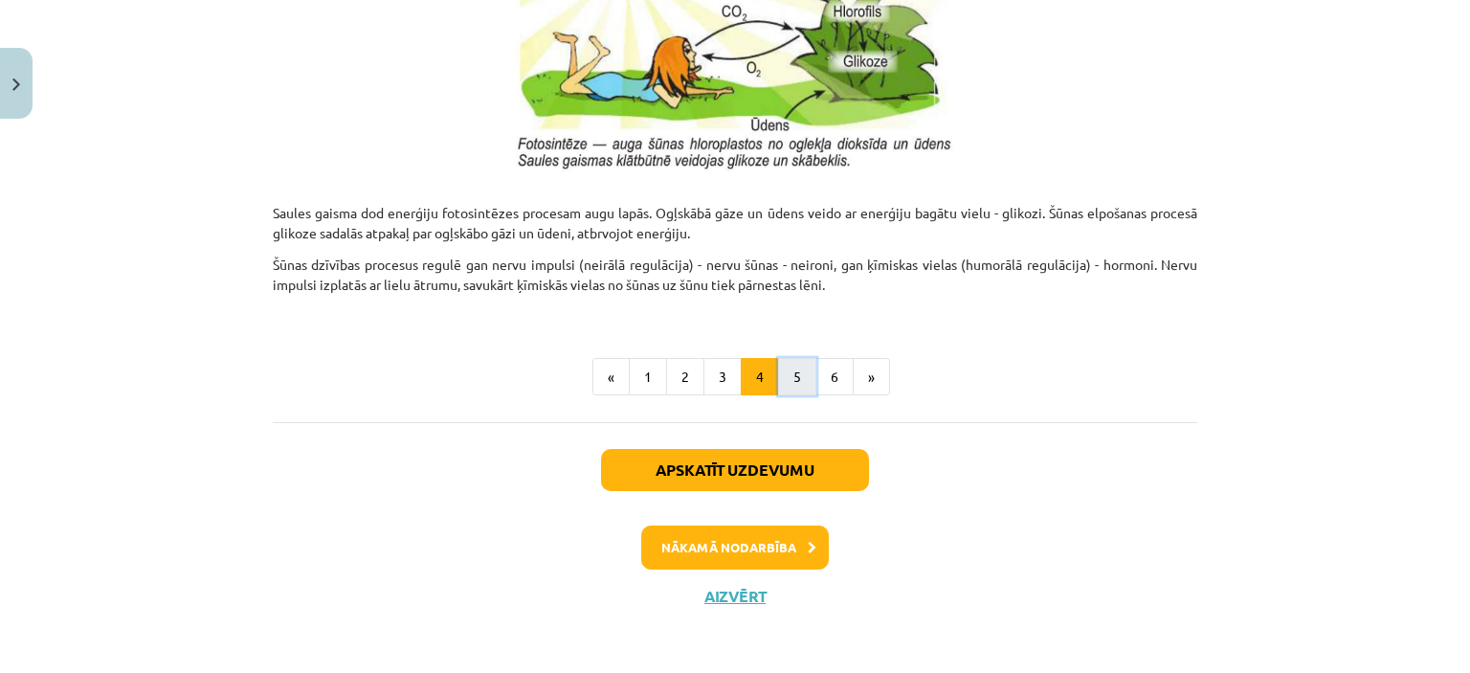
click at [795, 386] on button "5" at bounding box center [797, 377] width 38 height 38
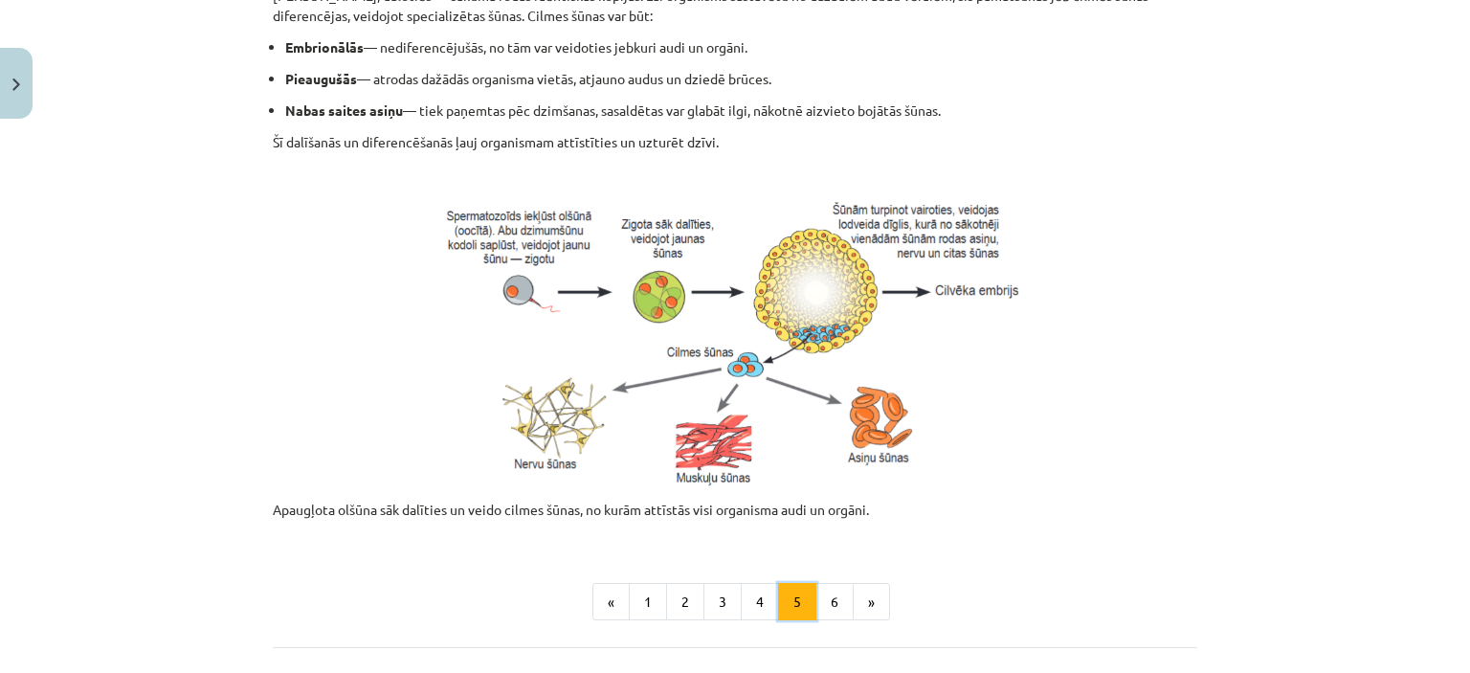
scroll to position [766, 0]
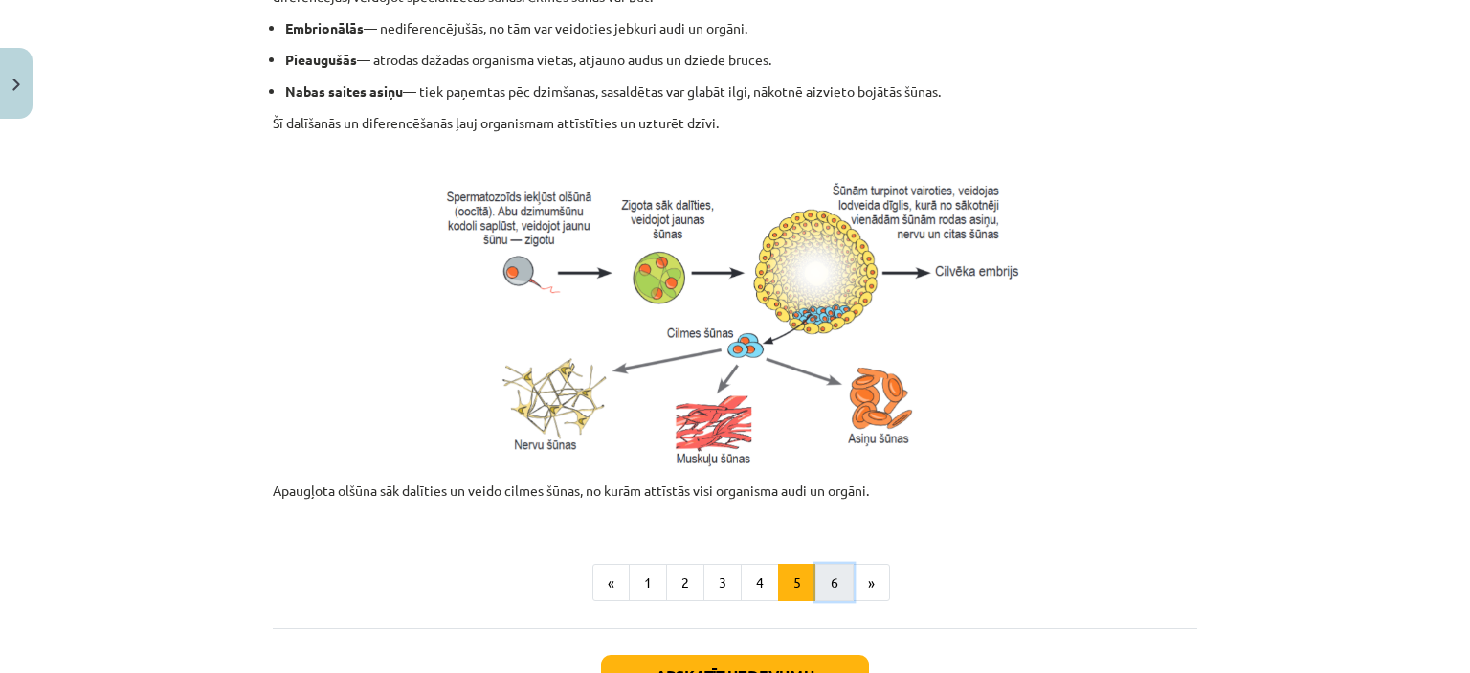
click at [828, 583] on button "6" at bounding box center [835, 583] width 38 height 38
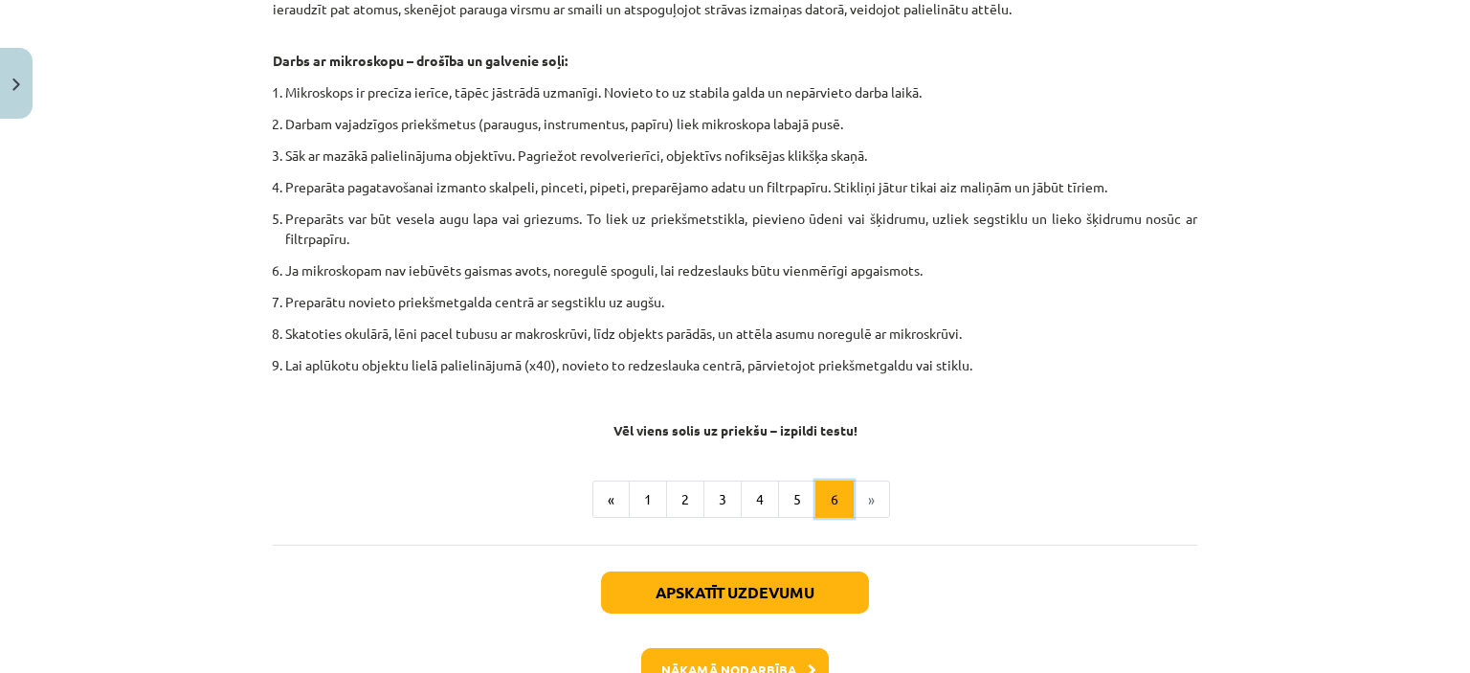
scroll to position [1108, 0]
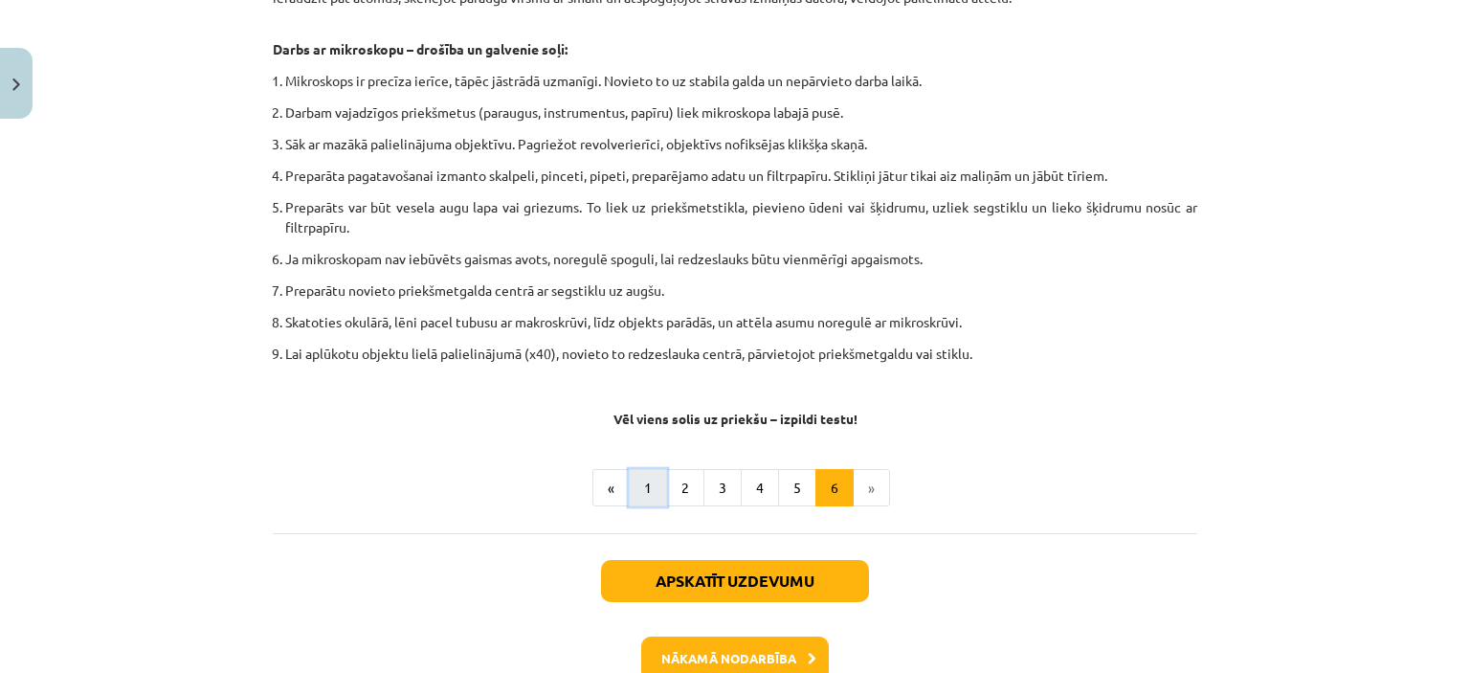
click at [654, 482] on button "1" at bounding box center [648, 488] width 38 height 38
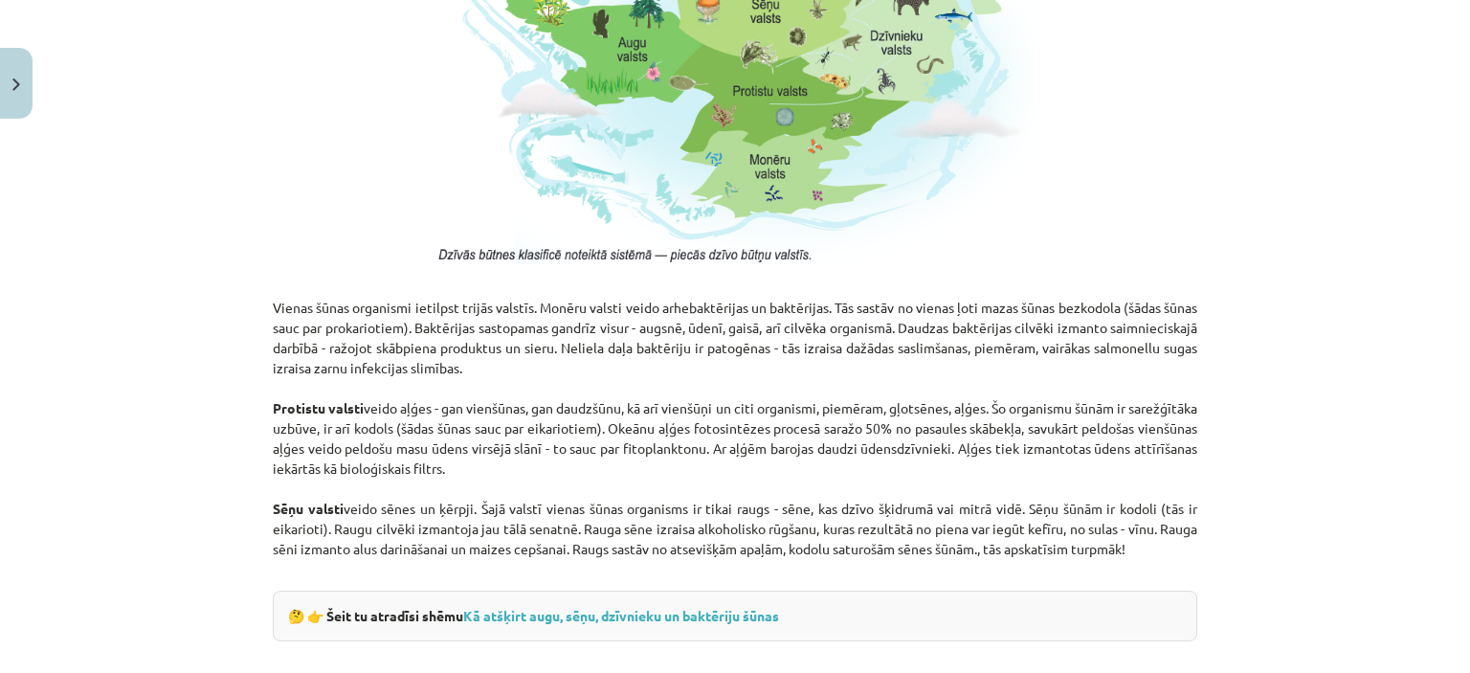
scroll to position [1627, 0]
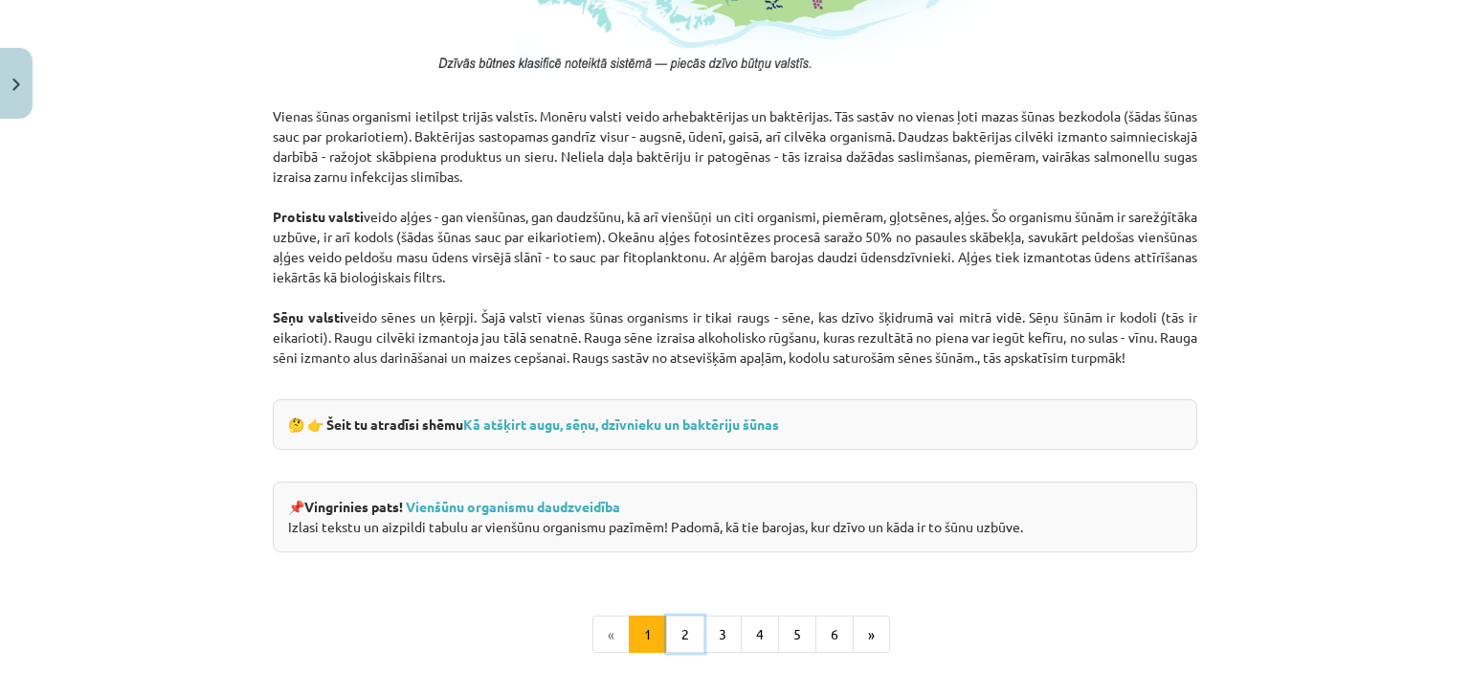
click at [683, 630] on button "2" at bounding box center [685, 635] width 38 height 38
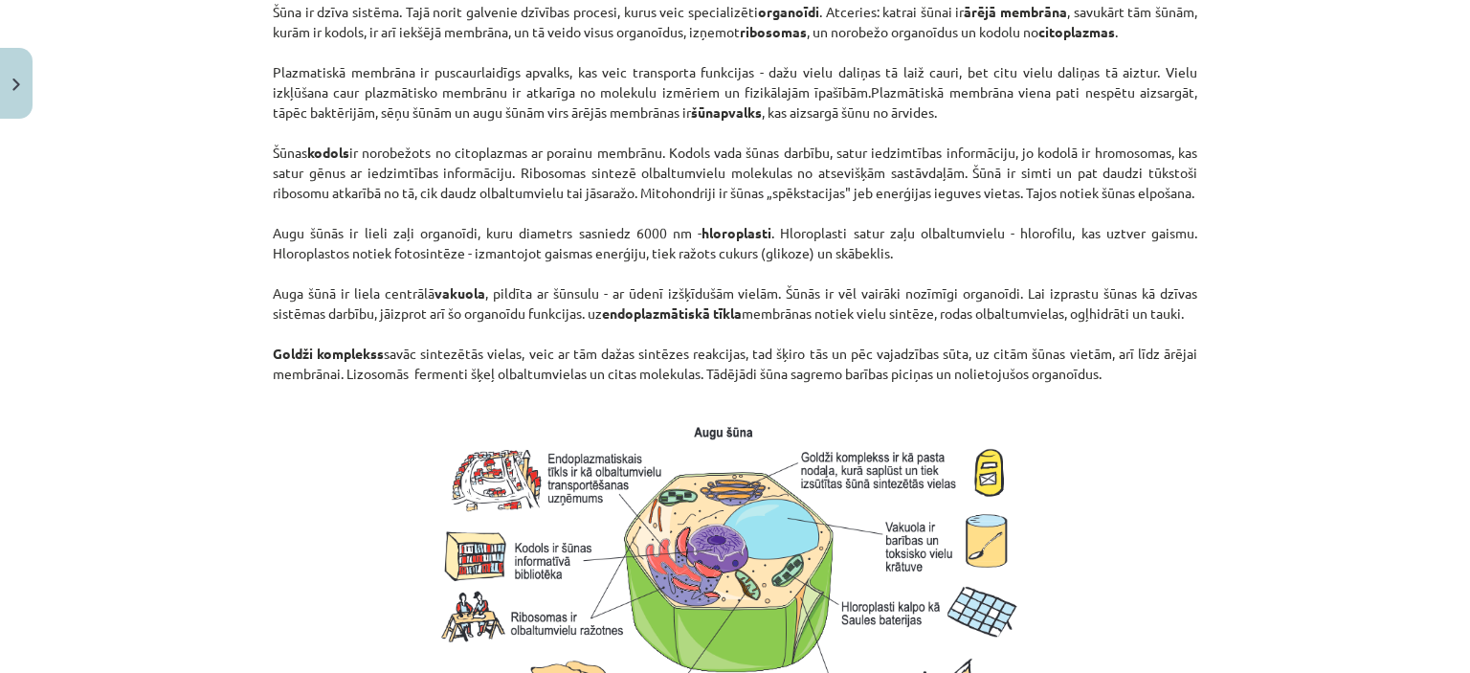
scroll to position [1436, 0]
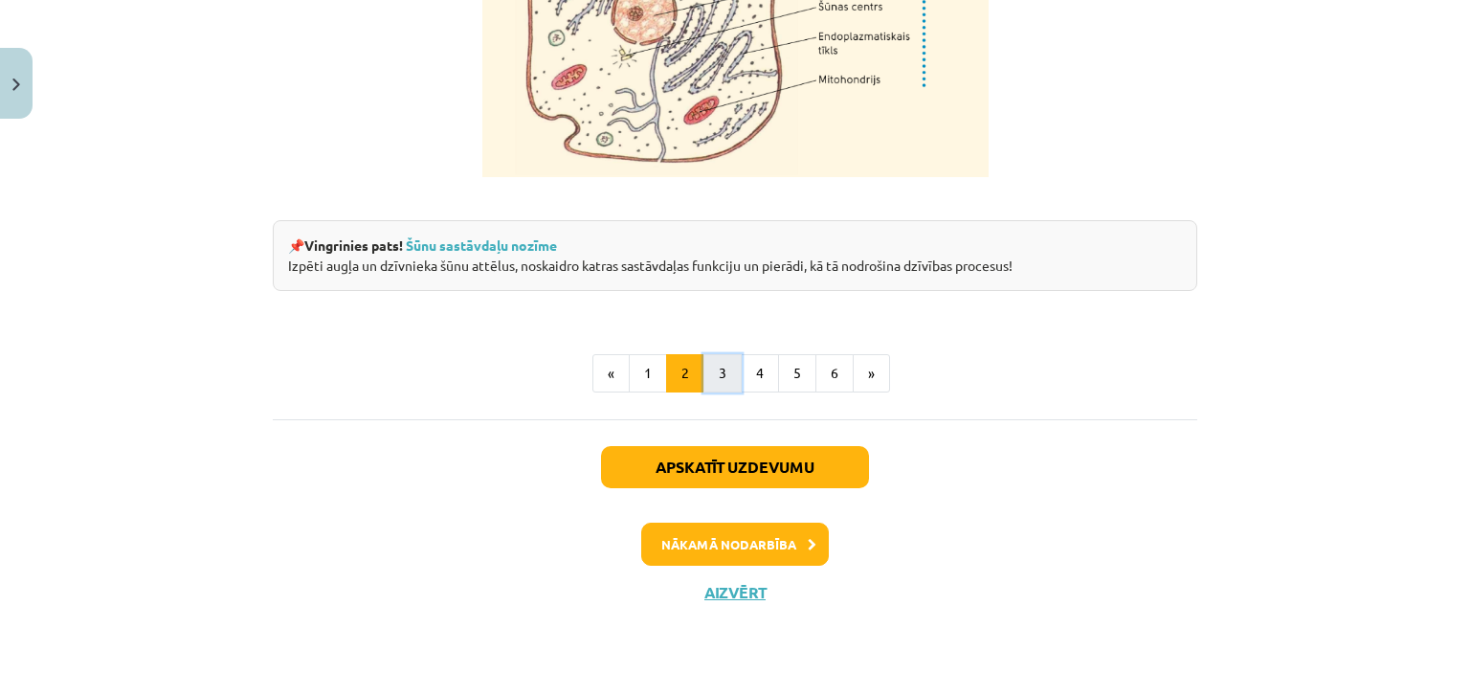
click at [709, 382] on button "3" at bounding box center [723, 373] width 38 height 38
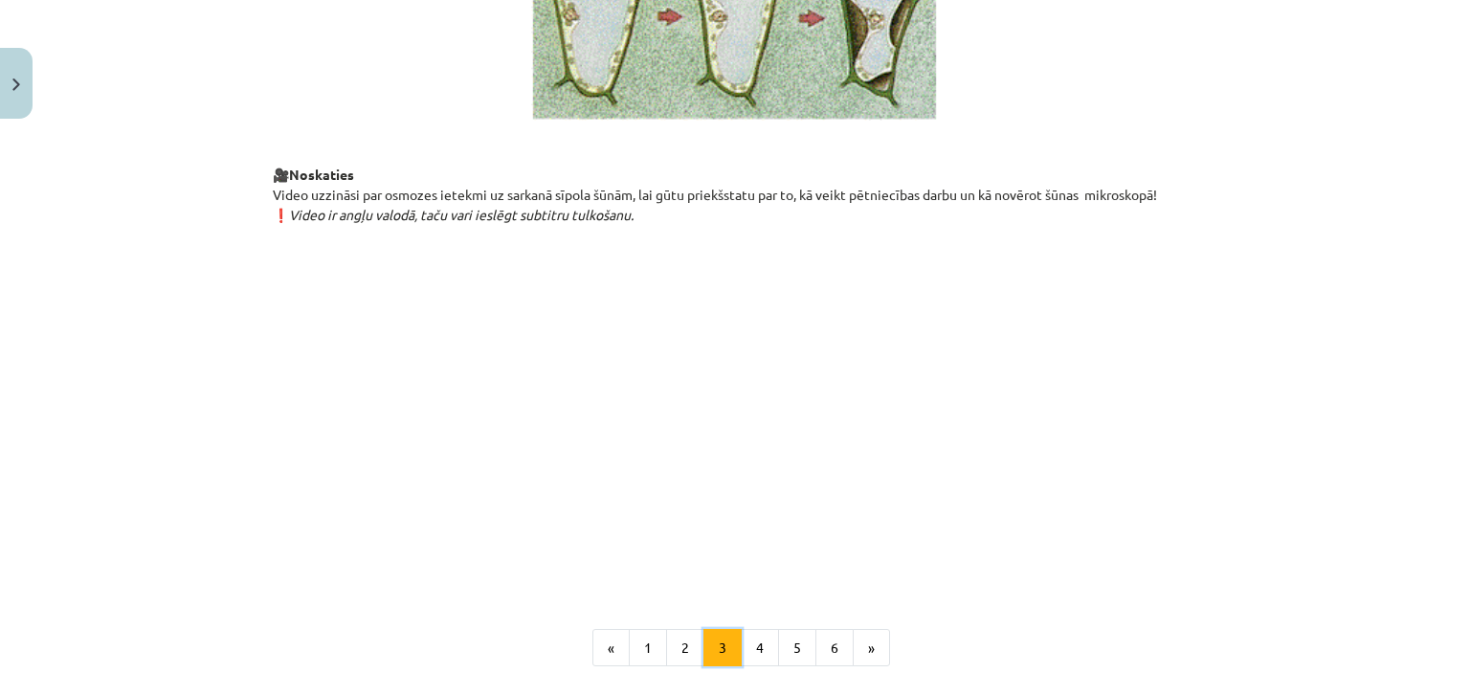
scroll to position [2331, 0]
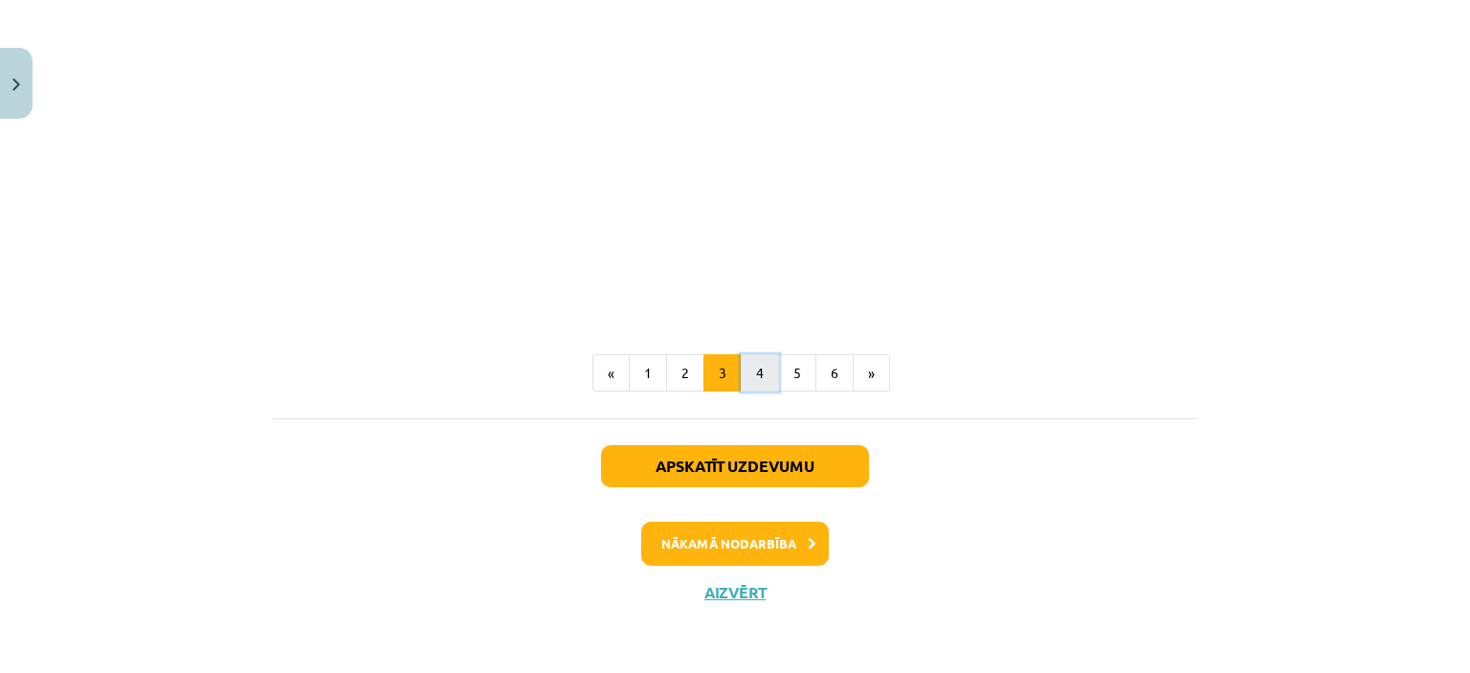
click at [762, 377] on button "4" at bounding box center [760, 373] width 38 height 38
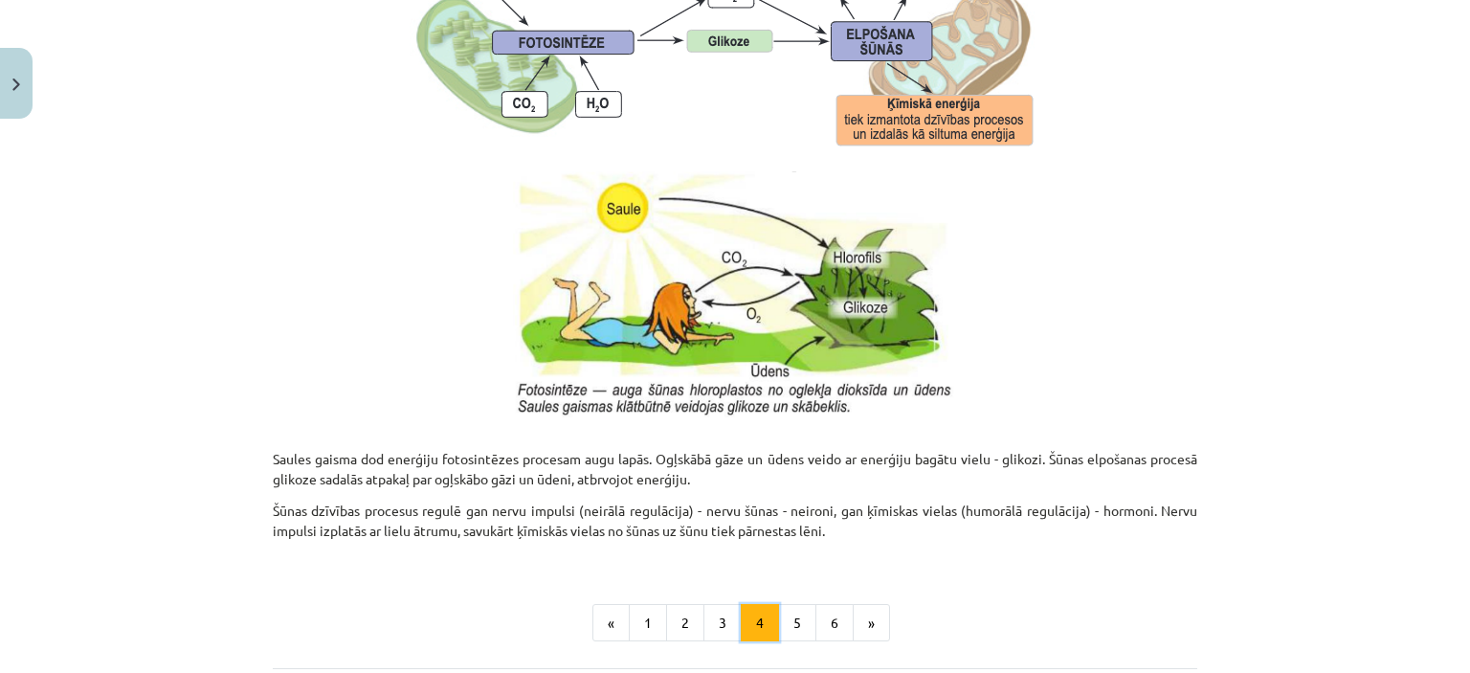
scroll to position [2010, 0]
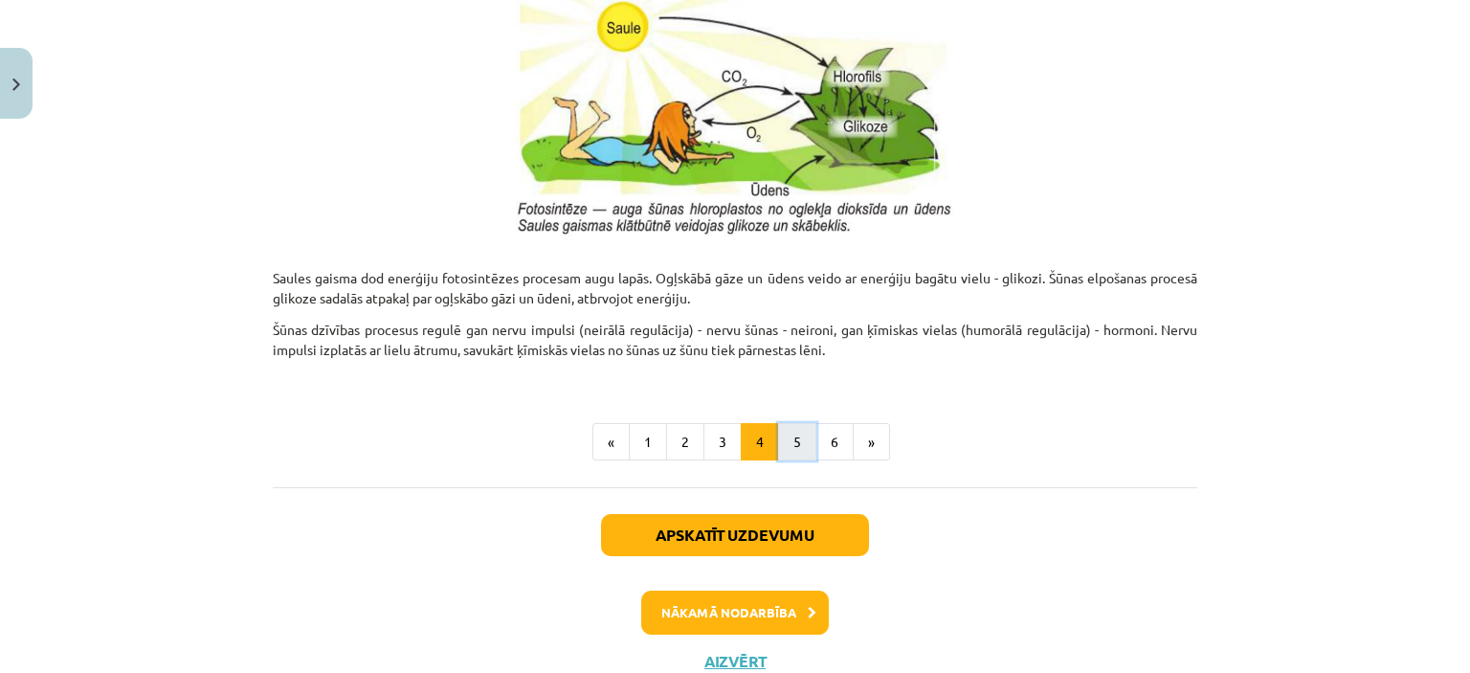
click at [779, 446] on button "5" at bounding box center [797, 442] width 38 height 38
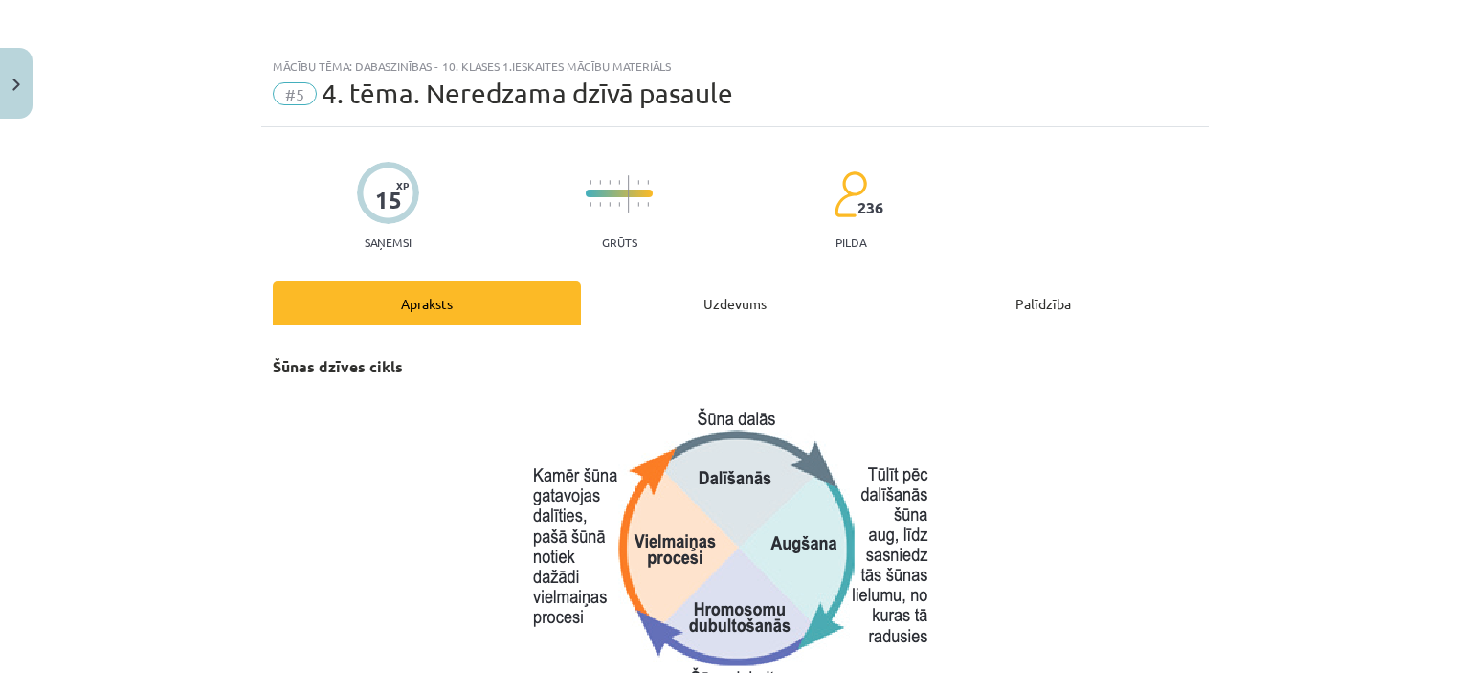
scroll to position [0, 0]
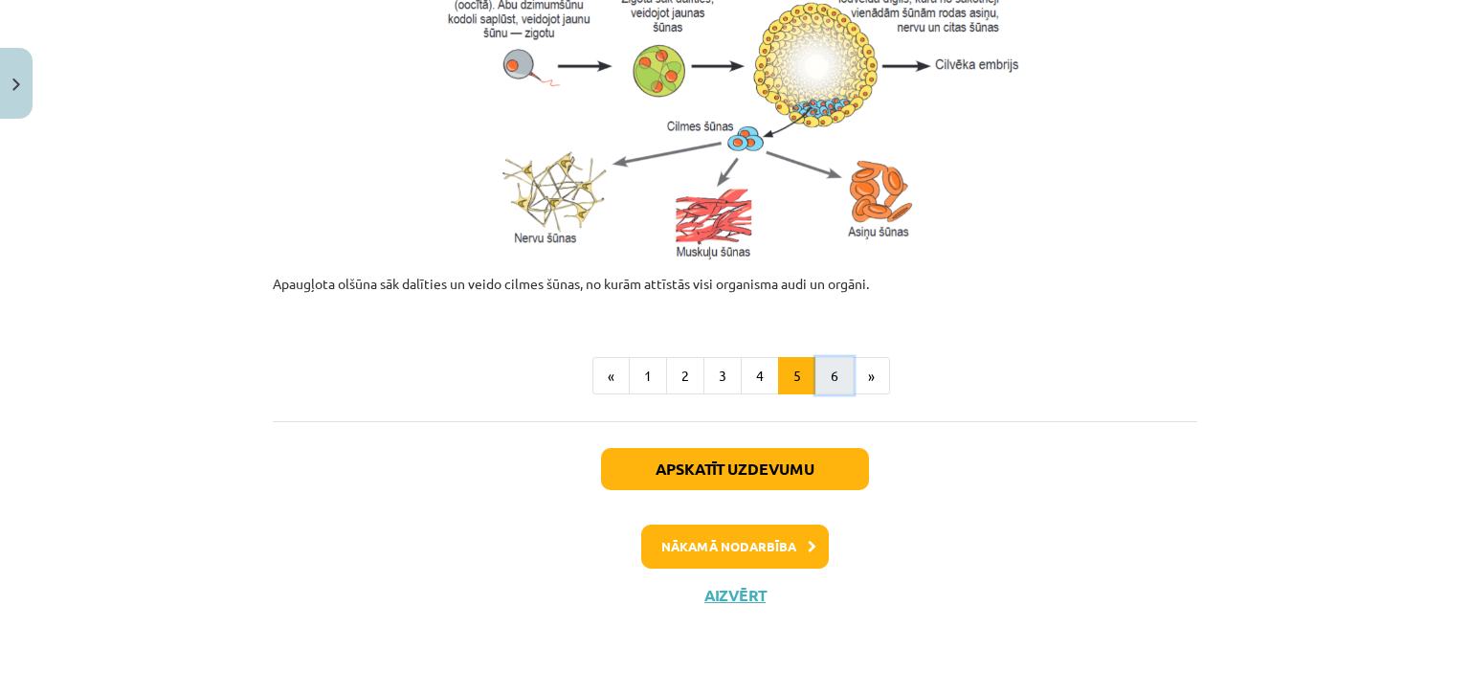
click at [816, 377] on button "6" at bounding box center [835, 376] width 38 height 38
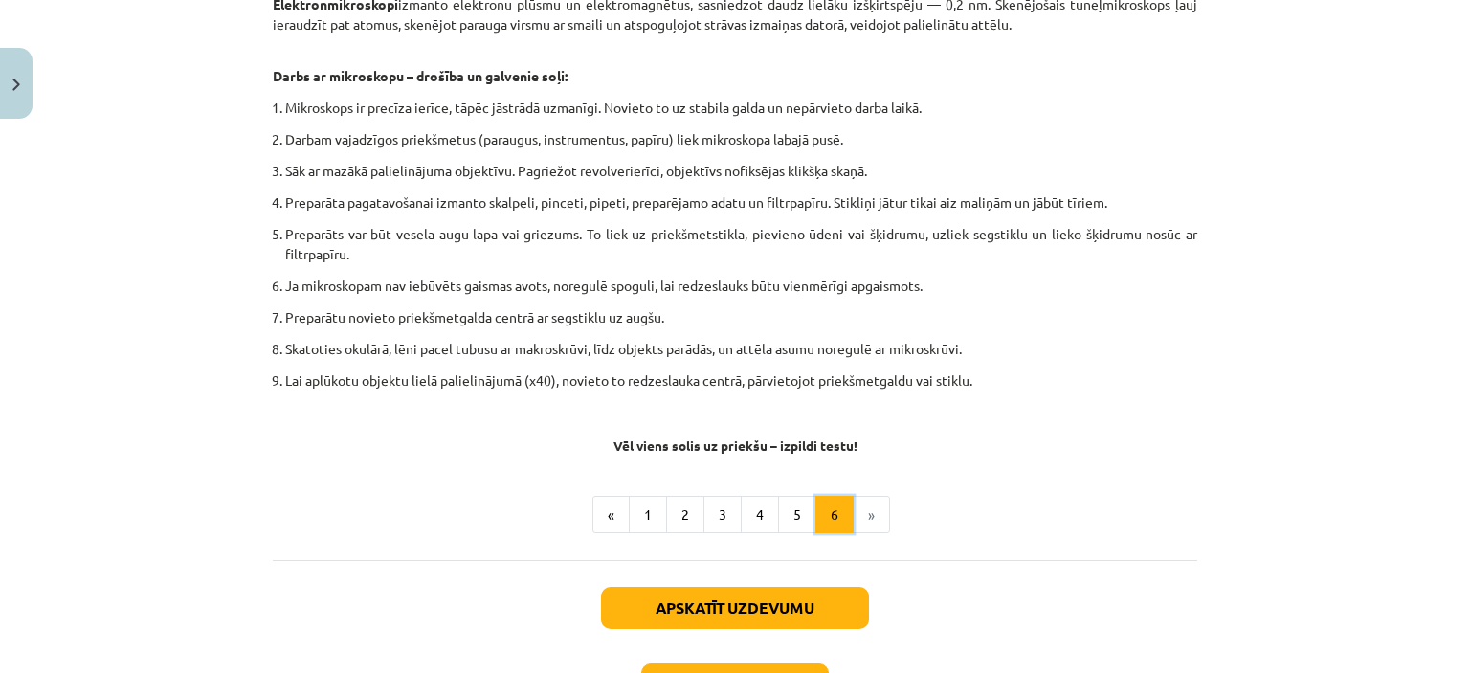
scroll to position [1126, 0]
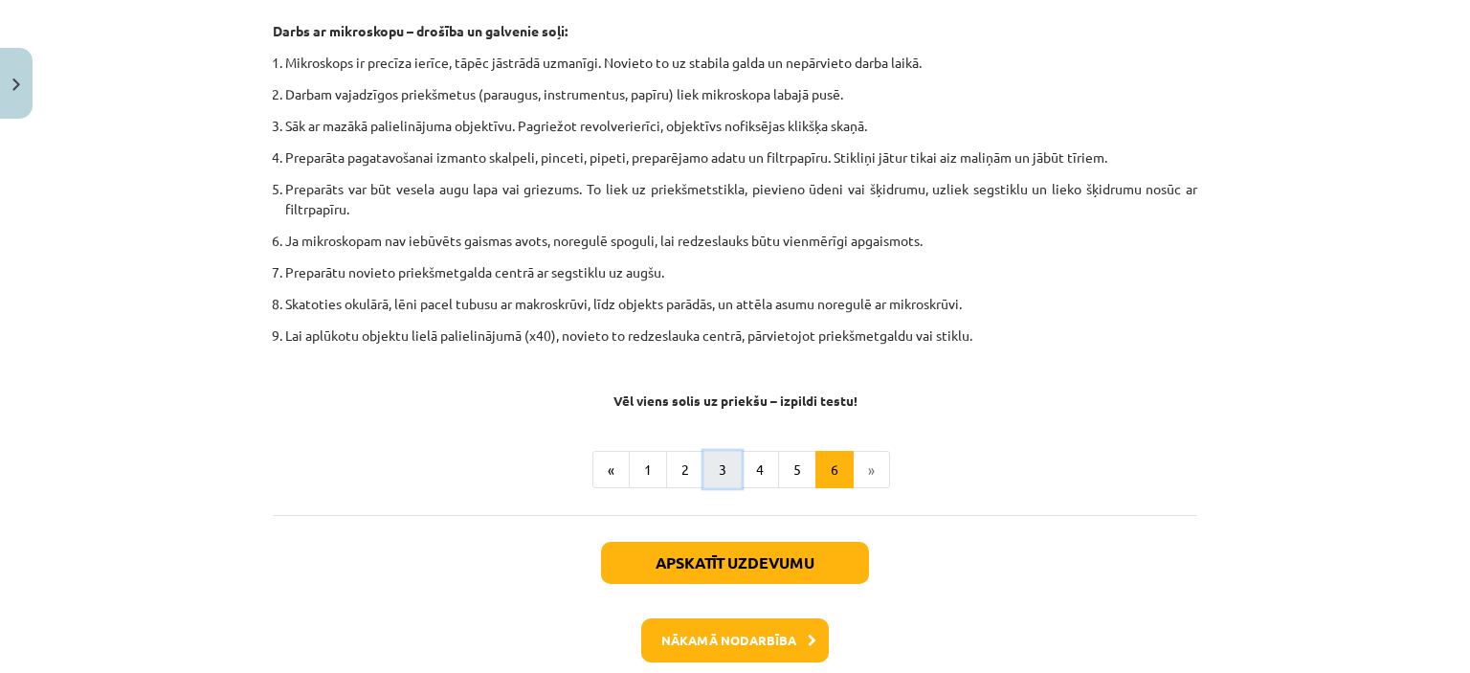
click at [707, 469] on button "3" at bounding box center [723, 470] width 38 height 38
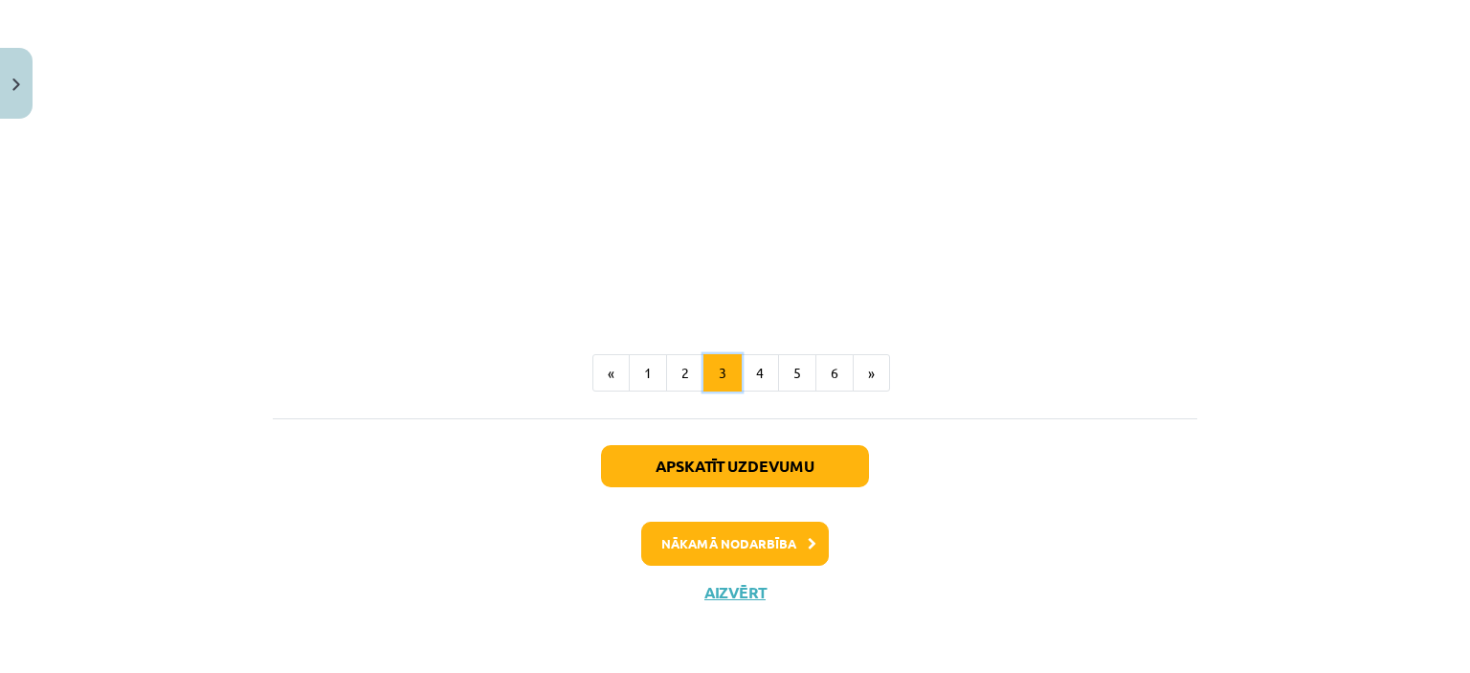
scroll to position [2331, 0]
click at [678, 388] on button "2" at bounding box center [685, 373] width 38 height 38
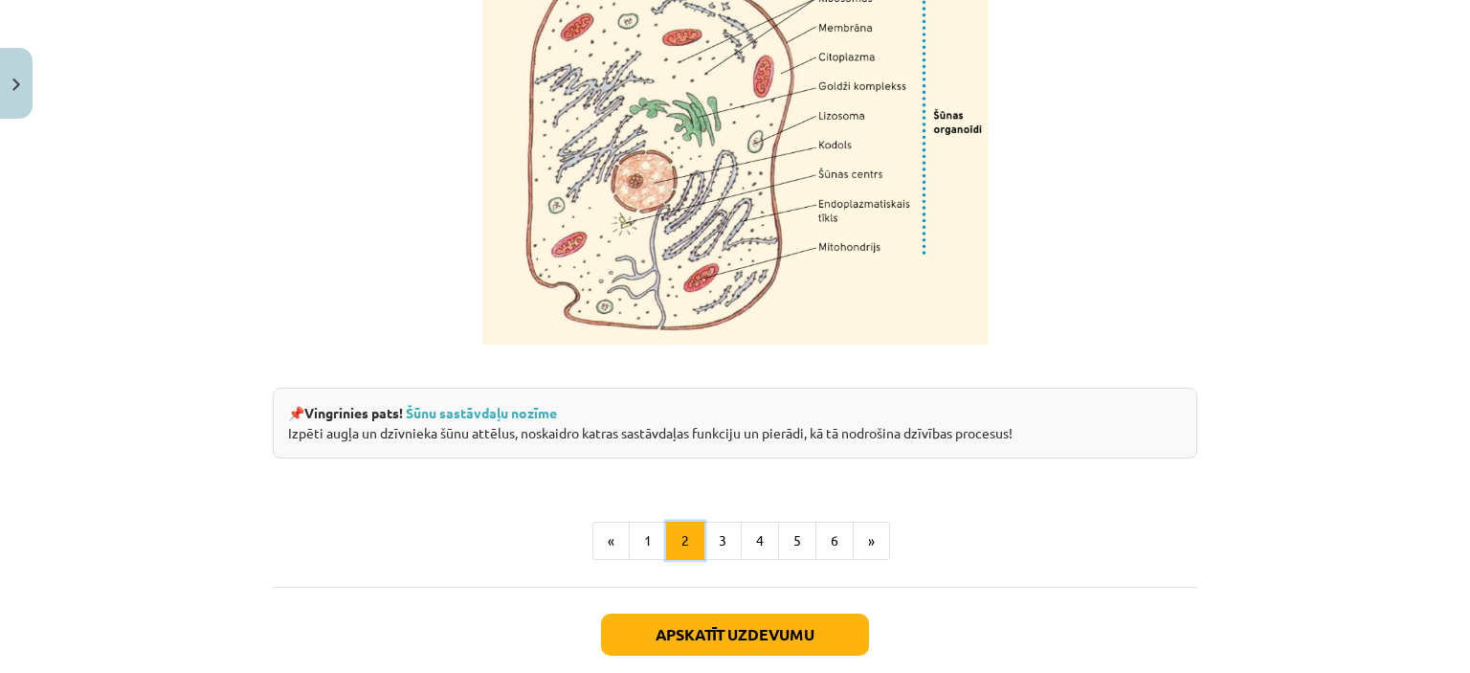
scroll to position [2298, 0]
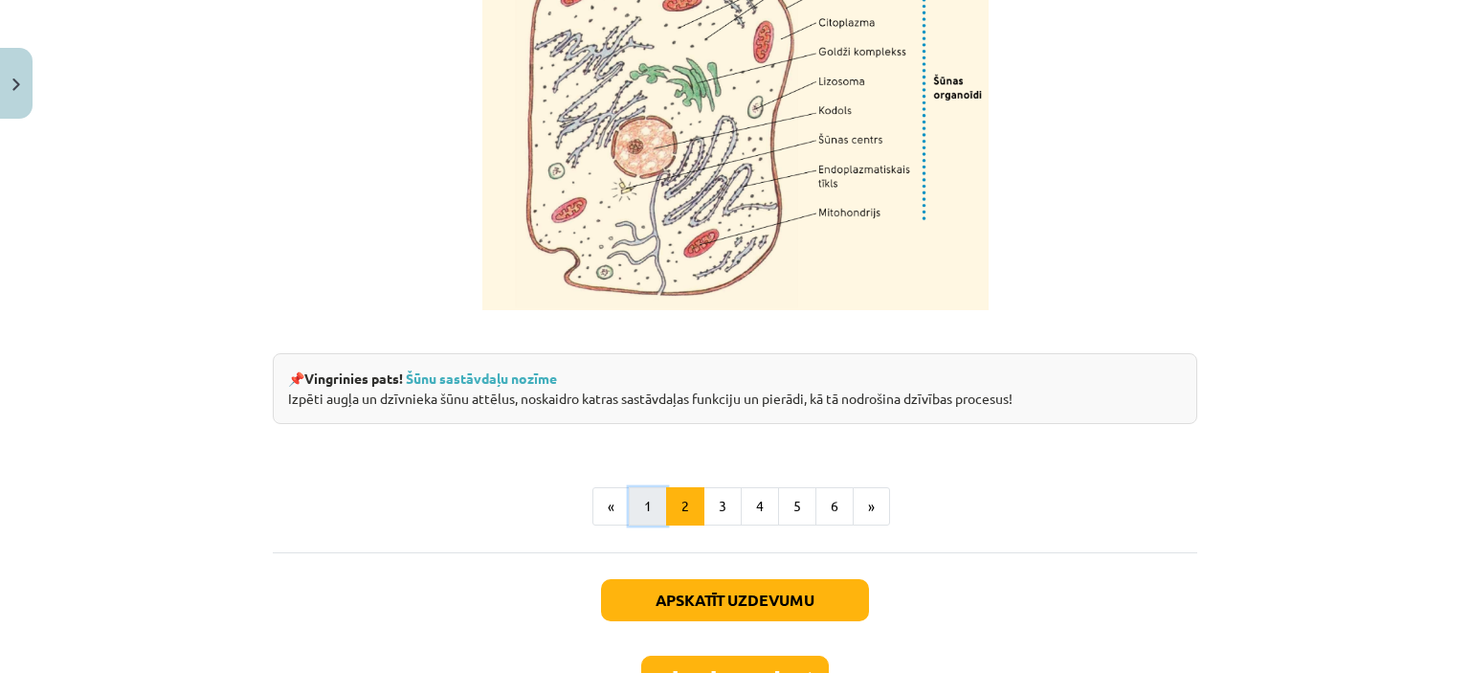
click at [652, 526] on button "1" at bounding box center [648, 506] width 38 height 38
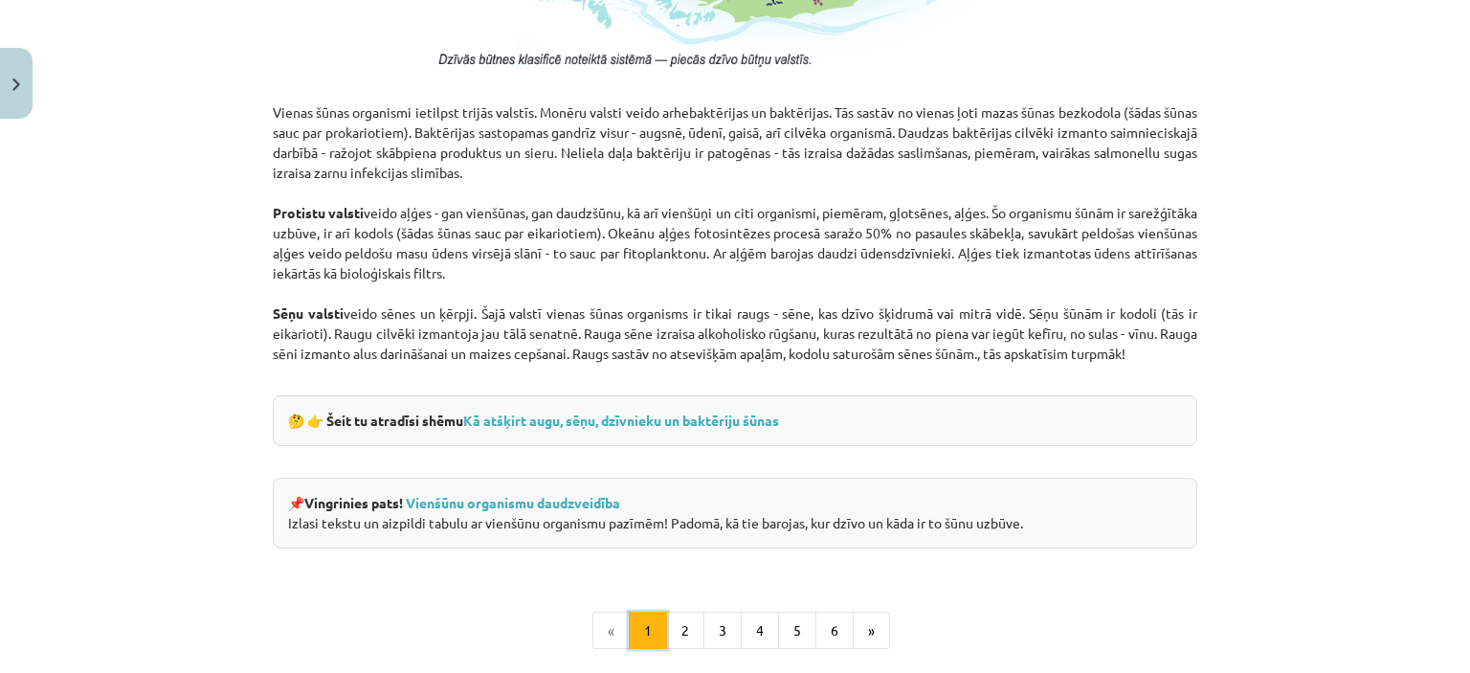
scroll to position [1727, 0]
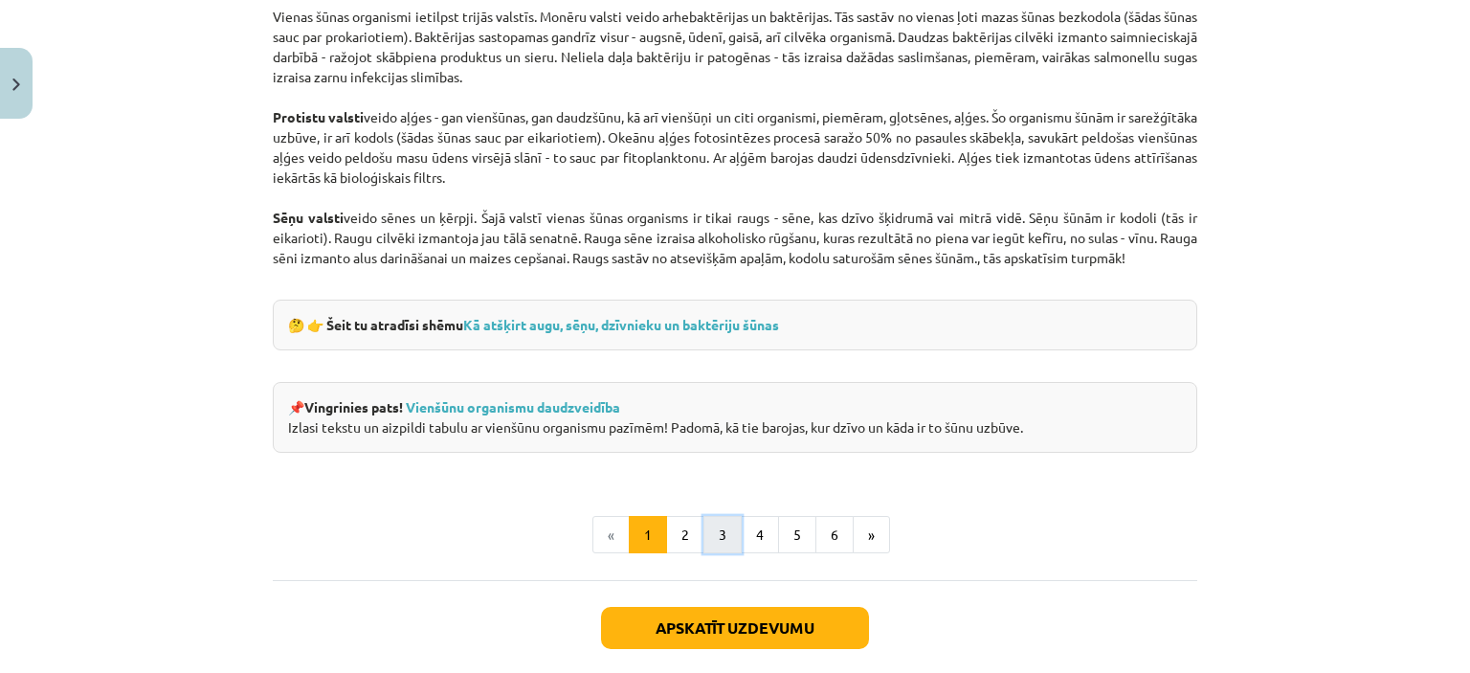
click at [704, 534] on button "3" at bounding box center [723, 535] width 38 height 38
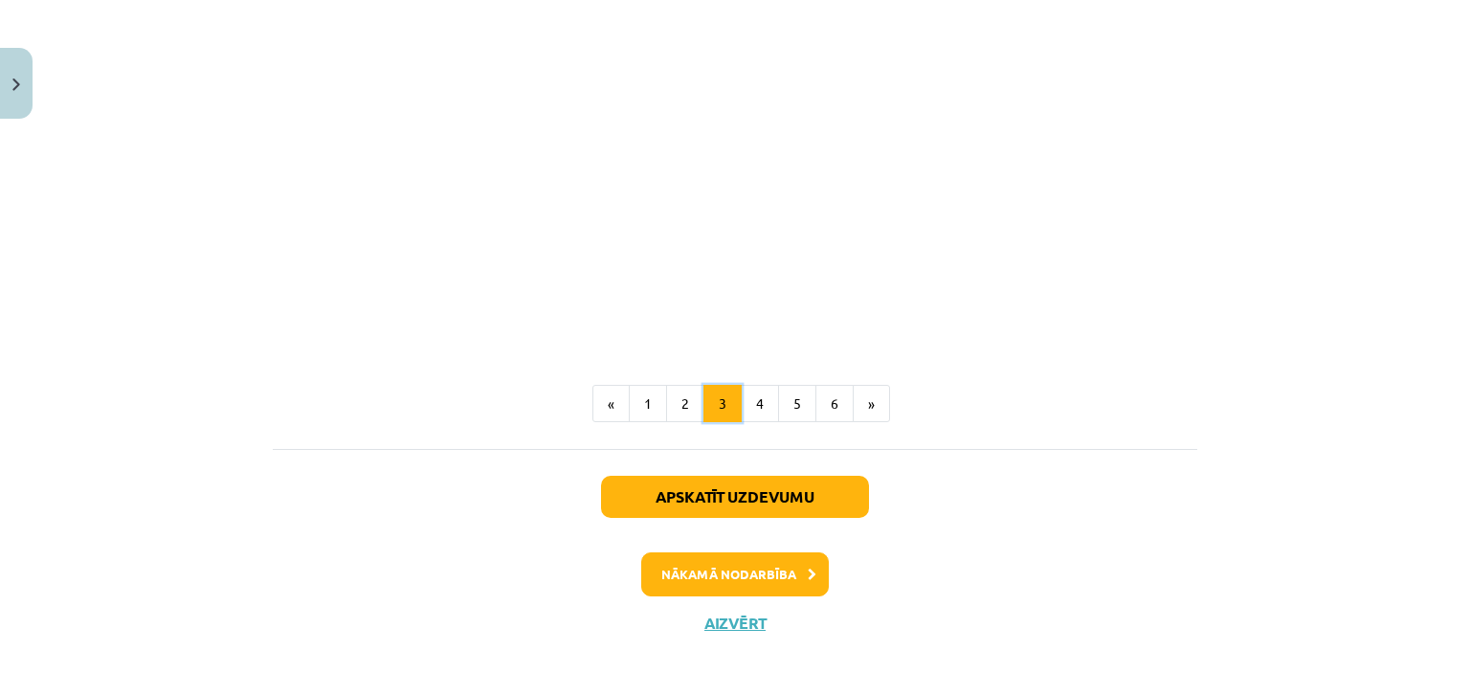
scroll to position [2331, 0]
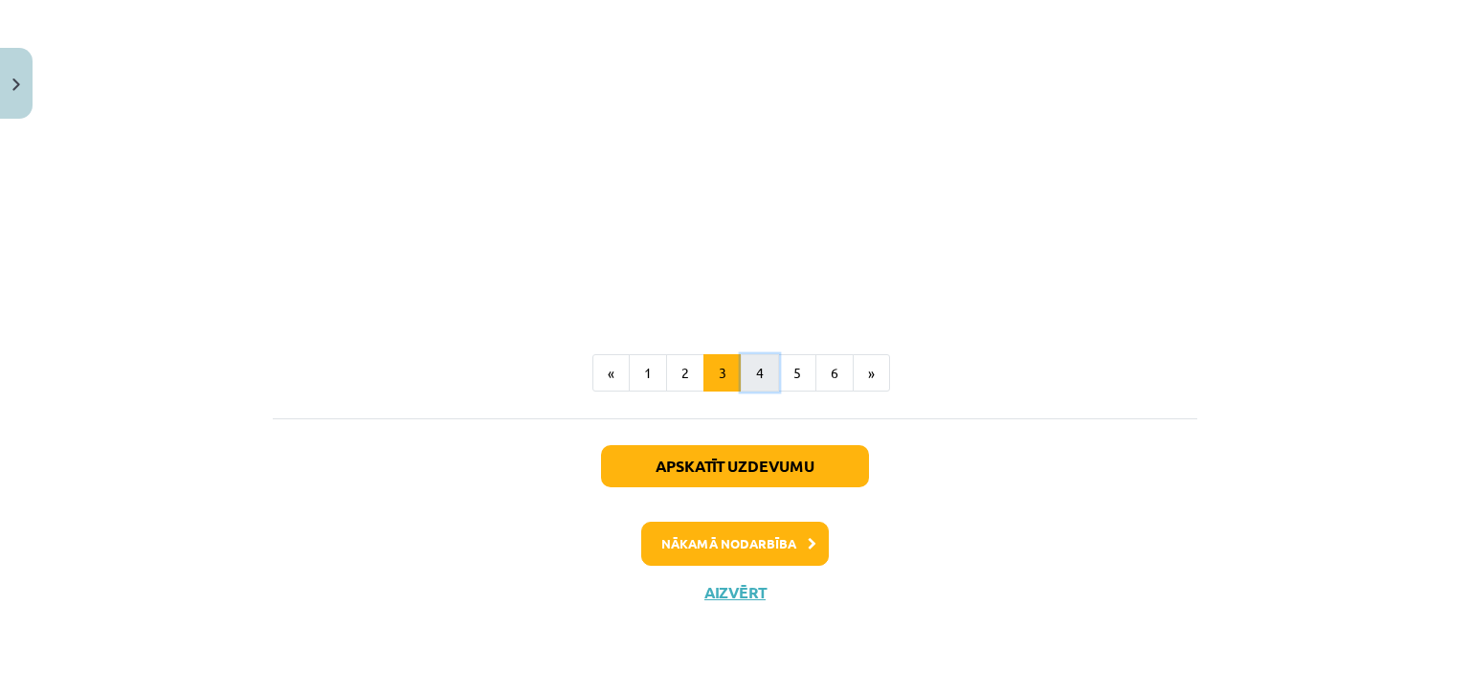
click at [755, 372] on button "4" at bounding box center [760, 373] width 38 height 38
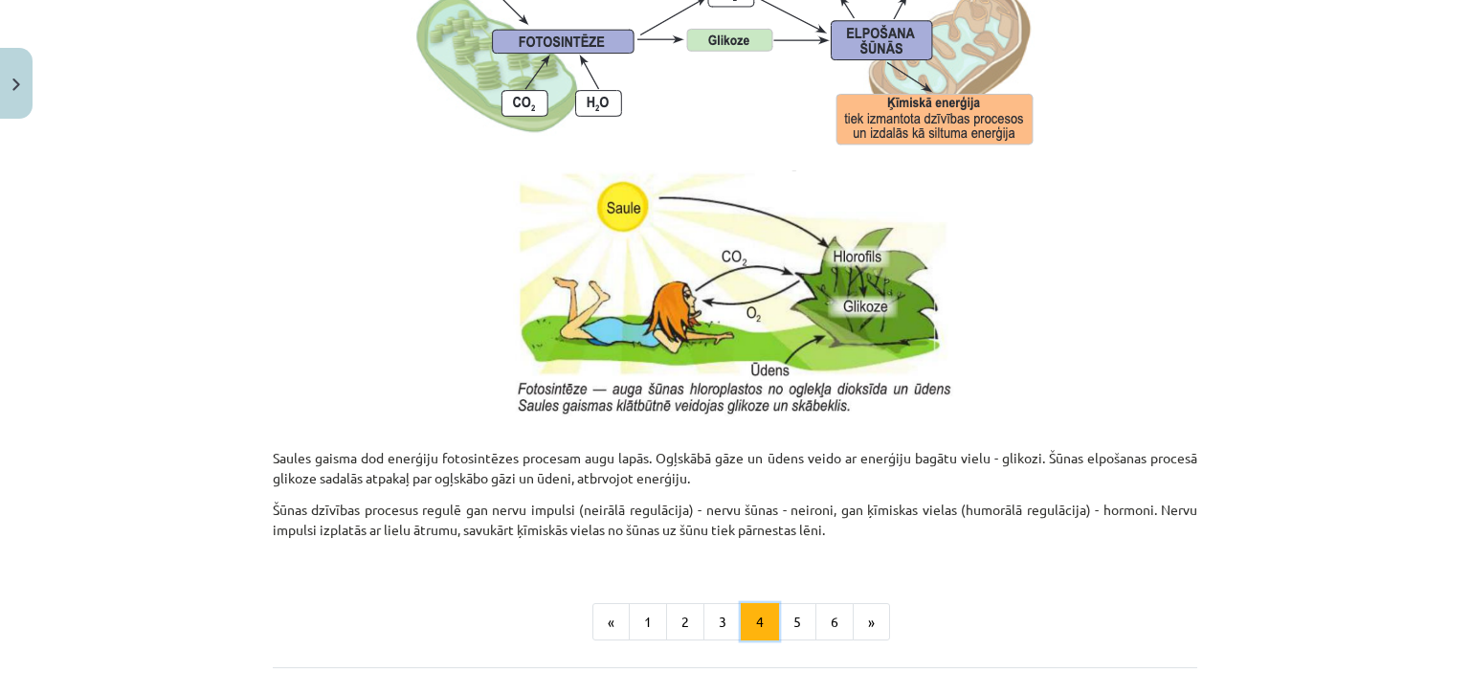
scroll to position [1861, 0]
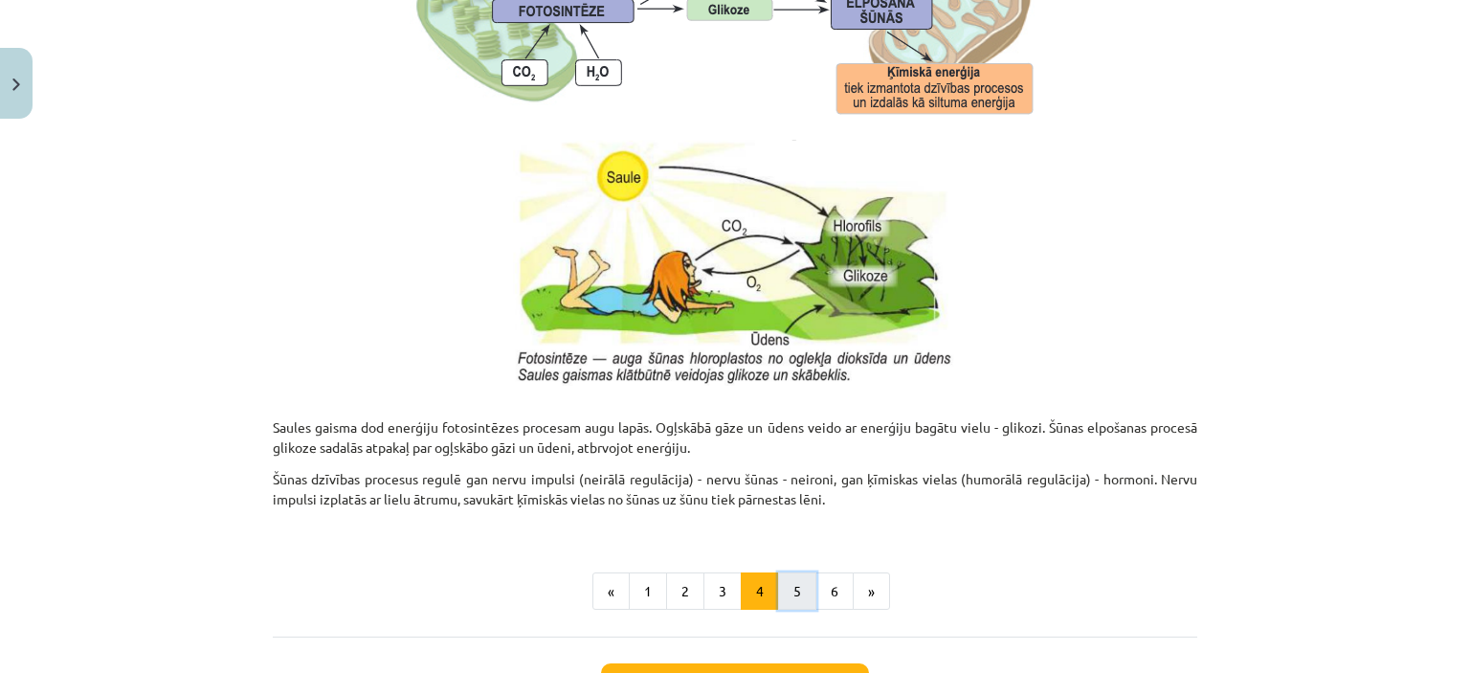
click at [785, 590] on button "5" at bounding box center [797, 591] width 38 height 38
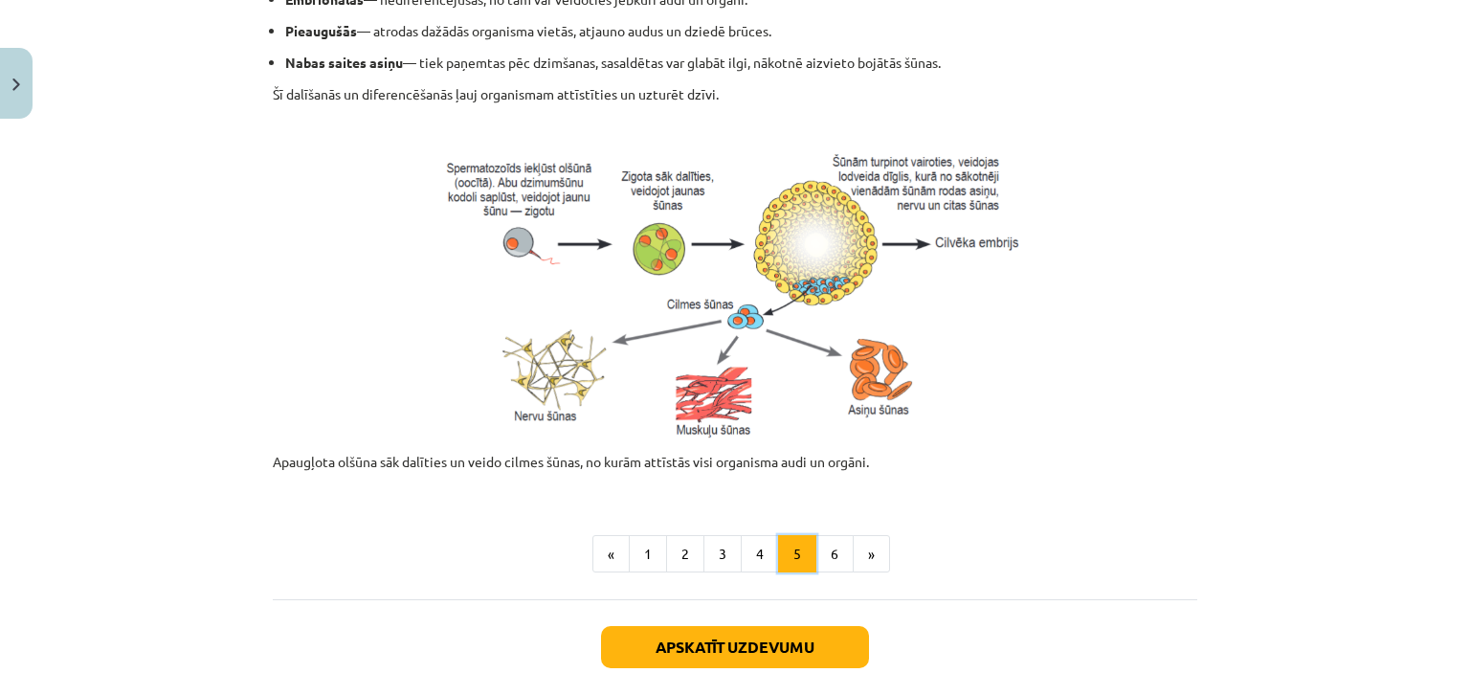
scroll to position [916, 0]
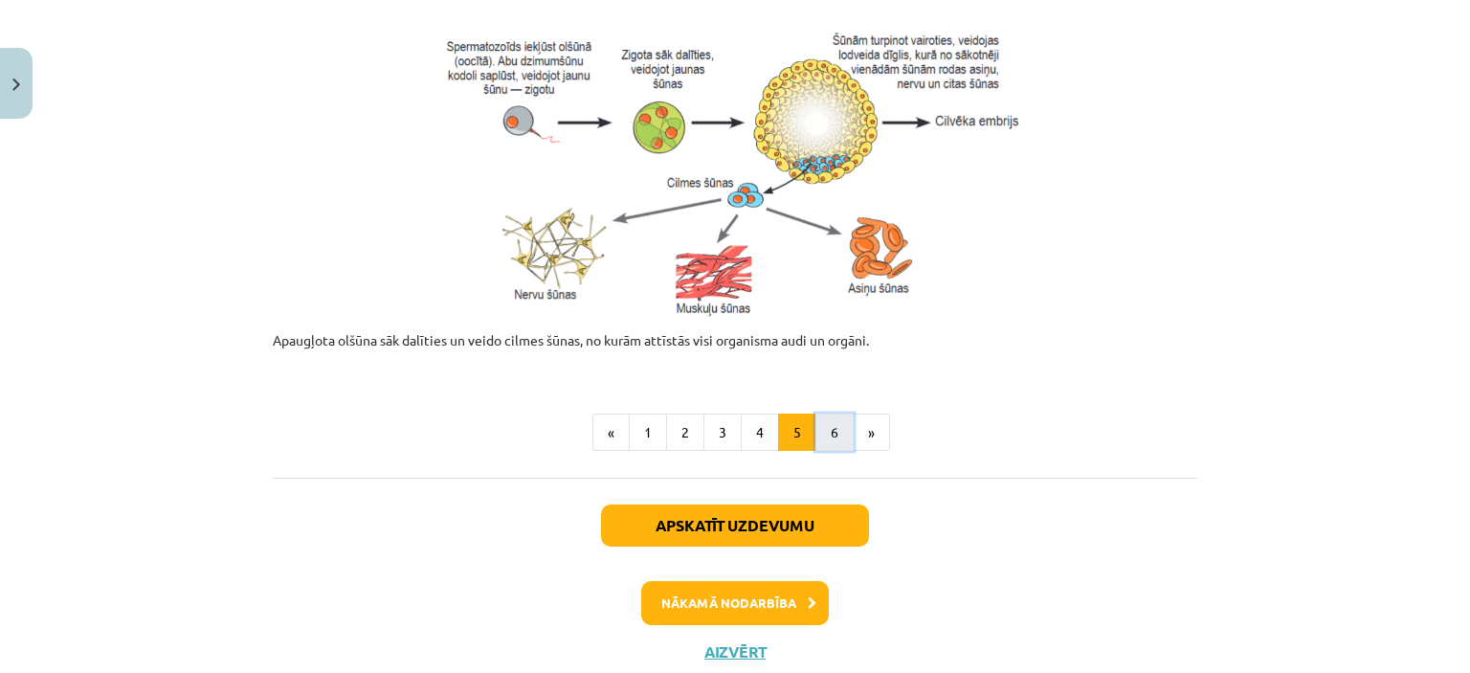
click at [837, 436] on button "6" at bounding box center [835, 433] width 38 height 38
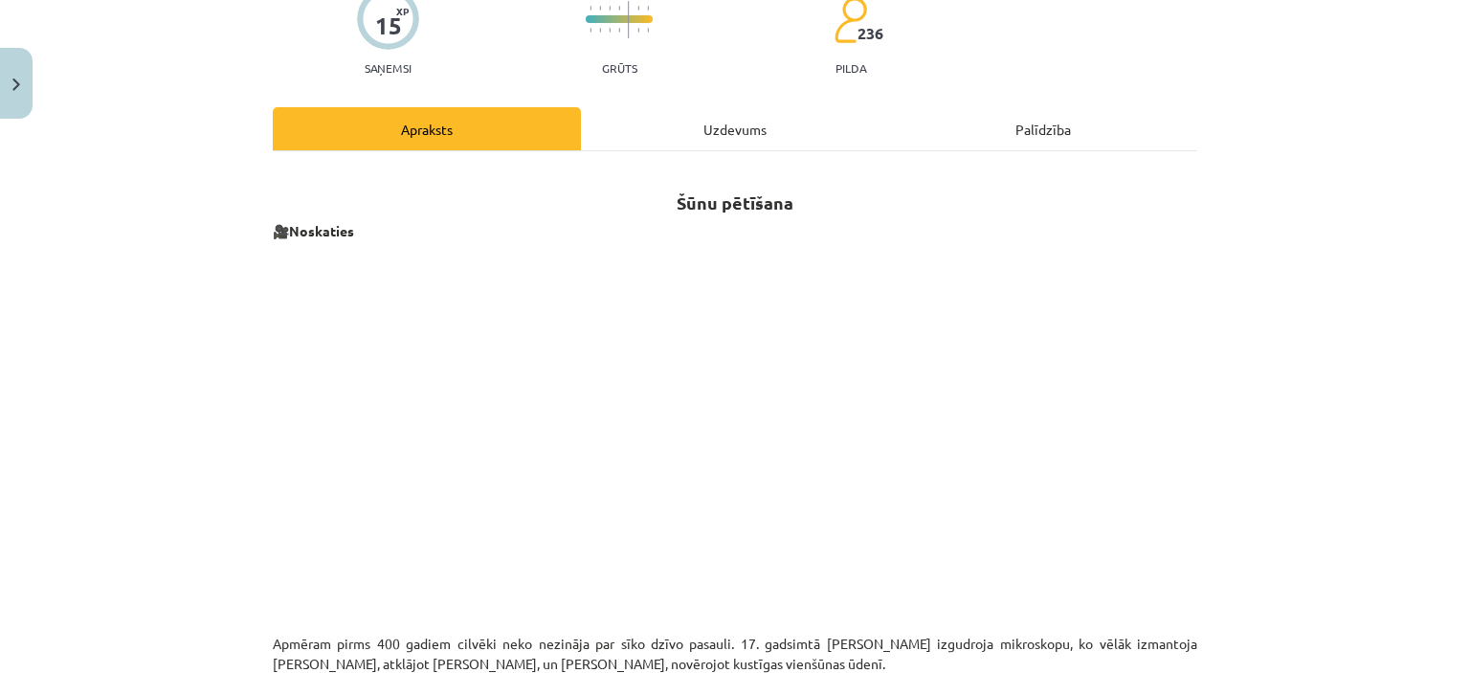
scroll to position [533, 0]
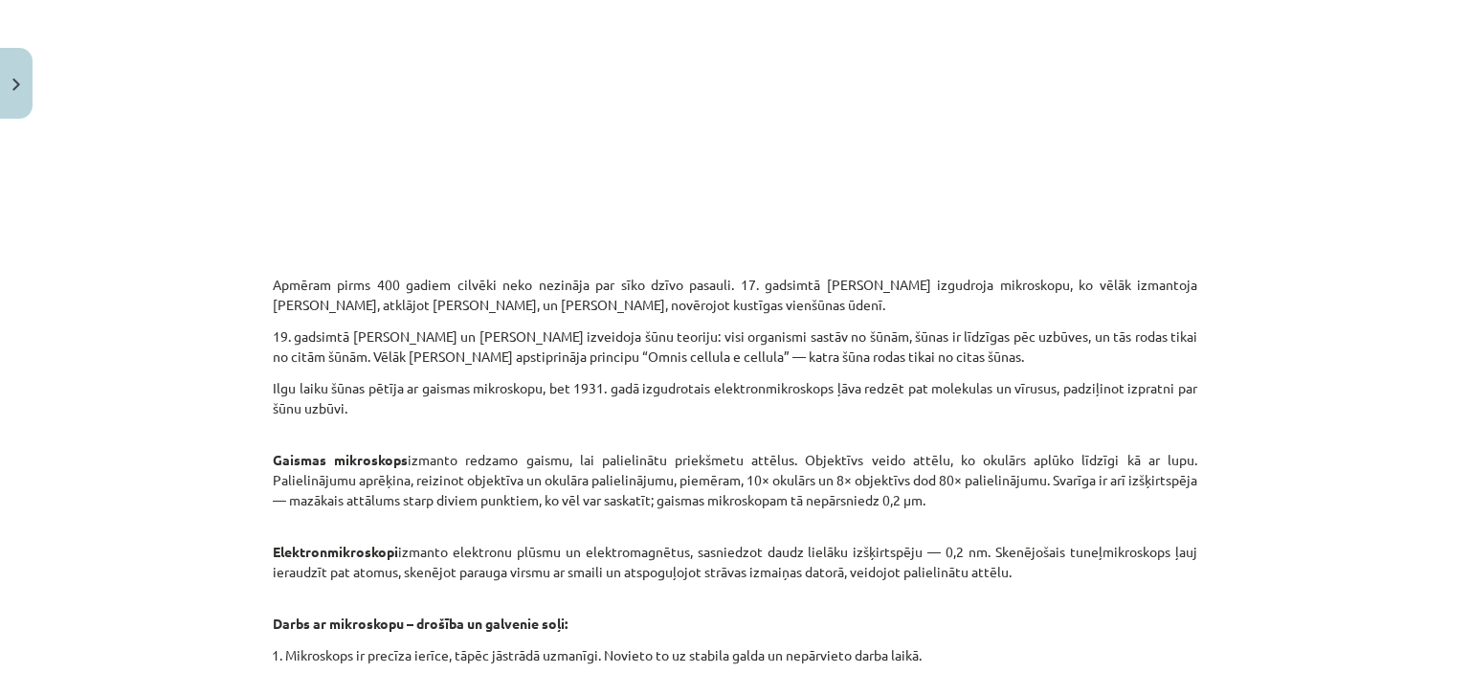
click at [653, 362] on p "19. gadsimtā Matiass Šleidens un Teodors Švanns izveidoja šūnu teoriju: visi or…" at bounding box center [735, 346] width 925 height 40
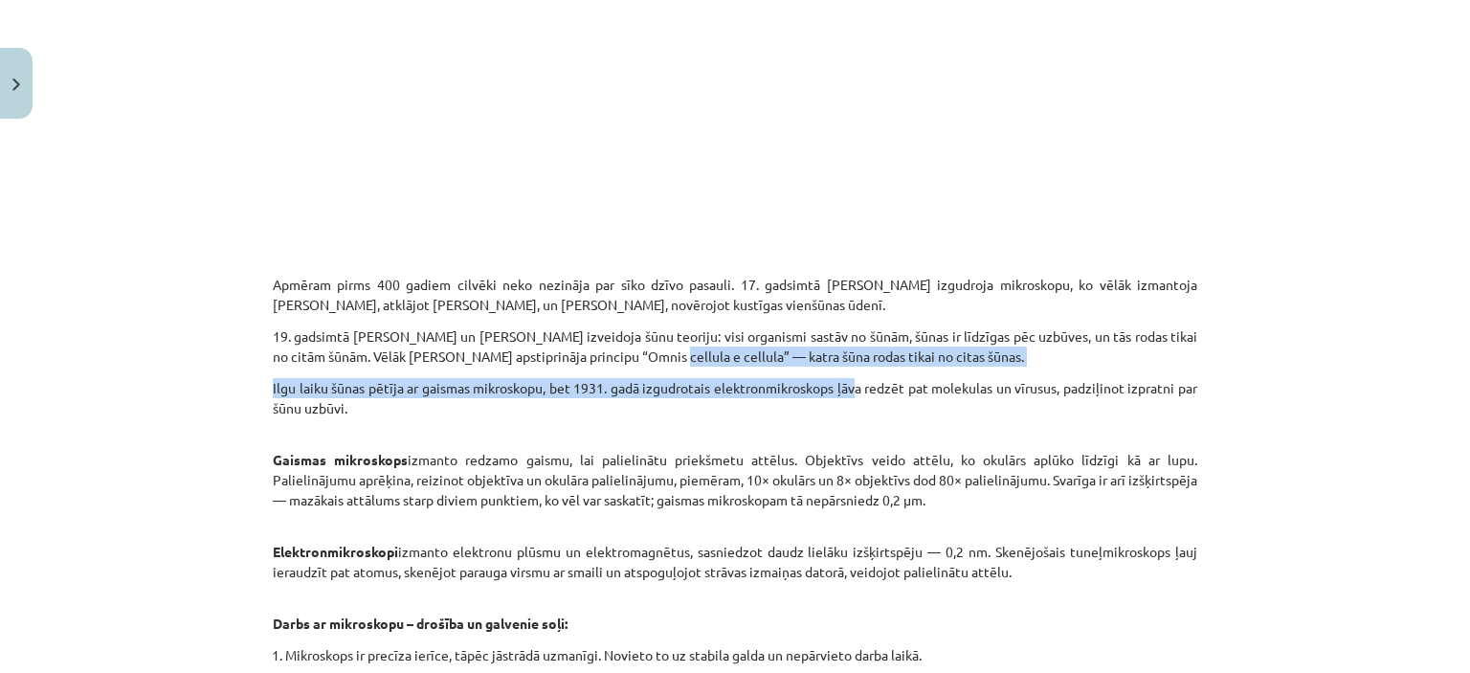
drag, startPoint x: 637, startPoint y: 355, endPoint x: 848, endPoint y: 381, distance: 213.1
click at [848, 381] on div "Šūnu pētīšana 🎥 Noskaties Apmēram pirms 400 gadiem cilvēki neko nezināja par sī…" at bounding box center [735, 404] width 925 height 1191
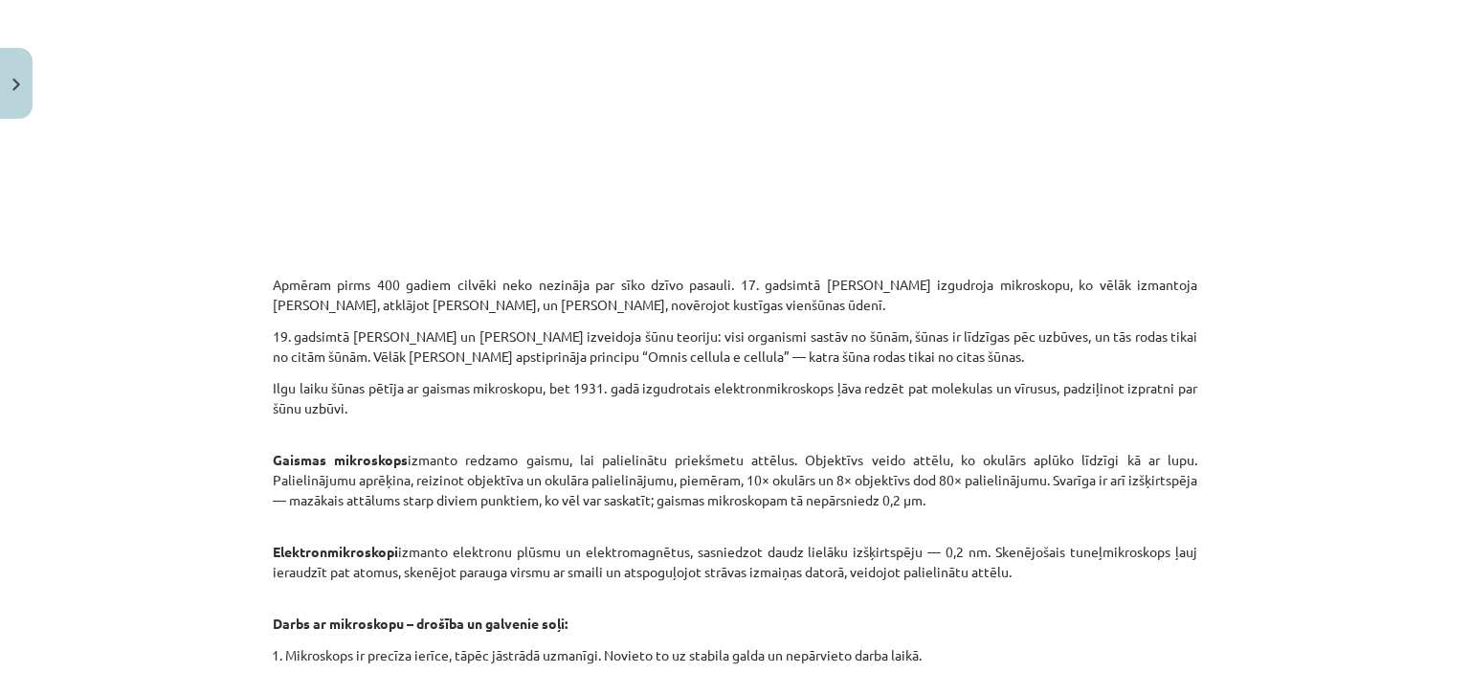
click at [864, 370] on div "Šūnu pētīšana 🎥 Noskaties Apmēram pirms 400 gadiem cilvēki neko nezināja par sī…" at bounding box center [735, 404] width 925 height 1191
drag, startPoint x: 745, startPoint y: 329, endPoint x: 843, endPoint y: 343, distance: 99.5
click at [843, 343] on p "19. gadsimtā Matiass Šleidens un Teodors Švanns izveidoja šūnu teoriju: visi or…" at bounding box center [735, 346] width 925 height 40
click at [456, 313] on p "Apmēram pirms 400 gadiem cilvēki neko nezināja par sīko dzīvo pasauli. 17. gads…" at bounding box center [735, 285] width 925 height 60
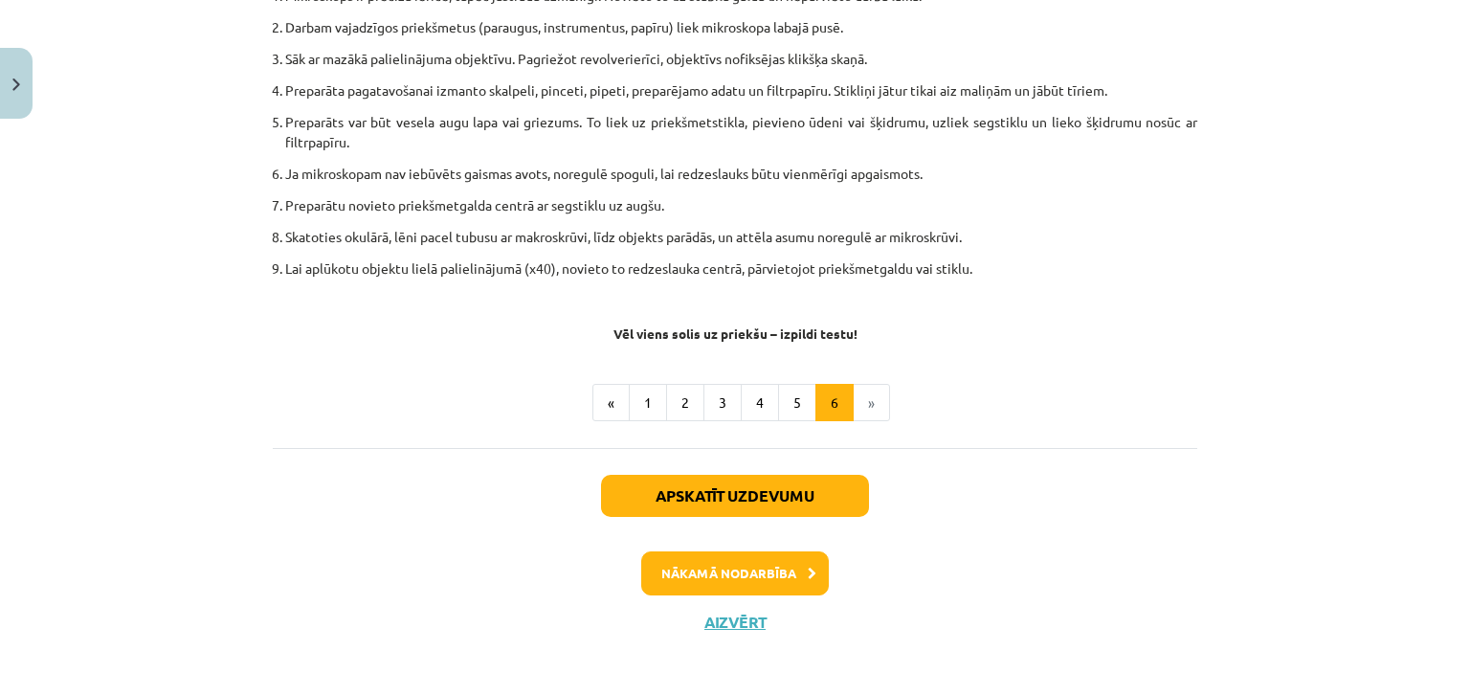
scroll to position [1203, 0]
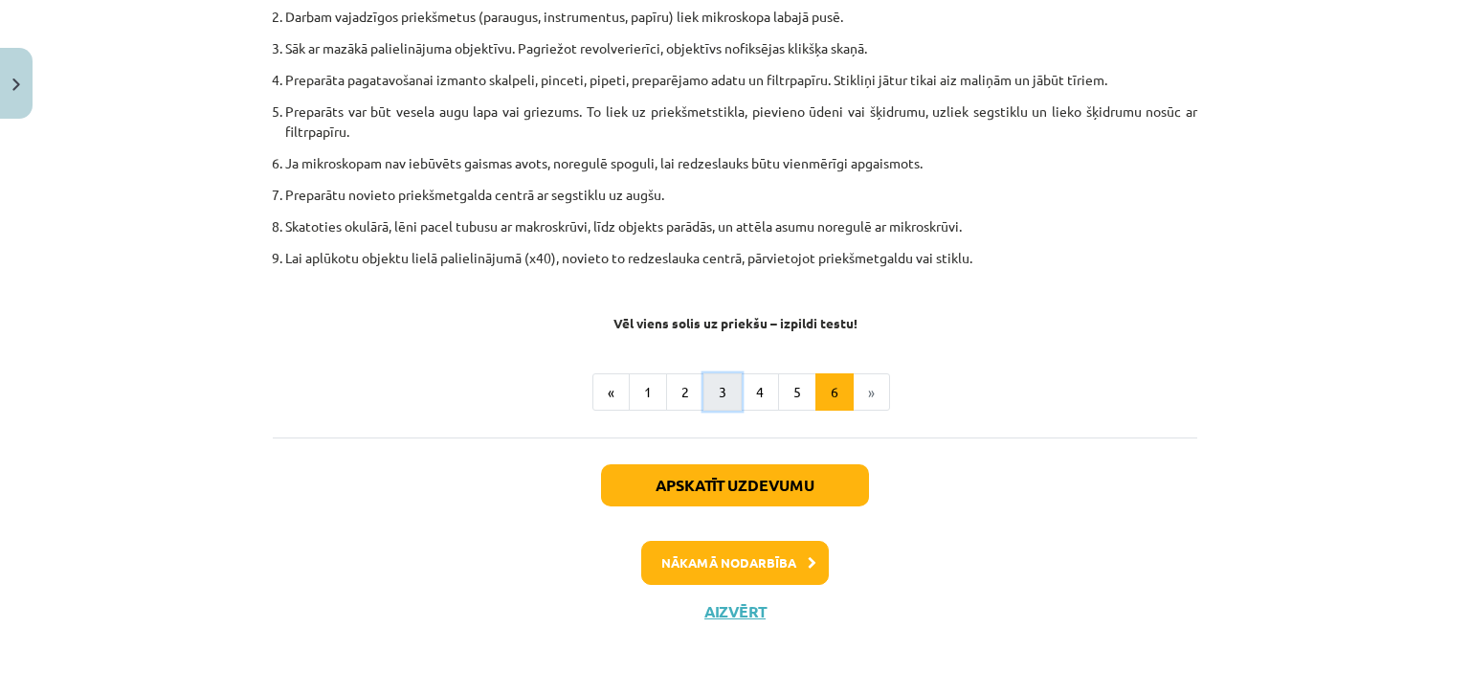
click at [715, 400] on button "3" at bounding box center [723, 392] width 38 height 38
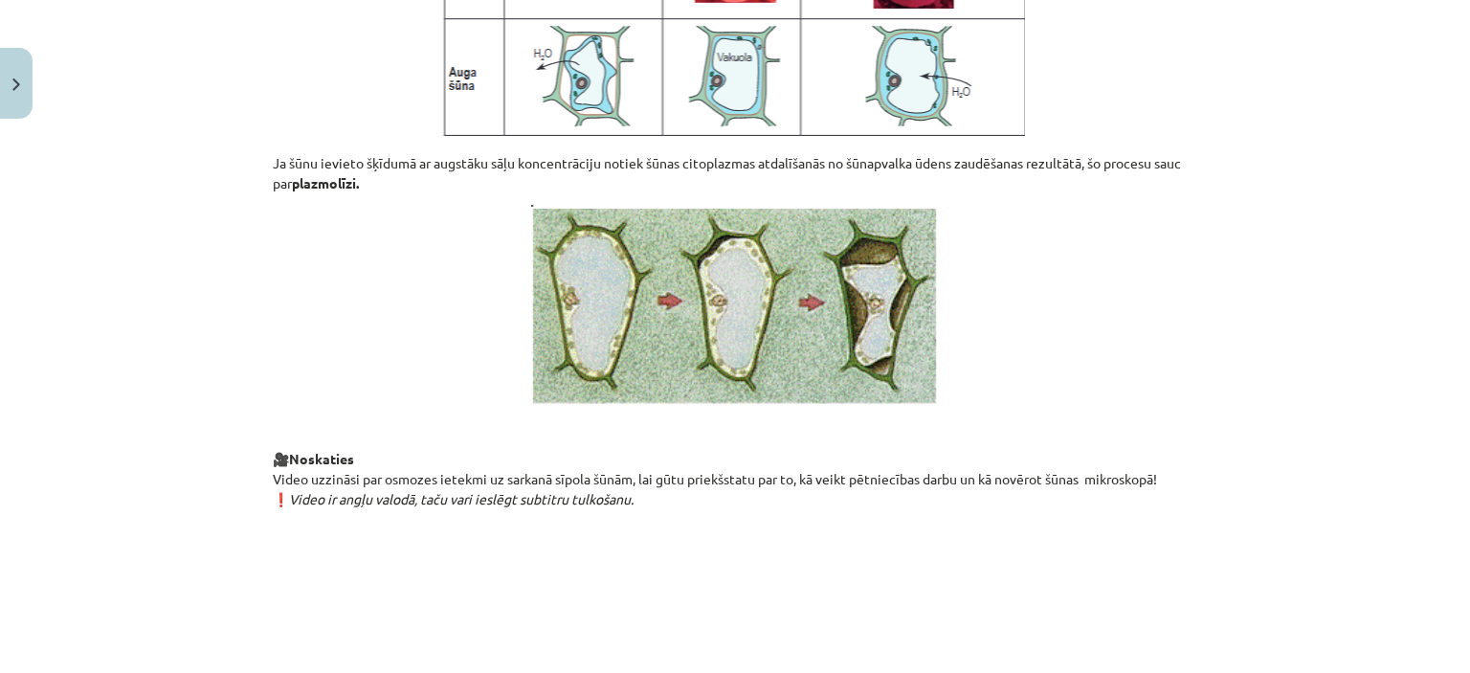
scroll to position [1778, 0]
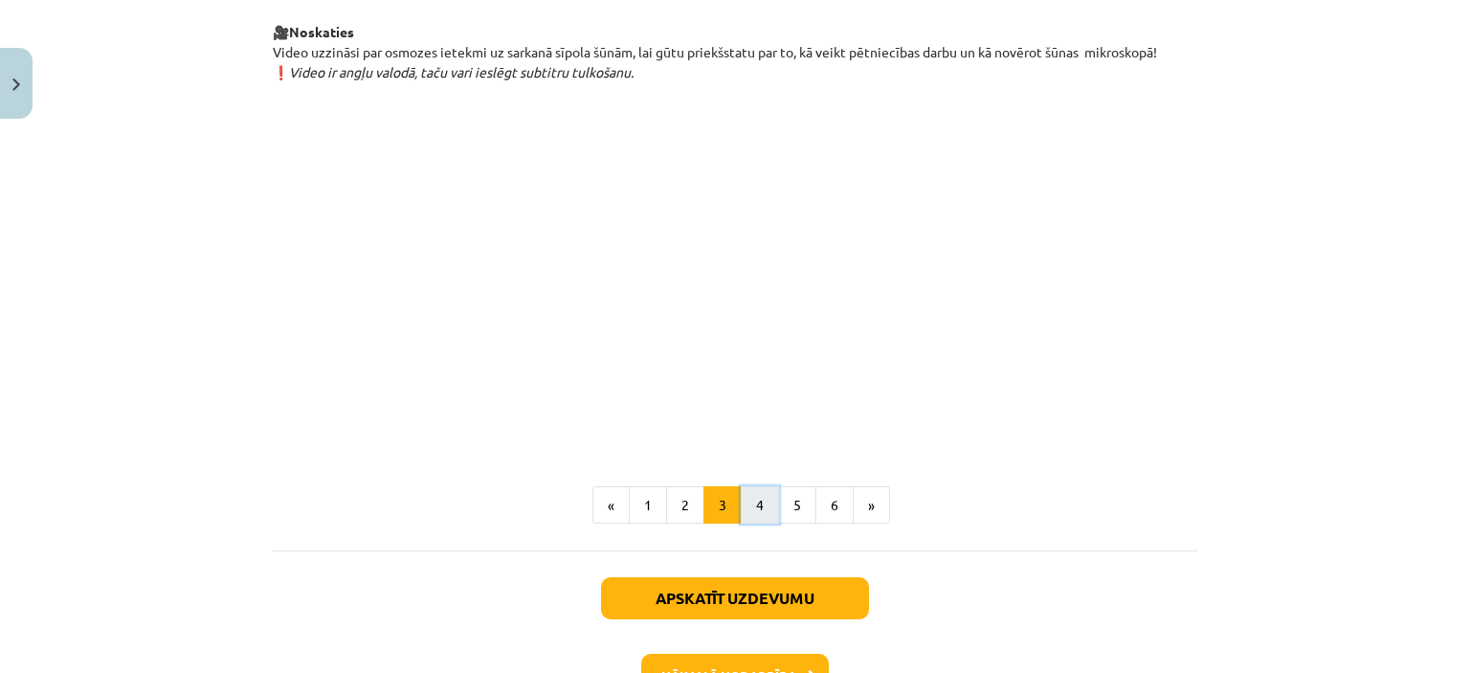
click at [741, 525] on button "4" at bounding box center [760, 505] width 38 height 38
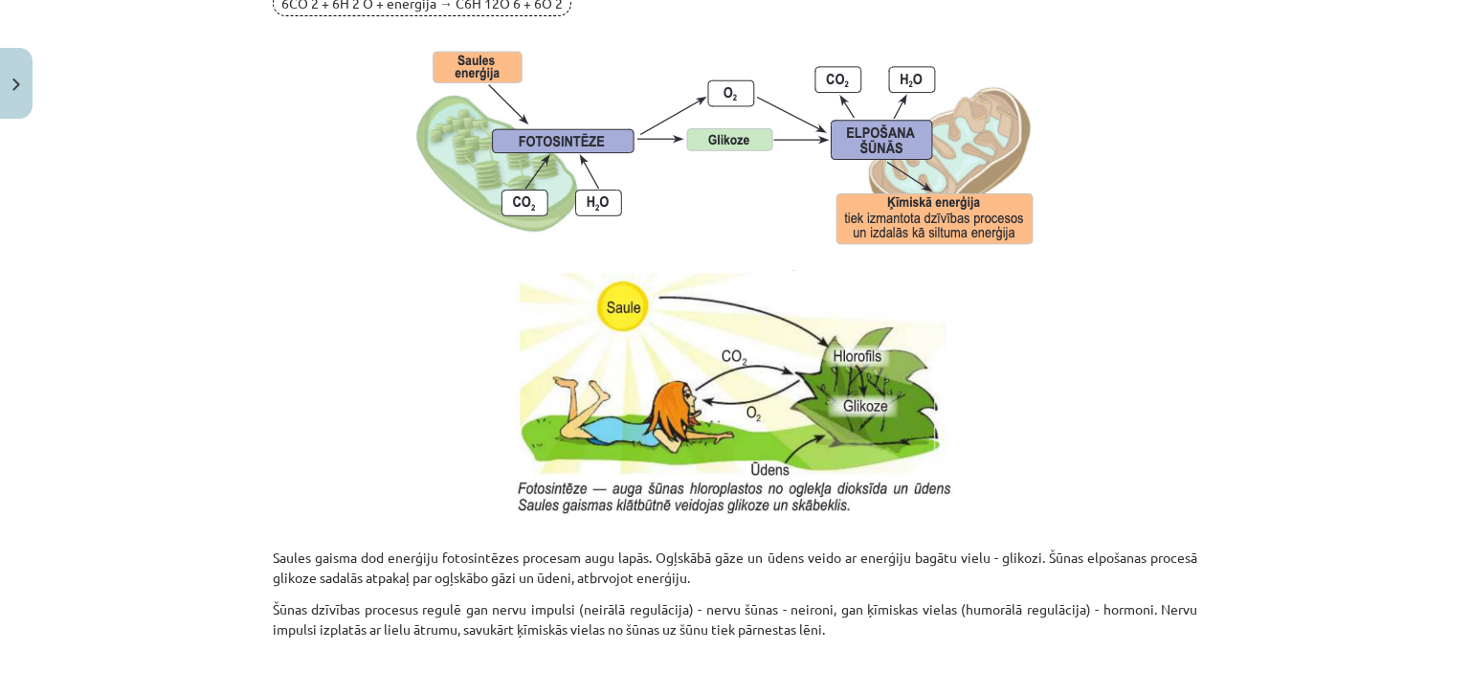
scroll to position [1539, 0]
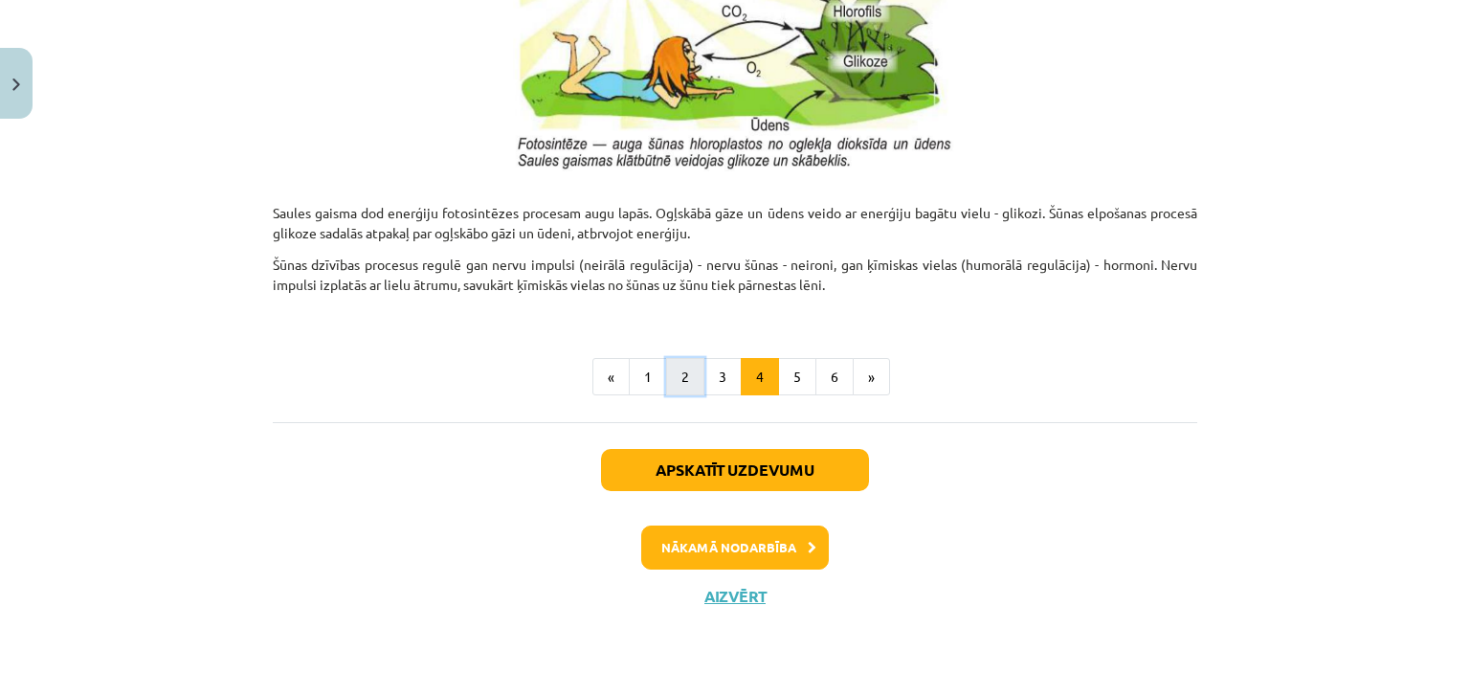
click at [686, 381] on button "2" at bounding box center [685, 377] width 38 height 38
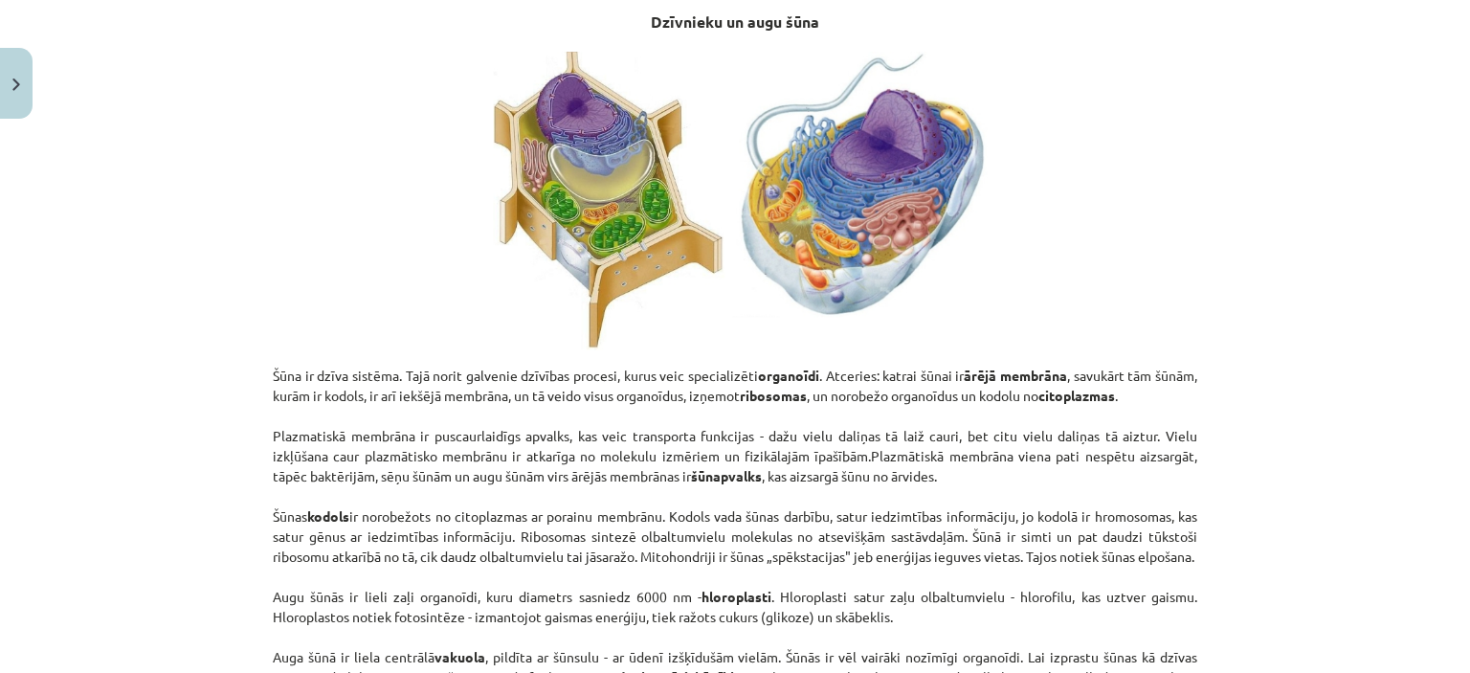
scroll to position [1053, 0]
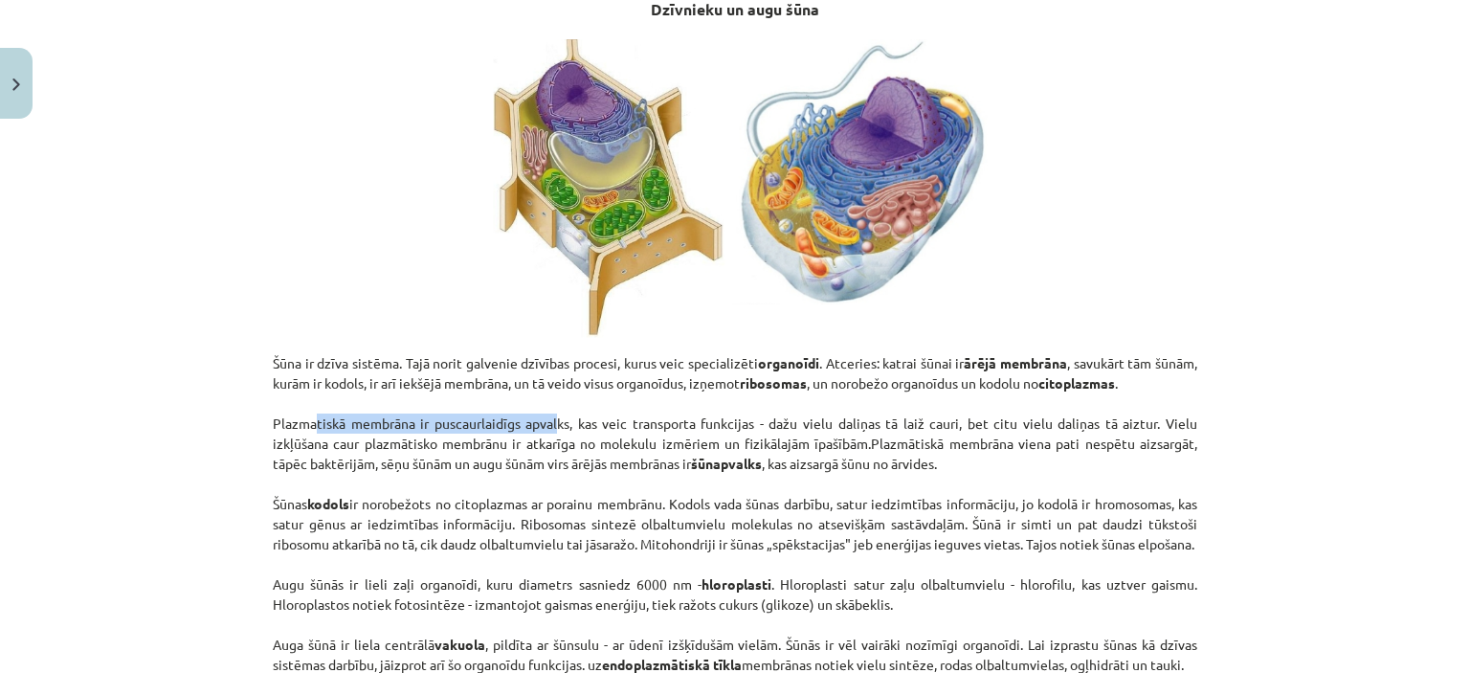
drag, startPoint x: 300, startPoint y: 443, endPoint x: 546, endPoint y: 443, distance: 246.0
click at [546, 443] on p "Šūna ir dzīva sistēma. Tajā norit galvenie dzīvības procesi, kurus veic special…" at bounding box center [735, 554] width 925 height 402
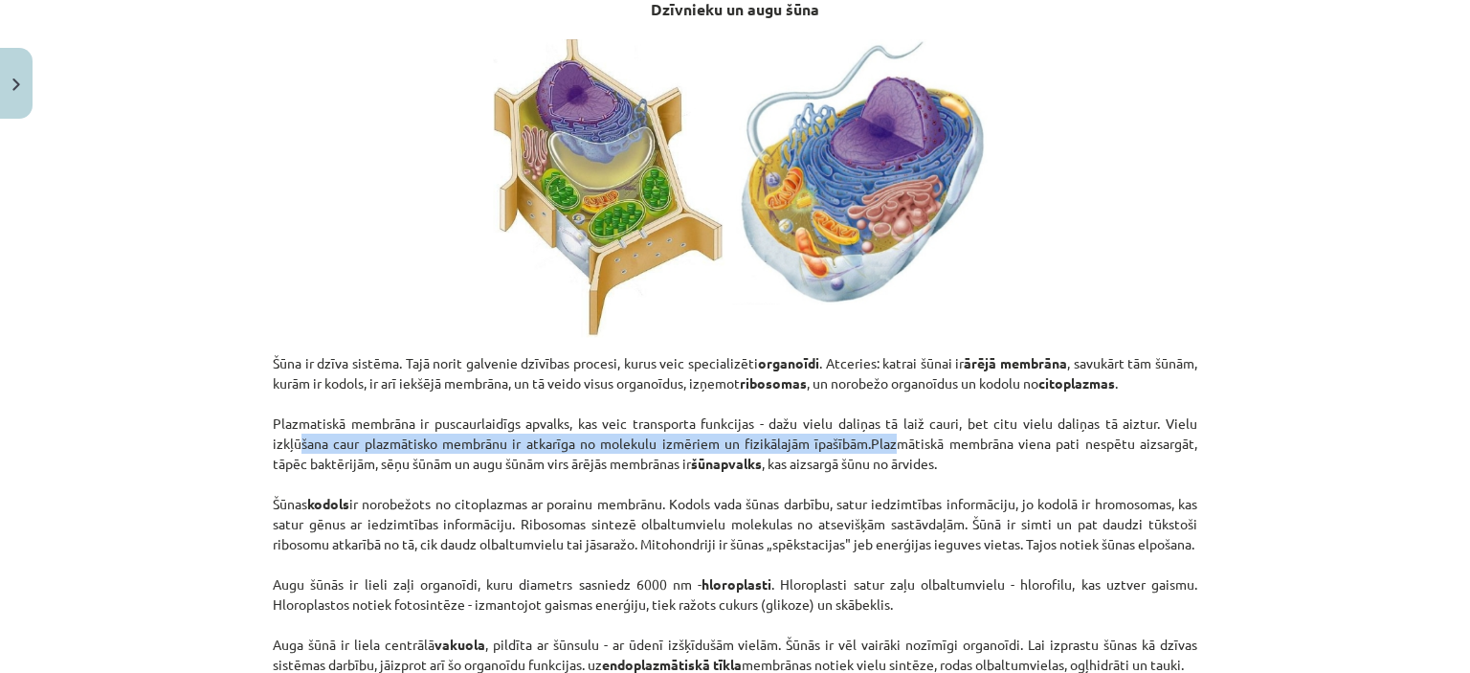
drag, startPoint x: 289, startPoint y: 461, endPoint x: 885, endPoint y: 467, distance: 595.5
click at [885, 467] on p "Šūna ir dzīva sistēma. Tajā norit galvenie dzīvības procesi, kurus veic special…" at bounding box center [735, 554] width 925 height 402
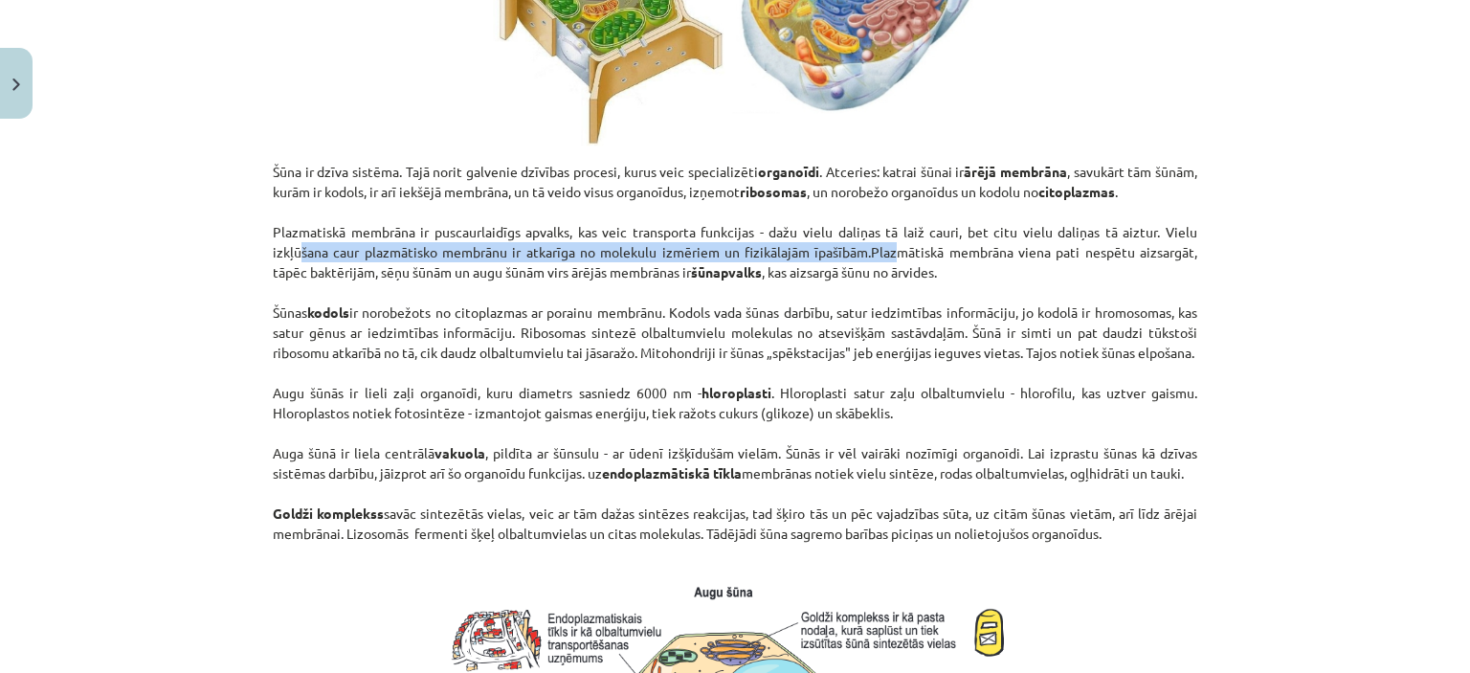
scroll to position [1340, 0]
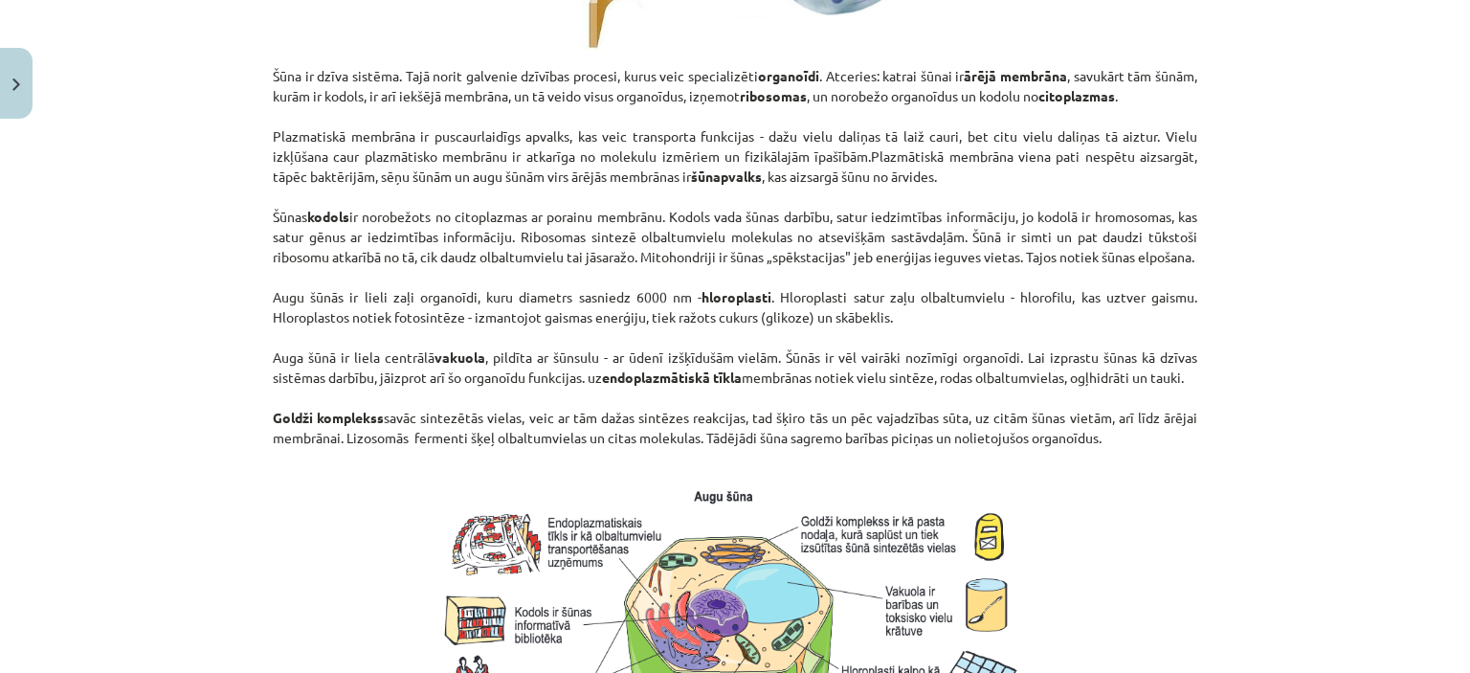
click at [597, 252] on p "Šūna ir dzīva sistēma. Tajā norit galvenie dzīvības procesi, kurus veic special…" at bounding box center [735, 267] width 925 height 402
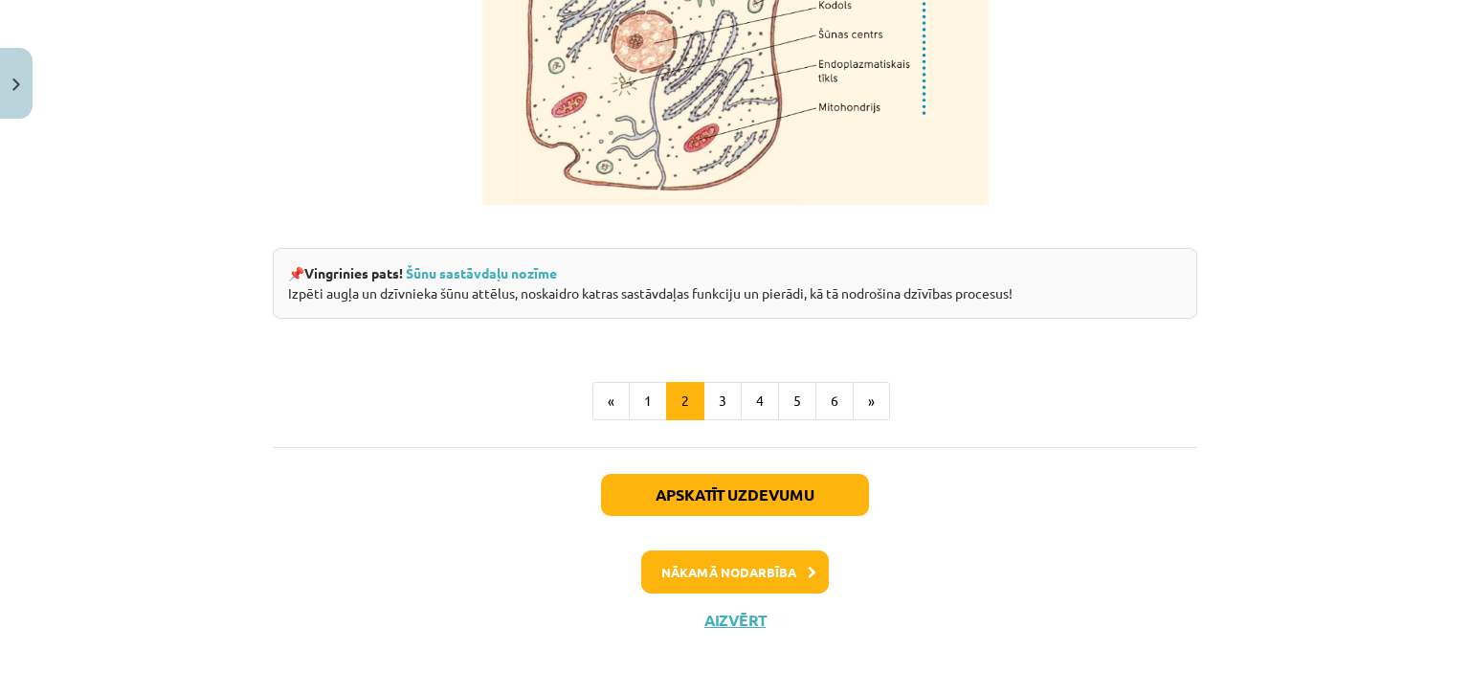
scroll to position [2489, 0]
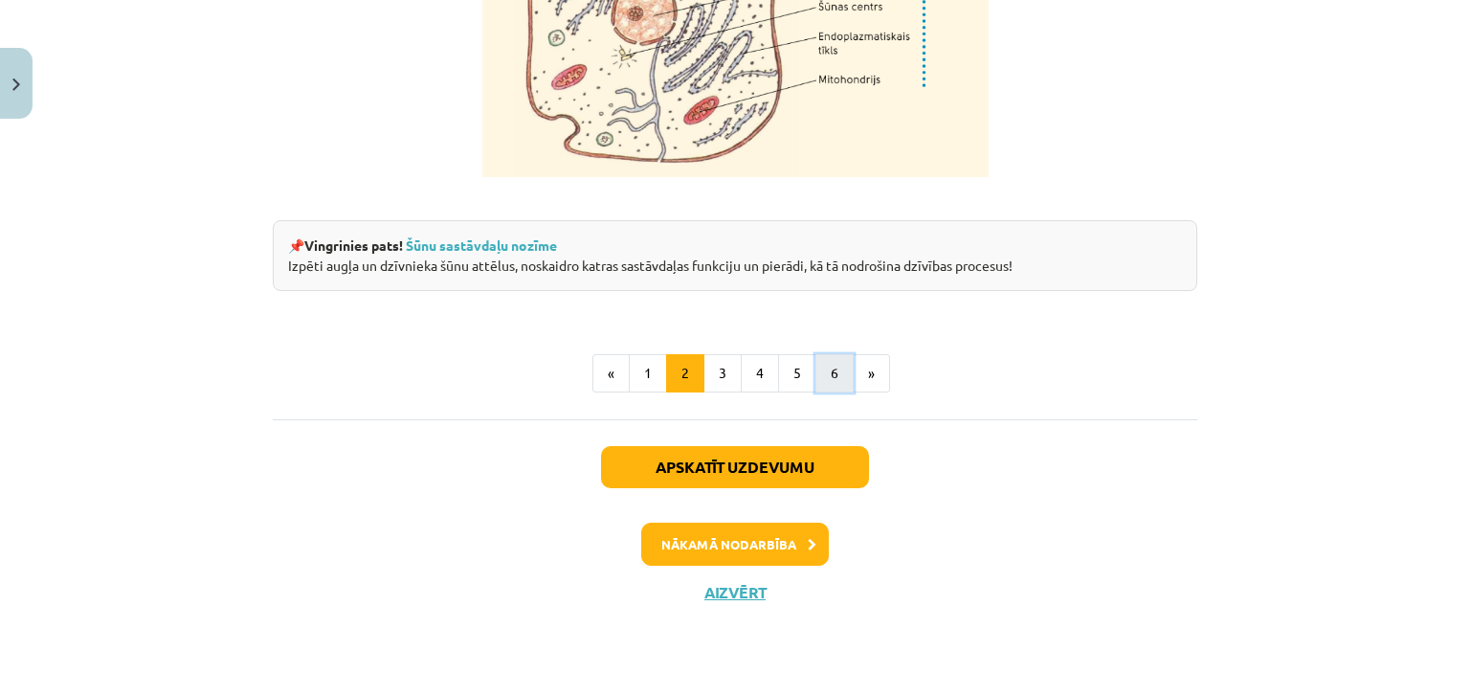
click at [819, 370] on button "6" at bounding box center [835, 373] width 38 height 38
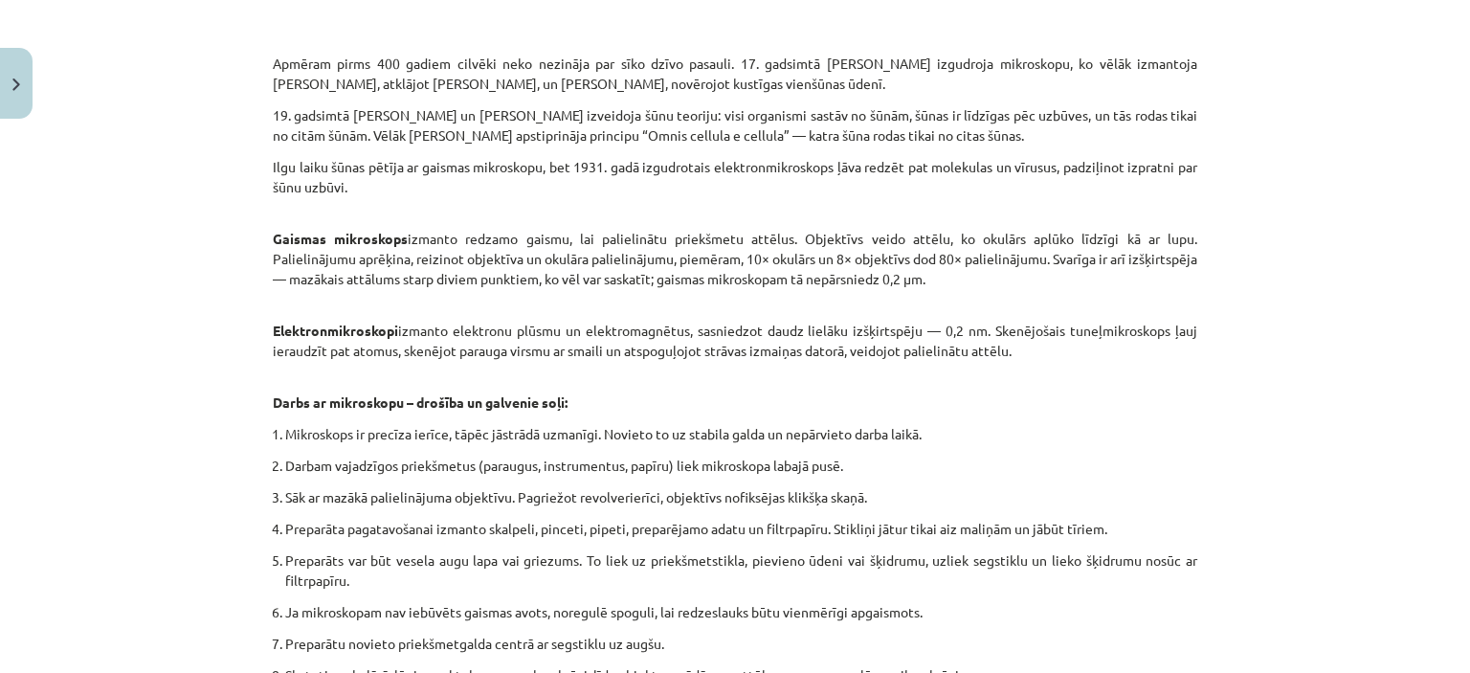
scroll to position [725, 0]
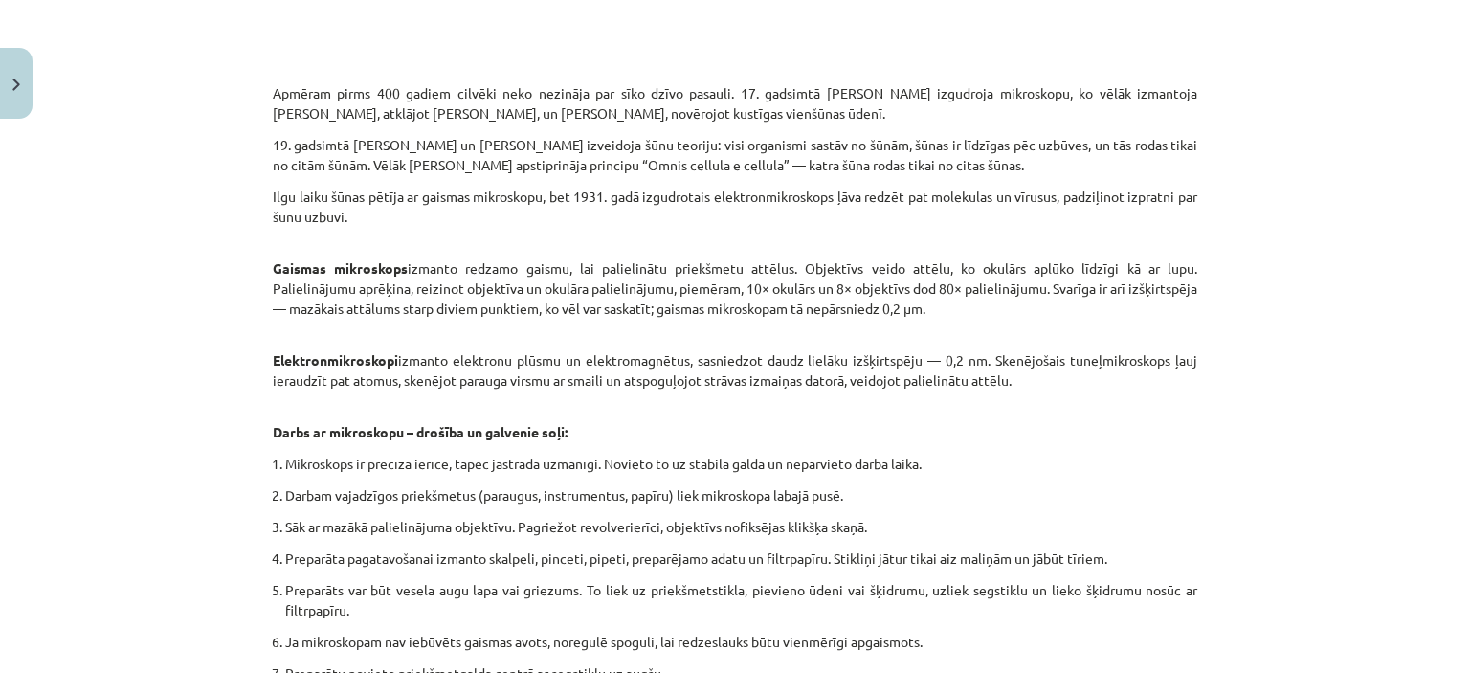
click at [453, 146] on p "19. gadsimtā Matiass Šleidens un Teodors Švanns izveidoja šūnu teoriju: visi or…" at bounding box center [735, 155] width 925 height 40
click at [706, 144] on p "19. gadsimtā Matiass Šleidens un Teodors Švanns izveidoja šūnu teoriju: visi or…" at bounding box center [735, 155] width 925 height 40
click at [661, 154] on p "19. gadsimtā Matiass Šleidens un Teodors Švanns izveidoja šūnu teoriju: visi or…" at bounding box center [735, 155] width 925 height 40
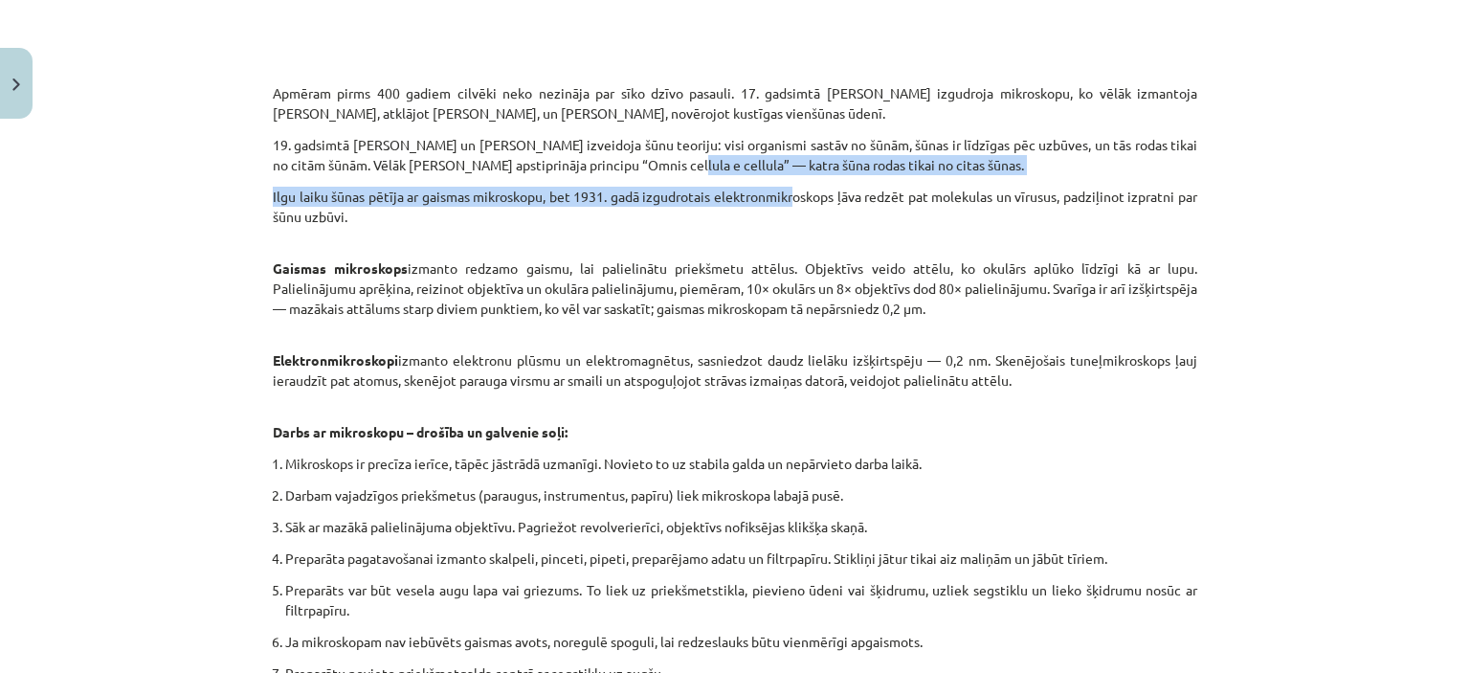
drag, startPoint x: 662, startPoint y: 168, endPoint x: 785, endPoint y: 183, distance: 123.5
click at [785, 183] on div "Šūnu pētīšana 🎥 Noskaties Apmēram pirms 400 gadiem cilvēki neko nezināja par sī…" at bounding box center [735, 213] width 925 height 1191
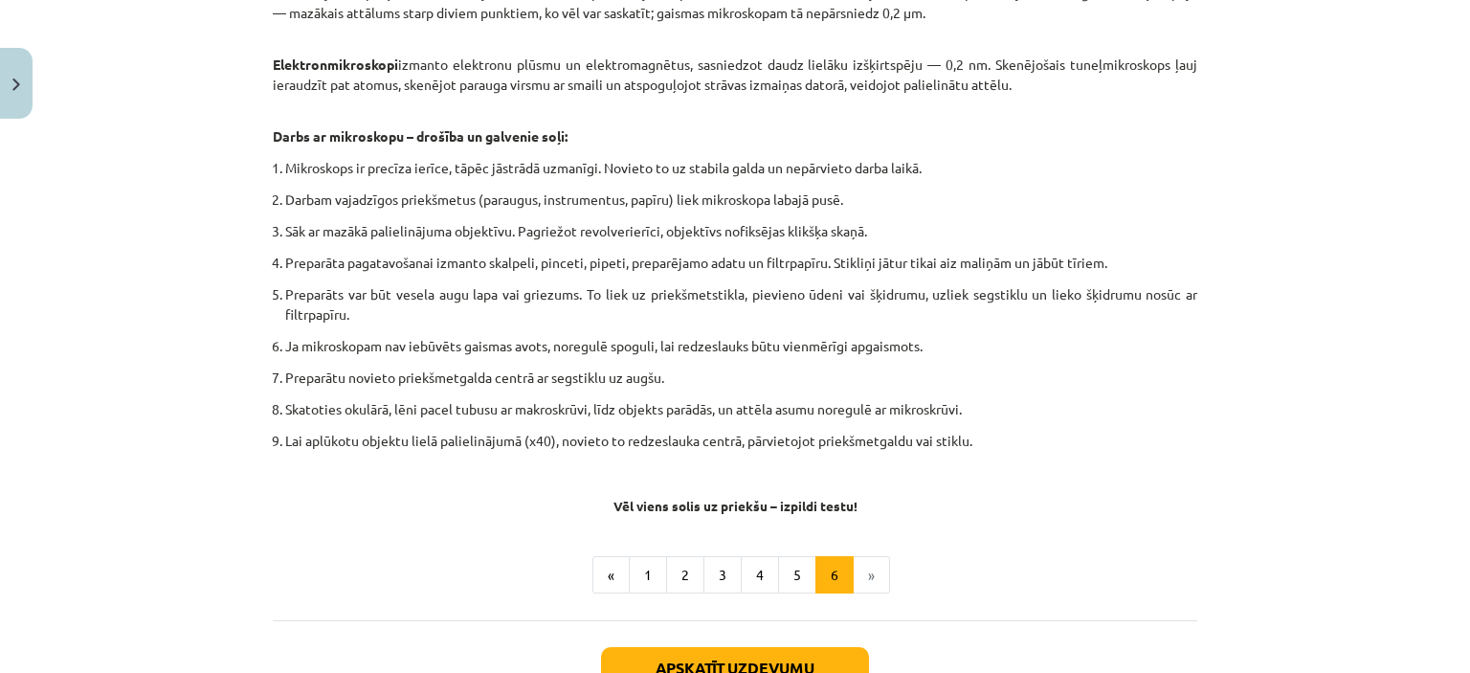
scroll to position [1108, 0]
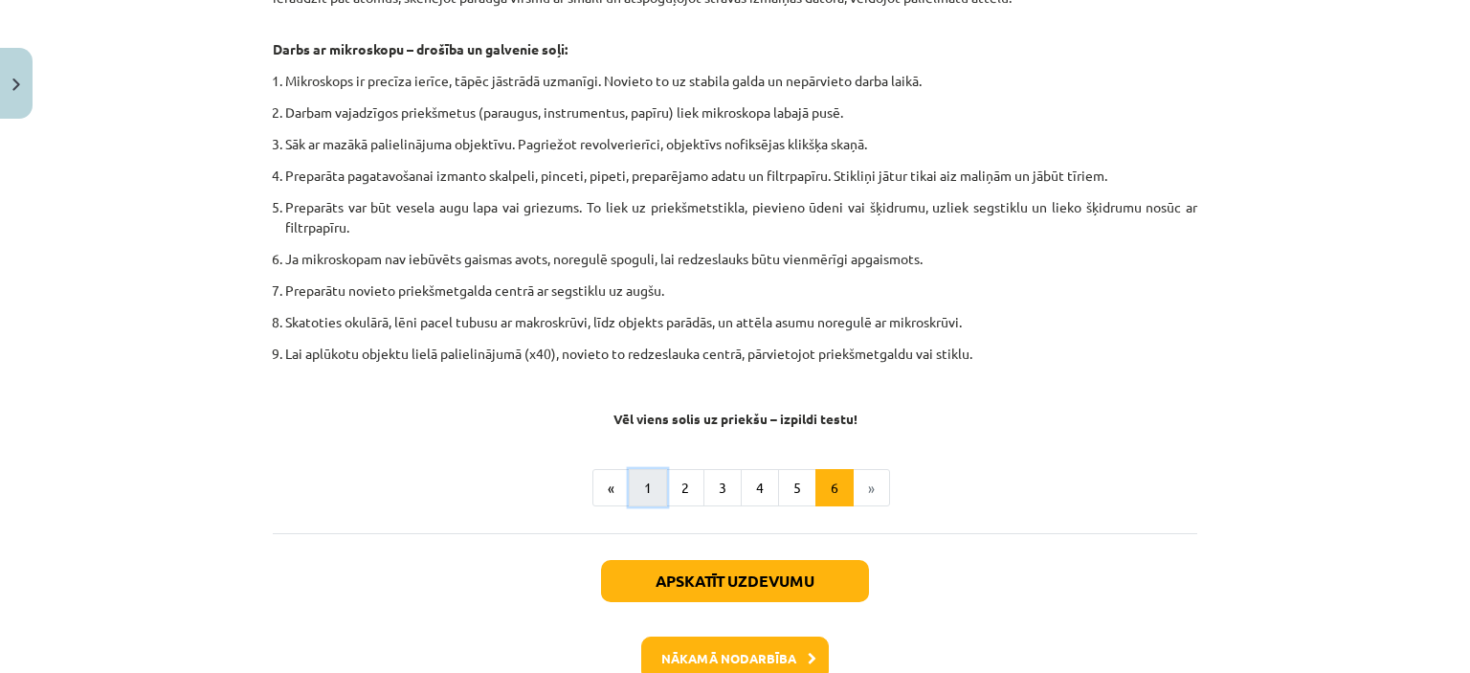
click at [639, 477] on button "1" at bounding box center [648, 488] width 38 height 38
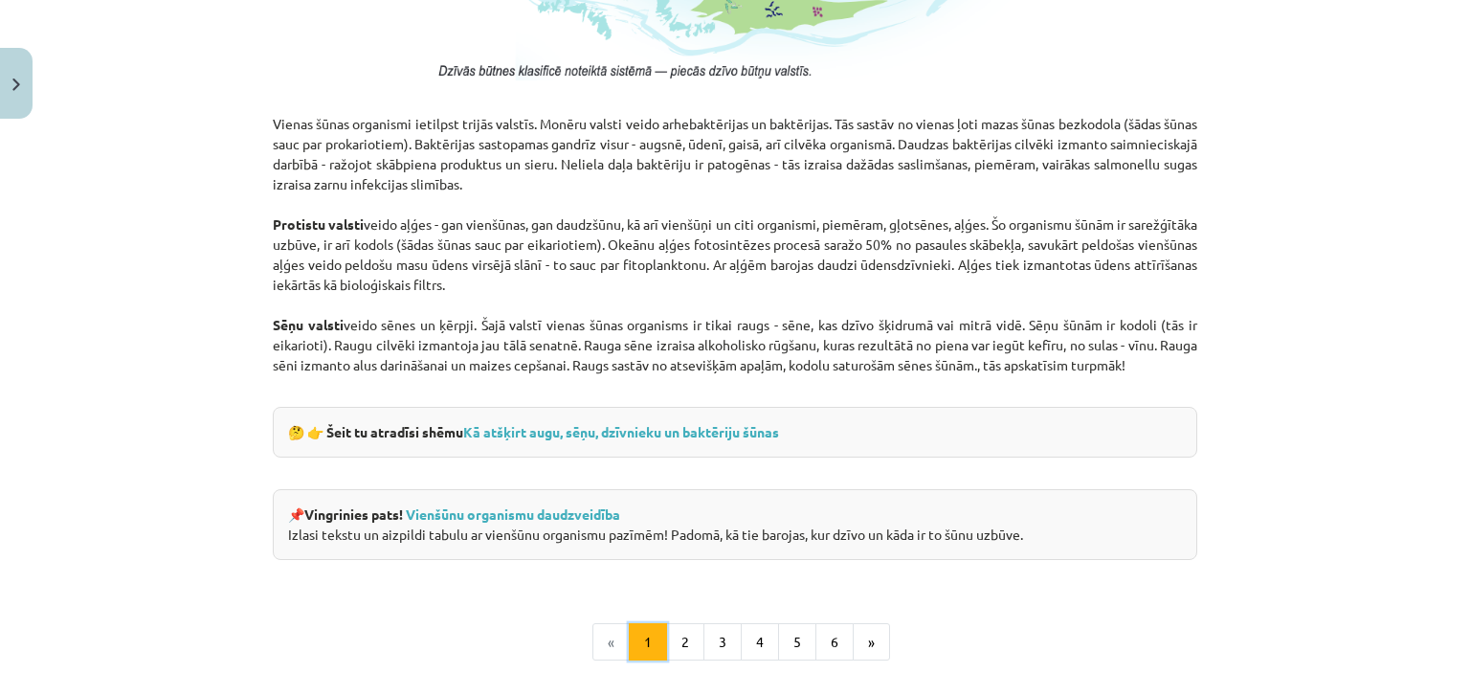
scroll to position [1778, 0]
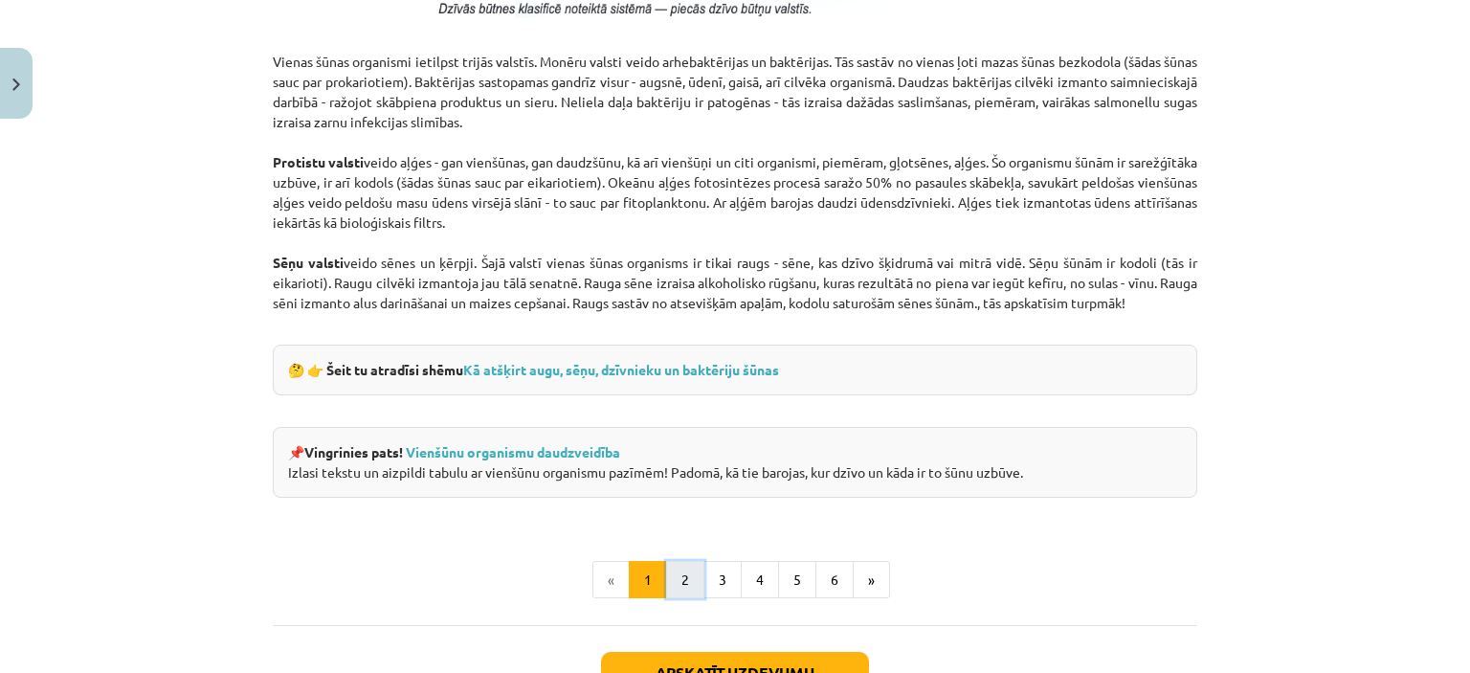
click at [675, 573] on button "2" at bounding box center [685, 580] width 38 height 38
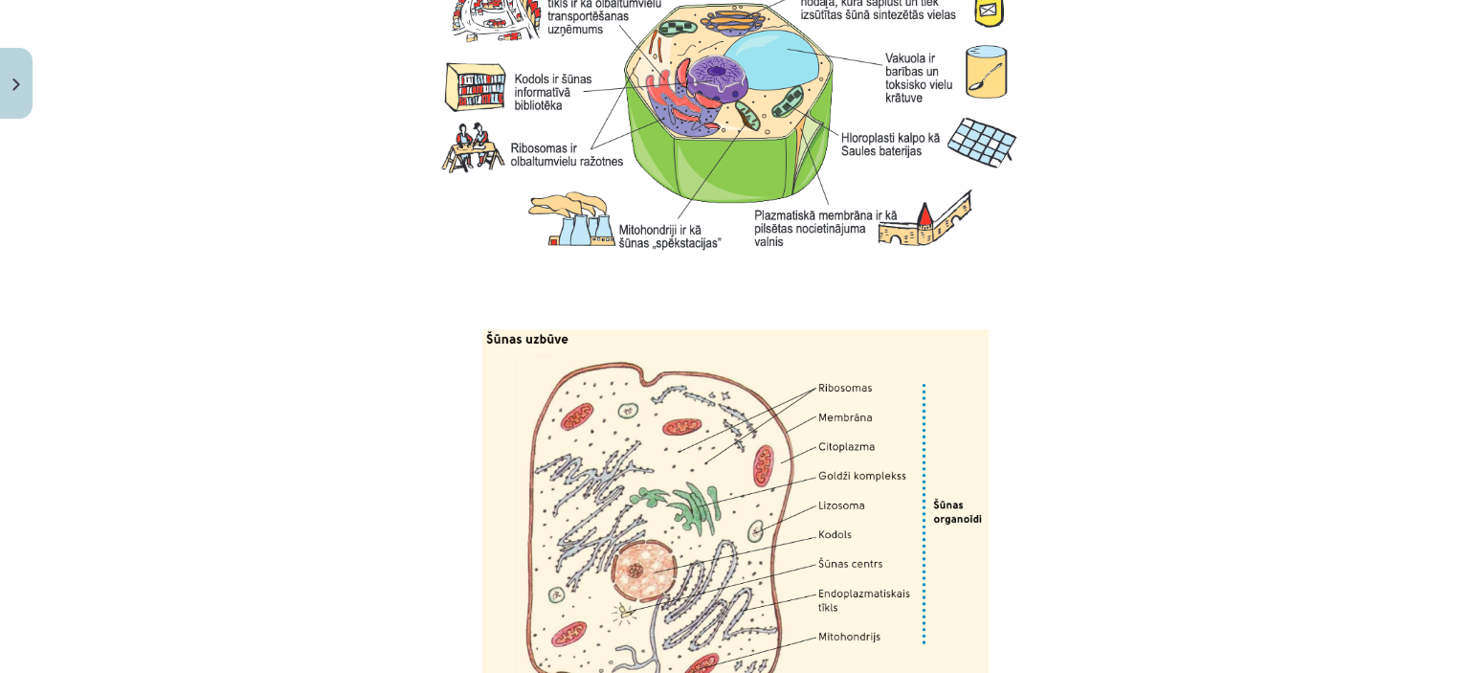
scroll to position [2256, 0]
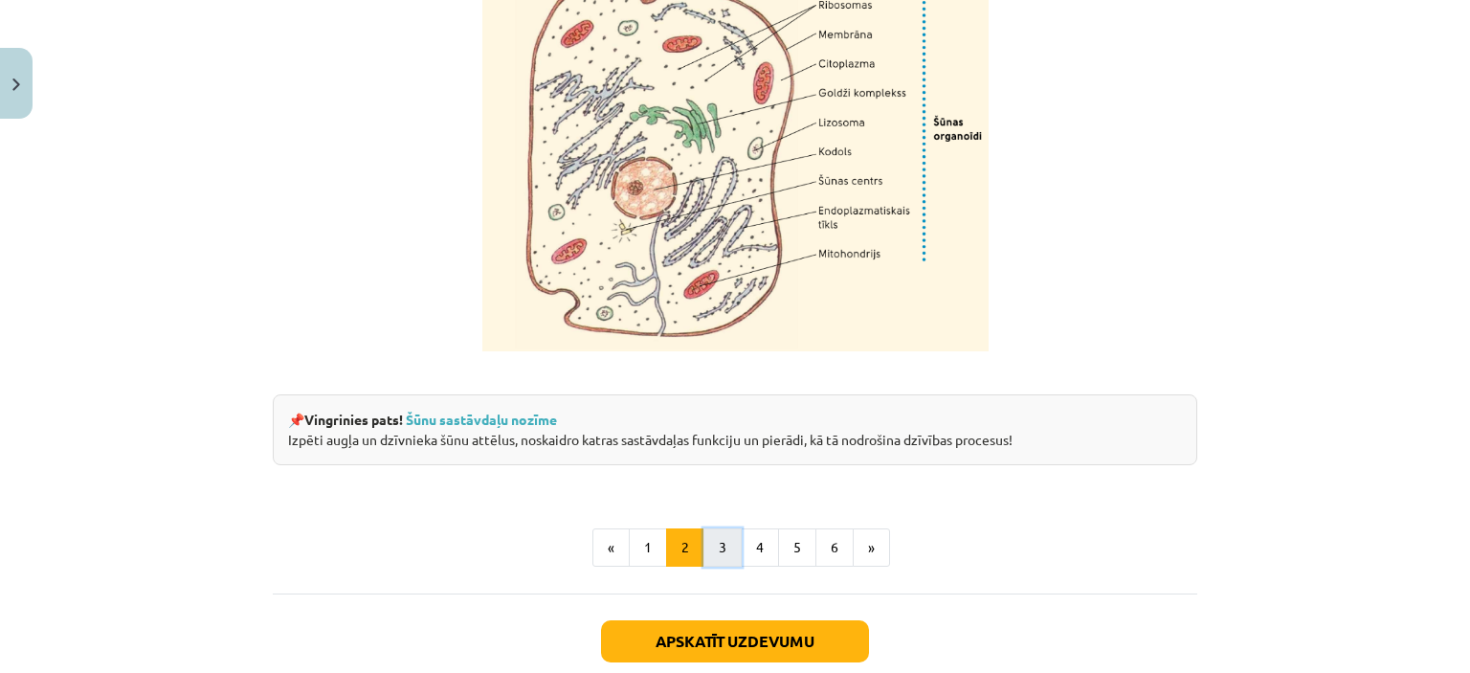
click at [719, 567] on button "3" at bounding box center [723, 547] width 38 height 38
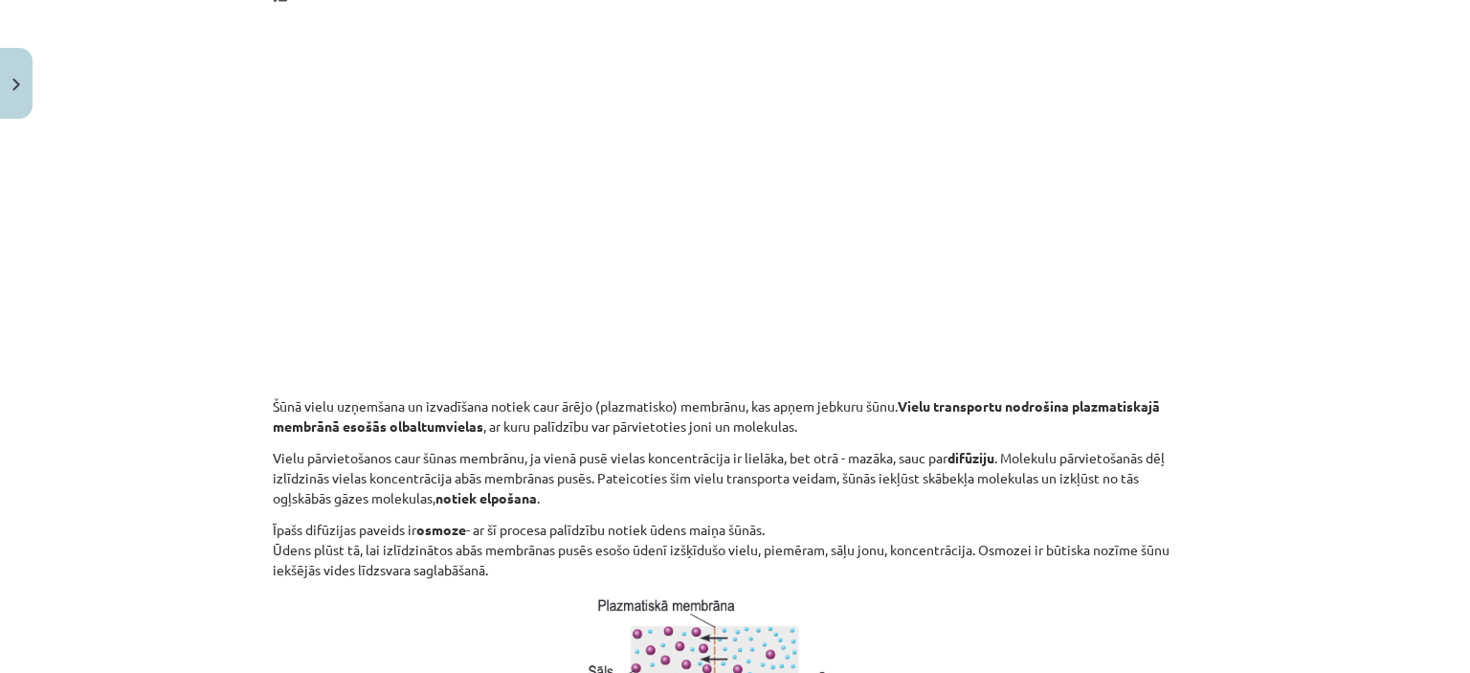
scroll to position [735, 0]
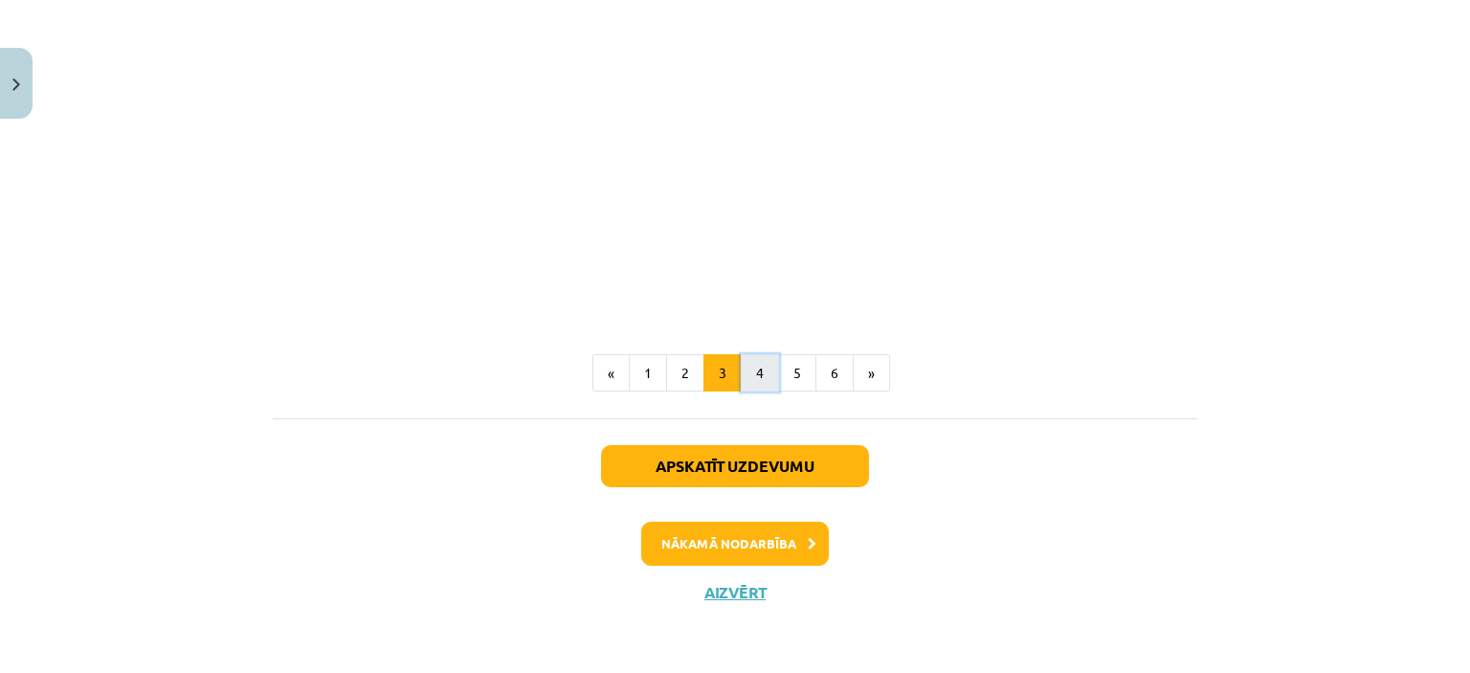
click at [747, 381] on button "4" at bounding box center [760, 373] width 38 height 38
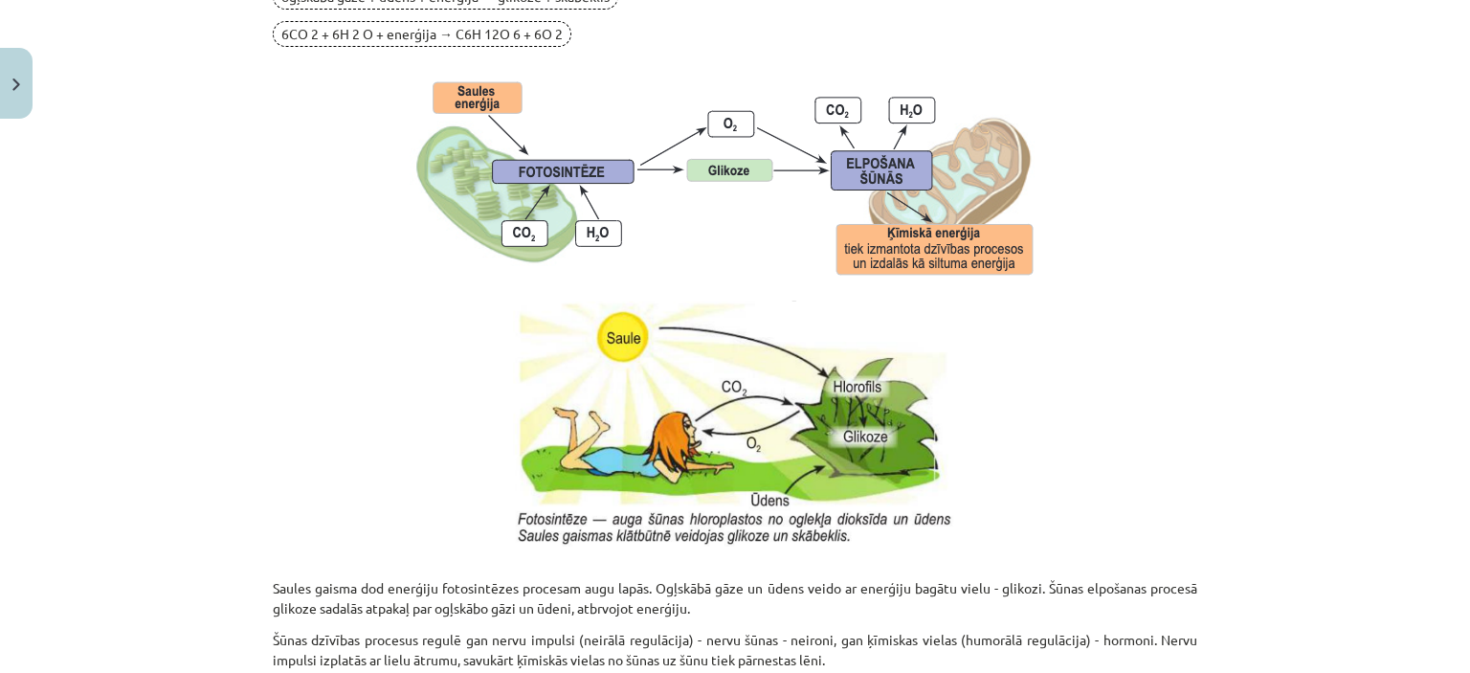
scroll to position [1873, 0]
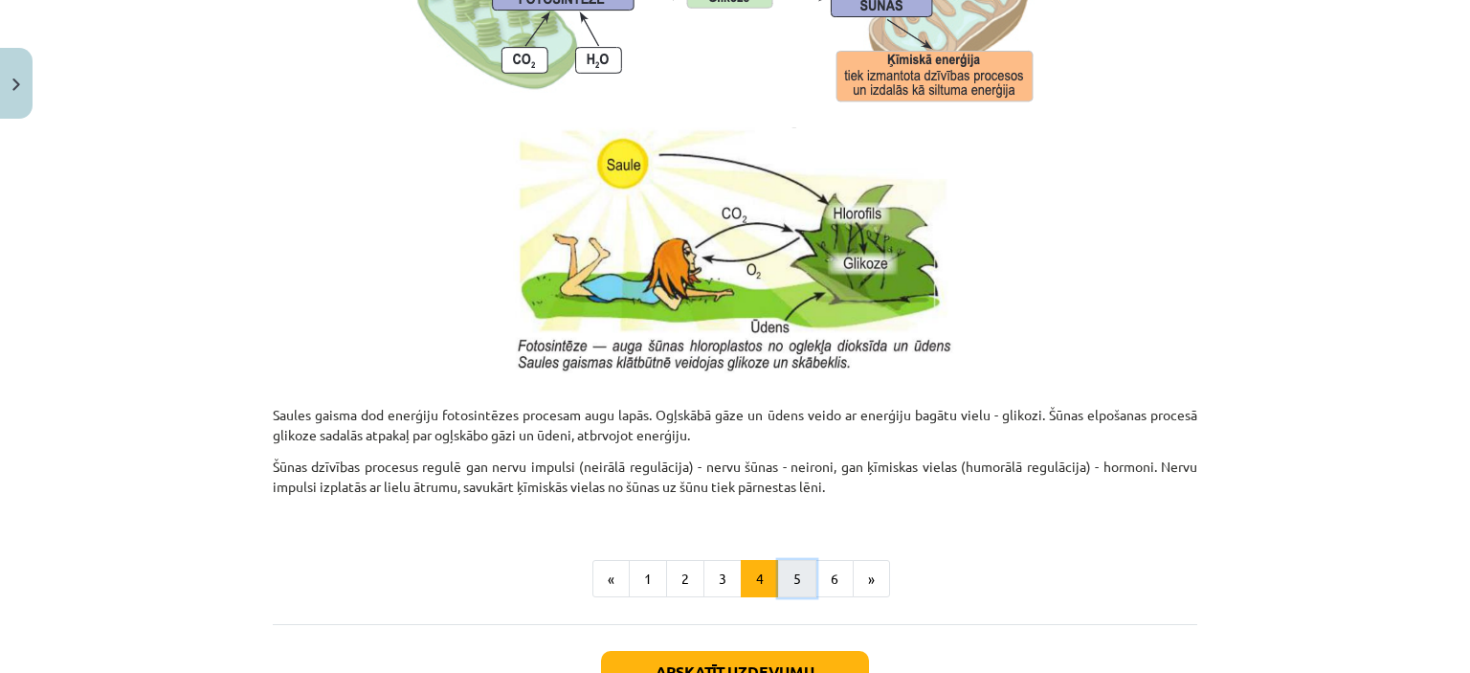
click at [788, 575] on button "5" at bounding box center [797, 579] width 38 height 38
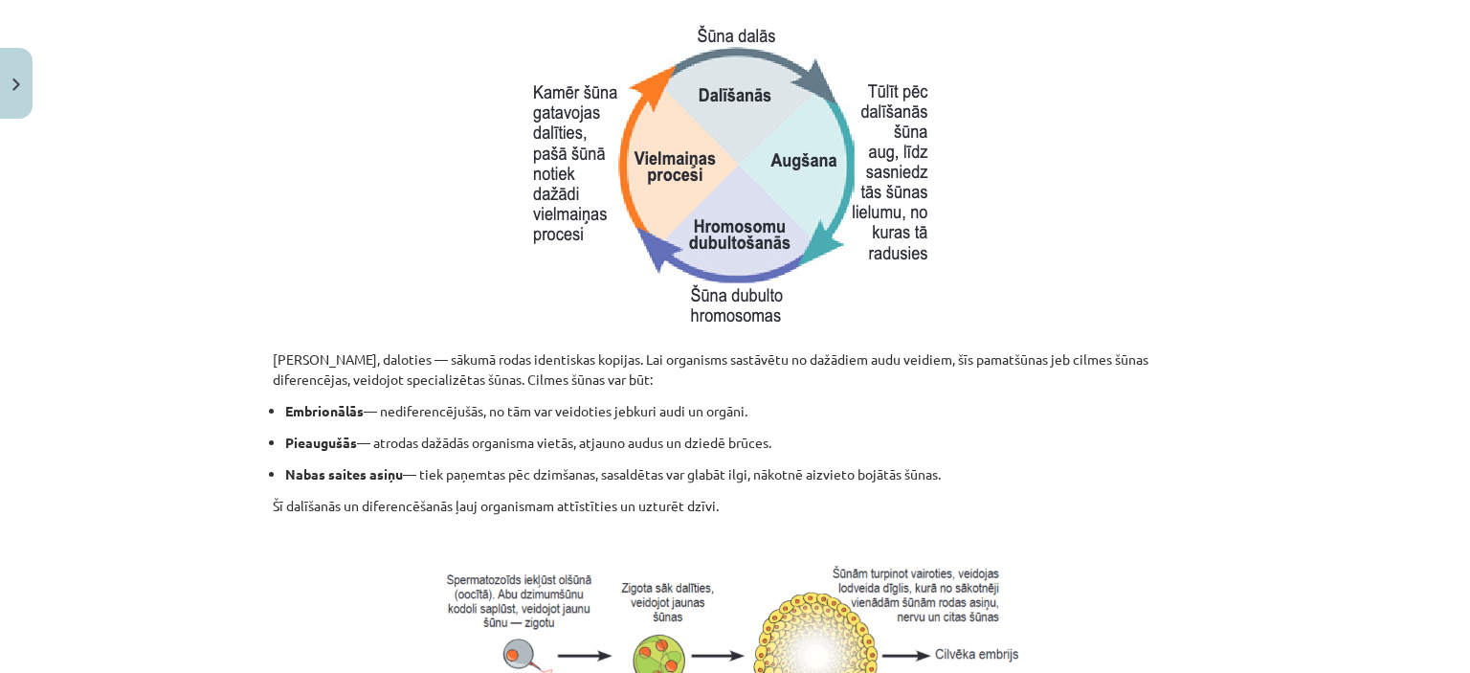
scroll to position [766, 0]
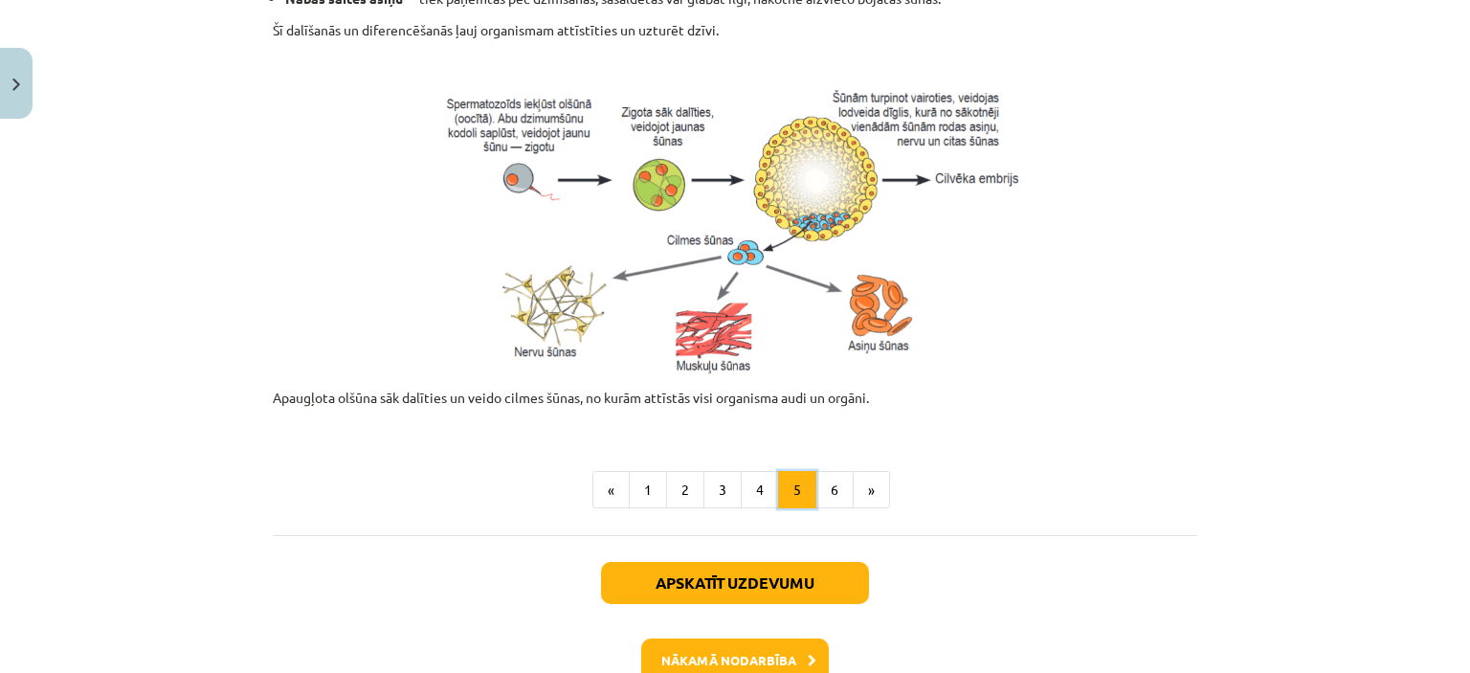
scroll to position [957, 0]
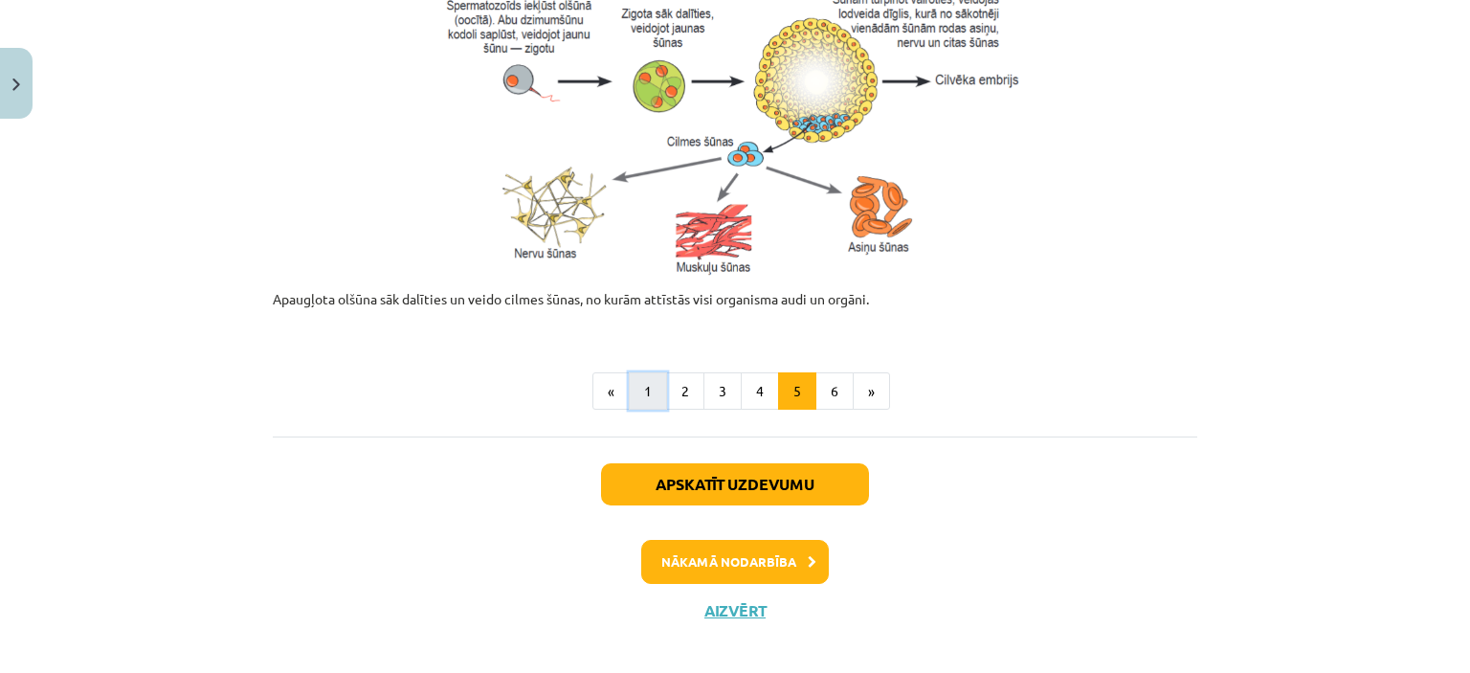
click at [657, 393] on button "1" at bounding box center [648, 391] width 38 height 38
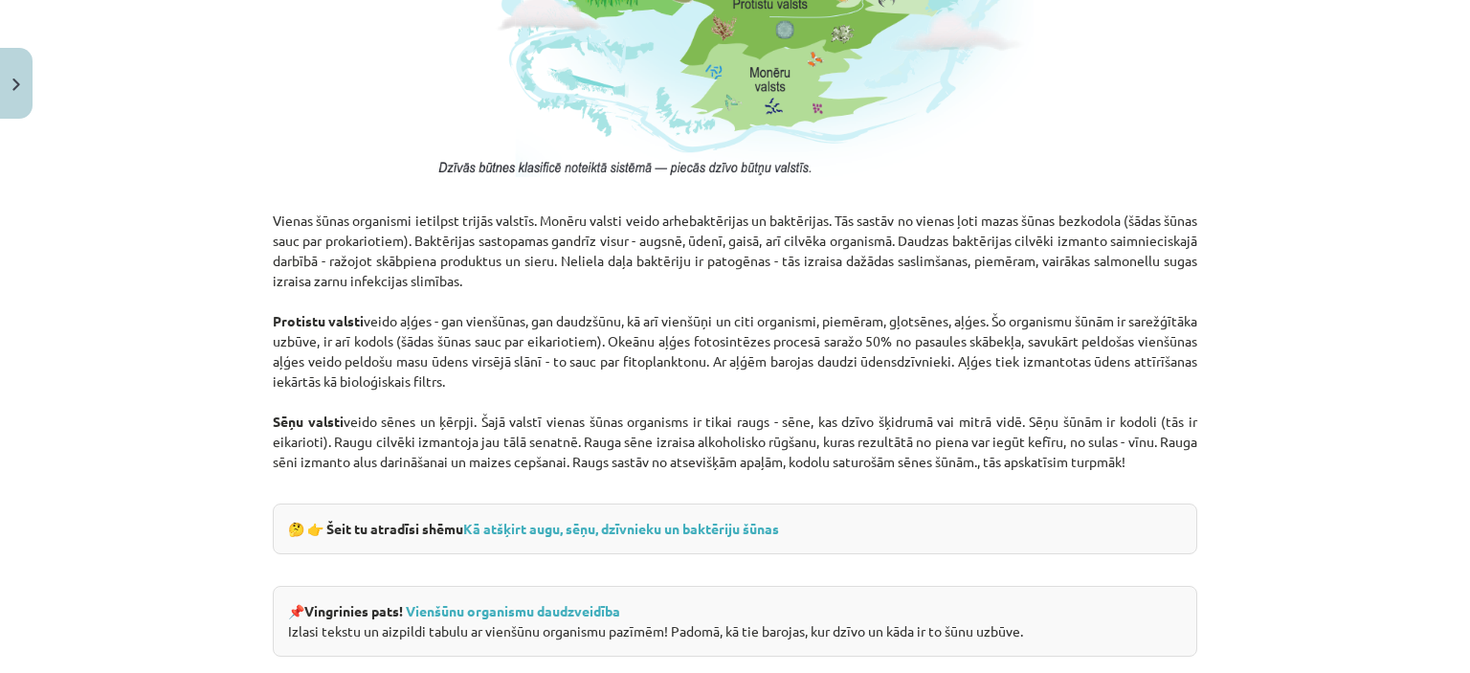
scroll to position [1491, 0]
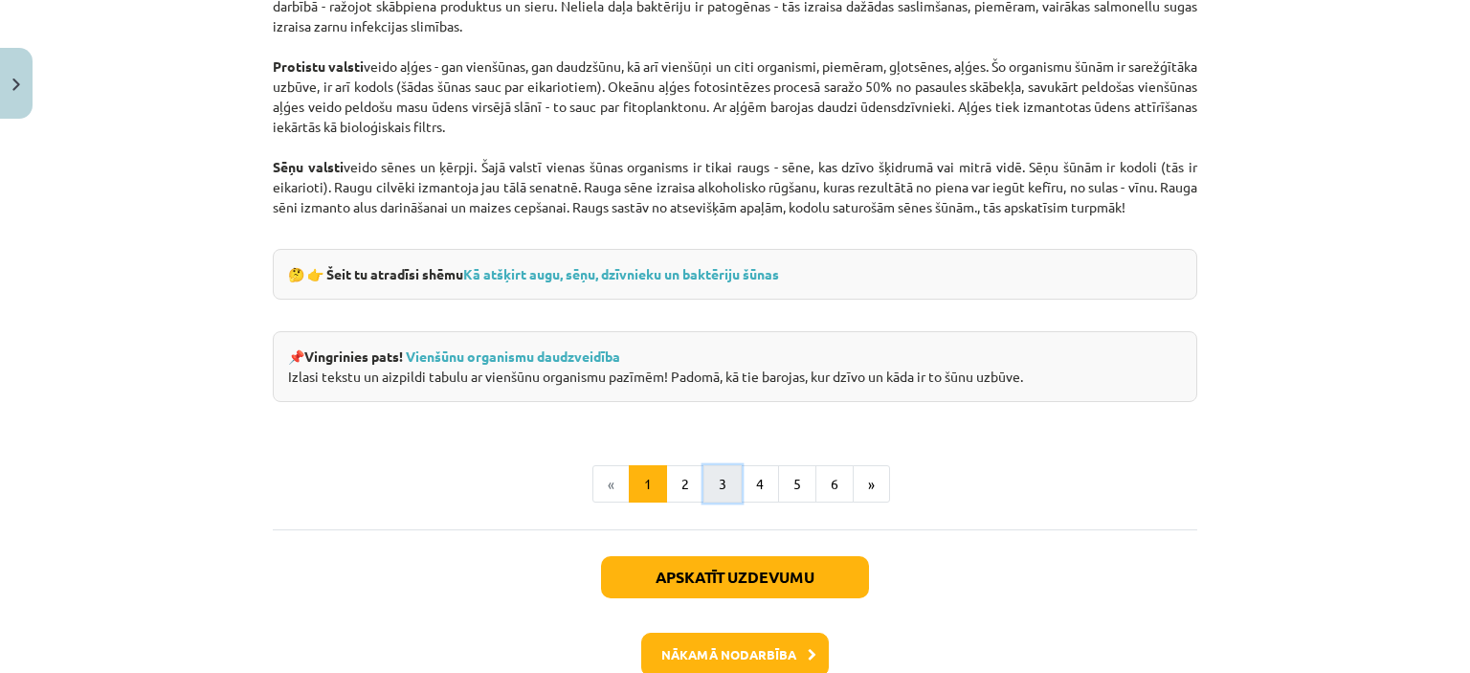
click at [720, 482] on button "3" at bounding box center [723, 484] width 38 height 38
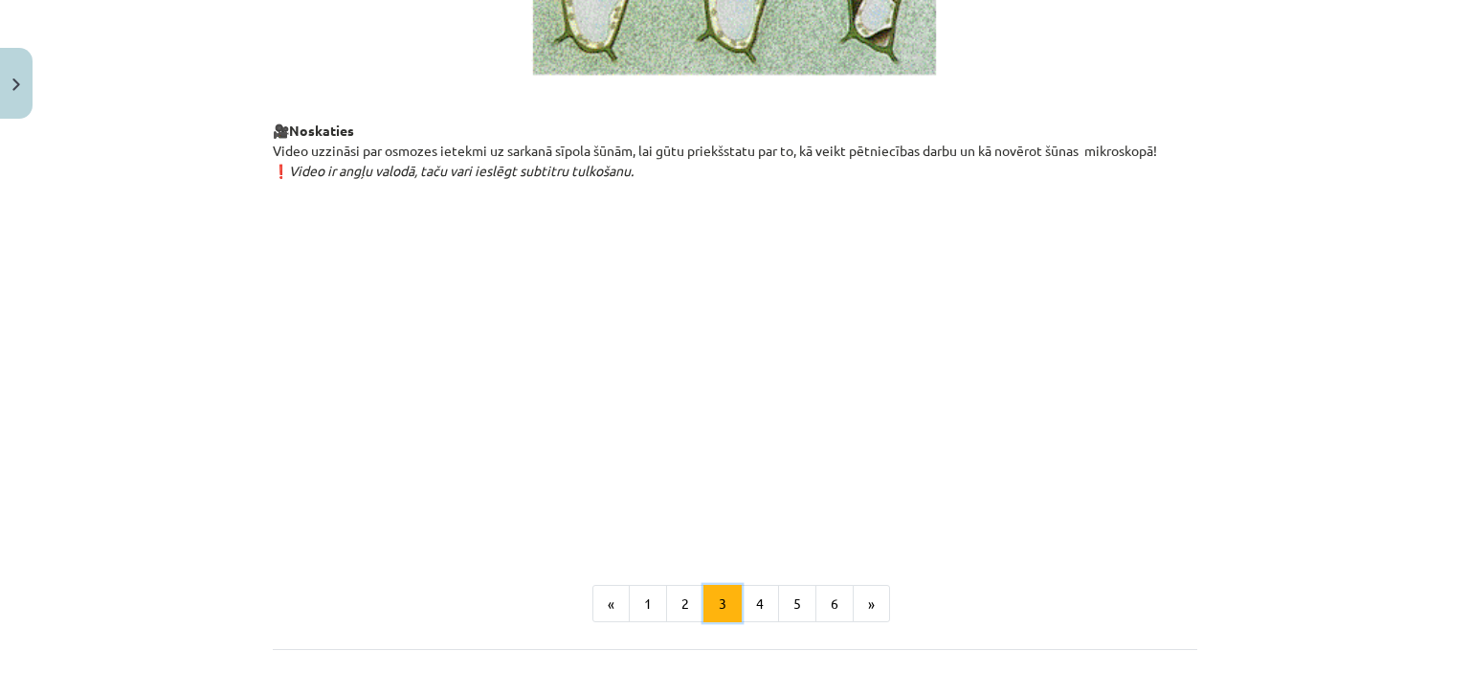
scroll to position [2065, 0]
click at [751, 620] on button "4" at bounding box center [760, 601] width 38 height 38
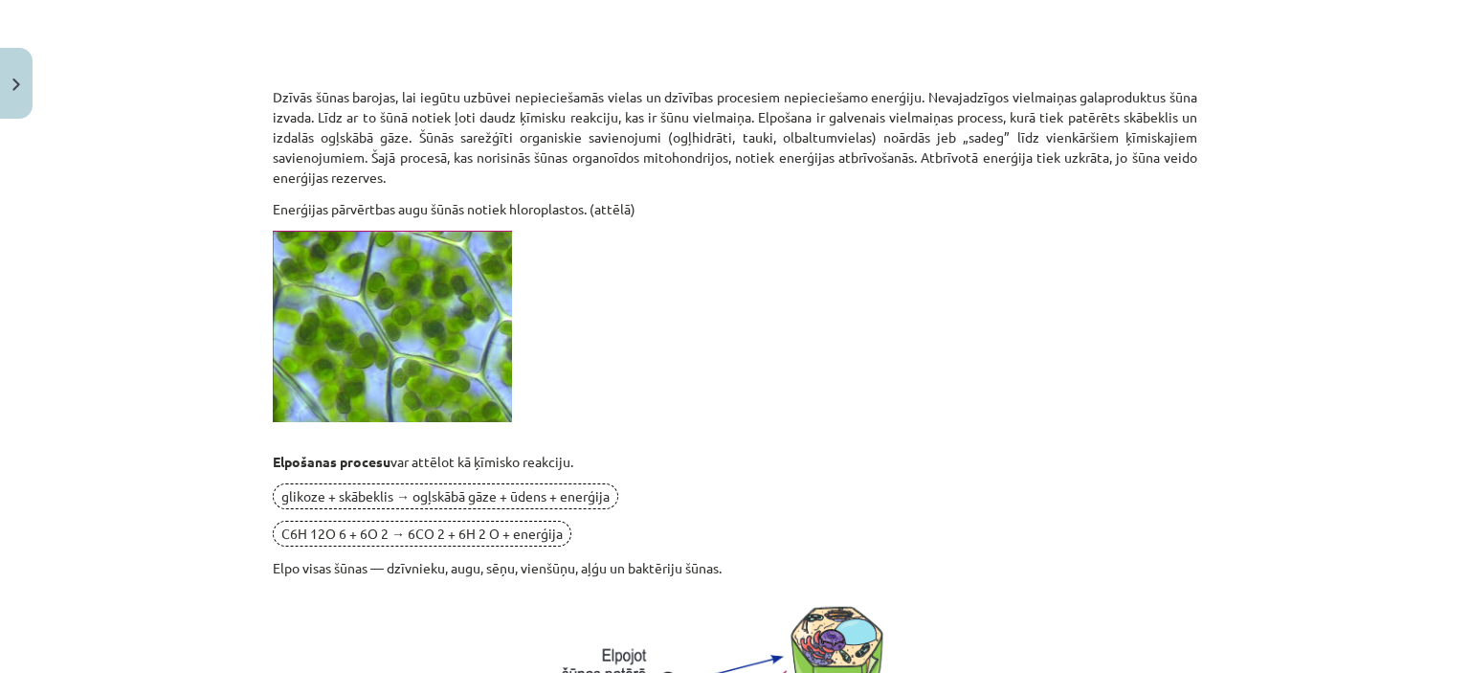
scroll to position [629, 0]
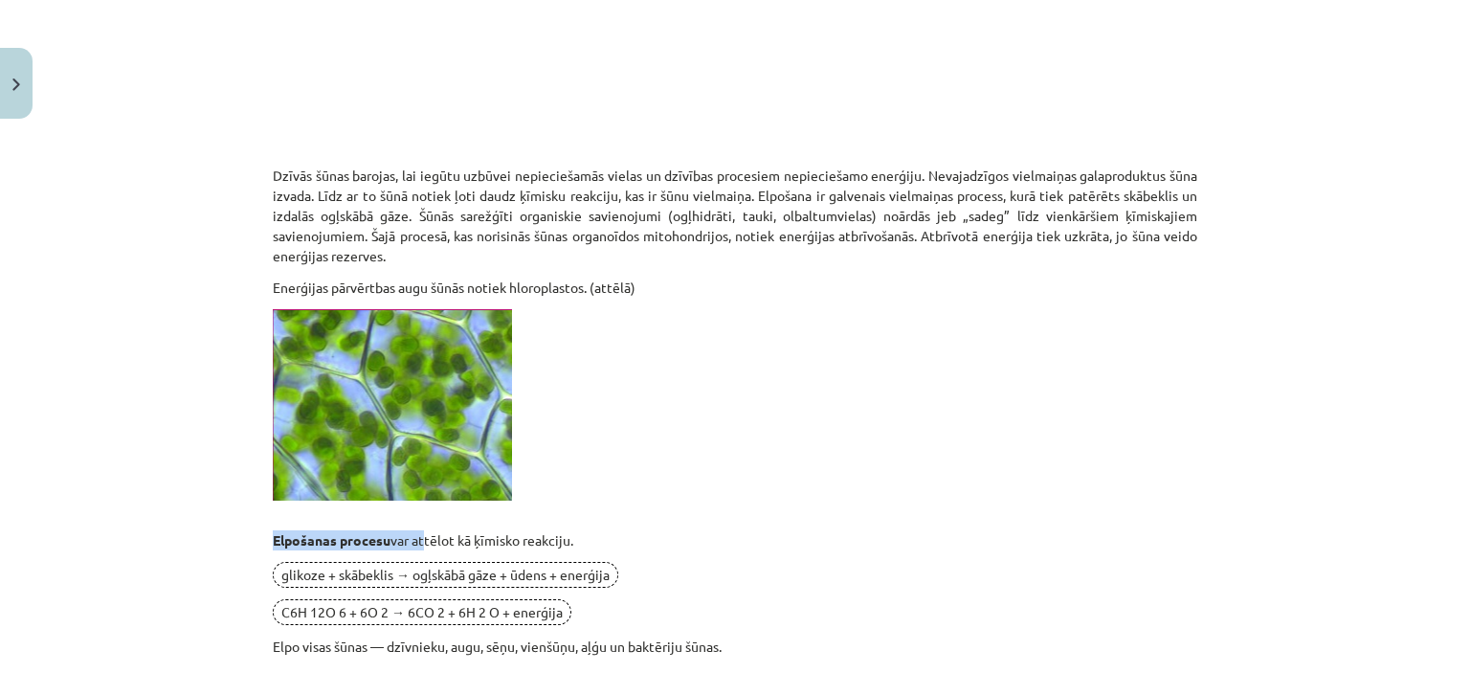
drag, startPoint x: 269, startPoint y: 539, endPoint x: 421, endPoint y: 538, distance: 152.2
click at [421, 538] on p "Elpošanas procesu var attēlot kā ķīmisko reakciju." at bounding box center [735, 540] width 925 height 20
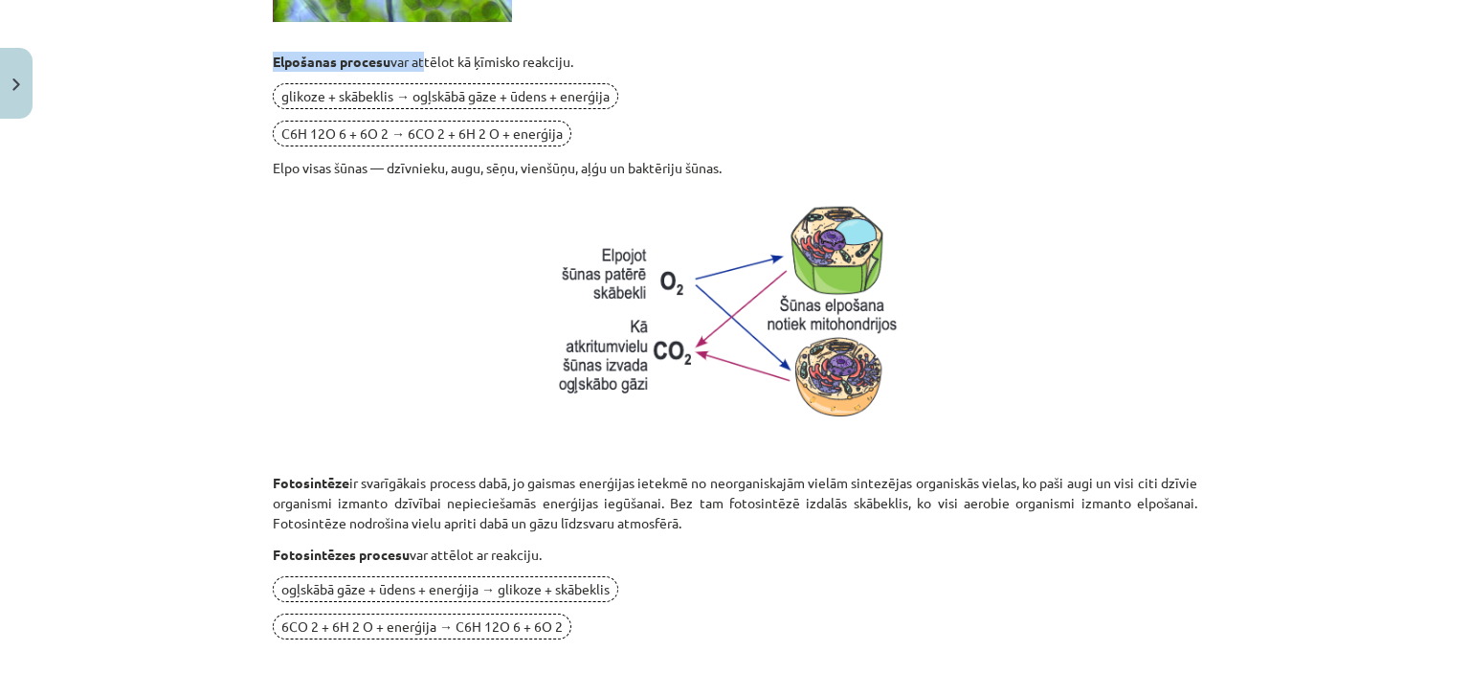
scroll to position [1203, 0]
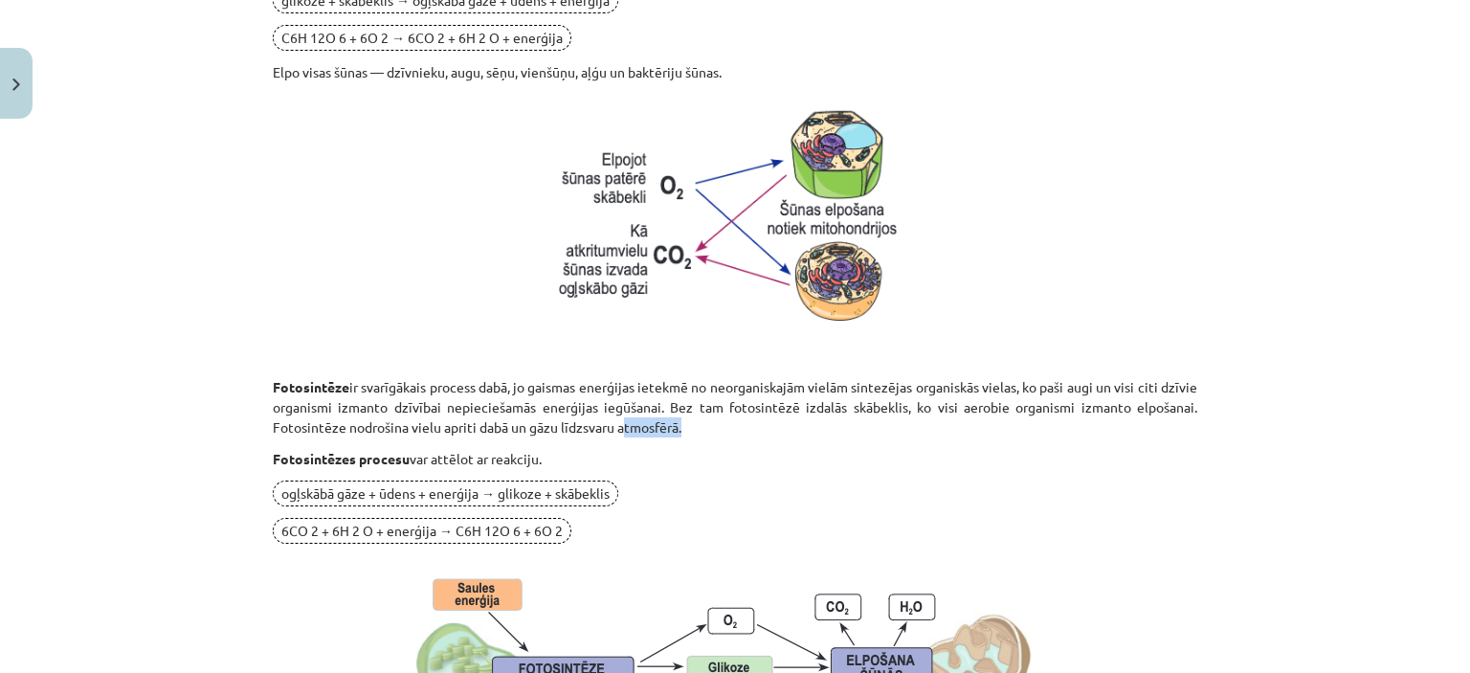
drag, startPoint x: 688, startPoint y: 426, endPoint x: 616, endPoint y: 434, distance: 73.2
click at [616, 434] on p "Fotosintēze ir svarīgākais process dabā, jo gaismas enerģijas ietekmē no neorga…" at bounding box center [735, 407] width 925 height 60
click at [647, 435] on p "Fotosintēze ir svarīgākais process dabā, jo gaismas enerģijas ietekmē no neorga…" at bounding box center [735, 407] width 925 height 60
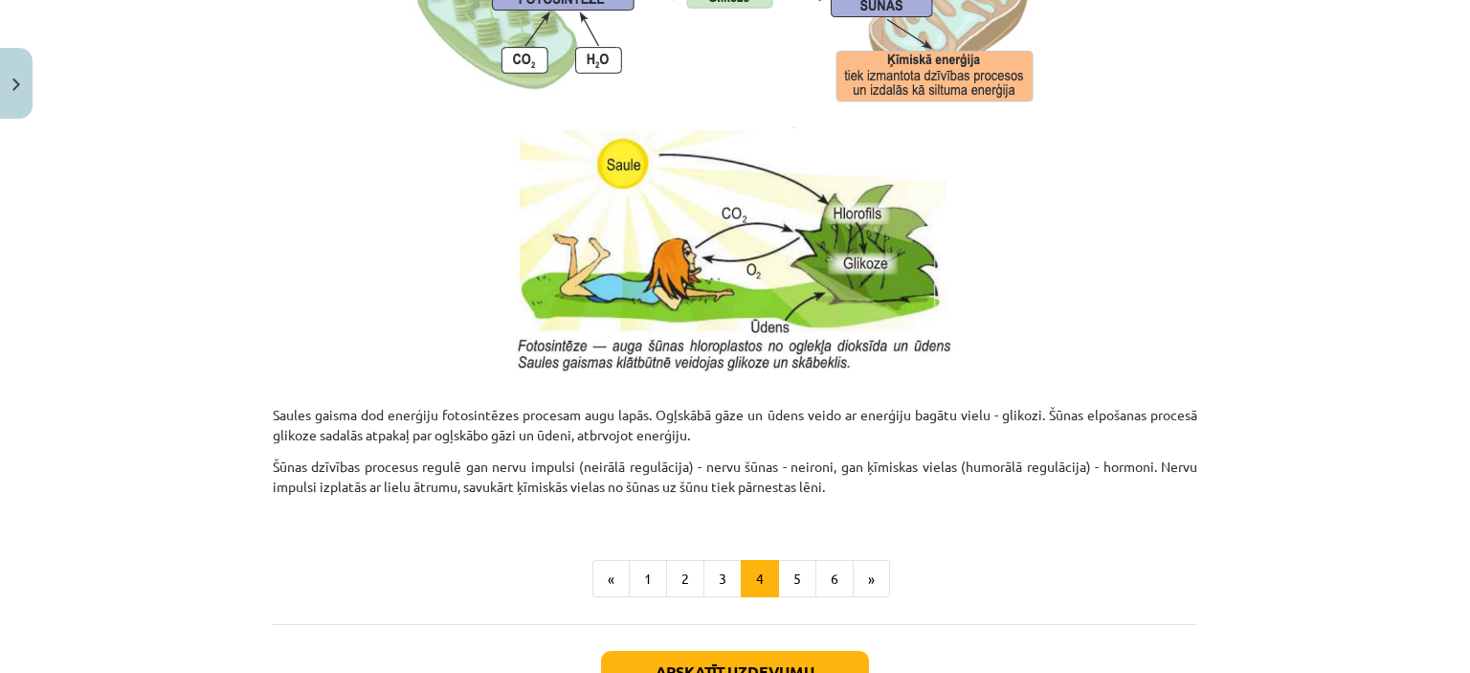
scroll to position [1778, 0]
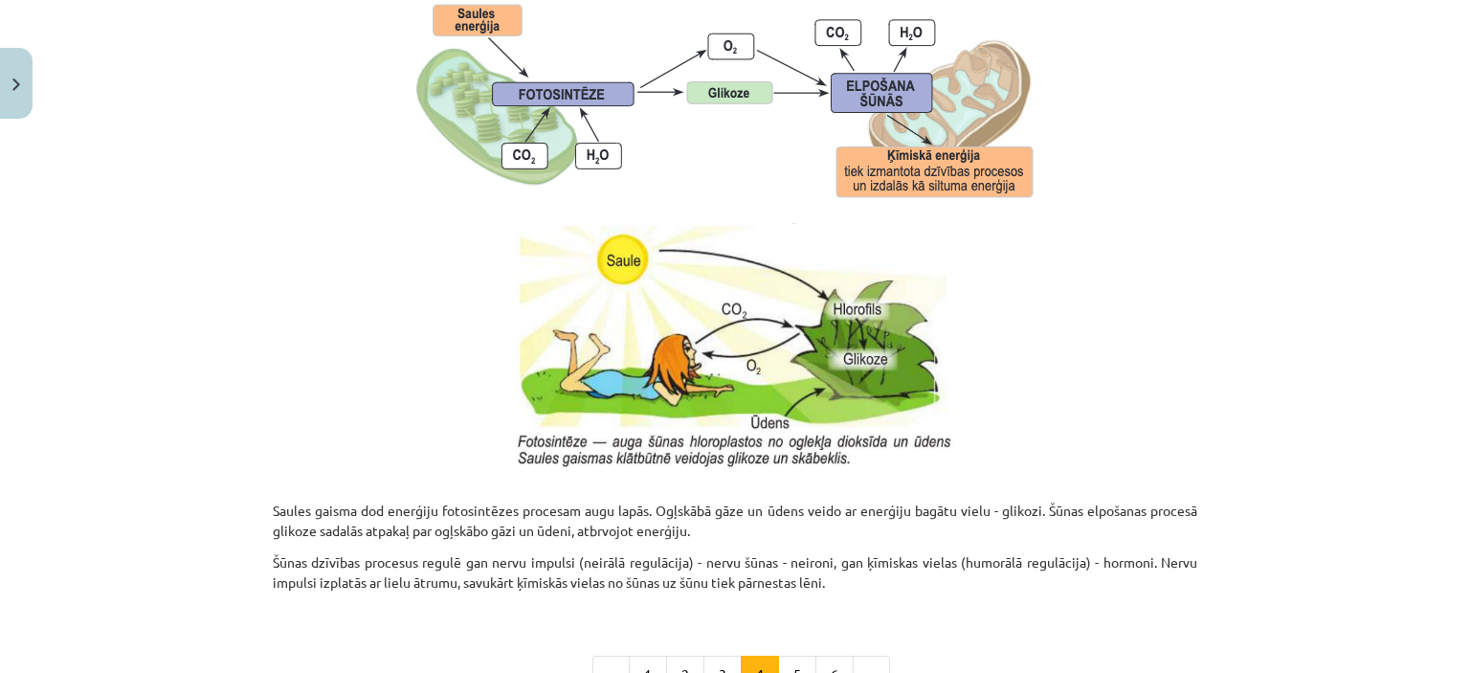
click at [282, 401] on p at bounding box center [735, 346] width 925 height 246
drag, startPoint x: 647, startPoint y: 512, endPoint x: 541, endPoint y: 514, distance: 106.3
click at [541, 514] on p "Saules gaisma dod enerģiju fotosintēzes procesam augu lapās. Ogļskābā gāze un ū…" at bounding box center [735, 511] width 925 height 60
click at [526, 497] on p "Saules gaisma dod enerģiju fotosintēzes procesam augu lapās. Ogļskābā gāze un ū…" at bounding box center [735, 511] width 925 height 60
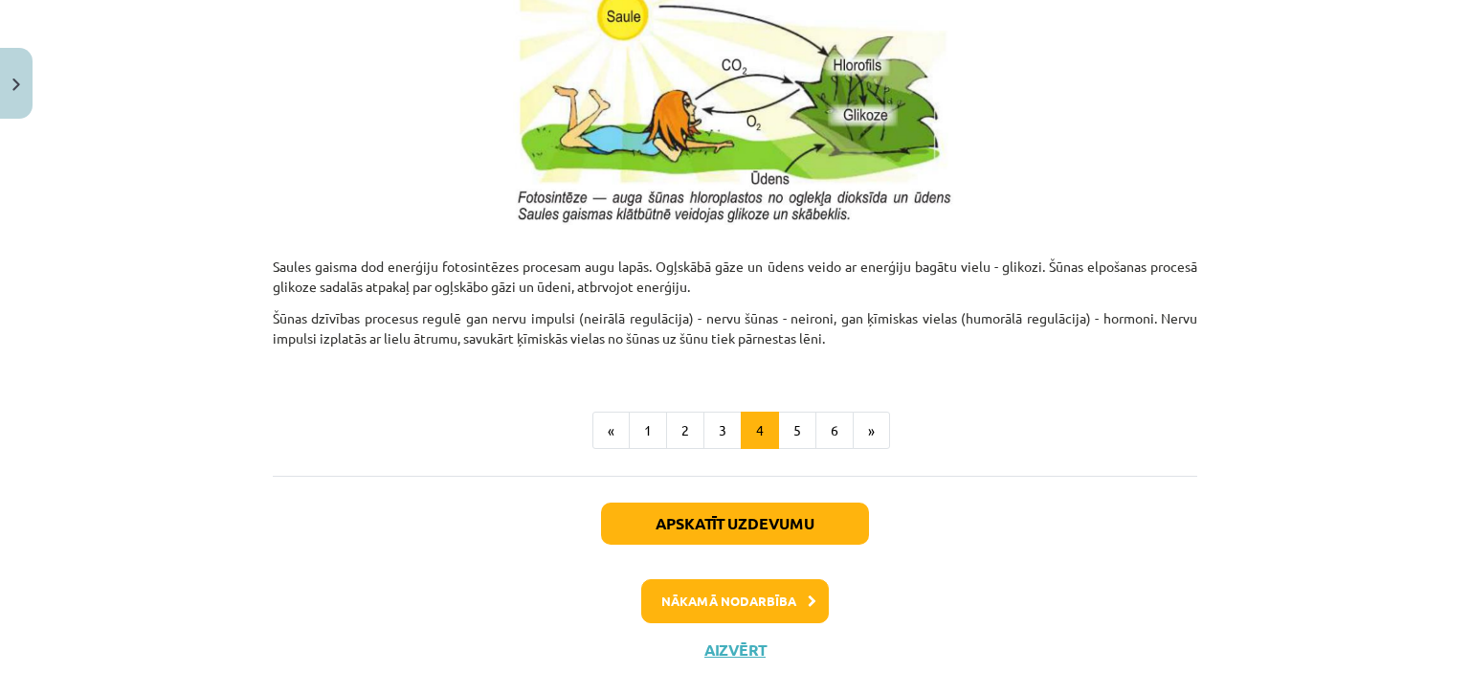
scroll to position [2065, 0]
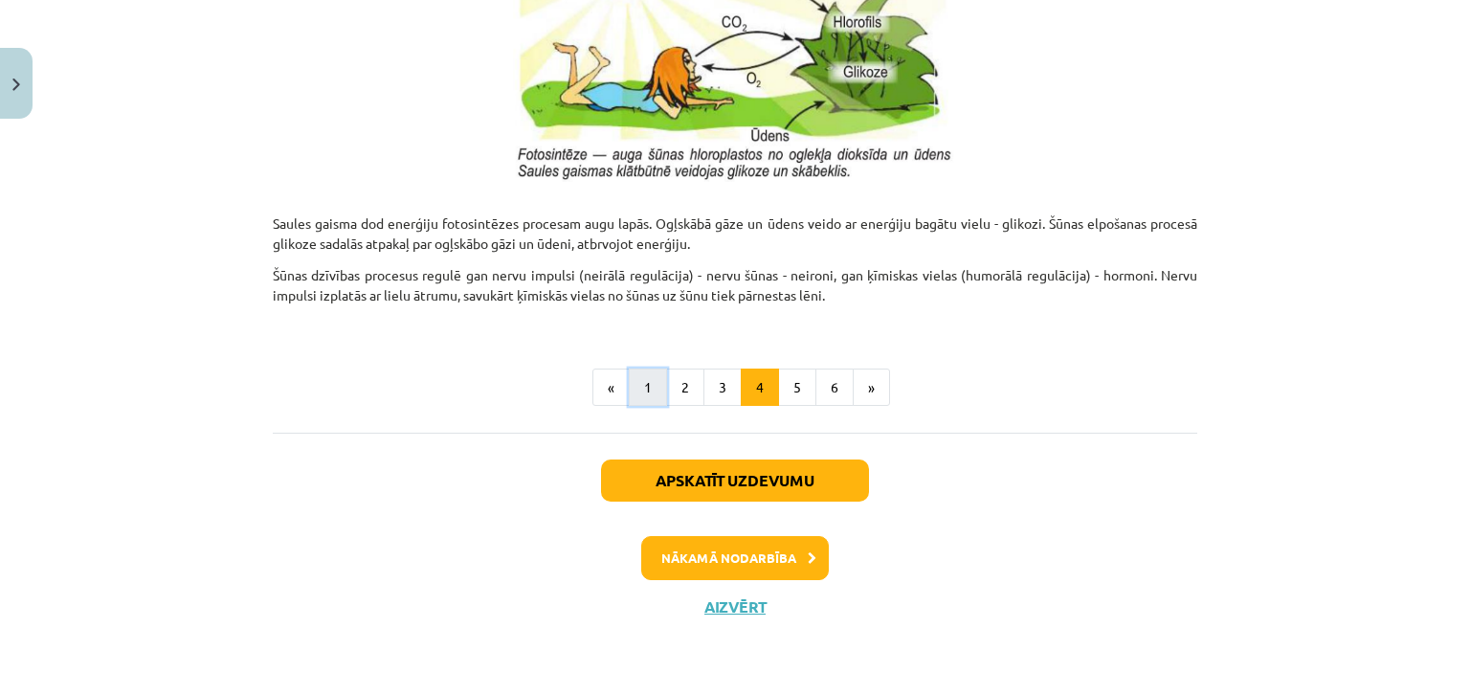
click at [652, 385] on button "1" at bounding box center [648, 388] width 38 height 38
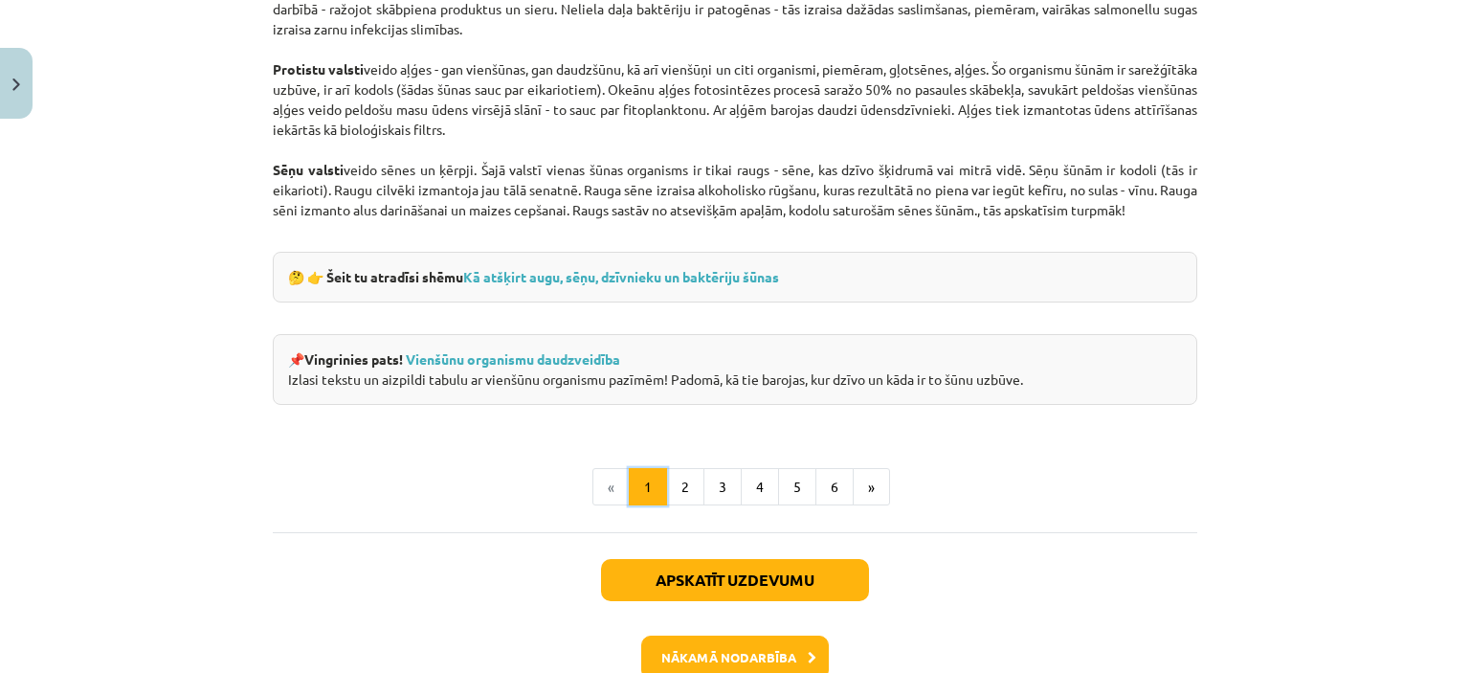
scroll to position [1778, 0]
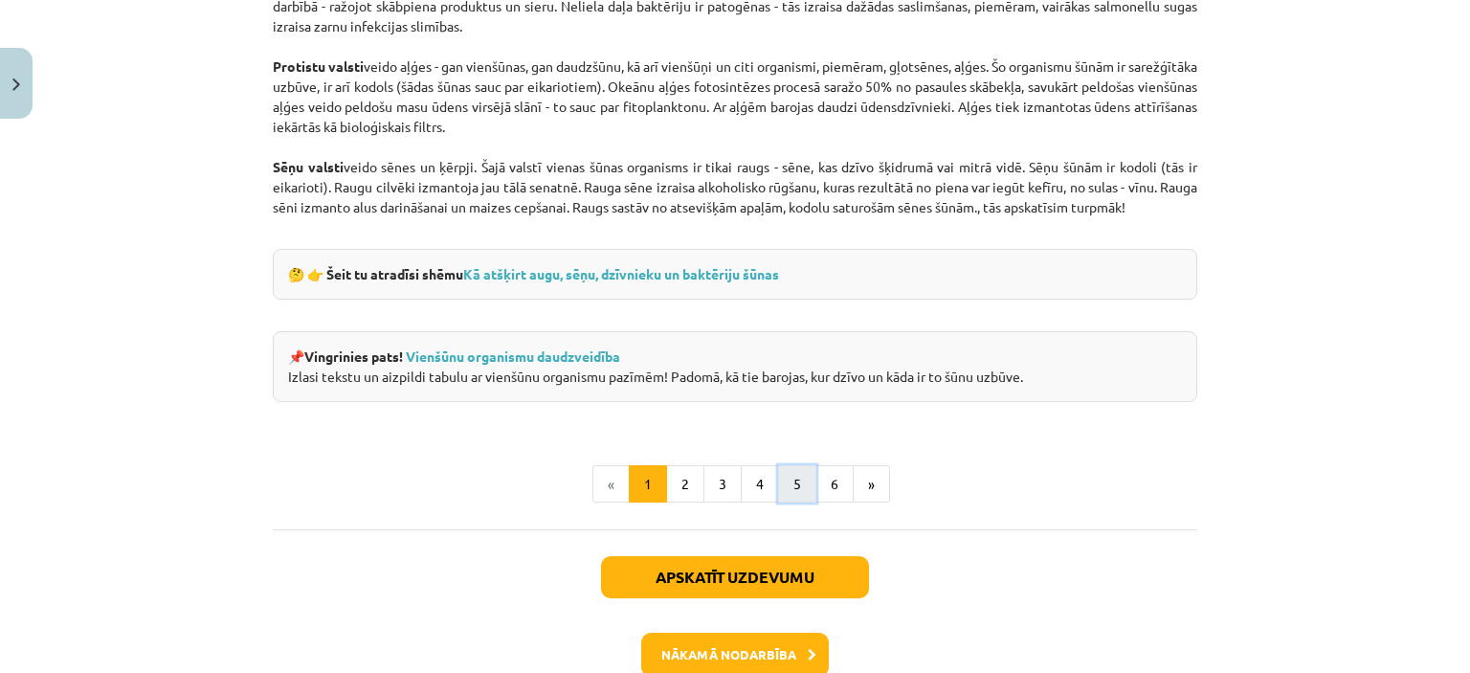
click at [800, 496] on button "5" at bounding box center [797, 484] width 38 height 38
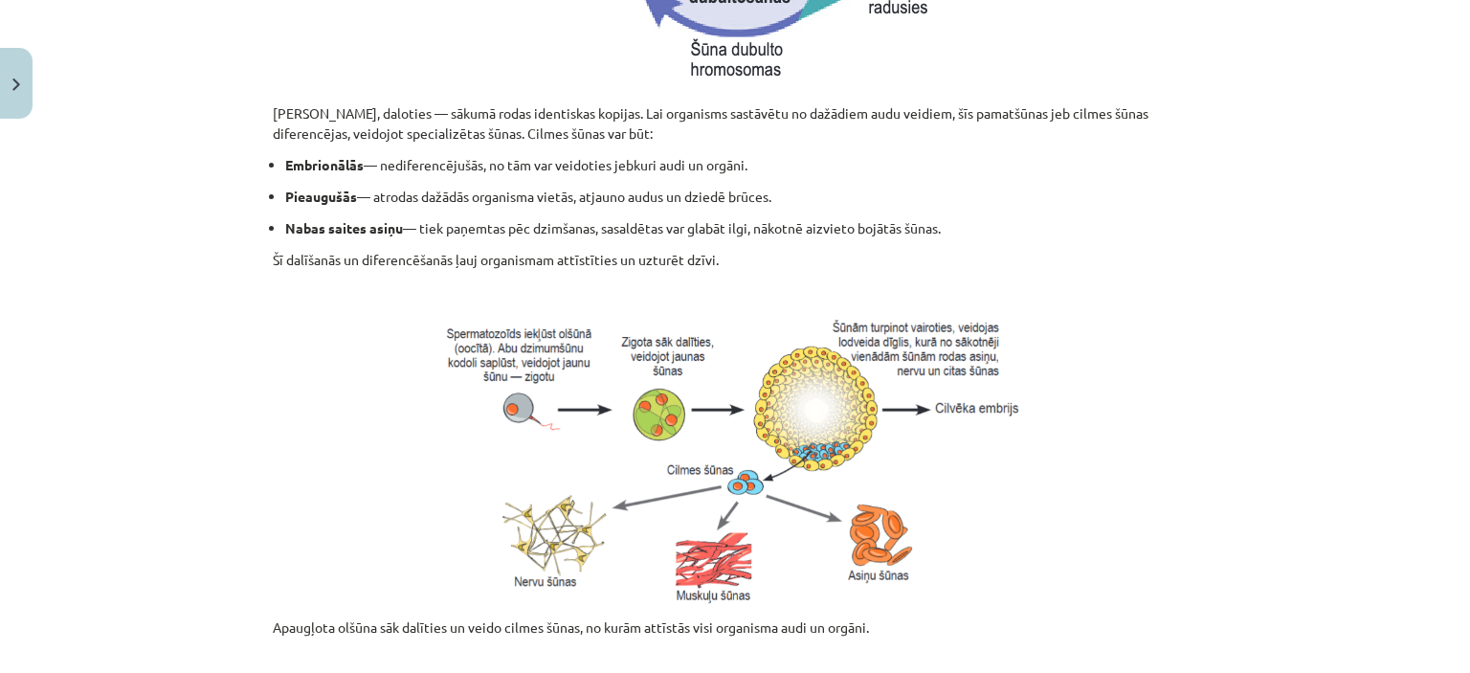
scroll to position [820, 0]
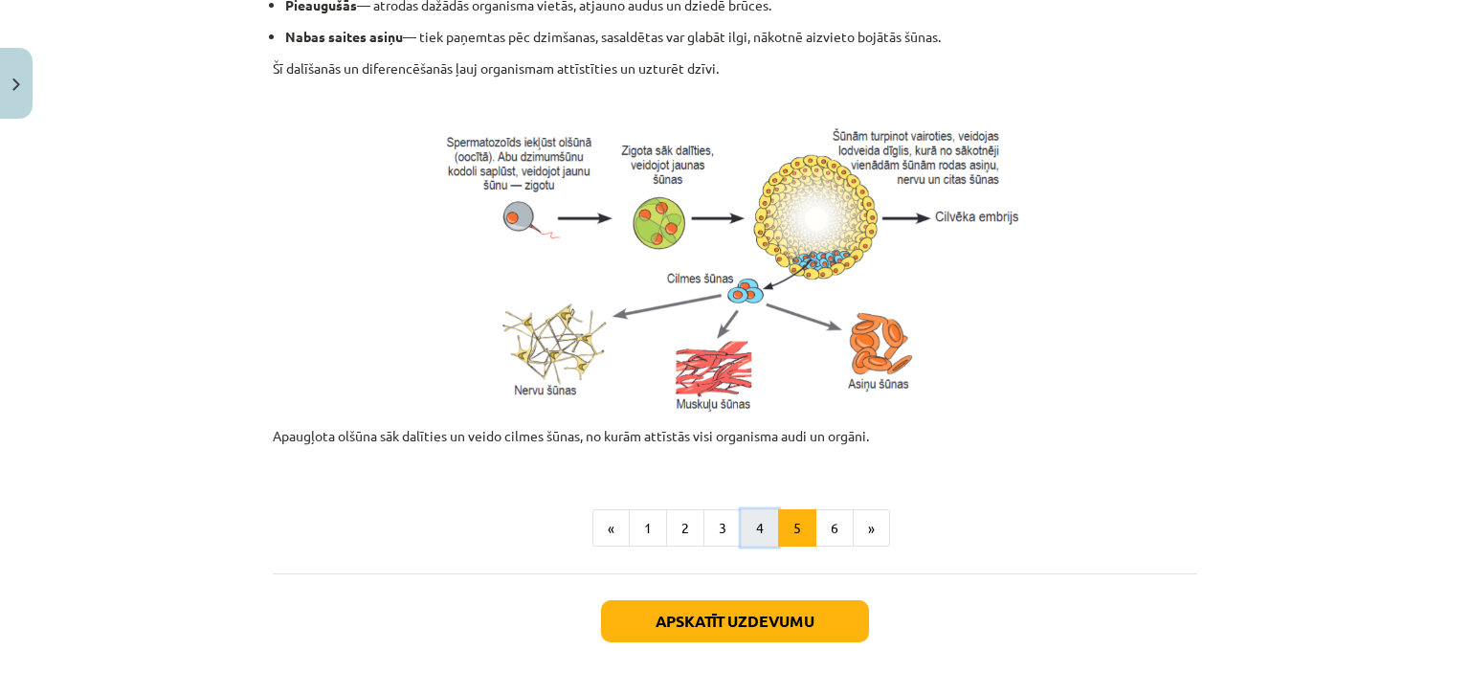
click at [754, 527] on button "4" at bounding box center [760, 528] width 38 height 38
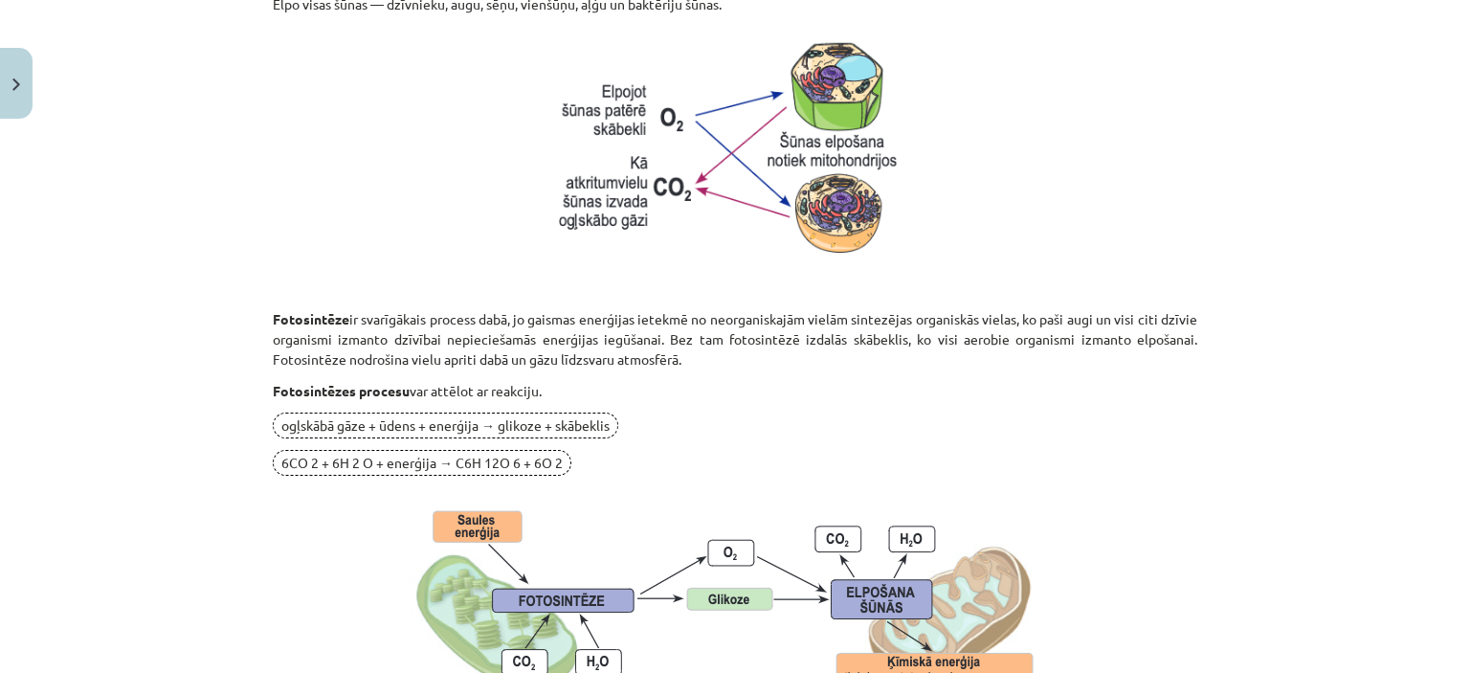
scroll to position [1310, 0]
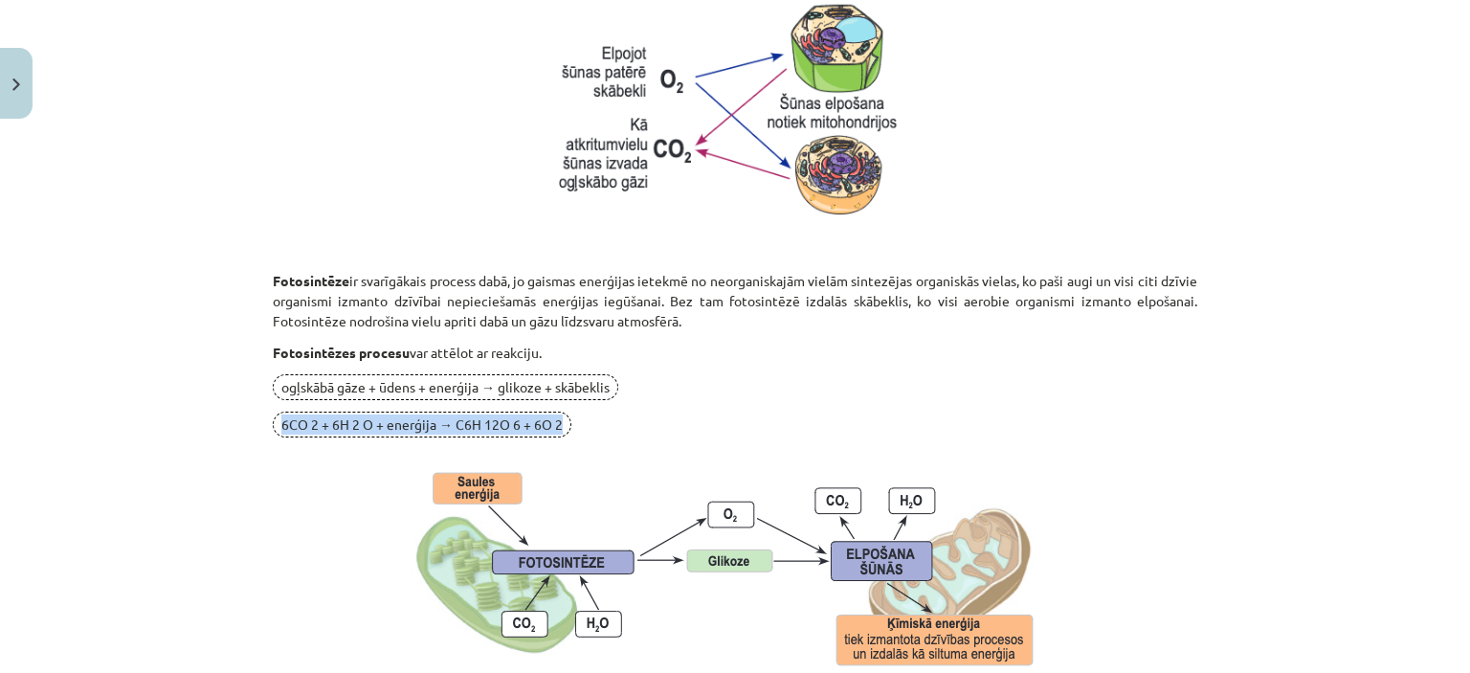
drag, startPoint x: 555, startPoint y: 420, endPoint x: 266, endPoint y: 429, distance: 289.2
click at [273, 429] on p "6CO 2 + 6H 2 O + enerģija → C6H 12O 6 + 6O 2" at bounding box center [735, 425] width 925 height 26
copy span "6CO 2 + 6H 2 O + enerģija → C6H 12O 6 + 6O 2"
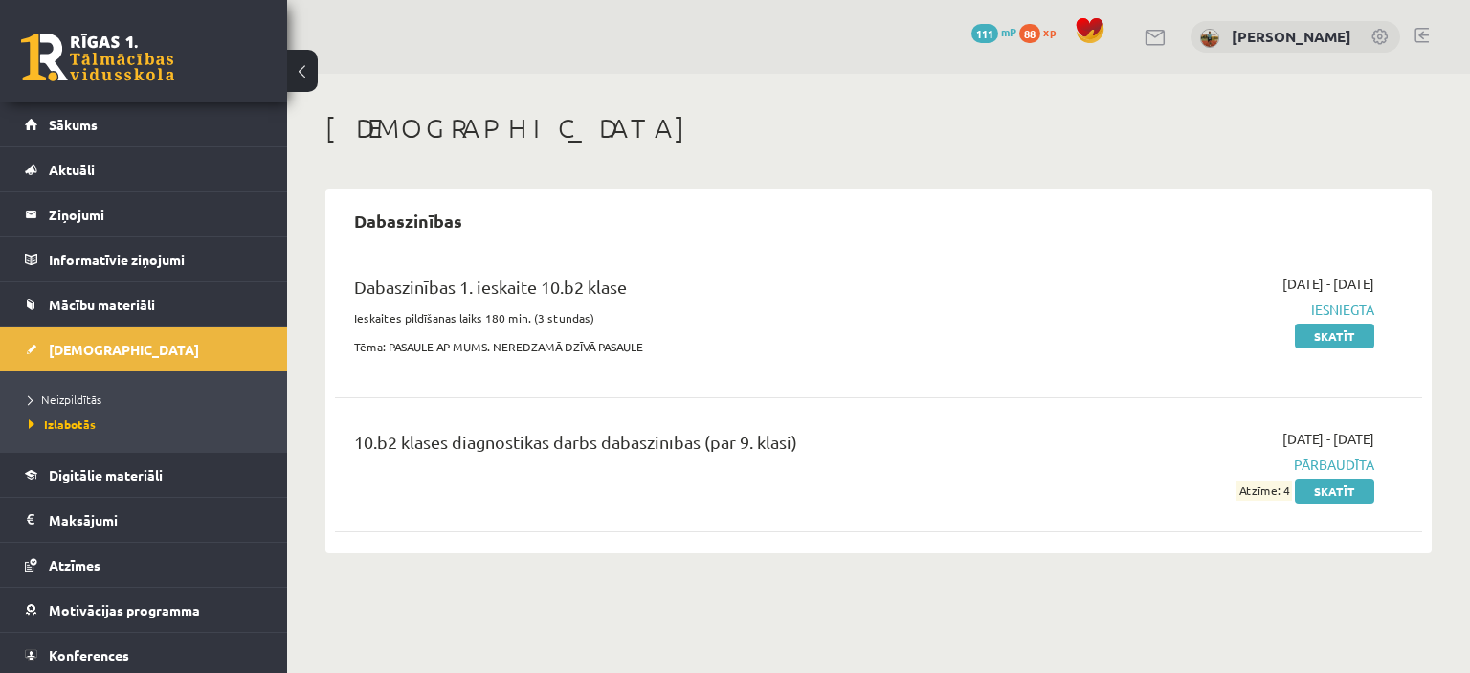
click at [138, 49] on link at bounding box center [97, 58] width 153 height 48
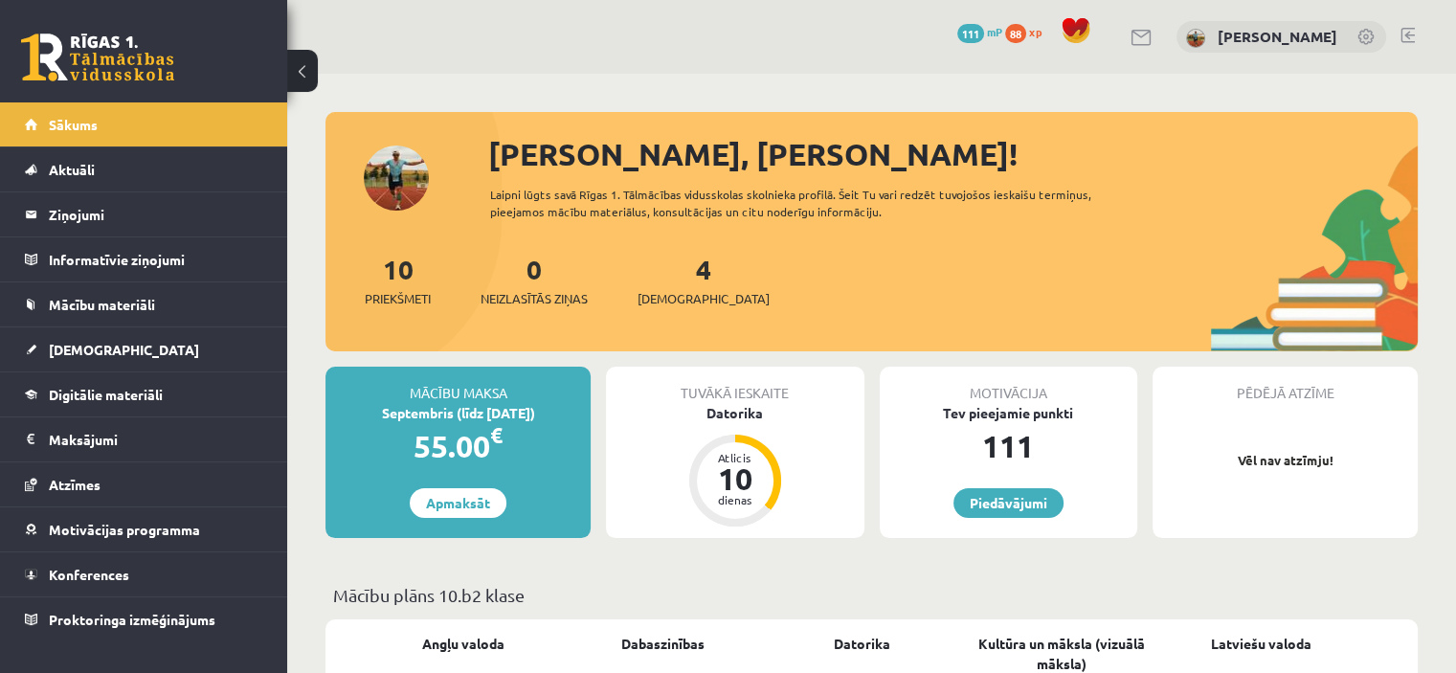
click at [1408, 34] on link at bounding box center [1408, 35] width 14 height 15
